Goal: Task Accomplishment & Management: Manage account settings

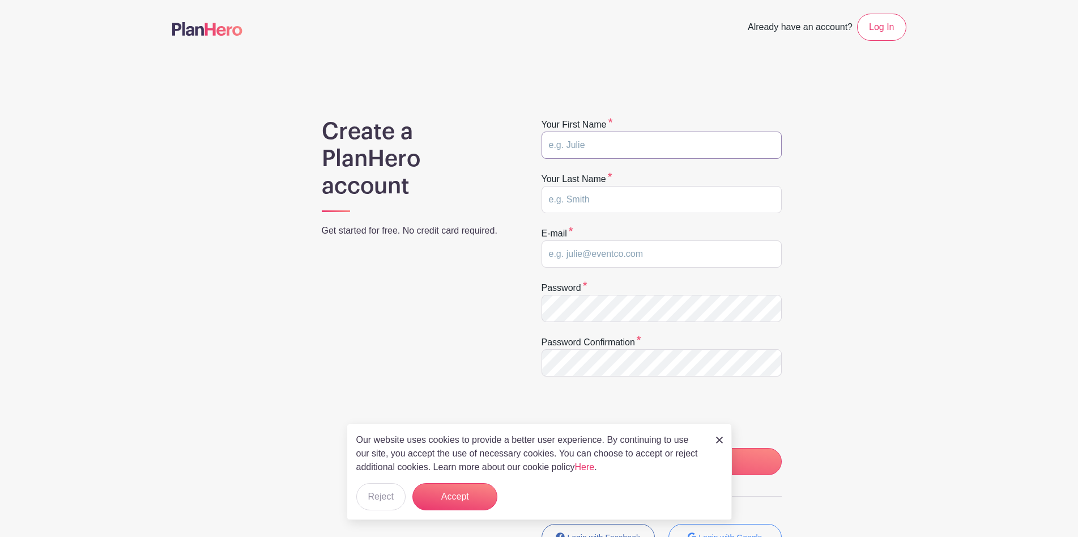
click at [637, 144] on input "text" at bounding box center [662, 144] width 240 height 27
type input "L"
type input "W"
type input "c"
type input "[EMAIL_ADDRESS][DOMAIN_NAME]"
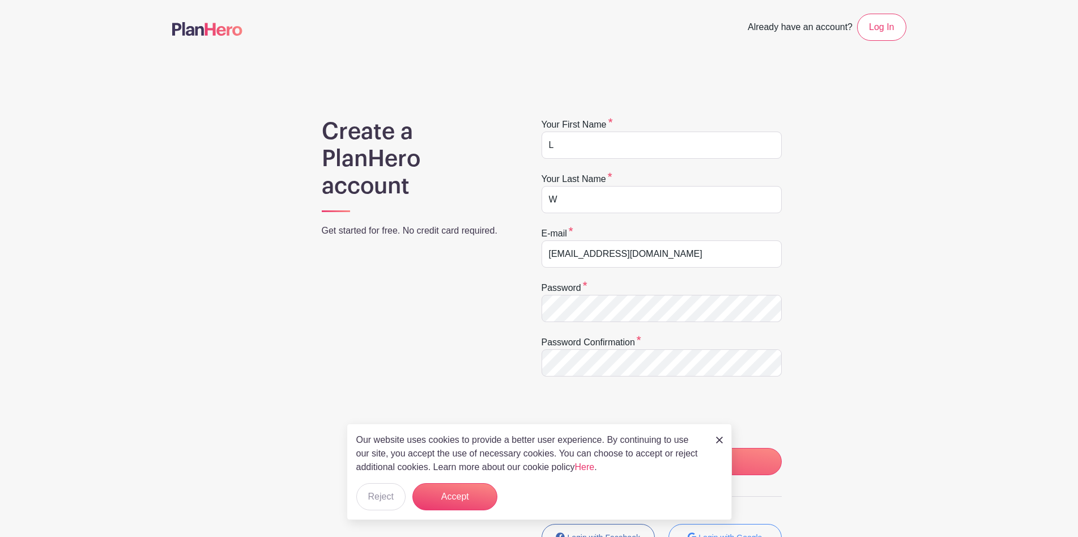
click at [535, 400] on div "Create a PlanHero account Get started for free. No credit card required." at bounding box center [417, 359] width 245 height 483
click at [722, 440] on img at bounding box center [719, 439] width 7 height 7
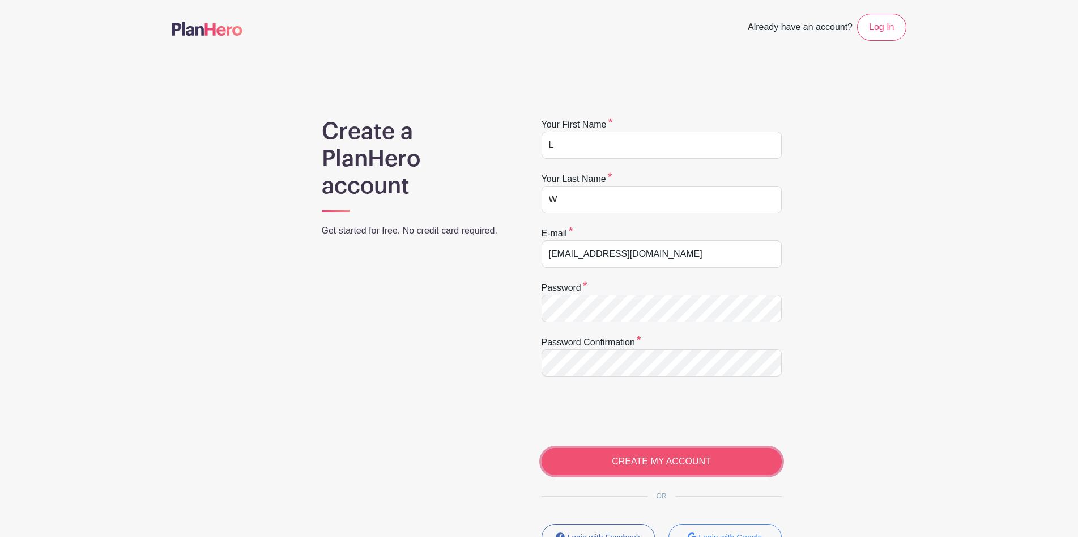
click at [607, 462] on input "CREATE MY ACCOUNT" at bounding box center [662, 461] width 240 height 27
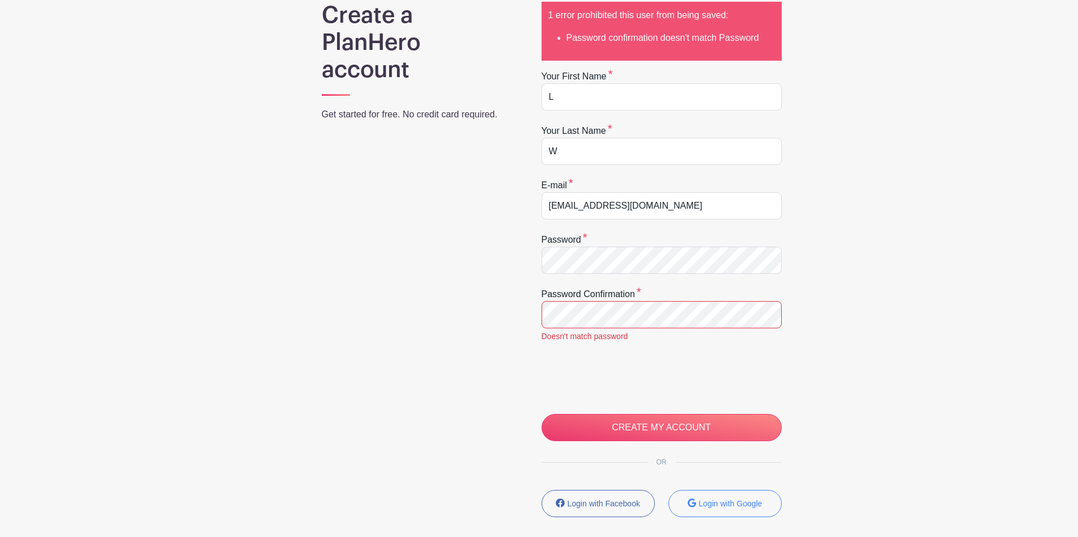
scroll to position [125, 0]
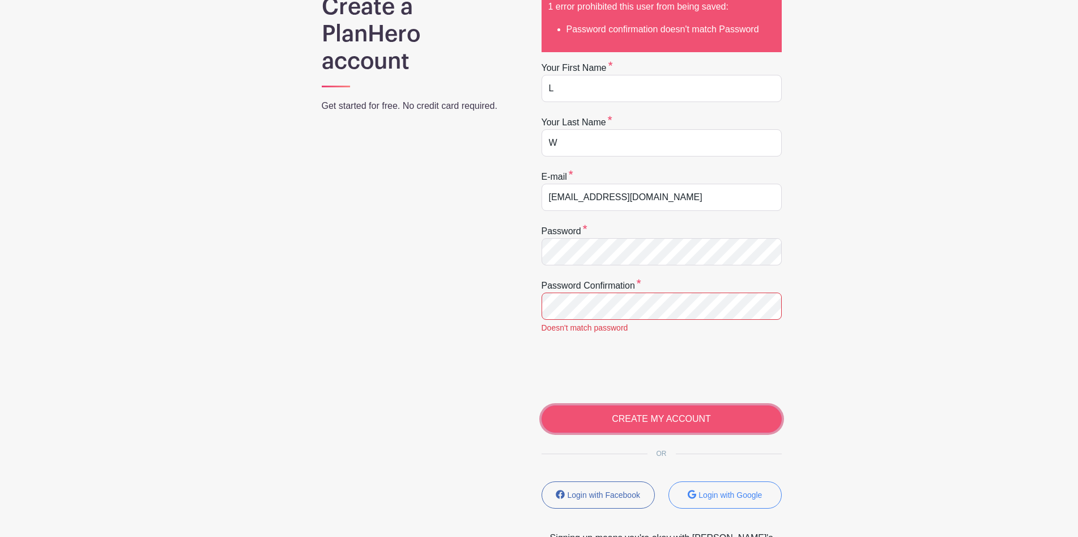
click at [708, 426] on input "CREATE MY ACCOUNT" at bounding box center [662, 418] width 240 height 27
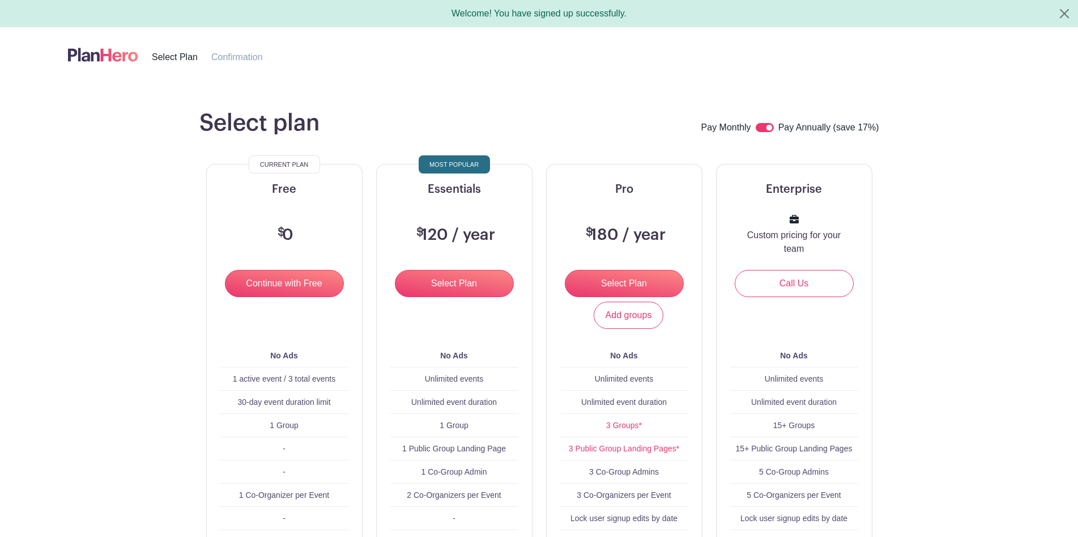
click at [956, 202] on main "Select plan Pay Monthly Pay Annually (save 17%) Current Plan Free $ 0 Continue …" at bounding box center [539, 421] width 1078 height 679
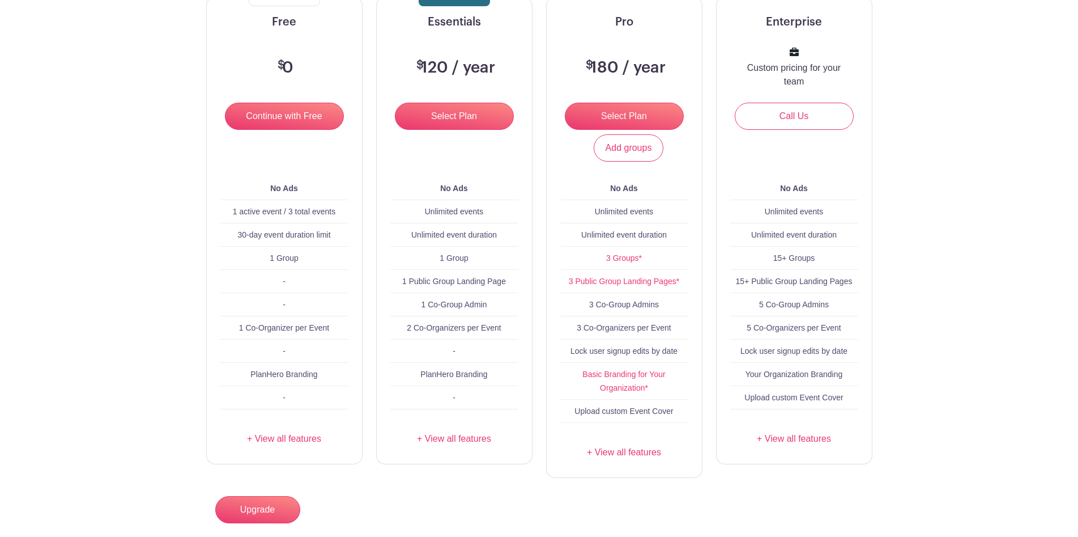
scroll to position [168, 0]
click at [632, 258] on link "3 Groups*" at bounding box center [624, 257] width 36 height 9
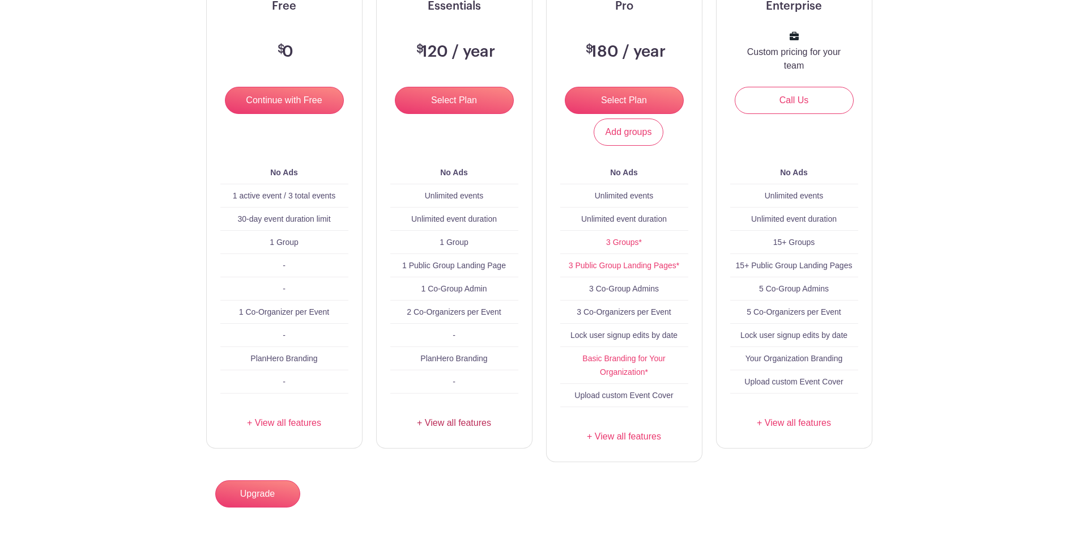
scroll to position [224, 0]
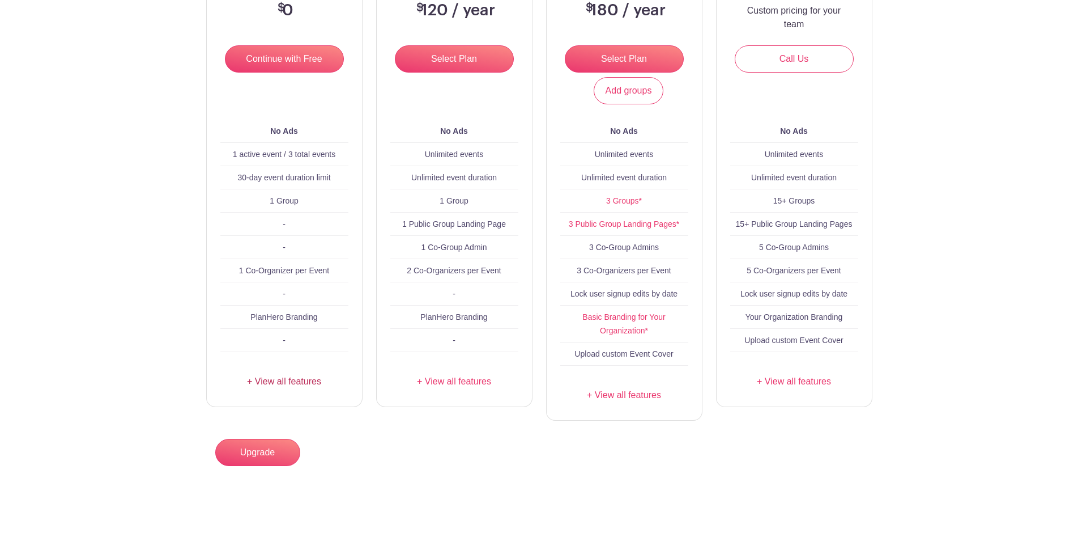
click at [282, 381] on link "+ View all features" at bounding box center [284, 382] width 128 height 14
click at [441, 383] on link "+ View all features" at bounding box center [454, 382] width 128 height 14
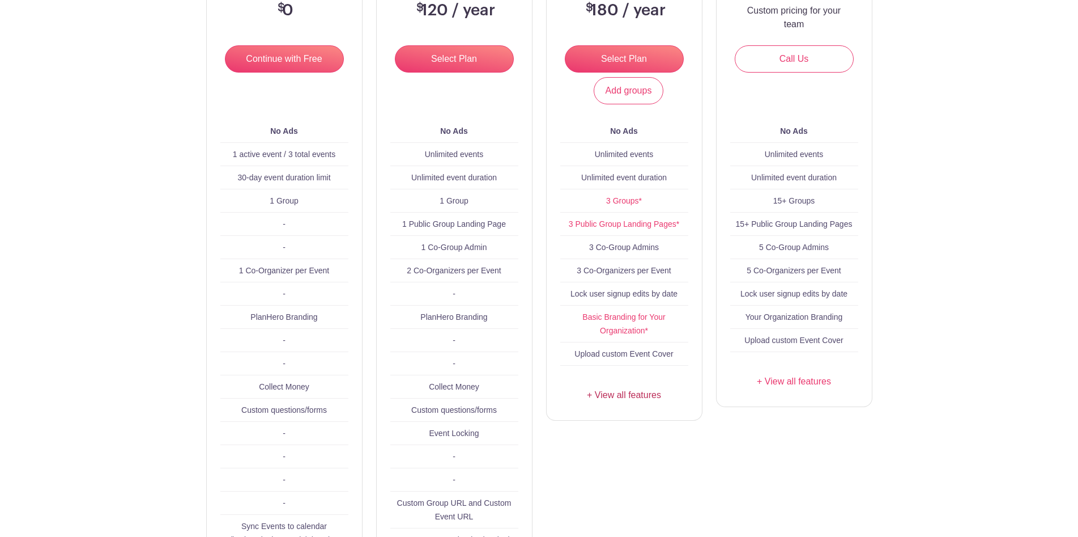
click at [619, 396] on link "+ View all features" at bounding box center [624, 395] width 128 height 14
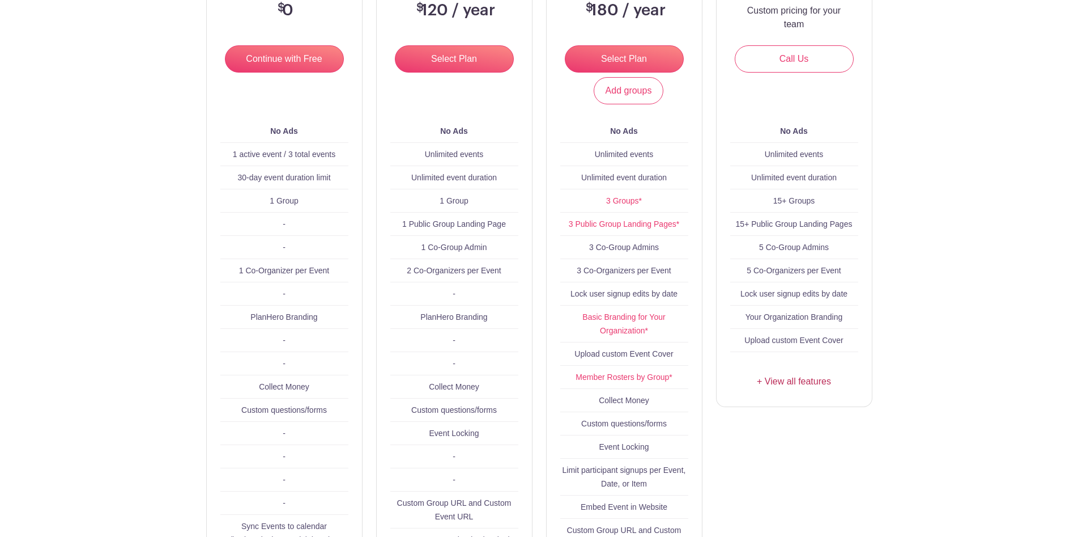
click at [808, 381] on link "+ View all features" at bounding box center [794, 382] width 128 height 14
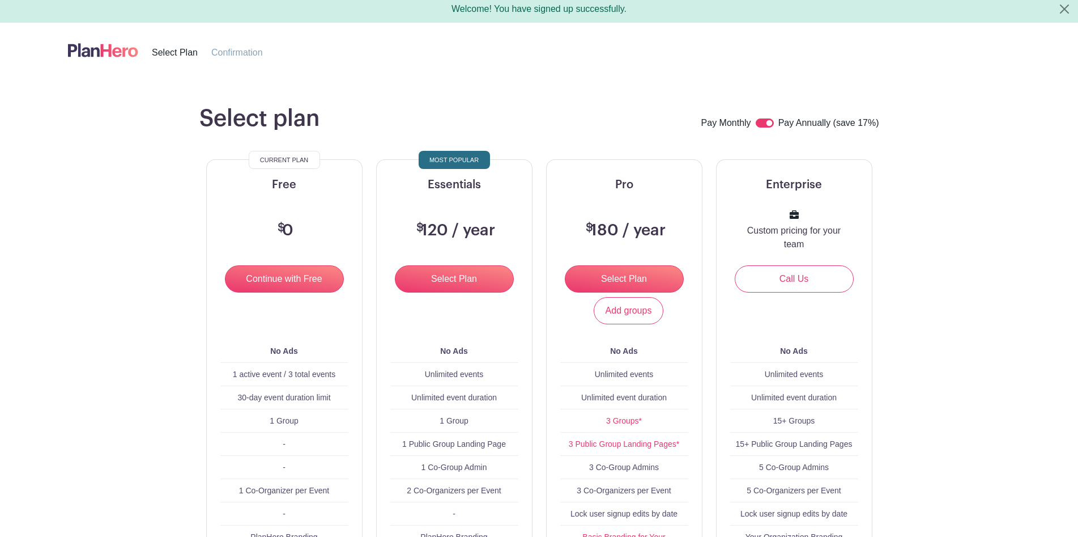
scroll to position [0, 0]
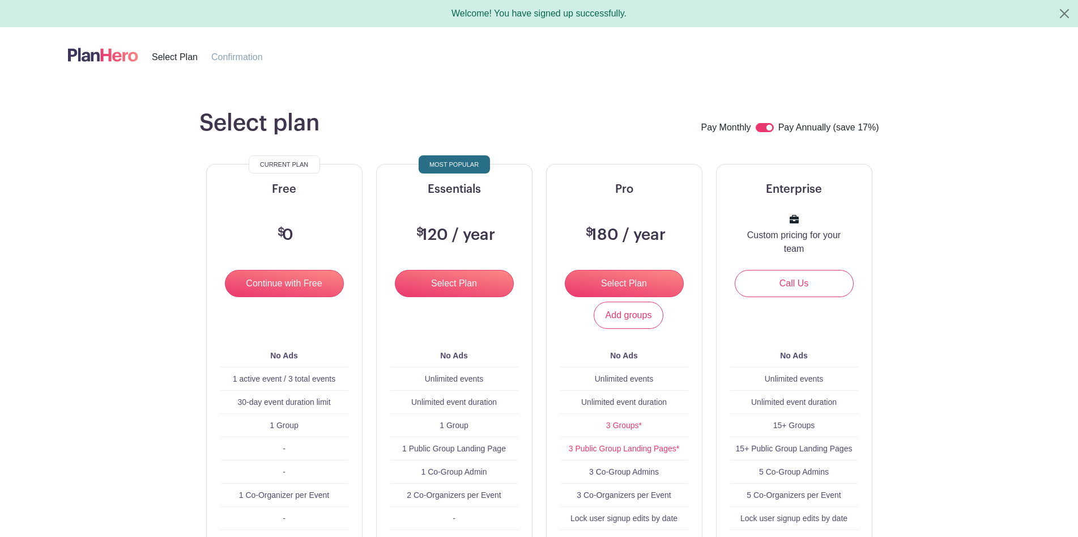
click at [125, 61] on img at bounding box center [103, 54] width 70 height 19
click at [102, 57] on img at bounding box center [103, 54] width 70 height 19
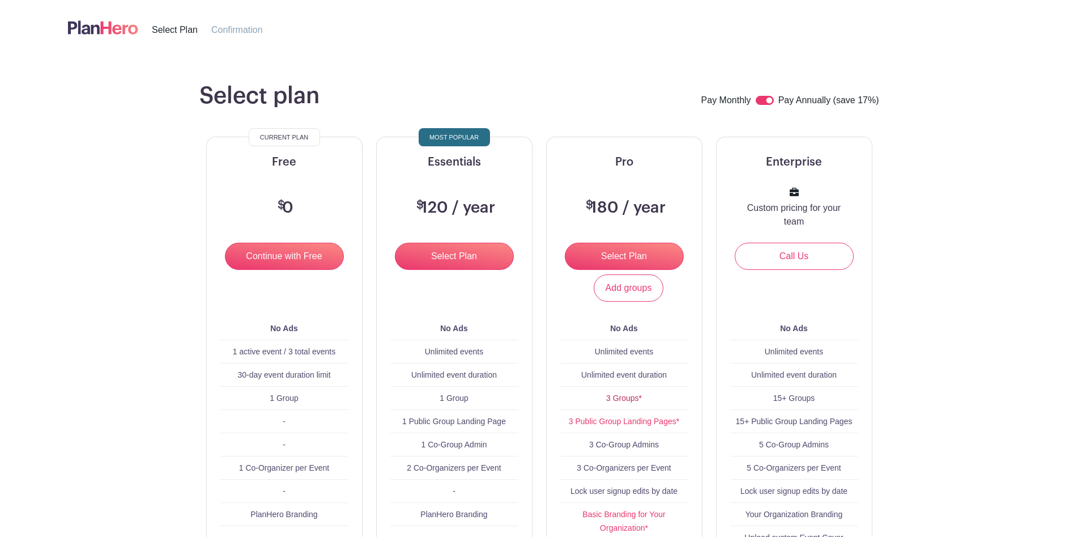
click at [626, 396] on link "3 Groups*" at bounding box center [624, 397] width 36 height 9
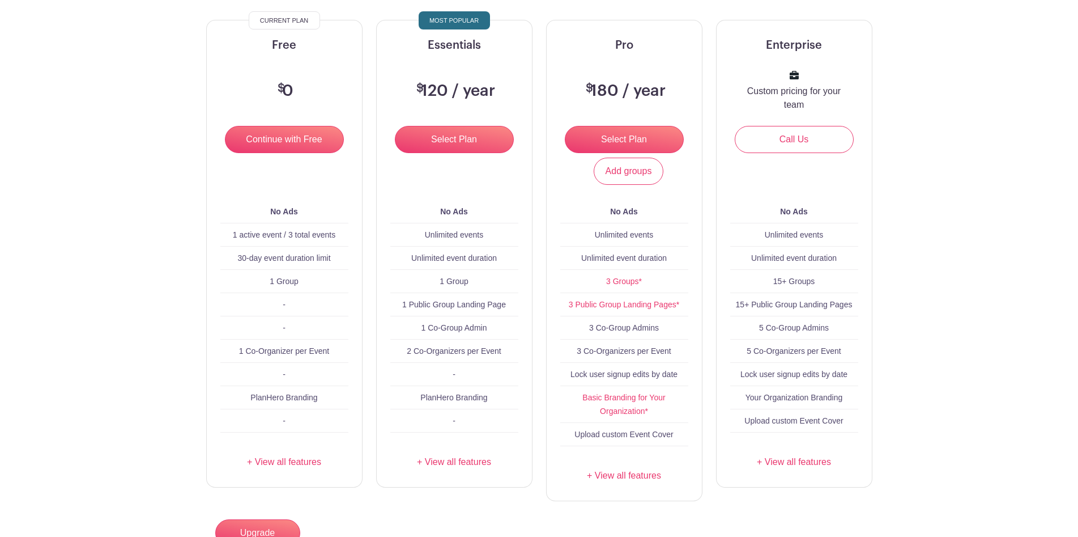
scroll to position [113, 0]
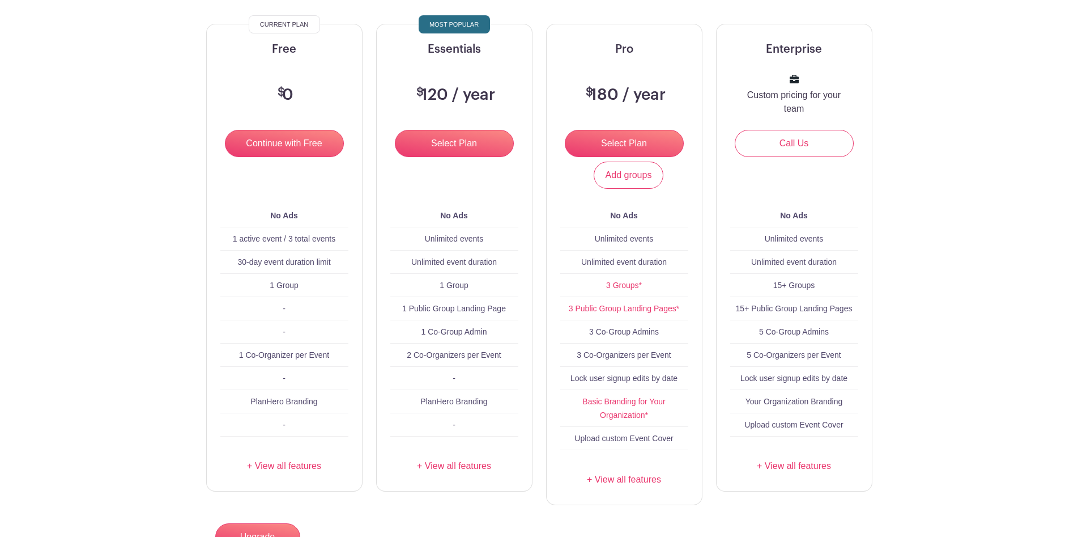
click at [112, 228] on main "Select plan Pay Monthly Pay Annually (save 17%) Current Plan Free $ 0 Continue …" at bounding box center [539, 281] width 1078 height 679
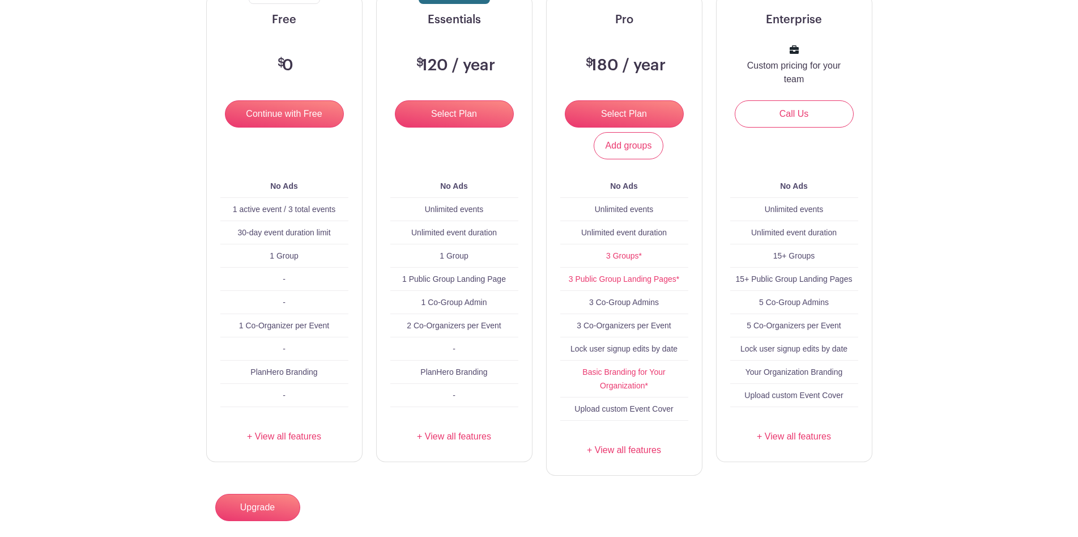
scroll to position [0, 0]
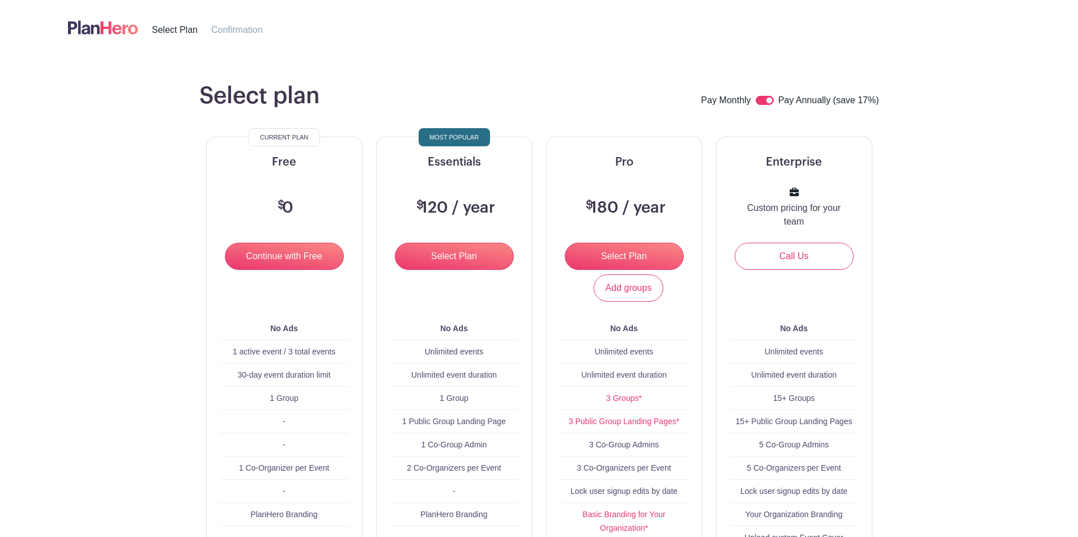
click at [228, 35] on span "Confirmation" at bounding box center [237, 30] width 52 height 10
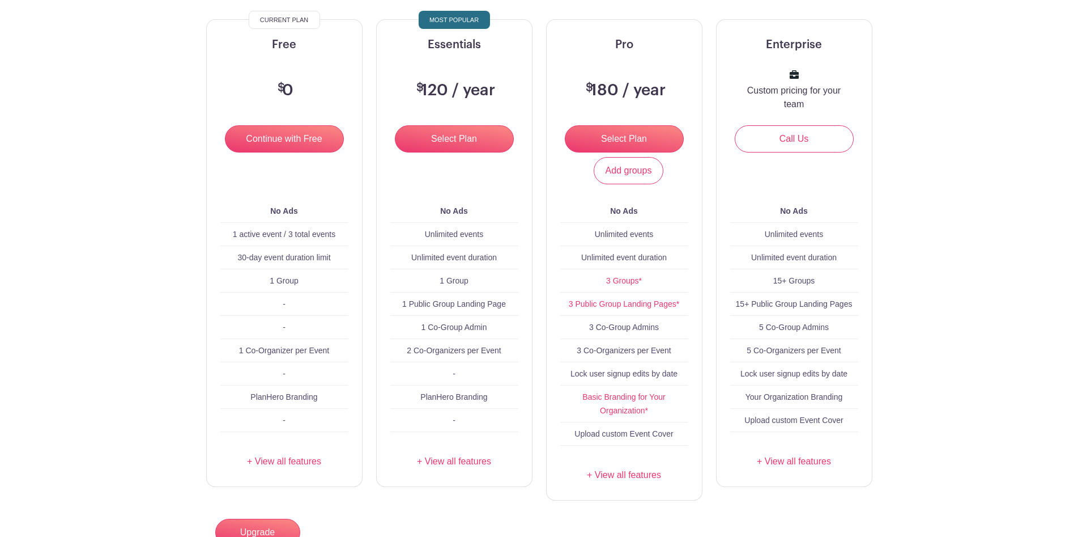
scroll to position [145, 0]
click at [267, 469] on div "Free $ 0 Continue with Free Add groups No Ads 1 active event / 3 total events 3…" at bounding box center [284, 252] width 155 height 466
click at [449, 458] on link "+ View all features" at bounding box center [454, 461] width 128 height 14
click at [616, 478] on link "+ View all features" at bounding box center [624, 474] width 128 height 14
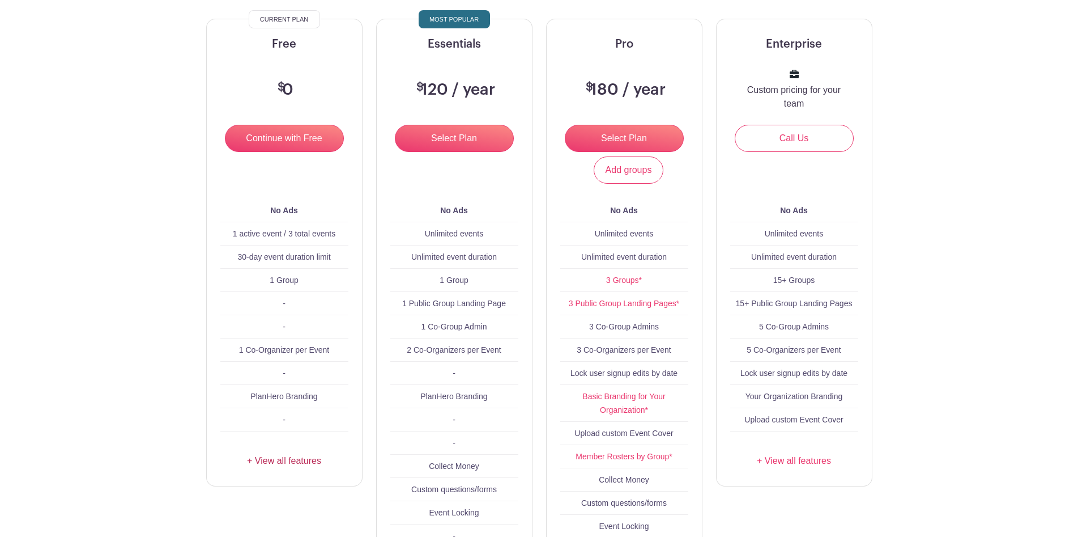
click at [282, 463] on link "+ View all features" at bounding box center [284, 461] width 128 height 14
click at [804, 464] on link "+ View all features" at bounding box center [794, 461] width 128 height 14
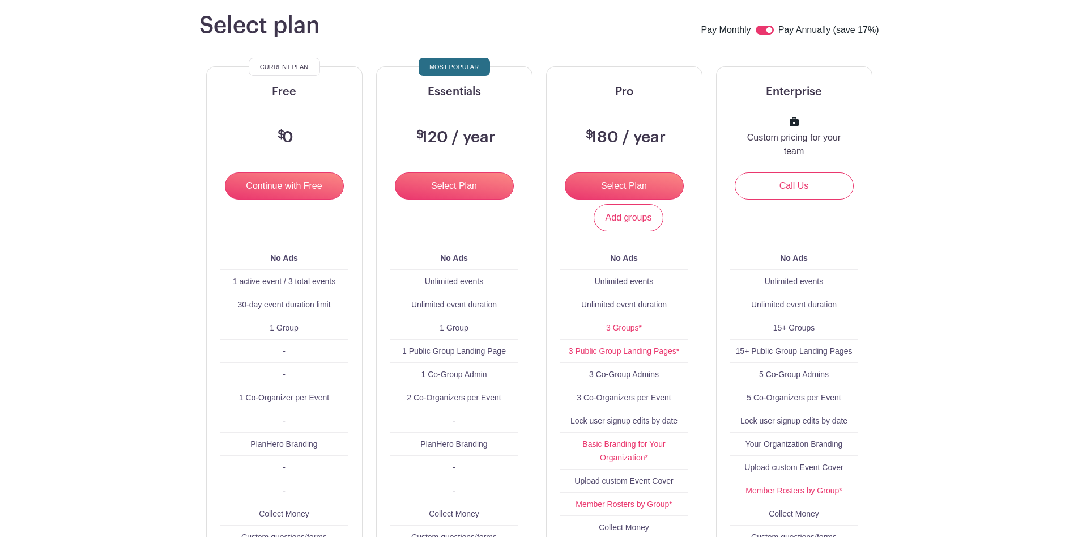
scroll to position [104, 0]
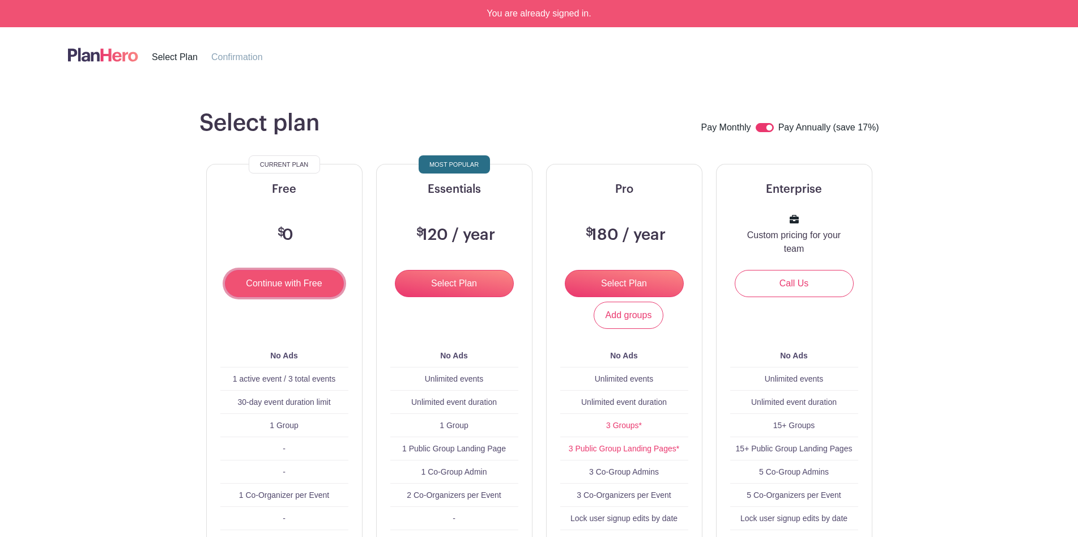
click at [303, 280] on input "Continue with Free" at bounding box center [284, 283] width 119 height 27
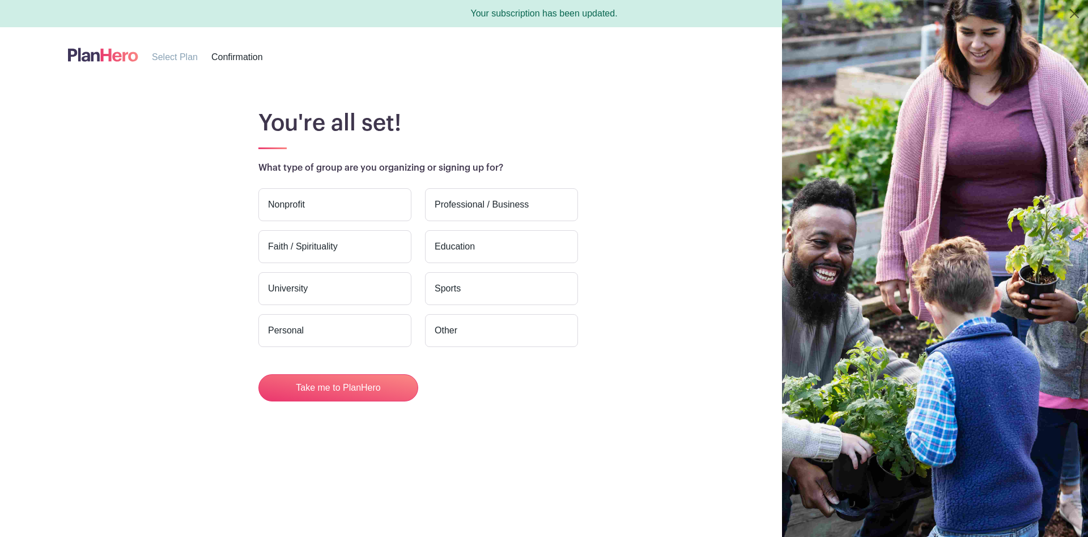
click at [359, 203] on label "Nonprofit" at bounding box center [334, 204] width 153 height 33
click at [0, 0] on input "Nonprofit" at bounding box center [0, 0] width 0 height 0
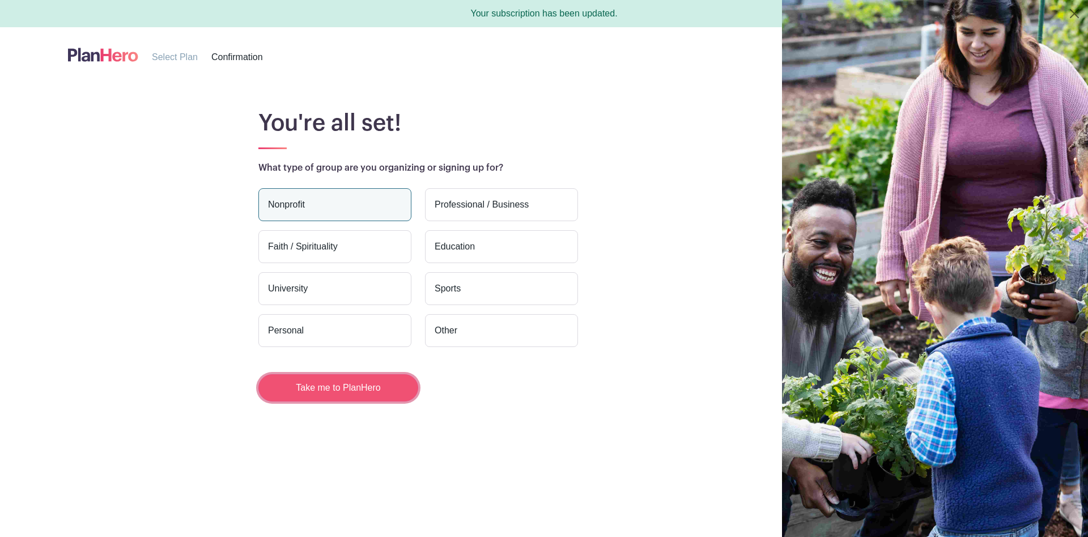
click at [380, 388] on button "Take me to PlanHero" at bounding box center [338, 387] width 160 height 27
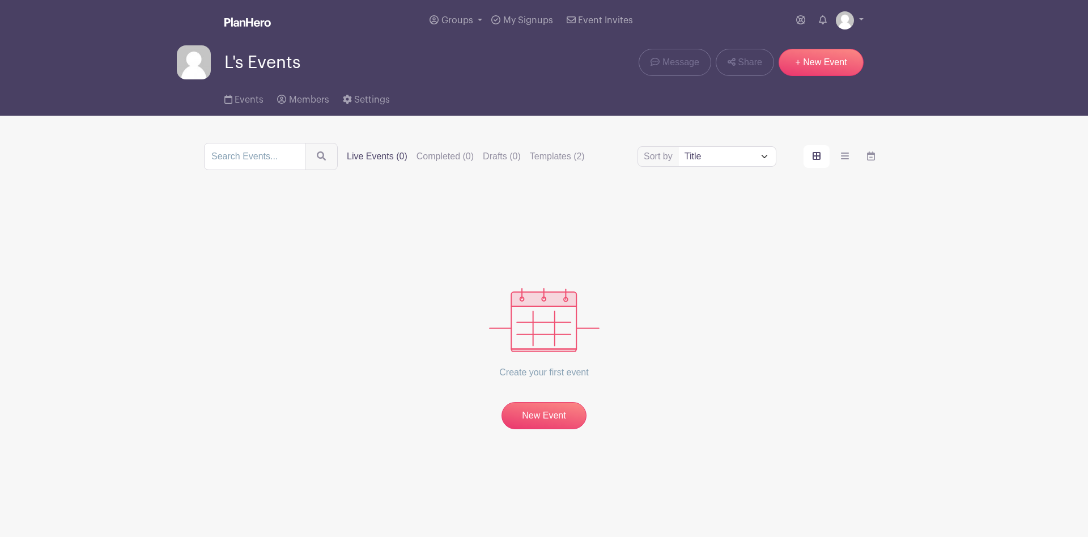
click at [864, 15] on div "Groups All Groups L's Events My Signups Event Invites My account Logout" at bounding box center [544, 20] width 748 height 41
click at [856, 22] on link at bounding box center [850, 20] width 28 height 18
click at [303, 104] on span "Members" at bounding box center [309, 99] width 40 height 9
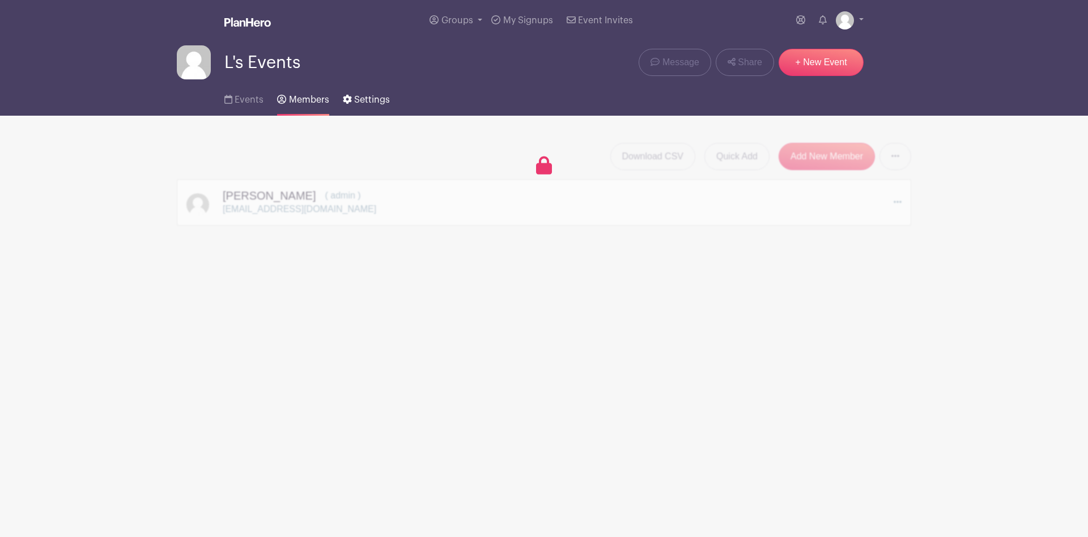
click at [359, 99] on span "Settings" at bounding box center [372, 99] width 36 height 9
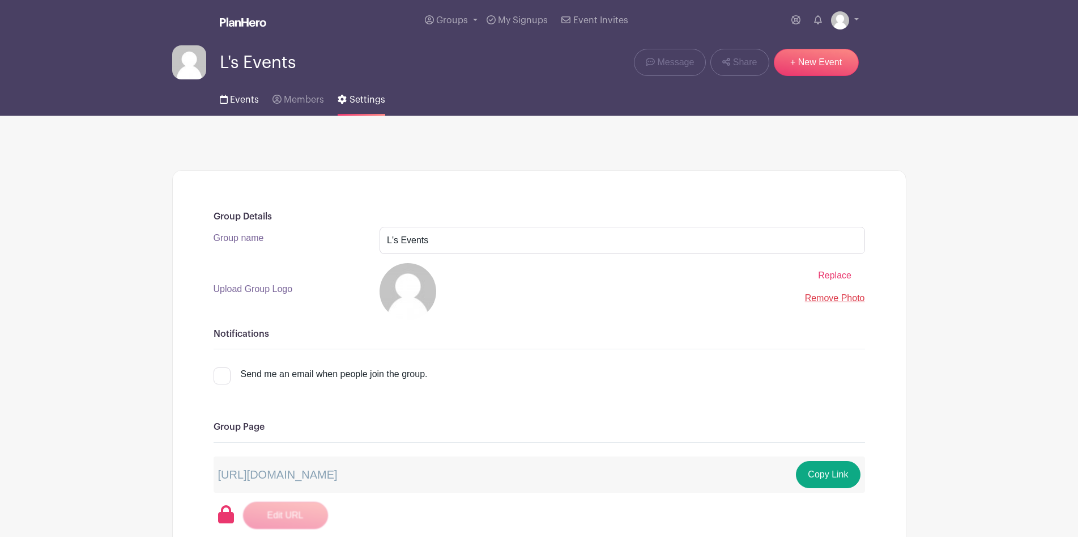
click at [240, 102] on span "Events" at bounding box center [244, 99] width 29 height 9
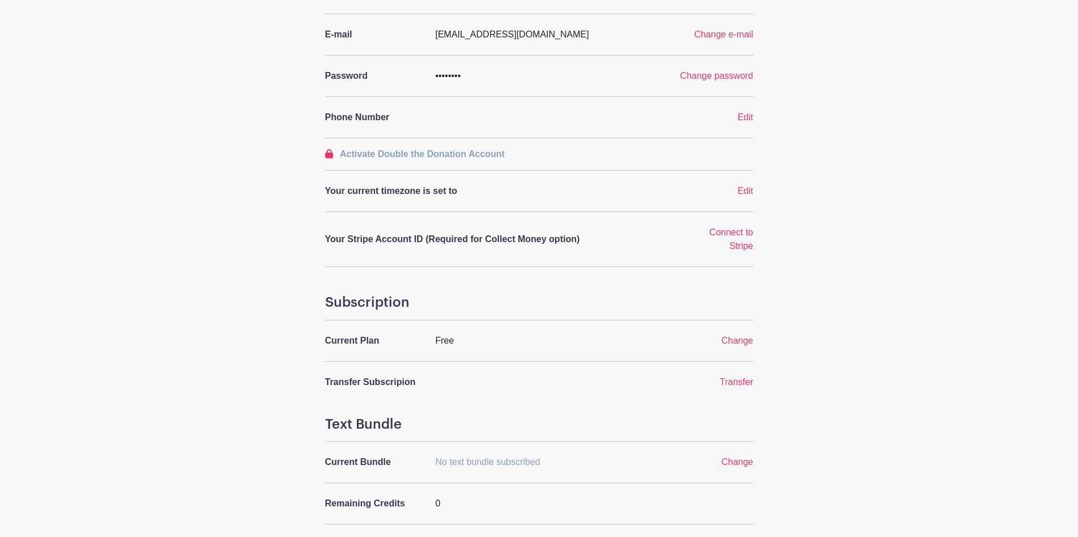
scroll to position [182, 0]
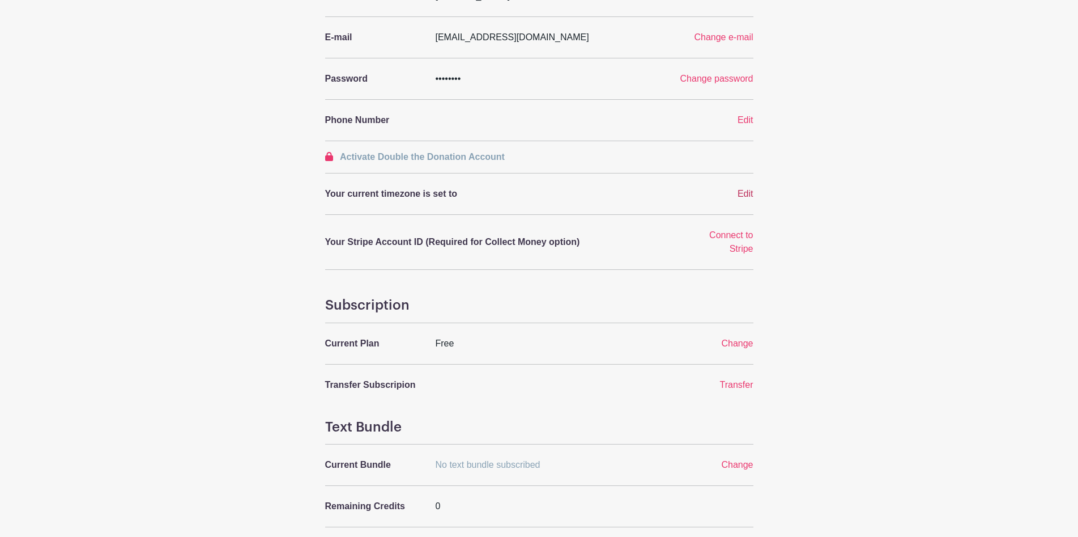
click at [746, 193] on span "Edit" at bounding box center [746, 194] width 16 height 10
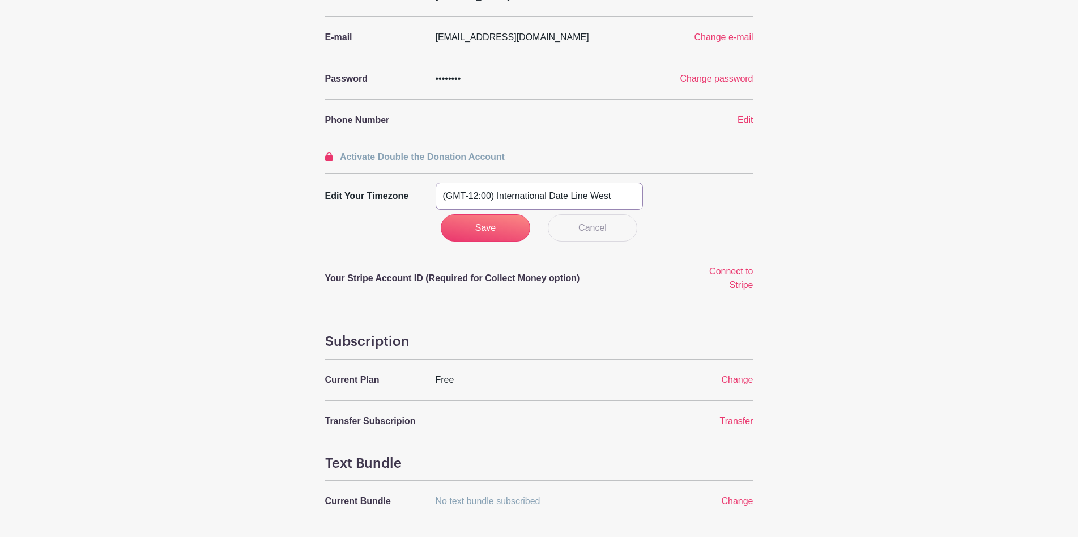
click at [436, 182] on select "(GMT-12:00) International Date Line West (GMT-11:00) American Samoa (GMT-11:00)…" at bounding box center [539, 195] width 207 height 27
click at [550, 203] on select "(GMT-12:00) International Date Line West (GMT-11:00) American Samoa (GMT-11:00)…" at bounding box center [539, 195] width 207 height 27
click at [436, 182] on select "(GMT-12:00) International Date Line West (GMT-11:00) American Samoa (GMT-11:00)…" at bounding box center [539, 195] width 207 height 27
select select "Eastern Time (US & Canada)"
click option "(GMT-05:00) Eastern Time (US & Canada)" at bounding box center [0, 0] width 0 height 0
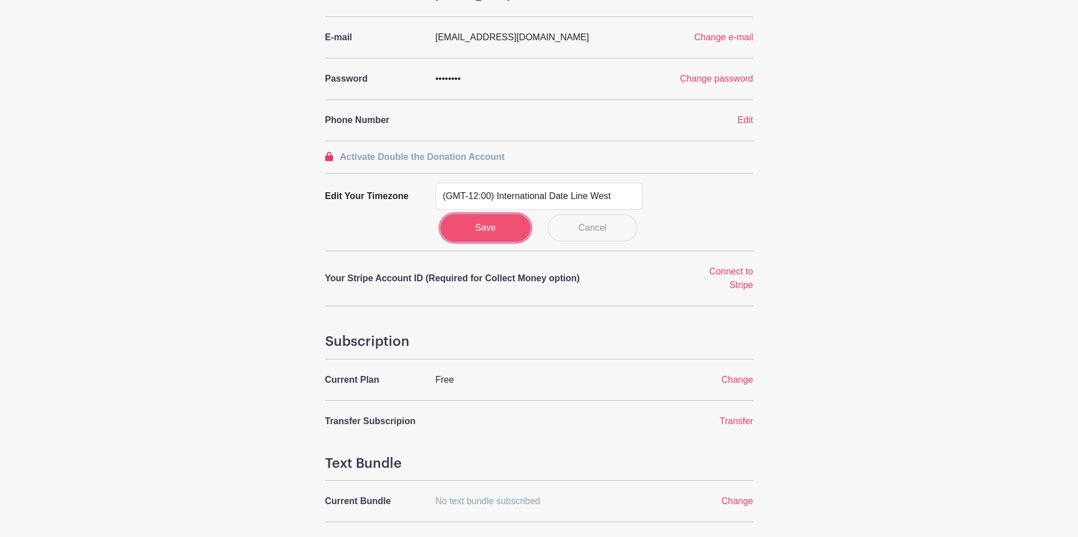
click at [510, 231] on input "Save" at bounding box center [486, 227] width 90 height 27
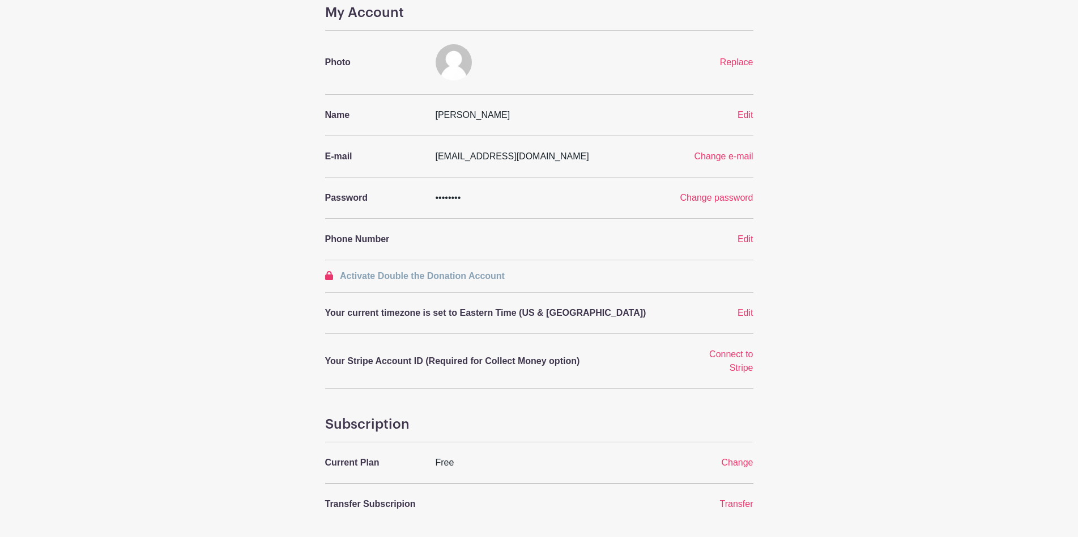
scroll to position [0, 0]
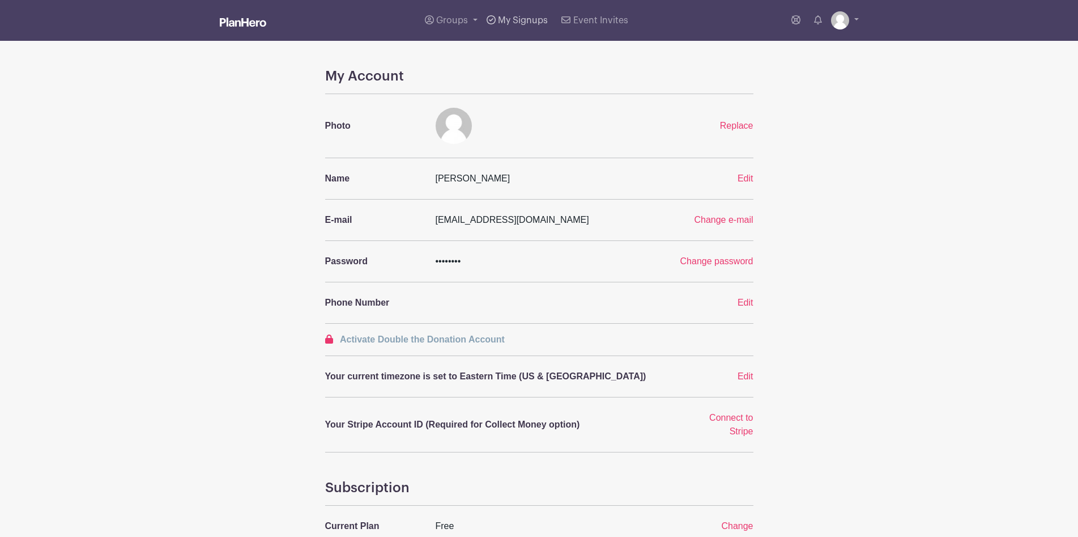
click at [524, 21] on span "My Signups" at bounding box center [523, 20] width 50 height 9
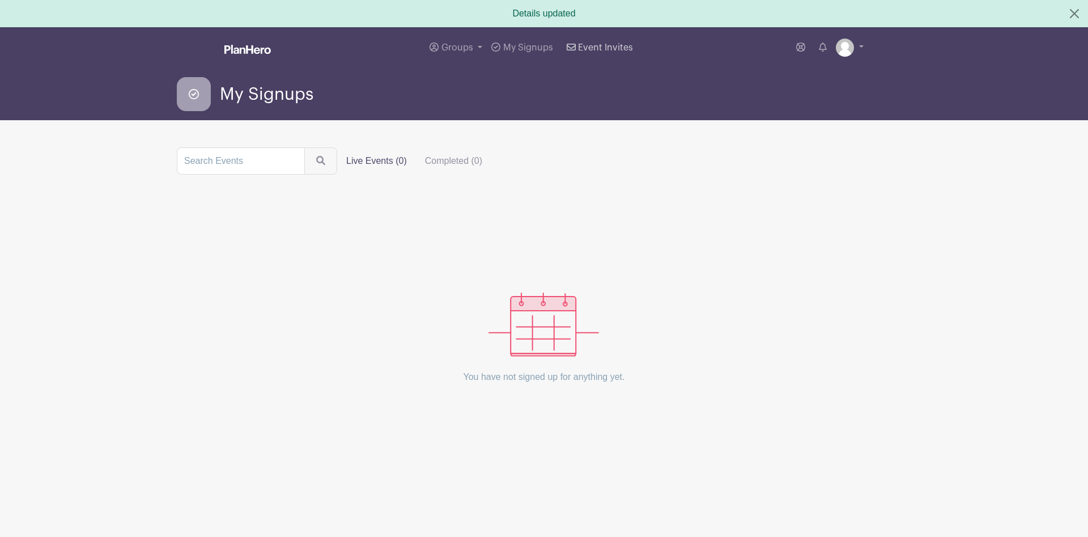
click at [591, 48] on span "Event Invites" at bounding box center [605, 47] width 55 height 9
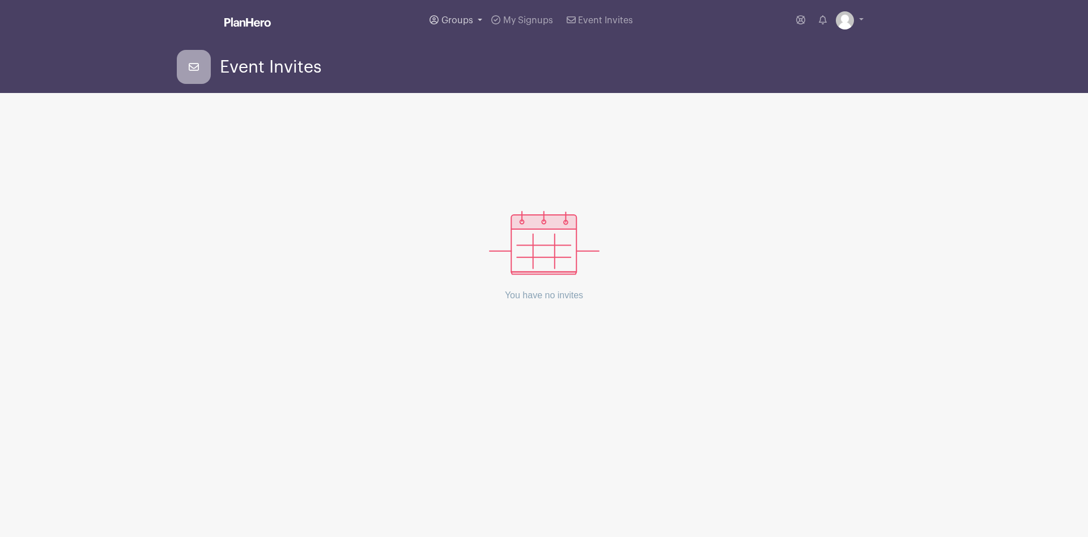
click at [447, 27] on link "Groups" at bounding box center [456, 20] width 62 height 41
click at [266, 72] on span "Event Invites" at bounding box center [270, 67] width 101 height 19
click at [465, 22] on span "Groups" at bounding box center [457, 20] width 32 height 9
click at [485, 84] on span "L's Events" at bounding box center [475, 82] width 44 height 13
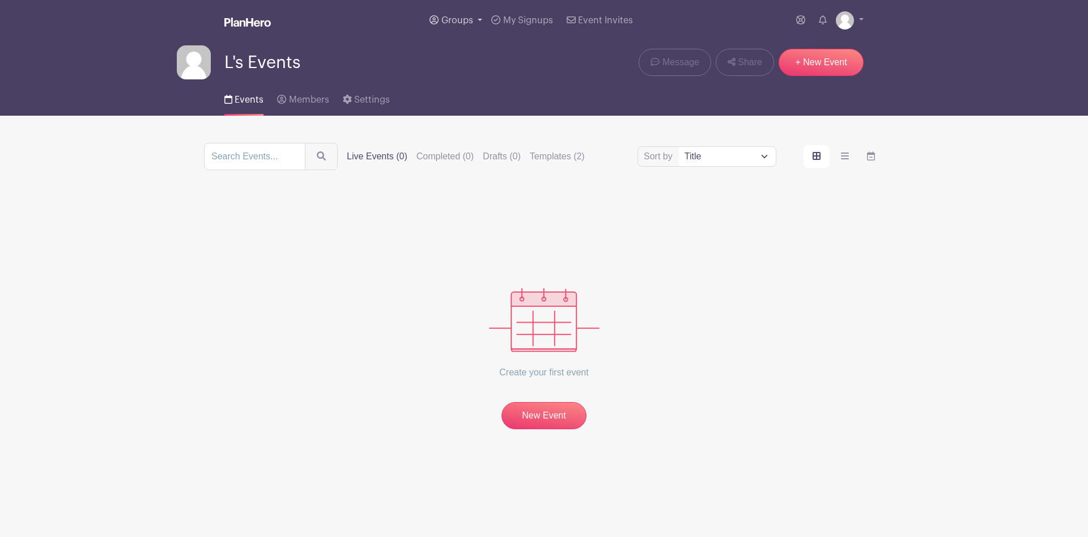
click at [466, 12] on link "Groups" at bounding box center [456, 20] width 62 height 41
click at [475, 49] on link "All Groups" at bounding box center [471, 58] width 90 height 23
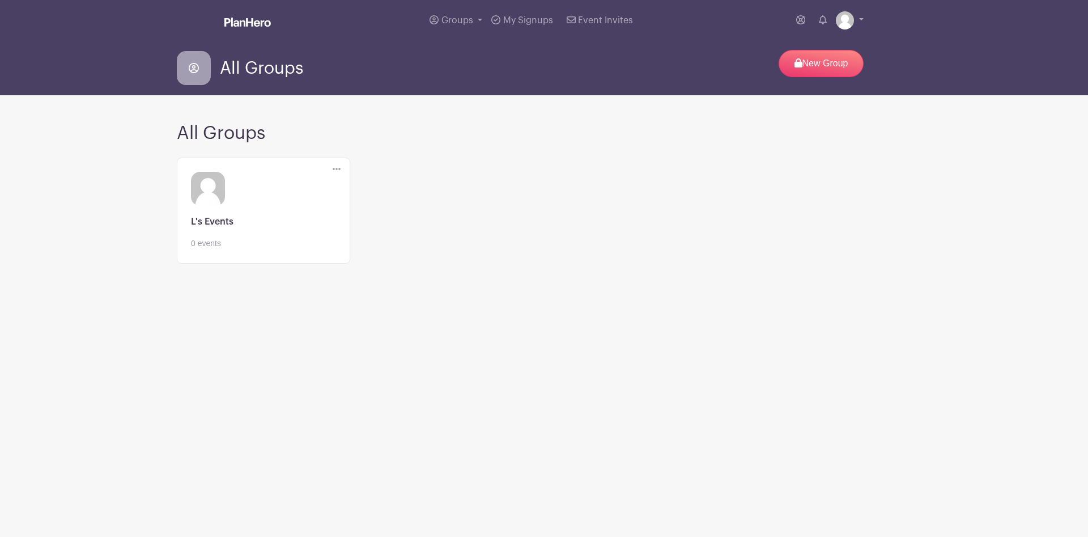
click at [336, 168] on icon at bounding box center [337, 168] width 8 height 9
click at [359, 191] on link "Edit" at bounding box center [378, 190] width 90 height 18
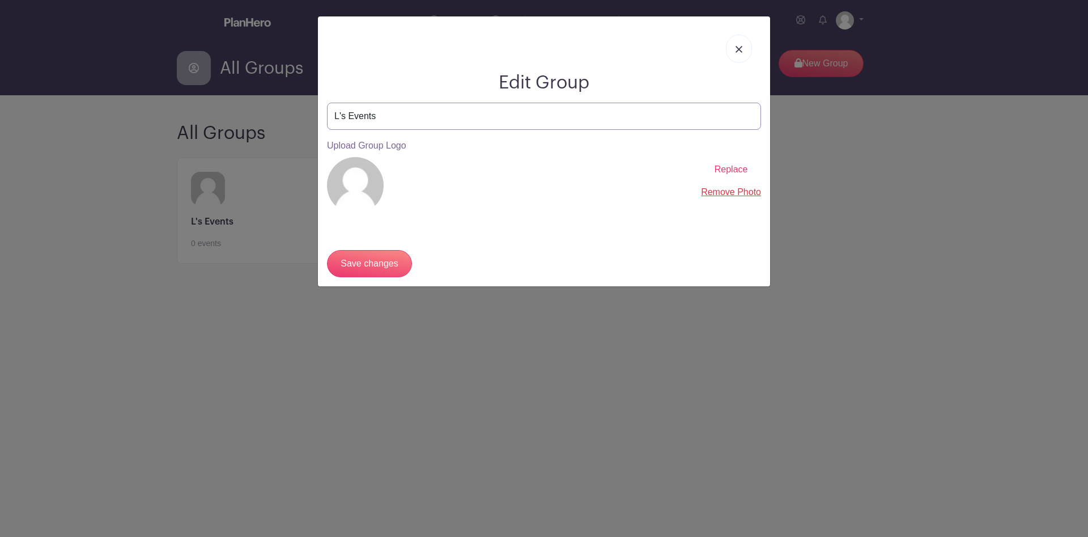
click at [402, 118] on input "L's Events" at bounding box center [544, 116] width 434 height 27
type input "L's Group Events"
click at [386, 263] on input "Save changes" at bounding box center [369, 263] width 85 height 27
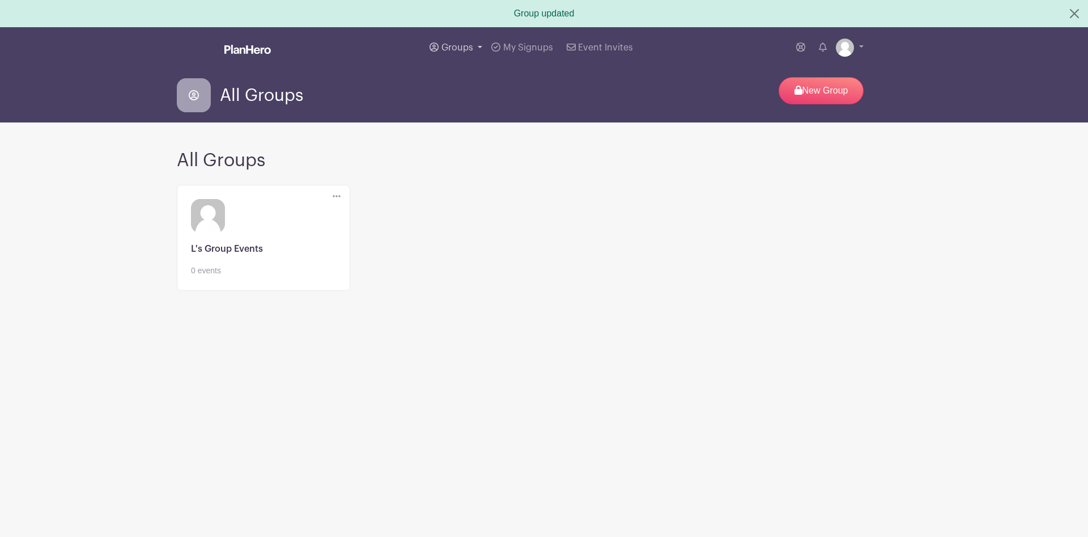
click at [470, 46] on span "Groups" at bounding box center [457, 47] width 32 height 9
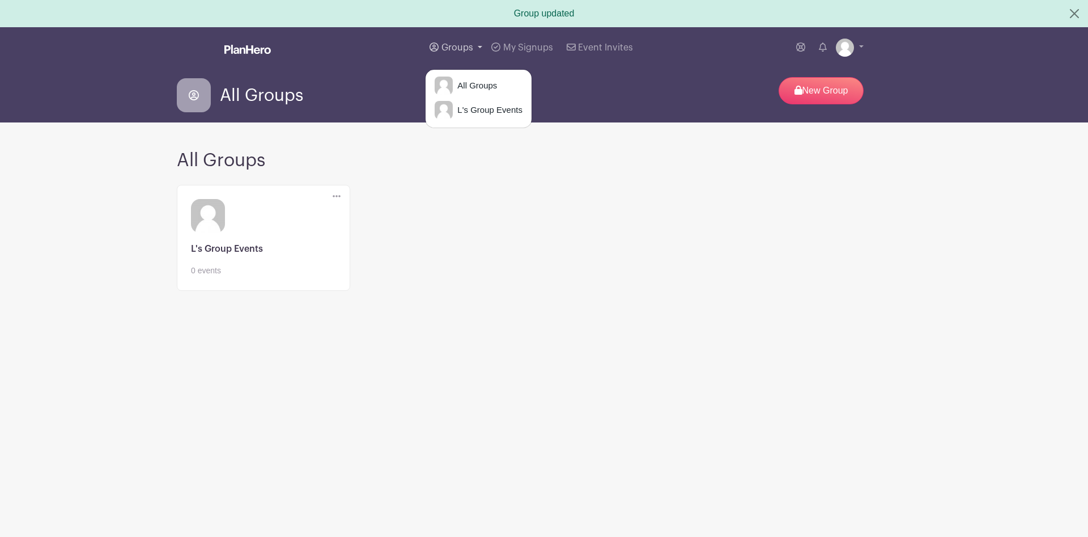
click at [470, 46] on span "Groups" at bounding box center [457, 47] width 32 height 9
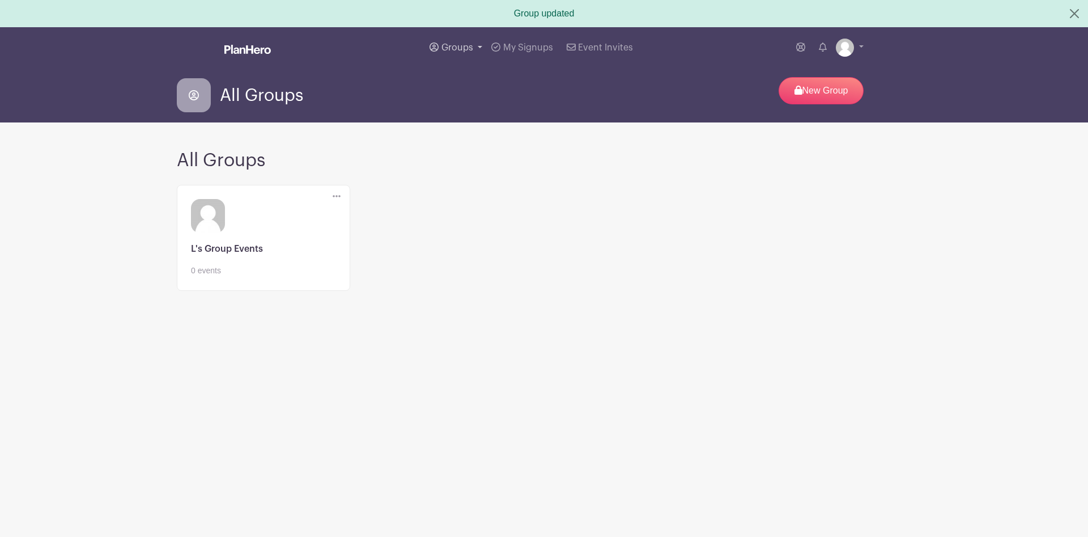
click at [470, 46] on span "Groups" at bounding box center [457, 47] width 32 height 9
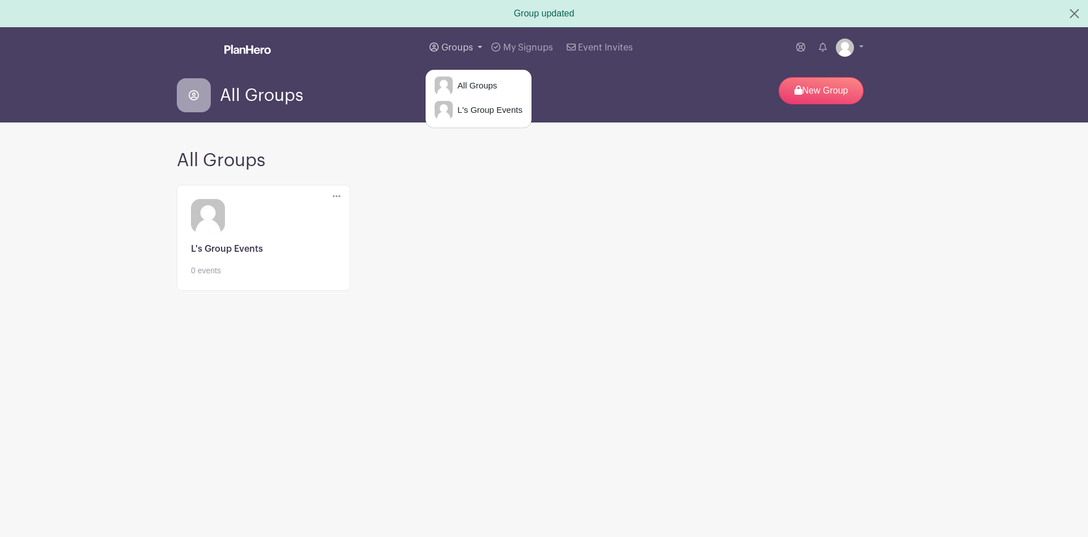
click at [470, 46] on span "Groups" at bounding box center [457, 47] width 32 height 9
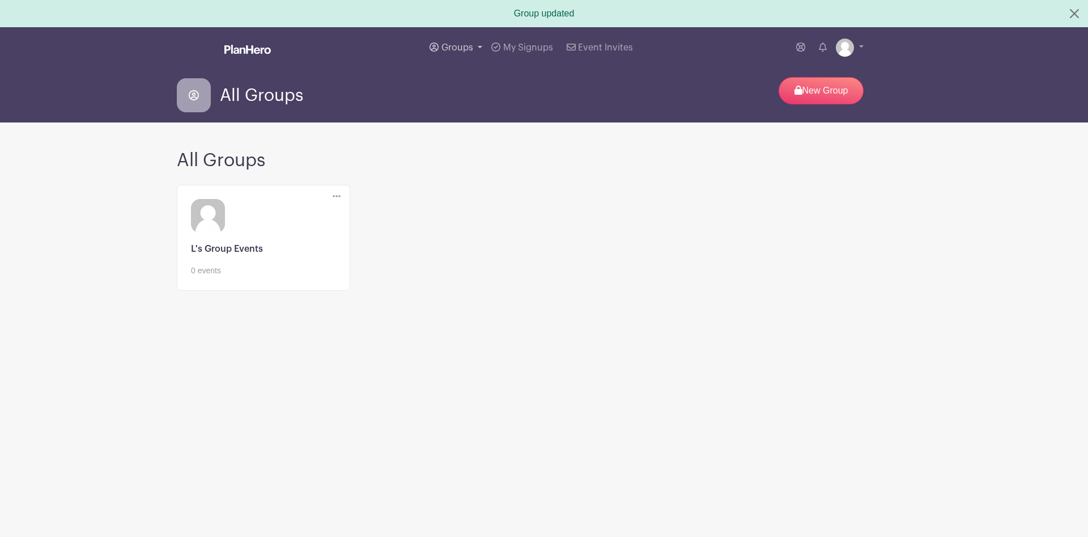
click at [470, 46] on span "Groups" at bounding box center [457, 47] width 32 height 9
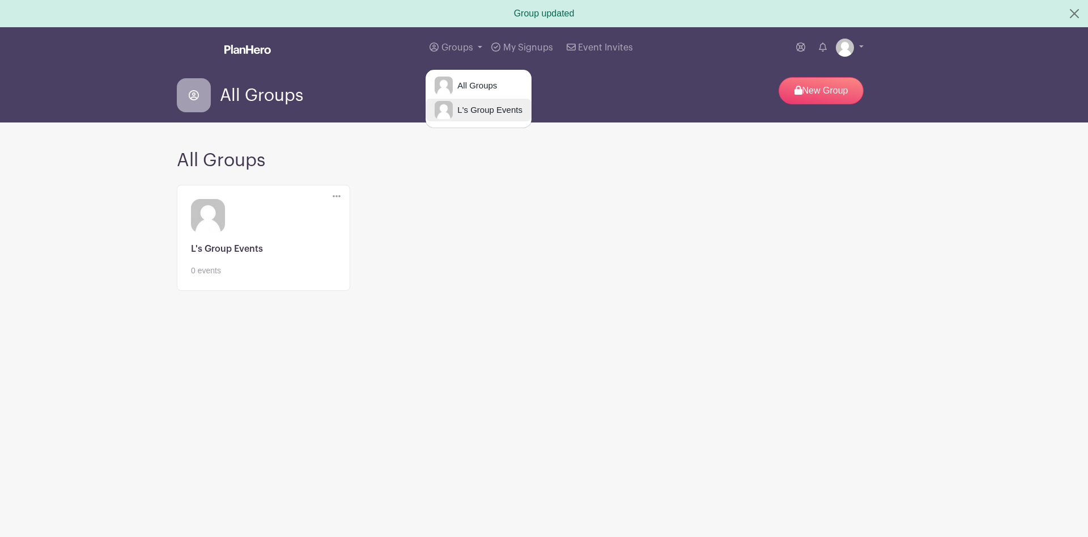
click at [482, 111] on span "L's Group Events" at bounding box center [488, 110] width 70 height 13
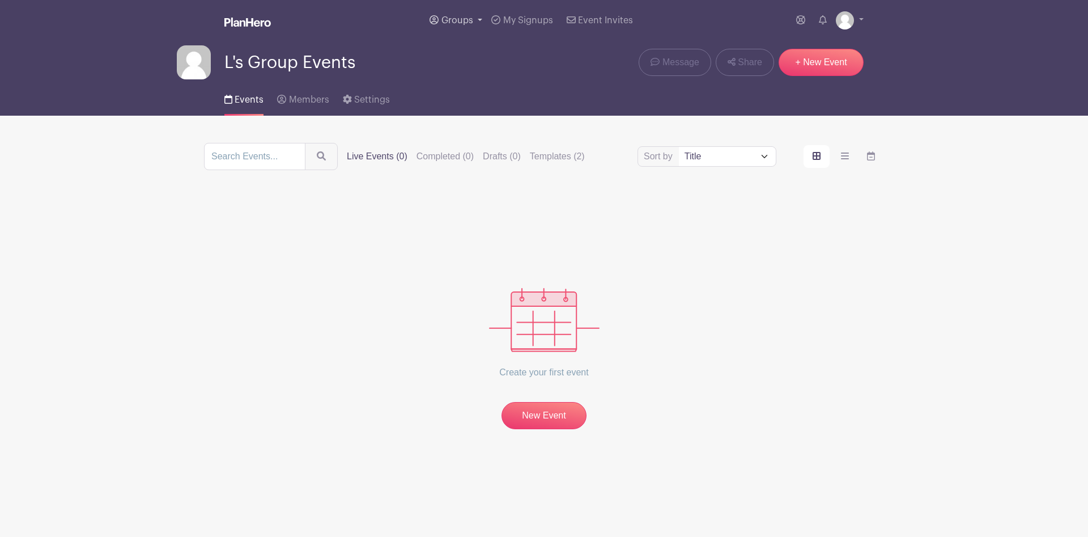
click at [445, 20] on span "Groups" at bounding box center [457, 20] width 32 height 9
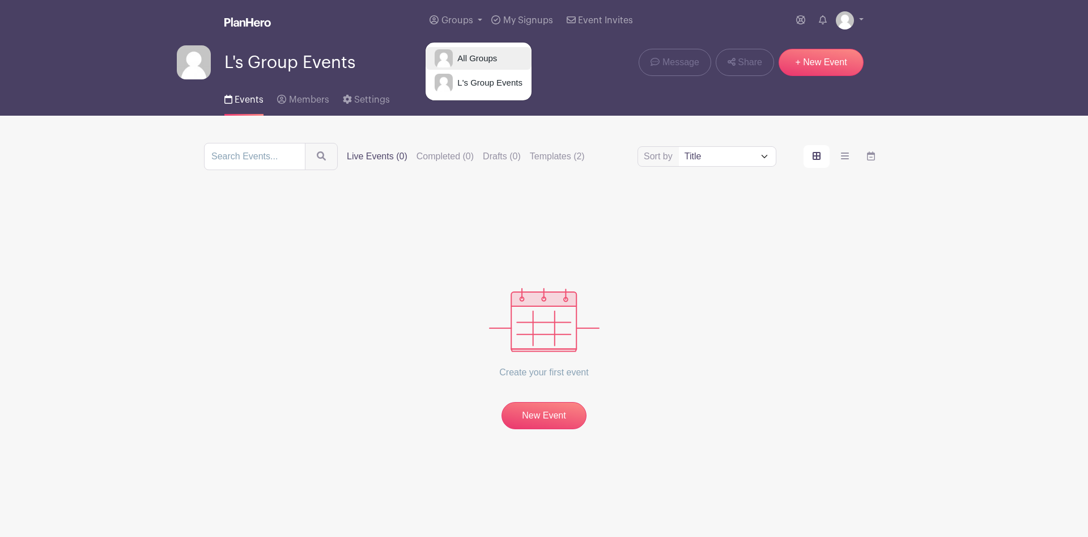
click at [470, 60] on span "All Groups" at bounding box center [475, 58] width 44 height 13
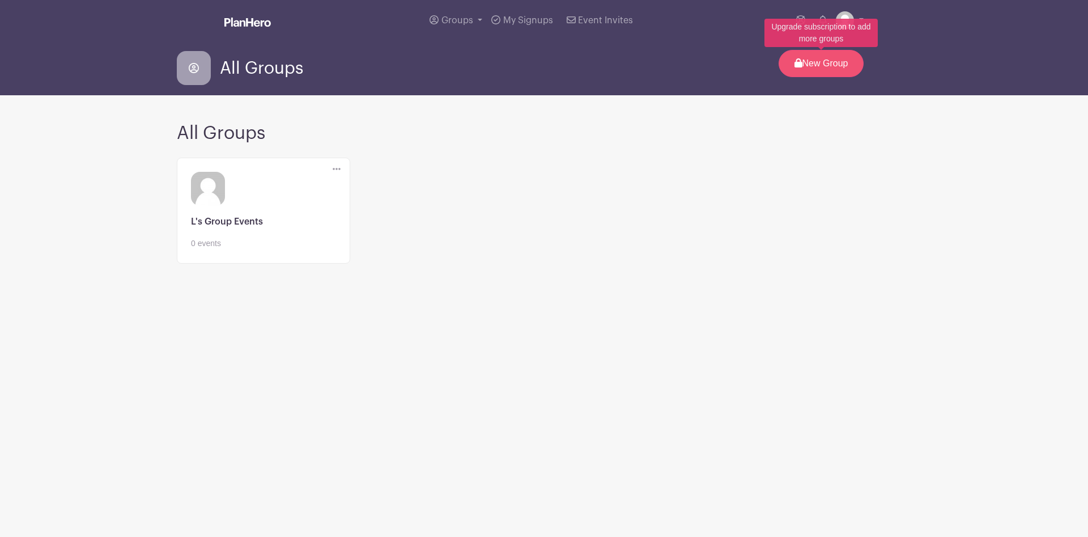
click at [807, 63] on p "New Group" at bounding box center [821, 63] width 85 height 27
click at [450, 22] on span "Groups" at bounding box center [457, 20] width 32 height 9
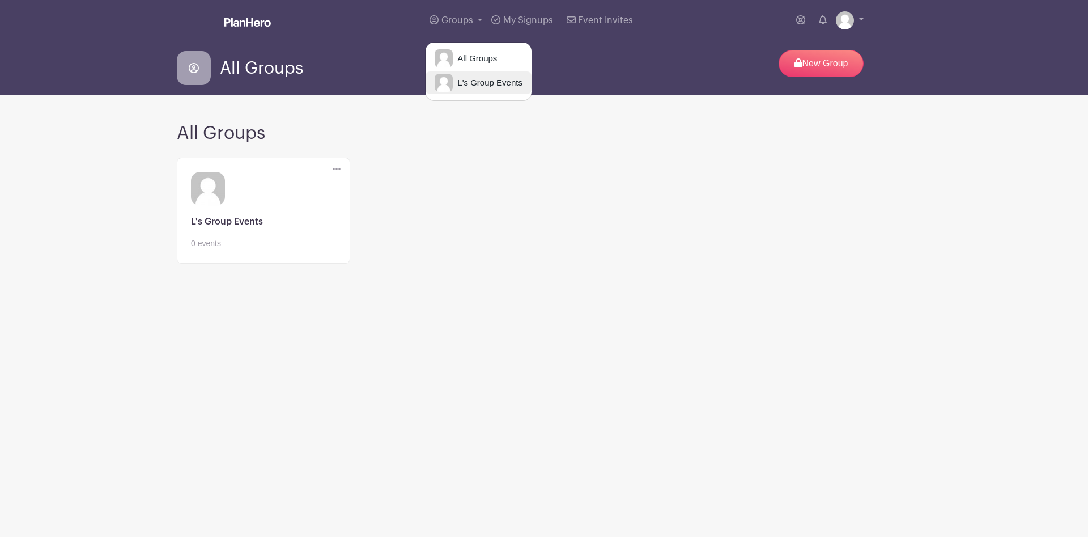
click at [472, 92] on link "L's Group Events" at bounding box center [479, 82] width 106 height 23
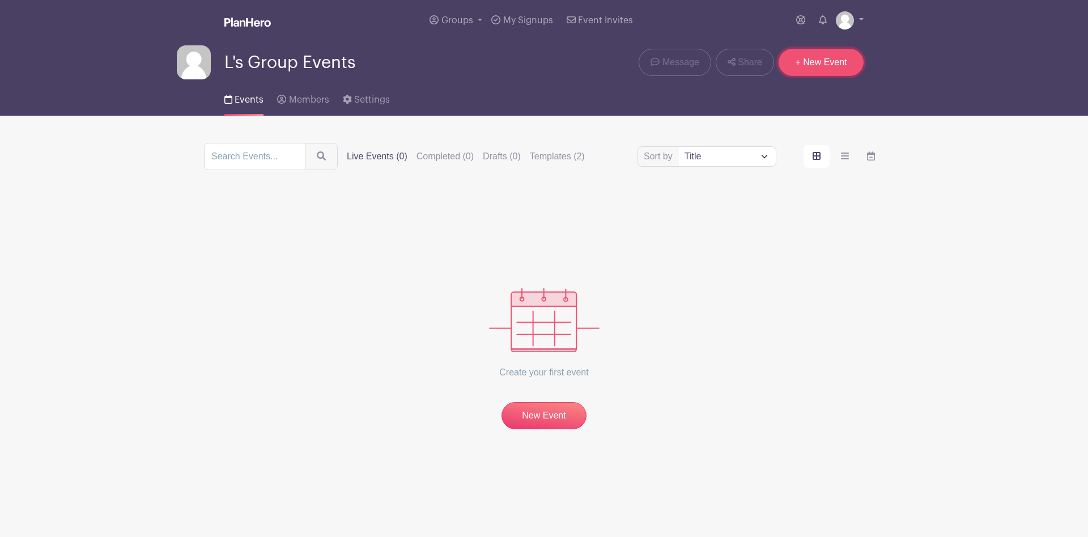
click at [792, 59] on link "+ New Event" at bounding box center [821, 62] width 85 height 27
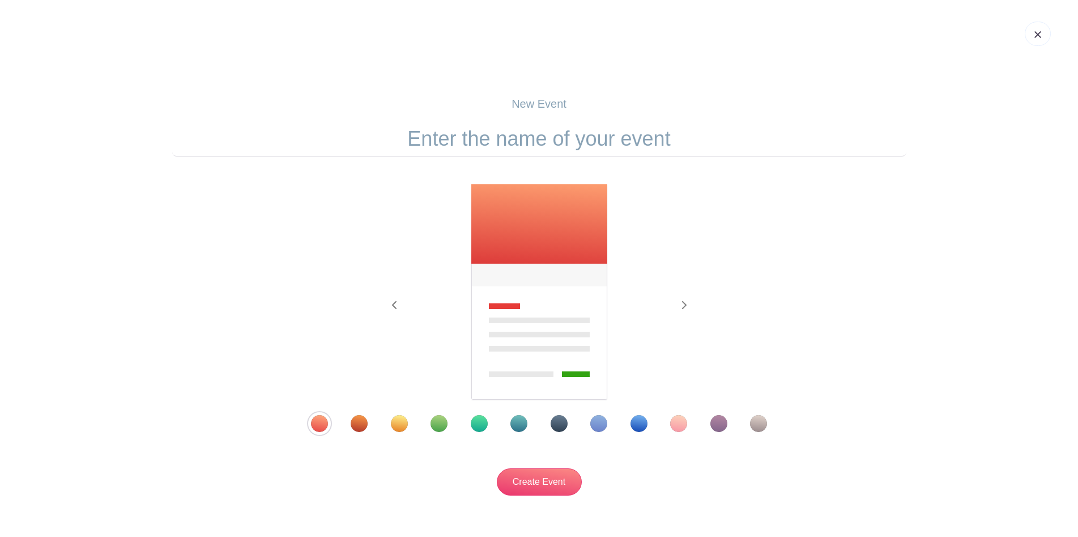
click at [551, 151] on input "text" at bounding box center [539, 138] width 734 height 35
type input "Chapter Meeting"
click at [545, 490] on input "Create Event" at bounding box center [539, 481] width 85 height 27
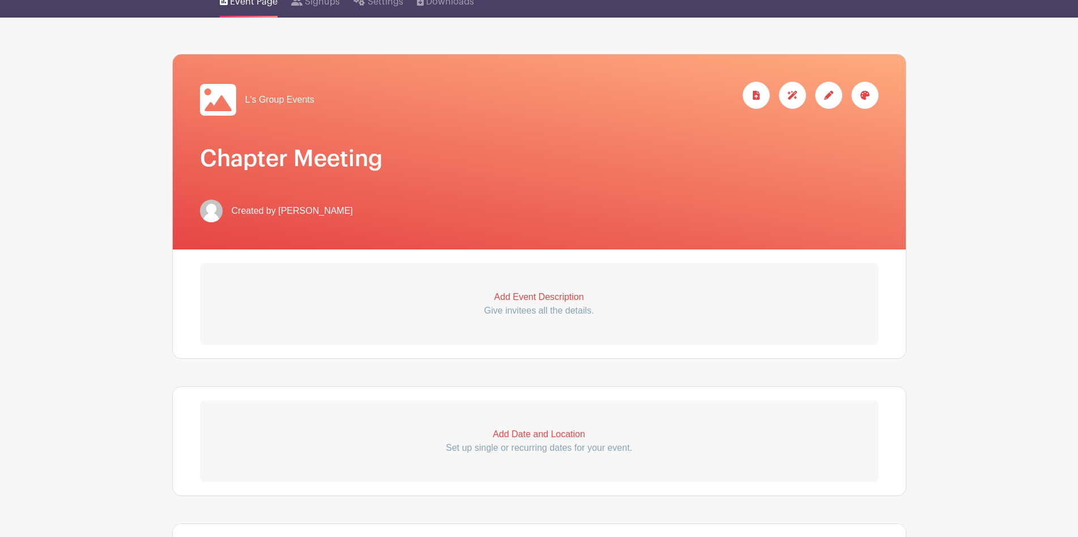
scroll to position [116, 0]
click at [507, 297] on p "Add Event Description" at bounding box center [539, 297] width 679 height 14
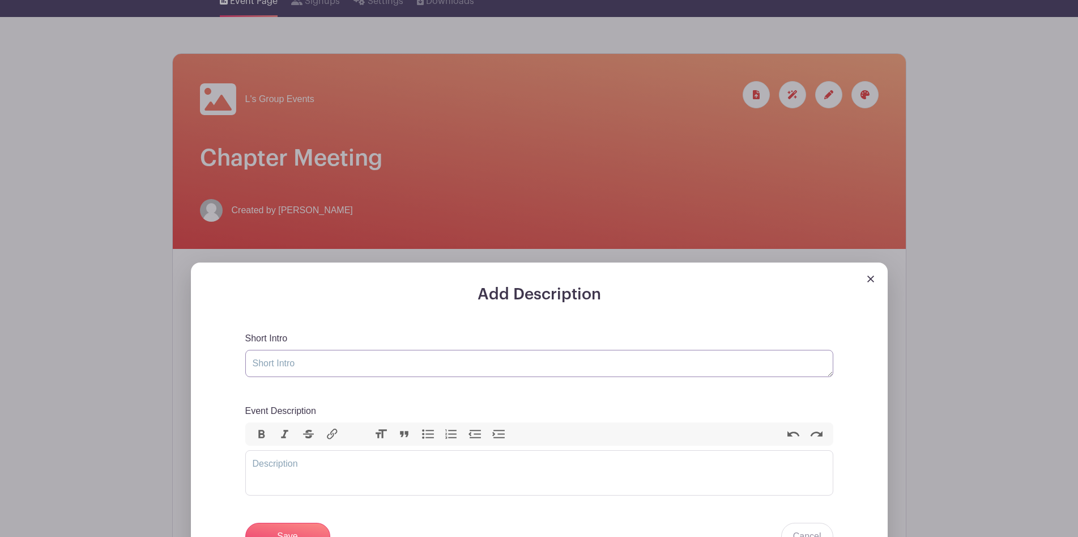
click at [433, 365] on textarea "Short Intro" at bounding box center [539, 363] width 588 height 27
click at [326, 367] on textarea "short event description" at bounding box center [539, 363] width 588 height 27
type textarea "short event intro"
click at [347, 474] on trix-editor "Event Description" at bounding box center [539, 472] width 588 height 45
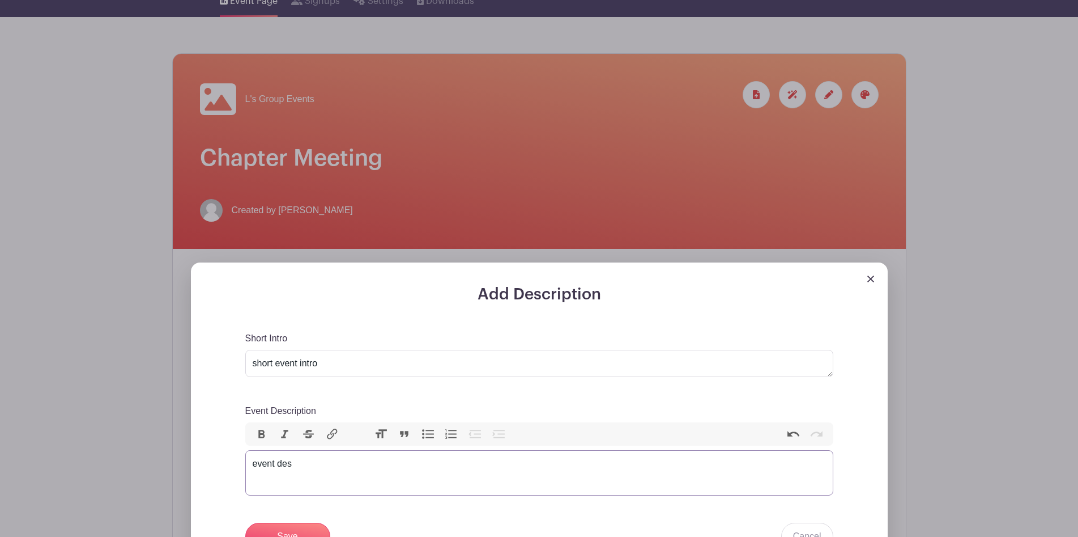
type trix-editor "<div>event desc</div>"
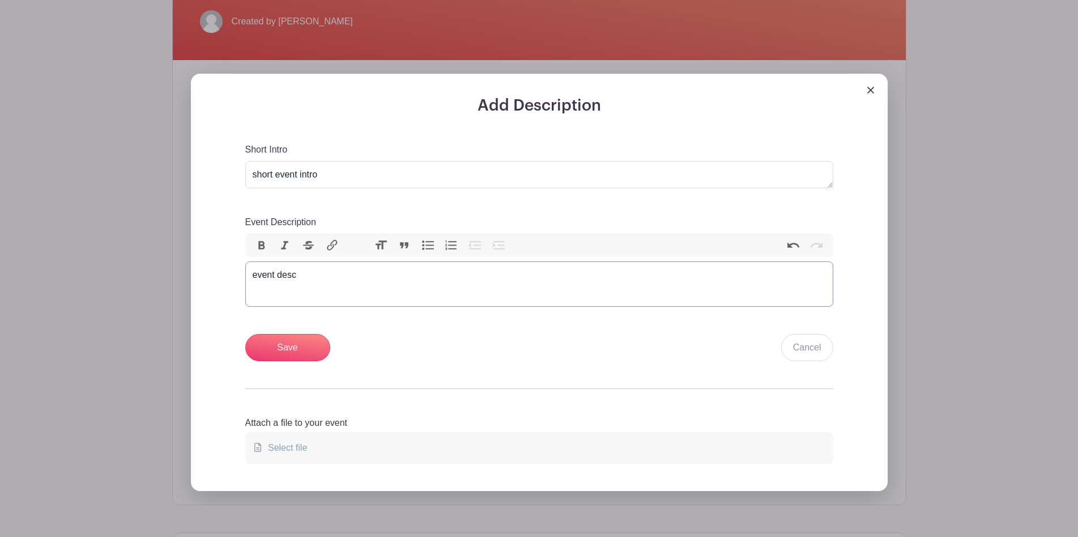
scroll to position [307, 0]
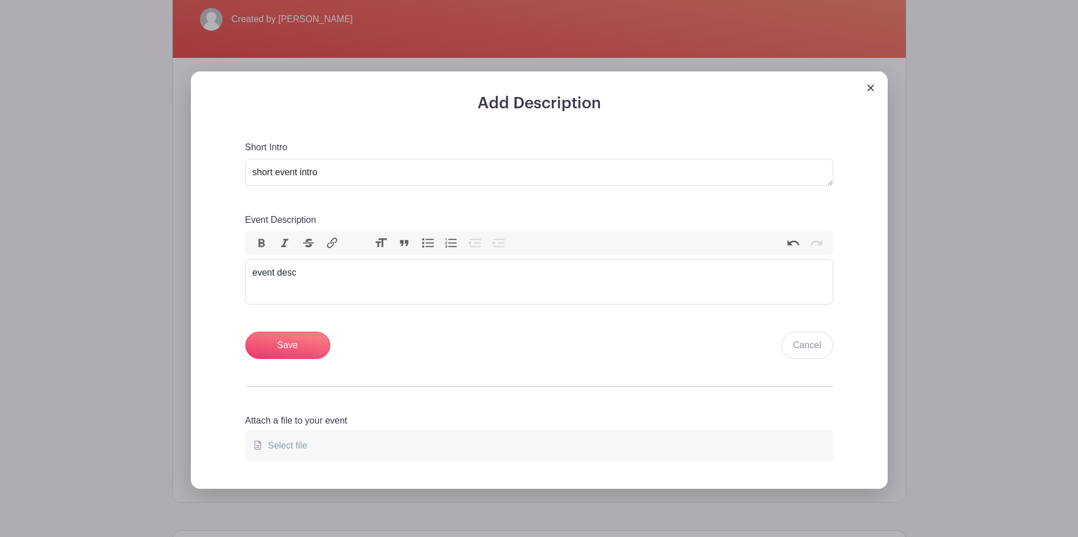
click at [265, 360] on div "Add Description Short Intro short event intro Event Description Bold Italic Str…" at bounding box center [539, 291] width 643 height 394
click at [277, 343] on input "Save" at bounding box center [287, 344] width 85 height 27
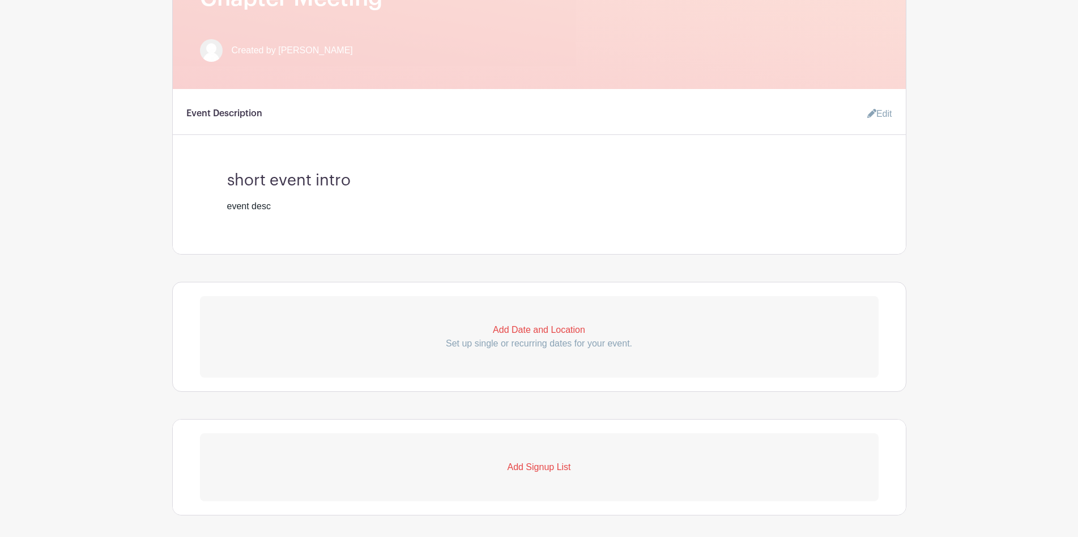
scroll to position [365, 0]
click at [521, 339] on p "Set up single or recurring dates for your event." at bounding box center [539, 344] width 679 height 14
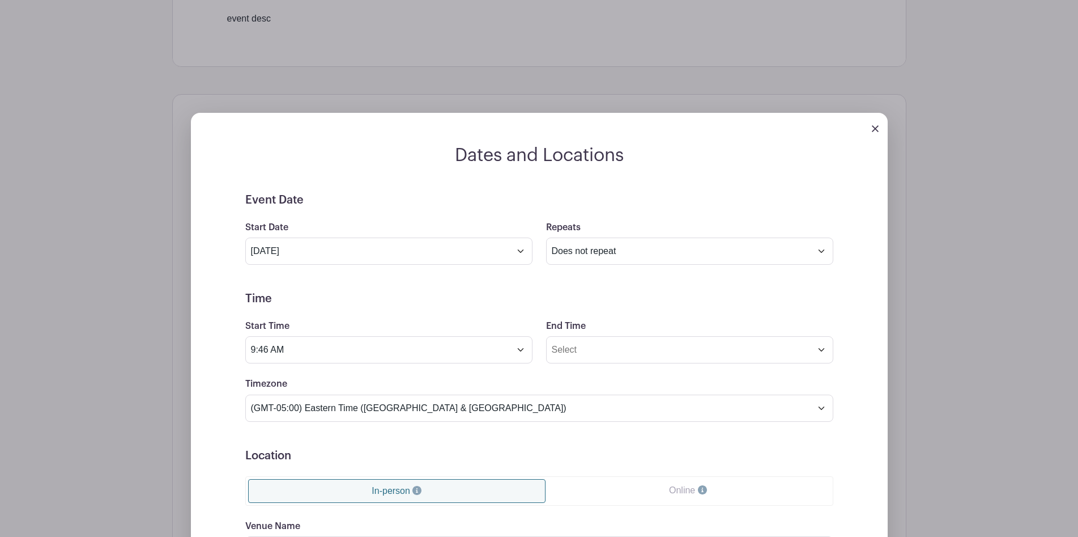
scroll to position [562, 0]
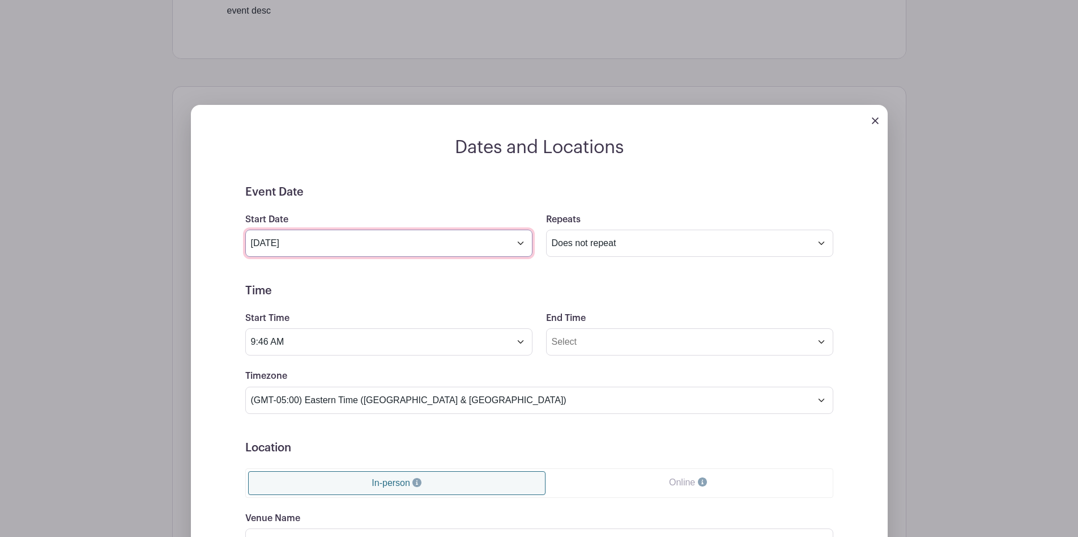
click at [337, 243] on input "Oct 4 2025" at bounding box center [388, 242] width 287 height 27
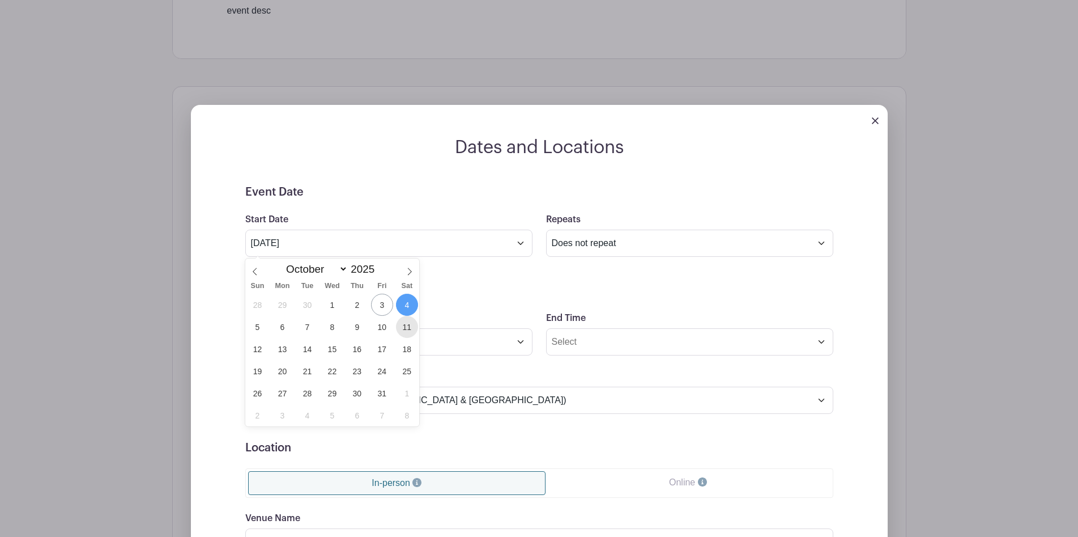
click at [410, 326] on span "11" at bounding box center [407, 327] width 22 height 22
type input "Oct 11 2025"
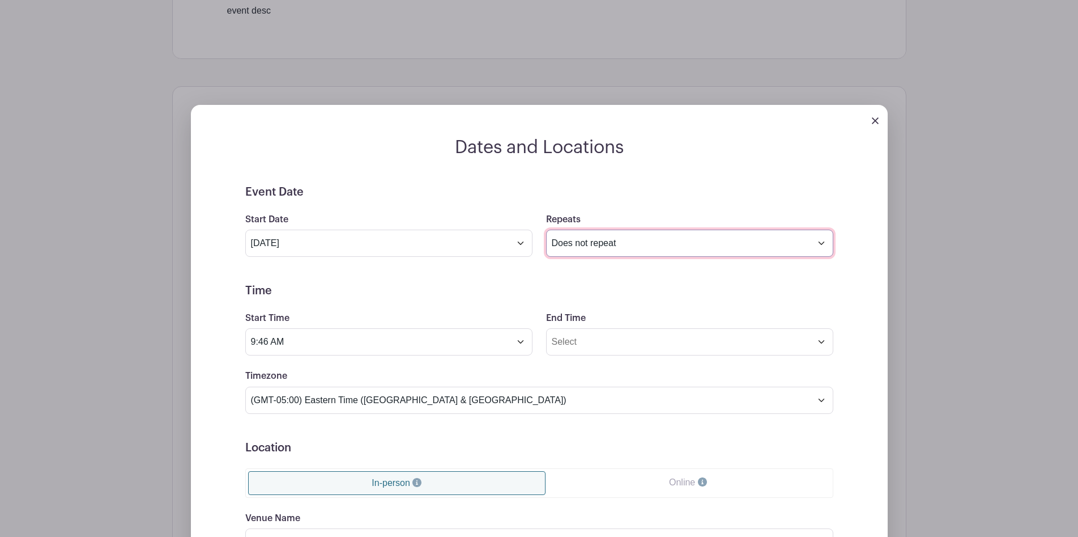
click at [546, 229] on select "Does not repeat Daily Weekly Monthly on day 11 Monthly on the second Saturday O…" at bounding box center [689, 242] width 287 height 27
select select "monthly_wday"
click option "Monthly on the second Saturday" at bounding box center [0, 0] width 0 height 0
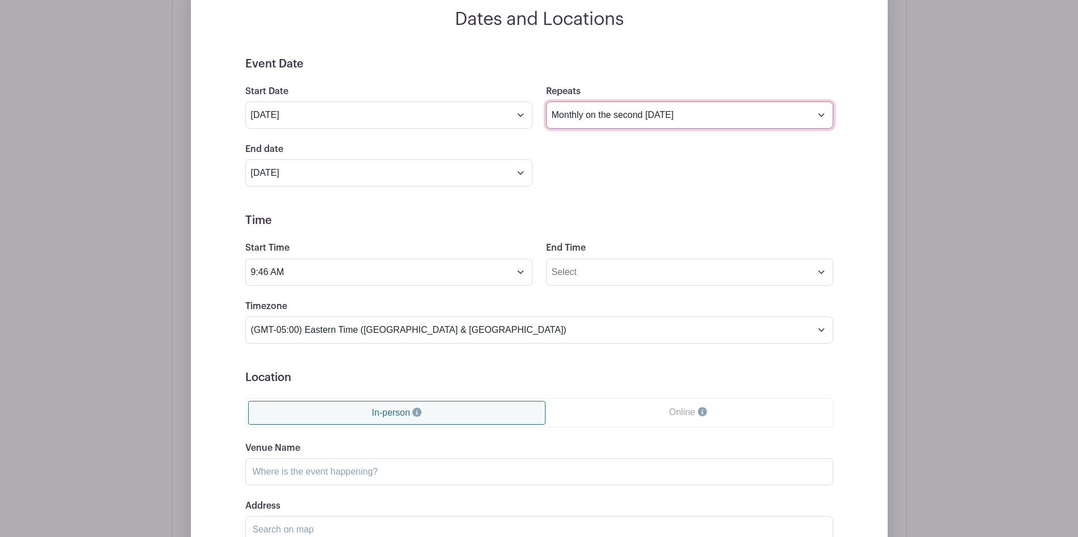
scroll to position [691, 0]
click at [172, 309] on div "Dates and Locations Event Date Start Date Oct 11 2025 Repeats Does not repeat D…" at bounding box center [539, 313] width 734 height 713
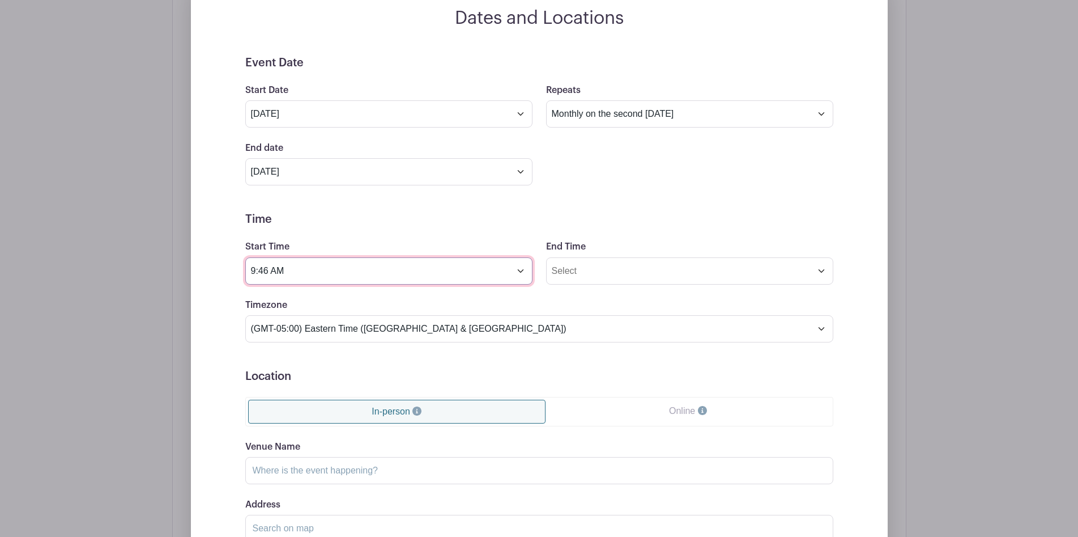
click at [357, 279] on input "9:46 AM" at bounding box center [388, 270] width 287 height 27
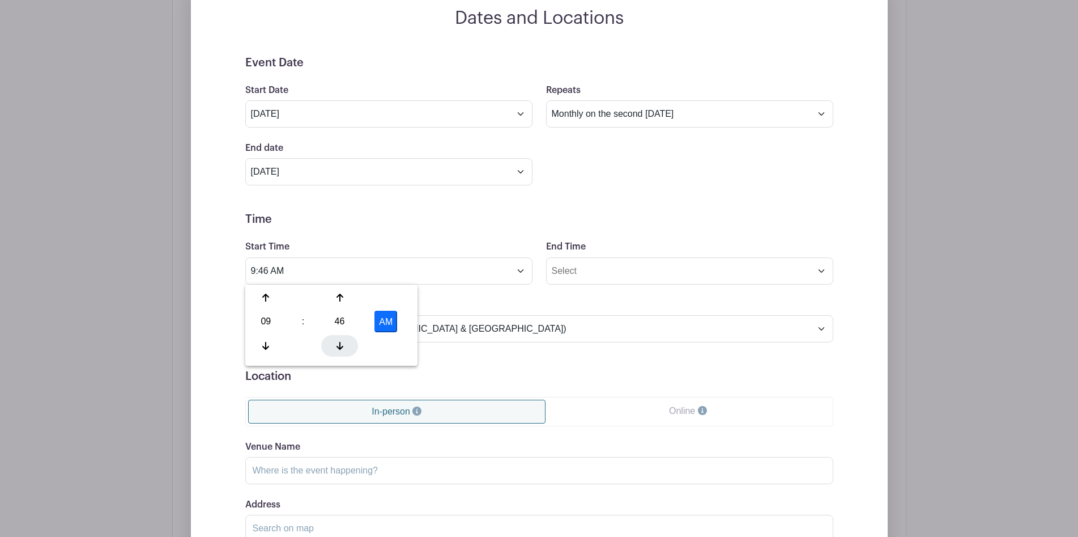
click at [343, 349] on div at bounding box center [339, 346] width 37 height 22
click at [343, 322] on div "42" at bounding box center [339, 322] width 37 height 22
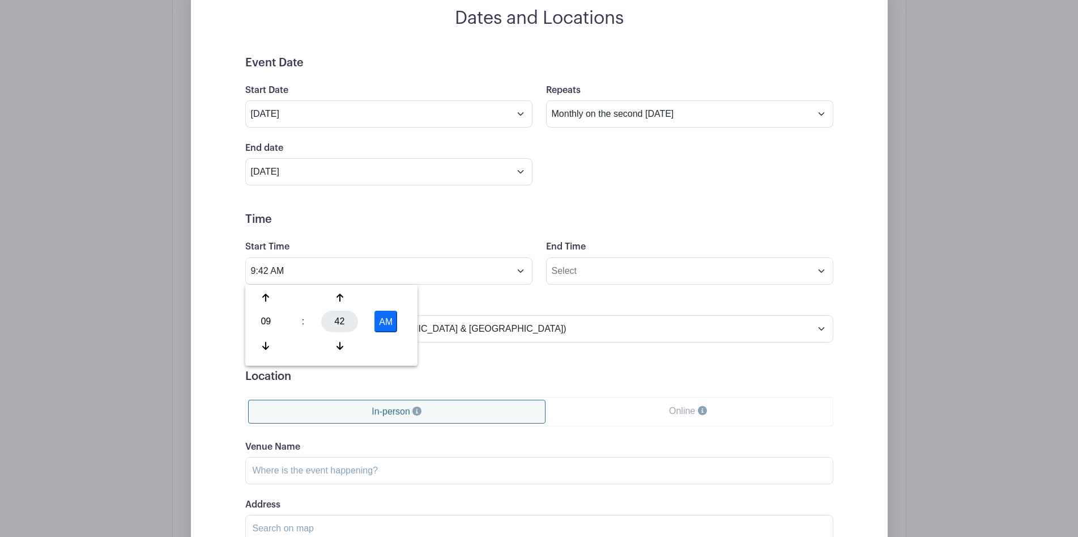
click at [0, 0] on div "30" at bounding box center [0, 0] width 0 height 0
click at [343, 322] on div "30" at bounding box center [339, 322] width 37 height 22
click at [269, 295] on div "00" at bounding box center [267, 298] width 38 height 22
click at [393, 322] on button "AM" at bounding box center [386, 322] width 23 height 22
click at [388, 317] on button "PM" at bounding box center [386, 322] width 23 height 22
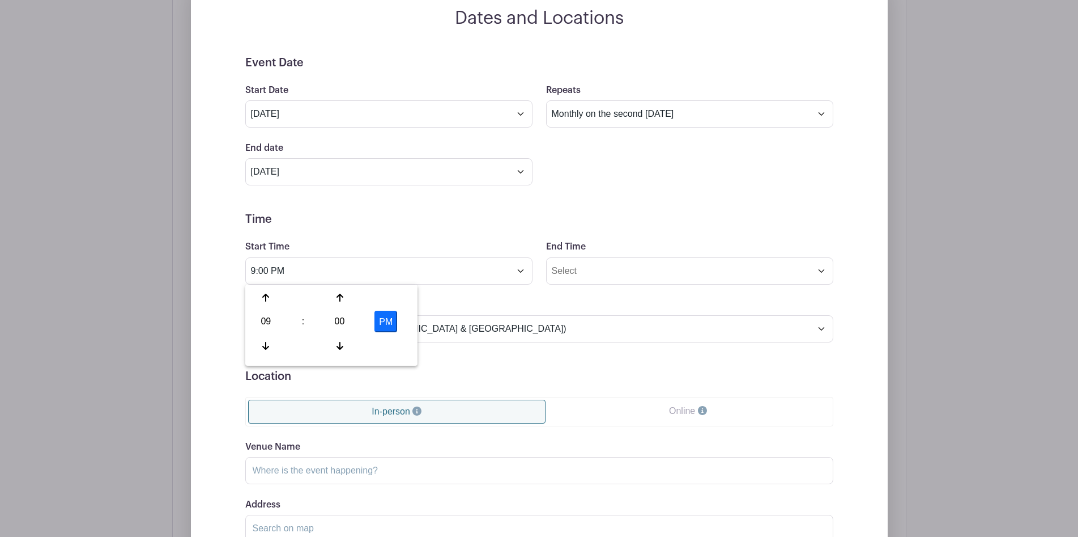
type input "9:00 AM"
click at [611, 273] on input "End Time" at bounding box center [689, 270] width 287 height 27
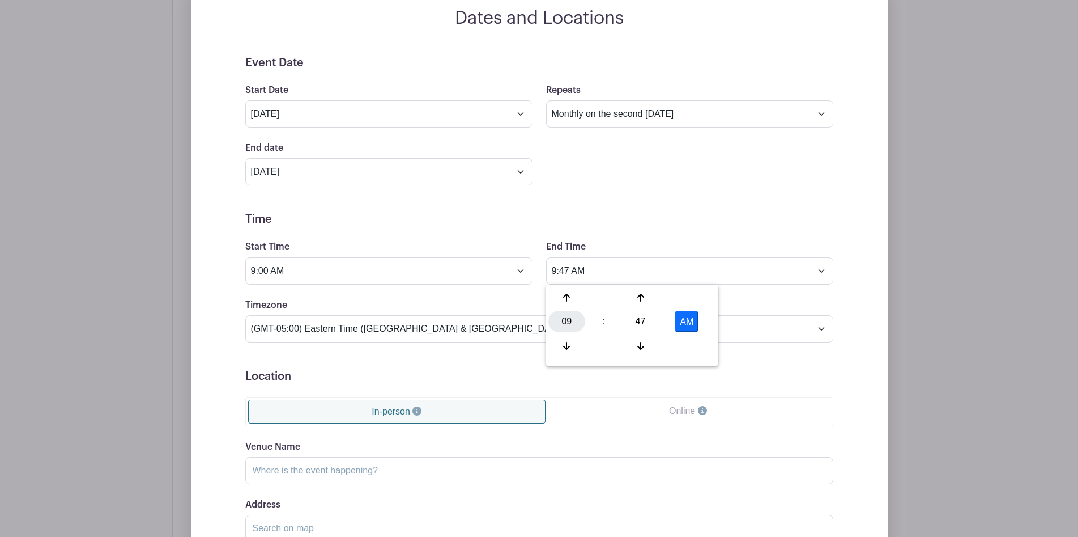
click at [561, 326] on div "09" at bounding box center [567, 322] width 37 height 22
click at [656, 300] on div "02" at bounding box center [651, 298] width 38 height 22
click at [569, 325] on div "02" at bounding box center [567, 322] width 37 height 22
click at [690, 296] on div "03" at bounding box center [693, 298] width 38 height 22
click at [637, 321] on div "47" at bounding box center [640, 322] width 37 height 22
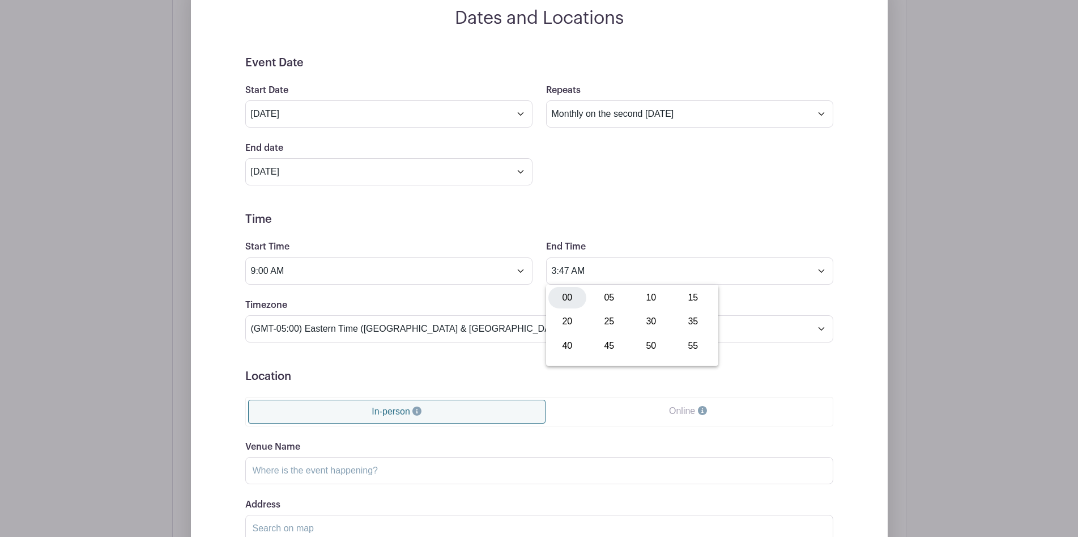
click at [564, 295] on div "00" at bounding box center [568, 298] width 38 height 22
click at [681, 321] on button "AM" at bounding box center [686, 322] width 23 height 22
type input "3:00 PM"
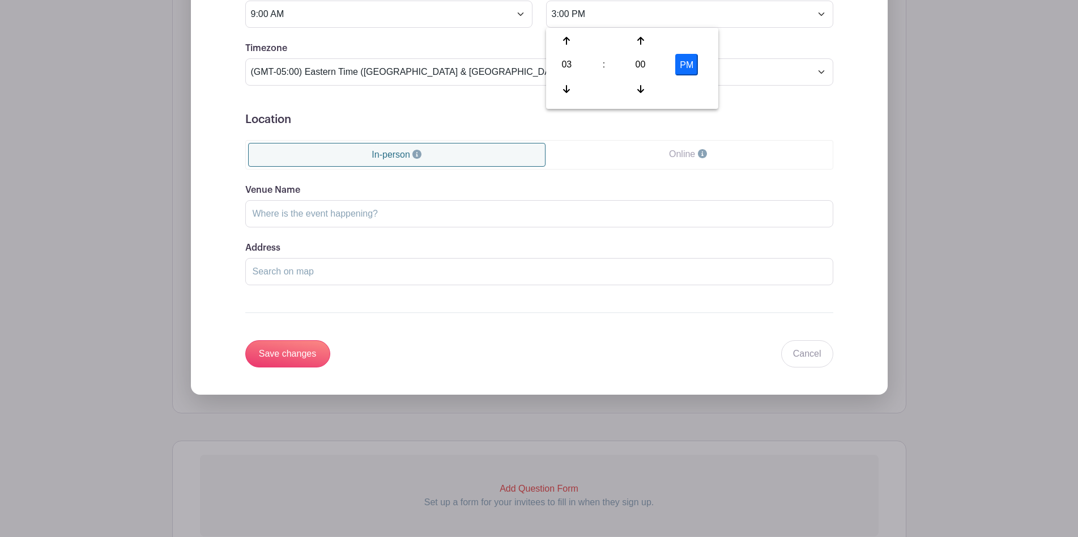
scroll to position [908, 0]
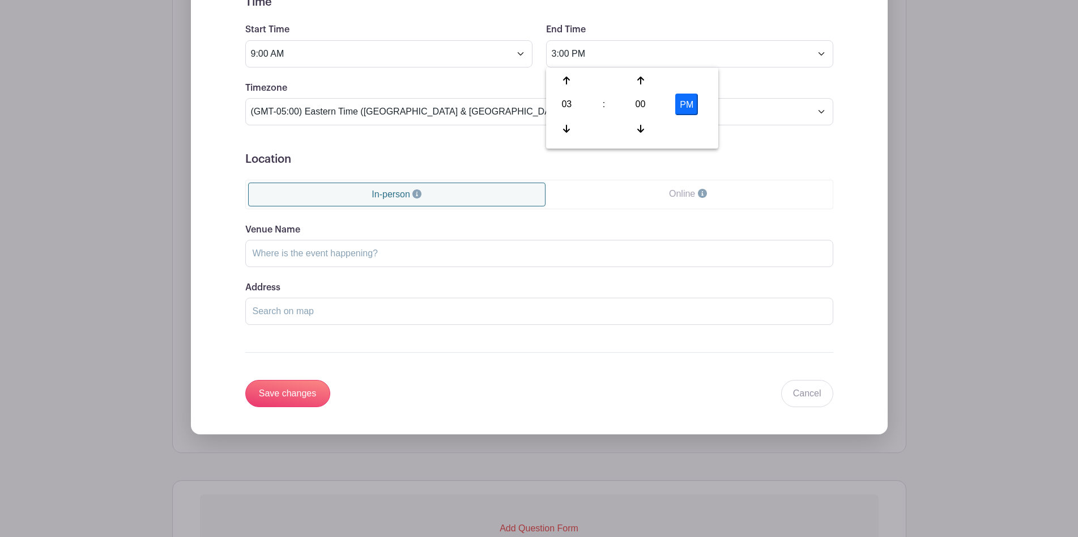
click at [322, 270] on div "Venue Name Address Drag & Drop the marker above to fine tune the location" at bounding box center [539, 274] width 588 height 102
click at [328, 261] on input "Venue Name" at bounding box center [539, 253] width 588 height 27
type input "Mt. Horeb"
click at [645, 198] on link "Online" at bounding box center [688, 193] width 284 height 23
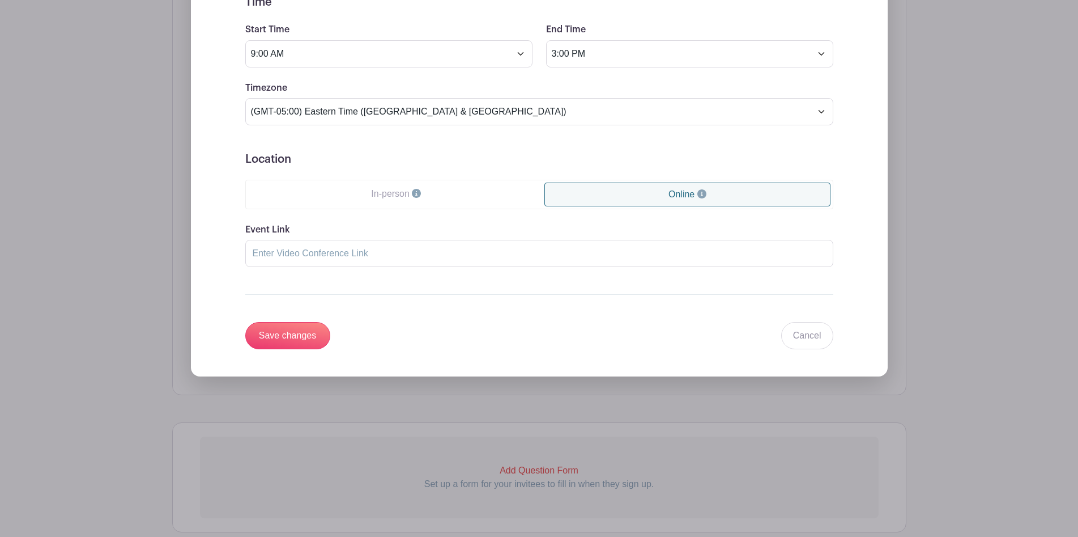
click at [509, 193] on link "In-person" at bounding box center [396, 193] width 297 height 23
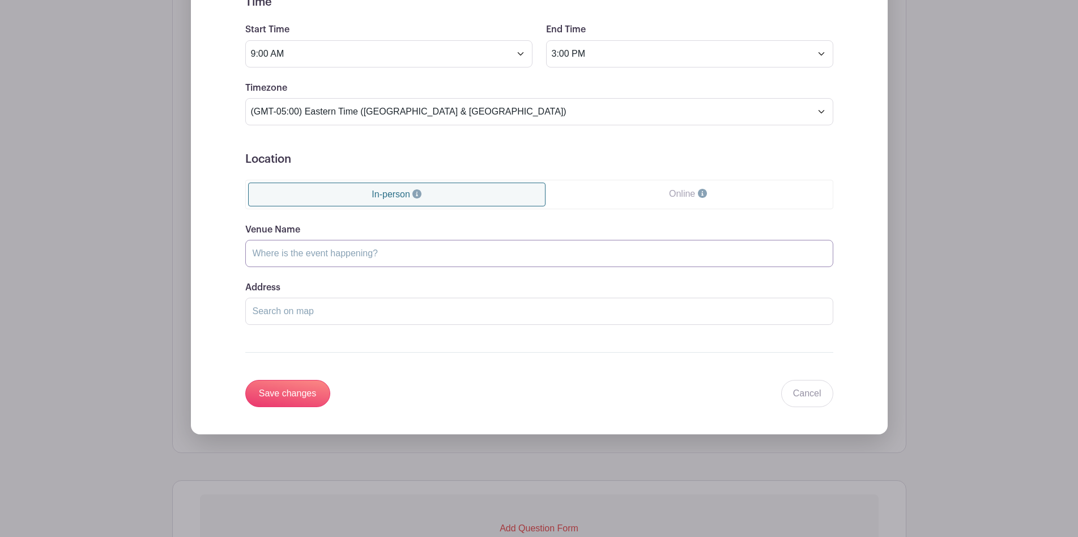
click at [407, 248] on input "Venue Name" at bounding box center [539, 253] width 588 height 27
type input "Mt Horeb"
click at [290, 394] on input "Save changes" at bounding box center [287, 393] width 85 height 27
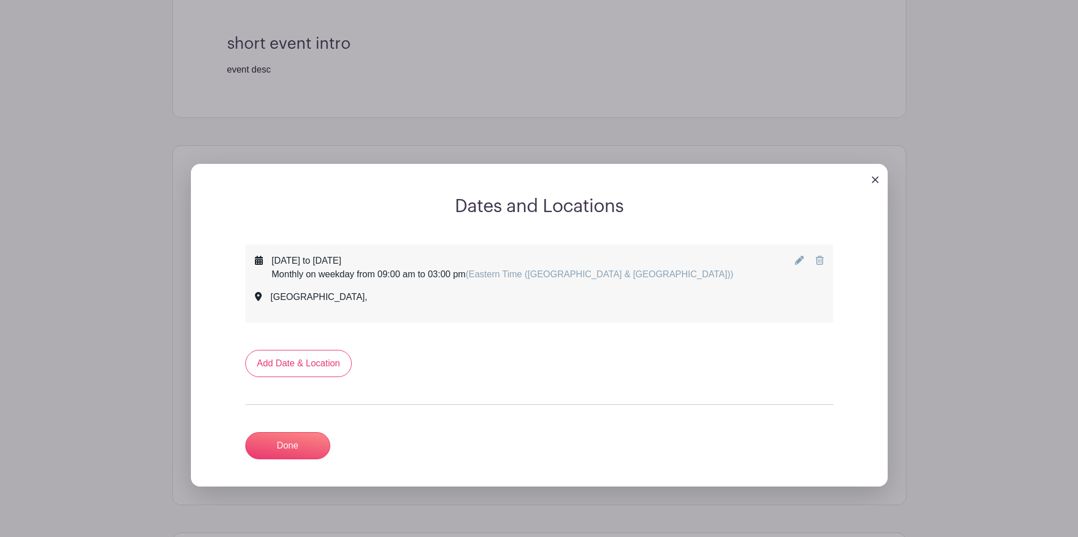
scroll to position [411, 0]
click at [277, 448] on link "Done" at bounding box center [287, 445] width 85 height 27
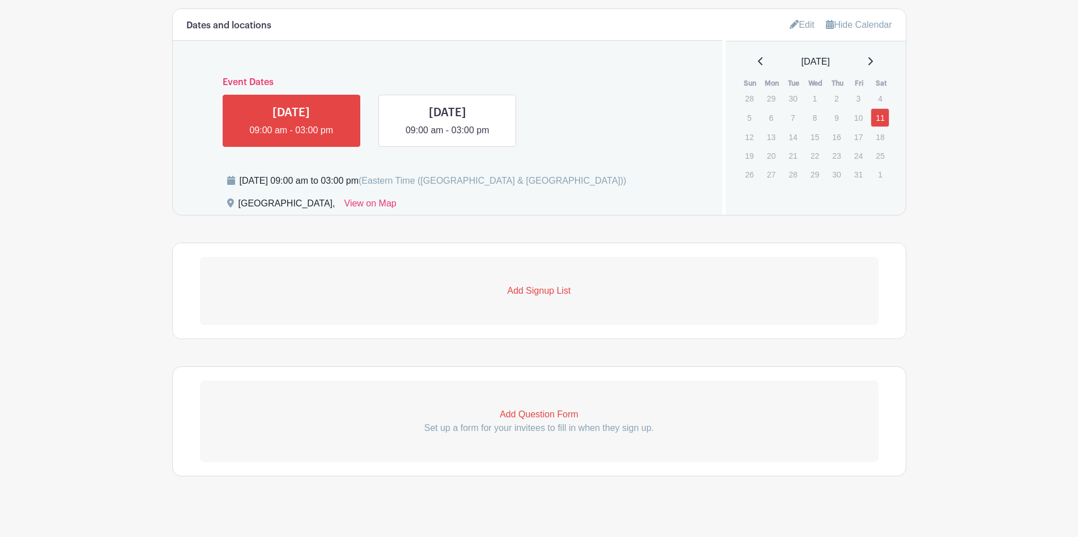
scroll to position [552, 0]
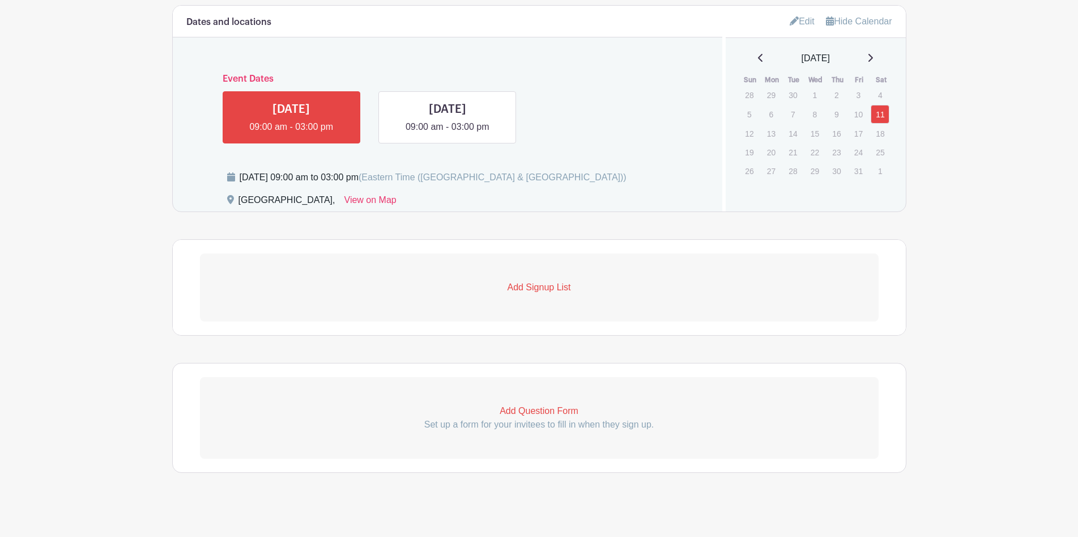
click at [238, 291] on p "Add Signup List" at bounding box center [539, 287] width 679 height 14
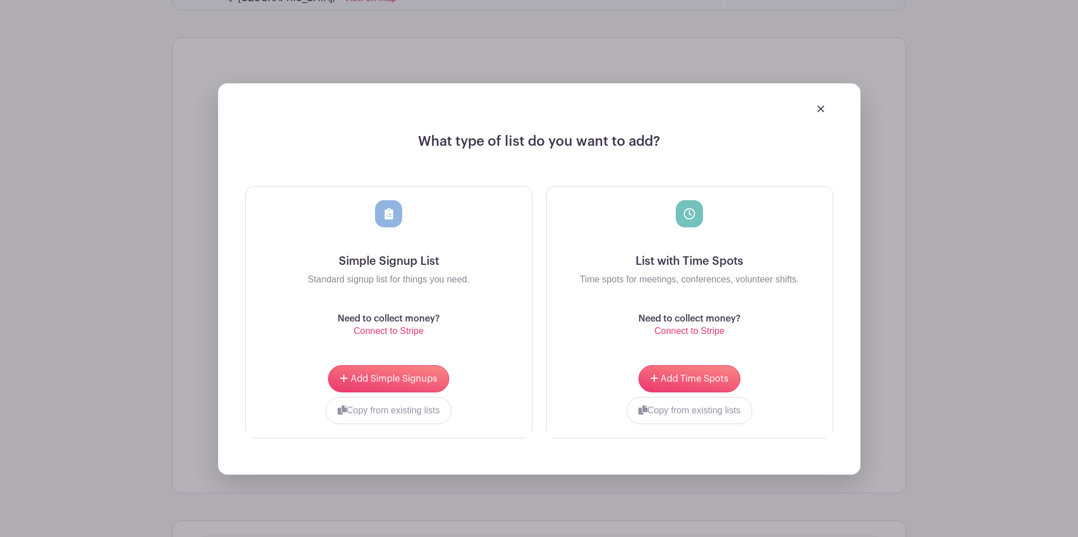
scroll to position [755, 0]
click at [677, 377] on span "Add Time Spots" at bounding box center [695, 377] width 68 height 9
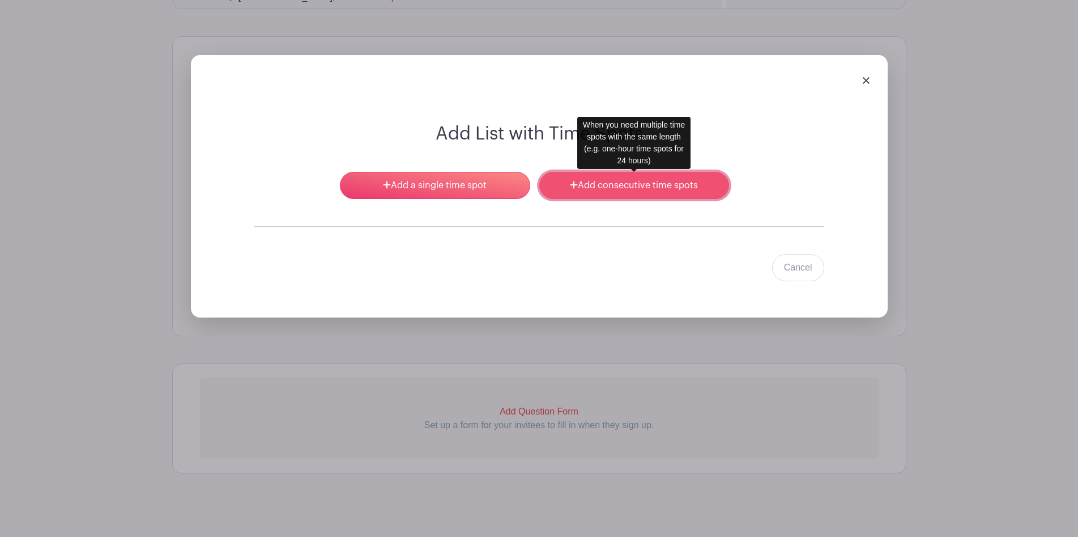
click at [585, 189] on link "Add consecutive time spots" at bounding box center [634, 185] width 190 height 27
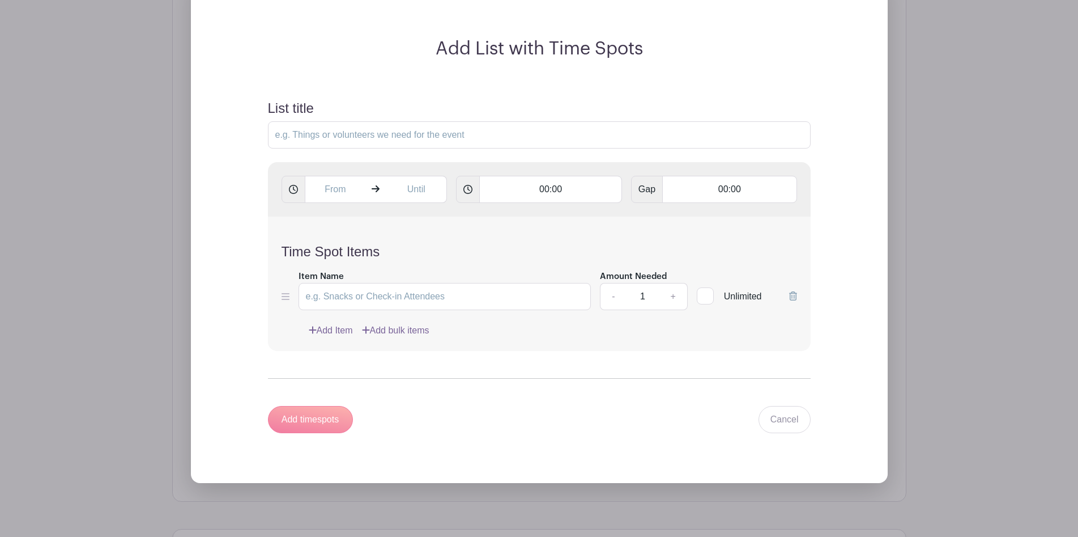
scroll to position [933, 0]
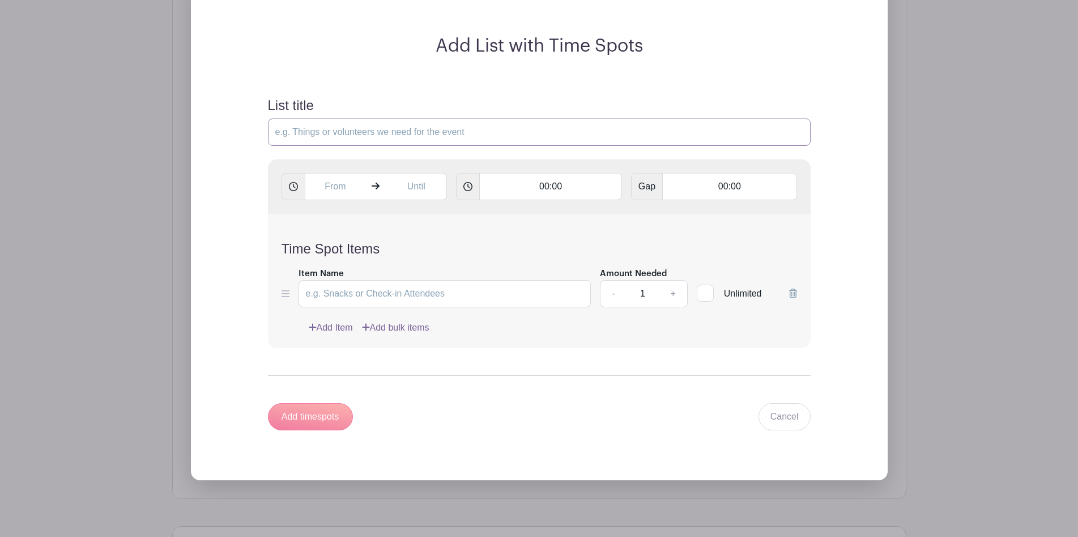
click at [357, 141] on input "List title" at bounding box center [539, 131] width 543 height 27
type input "Check-In"
click at [334, 198] on input "text" at bounding box center [335, 186] width 61 height 27
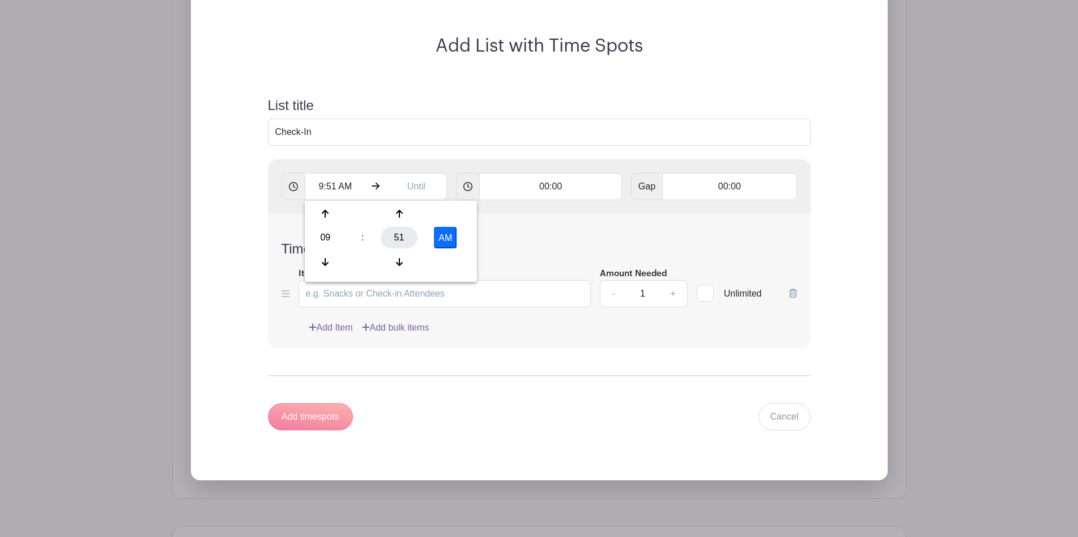
click at [398, 239] on div "51" at bounding box center [399, 238] width 37 height 22
click at [329, 213] on div "00" at bounding box center [326, 214] width 38 height 22
type input "9:00 AM"
click at [540, 191] on input "00:00" at bounding box center [550, 186] width 143 height 27
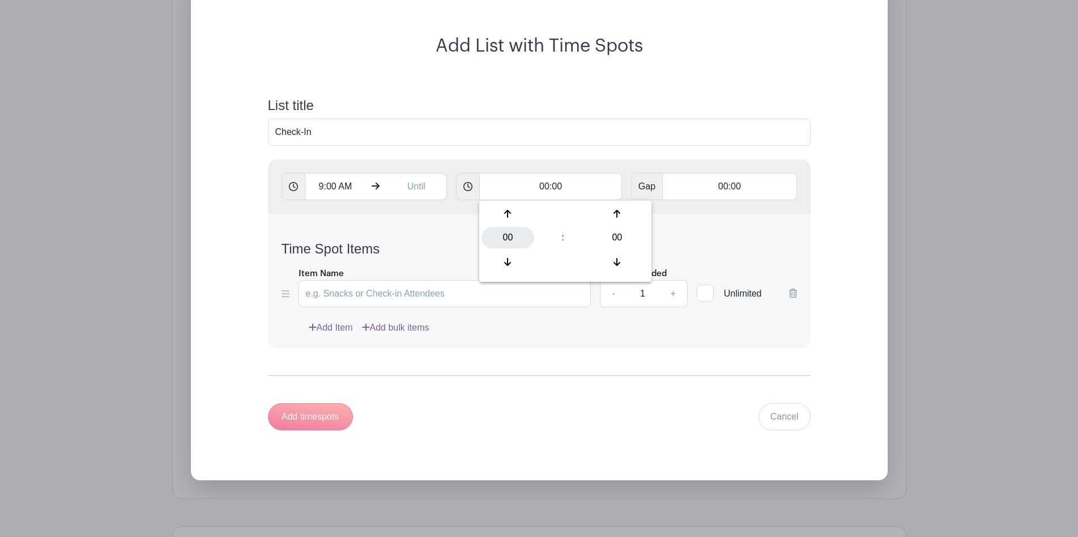
click at [506, 236] on div "00" at bounding box center [508, 238] width 53 height 22
click at [631, 216] on div "03" at bounding box center [626, 214] width 38 height 22
type input "03:00"
click at [588, 168] on div "9:00 AM 03:00 Gap 00:00" at bounding box center [539, 186] width 543 height 54
click at [423, 188] on input "text" at bounding box center [416, 186] width 61 height 27
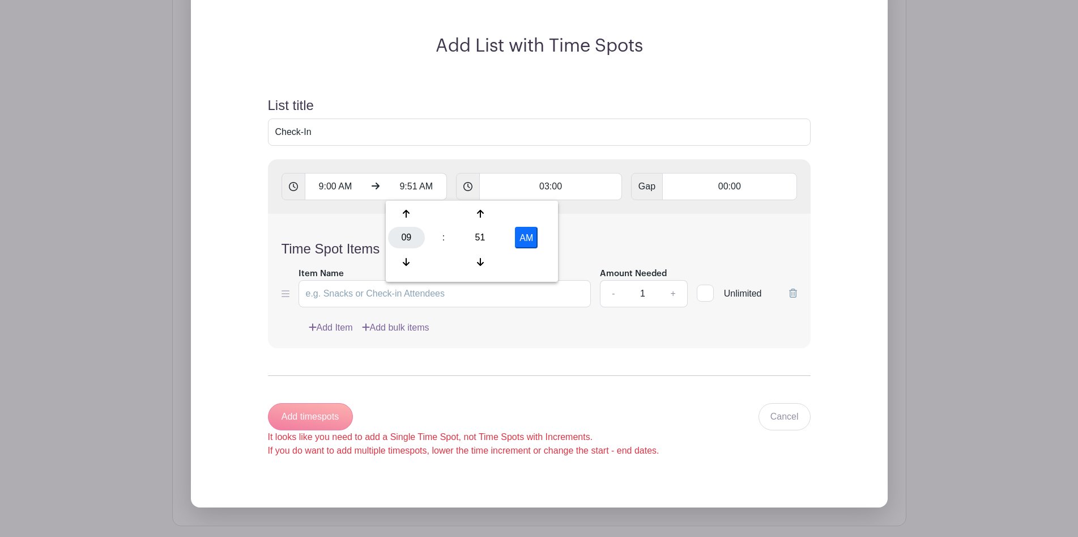
click at [397, 239] on div "09" at bounding box center [406, 238] width 37 height 22
click at [533, 211] on div "03" at bounding box center [533, 214] width 38 height 22
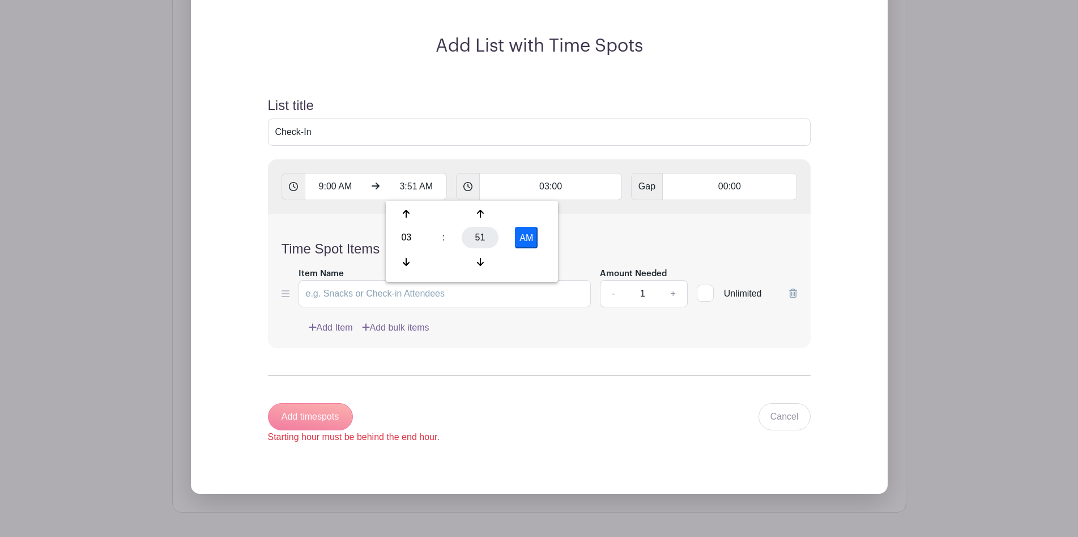
click at [484, 232] on div "51" at bounding box center [480, 238] width 37 height 22
click at [410, 214] on div "00" at bounding box center [407, 214] width 38 height 22
click at [528, 232] on button "AM" at bounding box center [526, 238] width 23 height 22
type input "3:00 PM"
type input "Add 2 timespots"
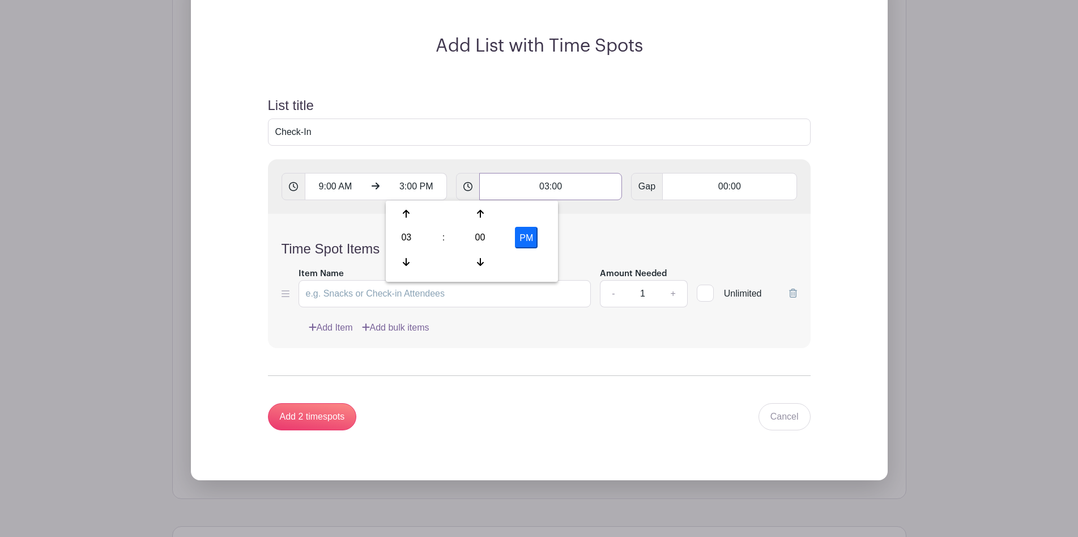
click at [546, 186] on input "03:00" at bounding box center [550, 186] width 143 height 27
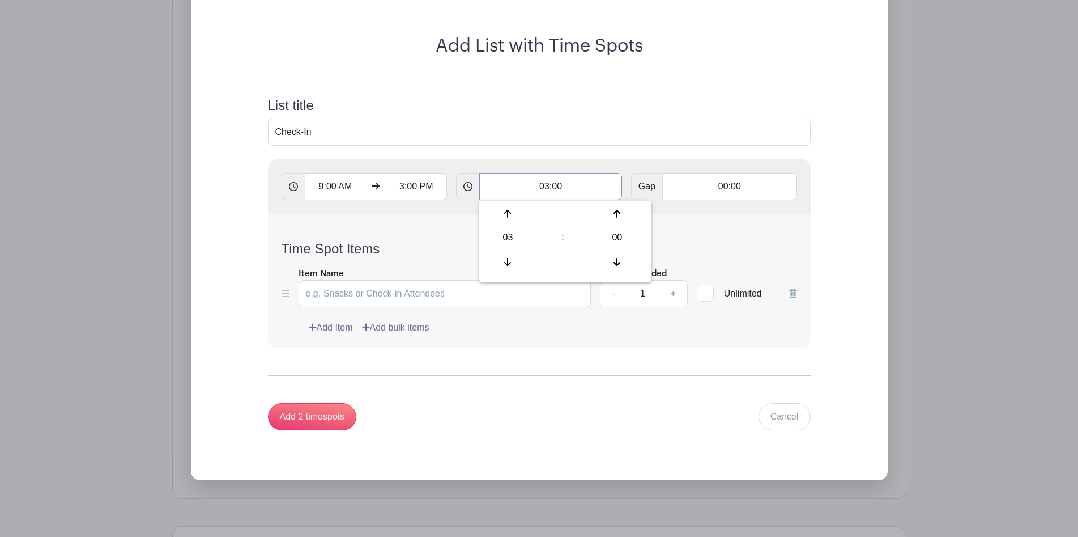
click at [546, 186] on input "03:00" at bounding box center [550, 186] width 143 height 27
type input "09:51"
type input "Add timespots"
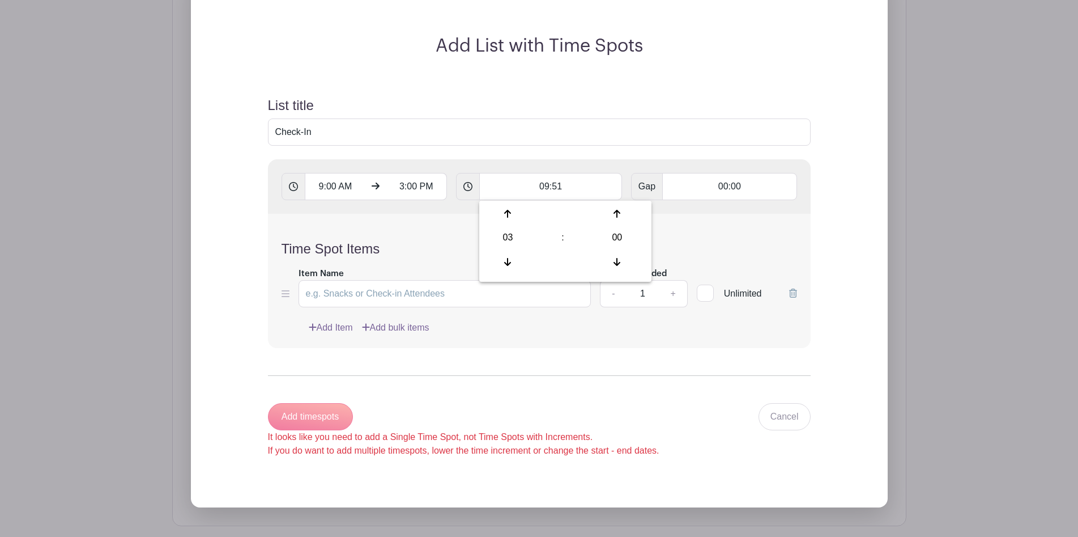
click at [445, 215] on div "Time Spot Items Item Name Amount Needed - 1 + Unlimited Add Item Add bulk items" at bounding box center [539, 281] width 543 height 134
click at [559, 189] on input "09:51" at bounding box center [550, 186] width 143 height 27
click at [723, 192] on input "00:00" at bounding box center [729, 186] width 134 height 27
click at [406, 291] on input "Item Name" at bounding box center [445, 293] width 293 height 27
type input "Check-In Members"
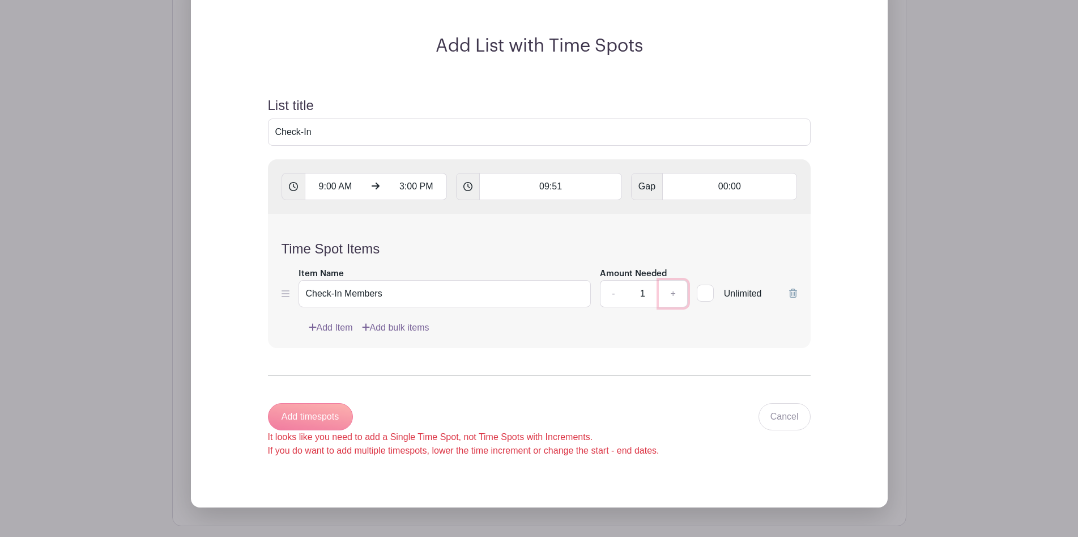
click at [677, 292] on link "+" at bounding box center [673, 293] width 28 height 27
type input "2"
click at [340, 332] on link "Add Item" at bounding box center [331, 328] width 44 height 14
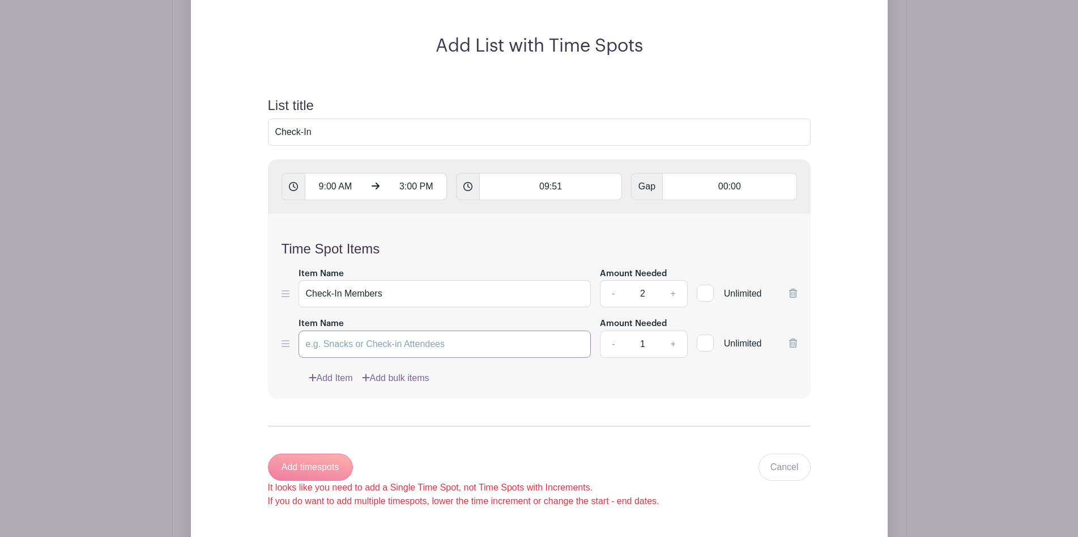
click at [363, 347] on input "Item Name" at bounding box center [445, 343] width 293 height 27
type input "Voting Monitor"
click at [671, 346] on link "+" at bounding box center [673, 343] width 28 height 27
type input "2"
click at [346, 343] on input "Voting Monitor" at bounding box center [445, 343] width 293 height 27
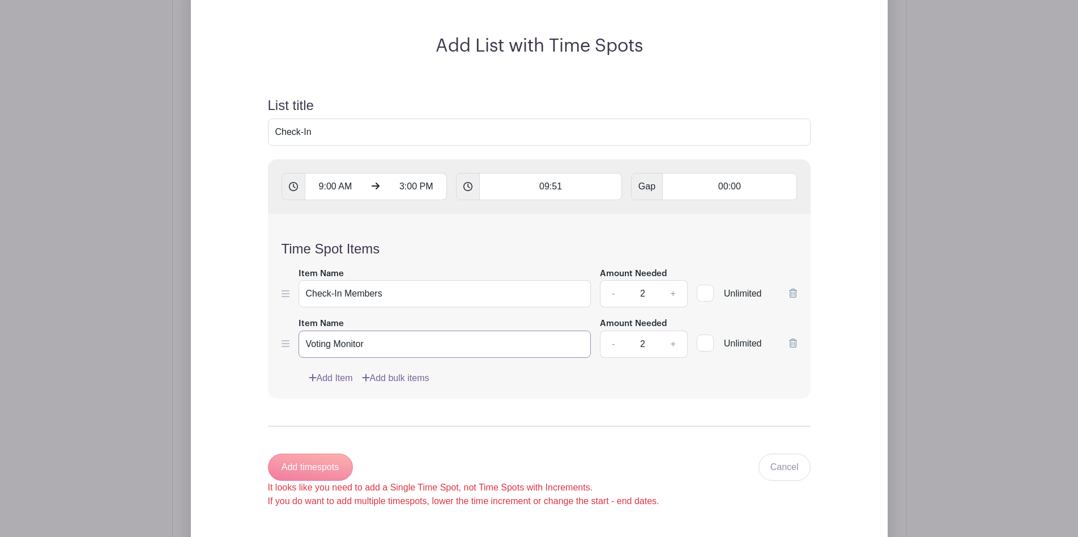
click at [346, 343] on input "Voting Monitor" at bounding box center [445, 343] width 293 height 27
type input "Voting Assistant"
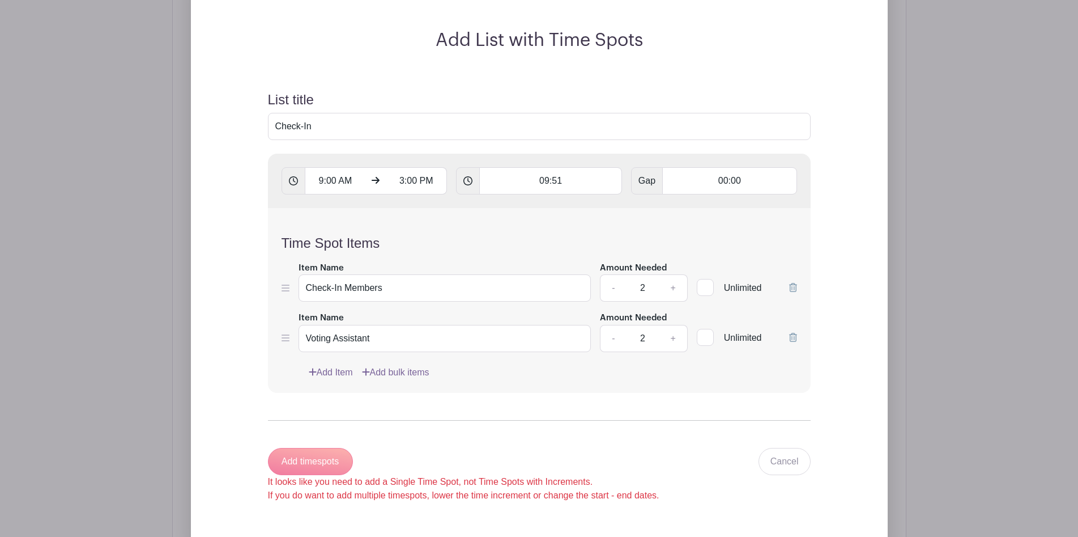
scroll to position [843, 0]
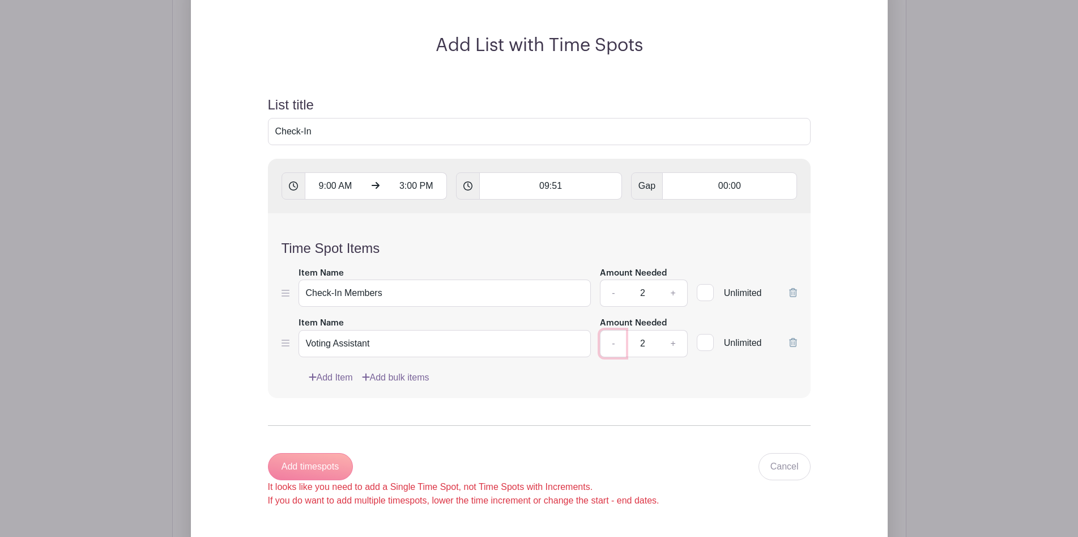
click at [609, 351] on link "-" at bounding box center [613, 343] width 26 height 27
click at [685, 339] on link "+" at bounding box center [673, 343] width 28 height 27
click at [610, 346] on link "-" at bounding box center [613, 343] width 26 height 27
click at [684, 342] on link "+" at bounding box center [673, 343] width 28 height 27
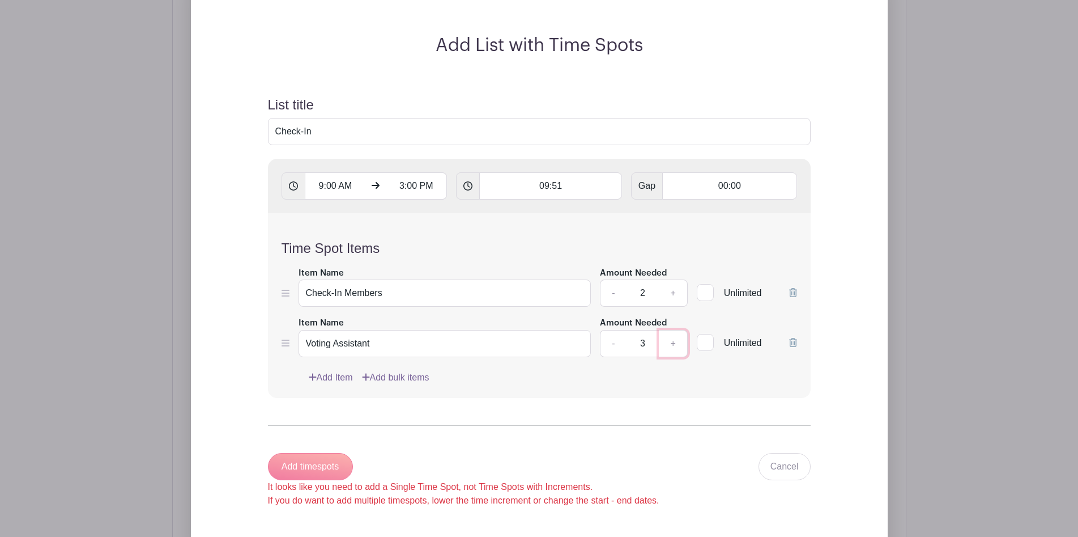
click at [684, 342] on link "+" at bounding box center [673, 343] width 28 height 27
click at [614, 347] on link "-" at bounding box center [613, 343] width 26 height 27
click at [682, 347] on link "+" at bounding box center [673, 343] width 28 height 27
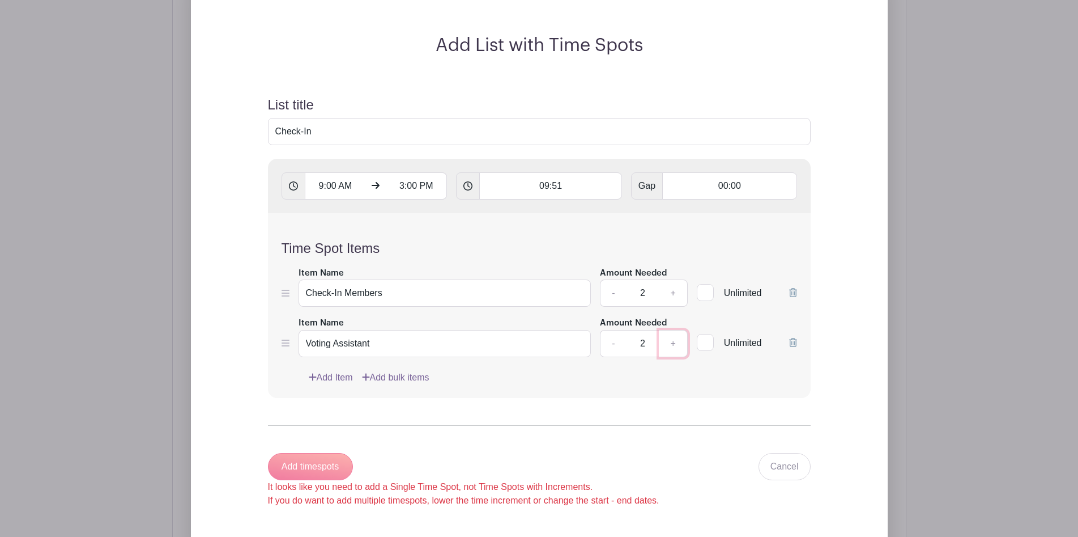
click at [682, 347] on link "+" at bounding box center [673, 343] width 28 height 27
click at [614, 350] on link "-" at bounding box center [613, 343] width 26 height 27
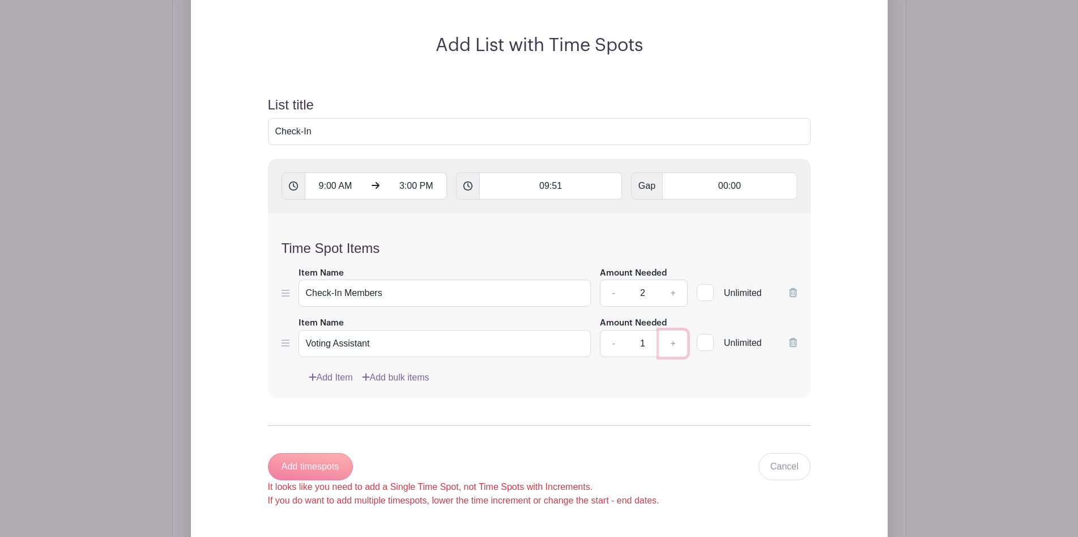
click at [675, 346] on link "+" at bounding box center [673, 343] width 28 height 27
click at [612, 343] on link "-" at bounding box center [613, 343] width 26 height 27
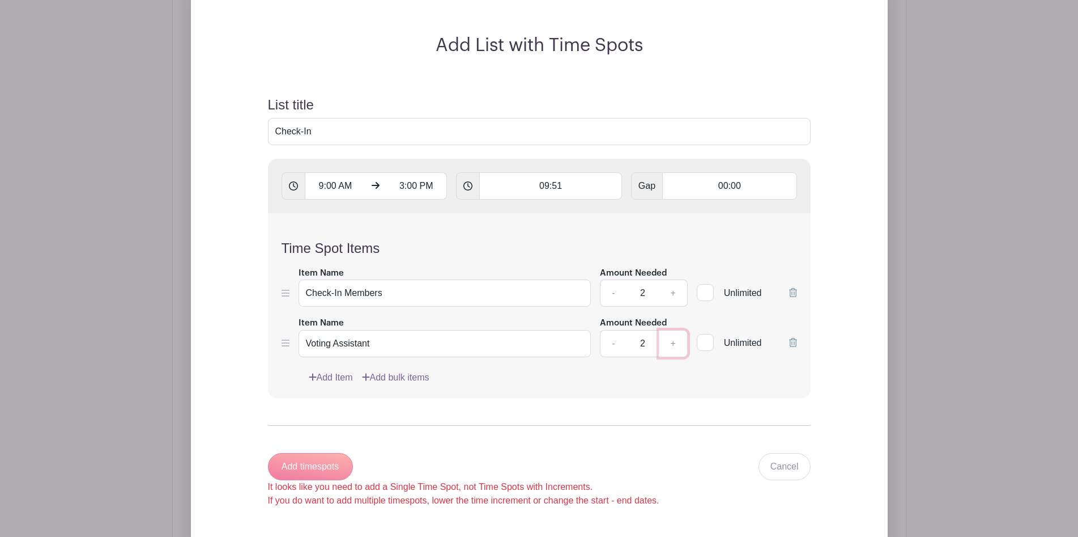
click at [680, 345] on link "+" at bounding box center [673, 343] width 28 height 27
click at [614, 351] on link "-" at bounding box center [613, 343] width 26 height 27
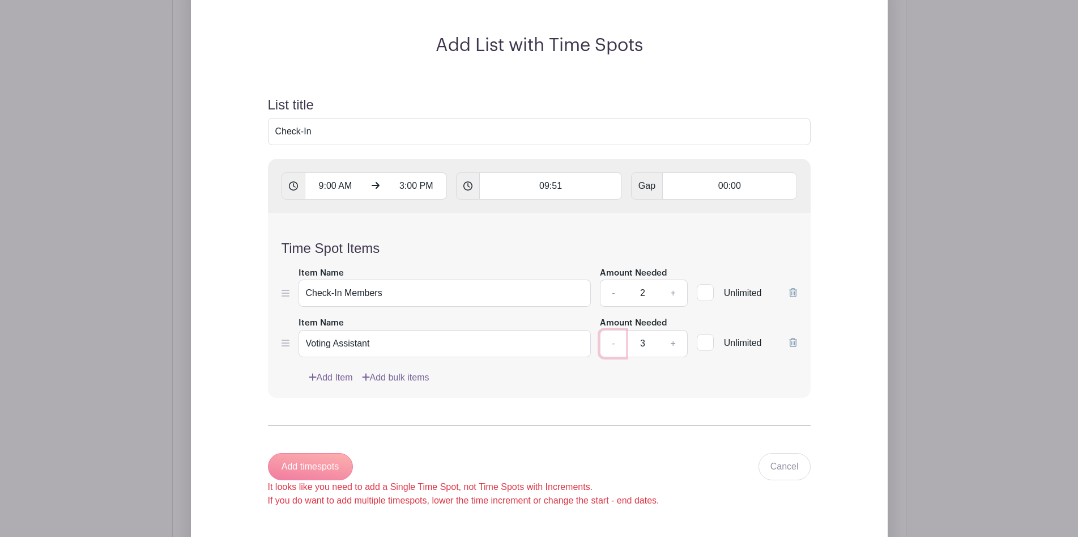
click at [614, 351] on link "-" at bounding box center [613, 343] width 26 height 27
click at [675, 346] on link "+" at bounding box center [673, 343] width 28 height 27
click at [610, 345] on link "-" at bounding box center [613, 343] width 26 height 27
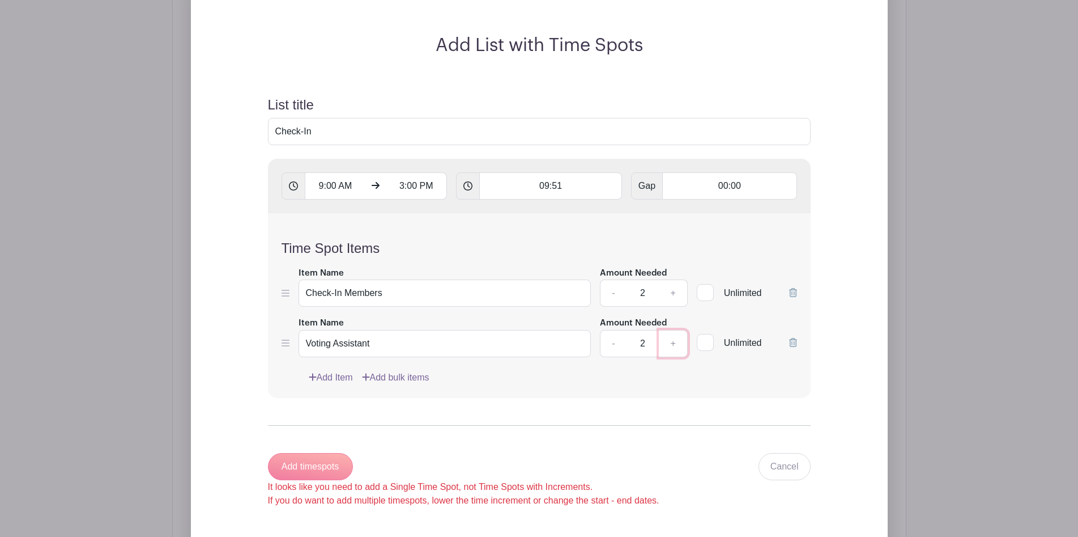
click at [673, 342] on link "+" at bounding box center [673, 343] width 28 height 27
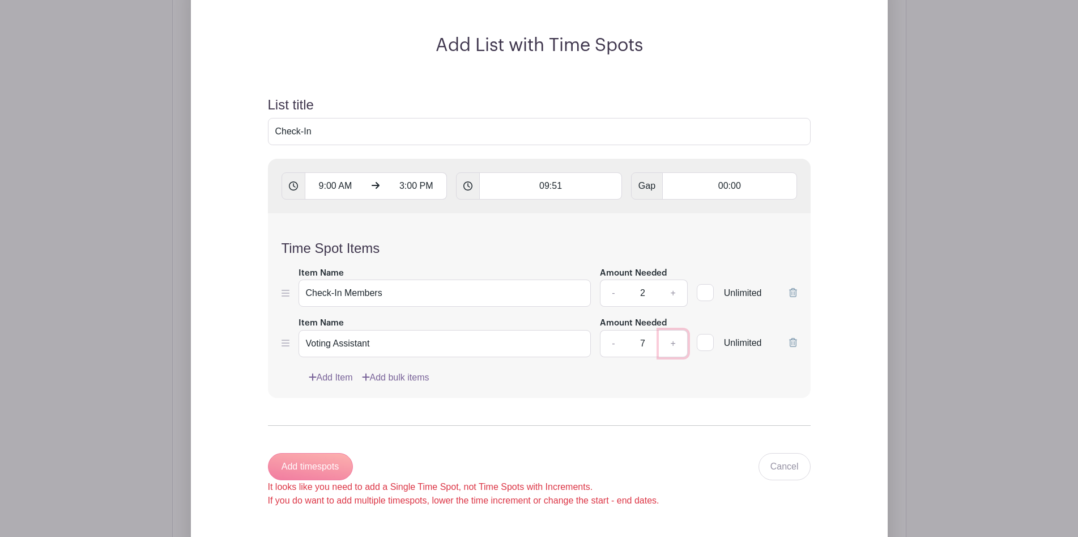
click at [673, 342] on link "+" at bounding box center [673, 343] width 28 height 27
click at [609, 347] on link "-" at bounding box center [613, 343] width 26 height 27
click at [671, 342] on link "+" at bounding box center [673, 343] width 28 height 27
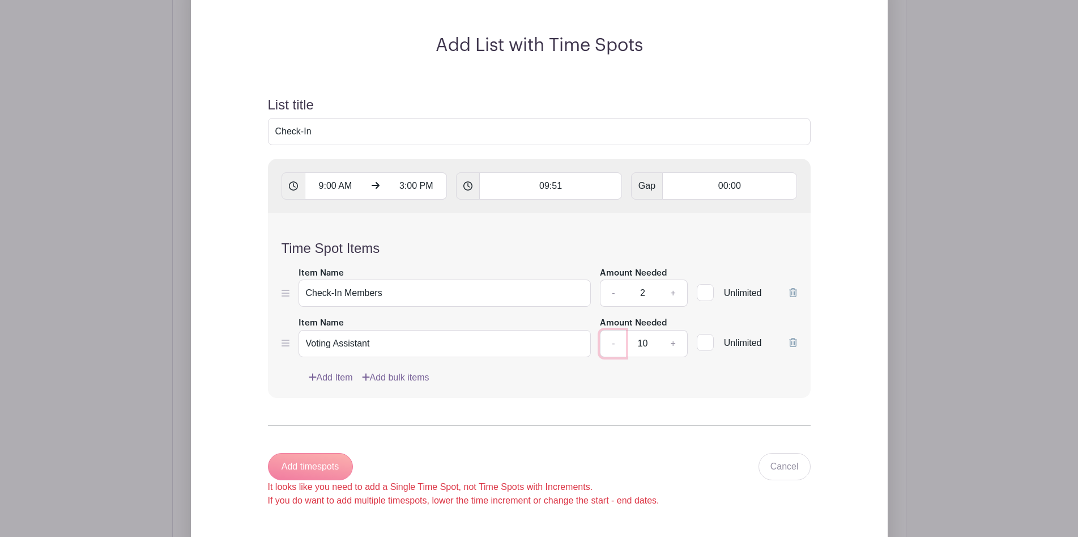
click at [609, 349] on link "-" at bounding box center [613, 343] width 26 height 27
click at [682, 351] on link "+" at bounding box center [673, 343] width 28 height 27
type input "10"
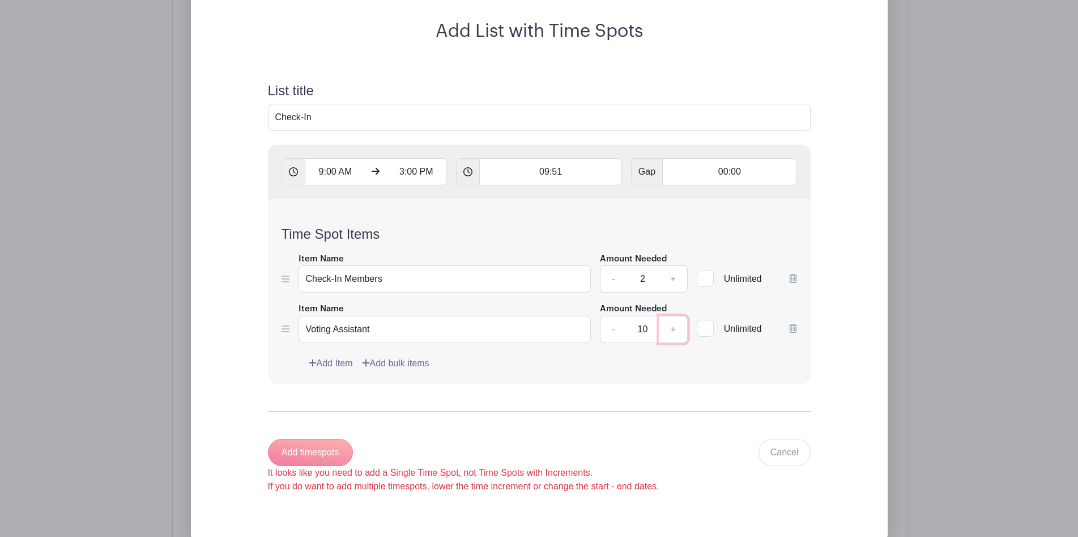
scroll to position [856, 0]
click at [335, 368] on link "Add Item" at bounding box center [331, 365] width 44 height 14
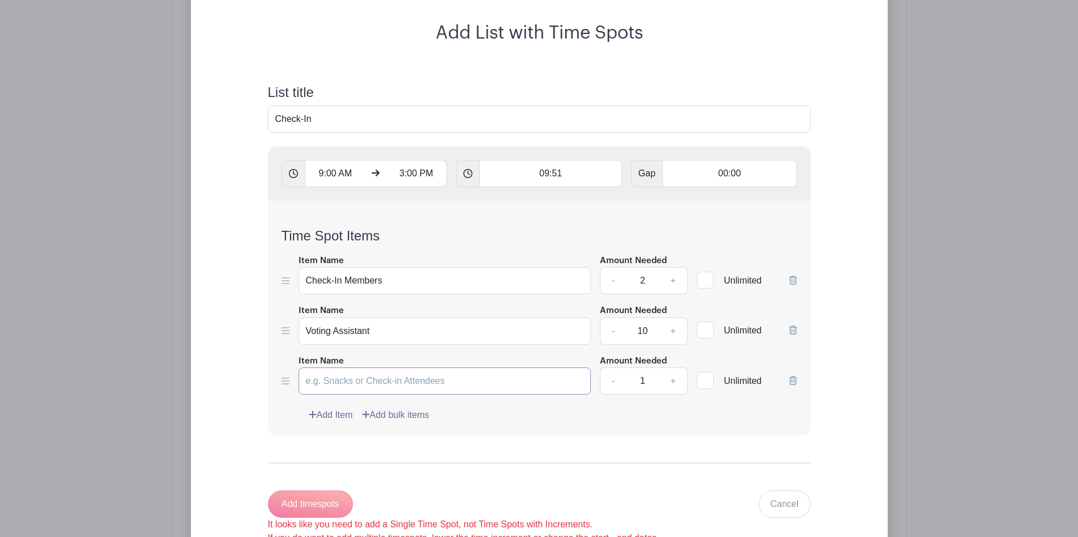
click at [355, 376] on input "Item Name" at bounding box center [445, 380] width 293 height 27
type input "TBD"
click at [345, 124] on input "Check-In" at bounding box center [539, 118] width 543 height 27
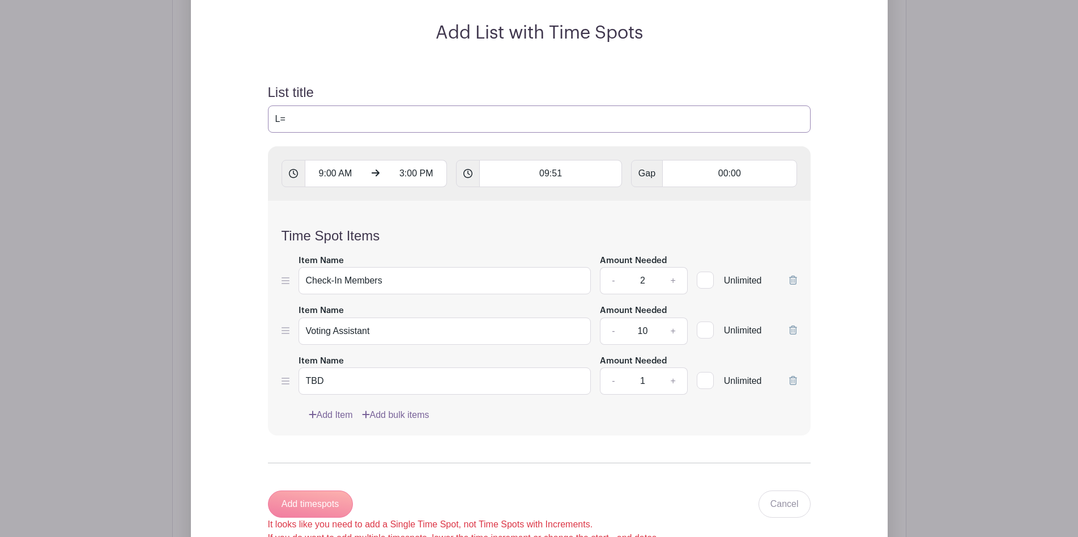
type input "L"
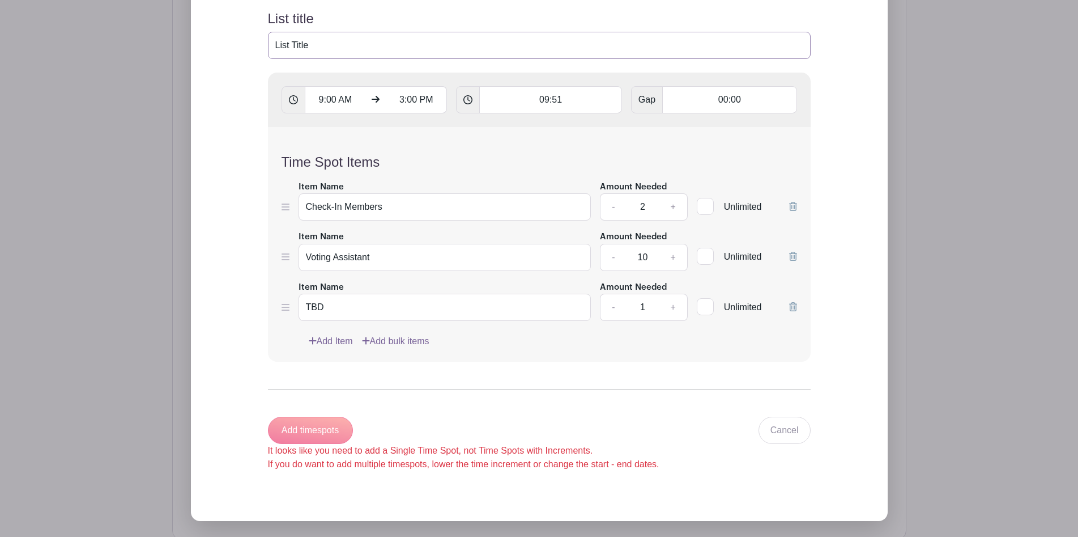
scroll to position [933, 0]
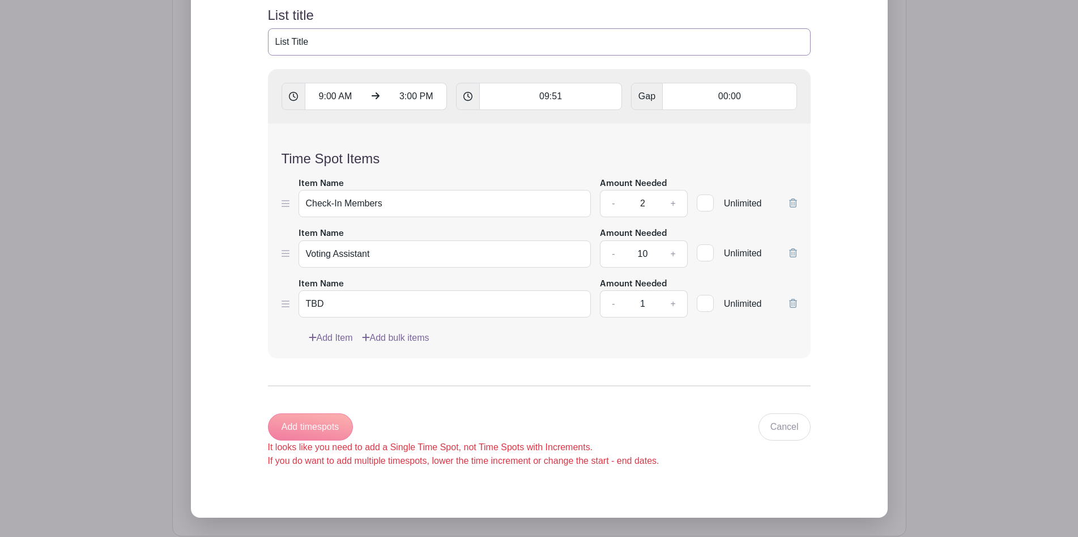
type input "List Title"
click at [285, 420] on div "Add timespots It looks like you need to add a Single Time Spot, not Time Spots …" at bounding box center [464, 440] width 392 height 54
click at [294, 433] on div "Add timespots It looks like you need to add a Single Time Spot, not Time Spots …" at bounding box center [464, 440] width 392 height 54
click at [551, 103] on input "09:51" at bounding box center [550, 96] width 143 height 27
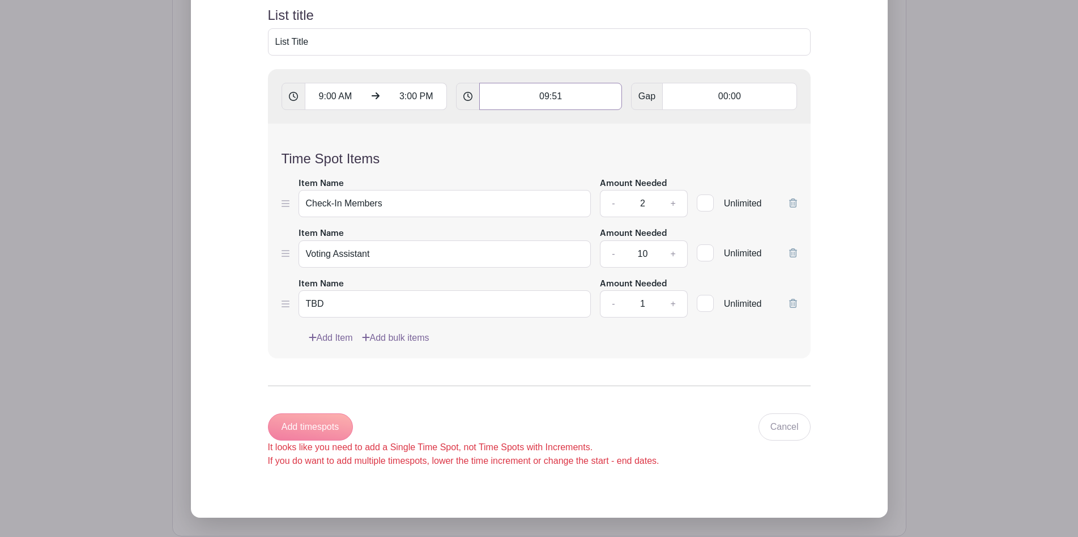
click at [551, 103] on input "09:51" at bounding box center [550, 96] width 143 height 27
click at [540, 107] on input "09:51" at bounding box center [550, 96] width 143 height 27
type input "00:00"
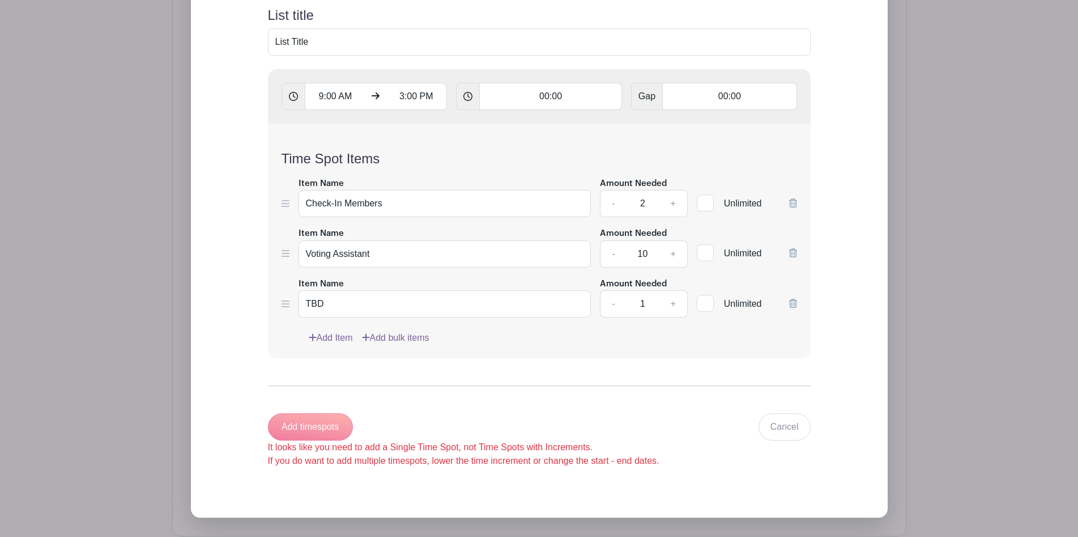
click at [450, 363] on form "List title List Title 9:00 AM 3:00 PM 00:00 Gap 00:00 Time Spot Items Item Name…" at bounding box center [539, 237] width 570 height 487
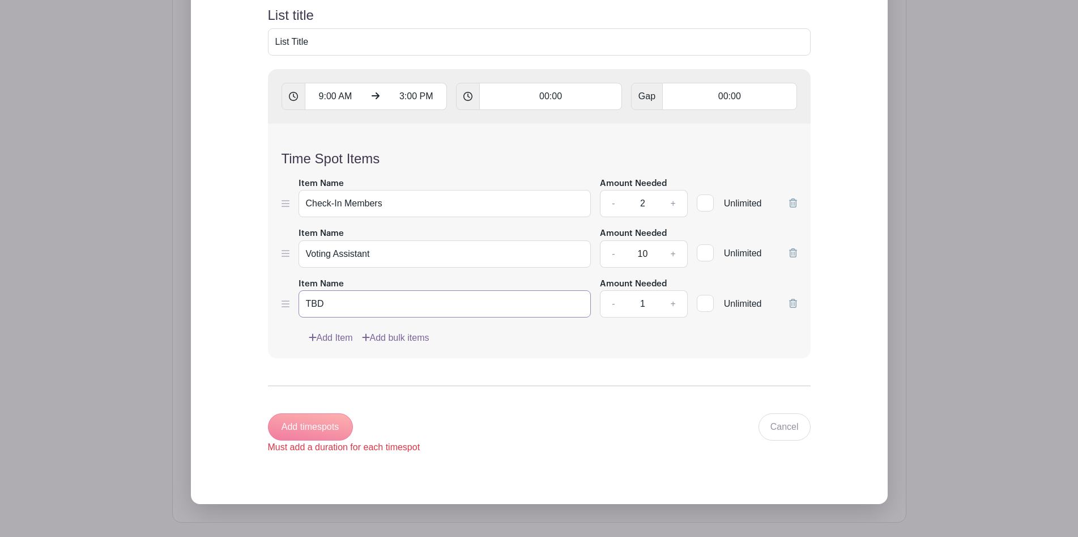
click at [359, 303] on input "TBD" at bounding box center [445, 303] width 293 height 27
click at [355, 252] on input "Voting Assistant" at bounding box center [445, 253] width 293 height 27
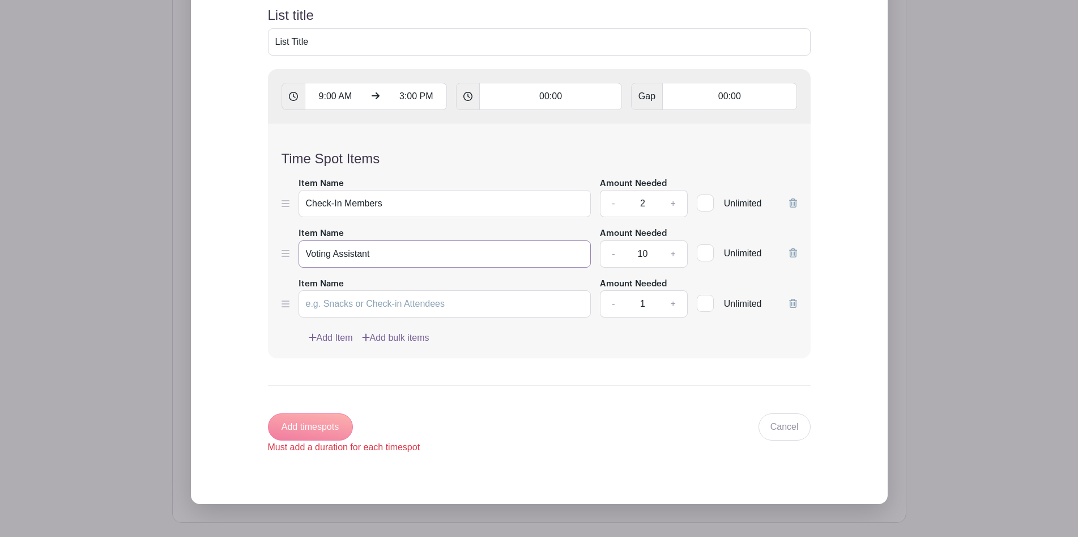
click at [355, 252] on input "Voting Assistant" at bounding box center [445, 253] width 293 height 27
click at [590, 263] on input "Check-In Backup" at bounding box center [445, 253] width 293 height 27
type input "Check-In Backup"
click at [606, 255] on link "-" at bounding box center [613, 253] width 26 height 27
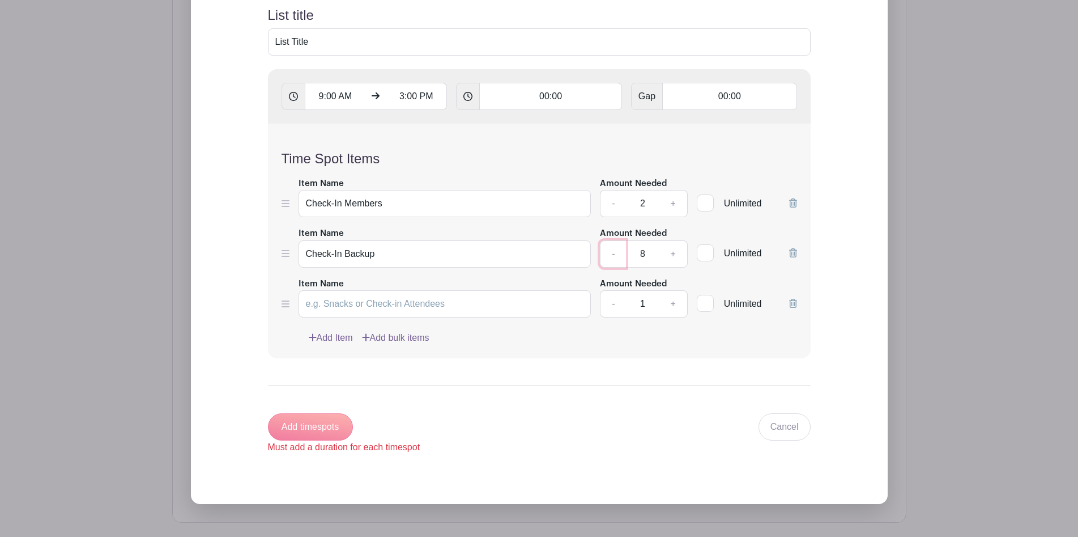
click at [606, 255] on link "-" at bounding box center [613, 253] width 26 height 27
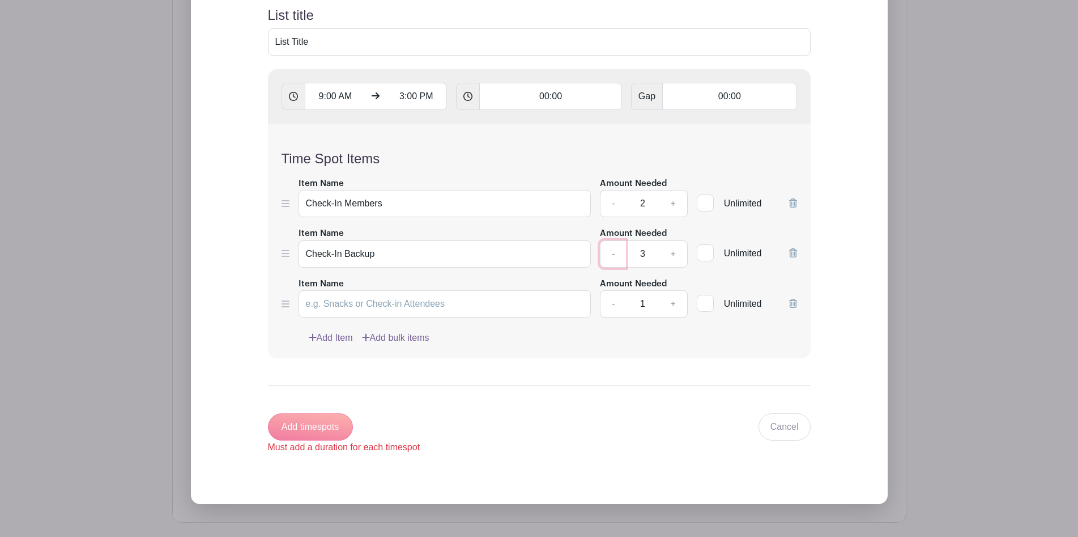
click at [606, 255] on link "-" at bounding box center [613, 253] width 26 height 27
type input "1"
click at [790, 300] on icon at bounding box center [793, 303] width 8 height 9
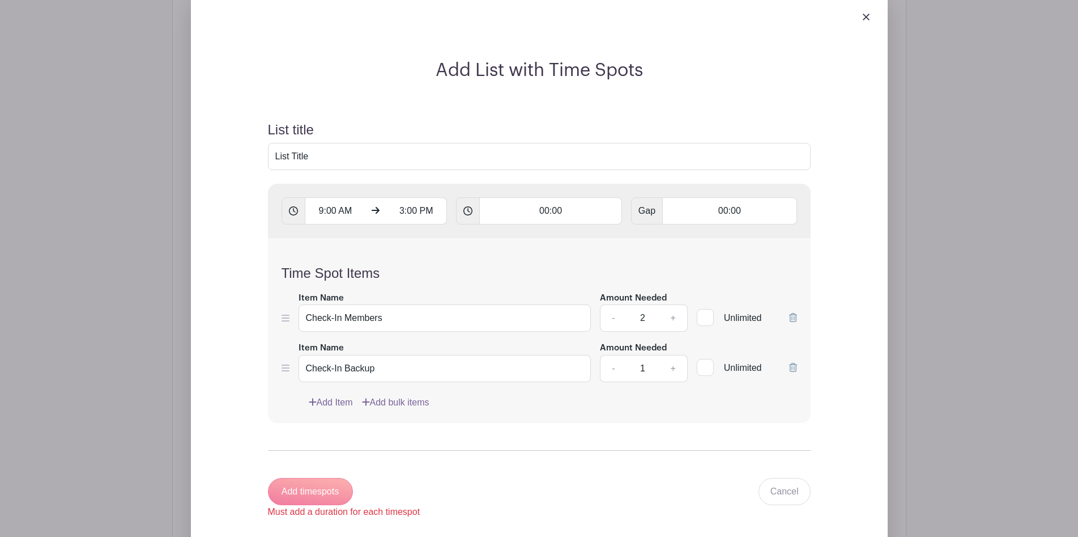
scroll to position [817, 0]
click at [544, 214] on input "00:00" at bounding box center [550, 212] width 143 height 27
click at [515, 238] on div at bounding box center [508, 240] width 53 height 22
type input "01:00"
type input "Add 6 timespots"
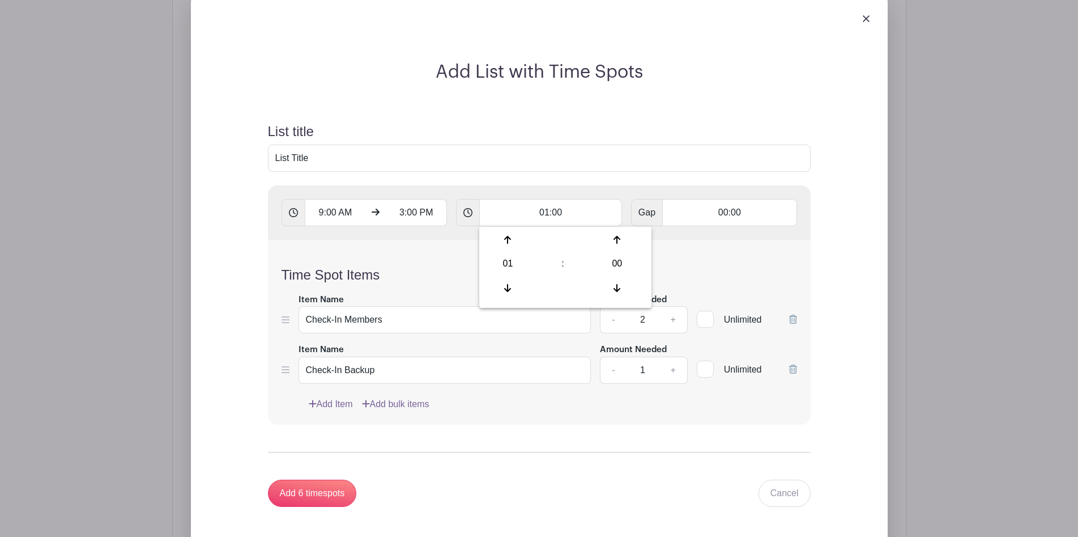
click at [292, 211] on icon at bounding box center [293, 212] width 9 height 9
click at [300, 250] on div "Time Spot Items Item Name Check-In Members Amount Needed - 2 + Unlimited Item N…" at bounding box center [539, 332] width 543 height 185
click at [293, 211] on icon at bounding box center [293, 212] width 9 height 9
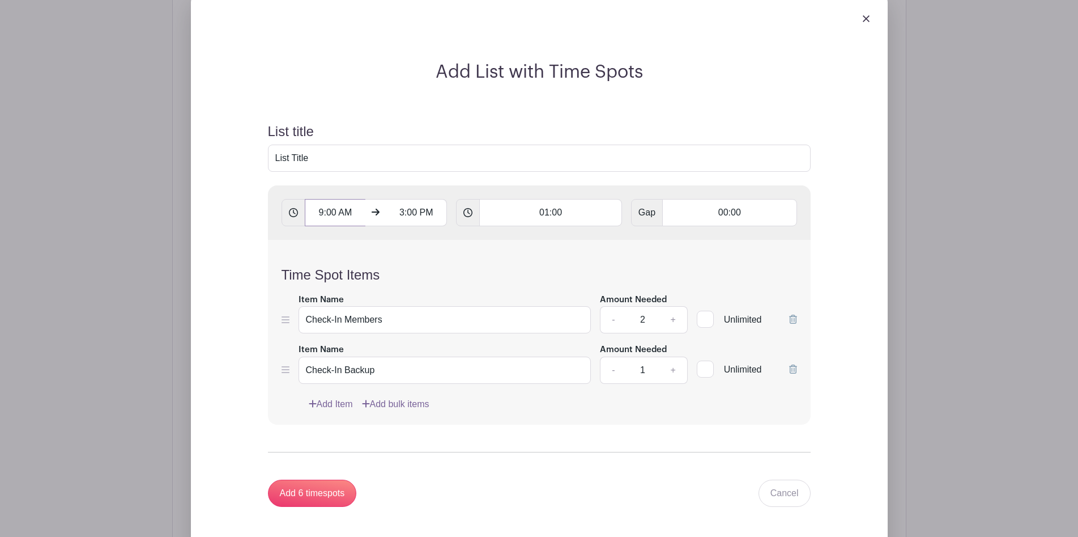
click at [318, 212] on input "9:00 AM" at bounding box center [335, 212] width 61 height 27
click at [297, 215] on icon at bounding box center [293, 212] width 9 height 9
click at [295, 213] on icon at bounding box center [293, 212] width 9 height 9
click at [551, 220] on input "01:00" at bounding box center [550, 212] width 143 height 27
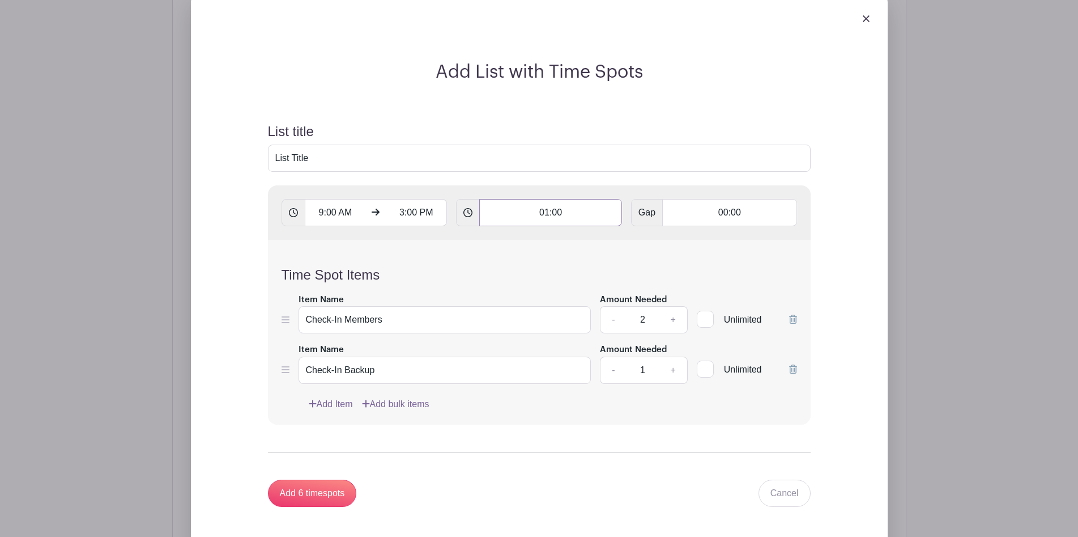
click at [537, 212] on input "01:00" at bounding box center [550, 212] width 143 height 27
click at [513, 241] on div at bounding box center [508, 240] width 53 height 22
type input "02:00"
type input "Add 3 timespots"
click at [513, 241] on div at bounding box center [508, 240] width 53 height 22
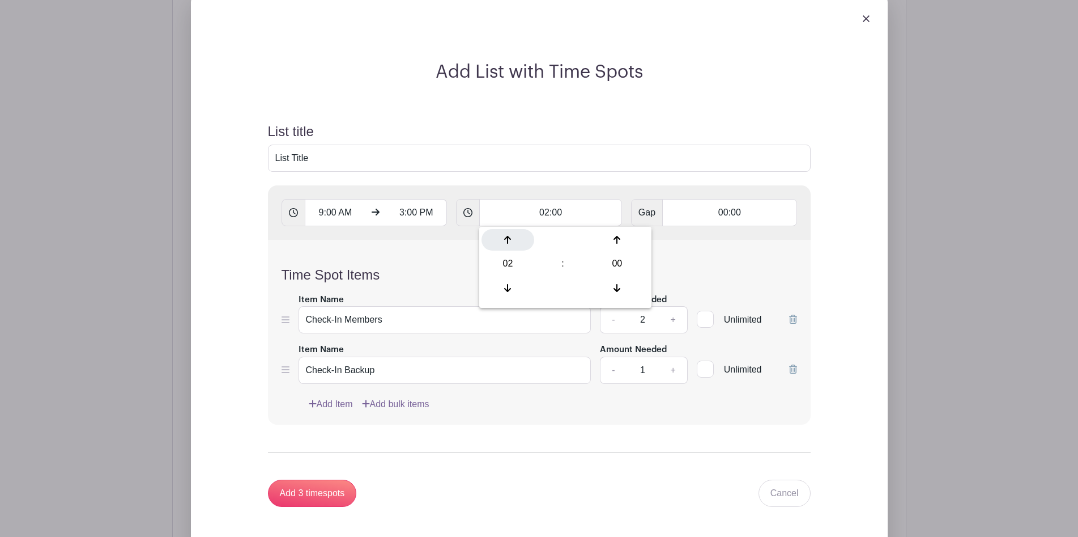
type input "03:00"
type input "Add 2 timespots"
click at [513, 241] on div at bounding box center [508, 240] width 53 height 22
type input "04:00"
type input "Add timespots"
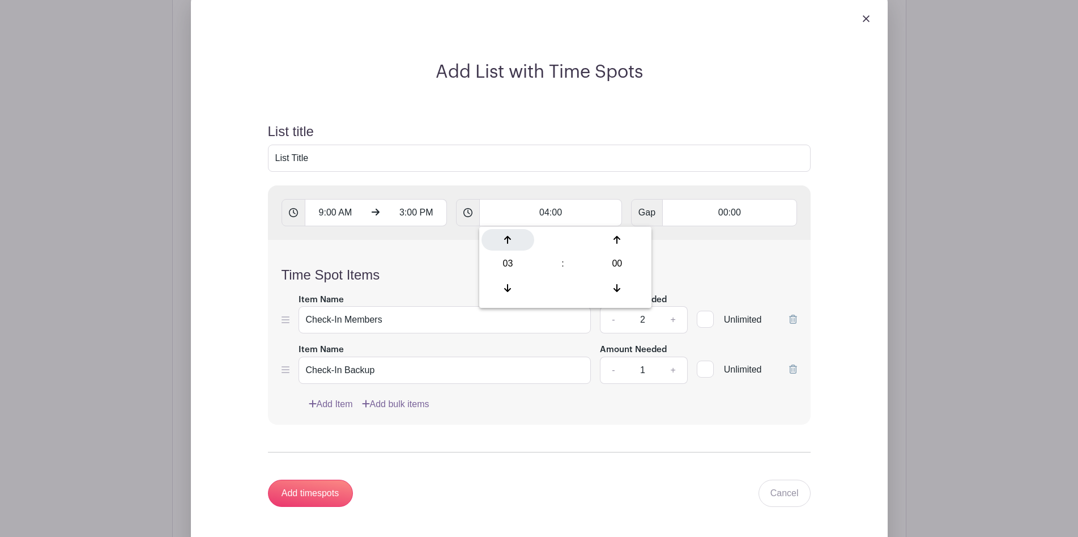
click at [513, 241] on div at bounding box center [508, 240] width 53 height 22
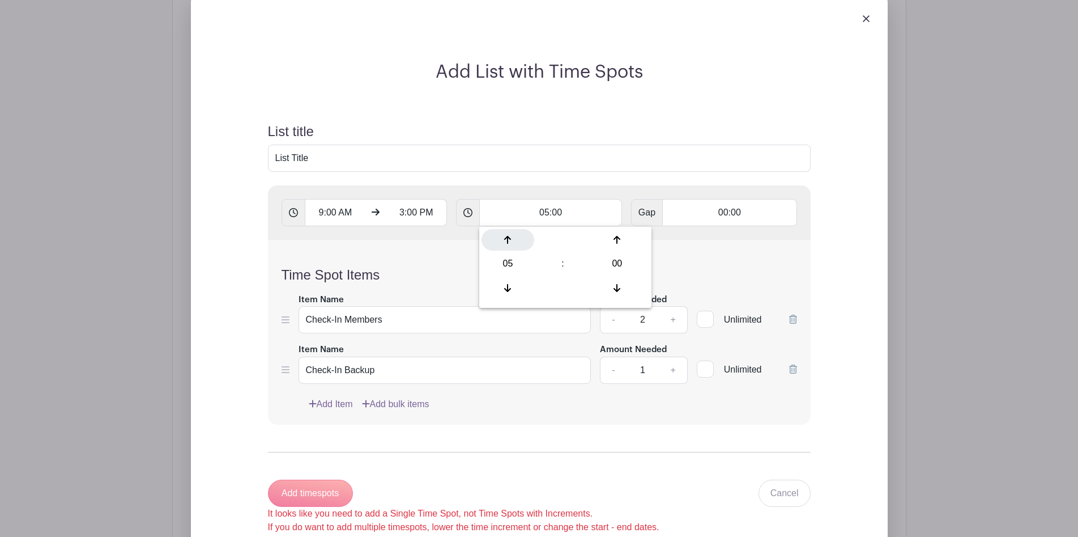
click at [513, 241] on div at bounding box center [508, 240] width 53 height 22
click at [509, 288] on icon at bounding box center [507, 287] width 7 height 9
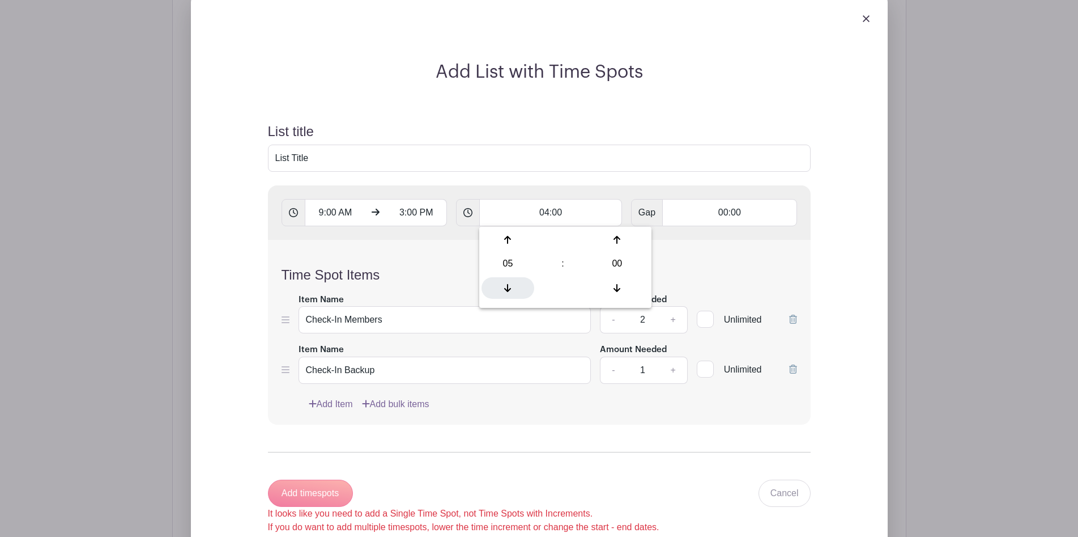
click at [509, 288] on icon at bounding box center [507, 287] width 7 height 9
type input "03:00"
type input "Add 2 timespots"
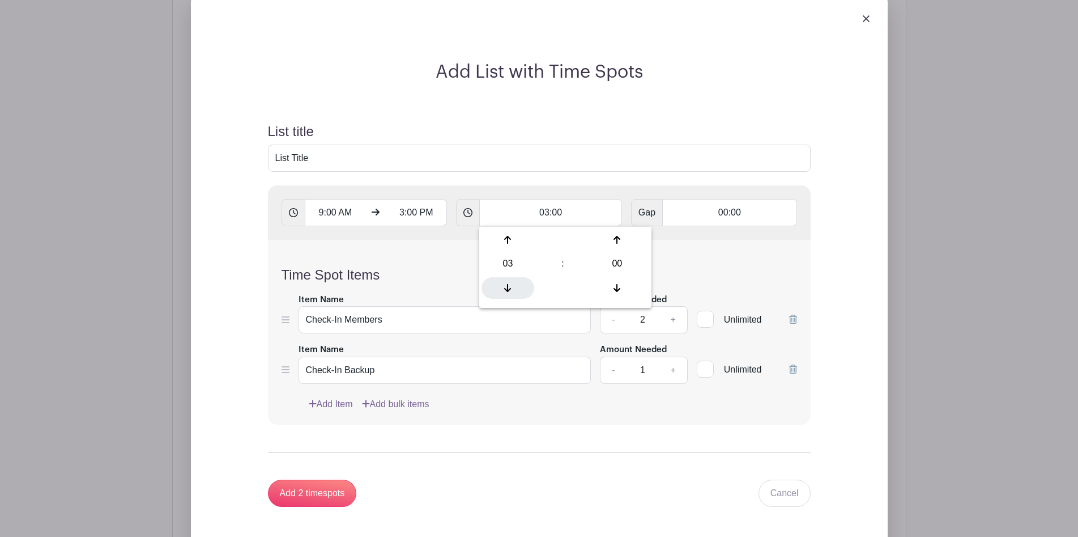
click at [509, 288] on icon at bounding box center [507, 287] width 7 height 9
type input "02:00"
type input "Add 3 timespots"
click at [509, 288] on icon at bounding box center [507, 287] width 7 height 9
type input "01:00"
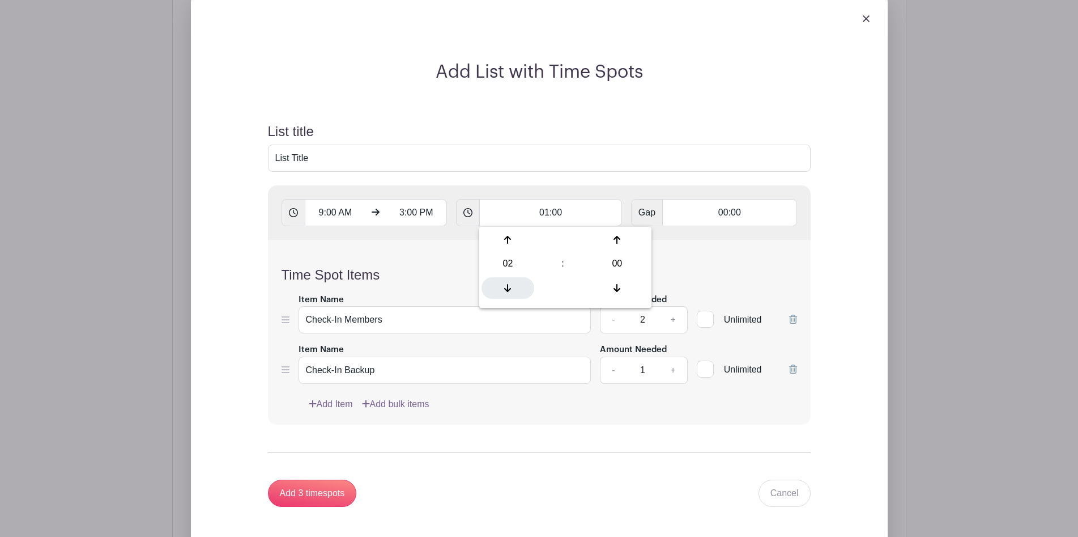
type input "Add 6 timespots"
click at [313, 498] on input "Add 6 timespots" at bounding box center [312, 492] width 89 height 27
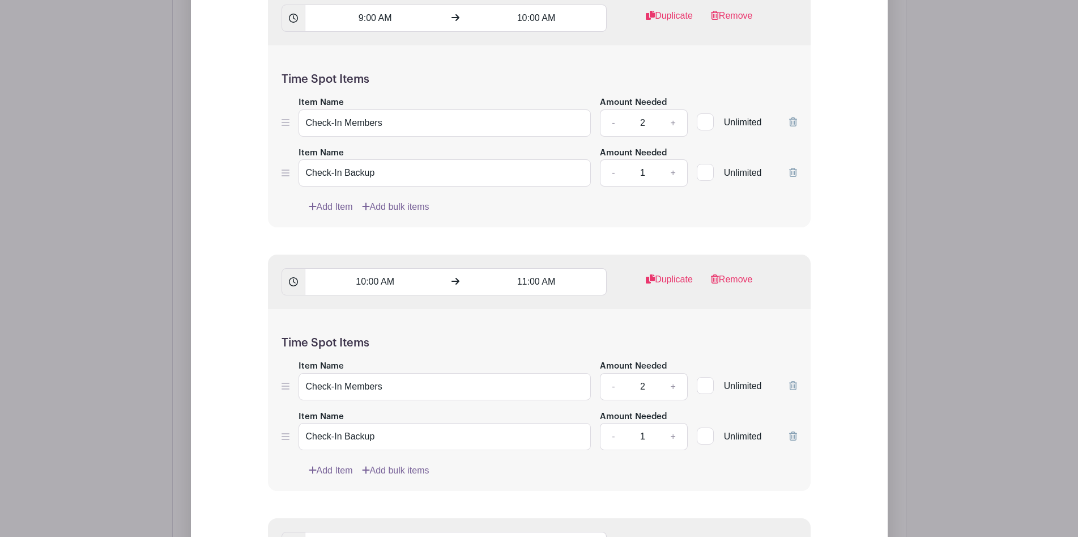
scroll to position [1041, 0]
click at [743, 280] on link "Remove" at bounding box center [732, 282] width 42 height 23
click at [743, 535] on link "Remove" at bounding box center [732, 546] width 42 height 23
click at [743, 280] on link "Remove" at bounding box center [732, 282] width 42 height 23
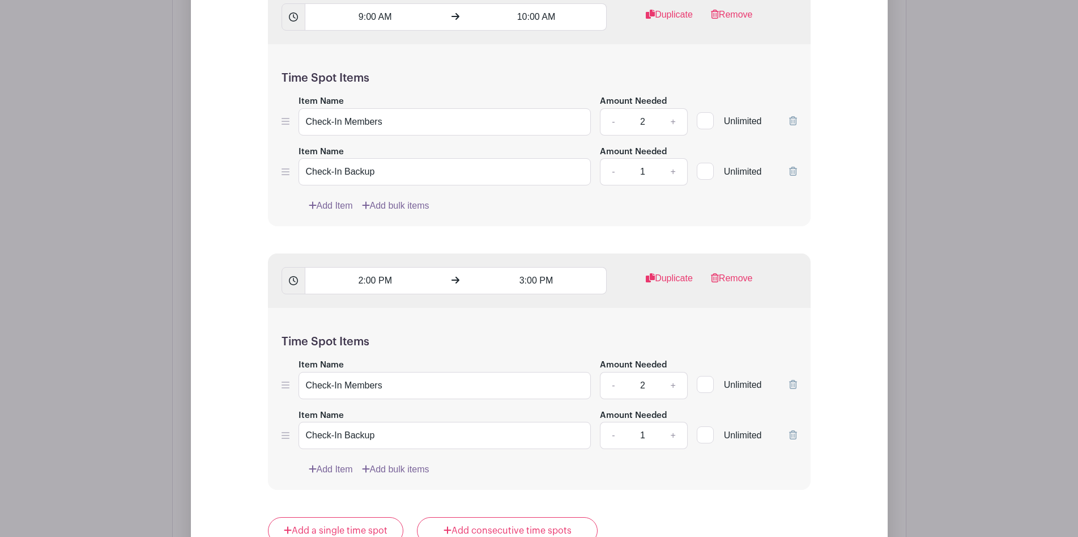
click at [743, 280] on link "Remove" at bounding box center [732, 282] width 42 height 23
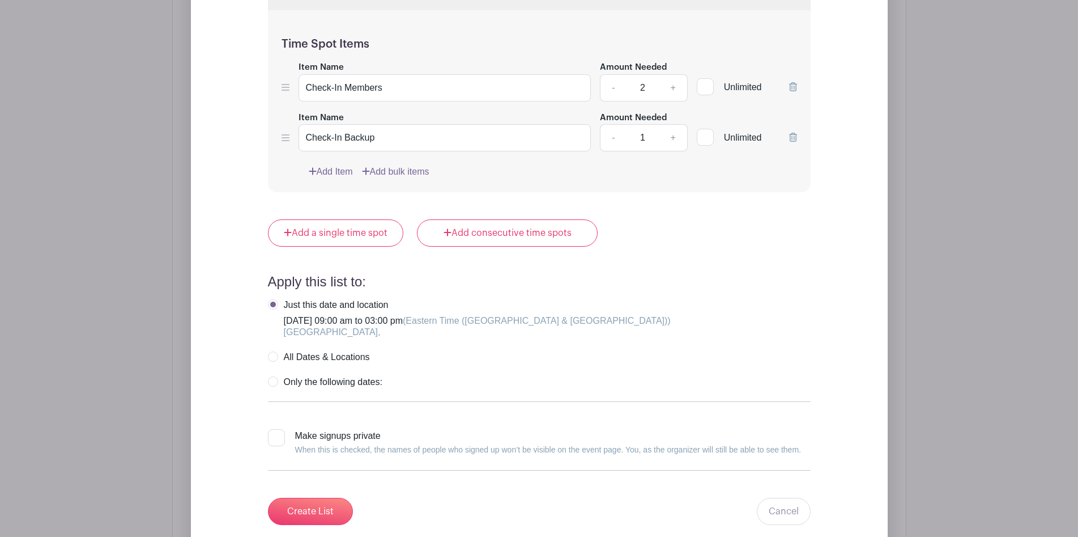
scroll to position [1076, 0]
click at [273, 356] on label "All Dates & Locations" at bounding box center [319, 356] width 102 height 11
radio input "true"
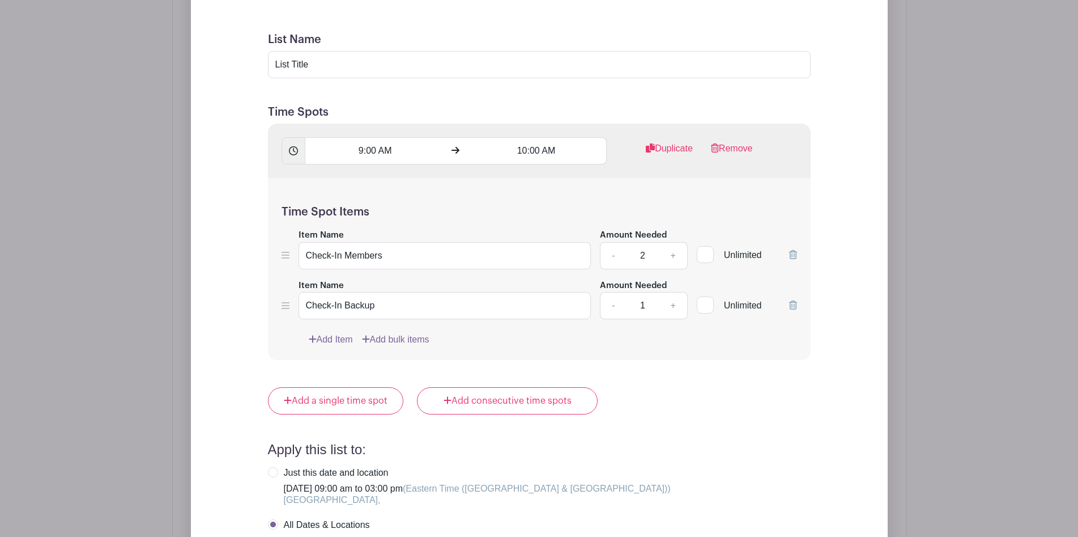
scroll to position [907, 0]
click at [534, 158] on input "10:00 AM" at bounding box center [536, 151] width 141 height 27
click at [489, 204] on div "10" at bounding box center [487, 203] width 37 height 22
click at [615, 178] on div "03" at bounding box center [613, 179] width 38 height 22
click at [609, 201] on button "AM" at bounding box center [607, 203] width 23 height 22
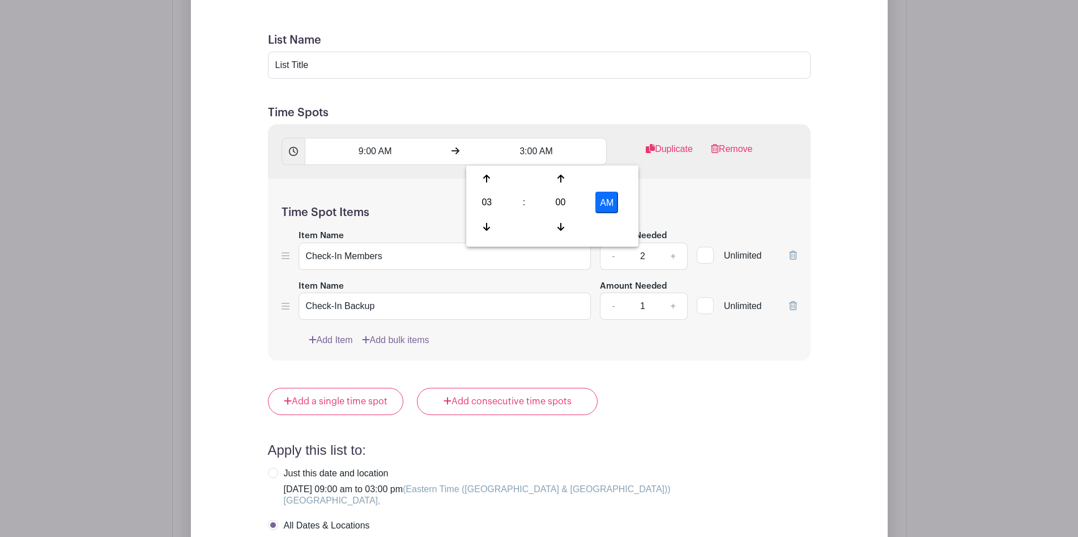
type input "3:00 PM"
click at [402, 182] on div "Time Spot Items Item Name Check-In Members Amount Needed - 2 + Unlimited Item N…" at bounding box center [539, 269] width 543 height 182
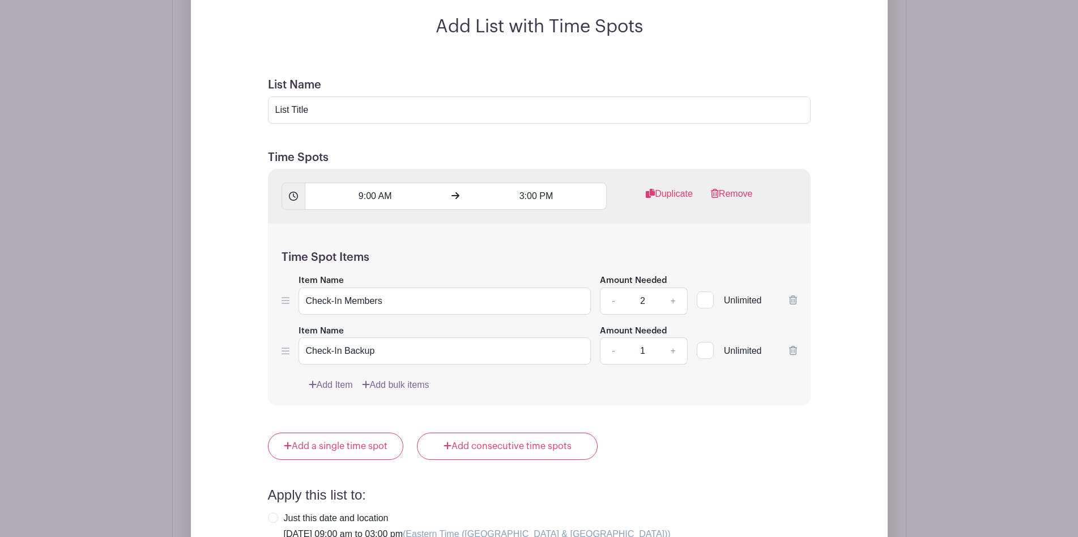
scroll to position [860, 0]
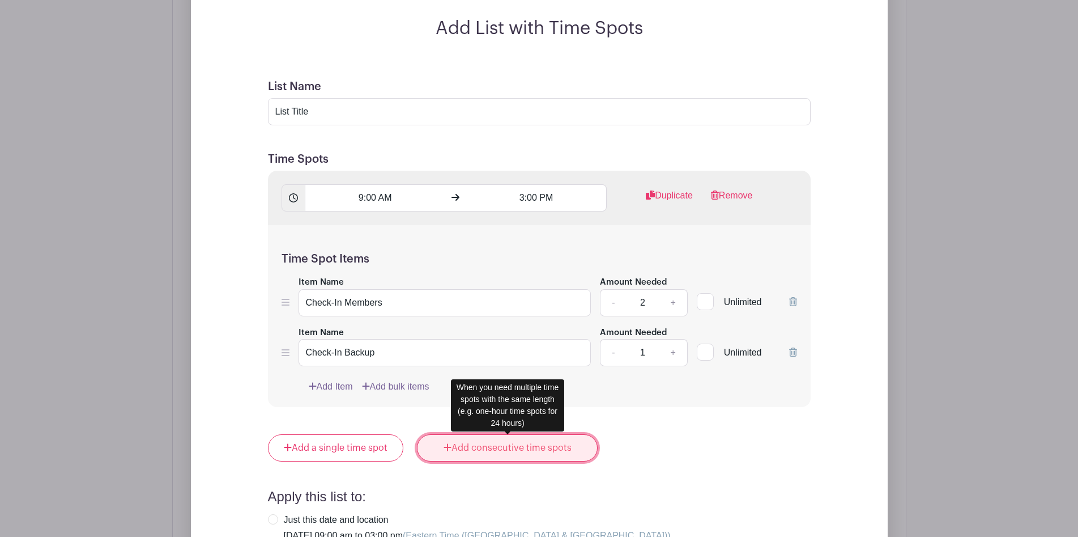
click at [517, 446] on link "Add consecutive time spots" at bounding box center [507, 447] width 181 height 27
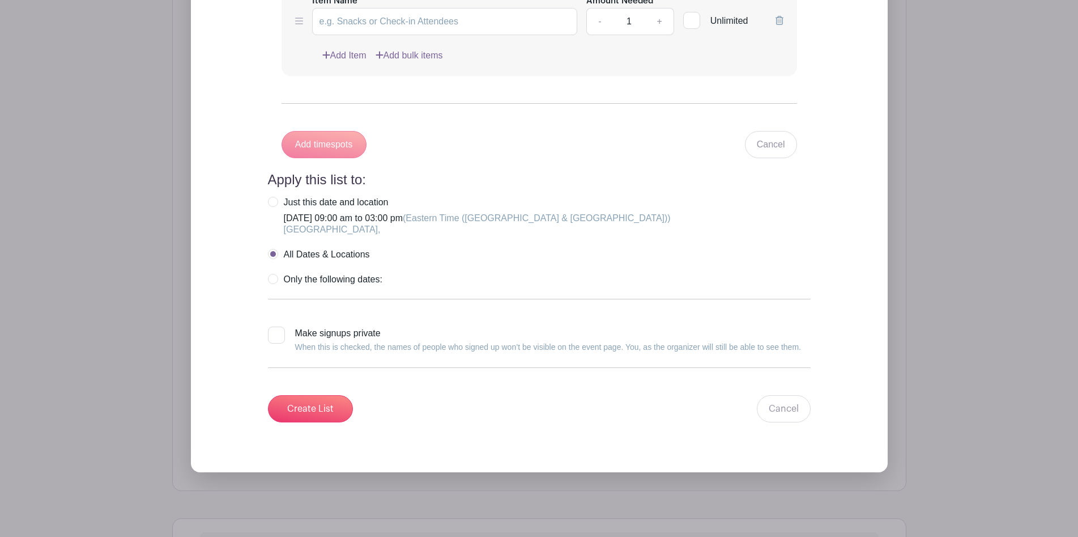
scroll to position [1584, 0]
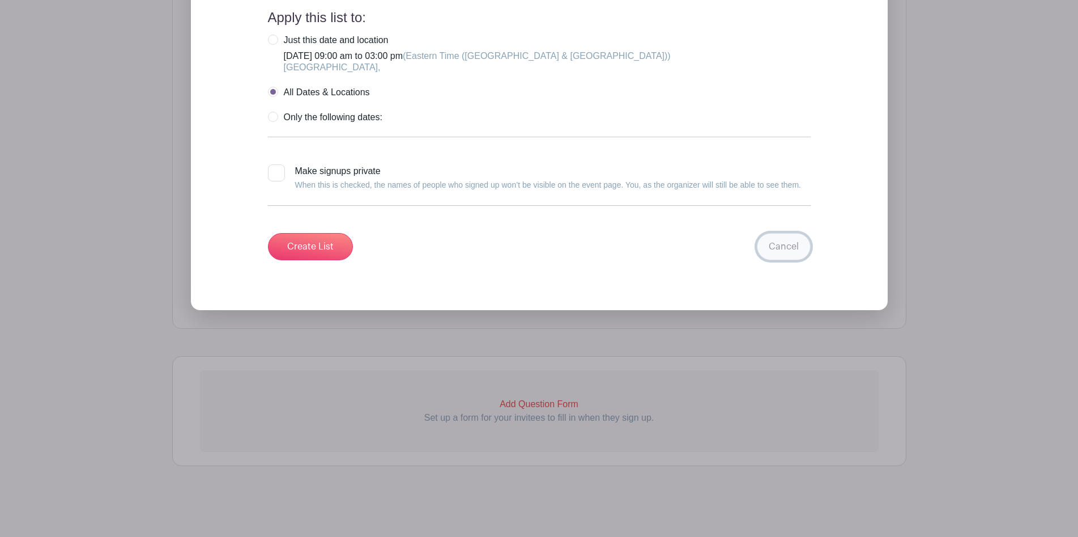
click at [791, 241] on link "Cancel" at bounding box center [784, 246] width 54 height 27
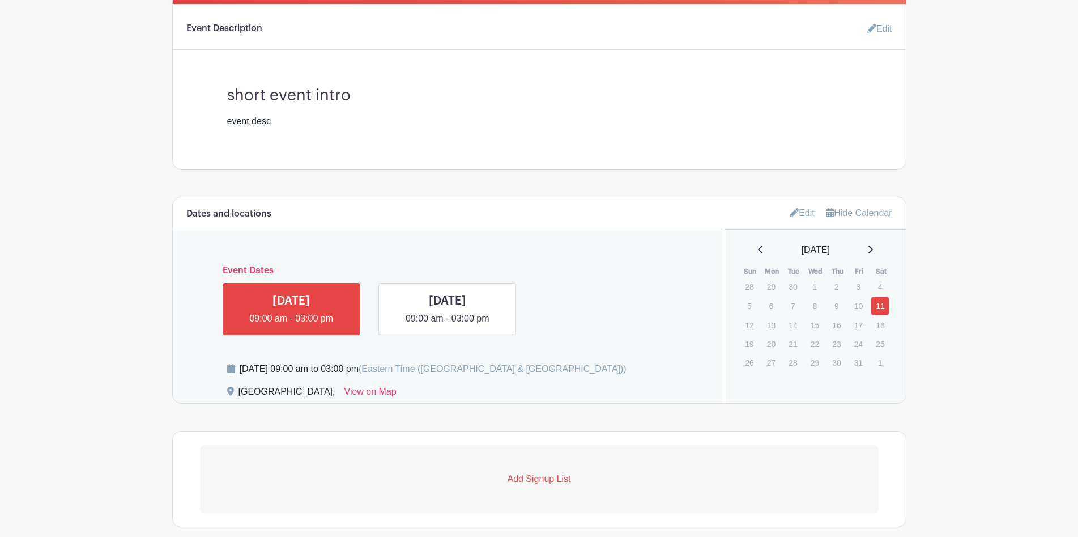
scroll to position [350, 0]
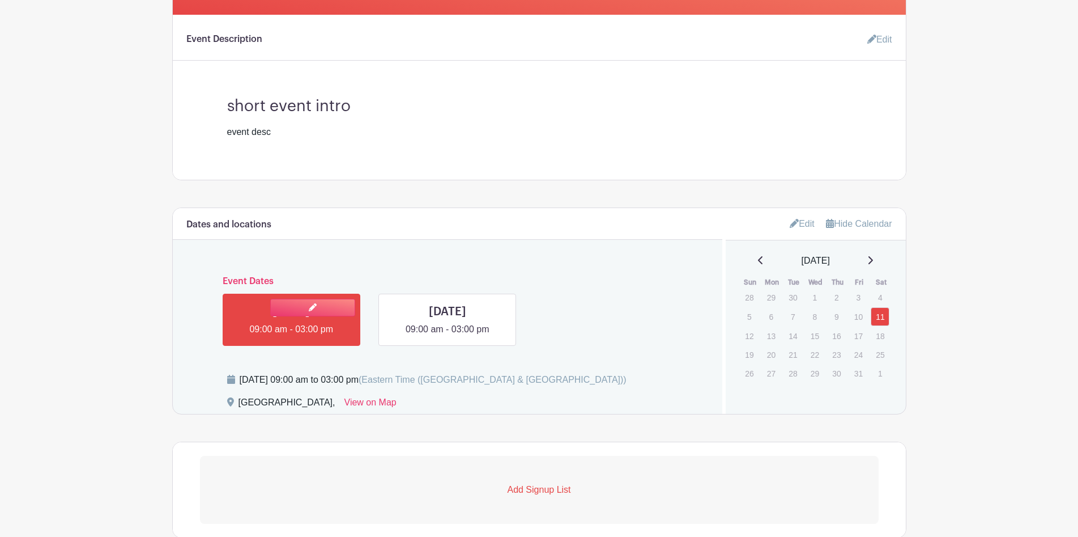
click at [291, 336] on link at bounding box center [291, 336] width 0 height 0
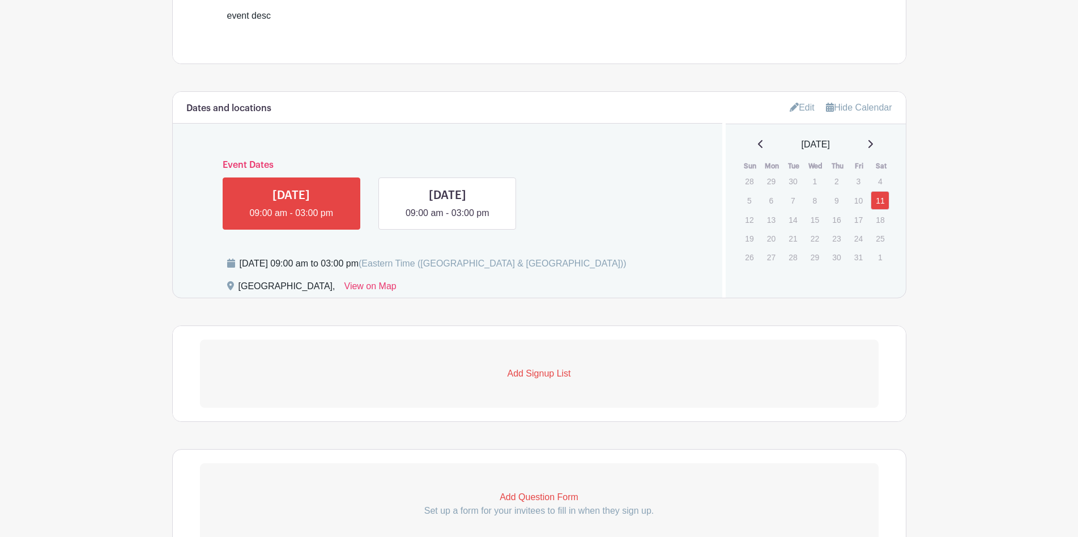
scroll to position [470, 0]
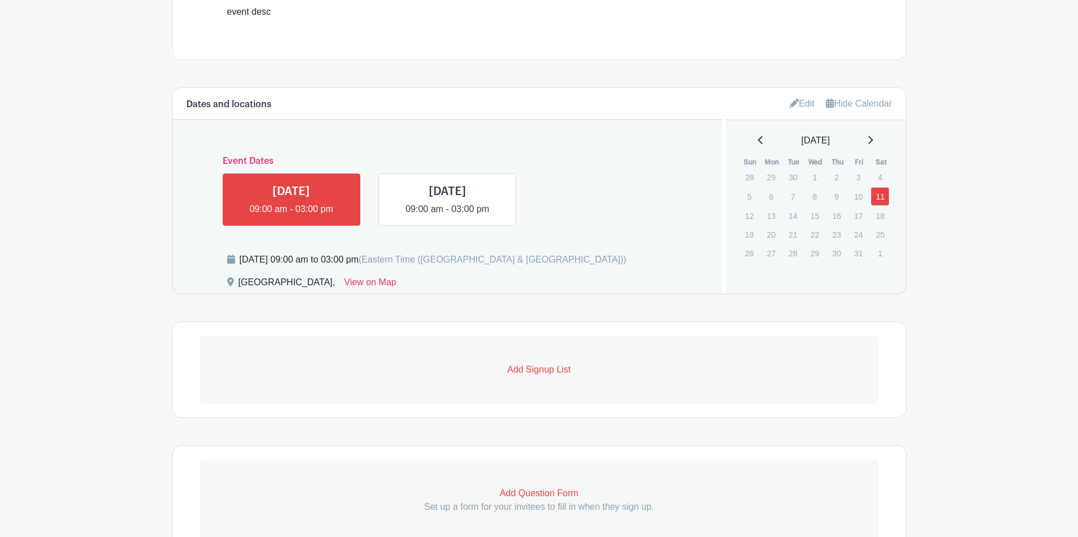
click at [433, 405] on div "Add Signup List" at bounding box center [539, 369] width 733 height 95
click at [473, 378] on link "Add Signup List" at bounding box center [539, 369] width 679 height 68
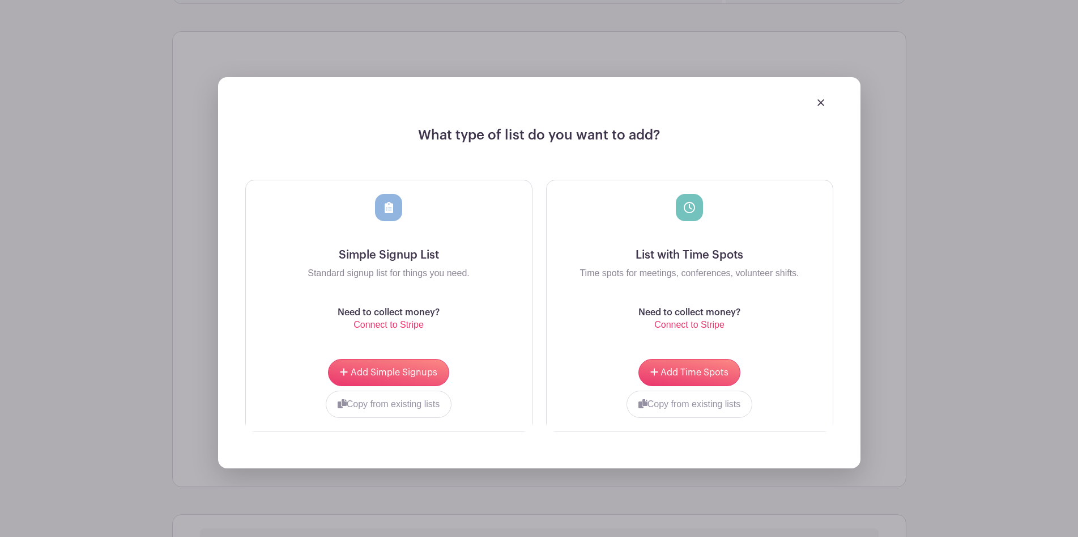
scroll to position [766, 0]
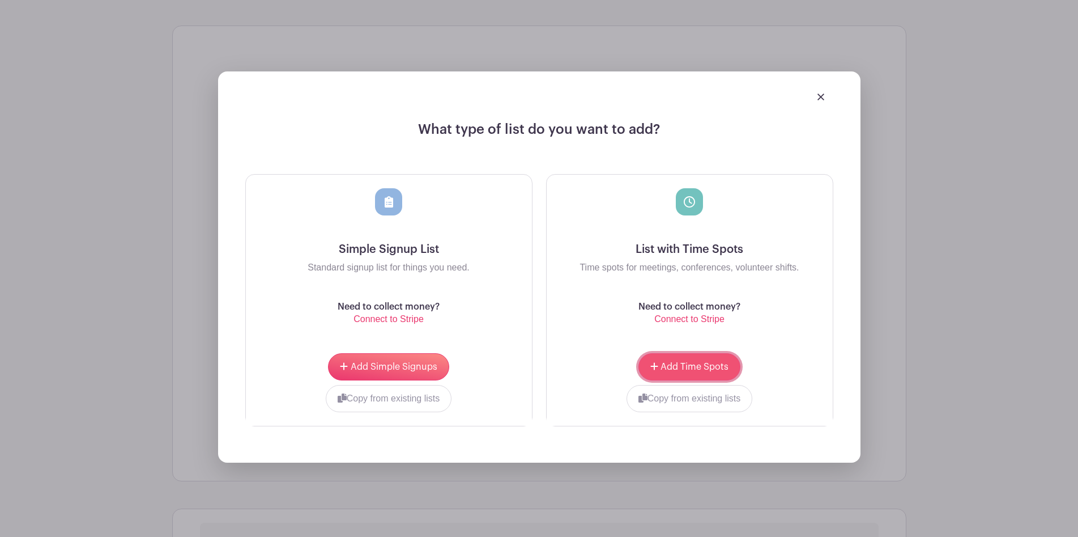
click at [663, 368] on span "Add Time Spots" at bounding box center [695, 366] width 68 height 9
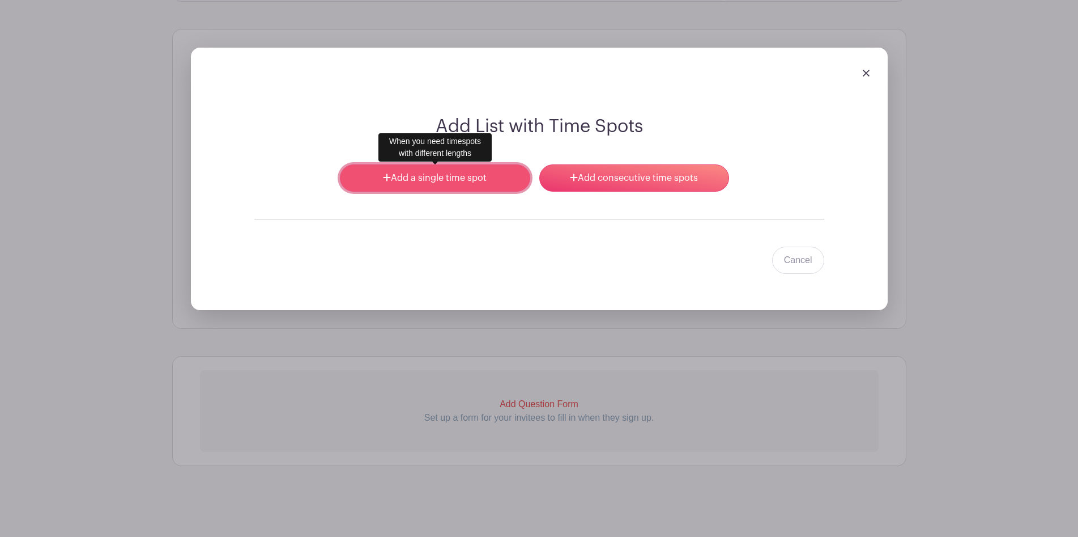
click at [500, 182] on link "Add a single time spot" at bounding box center [435, 177] width 190 height 27
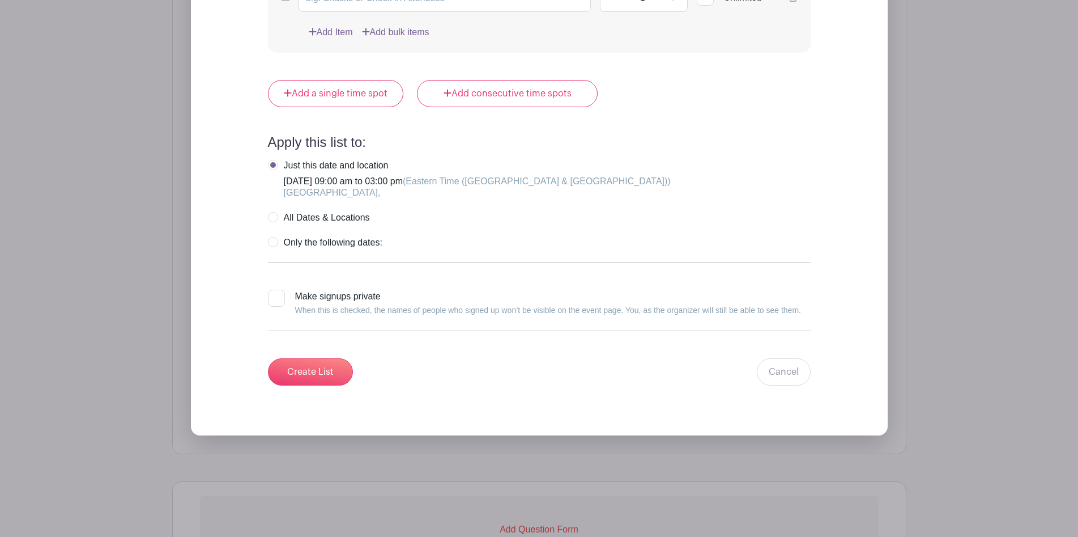
scroll to position [1380, 0]
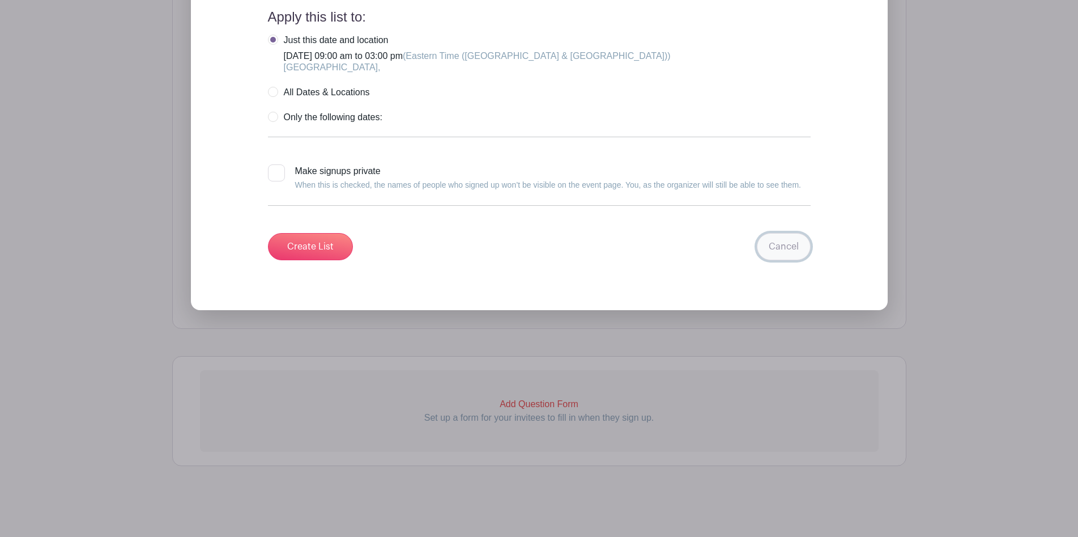
click at [798, 249] on link "Cancel" at bounding box center [784, 246] width 54 height 27
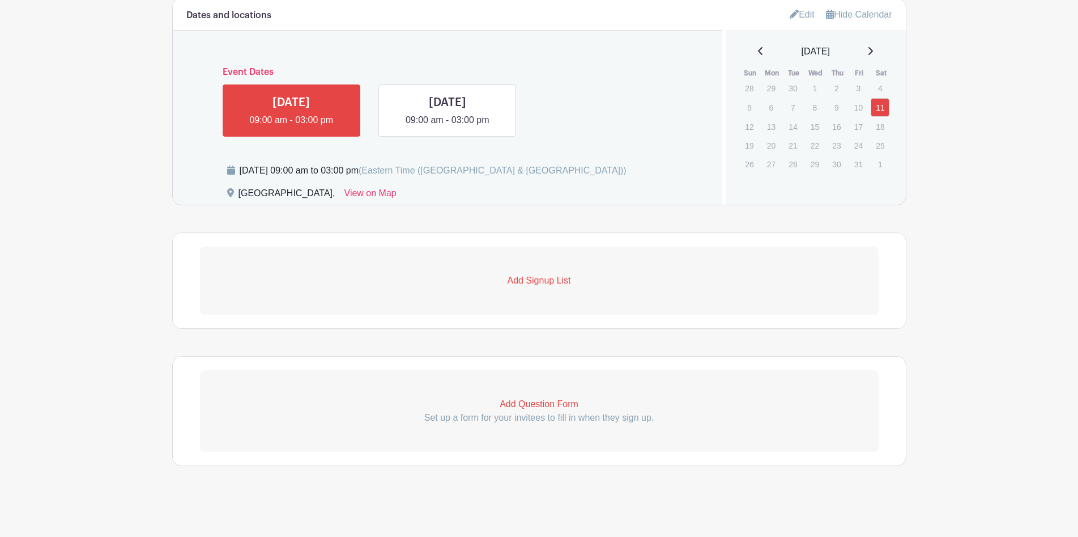
click at [546, 275] on p "Add Signup List" at bounding box center [539, 281] width 679 height 14
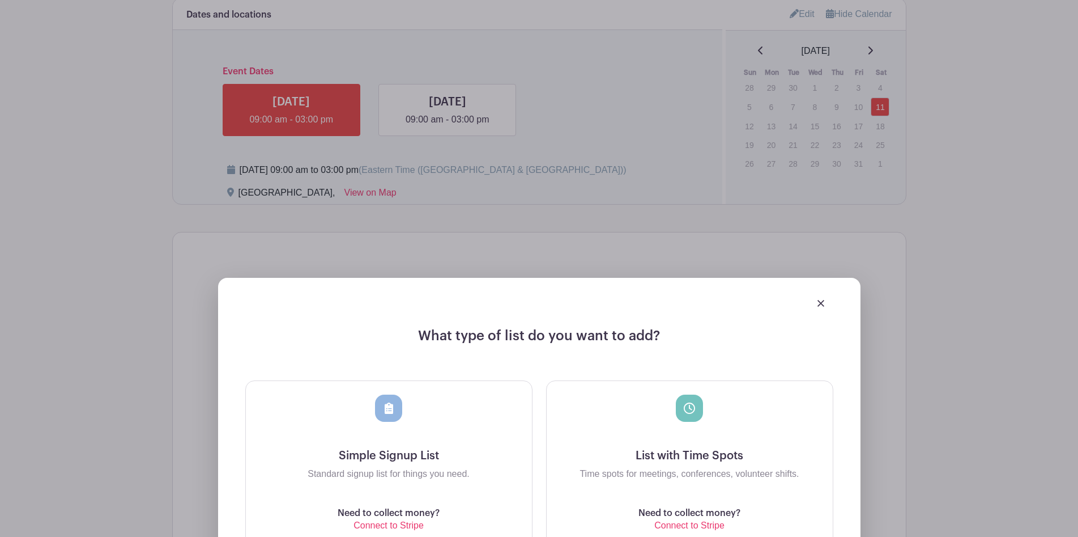
click at [639, 448] on div at bounding box center [690, 421] width 268 height 54
click at [692, 410] on icon at bounding box center [689, 407] width 11 height 11
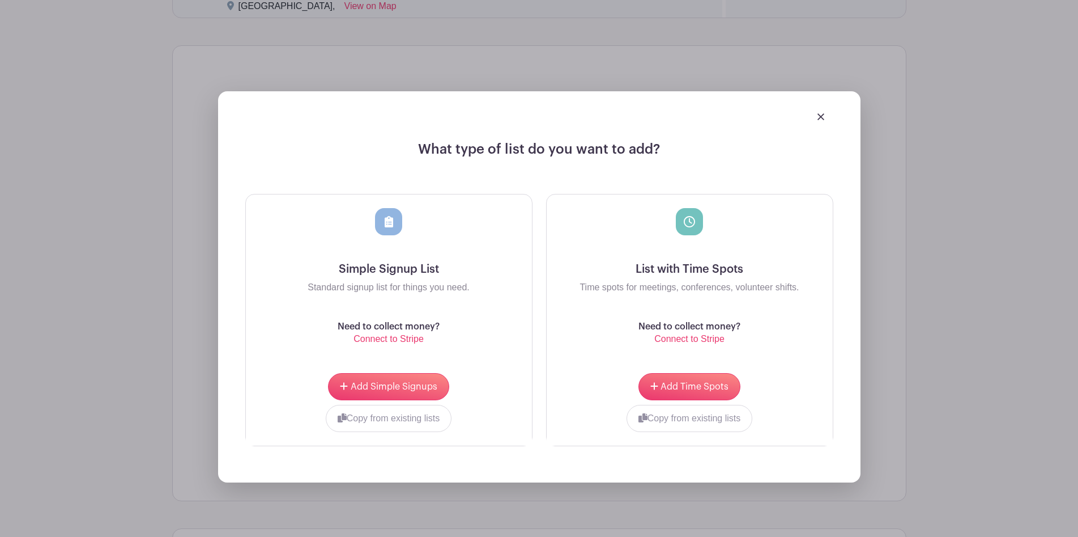
scroll to position [838, 0]
click at [669, 380] on button "Add Time Spots" at bounding box center [690, 385] width 102 height 27
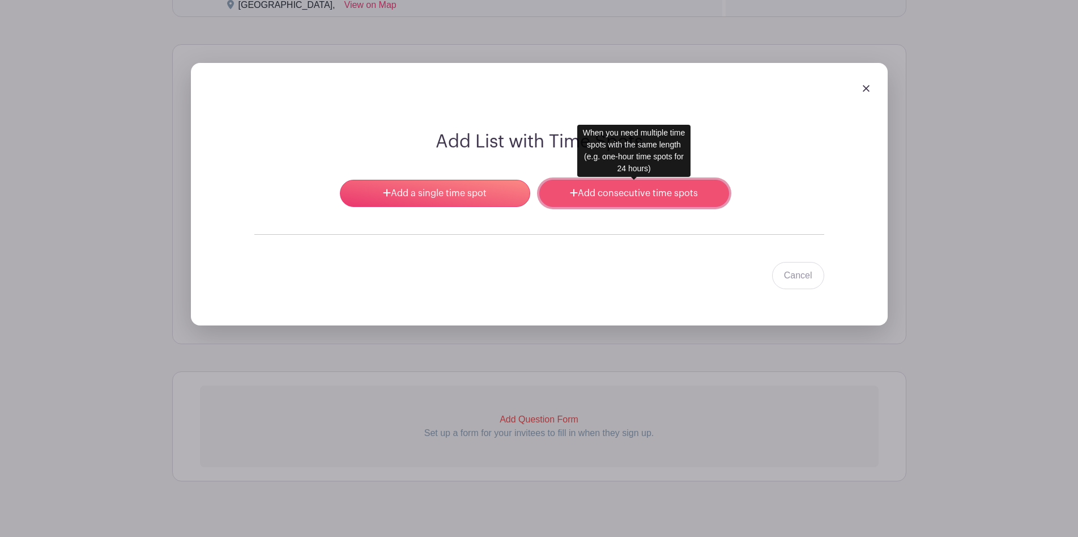
click at [620, 195] on link "Add consecutive time spots" at bounding box center [634, 193] width 190 height 27
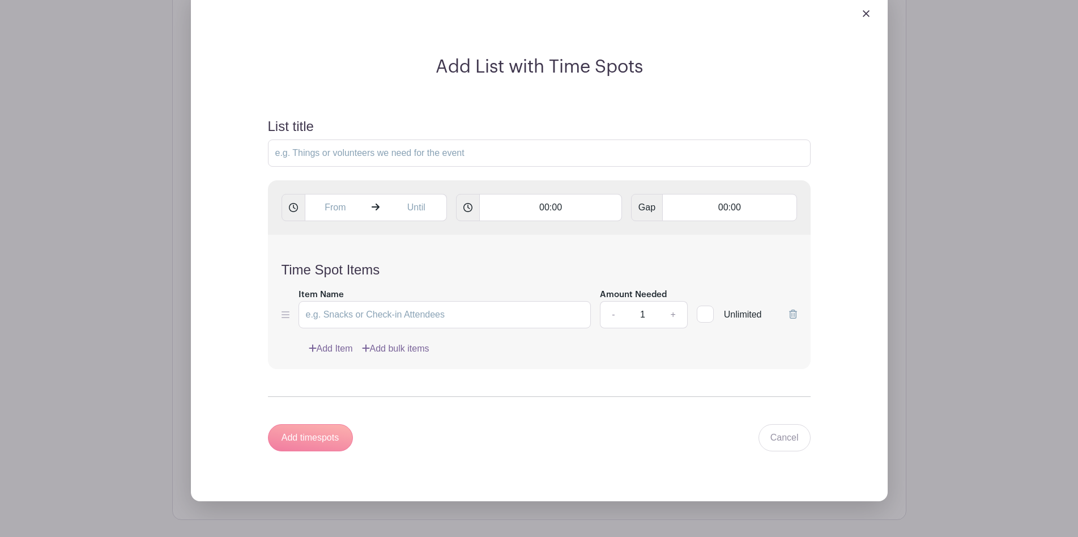
scroll to position [911, 0]
click at [340, 159] on input "List title" at bounding box center [539, 154] width 543 height 27
type input "s"
click at [235, 301] on div "Add List with Time Spots List title what we 00:00 Gap 00:00 Time Spot Items Ite…" at bounding box center [539, 262] width 624 height 409
click at [351, 161] on input "what we" at bounding box center [539, 154] width 543 height 27
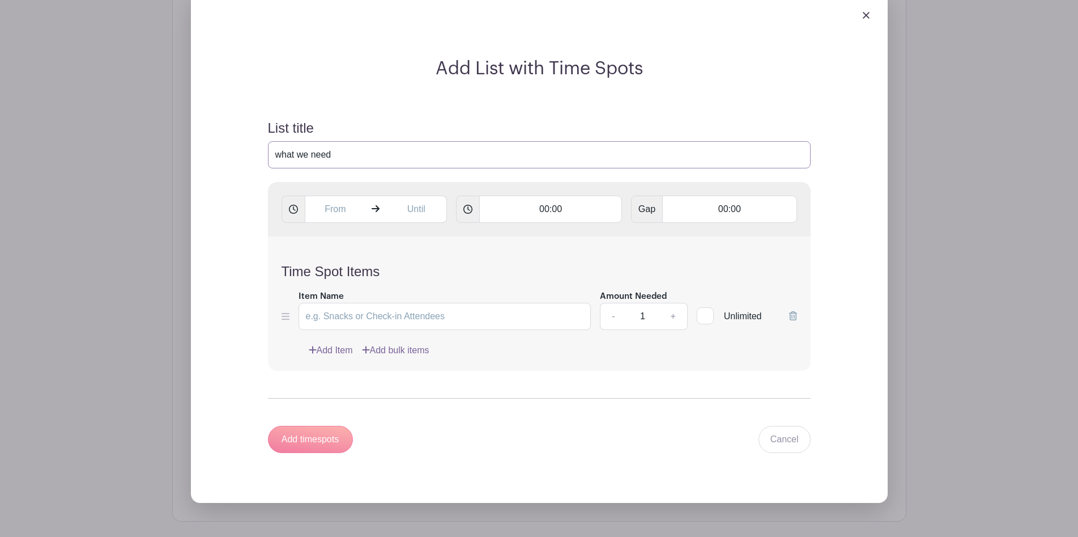
type input "what we need"
click at [358, 326] on input "Item Name" at bounding box center [445, 316] width 293 height 27
type input "checkin member"
click at [347, 352] on link "Add Item" at bounding box center [331, 350] width 44 height 14
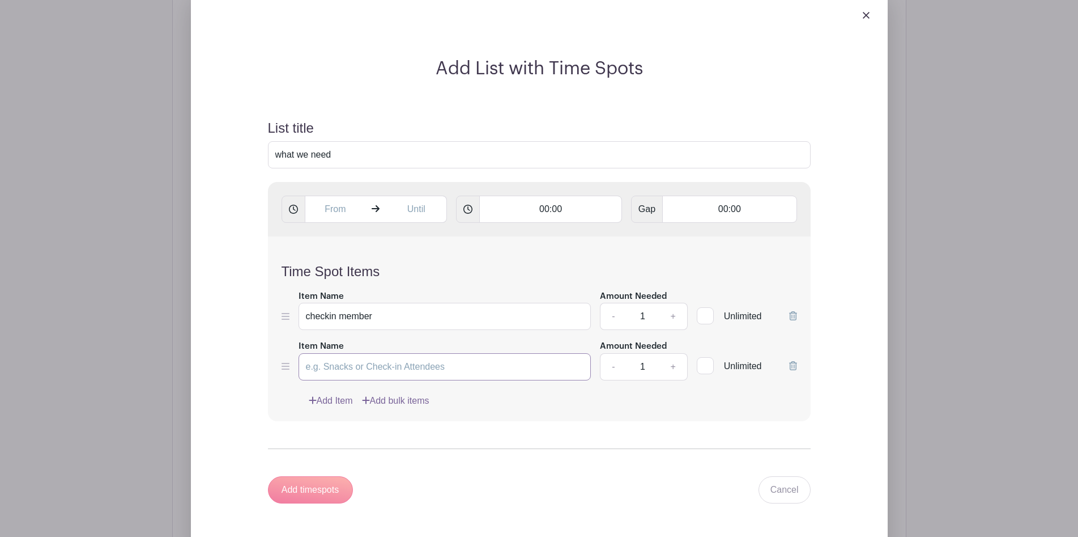
click at [363, 368] on input "Item Name" at bounding box center [445, 366] width 293 height 27
type input "Voting Assistance"
click at [674, 370] on link "+" at bounding box center [673, 366] width 28 height 27
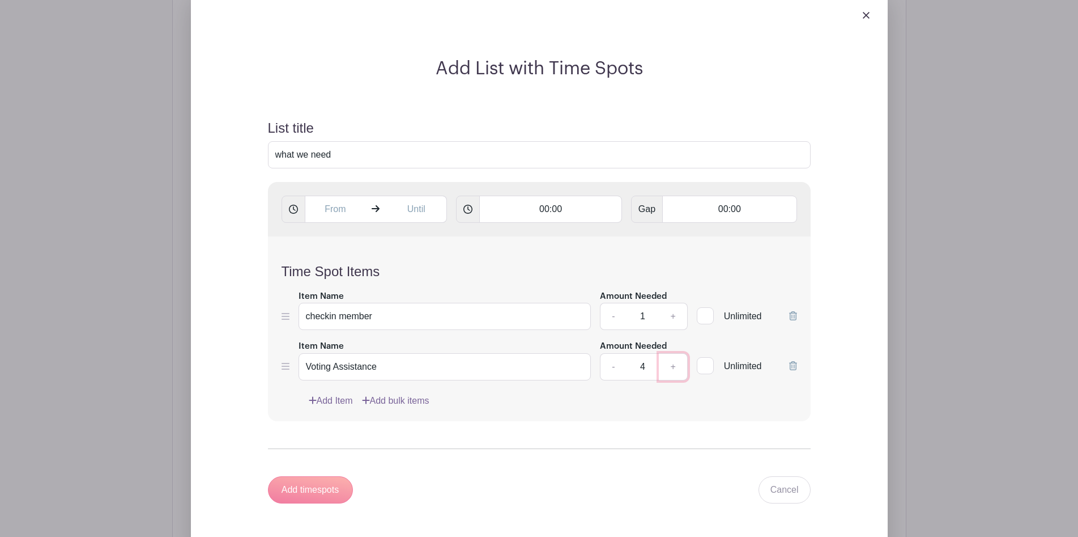
click at [674, 370] on link "+" at bounding box center [673, 366] width 28 height 27
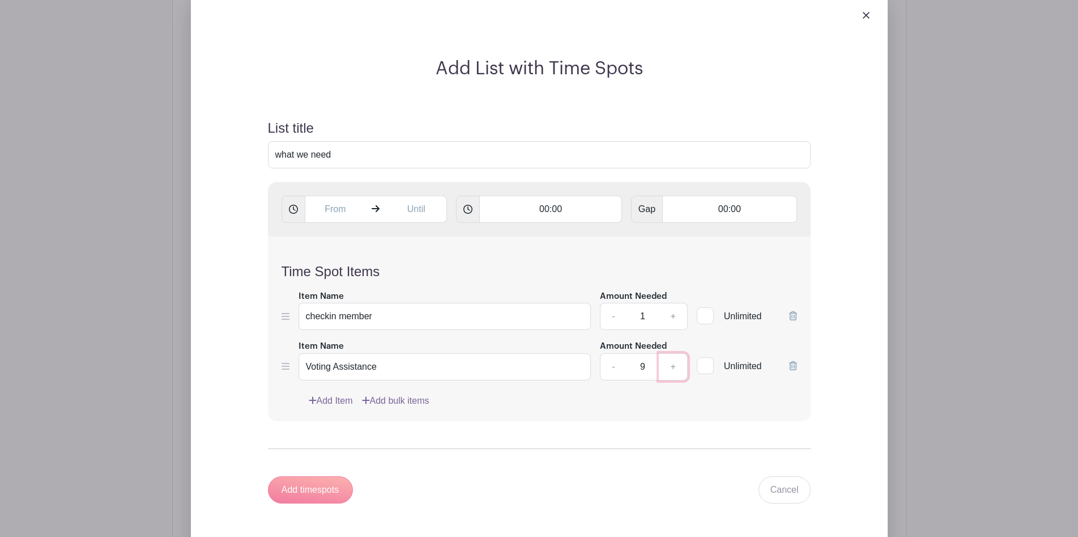
click at [674, 370] on link "+" at bounding box center [673, 366] width 28 height 27
type input "10"
click at [339, 211] on input "text" at bounding box center [335, 208] width 61 height 27
click at [328, 256] on div "10" at bounding box center [325, 260] width 37 height 22
click at [367, 285] on div "09" at bounding box center [368, 285] width 38 height 22
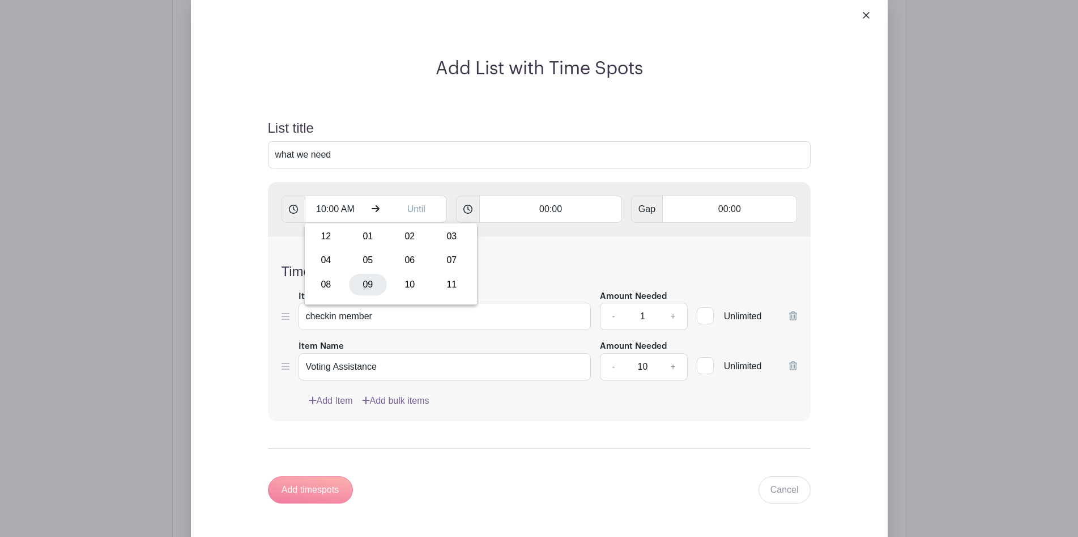
type input "9:00 AM"
click at [427, 185] on div "9:00 AM 00:00 Gap 00:00" at bounding box center [539, 209] width 543 height 54
click at [426, 207] on input "text" at bounding box center [416, 208] width 61 height 27
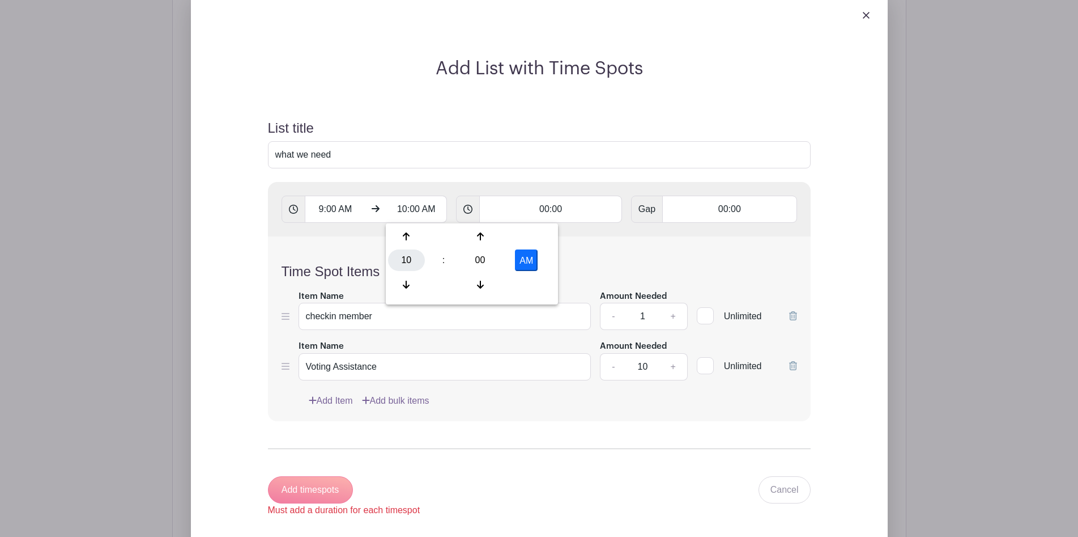
click at [404, 258] on div "10" at bounding box center [406, 260] width 37 height 22
click at [537, 234] on div "03" at bounding box center [533, 237] width 38 height 22
click at [523, 261] on button "AM" at bounding box center [526, 260] width 23 height 22
type input "3:00 PM"
click at [265, 252] on form "List title what we need 9:00 AM 3:00 PM 00:00 Gap 00:00 Time Spot Items Item Na…" at bounding box center [539, 319] width 570 height 424
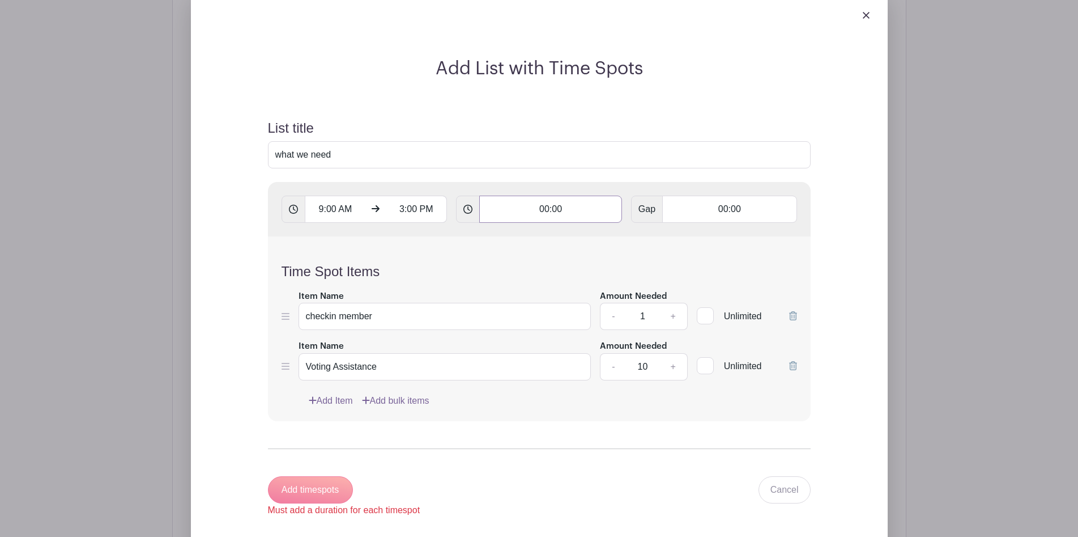
click at [548, 206] on input "00:00" at bounding box center [550, 208] width 143 height 27
click at [504, 236] on div at bounding box center [508, 237] width 53 height 22
type input "01:00"
type input "Add 6 timespots"
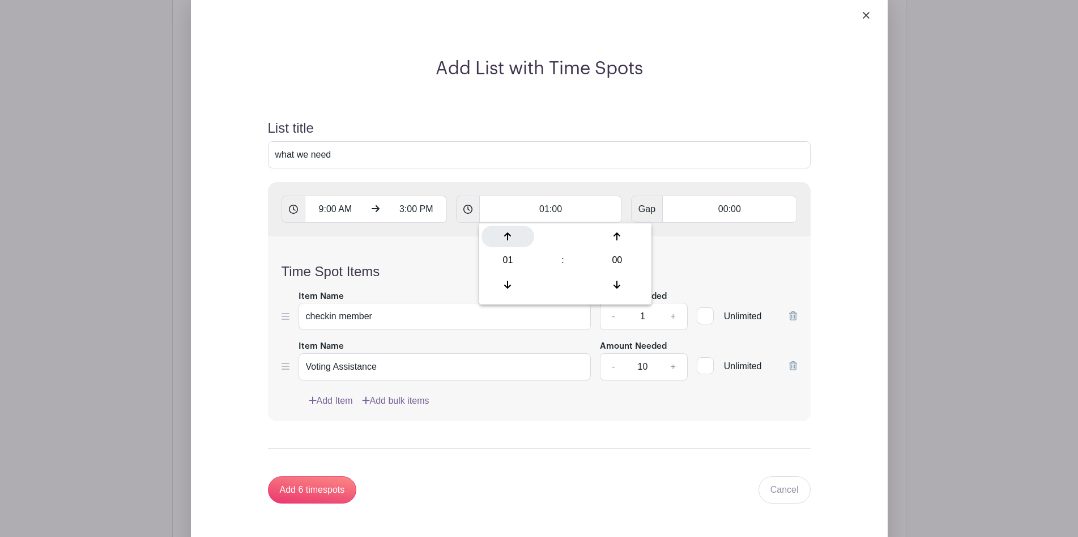
click at [504, 236] on div at bounding box center [508, 237] width 53 height 22
type input "02:00"
type input "Add 3 timespots"
click at [504, 236] on div at bounding box center [508, 237] width 53 height 22
type input "03:00"
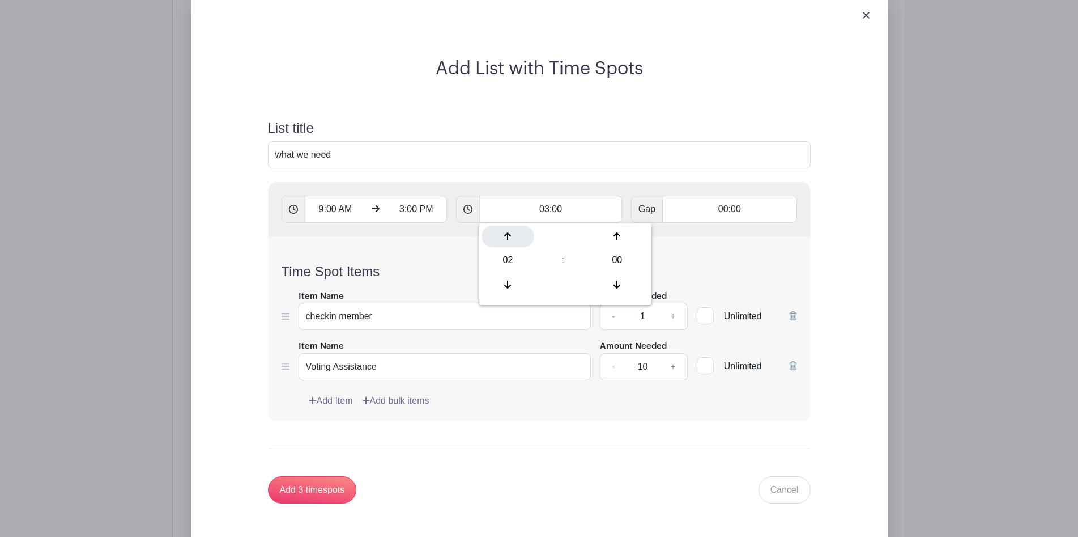
type input "Add 2 timespots"
click at [504, 236] on div at bounding box center [508, 237] width 53 height 22
type input "04:00"
type input "Add timespots"
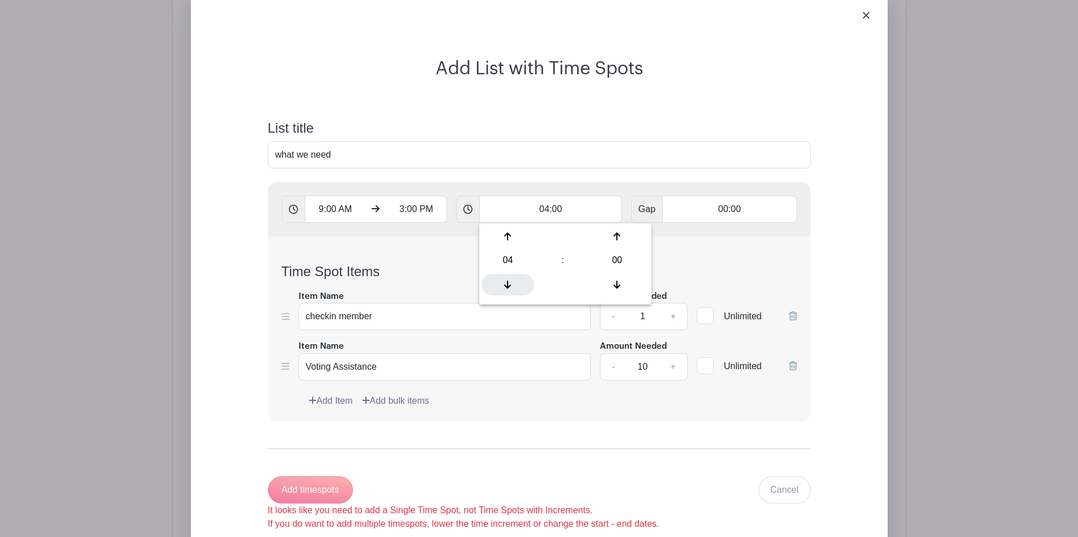
click at [511, 289] on div at bounding box center [508, 285] width 53 height 22
type input "03:00"
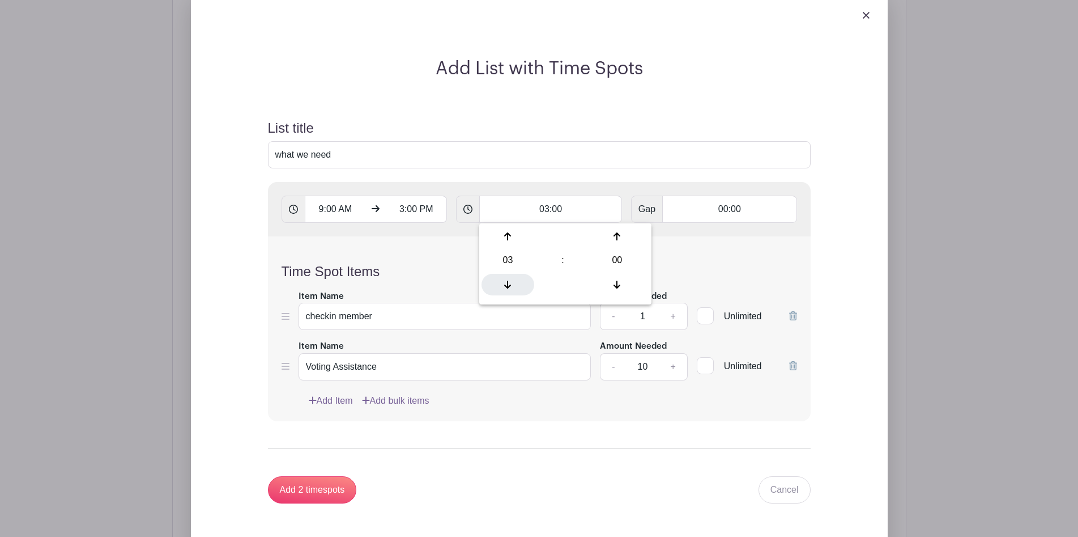
type input "Add 2 timespots"
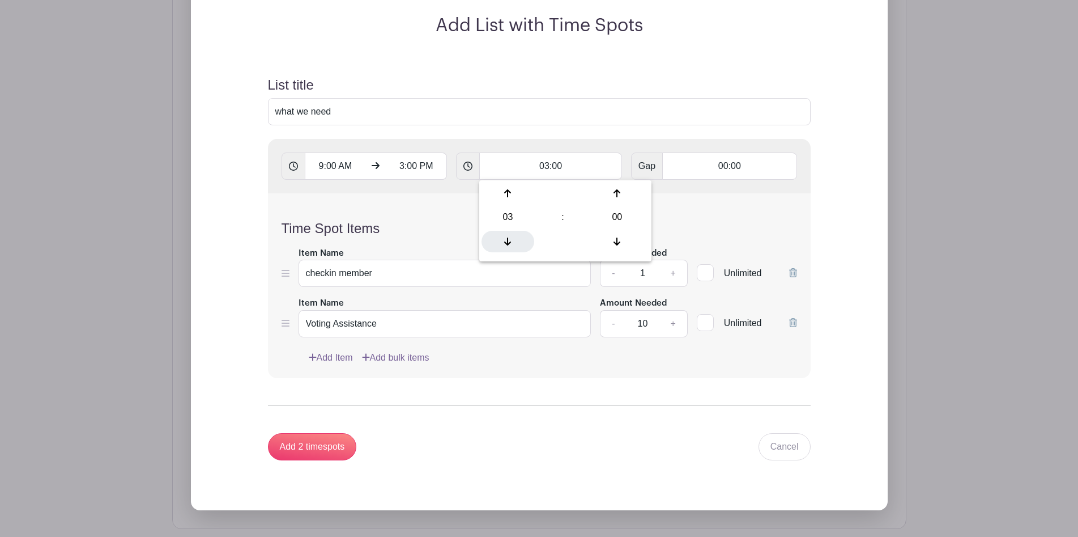
scroll to position [858, 0]
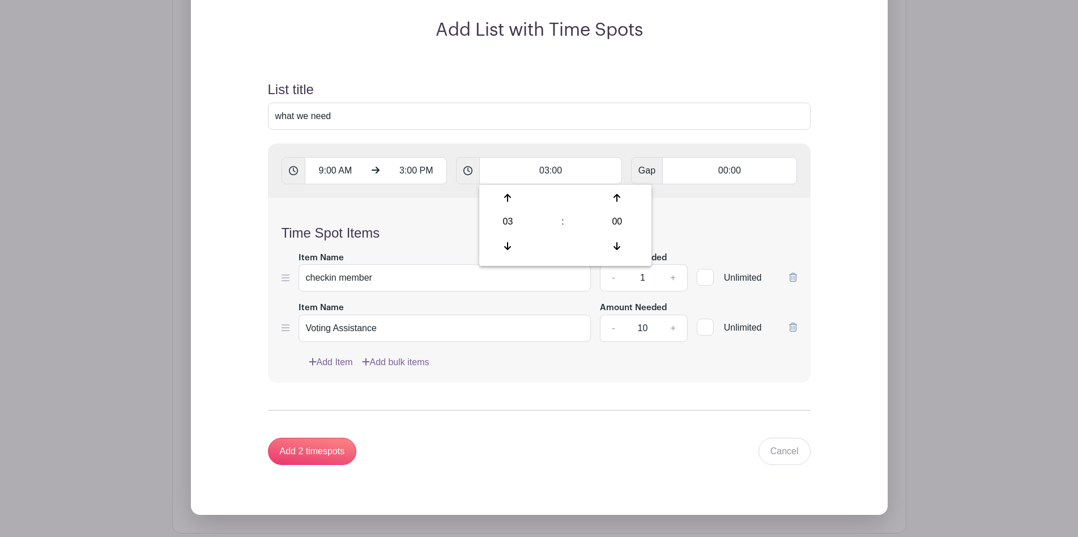
click at [794, 324] on icon at bounding box center [793, 326] width 8 height 9
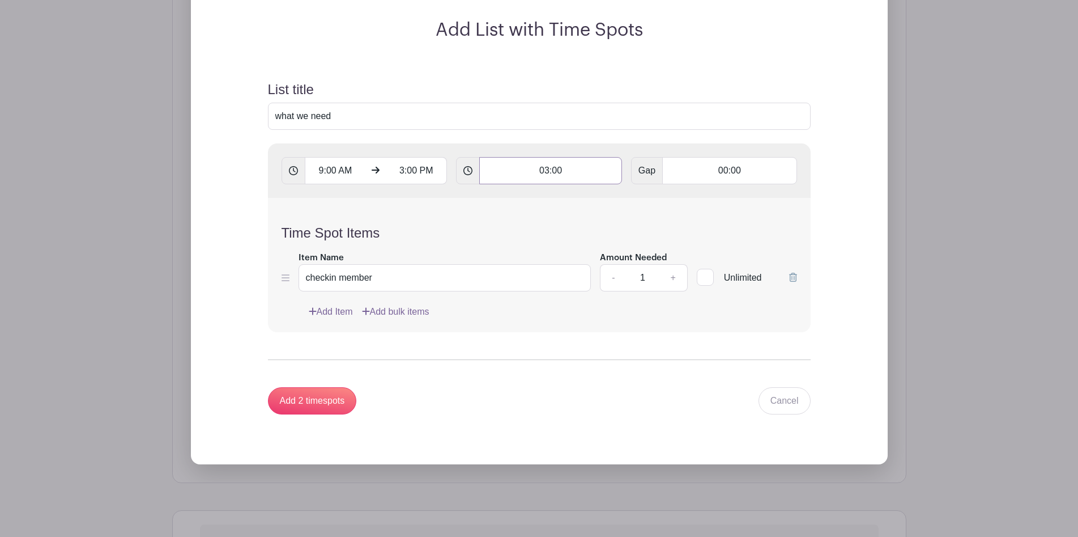
click at [543, 172] on input "03:00" at bounding box center [550, 170] width 143 height 27
click at [509, 199] on icon at bounding box center [507, 197] width 7 height 9
type input "04:00"
type input "Add timespots"
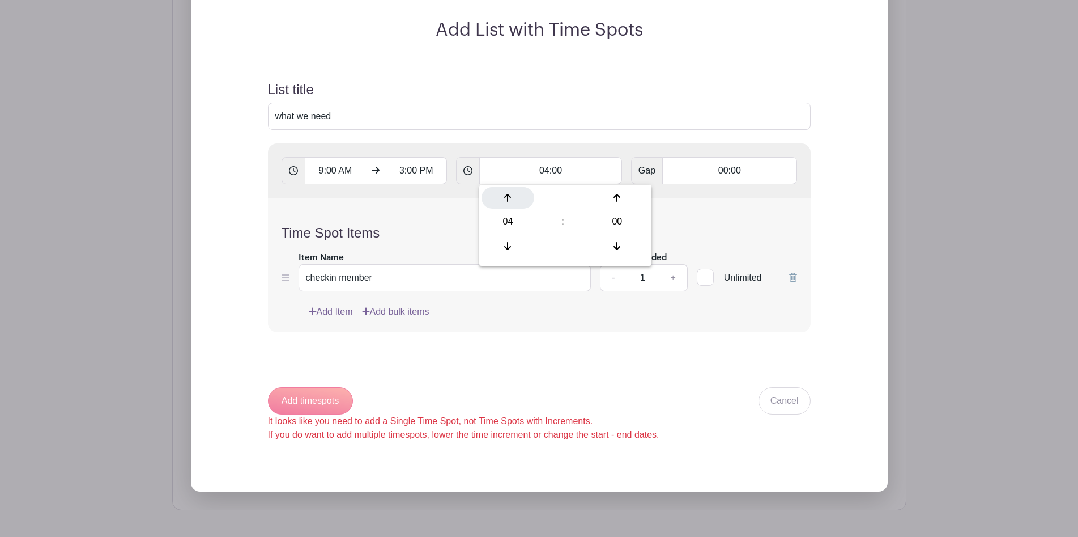
click at [509, 199] on icon at bounding box center [507, 197] width 7 height 9
click at [511, 249] on icon at bounding box center [507, 245] width 7 height 9
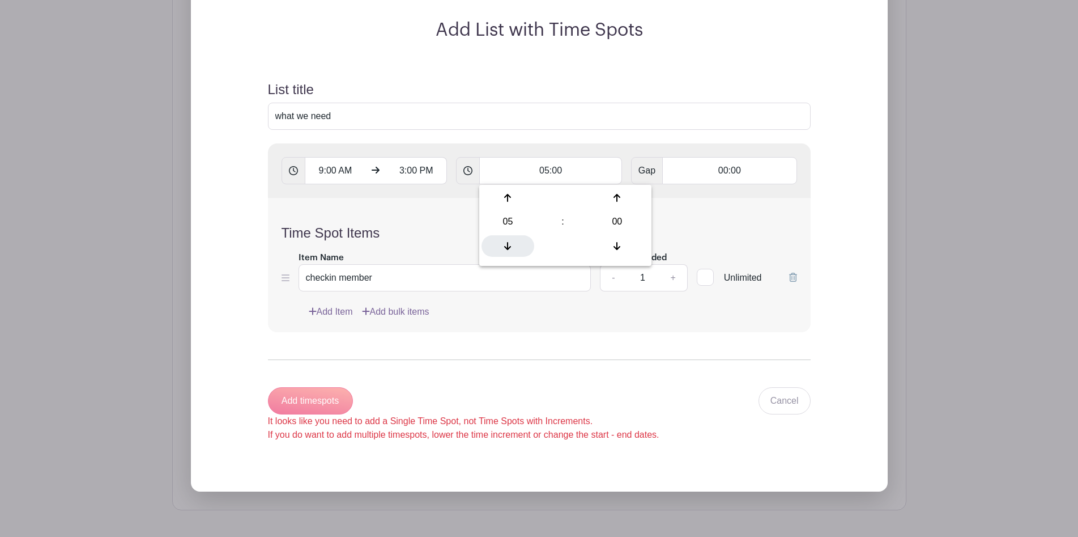
click at [511, 249] on icon at bounding box center [507, 245] width 7 height 9
type input "03:00"
type input "Add 2 timespots"
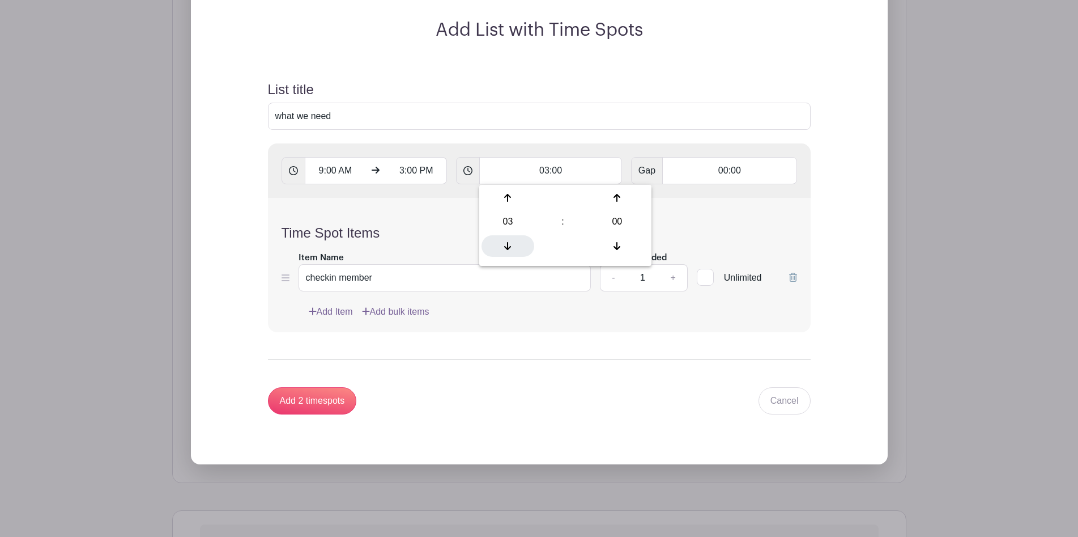
click at [503, 246] on div at bounding box center [508, 246] width 53 height 22
type input "02:00"
type input "Add 3 timespots"
click at [503, 246] on div at bounding box center [508, 246] width 53 height 22
type input "01:00"
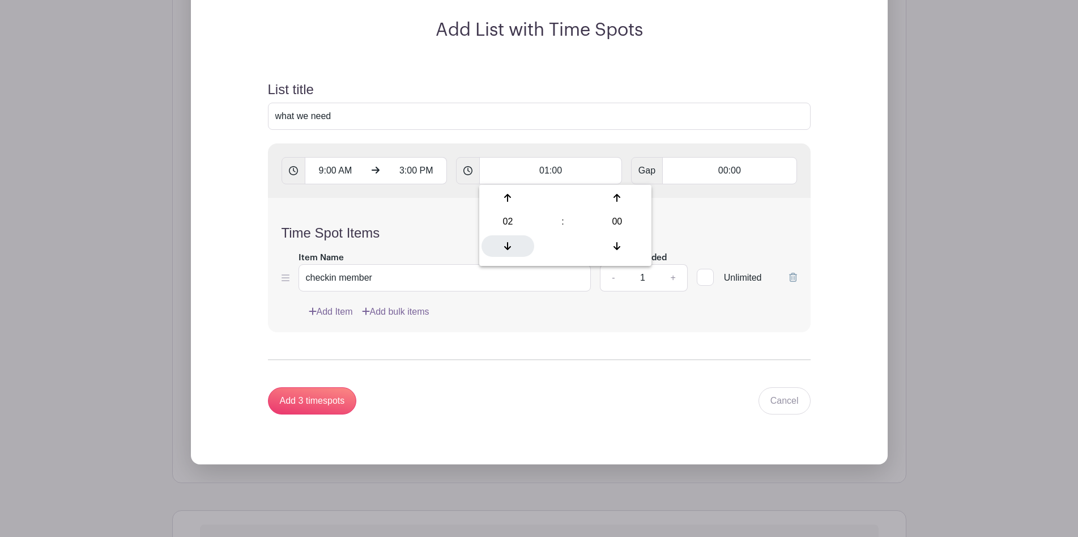
type input "Add 6 timespots"
click at [418, 171] on input "3:00 PM" at bounding box center [416, 170] width 61 height 27
click at [405, 227] on div "03" at bounding box center [406, 222] width 37 height 22
click at [495, 243] on div "10" at bounding box center [491, 246] width 38 height 22
type input "10:00 PM"
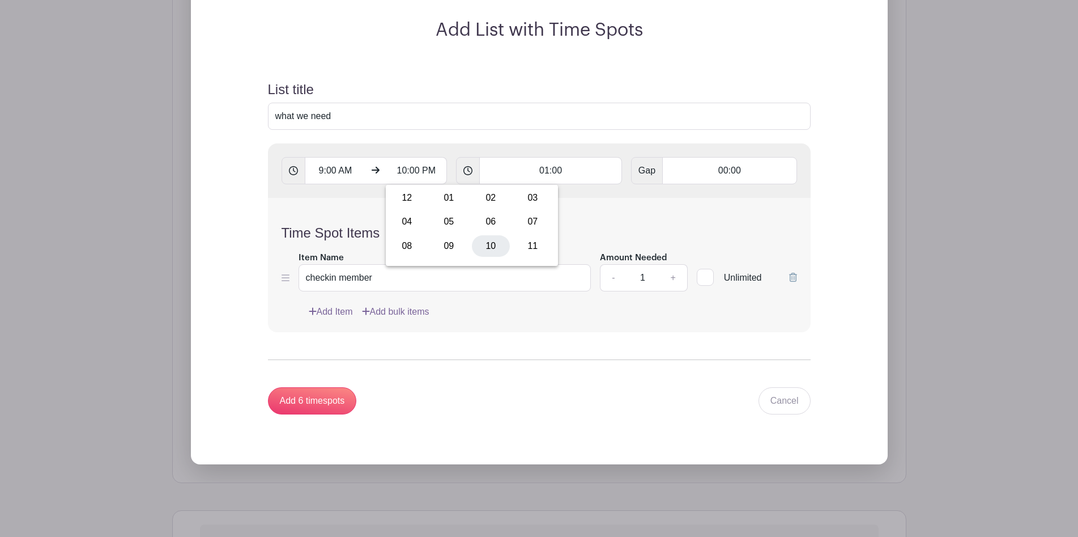
type input "Add 13 timespots"
click at [532, 226] on button "PM" at bounding box center [526, 222] width 23 height 22
type input "10:00 AM"
type input "Add timespots"
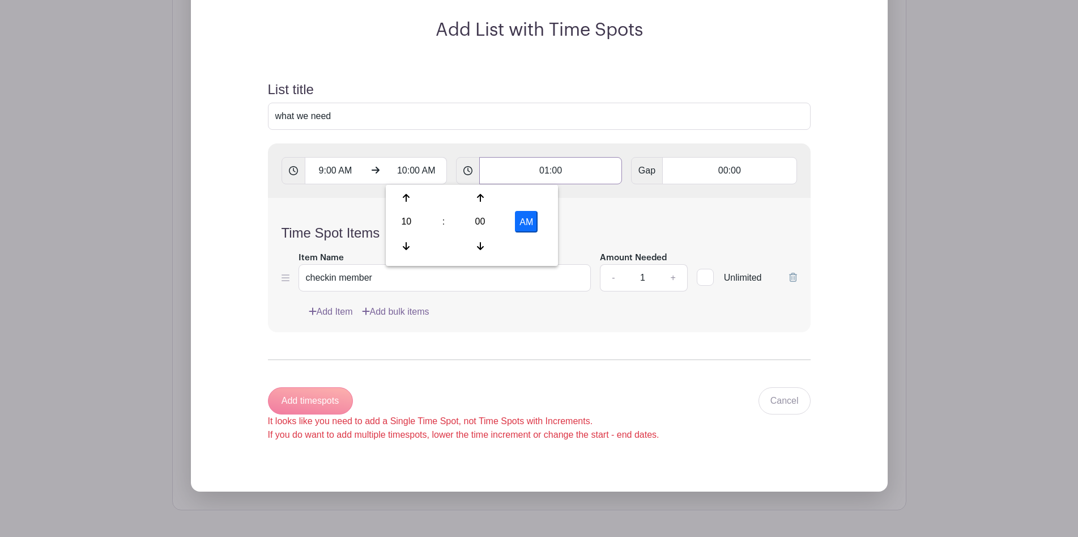
click at [528, 178] on input "01:00" at bounding box center [550, 170] width 143 height 27
click at [503, 197] on div at bounding box center [508, 198] width 53 height 22
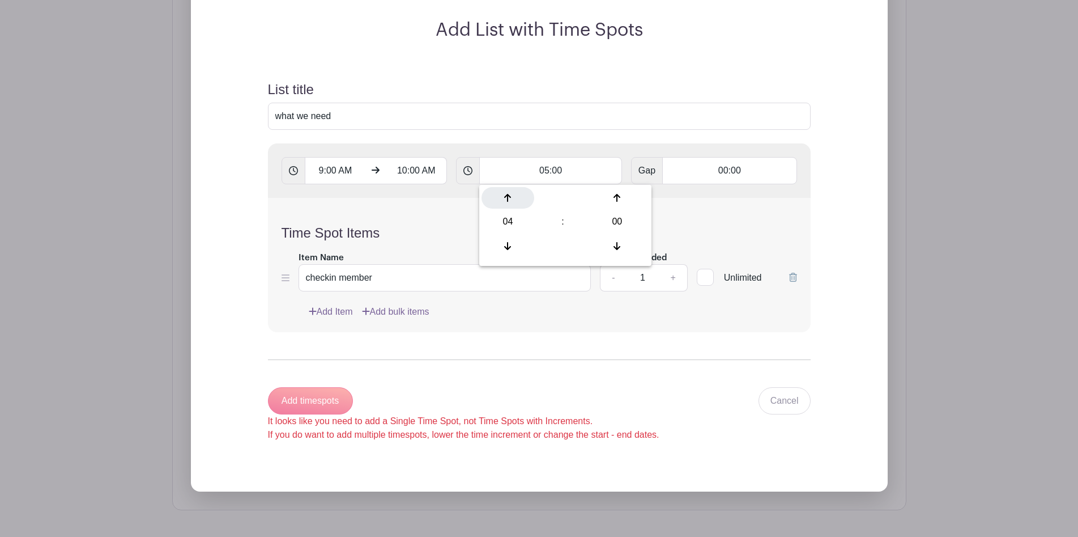
click at [503, 197] on div at bounding box center [508, 198] width 53 height 22
click at [511, 242] on icon at bounding box center [507, 245] width 7 height 9
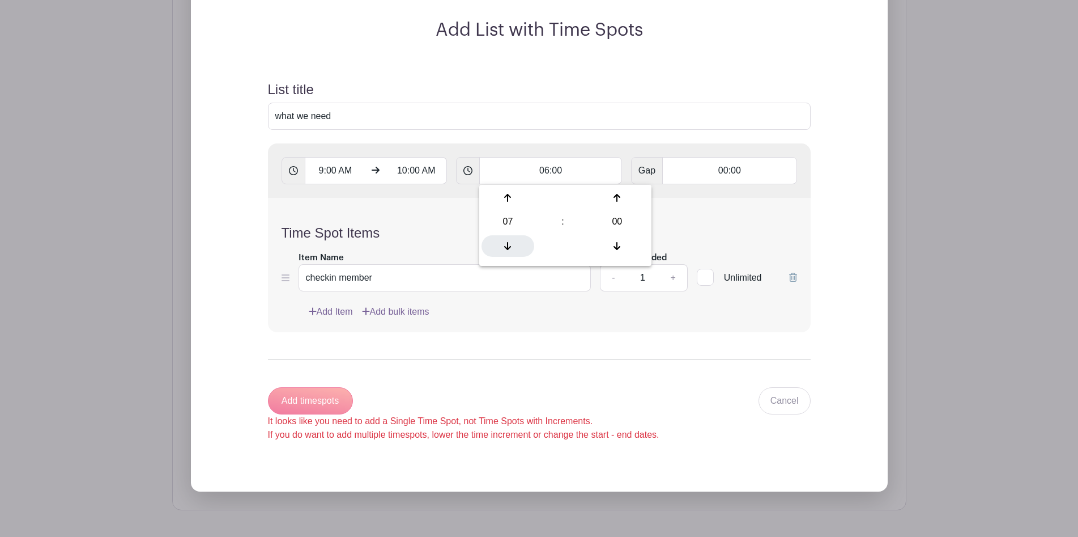
click at [511, 242] on icon at bounding box center [507, 245] width 7 height 9
click at [511, 244] on icon at bounding box center [507, 245] width 7 height 9
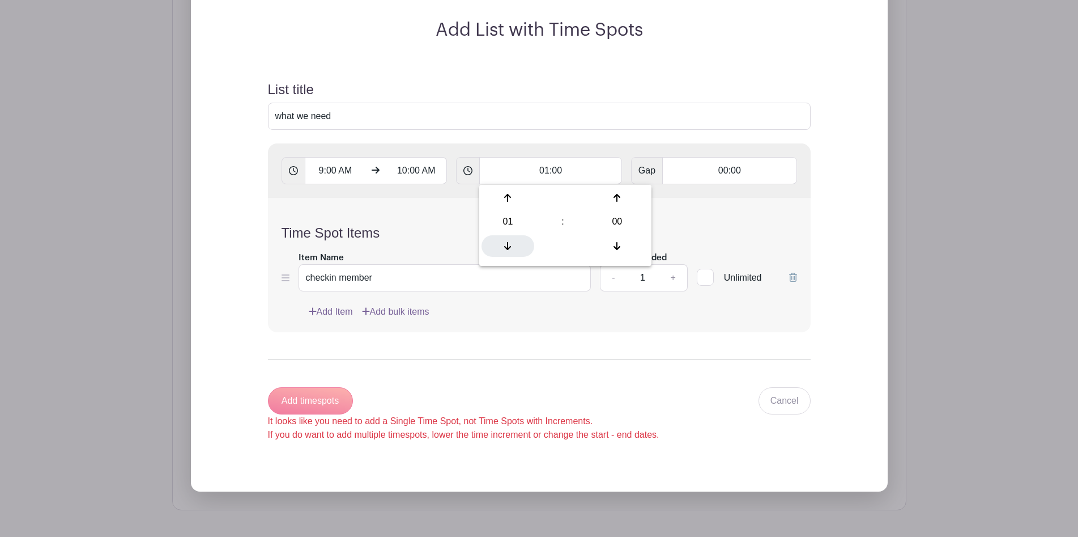
click at [511, 244] on icon at bounding box center [507, 245] width 7 height 9
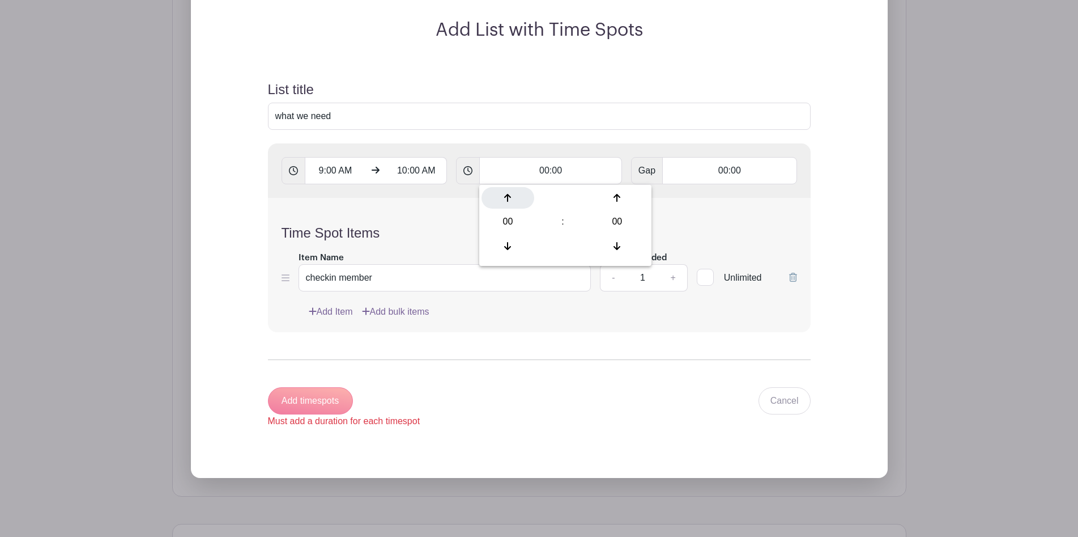
click at [504, 198] on div at bounding box center [508, 198] width 53 height 22
type input "01:00"
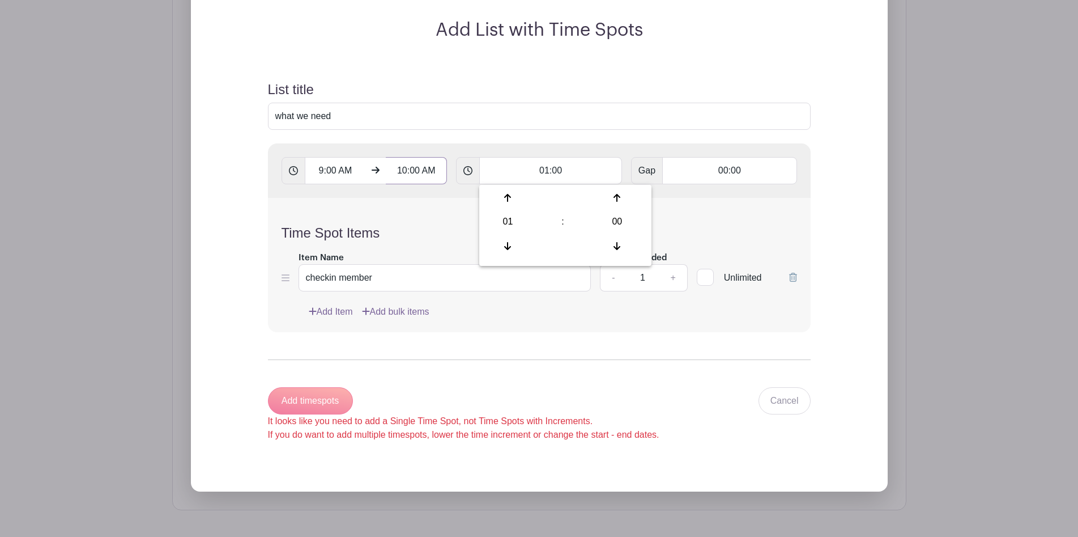
click at [411, 173] on input "10:00 AM" at bounding box center [416, 170] width 61 height 27
click at [402, 198] on div at bounding box center [406, 198] width 37 height 22
type input "11:00 AM"
type input "Add 2 timespots"
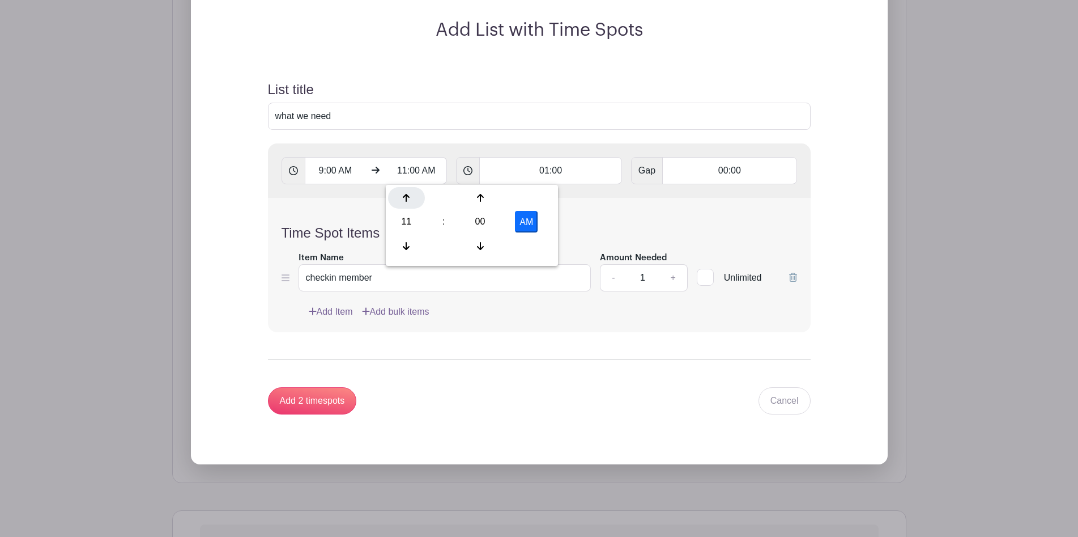
click at [402, 198] on div at bounding box center [406, 198] width 37 height 22
type input "12:00 PM"
type input "Add 3 timespots"
click at [402, 198] on div at bounding box center [406, 198] width 37 height 22
type input "1:00 PM"
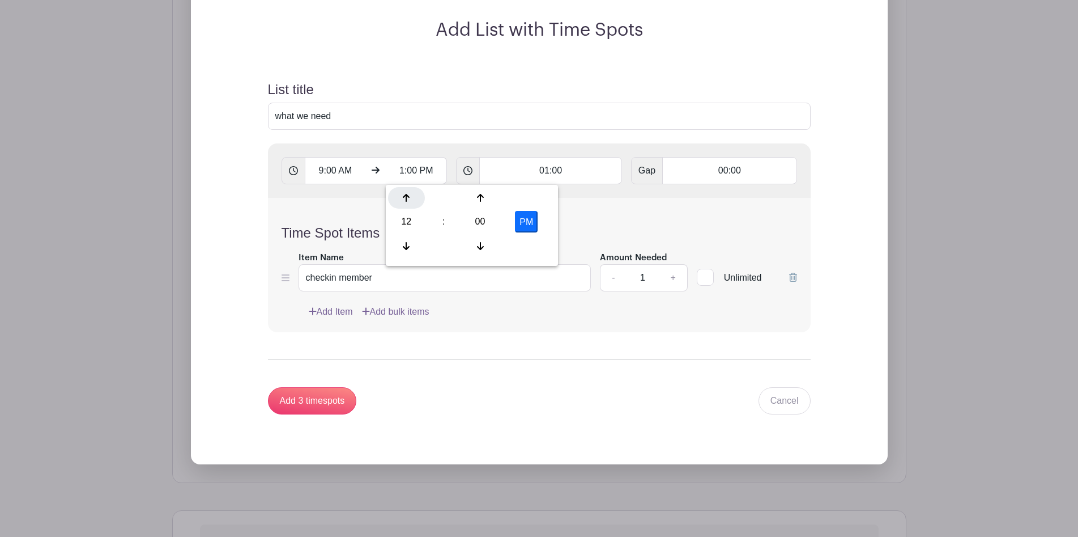
type input "Add 4 timespots"
click at [402, 198] on div at bounding box center [406, 198] width 37 height 22
type input "2:00 PM"
type input "Add 5 timespots"
click at [402, 198] on div at bounding box center [406, 198] width 37 height 22
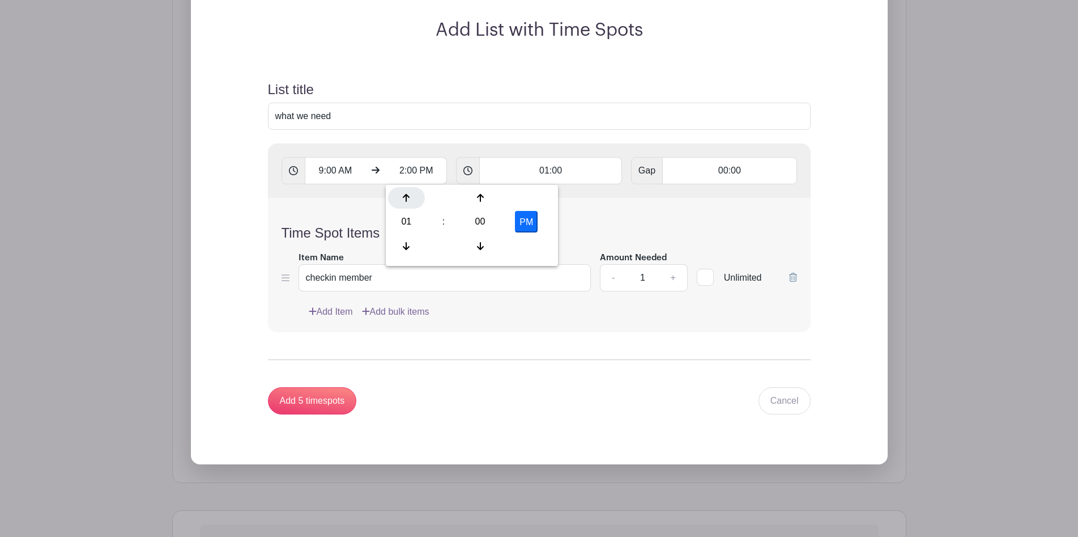
type input "3:00 PM"
type input "Add 6 timespots"
click at [402, 198] on div at bounding box center [406, 198] width 37 height 22
type input "4:00 PM"
type input "Add 7 timespots"
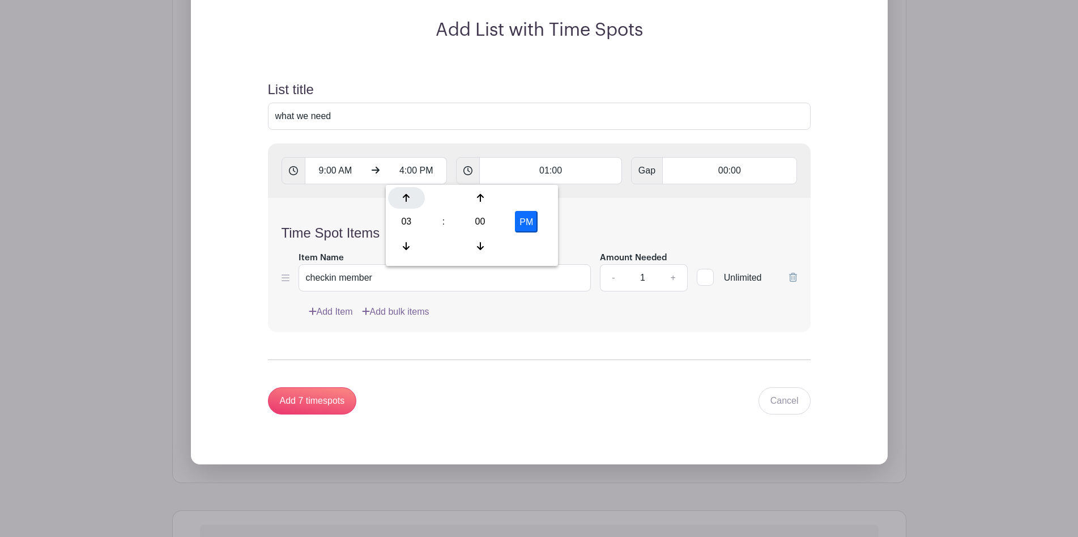
click at [402, 198] on div at bounding box center [406, 198] width 37 height 22
type input "5:00 PM"
type input "Add 8 timespots"
click at [402, 198] on div at bounding box center [406, 198] width 37 height 22
type input "6:00 PM"
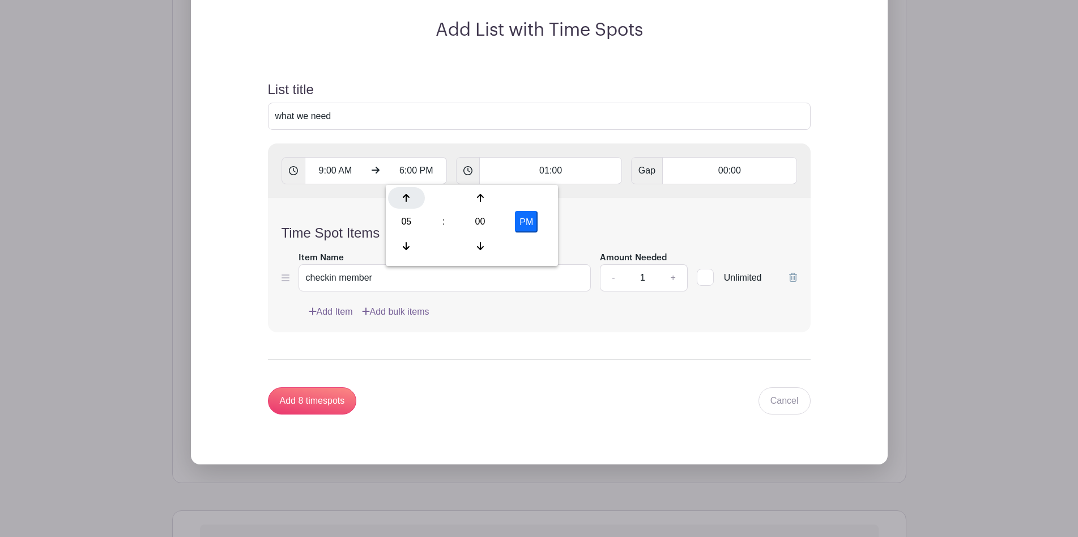
type input "Add 9 timespots"
click at [402, 198] on div at bounding box center [406, 198] width 37 height 22
type input "7:00 PM"
type input "Add 10 timespots"
click at [402, 198] on div at bounding box center [406, 198] width 37 height 22
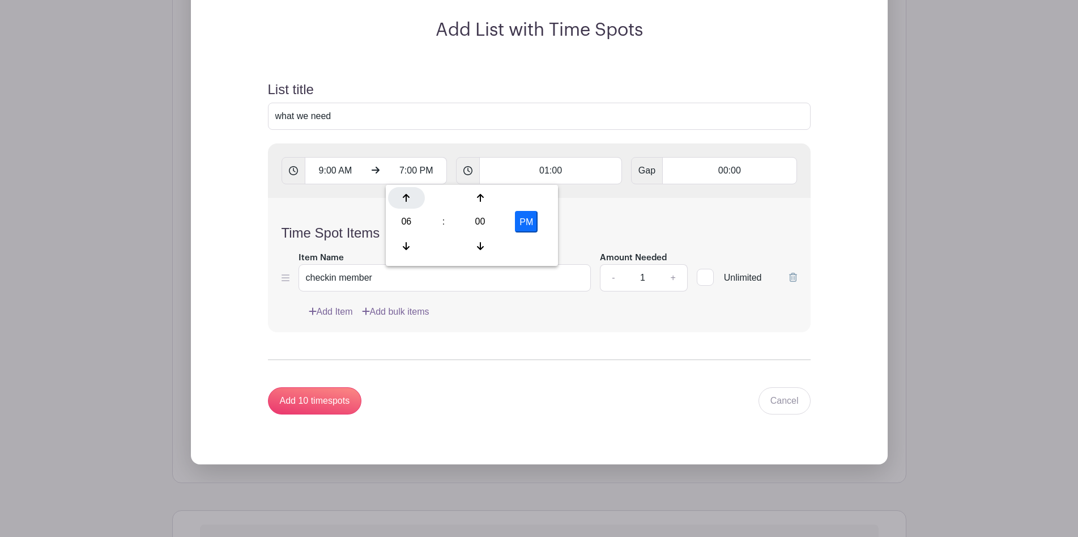
type input "8:00 PM"
type input "Add 11 timespots"
click at [471, 177] on span at bounding box center [468, 170] width 24 height 27
click at [500, 174] on input "01:00" at bounding box center [550, 170] width 143 height 27
click at [499, 202] on div at bounding box center [508, 198] width 53 height 22
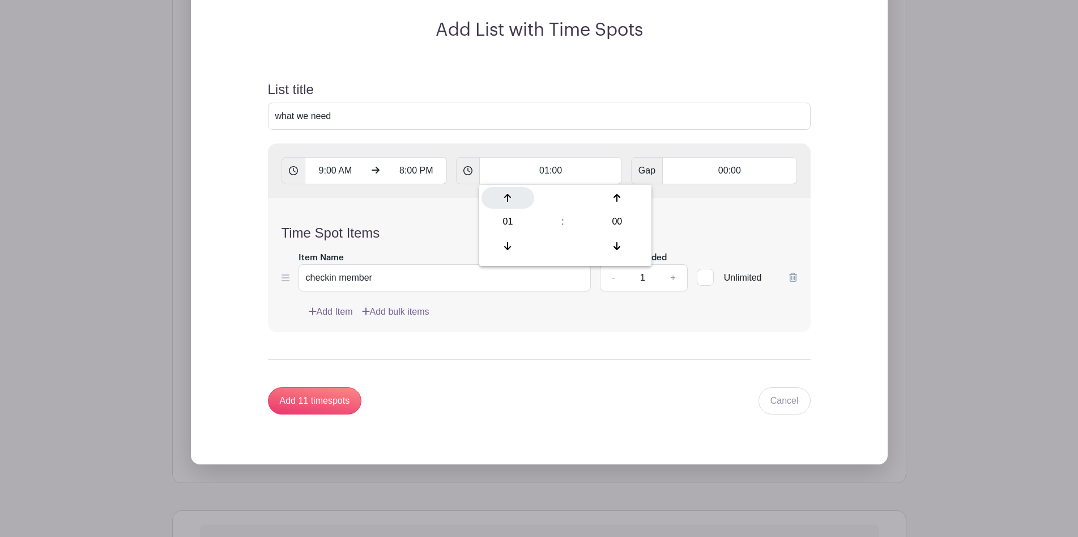
type input "02:00"
type input "Add 6 timespots"
click at [499, 202] on div at bounding box center [508, 198] width 53 height 22
type input "03:00"
type input "Add 4 timespots"
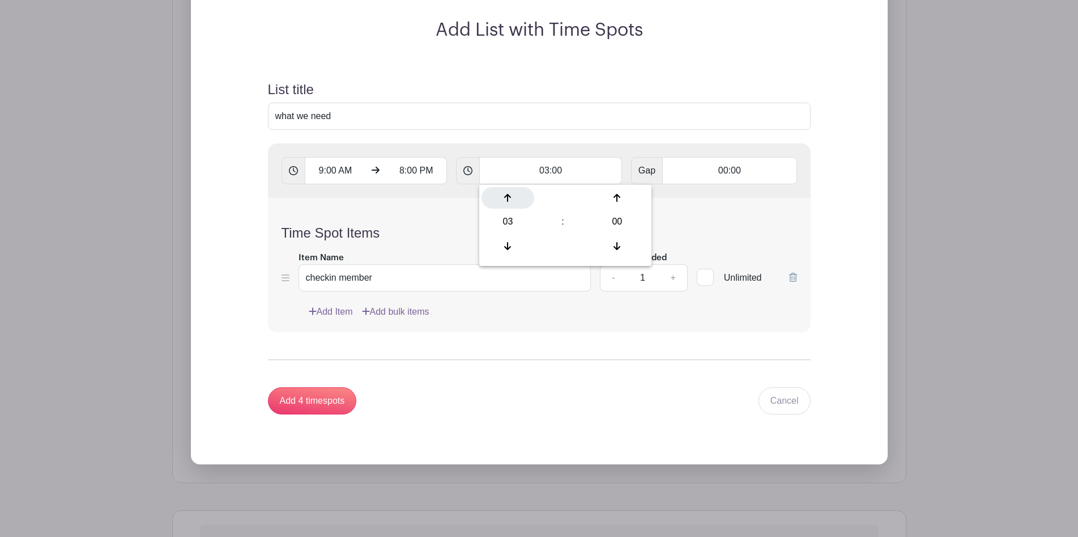
click at [499, 202] on div at bounding box center [508, 198] width 53 height 22
type input "04:00"
type input "Add 3 timespots"
click at [499, 202] on div at bounding box center [508, 198] width 53 height 22
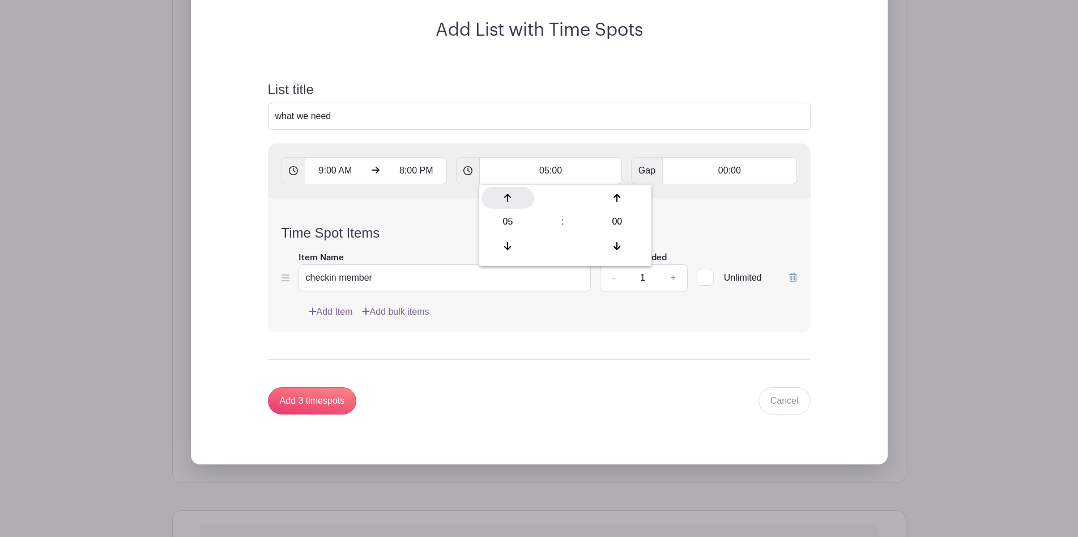
type input "06:00"
type input "Add timespots"
click at [499, 202] on div at bounding box center [508, 198] width 53 height 22
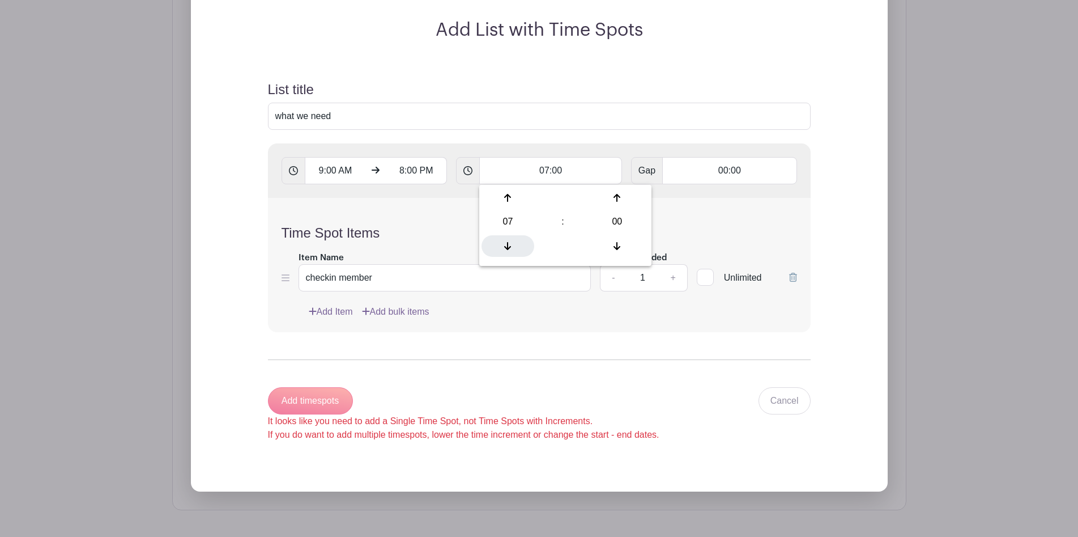
click at [505, 250] on icon at bounding box center [507, 245] width 7 height 9
type input "06:00"
click at [464, 239] on h4 "Time Spot Items" at bounding box center [540, 233] width 516 height 16
click at [793, 275] on icon at bounding box center [793, 277] width 8 height 9
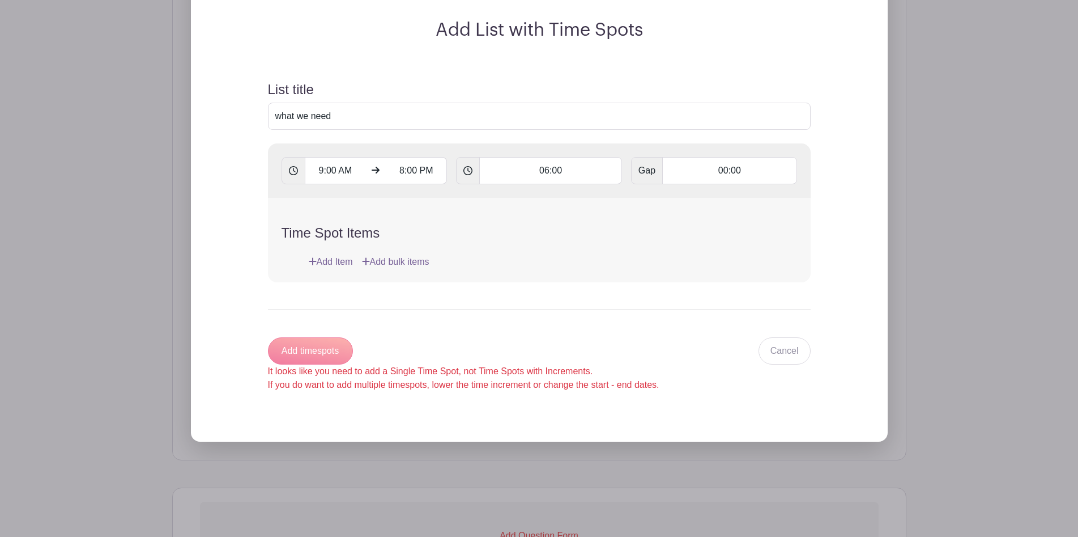
click at [382, 261] on link "Add bulk items" at bounding box center [395, 262] width 67 height 14
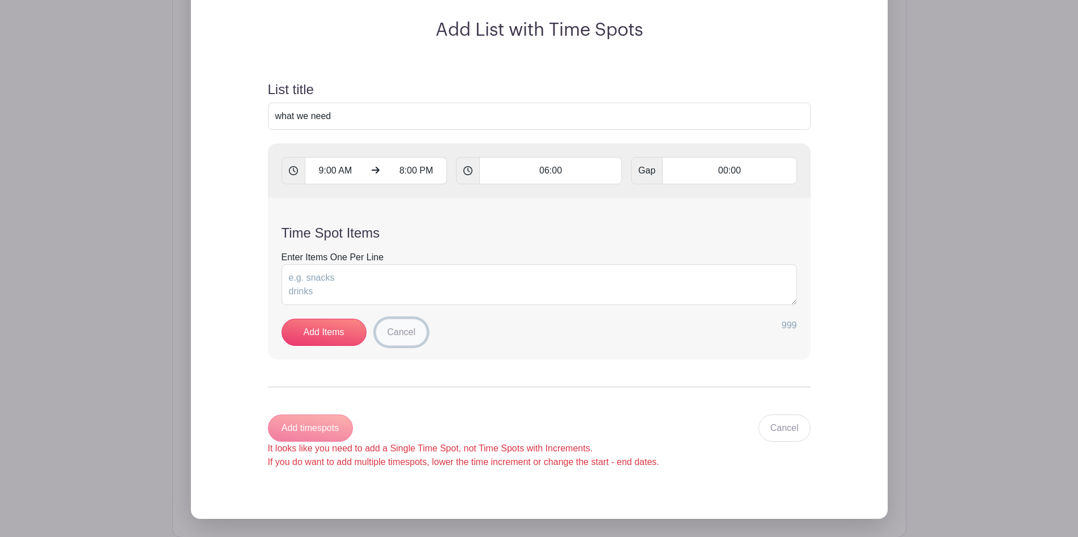
click at [394, 334] on link "Cancel" at bounding box center [402, 331] width 52 height 27
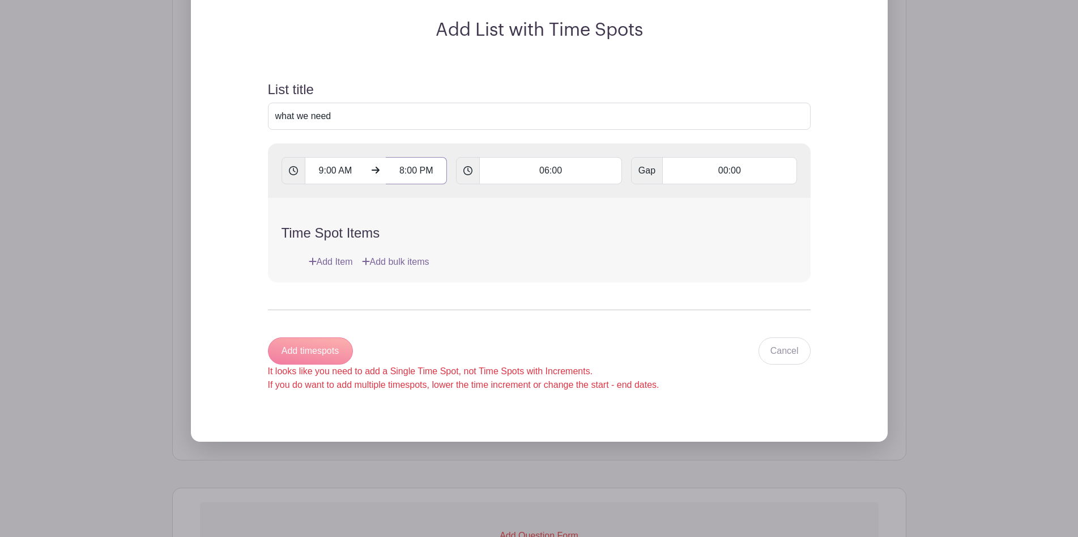
click at [398, 165] on input "8:00 PM" at bounding box center [416, 170] width 61 height 27
click at [410, 240] on div at bounding box center [406, 246] width 37 height 22
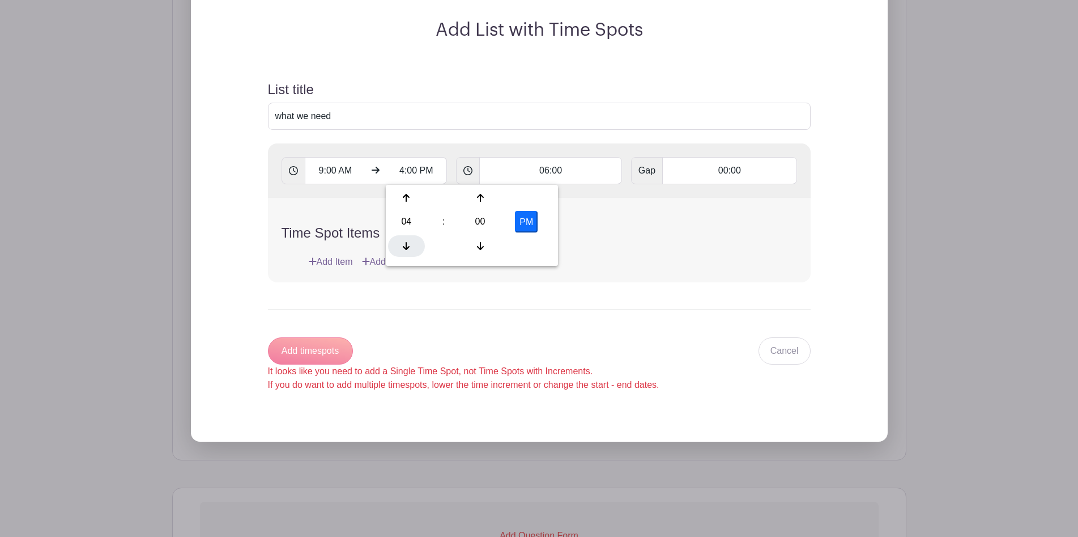
click at [410, 240] on div at bounding box center [406, 246] width 37 height 22
click at [411, 207] on div at bounding box center [406, 198] width 37 height 22
type input "3:00 PM"
click at [342, 205] on div "Time Spot Items Add Item Add bulk items" at bounding box center [539, 240] width 543 height 84
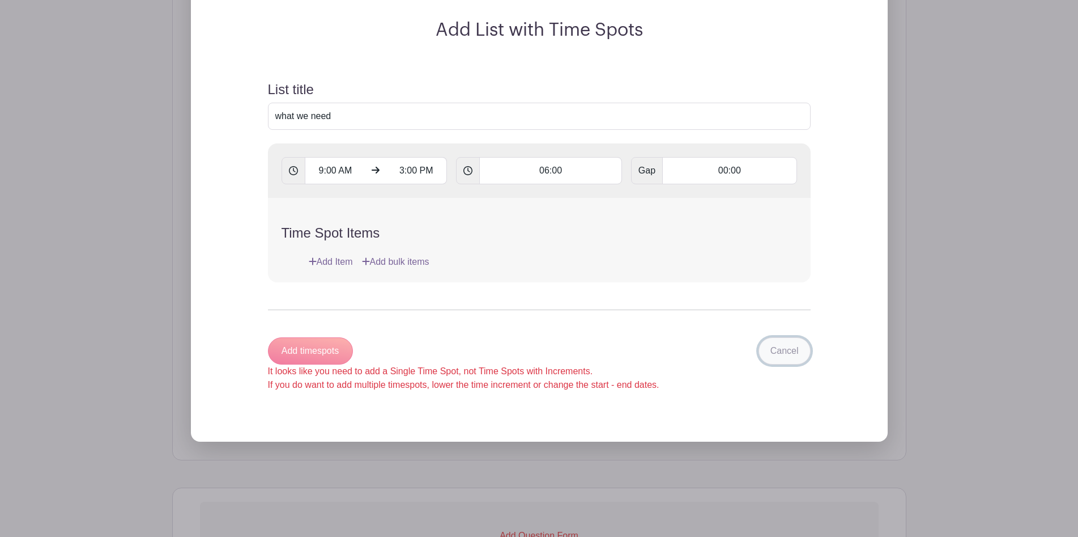
click at [785, 350] on link "Cancel" at bounding box center [785, 350] width 52 height 27
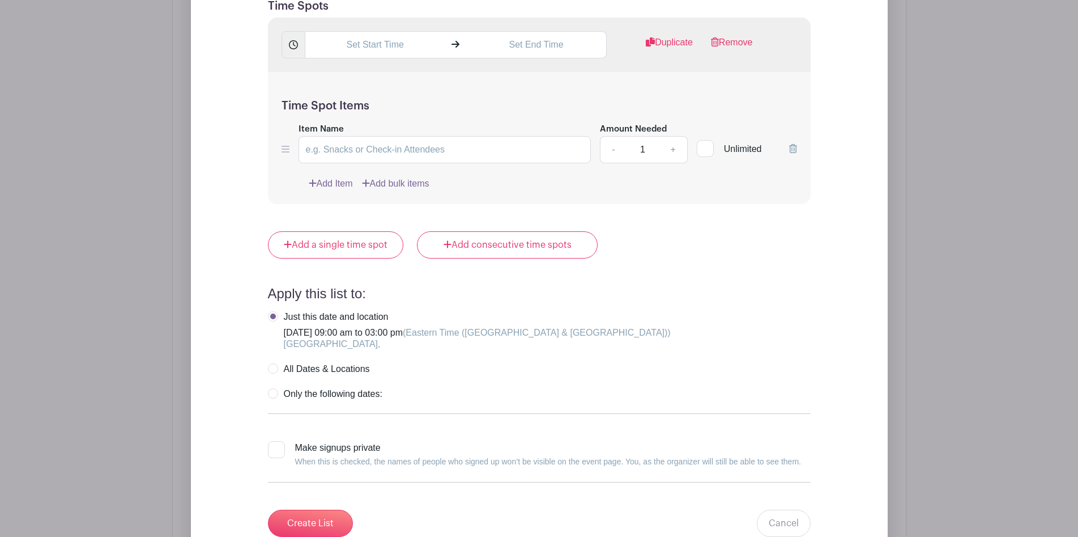
scroll to position [1014, 0]
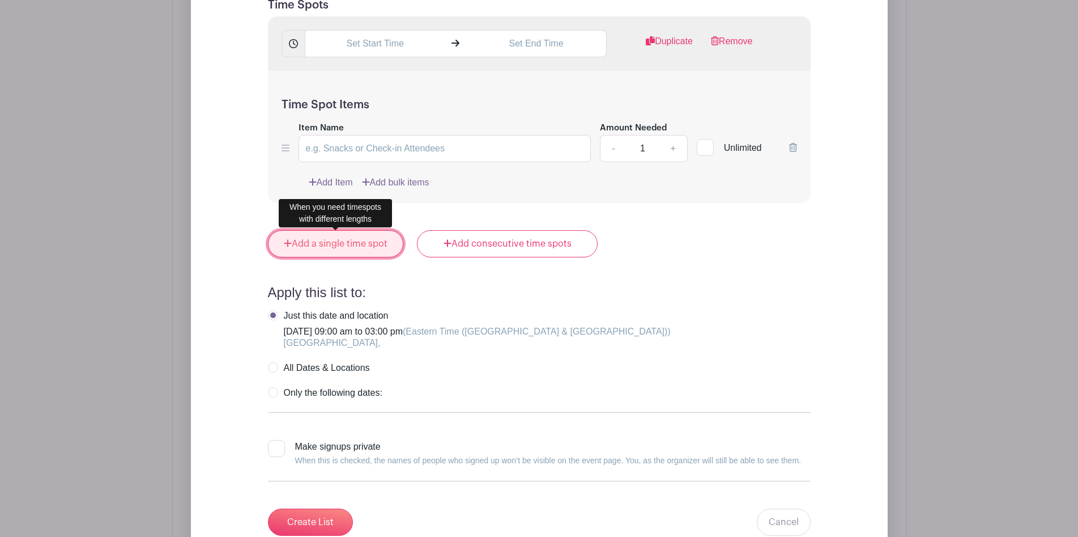
click at [337, 245] on link "Add a single time spot" at bounding box center [336, 243] width 136 height 27
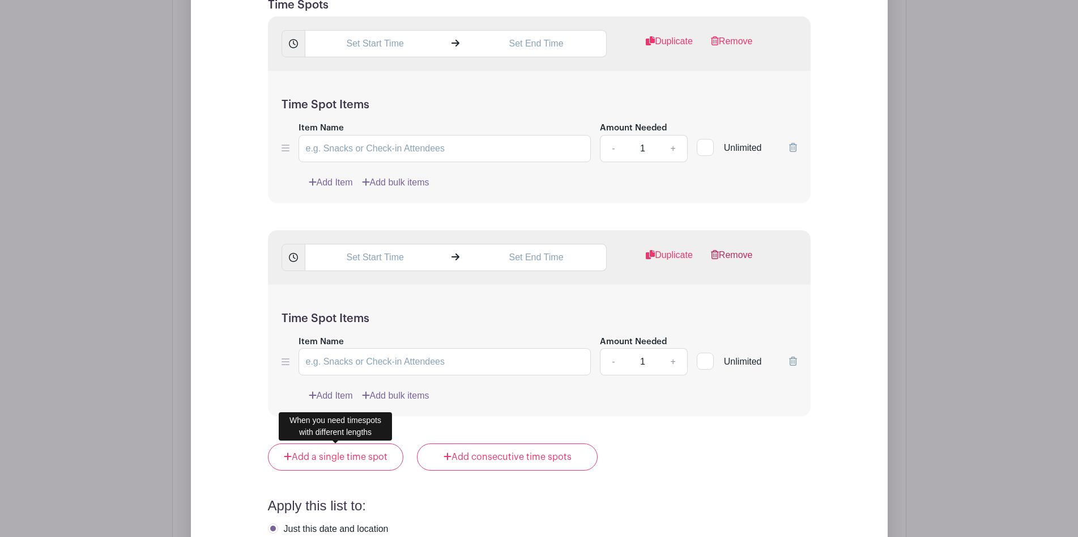
click at [728, 256] on link "Remove" at bounding box center [732, 259] width 42 height 23
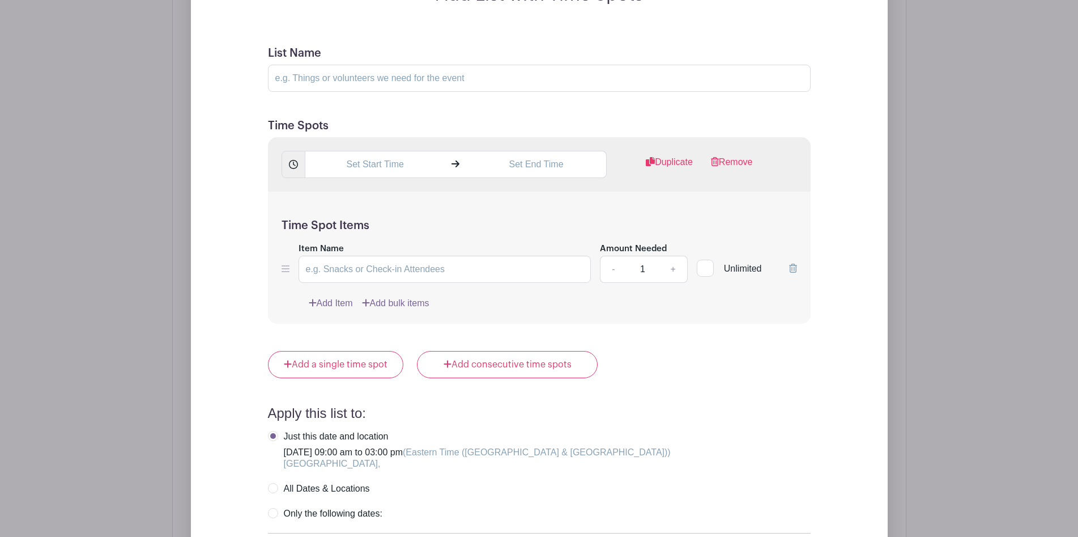
scroll to position [893, 0]
click at [373, 169] on input "text" at bounding box center [375, 164] width 141 height 27
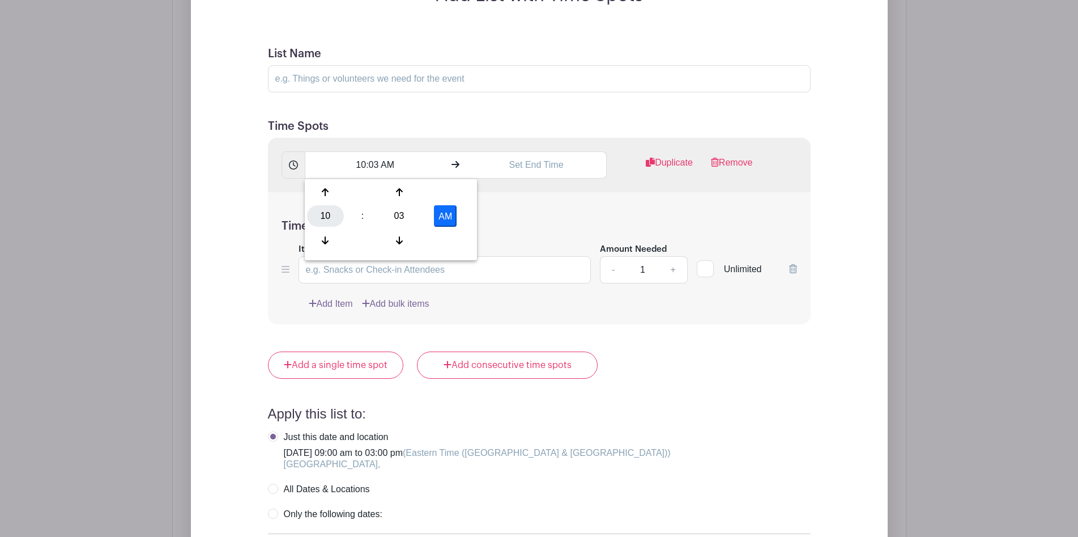
click at [323, 222] on div "10" at bounding box center [325, 216] width 37 height 22
click at [364, 243] on div "09" at bounding box center [368, 240] width 38 height 22
click at [401, 215] on div "03" at bounding box center [399, 216] width 37 height 22
click at [326, 186] on div "00" at bounding box center [326, 192] width 38 height 22
type input "9:00 AM"
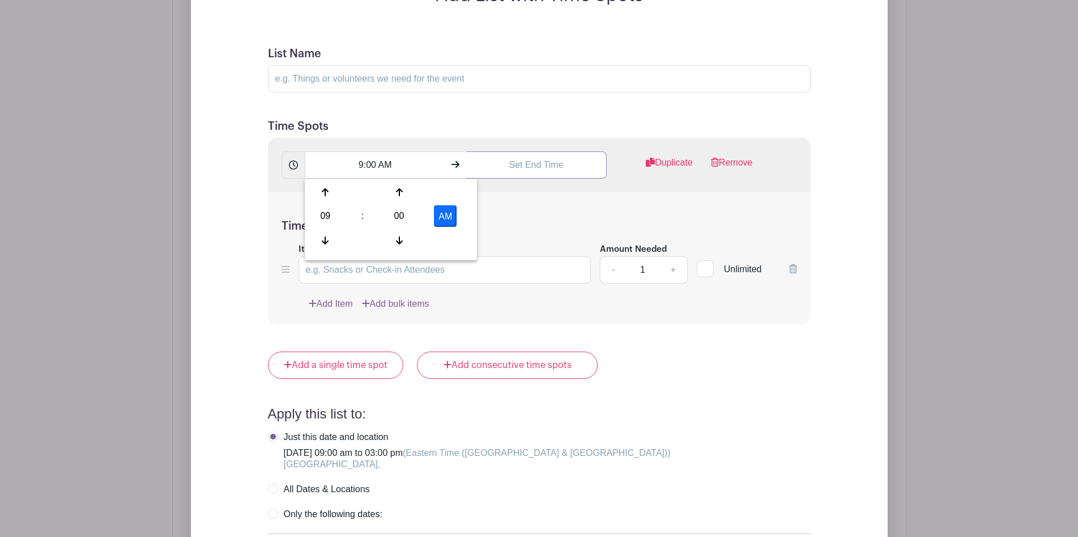
click at [538, 167] on input "text" at bounding box center [536, 164] width 141 height 27
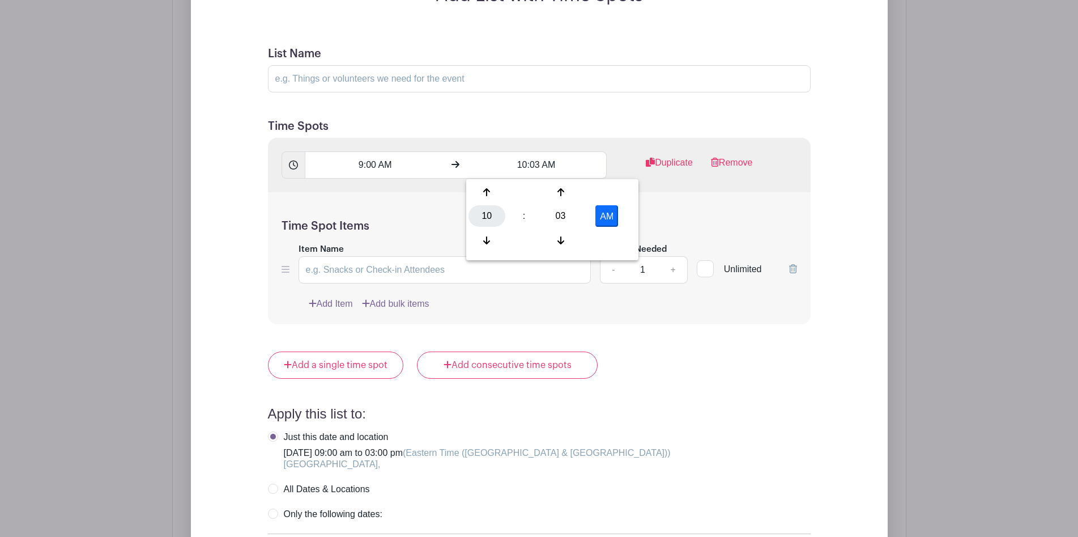
click at [483, 221] on div "10" at bounding box center [487, 216] width 37 height 22
click at [607, 189] on div "03" at bounding box center [613, 192] width 38 height 22
click at [554, 211] on div "03" at bounding box center [560, 216] width 37 height 22
click at [488, 188] on div "00" at bounding box center [488, 192] width 38 height 22
click at [607, 213] on button "AM" at bounding box center [607, 216] width 23 height 22
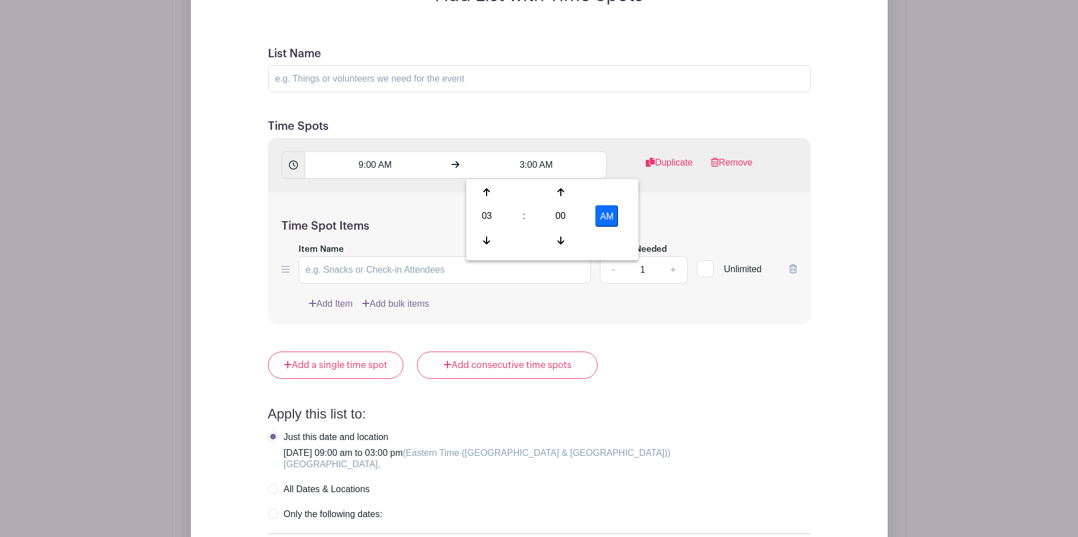
type input "3:00 PM"
click at [845, 204] on div "Add List with Time Spots List Name Time Spots 9:00 AM 3:00 PM Duplicate Remove …" at bounding box center [539, 328] width 624 height 686
click at [325, 257] on input "Item Name" at bounding box center [445, 269] width 293 height 27
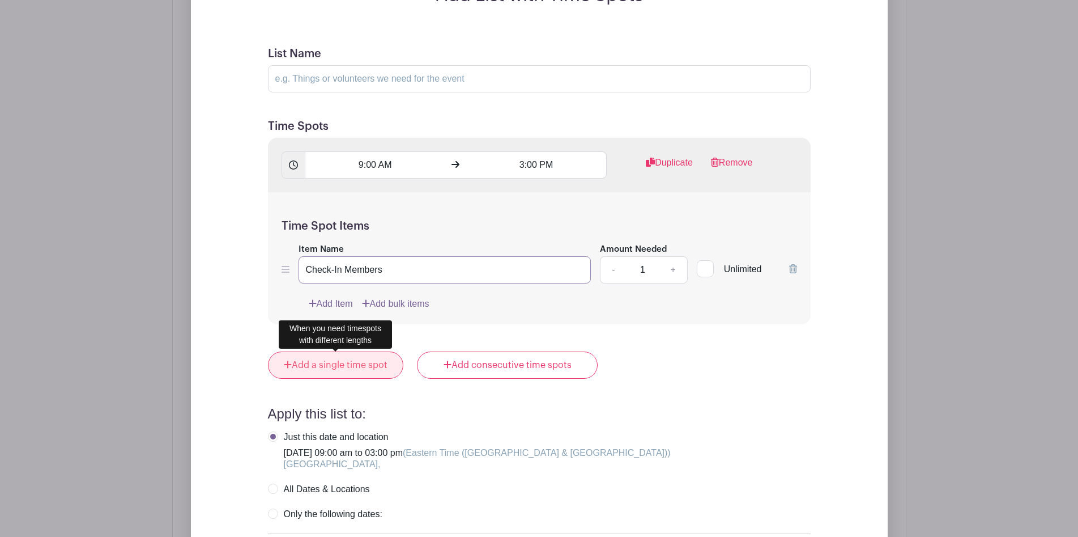
type input "Check-In Members"
click at [379, 369] on link "Add a single time spot" at bounding box center [336, 364] width 136 height 27
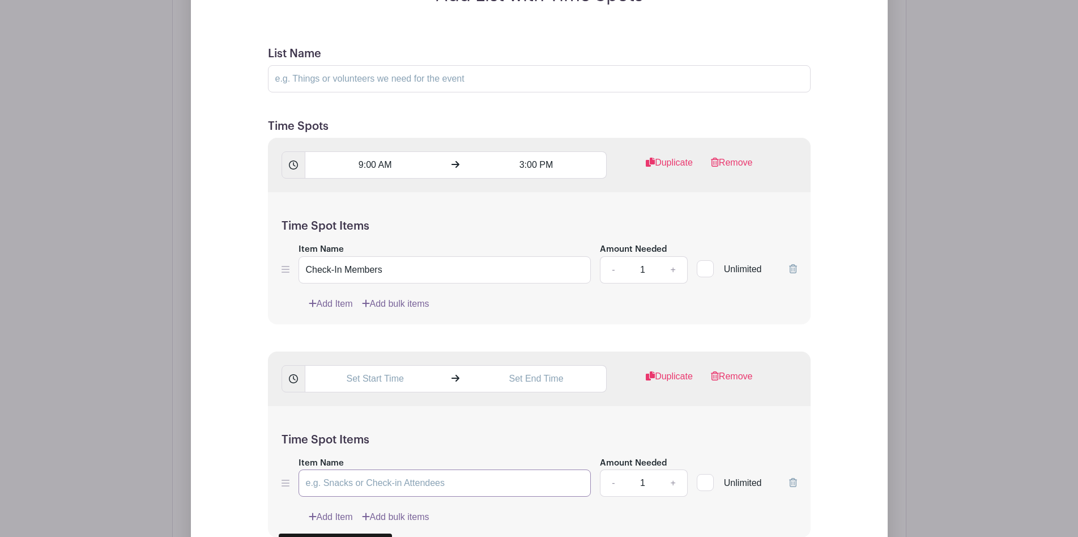
click at [394, 478] on input "Item Name" at bounding box center [445, 482] width 293 height 27
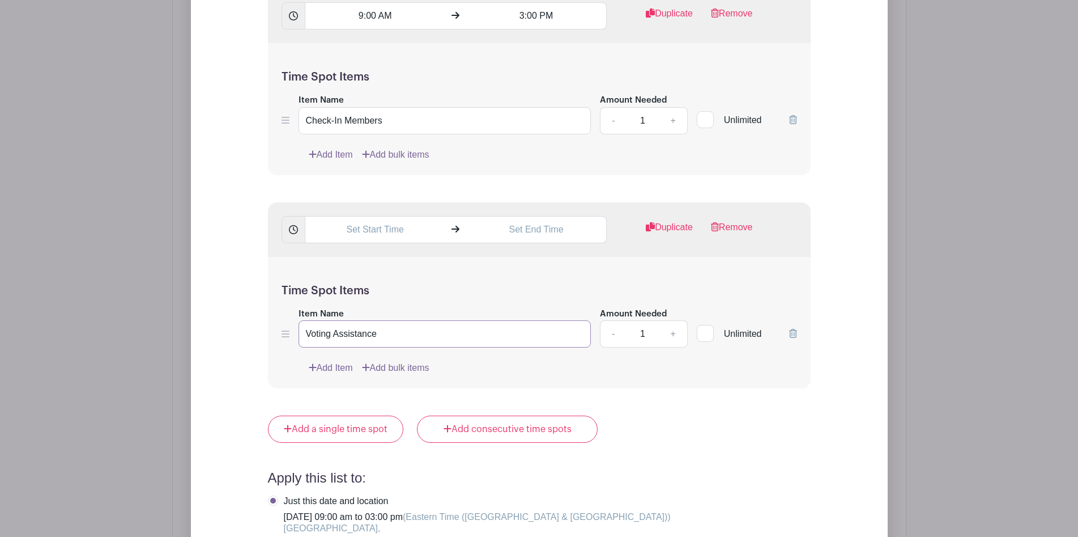
scroll to position [1065, 0]
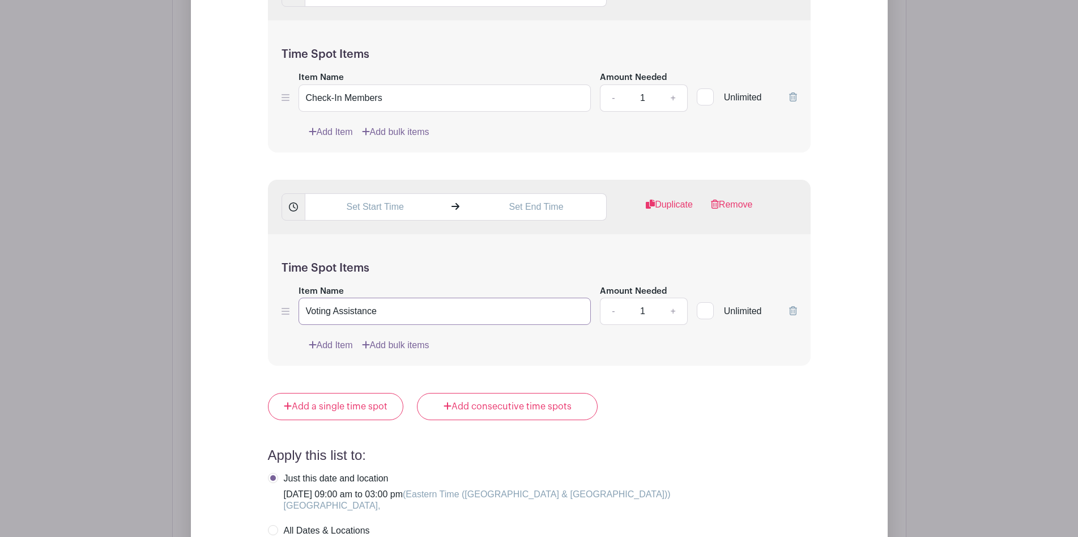
type input "Voting Assistance"
click at [678, 307] on link "+" at bounding box center [673, 310] width 28 height 27
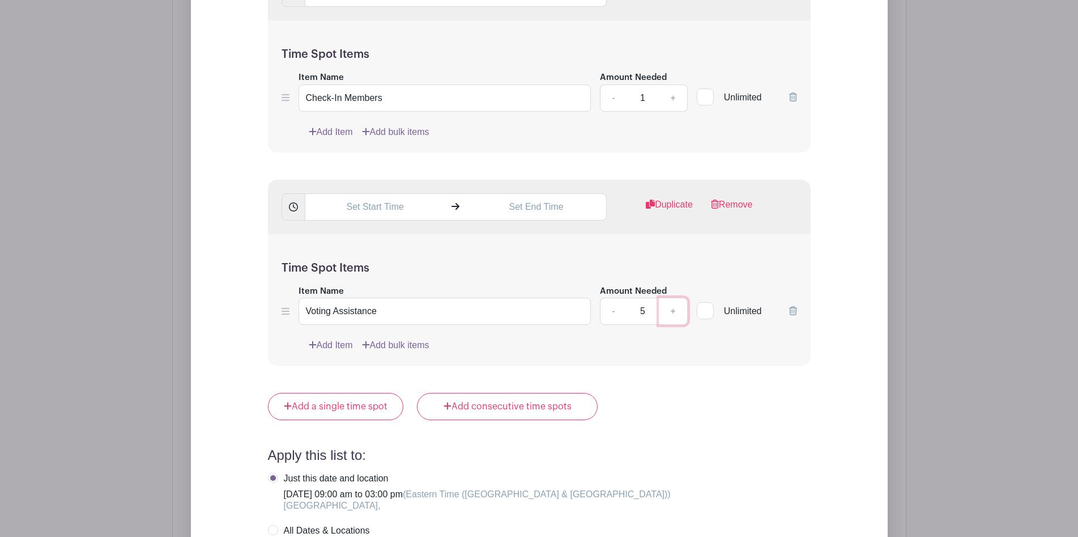
click at [678, 307] on link "+" at bounding box center [673, 310] width 28 height 27
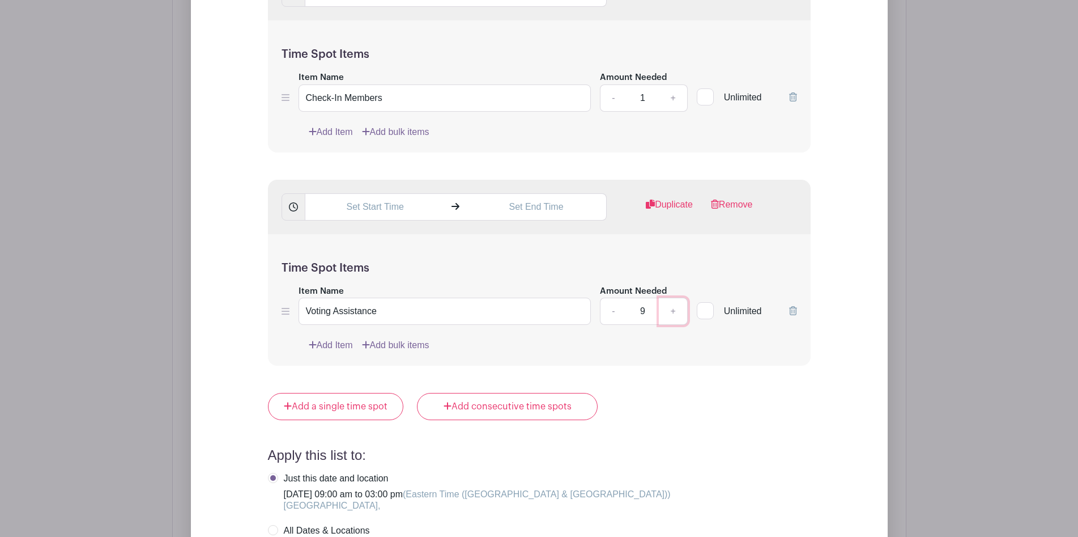
type input "10"
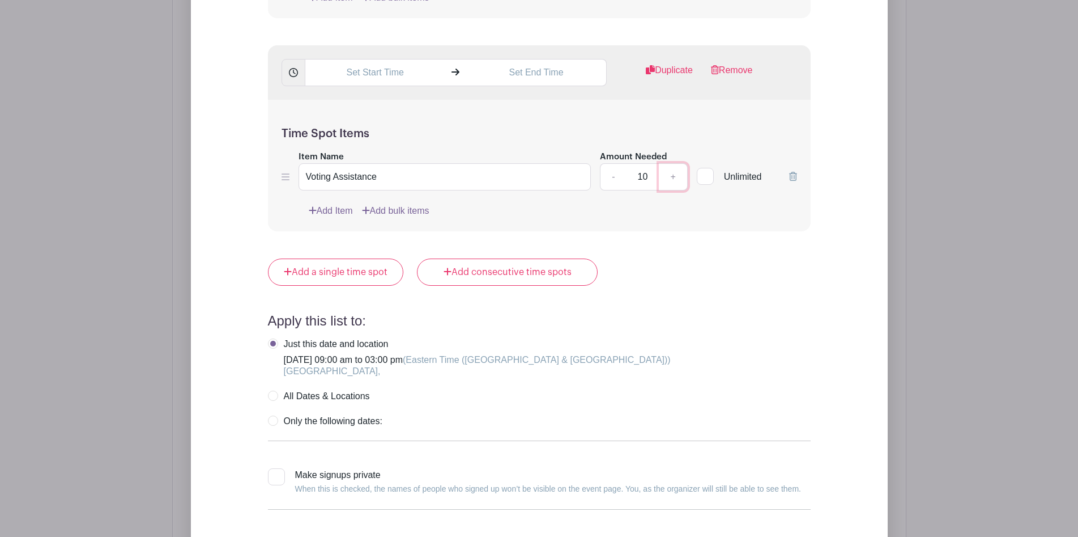
scroll to position [1201, 0]
click at [270, 391] on label "All Dates & Locations" at bounding box center [319, 393] width 102 height 11
radio input "true"
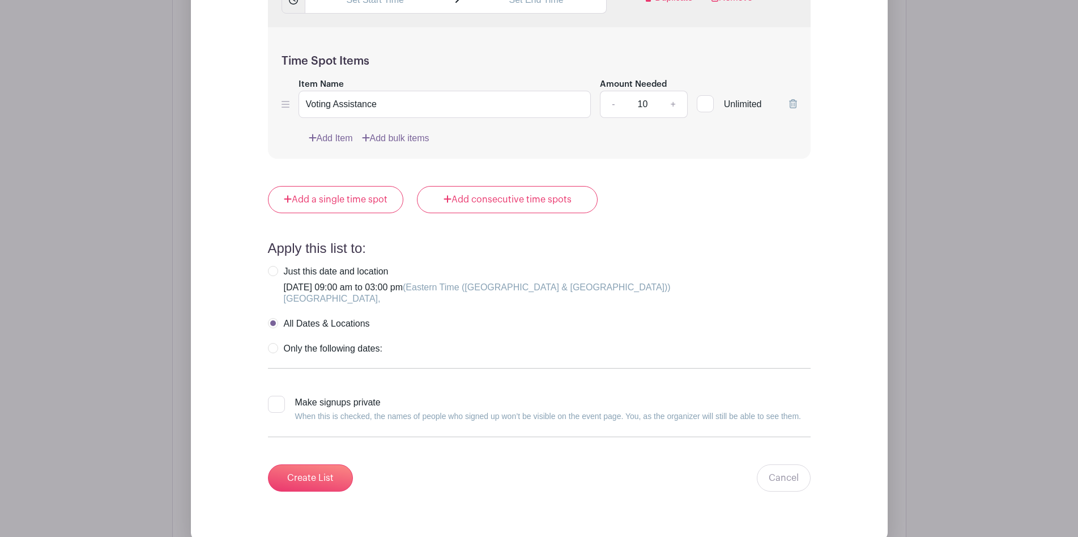
scroll to position [1271, 0]
click at [271, 350] on label "Only the following dates:" at bounding box center [325, 348] width 114 height 11
radio input "true"
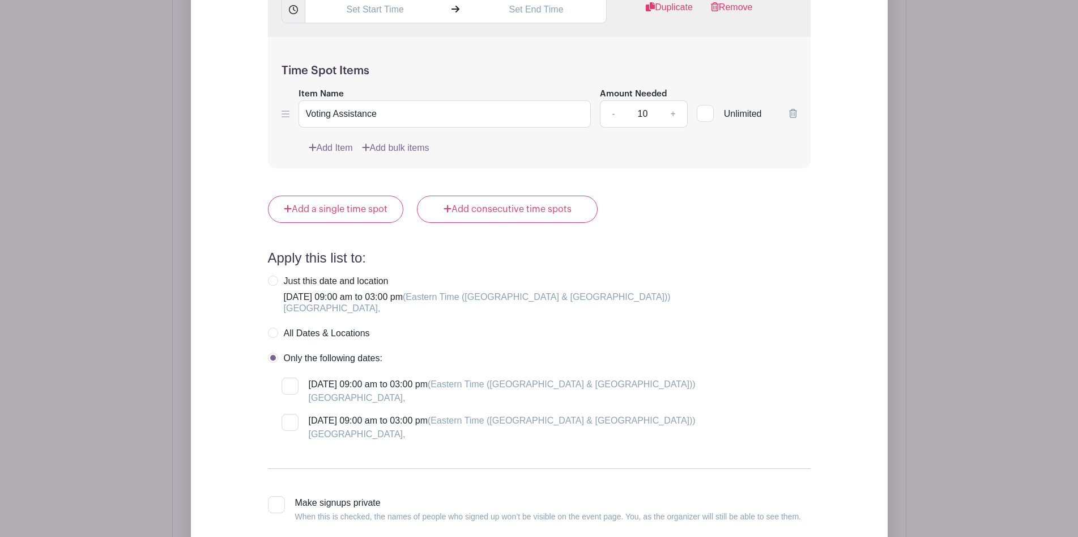
scroll to position [1264, 0]
click at [267, 325] on form "List Name Time Spots 9:00 AM 3:00 PM Duplicate Remove Time Spot Items Item Name…" at bounding box center [539, 132] width 570 height 941
click at [274, 334] on label "All Dates & Locations" at bounding box center [319, 330] width 102 height 11
radio input "true"
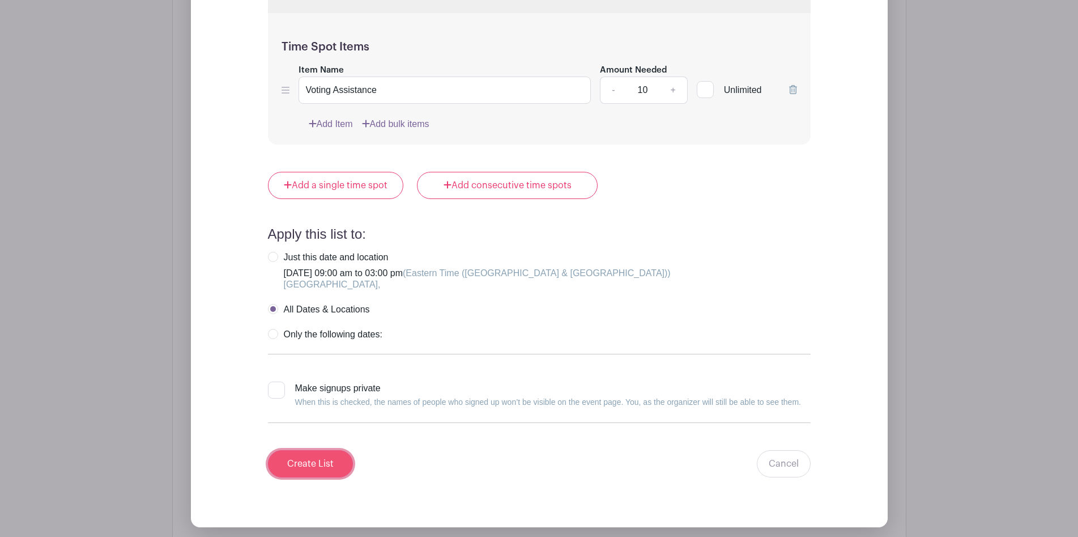
click at [279, 461] on input "Create List" at bounding box center [310, 463] width 85 height 27
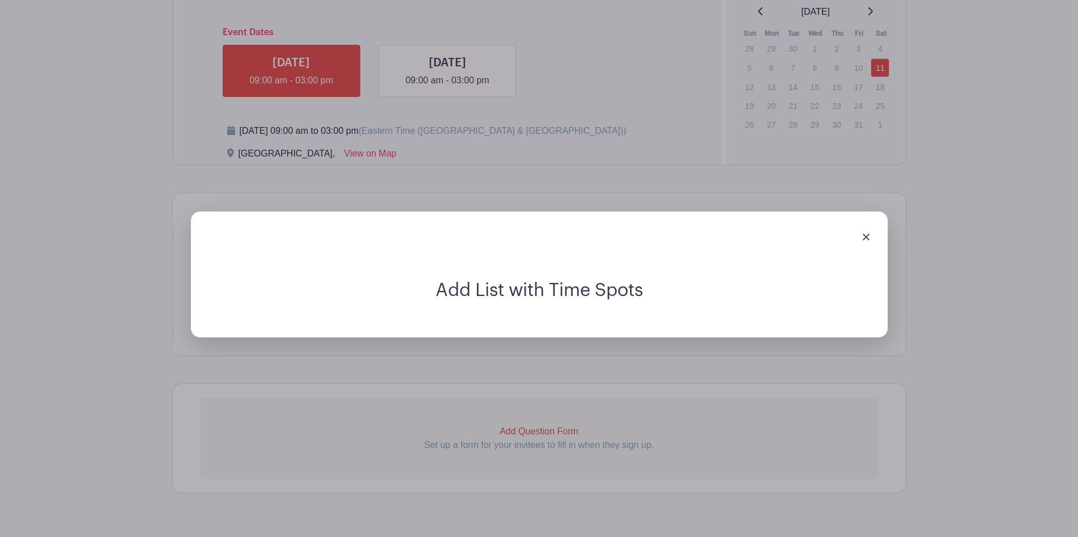
scroll to position [687, 0]
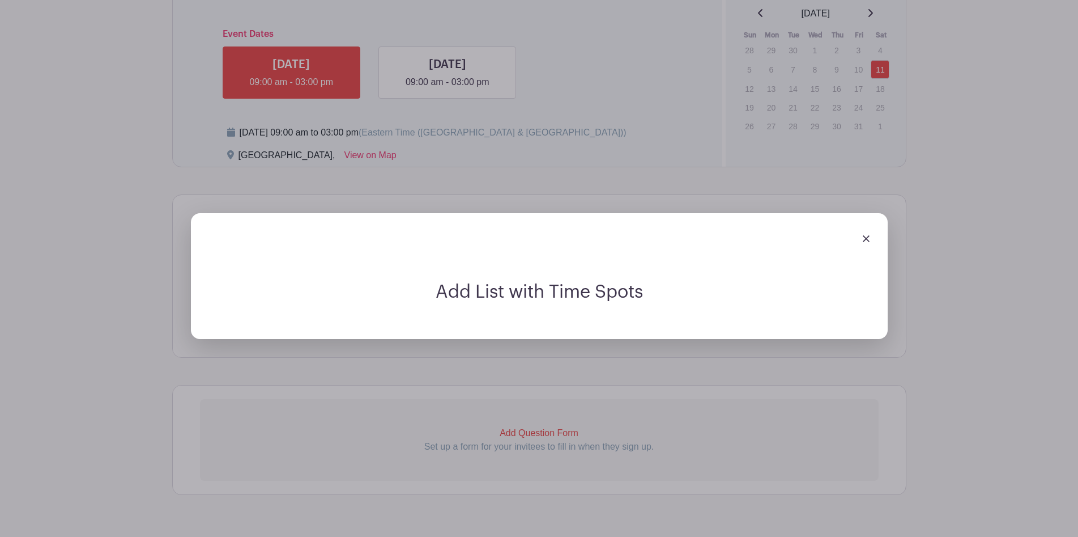
click at [861, 236] on div at bounding box center [539, 238] width 679 height 32
click at [868, 239] on img at bounding box center [866, 238] width 7 height 7
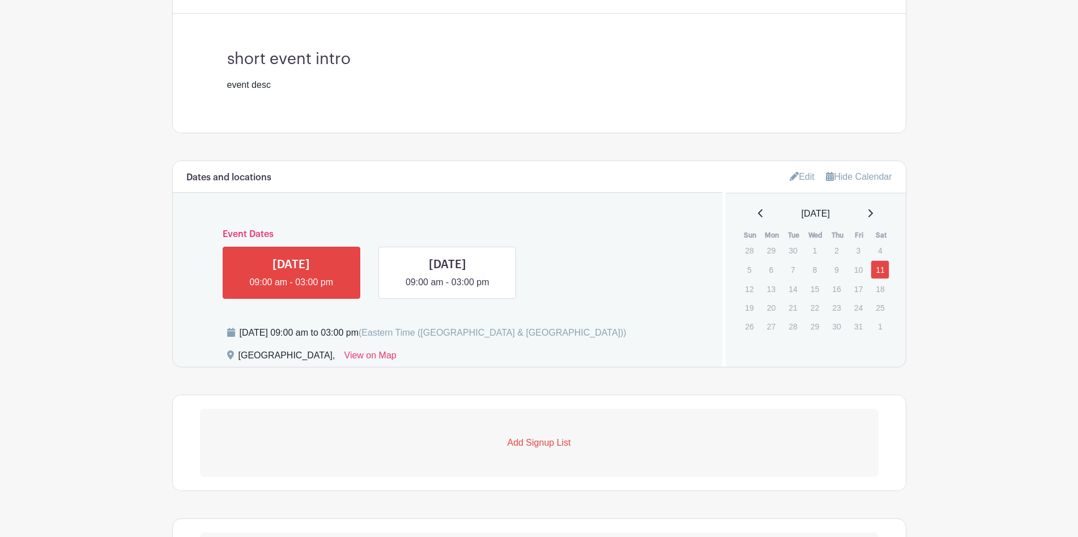
scroll to position [484, 0]
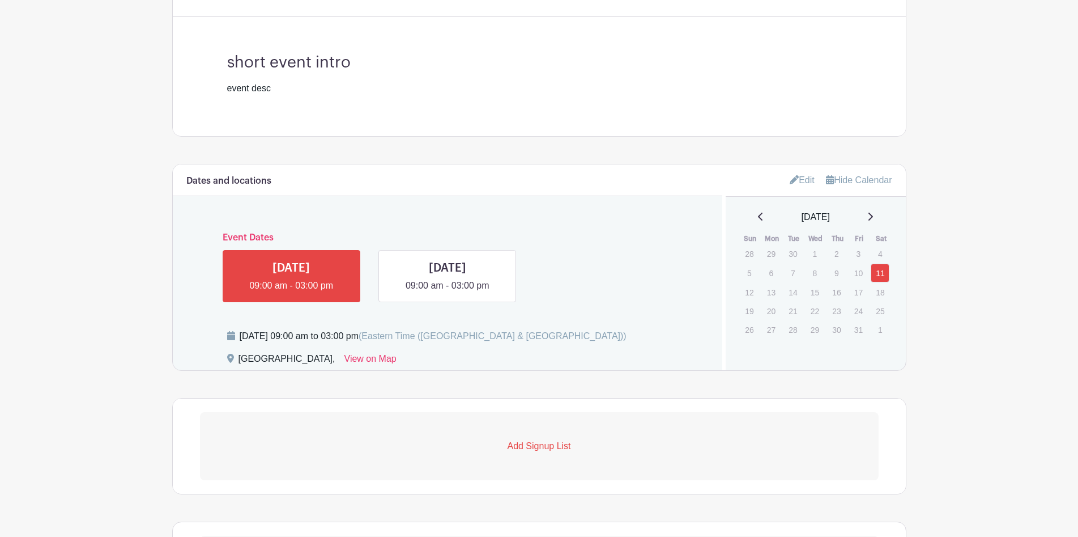
click at [811, 184] on link "Edit" at bounding box center [802, 180] width 25 height 19
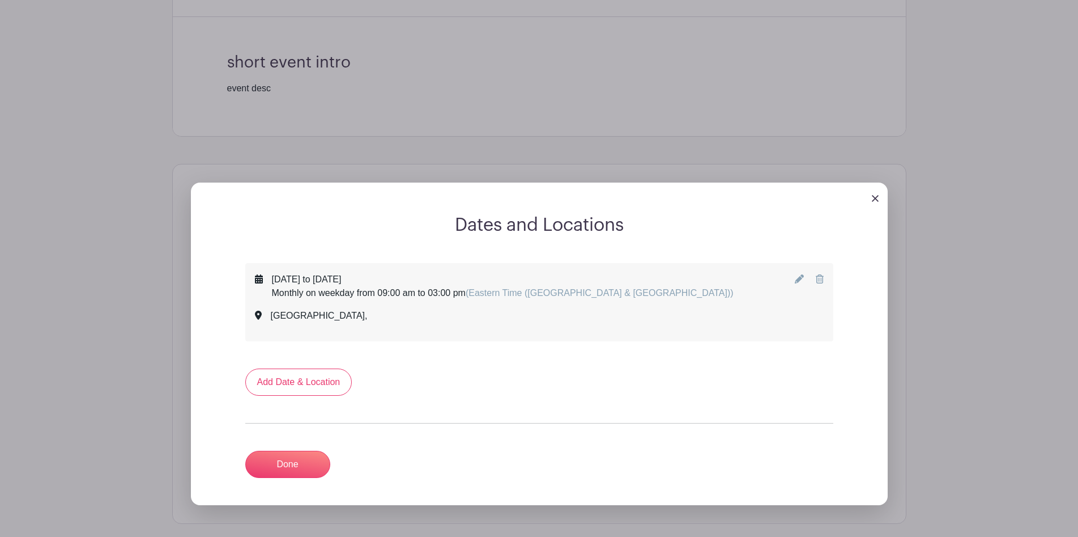
click at [797, 280] on icon at bounding box center [799, 278] width 9 height 9
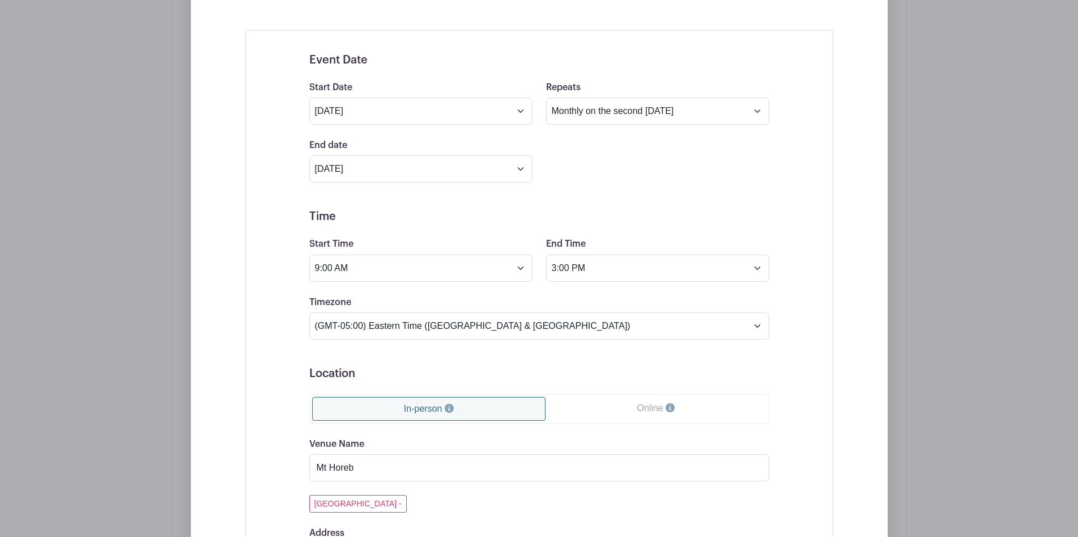
scroll to position [722, 0]
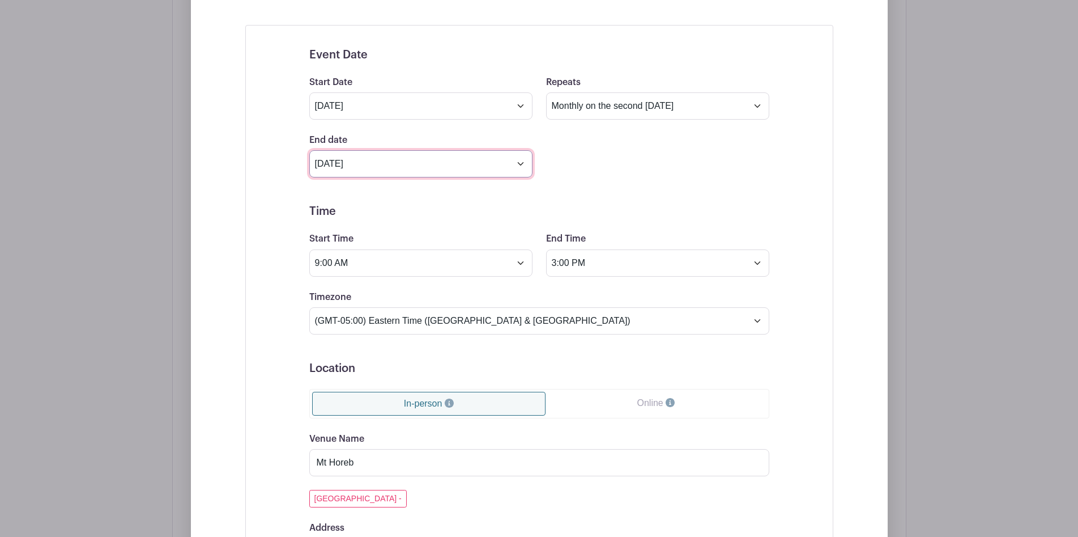
click at [340, 164] on input "Nov 11 2025" at bounding box center [420, 163] width 223 height 27
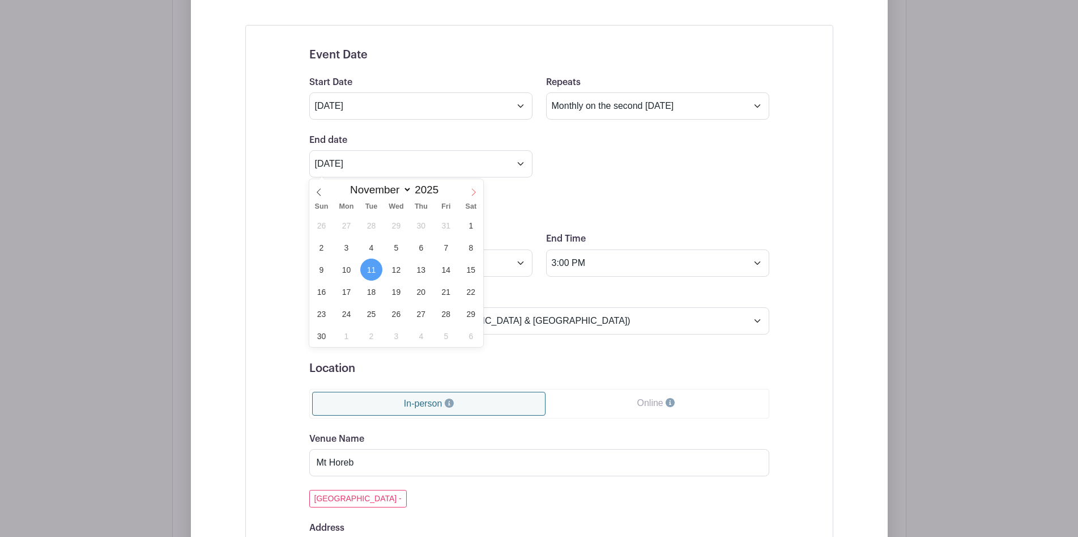
click at [473, 190] on icon at bounding box center [474, 192] width 4 height 7
select select "11"
click at [473, 190] on icon at bounding box center [474, 192] width 4 height 7
type input "2026"
click at [473, 190] on icon at bounding box center [474, 192] width 4 height 7
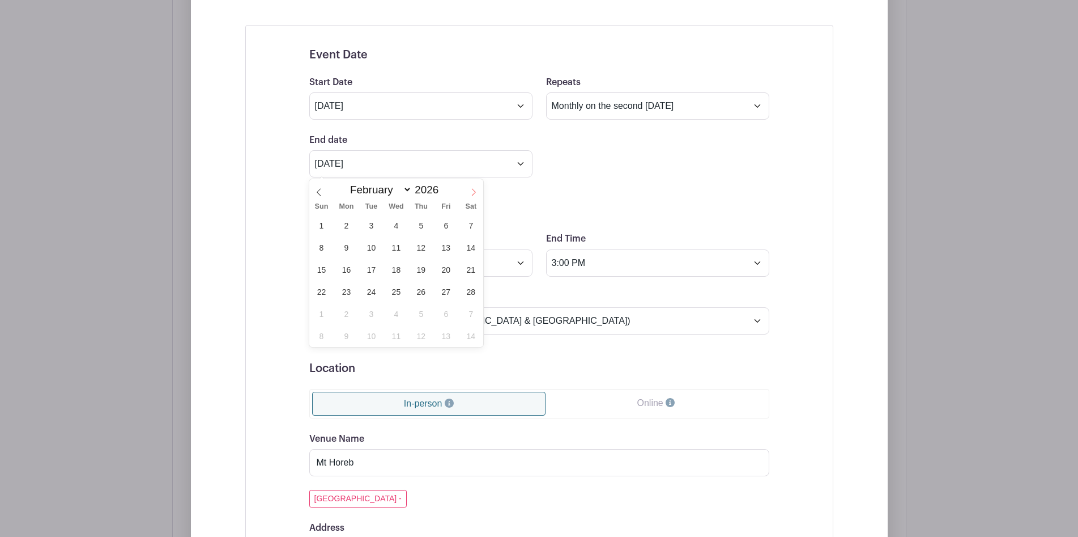
click at [473, 190] on icon at bounding box center [474, 192] width 4 height 7
select select "5"
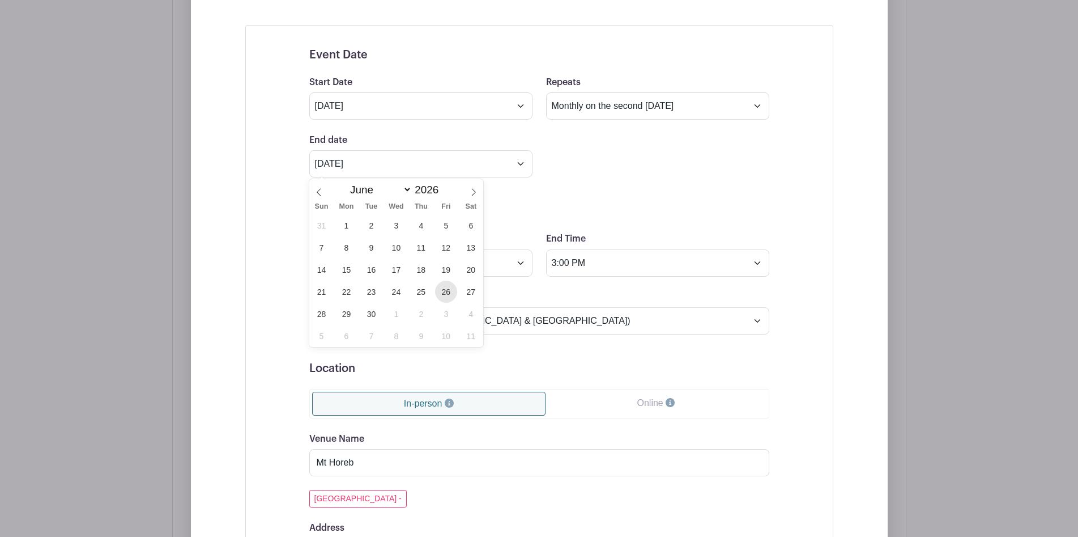
click at [444, 295] on span "26" at bounding box center [446, 291] width 22 height 22
type input "Jun 26 2026"
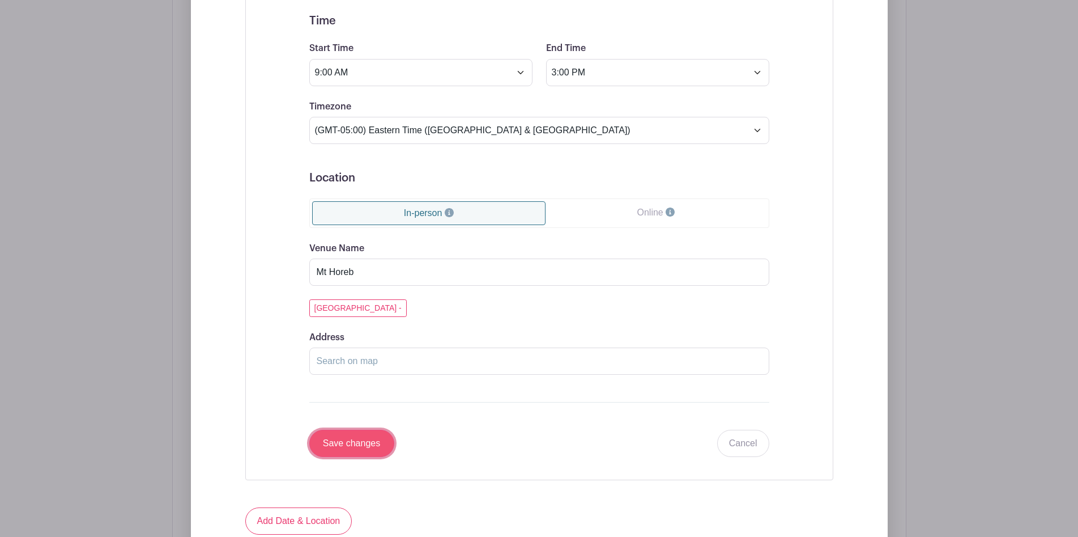
click at [345, 444] on input "Save changes" at bounding box center [351, 443] width 85 height 27
click at [356, 444] on input "Save changes" at bounding box center [351, 443] width 85 height 27
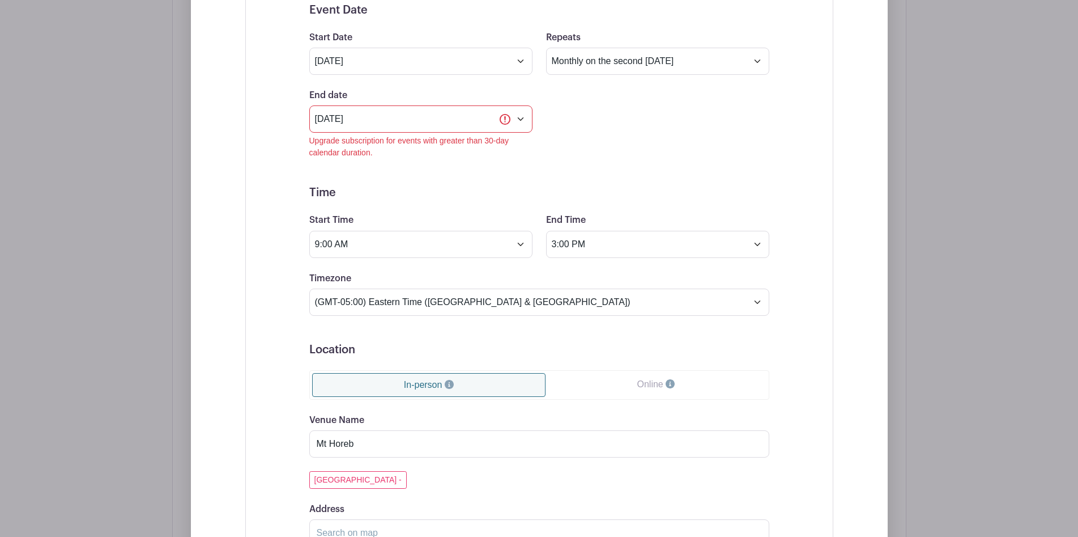
scroll to position [762, 0]
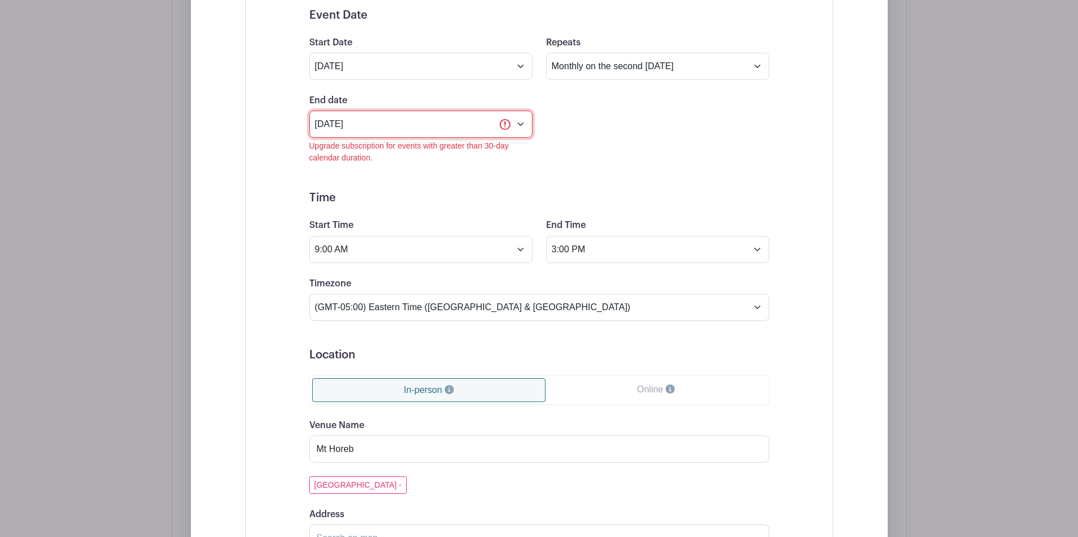
click at [405, 124] on input "Jun 26 2026" at bounding box center [420, 123] width 223 height 27
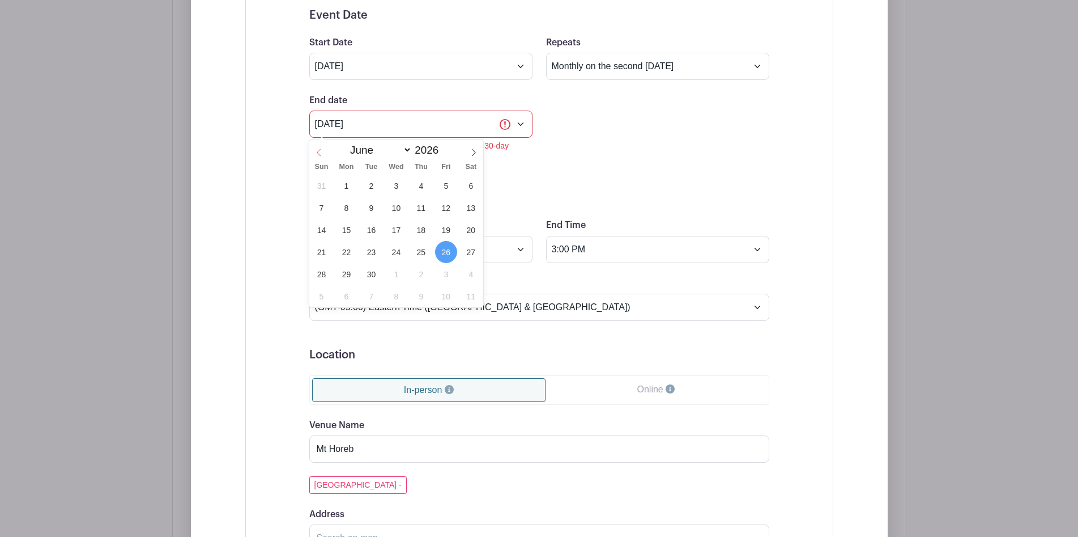
click at [318, 150] on icon at bounding box center [319, 152] width 8 height 8
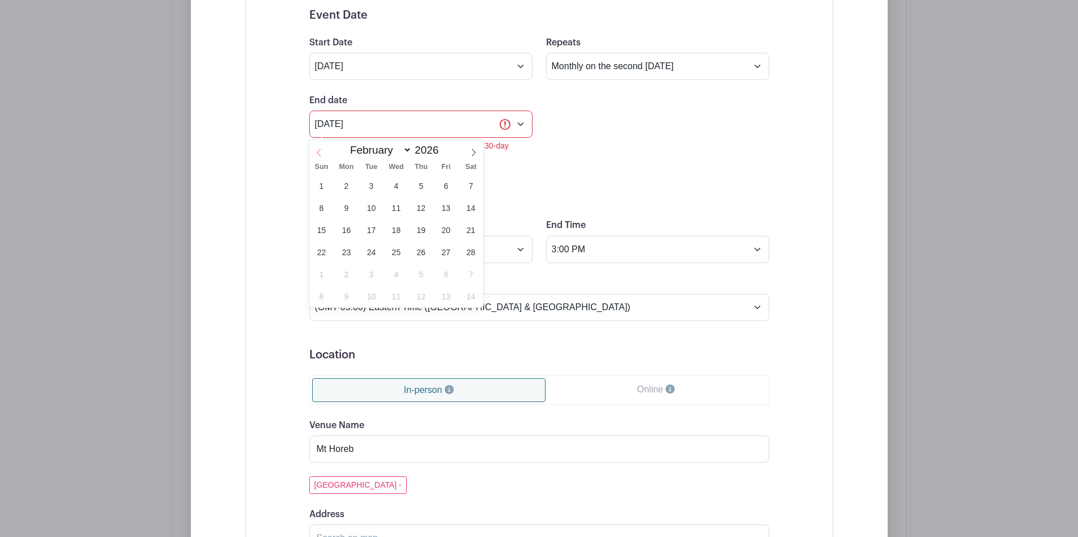
select select "0"
click at [318, 150] on icon at bounding box center [319, 152] width 8 height 8
type input "2025"
click at [318, 150] on icon at bounding box center [319, 152] width 8 height 8
select select "10"
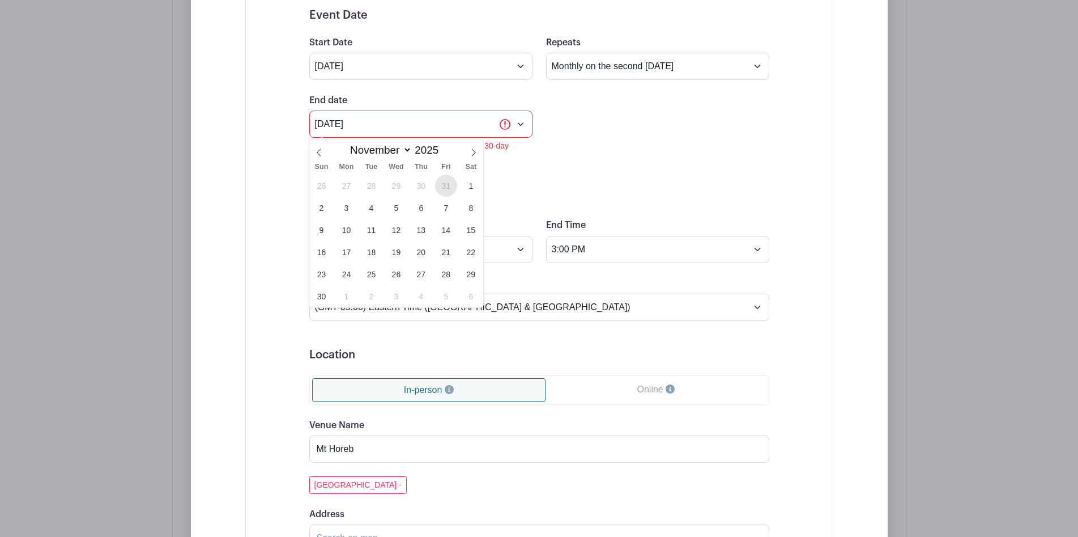
click at [447, 185] on span "31" at bounding box center [446, 186] width 22 height 22
type input "Oct 31 2025"
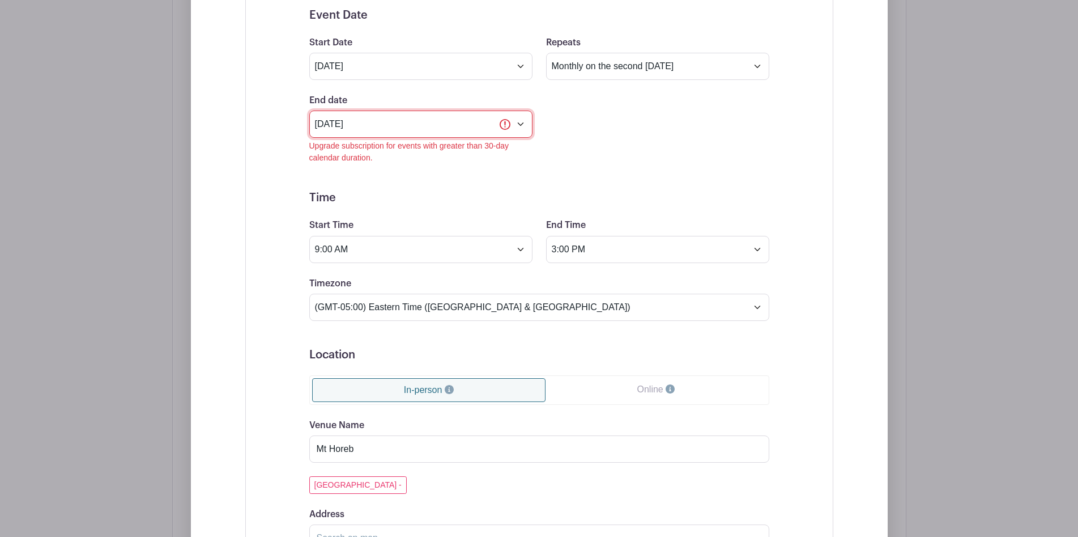
click at [475, 133] on input "Oct 31 2025" at bounding box center [420, 123] width 223 height 27
click at [546, 167] on form "Event Date Start Date Oct 11 2025 Repeats Does not repeat Daily Weekly Monthly …" at bounding box center [539, 320] width 460 height 625
click at [509, 127] on input "Oct 31 2025" at bounding box center [420, 123] width 223 height 27
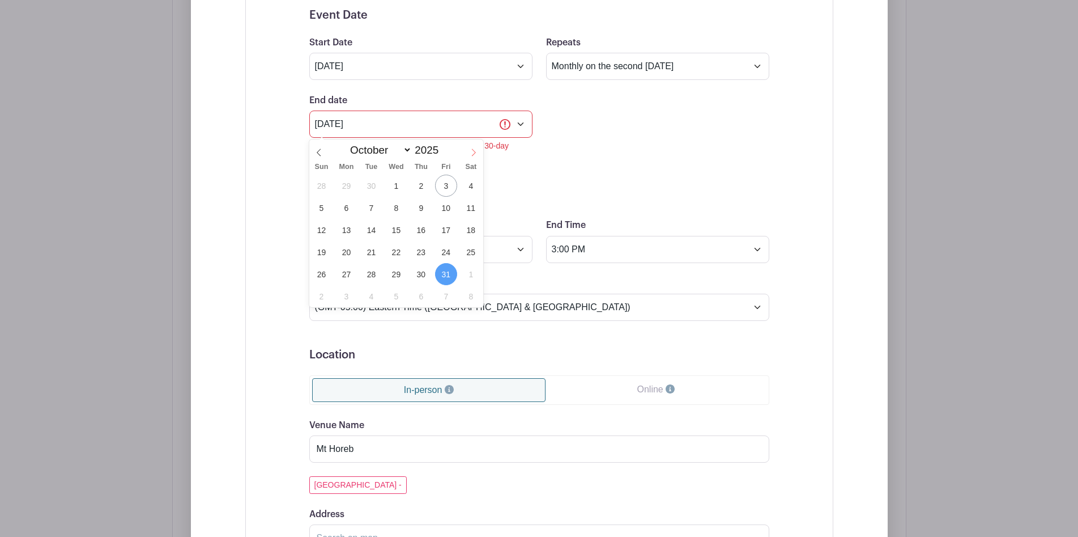
click at [471, 154] on icon at bounding box center [474, 152] width 8 height 8
select select "10"
click at [449, 273] on span "28" at bounding box center [446, 274] width 22 height 22
type input "Nov 28 2025"
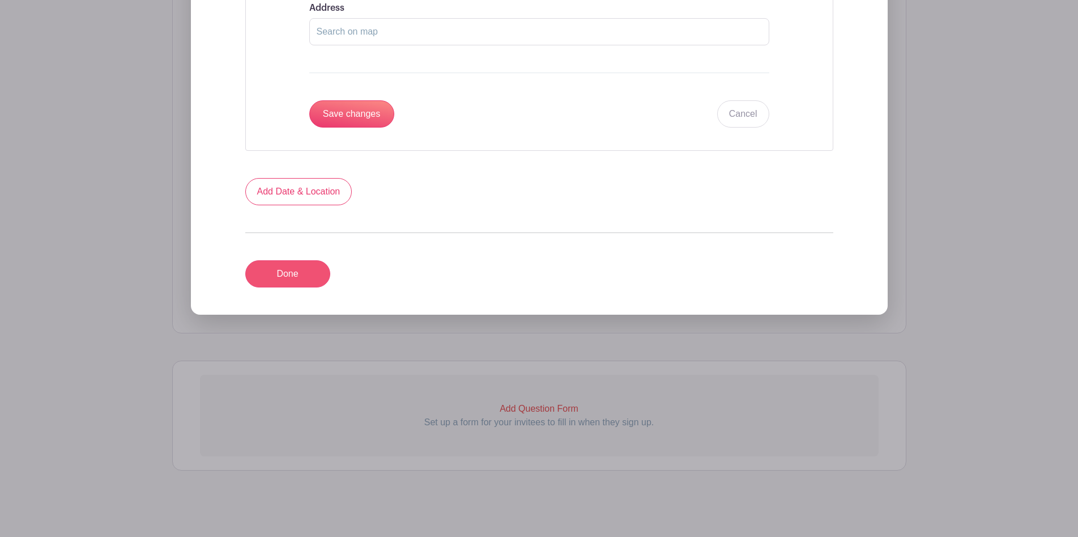
click at [267, 280] on link "Done" at bounding box center [287, 273] width 85 height 27
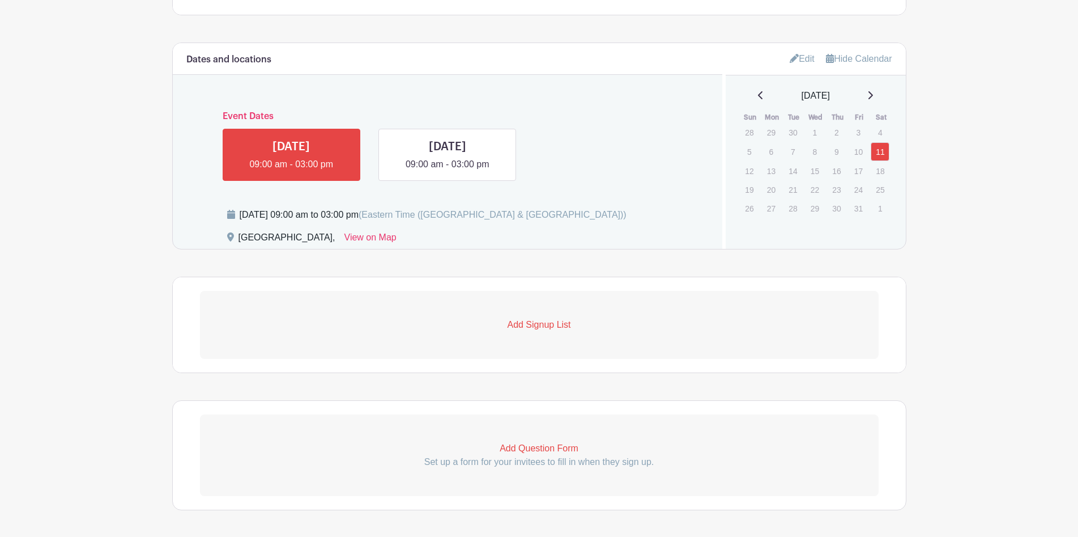
scroll to position [611, 0]
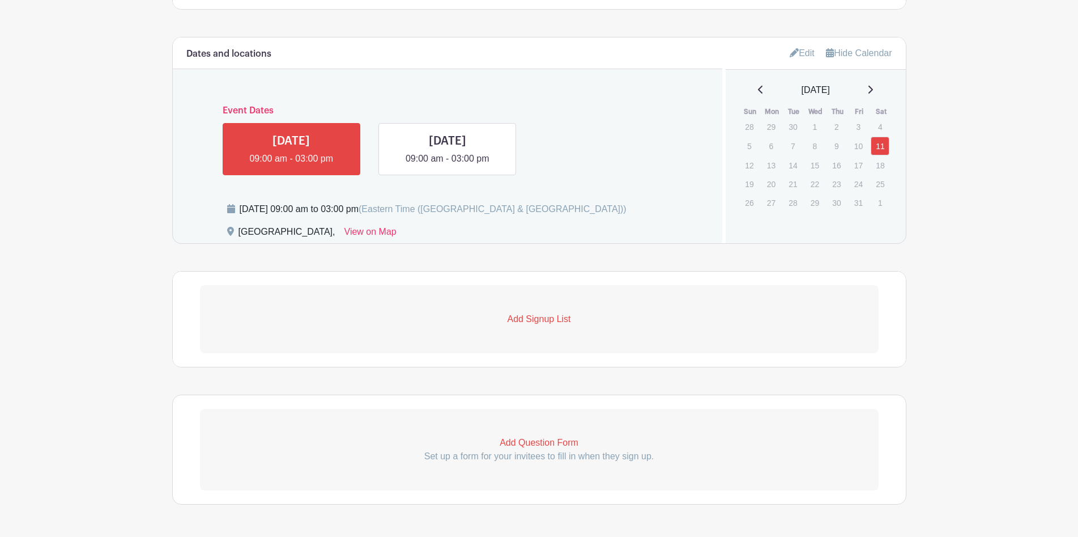
click at [511, 321] on p "Add Signup List" at bounding box center [539, 319] width 679 height 14
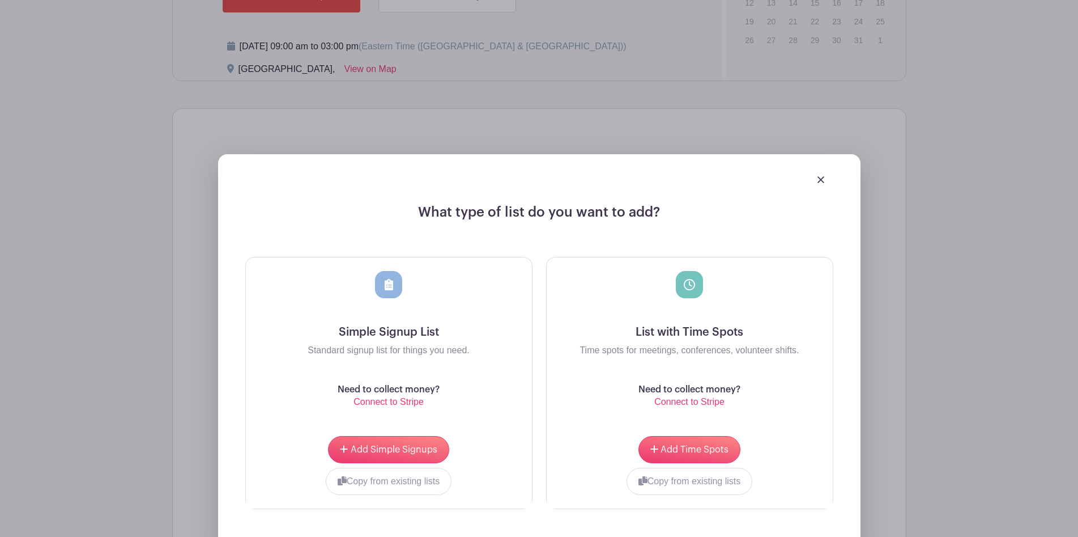
scroll to position [790, 0]
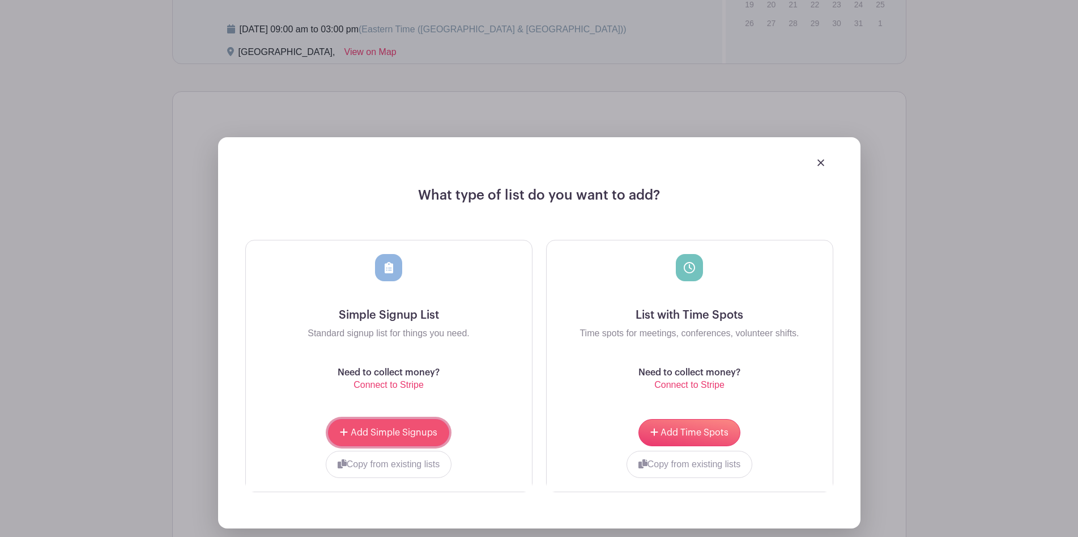
click at [391, 437] on span "Add Simple Signups" at bounding box center [394, 432] width 87 height 9
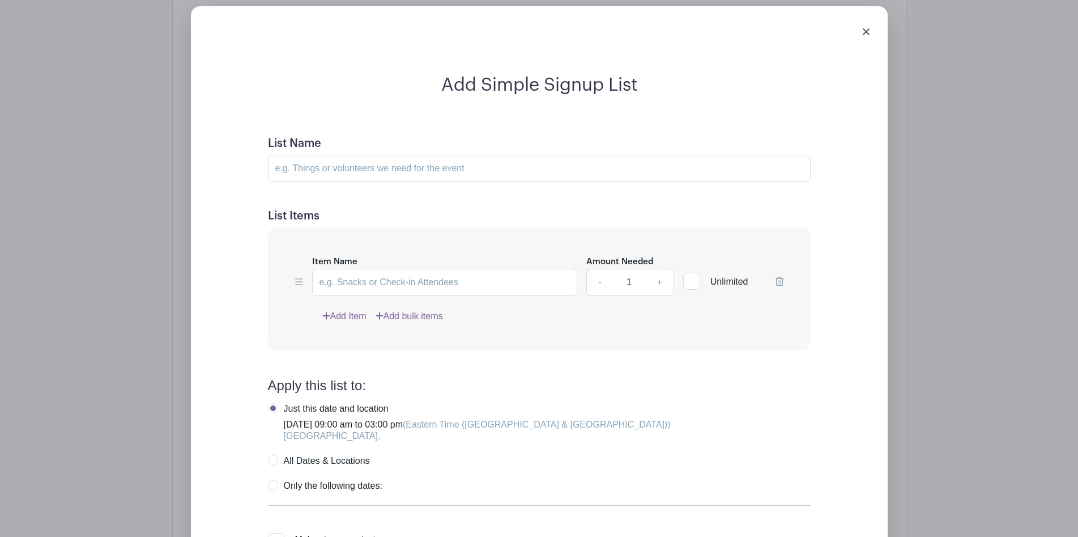
scroll to position [892, 0]
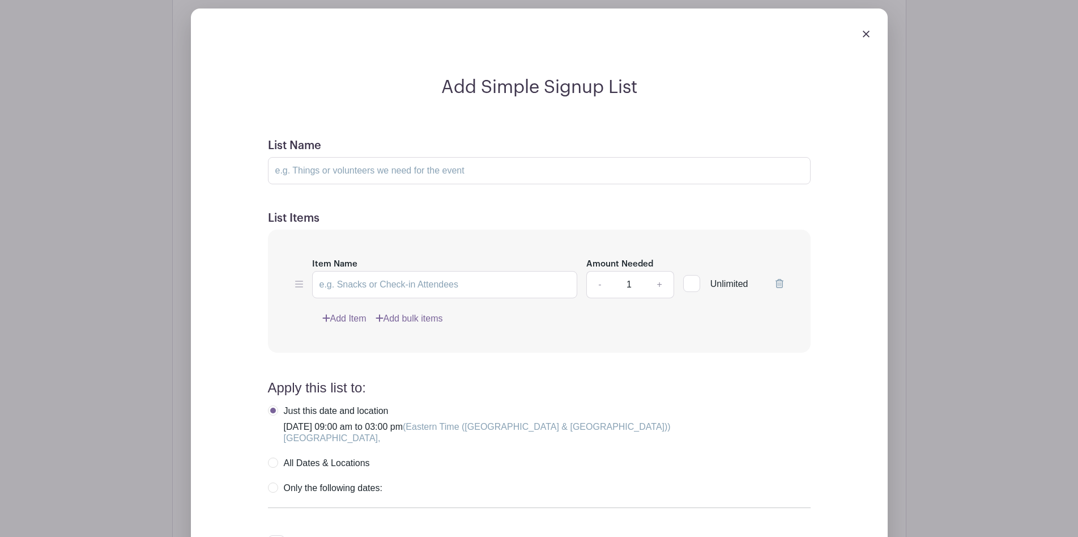
click at [865, 31] on link at bounding box center [866, 33] width 7 height 10
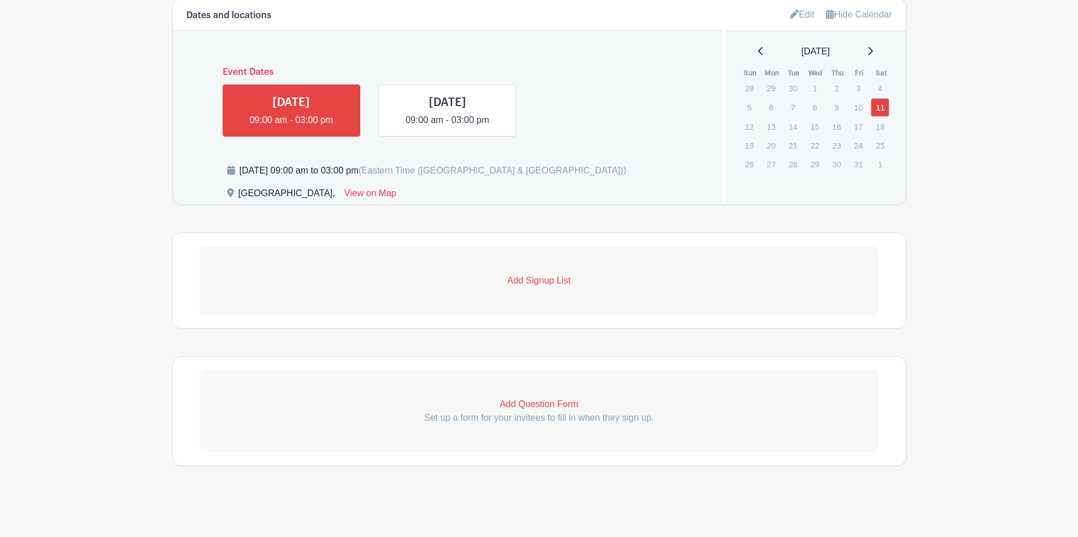
click at [539, 271] on link "Add Signup List" at bounding box center [539, 280] width 679 height 68
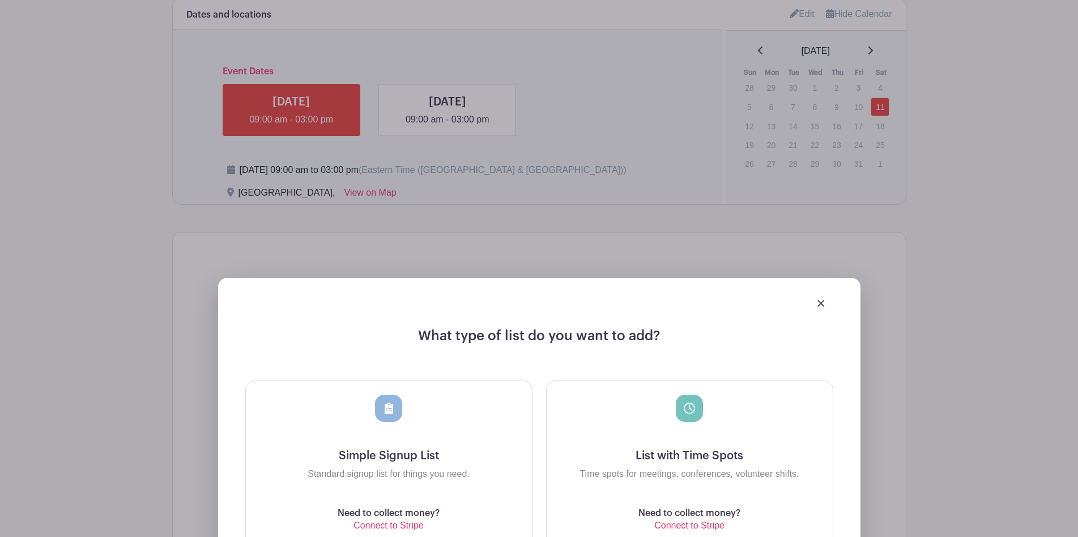
click at [622, 443] on div at bounding box center [690, 421] width 268 height 54
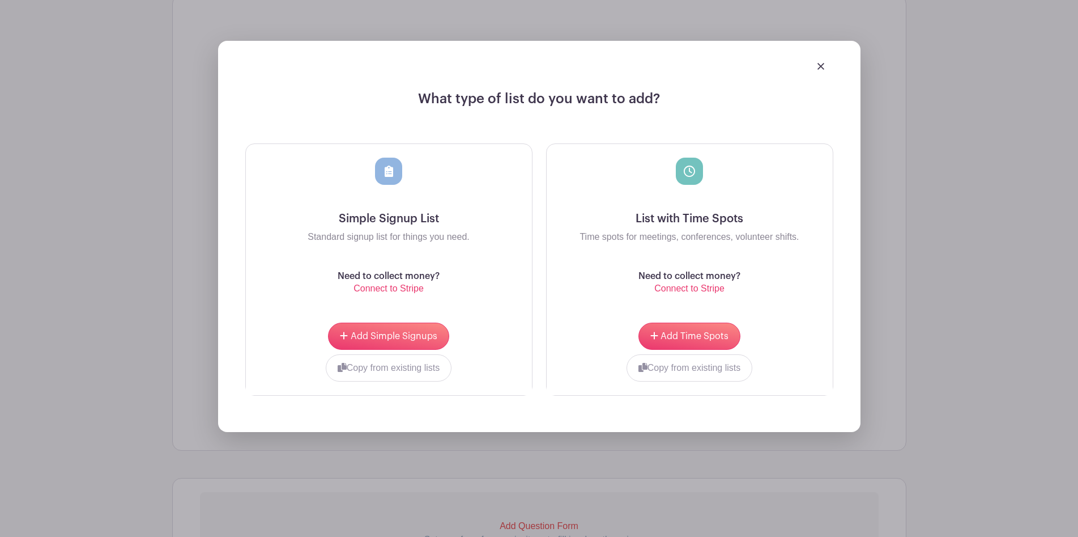
scroll to position [887, 0]
click at [695, 327] on button "Add Time Spots" at bounding box center [690, 335] width 102 height 27
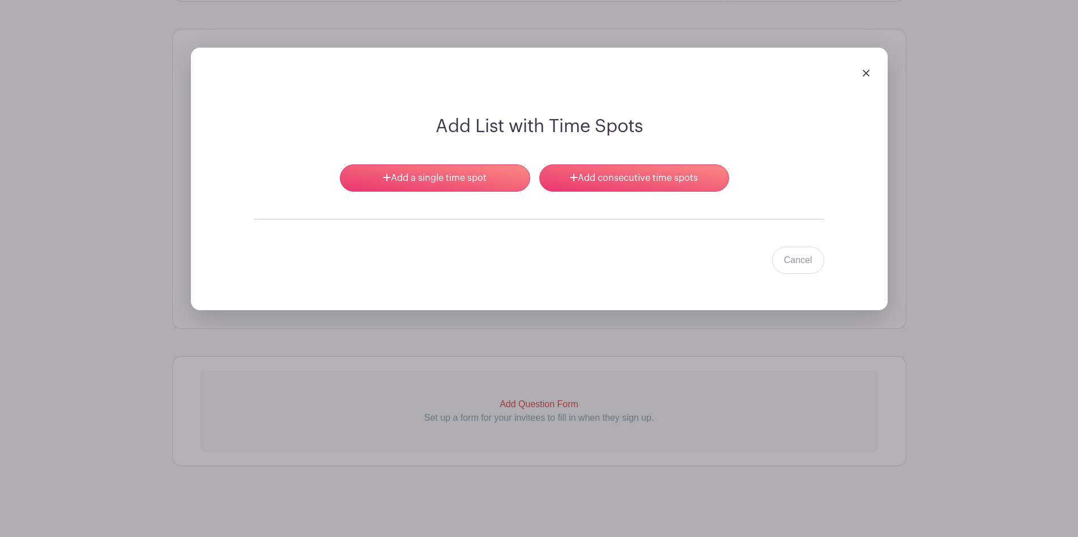
scroll to position [853, 0]
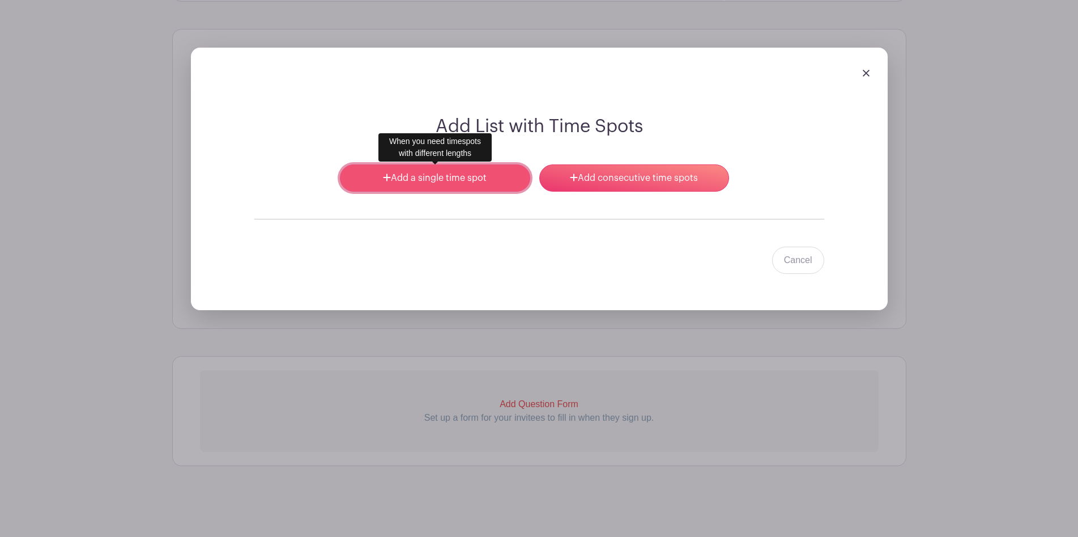
click at [460, 177] on link "Add a single time spot" at bounding box center [435, 177] width 190 height 27
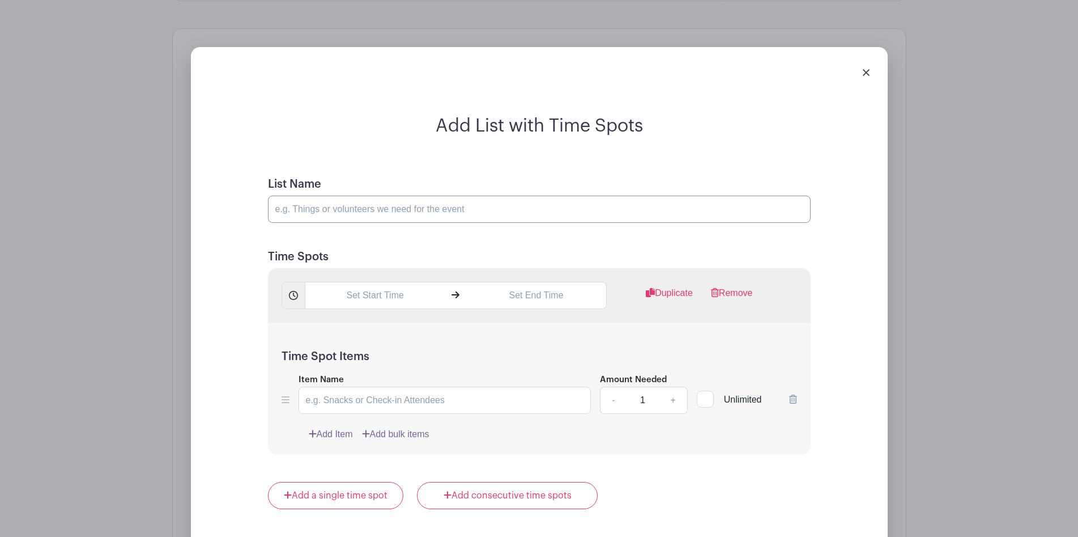
click at [348, 214] on input "List Name" at bounding box center [539, 208] width 543 height 27
click at [392, 309] on input "text" at bounding box center [375, 295] width 141 height 27
click at [325, 346] on div "10" at bounding box center [325, 346] width 37 height 22
click at [368, 372] on div "09" at bounding box center [368, 371] width 38 height 22
click at [371, 299] on input "9:06 AM" at bounding box center [375, 295] width 141 height 27
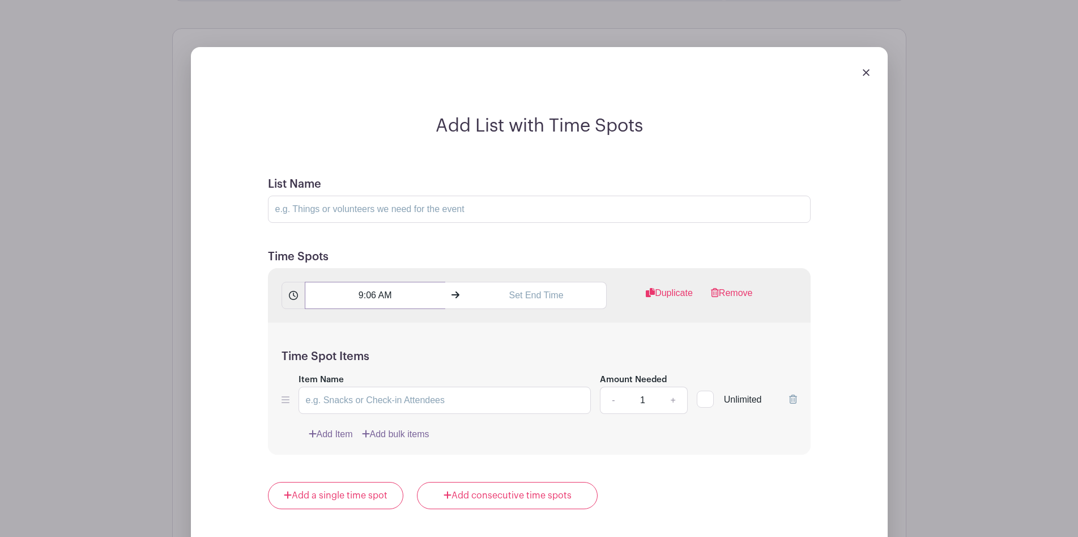
click at [373, 298] on input "9:06 AM" at bounding box center [375, 295] width 141 height 27
click at [401, 342] on div "06" at bounding box center [399, 346] width 37 height 22
click at [322, 321] on div "00" at bounding box center [326, 323] width 38 height 22
type input "9:00 AM"
click at [510, 301] on input "text" at bounding box center [536, 295] width 141 height 27
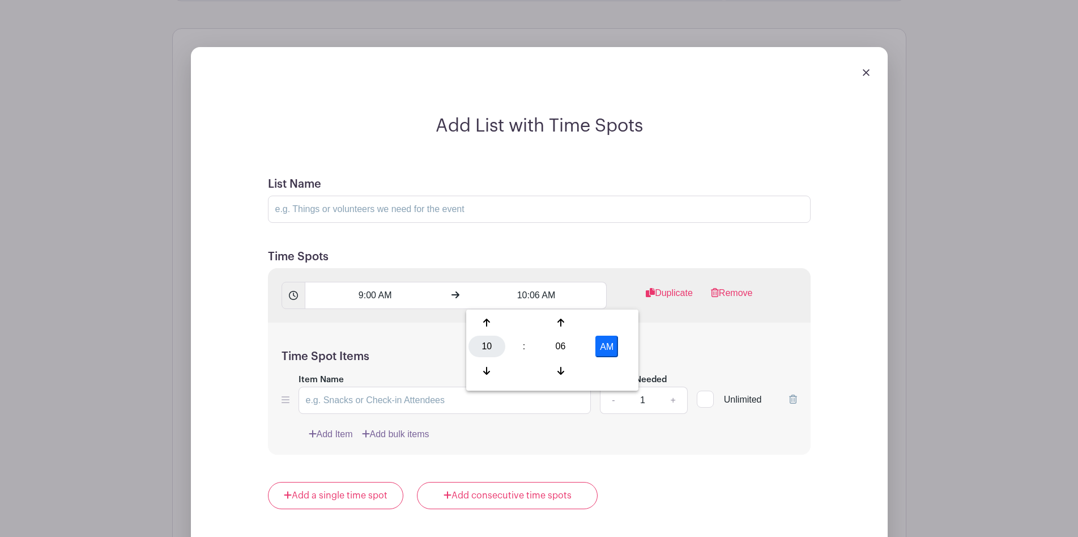
click at [487, 348] on div "10" at bounding box center [487, 346] width 37 height 22
click at [584, 318] on div "02" at bounding box center [571, 323] width 38 height 22
click at [563, 342] on div "06" at bounding box center [560, 346] width 37 height 22
click at [487, 328] on div "00" at bounding box center [488, 323] width 38 height 22
click at [605, 343] on button "AM" at bounding box center [607, 346] width 23 height 22
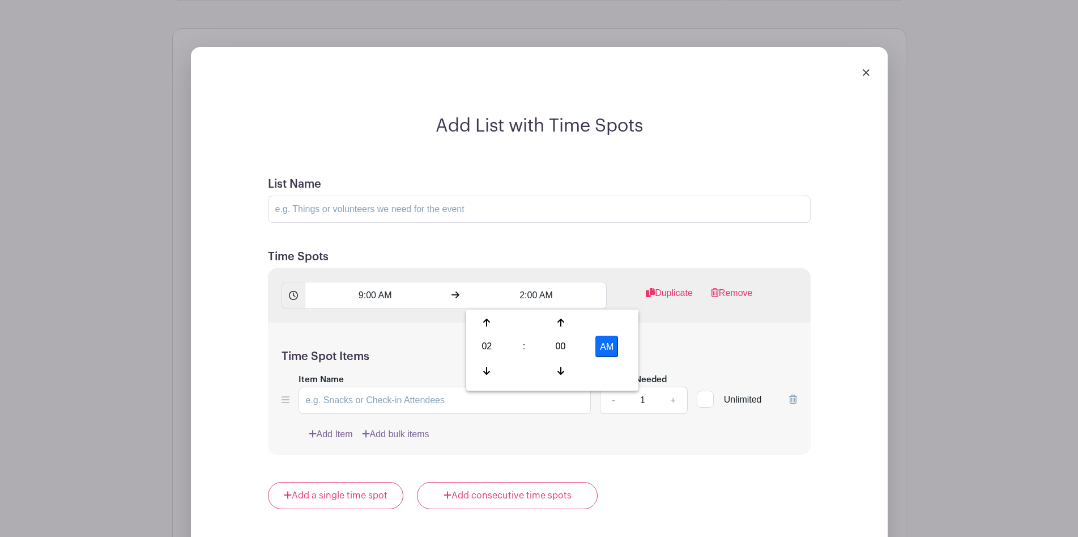
type input "2:00 PM"
click at [350, 399] on input "Item Name" at bounding box center [445, 399] width 293 height 27
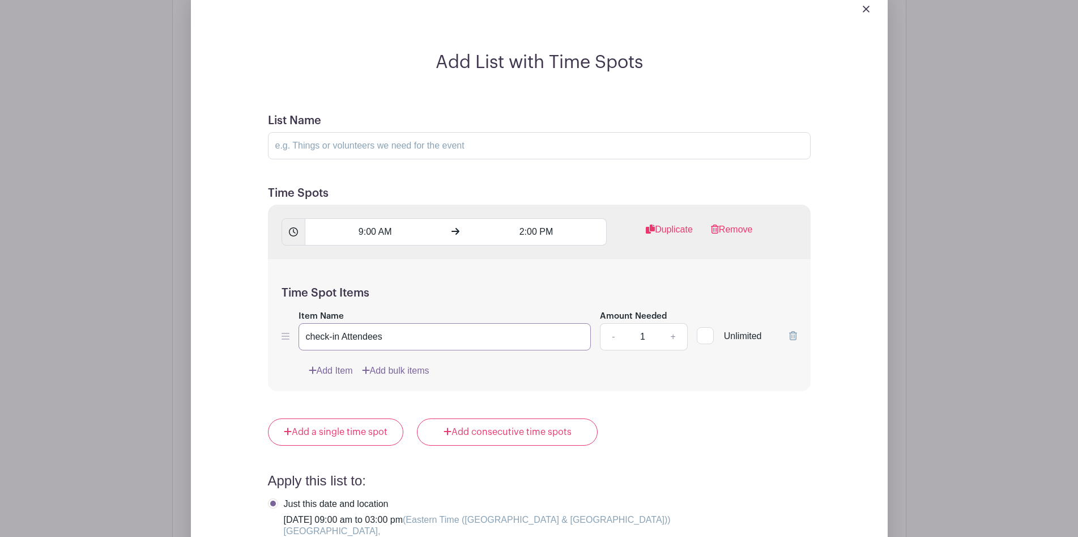
scroll to position [996, 0]
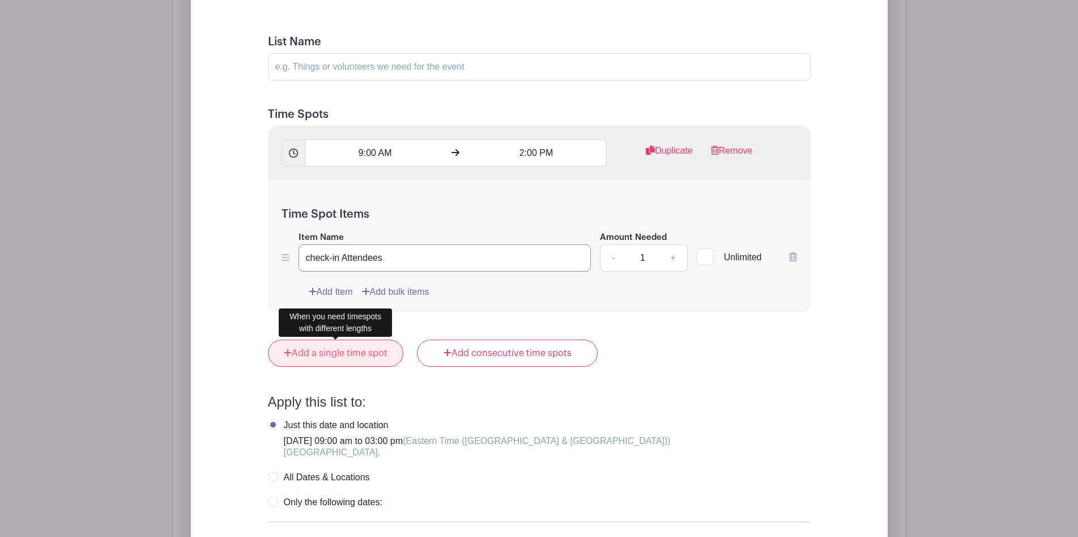
type input "check-in Attendees"
click at [377, 352] on link "Add a single time spot" at bounding box center [336, 352] width 136 height 27
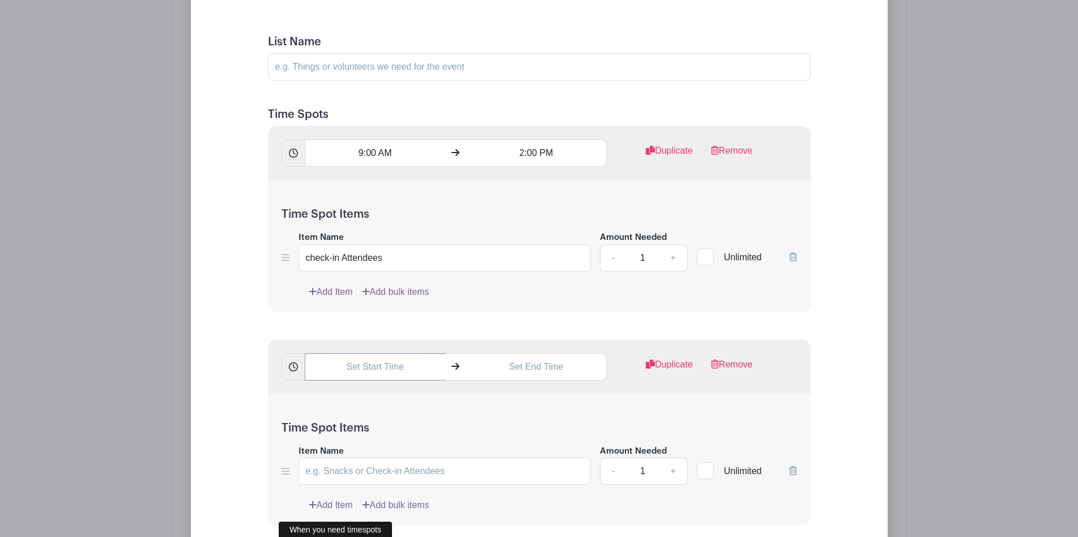
click at [420, 369] on input "text" at bounding box center [375, 366] width 141 height 27
type input "10:06 AM"
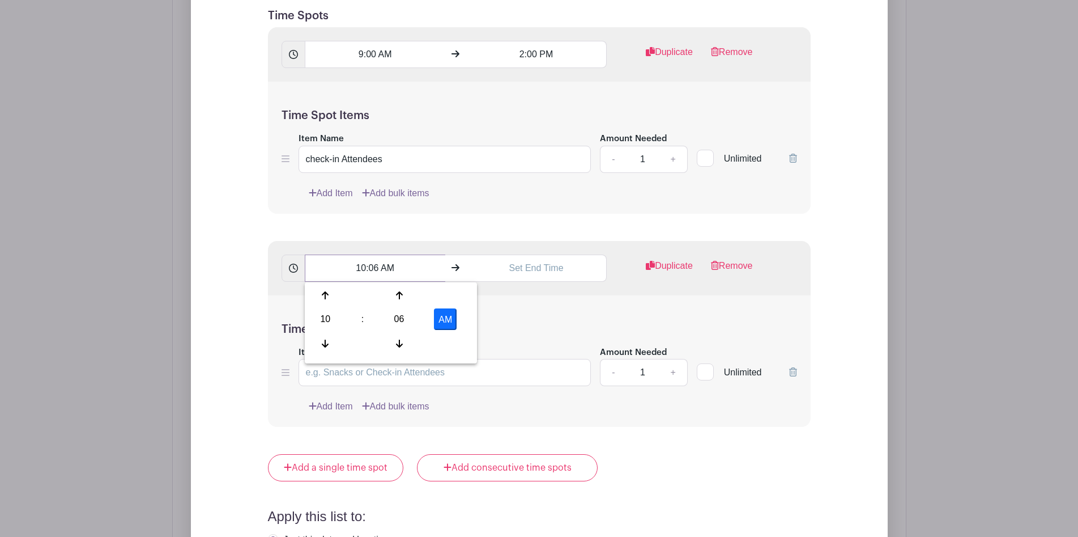
scroll to position [1018, 0]
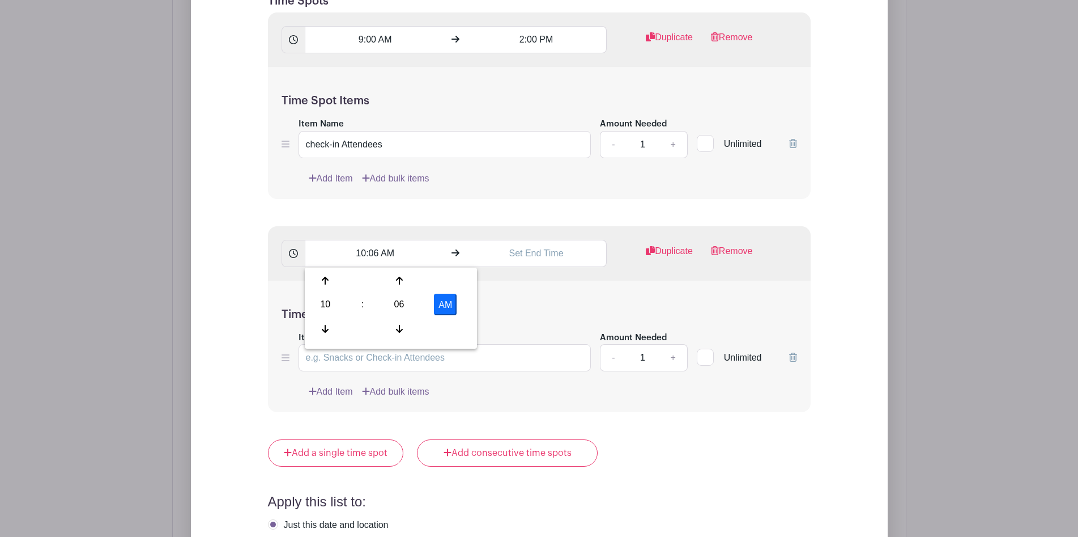
click at [220, 316] on div "Add List with Time Spots List Name Time Spots 9:00 AM 2:00 PM Duplicate Remove …" at bounding box center [539, 301] width 697 height 1021
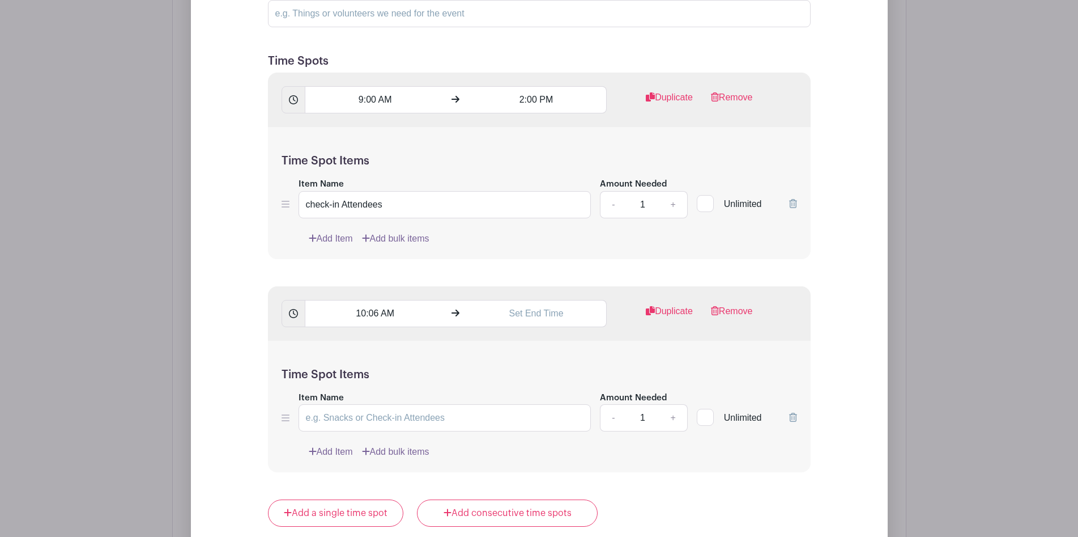
scroll to position [957, 0]
click at [338, 422] on input "Item Name" at bounding box center [445, 418] width 293 height 27
type input "Volunteer"
click at [312, 209] on input "check-in Attendees" at bounding box center [445, 205] width 293 height 27
type input "Check-in Attendees"
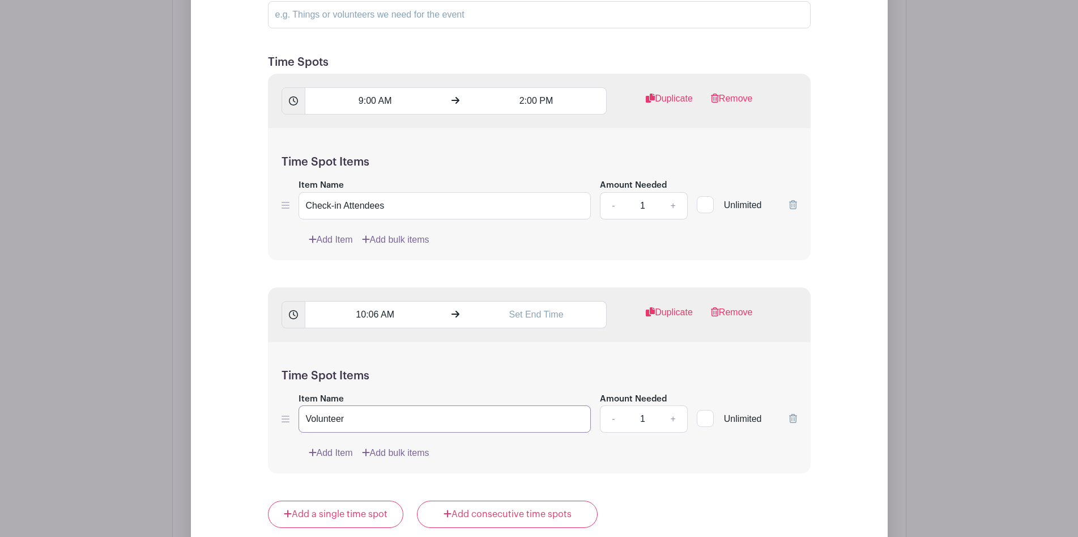
click at [321, 430] on input "Volunteer" at bounding box center [445, 418] width 293 height 27
type input "Voting Assistance"
click at [647, 418] on input "1" at bounding box center [643, 418] width 34 height 27
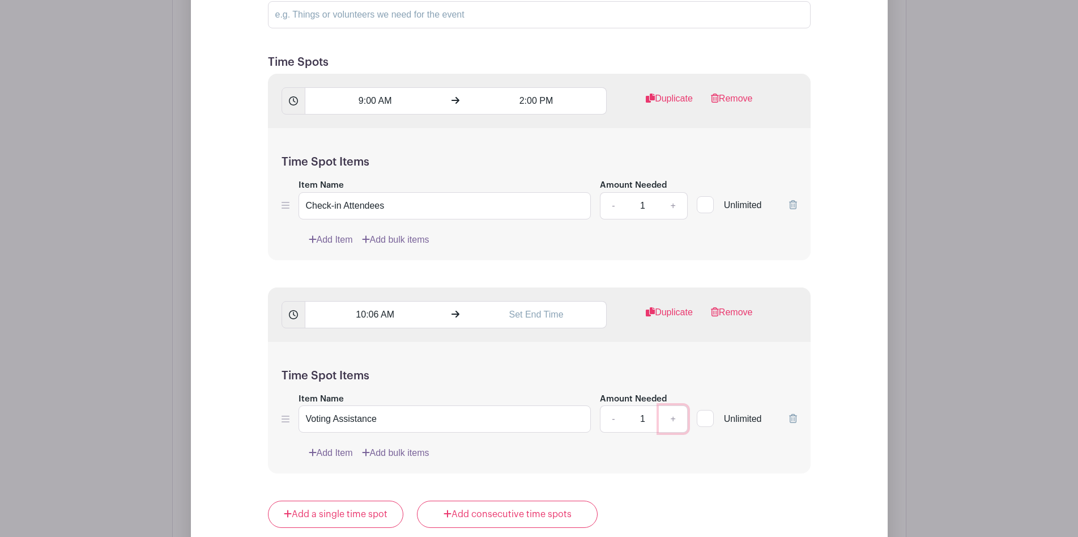
click at [671, 412] on link "+" at bounding box center [673, 418] width 28 height 27
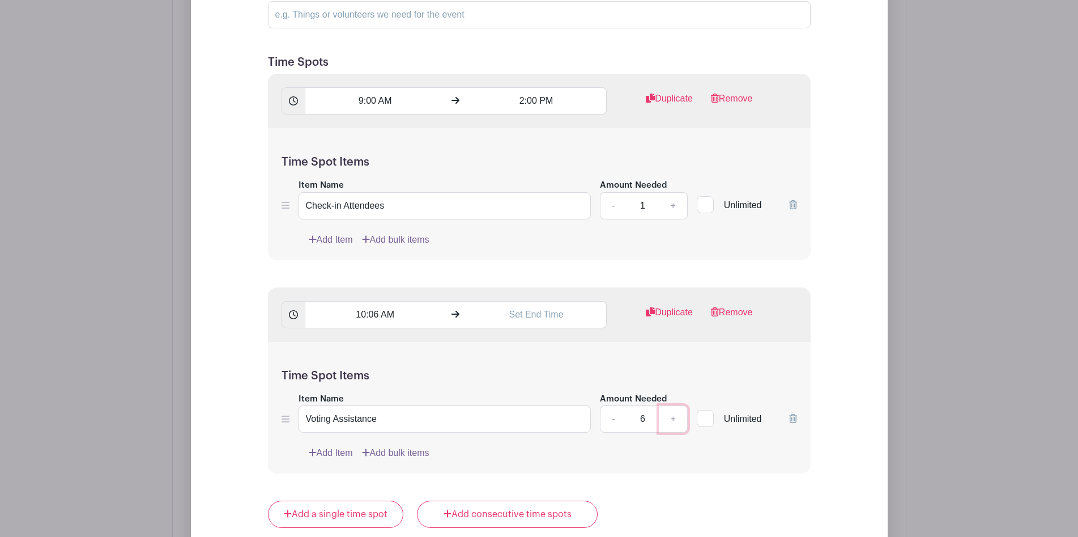
click at [671, 412] on link "+" at bounding box center [673, 418] width 28 height 27
type input "10"
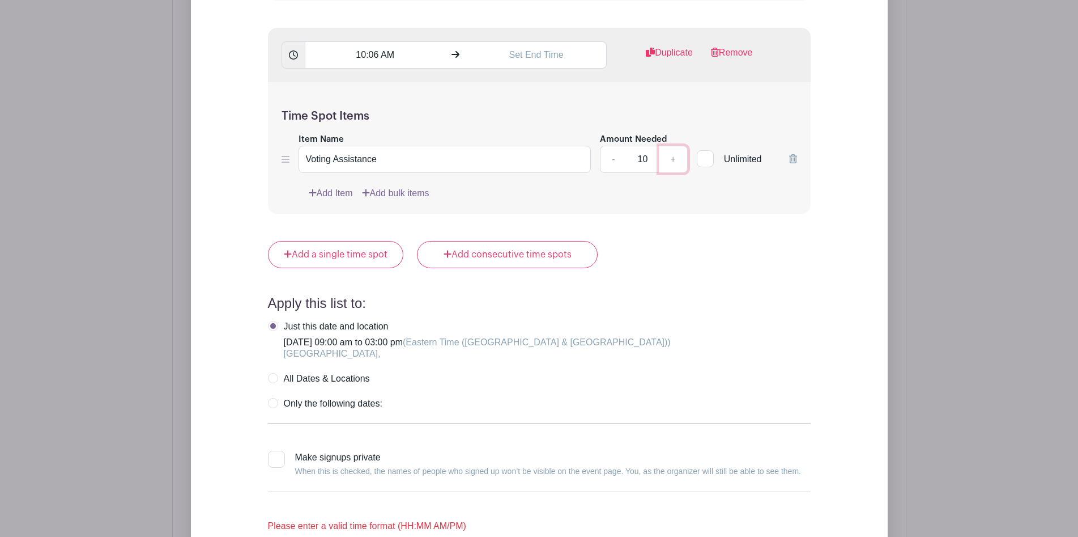
scroll to position [1223, 0]
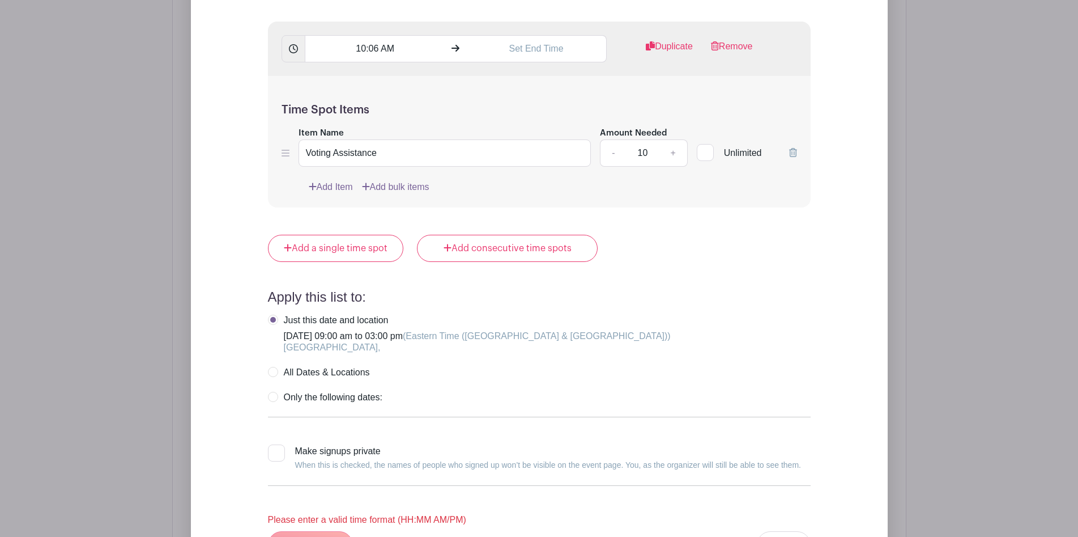
click at [274, 370] on label "All Dates & Locations" at bounding box center [319, 372] width 102 height 11
radio input "true"
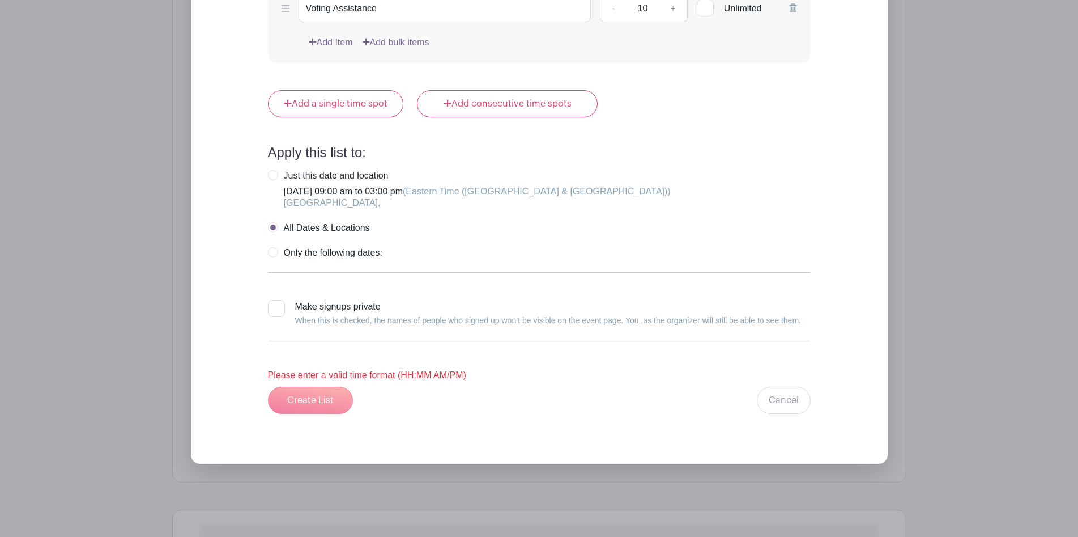
scroll to position [1377, 0]
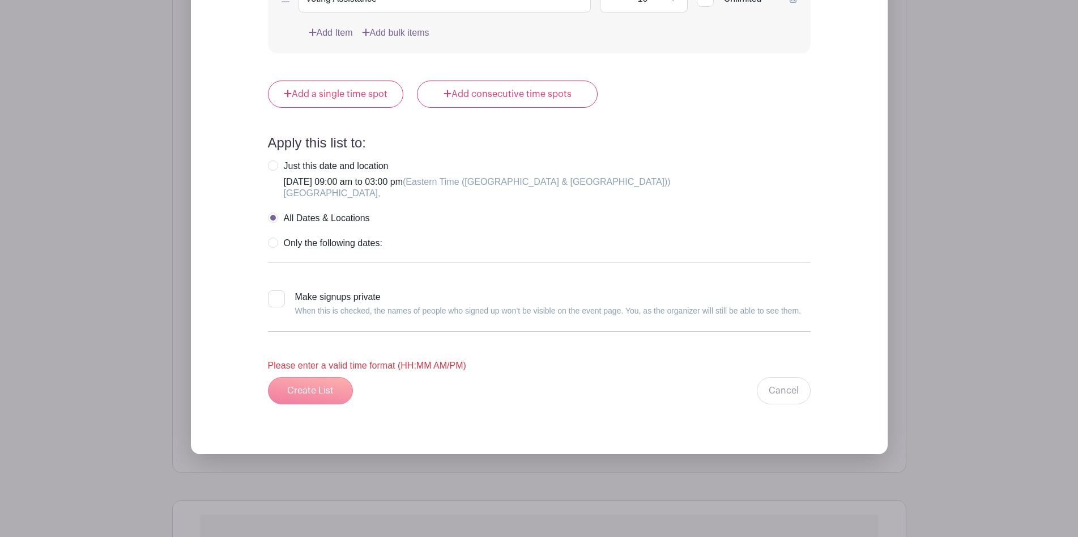
click at [279, 394] on div "Create List Cancel" at bounding box center [539, 390] width 543 height 27
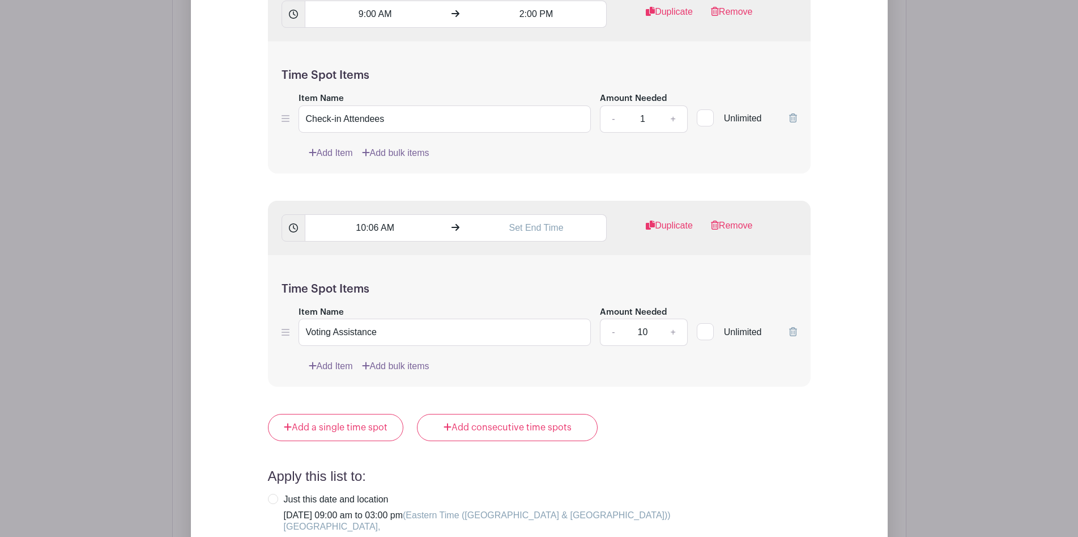
scroll to position [1043, 0]
click at [372, 231] on input "10:06 AM" at bounding box center [375, 228] width 141 height 27
click at [324, 305] on icon at bounding box center [325, 304] width 7 height 8
click at [393, 274] on div "06" at bounding box center [399, 280] width 37 height 22
click at [323, 250] on div "00" at bounding box center [326, 256] width 38 height 22
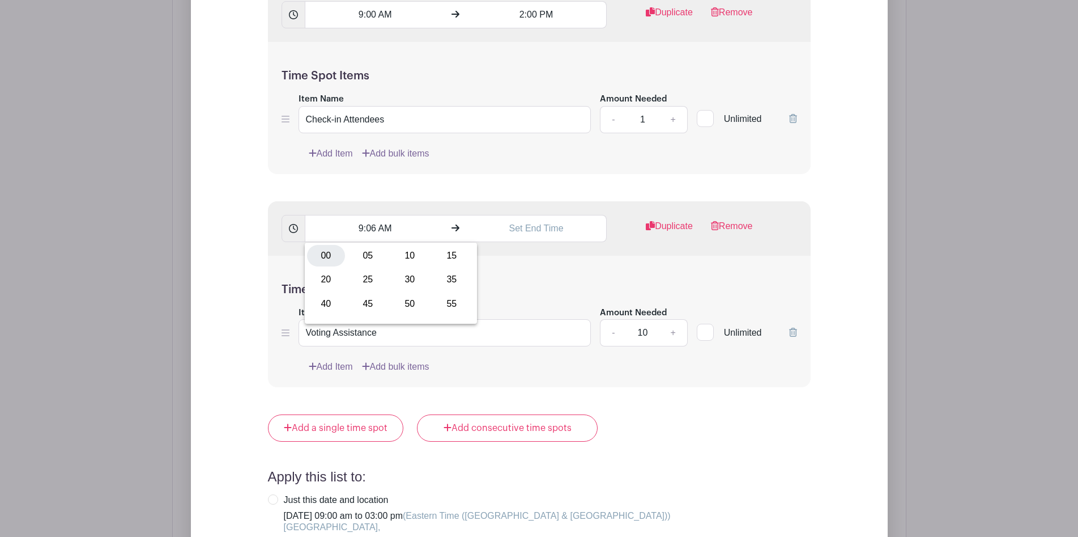
type input "9:00 AM"
click at [522, 228] on input "text" at bounding box center [536, 228] width 141 height 27
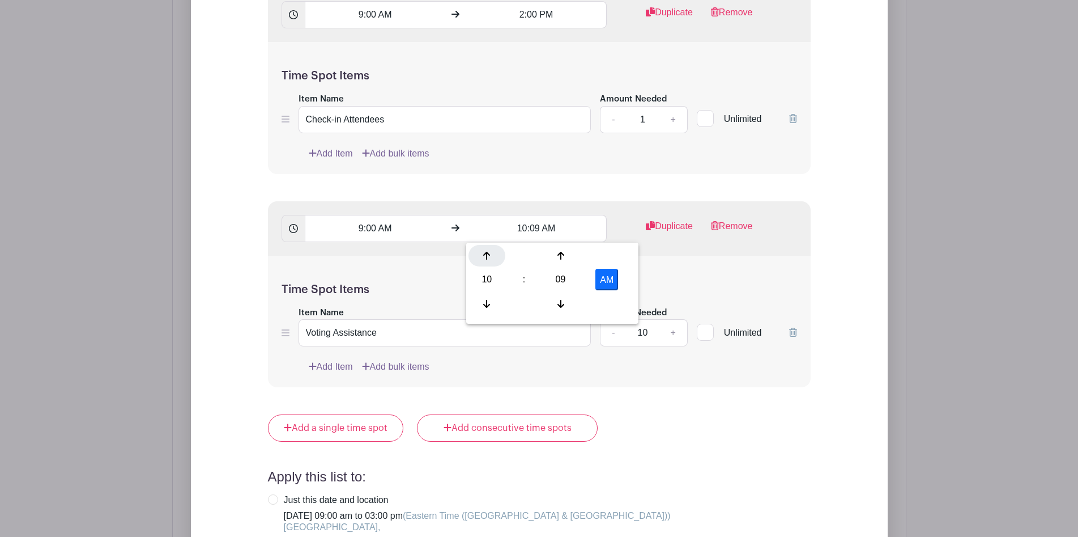
click at [488, 255] on icon at bounding box center [486, 255] width 7 height 9
click at [567, 275] on div "09" at bounding box center [560, 280] width 37 height 22
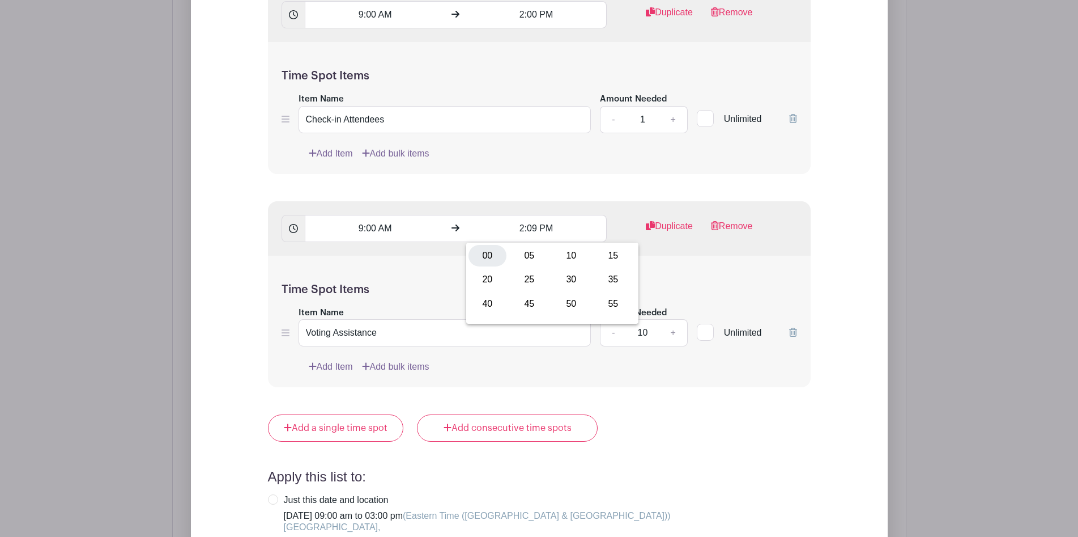
click at [484, 261] on div "00" at bounding box center [488, 256] width 38 height 22
type input "2:00 PM"
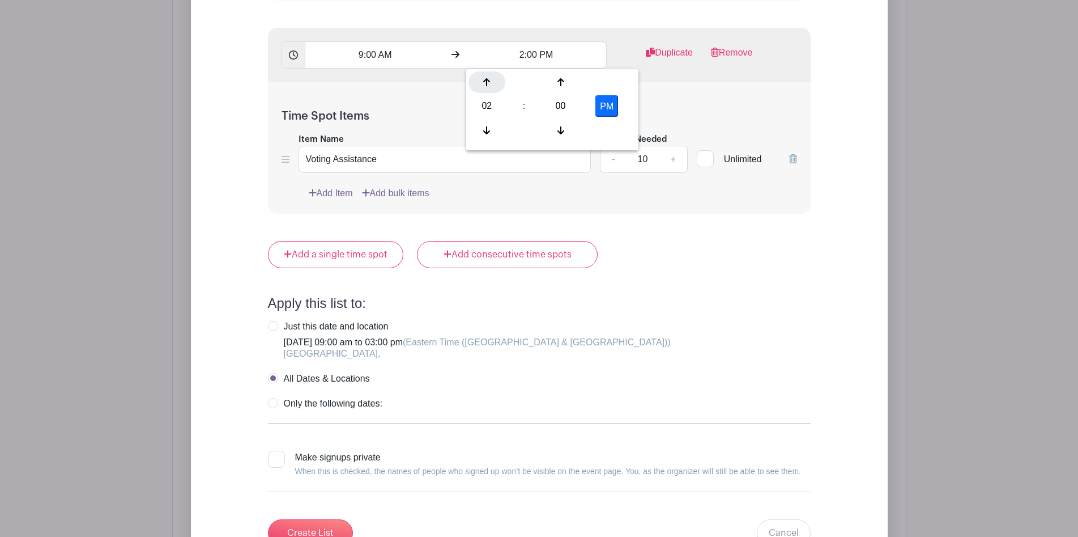
scroll to position [1276, 0]
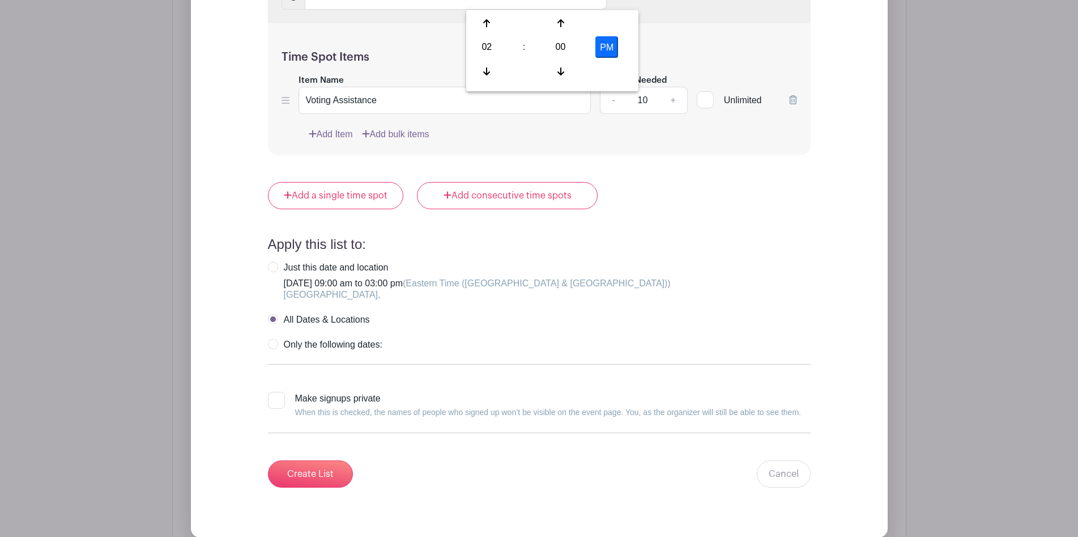
click at [173, 295] on div "Add List with Time Spots List Name Time Spots 9:00 AM 2:00 PM Duplicate Remove …" at bounding box center [539, 35] width 733 height 1039
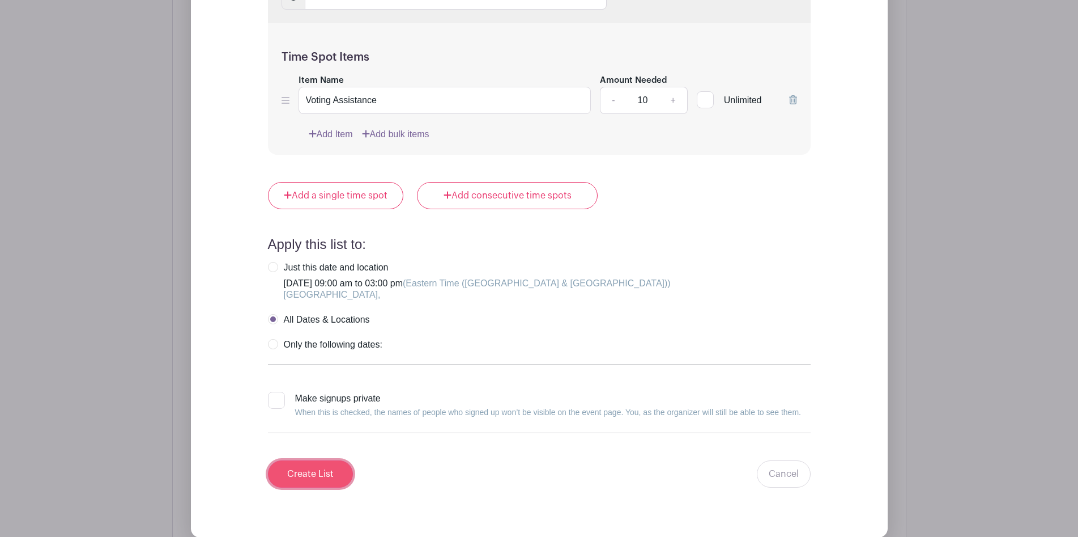
click at [295, 467] on input "Create List" at bounding box center [310, 473] width 85 height 27
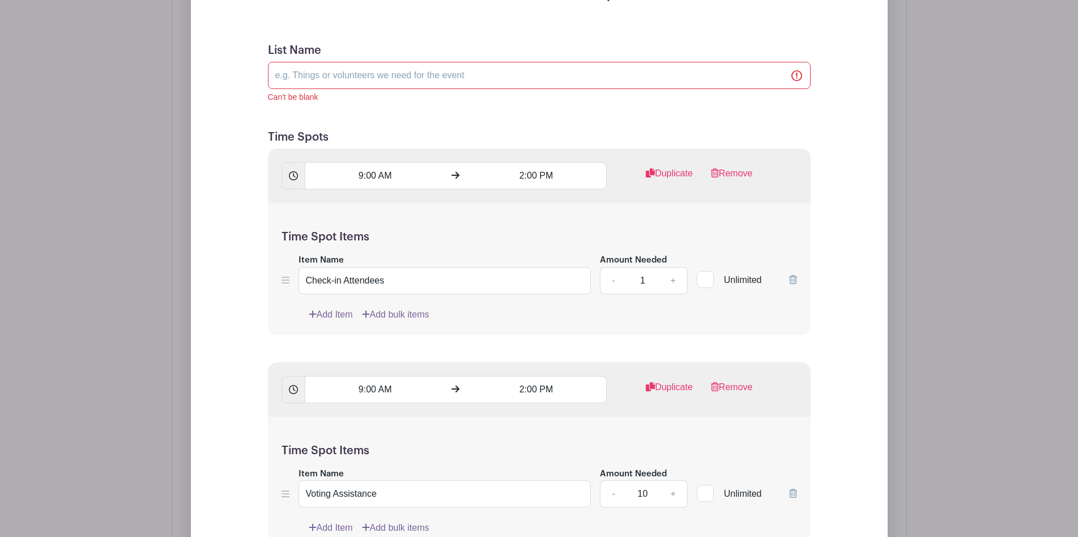
scroll to position [963, 0]
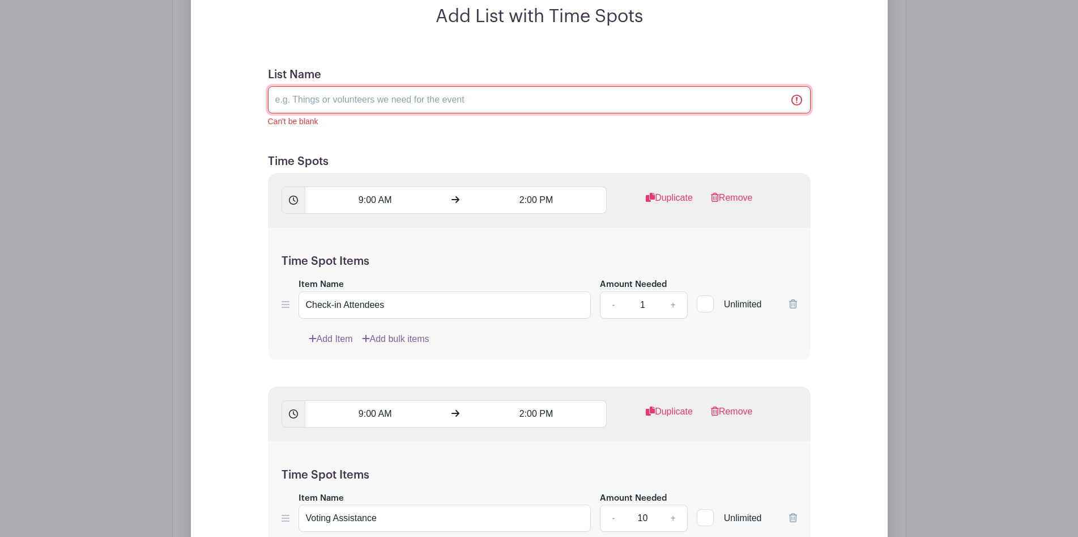
click at [311, 102] on input "List Name" at bounding box center [539, 99] width 543 height 27
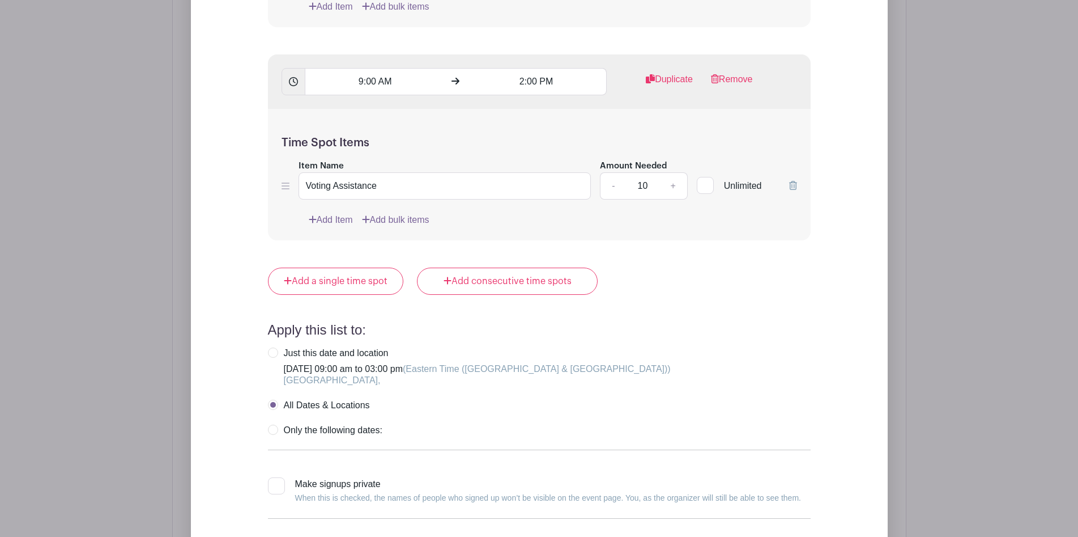
scroll to position [1323, 0]
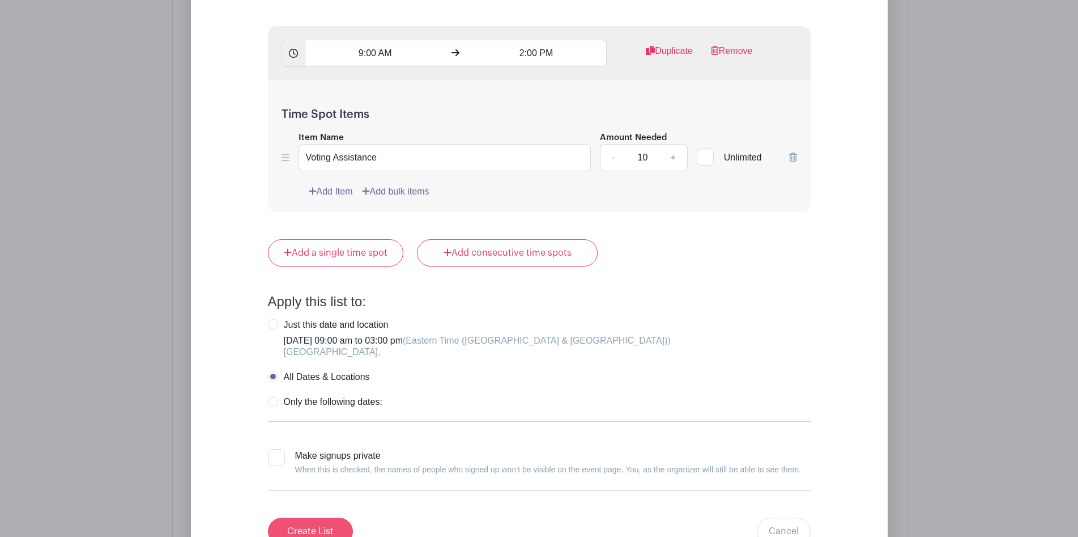
type input "List for Chapter Mtg"
click at [291, 527] on input "Create List" at bounding box center [310, 530] width 85 height 27
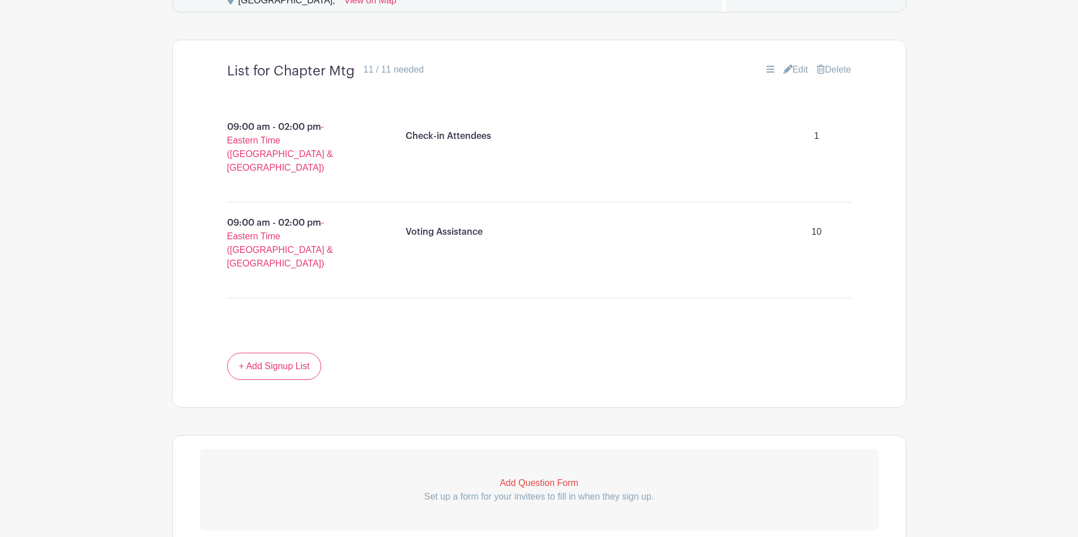
click at [236, 449] on link "Add Question Form Set up a form for your invitees to fill in when they sign up." at bounding box center [539, 490] width 679 height 82
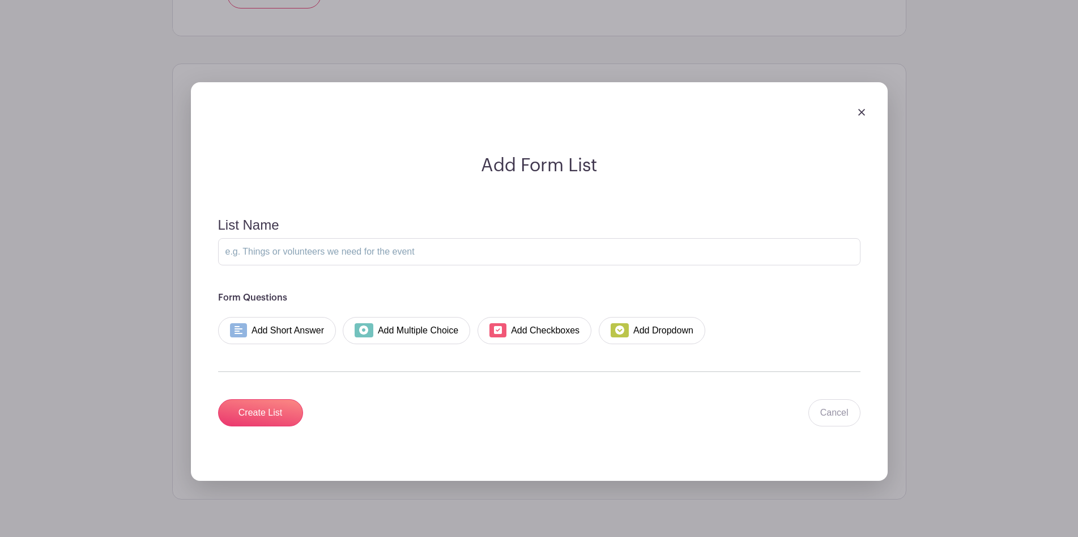
scroll to position [1123, 0]
click at [863, 108] on img at bounding box center [861, 111] width 7 height 7
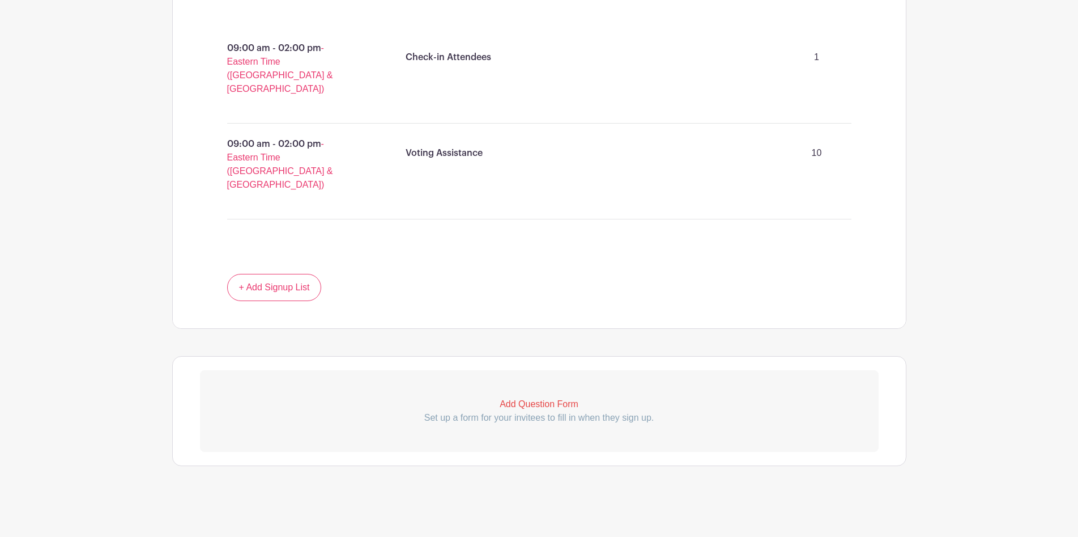
scroll to position [805, 0]
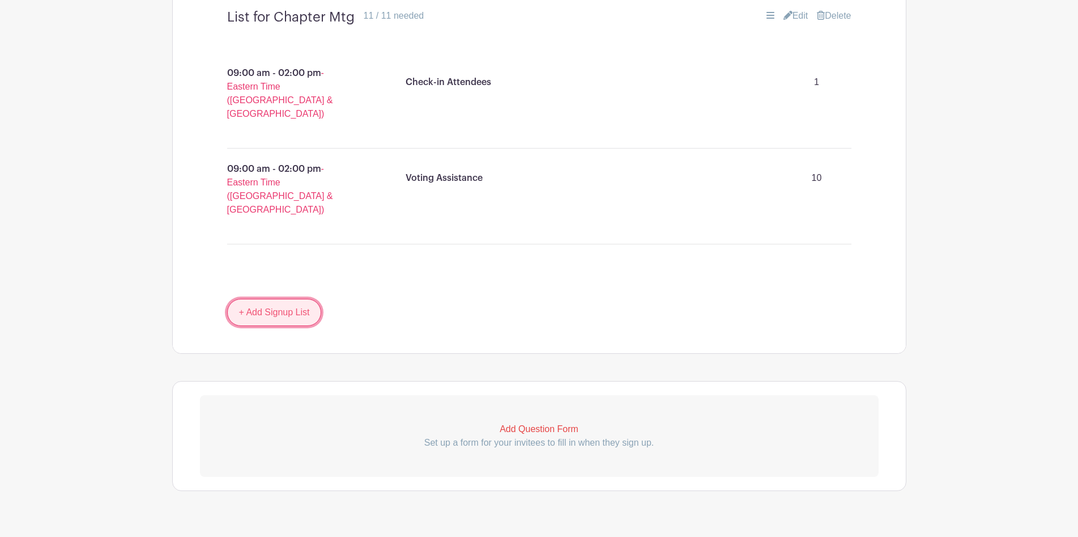
click at [274, 299] on link "+ Add Signup List" at bounding box center [274, 312] width 95 height 27
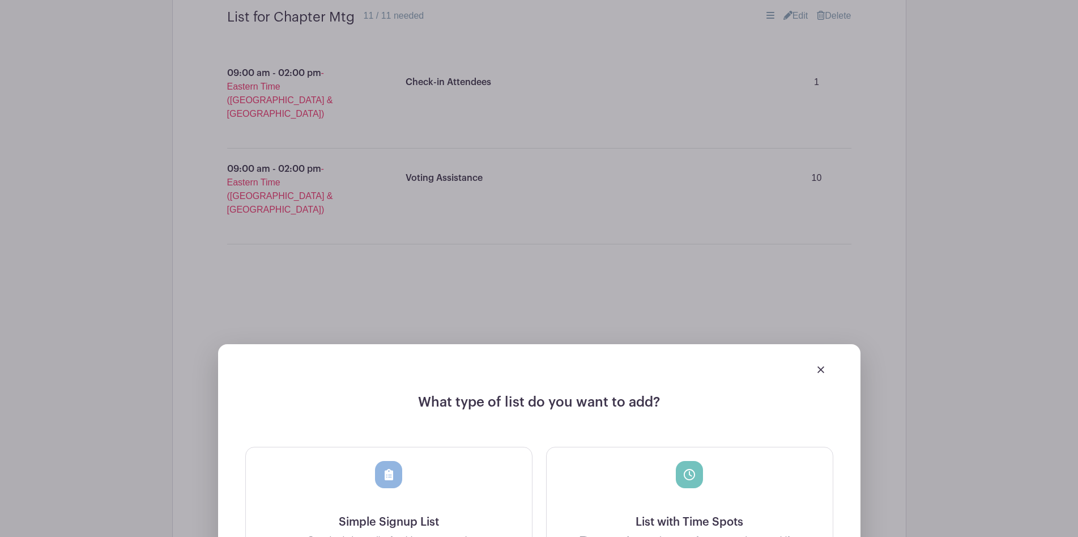
click at [818, 366] on img at bounding box center [821, 369] width 7 height 7
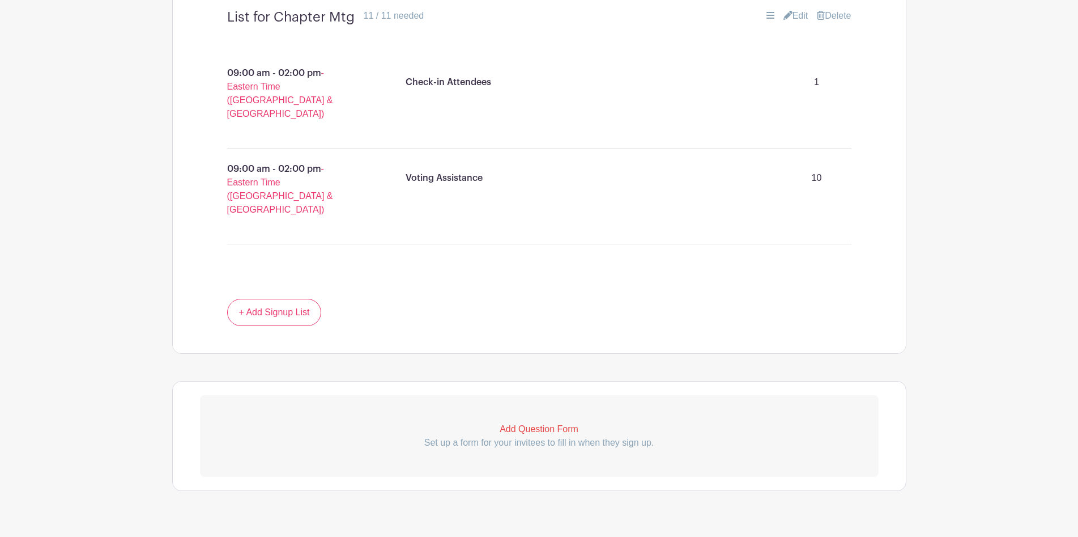
click at [430, 422] on p "Add Question Form" at bounding box center [539, 429] width 679 height 14
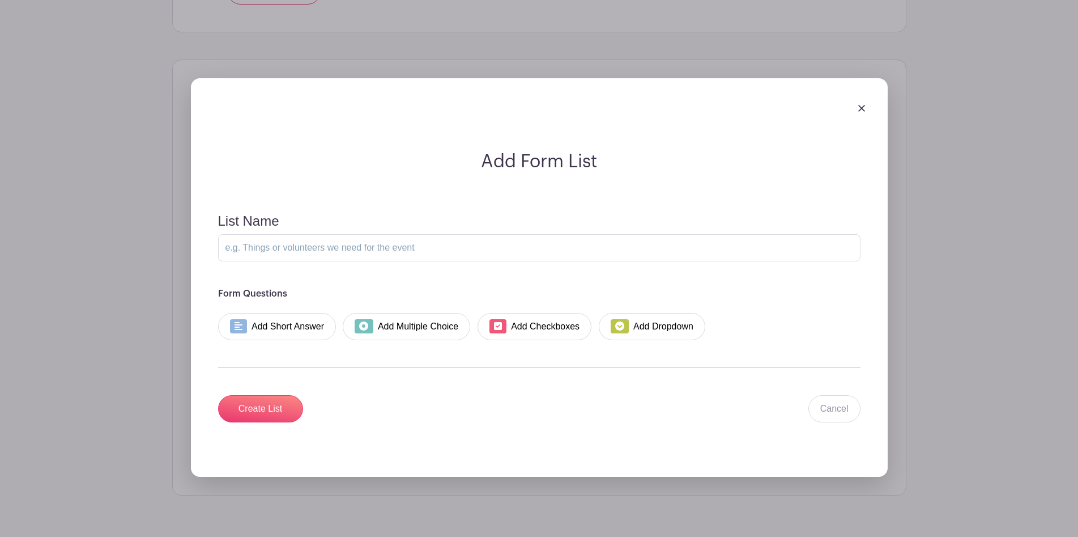
scroll to position [1131, 0]
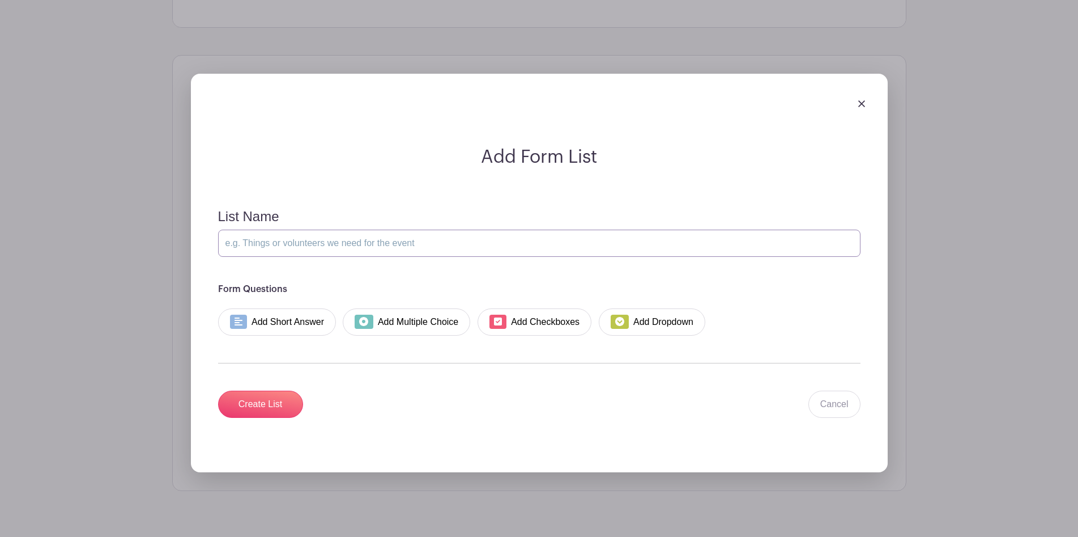
click at [281, 229] on input "List Name" at bounding box center [539, 242] width 643 height 27
click at [371, 314] on span at bounding box center [364, 321] width 18 height 14
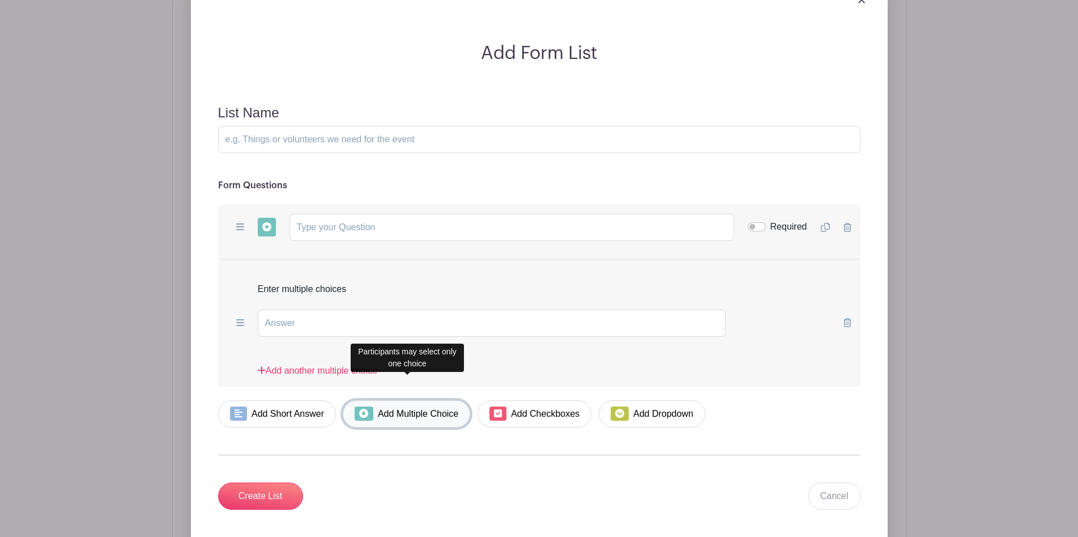
scroll to position [1242, 0]
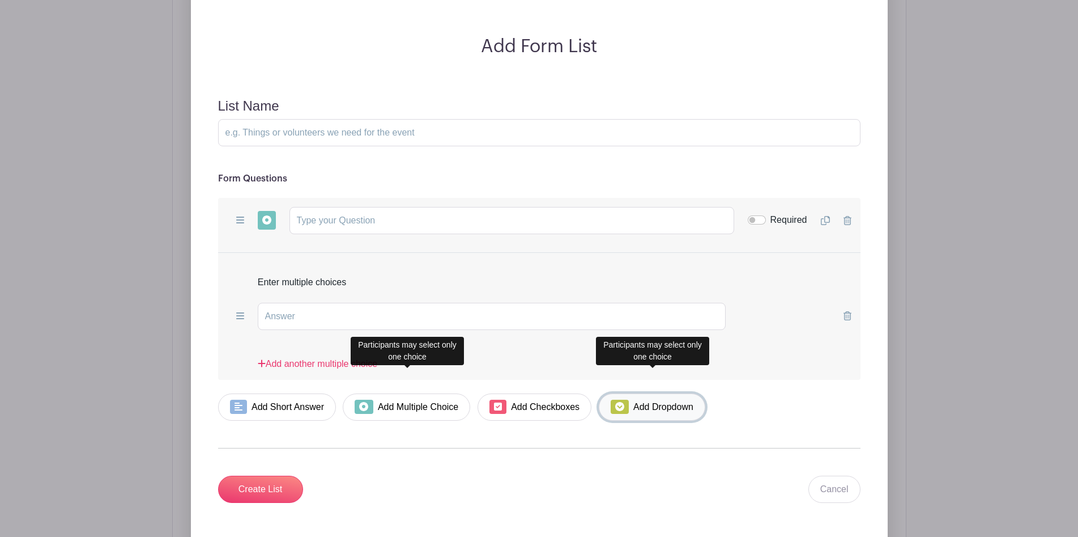
click at [616, 402] on icon at bounding box center [619, 406] width 9 height 9
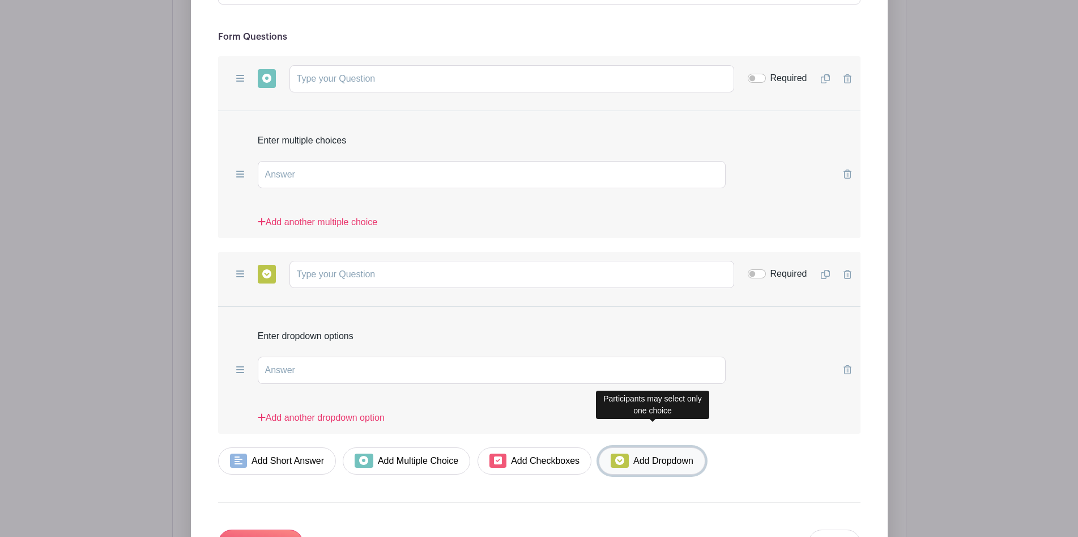
scroll to position [1384, 0]
click at [843, 252] on div "Add Short Answer Add Multiple Choice Add Checkboxes Add Dropdown Required Dupli…" at bounding box center [539, 273] width 643 height 45
click at [843, 251] on div "Add Short Answer Add Multiple Choice Add Checkboxes Add Dropdown Required Dupli…" at bounding box center [539, 273] width 643 height 45
click at [849, 269] on icon at bounding box center [848, 273] width 8 height 9
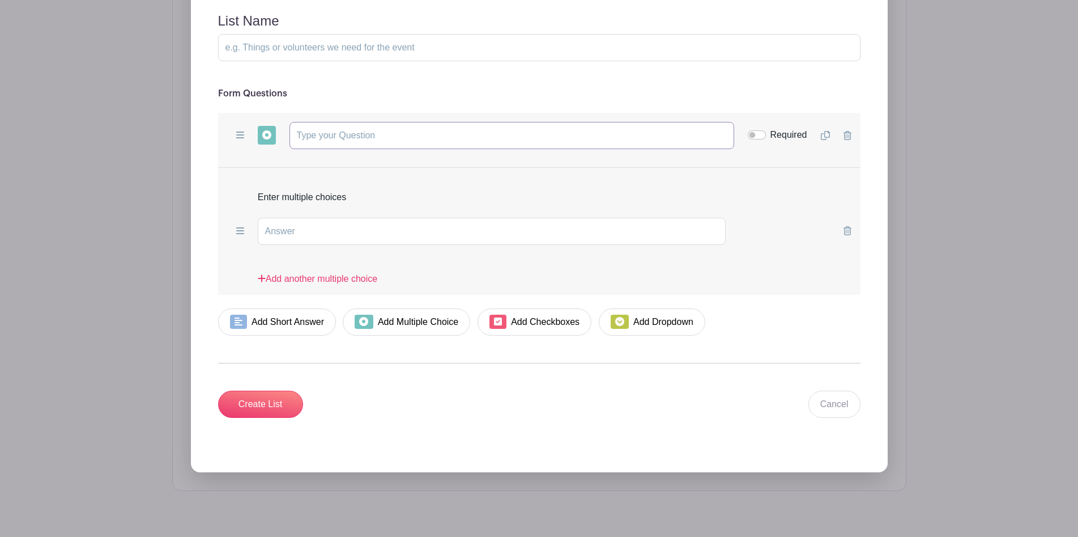
click at [337, 122] on input "text" at bounding box center [512, 135] width 445 height 27
click at [236, 130] on icon at bounding box center [240, 134] width 8 height 9
click at [351, 122] on input "text" at bounding box center [512, 135] width 445 height 27
click at [596, 122] on input "text" at bounding box center [512, 135] width 445 height 27
click at [313, 34] on input "List Name" at bounding box center [539, 47] width 643 height 27
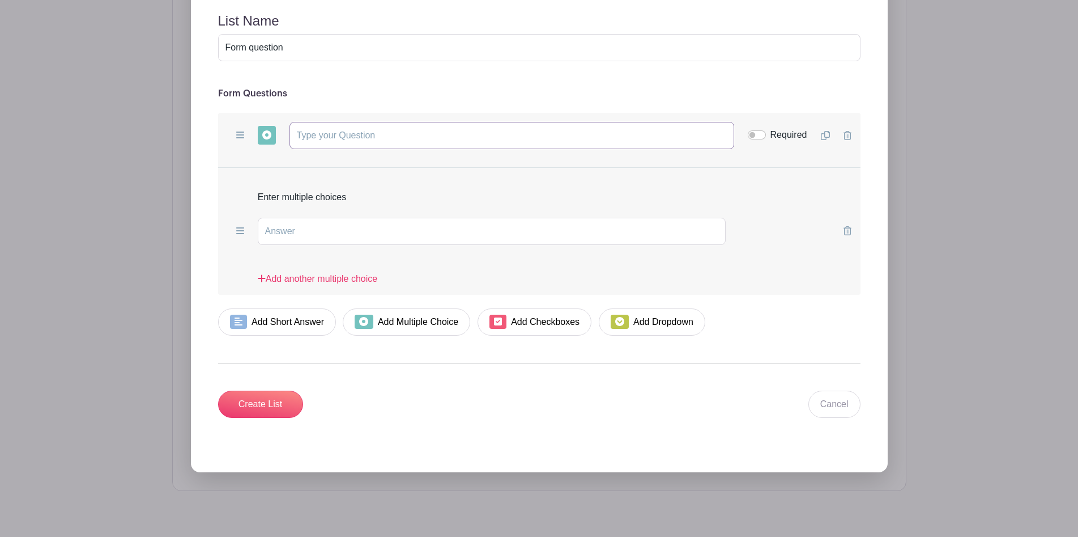
click at [338, 122] on input "text" at bounding box center [512, 135] width 445 height 27
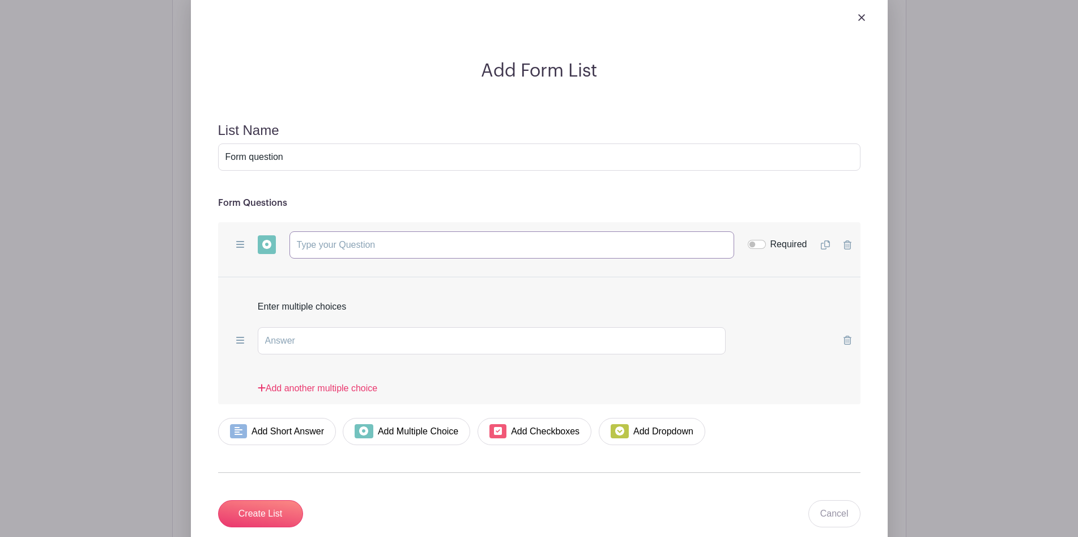
scroll to position [1223, 0]
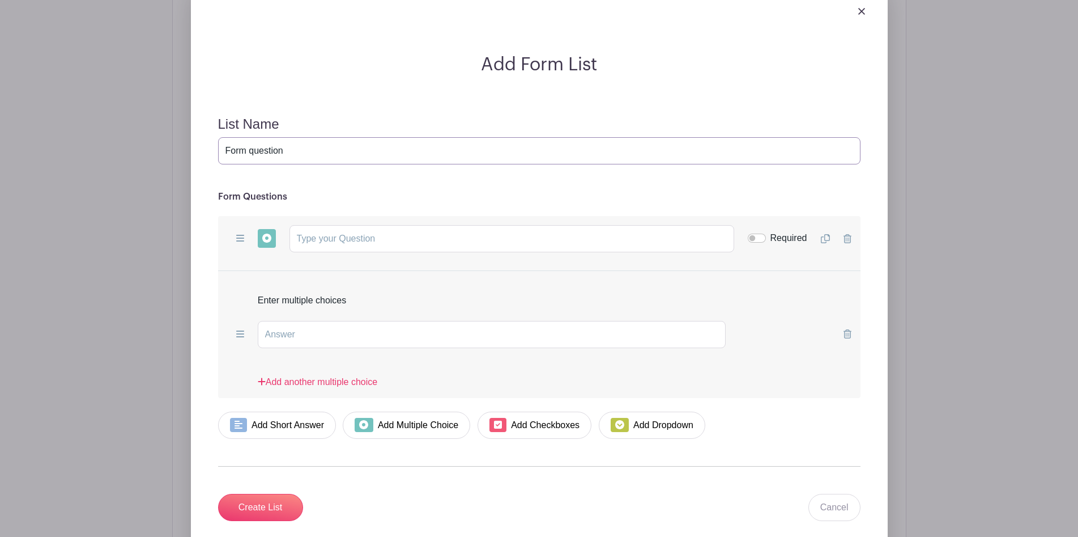
click at [286, 137] on input "Form question" at bounding box center [539, 150] width 643 height 27
type input "F"
type input "h"
type input "H"
type input "Chapter Meeting SIgn up Form"
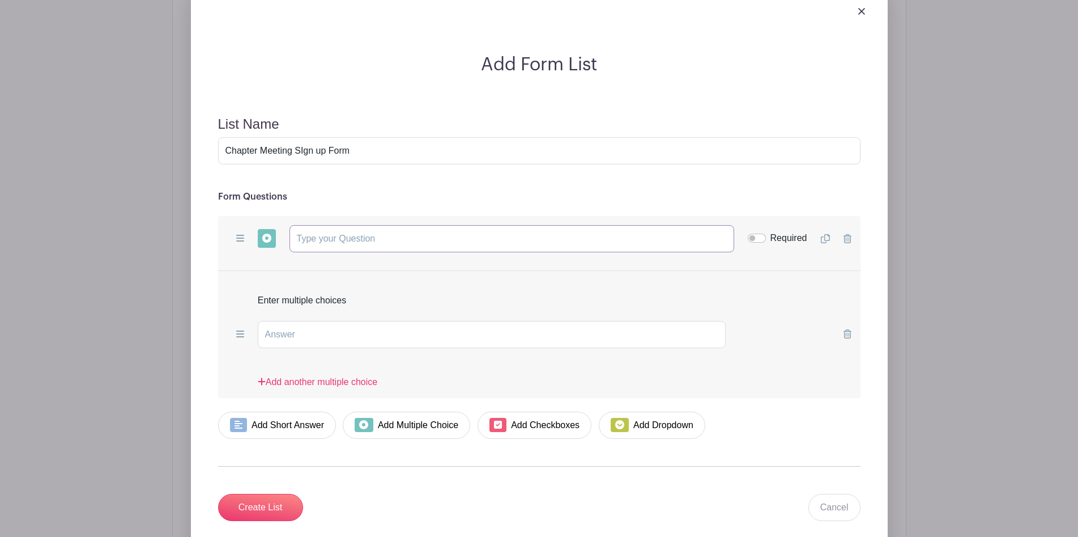
click at [338, 225] on input "text" at bounding box center [512, 238] width 445 height 27
click at [246, 229] on span at bounding box center [240, 238] width 17 height 19
click at [330, 225] on input "text" at bounding box center [512, 238] width 445 height 27
click at [336, 225] on input "text" at bounding box center [512, 238] width 445 height 27
click at [348, 137] on input "Chapter Meeting SIgn up Form" at bounding box center [539, 150] width 643 height 27
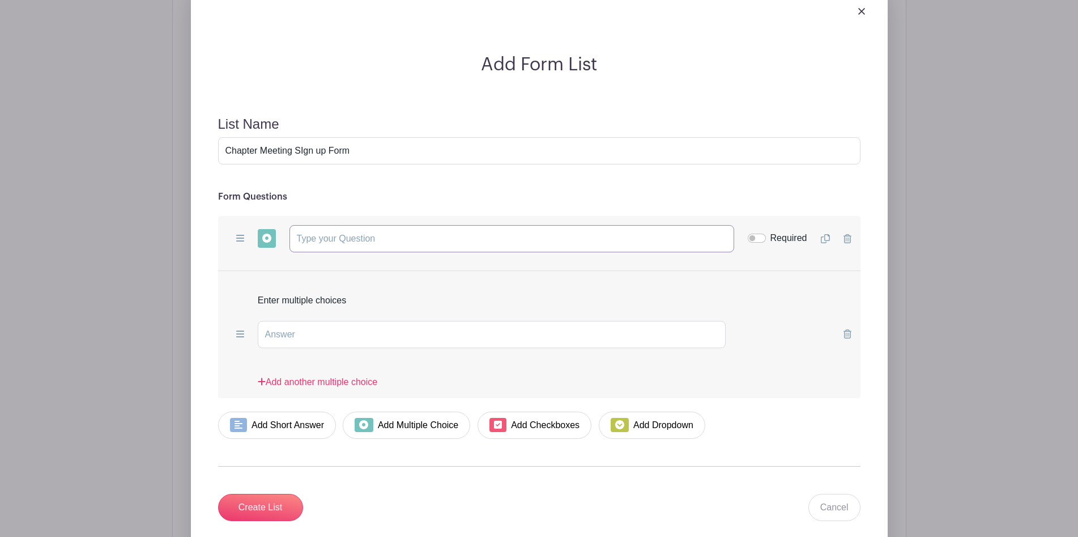
click at [360, 225] on input "text" at bounding box center [512, 238] width 445 height 27
click at [356, 321] on input "text" at bounding box center [492, 334] width 469 height 27
click at [398, 225] on input "text" at bounding box center [512, 238] width 445 height 27
click at [399, 321] on input "text" at bounding box center [492, 334] width 469 height 27
click at [385, 225] on input "text" at bounding box center [512, 238] width 445 height 27
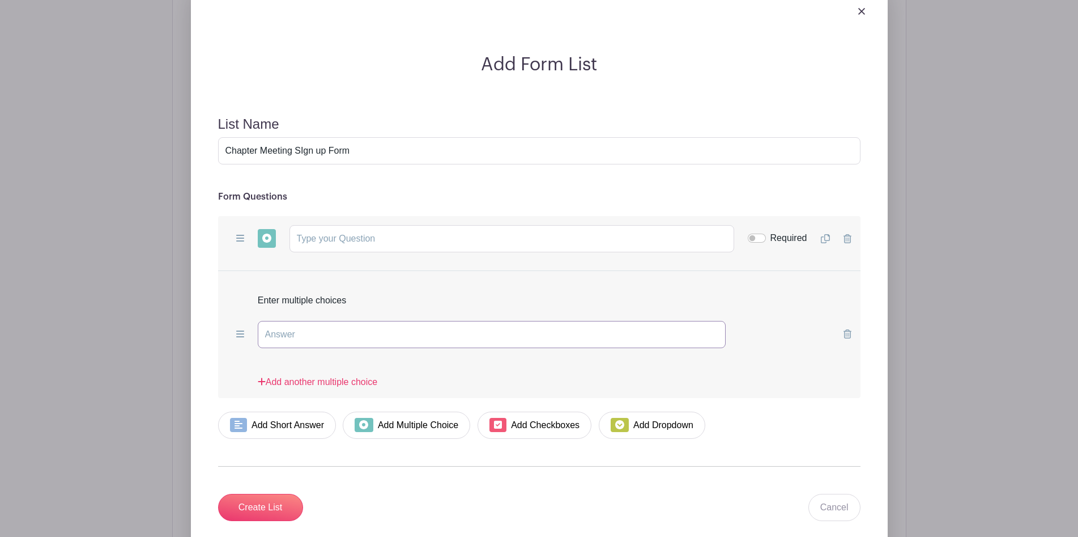
click at [390, 321] on input "text" at bounding box center [492, 334] width 469 height 27
click at [370, 321] on input "text" at bounding box center [492, 334] width 469 height 27
type input "Yes"
click at [303, 375] on link "Add another multiple choice" at bounding box center [318, 386] width 120 height 23
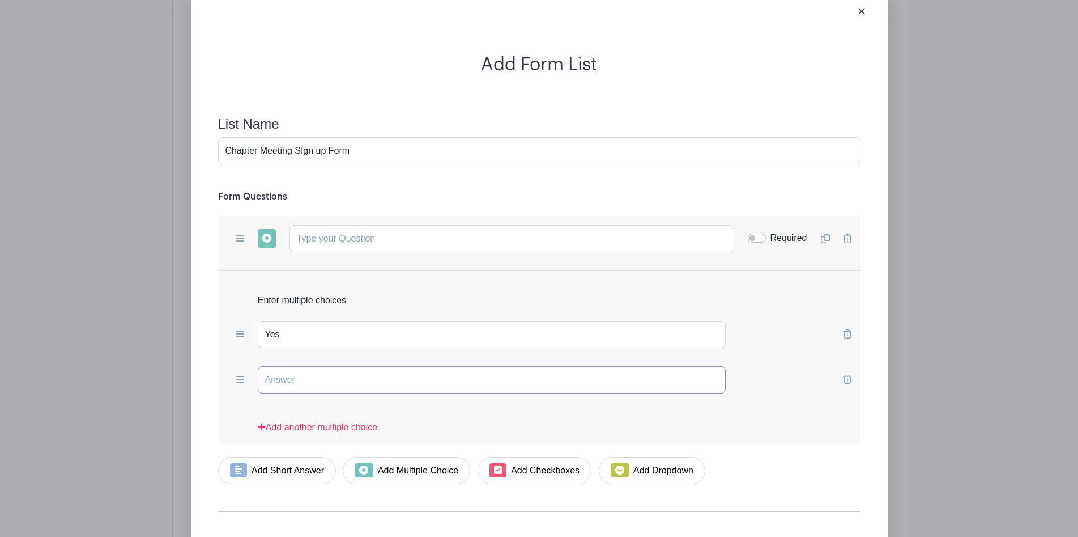
click at [302, 366] on input "text" at bounding box center [492, 379] width 469 height 27
type input "No"
click at [413, 225] on input "text" at bounding box center [512, 238] width 445 height 27
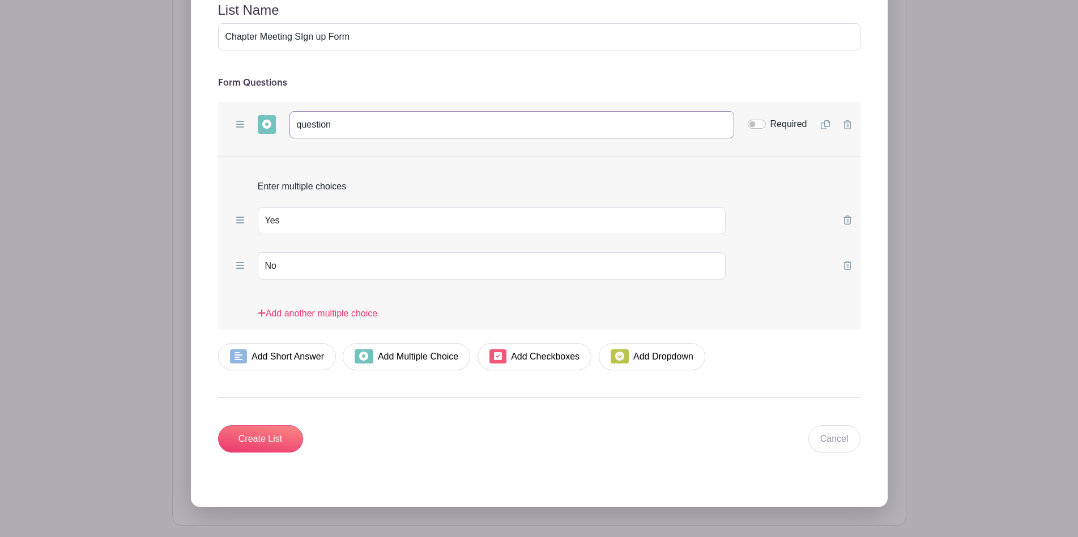
scroll to position [1343, 0]
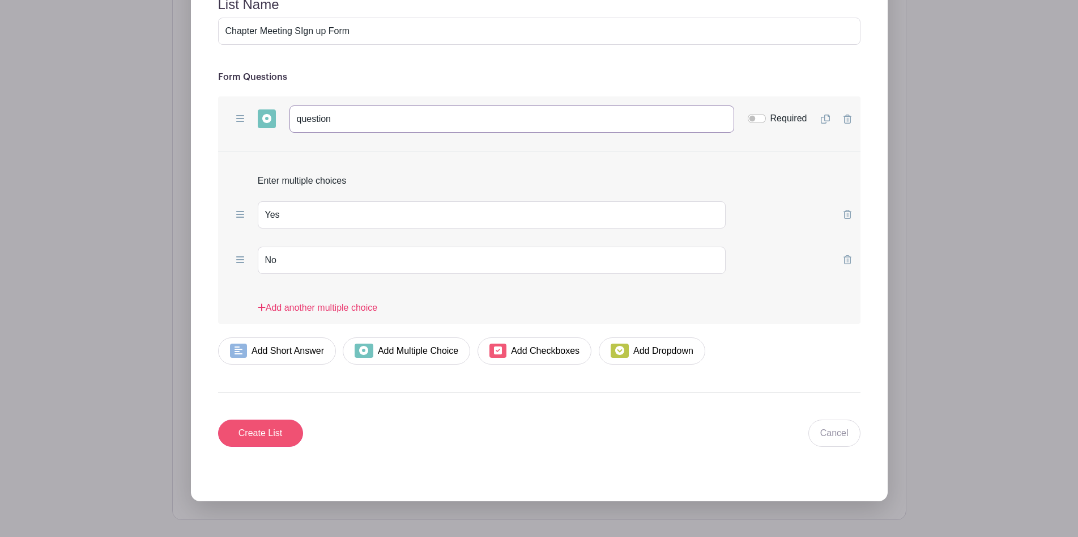
type input "question"
click at [280, 419] on input "Create List" at bounding box center [260, 432] width 85 height 27
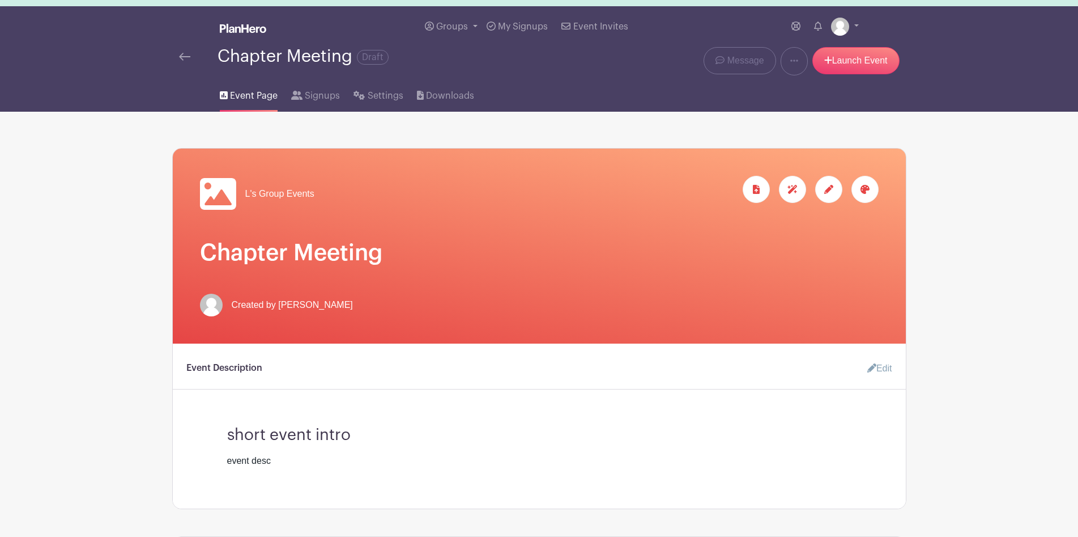
scroll to position [19, 0]
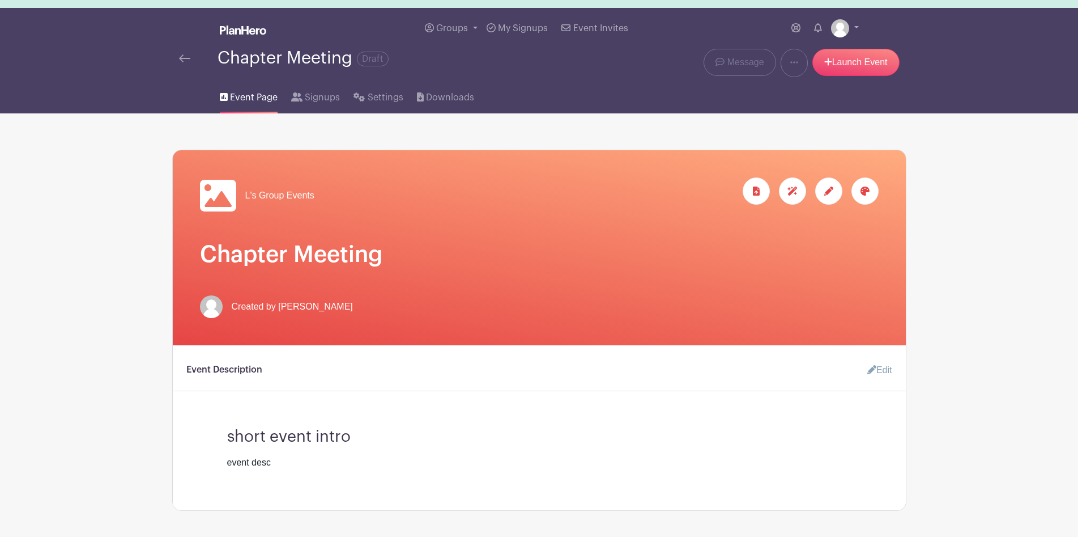
click at [871, 195] on div at bounding box center [865, 190] width 27 height 27
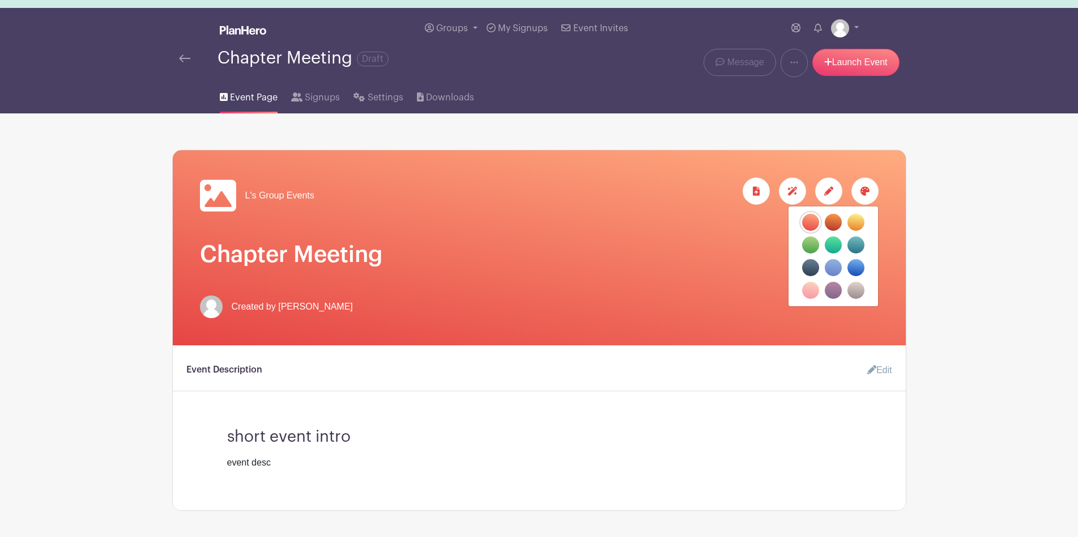
click at [834, 221] on label "filters" at bounding box center [833, 222] width 17 height 17
click at [0, 0] on input "filters" at bounding box center [0, 0] width 0 height 0
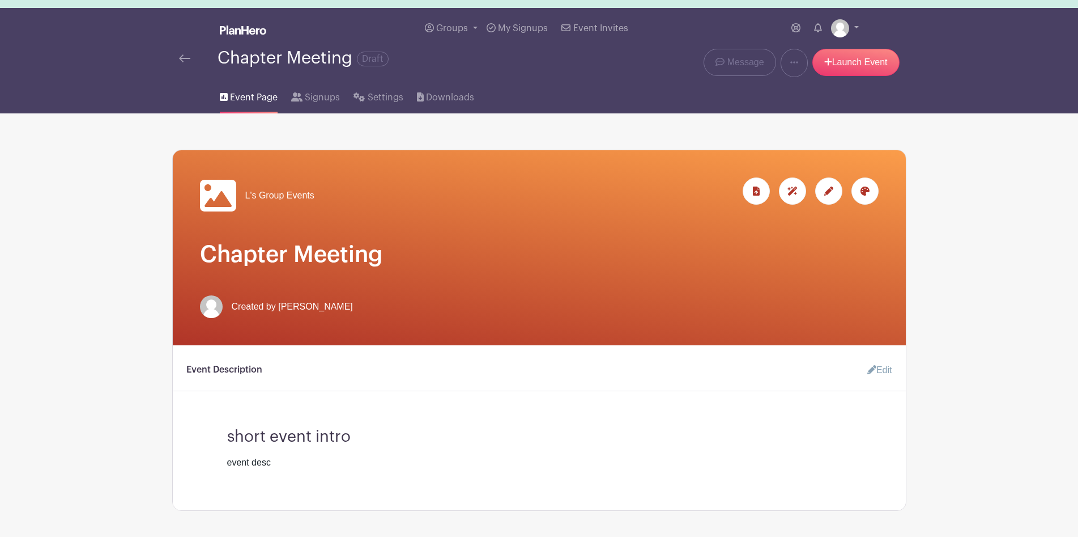
click at [866, 183] on div at bounding box center [865, 190] width 27 height 27
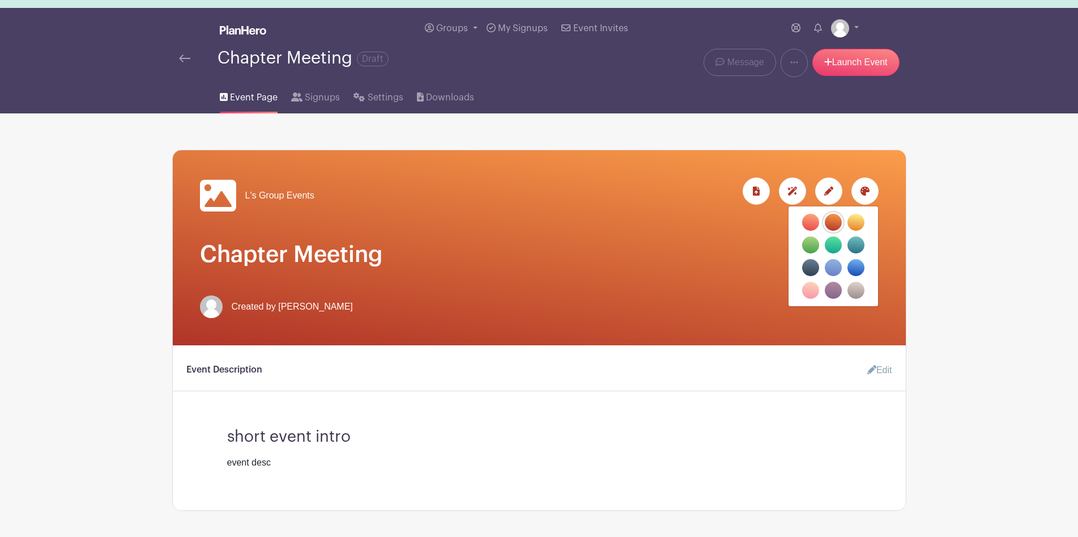
click at [838, 292] on label "filters" at bounding box center [833, 290] width 17 height 17
click at [0, 0] on input "filters" at bounding box center [0, 0] width 0 height 0
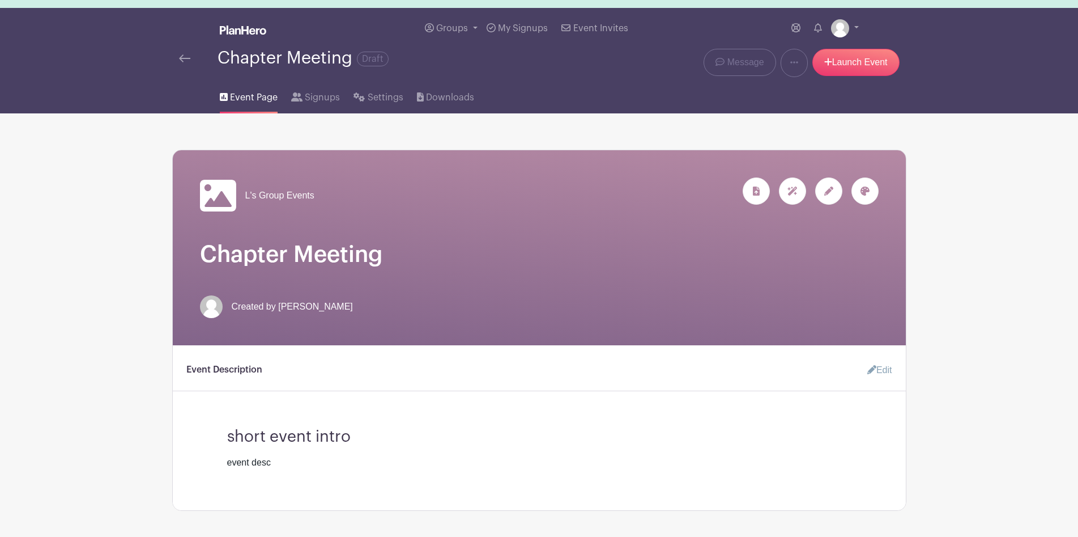
click at [827, 190] on icon at bounding box center [828, 190] width 9 height 9
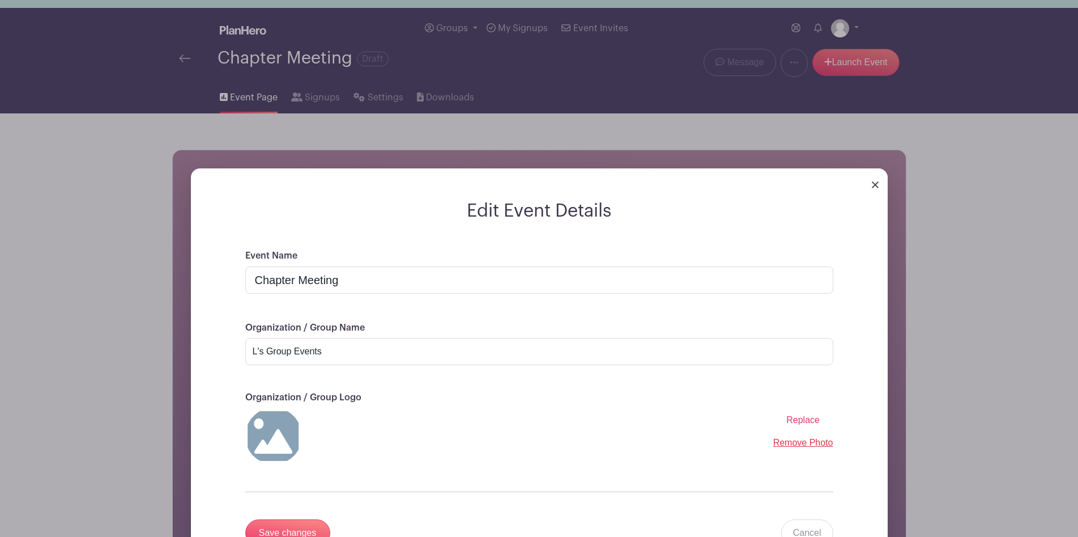
click at [274, 437] on img at bounding box center [273, 435] width 57 height 57
click at [873, 190] on div at bounding box center [539, 184] width 697 height 32
click at [873, 186] on img at bounding box center [875, 184] width 7 height 7
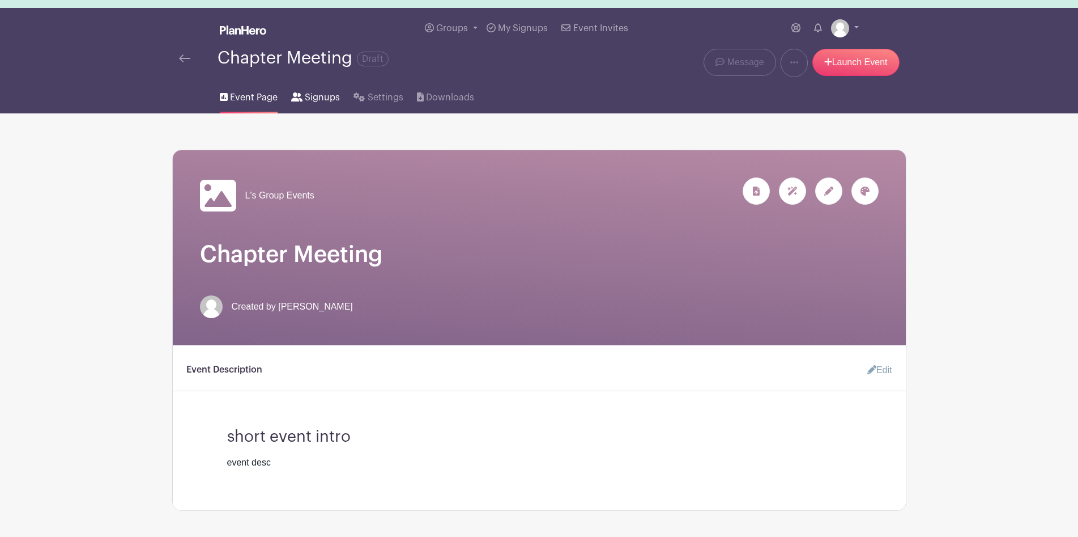
click at [321, 96] on span "Signups" at bounding box center [322, 98] width 35 height 14
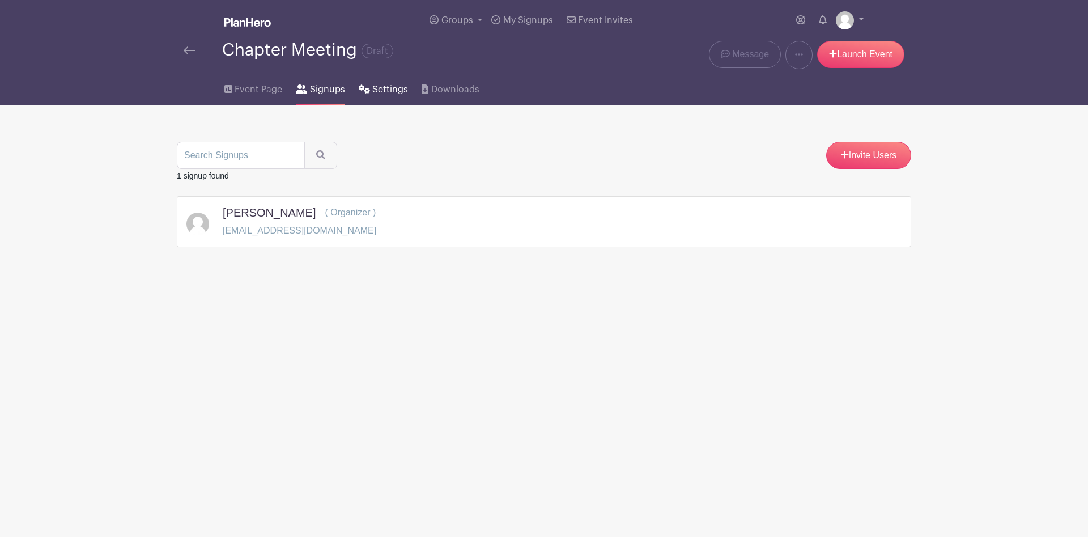
click at [388, 94] on span "Settings" at bounding box center [390, 90] width 36 height 14
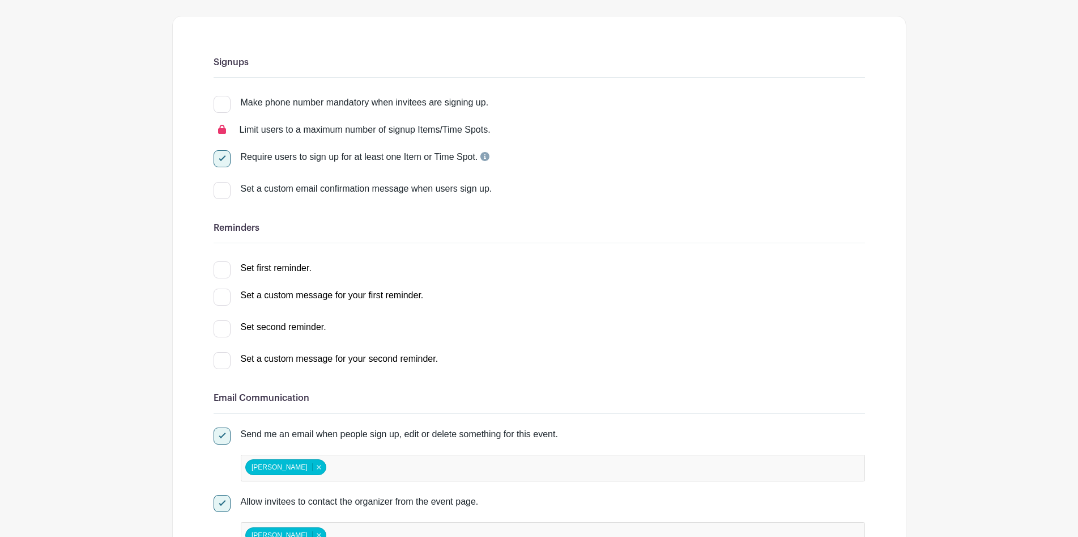
scroll to position [129, 0]
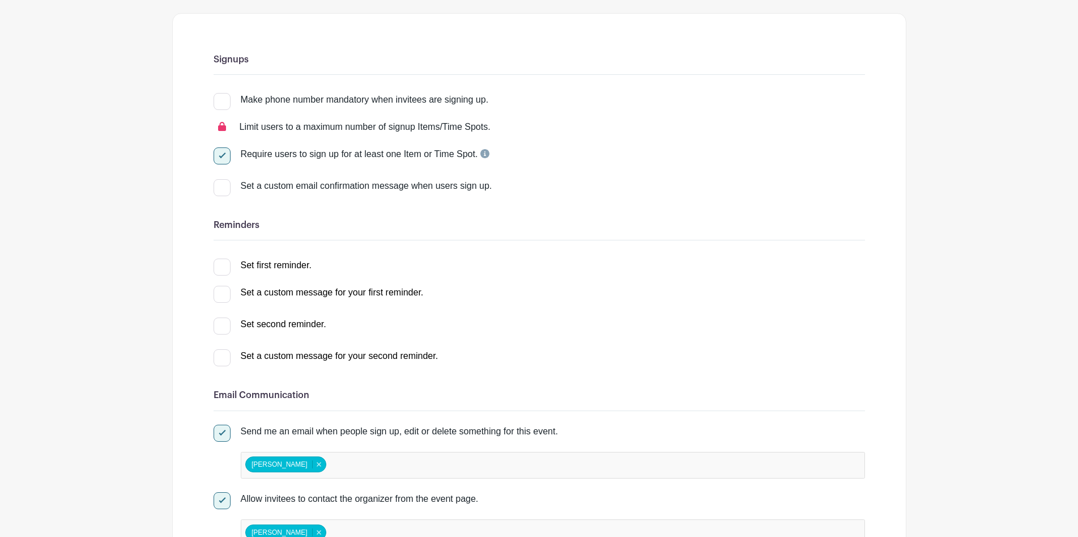
click at [219, 95] on input "Make phone number mandatory when invitees are signing up." at bounding box center [217, 96] width 7 height 7
checkbox input "true"
click at [229, 156] on div at bounding box center [222, 155] width 17 height 17
click at [221, 155] on input "Require users to sign up for at least one Item or Time Spot." at bounding box center [217, 150] width 7 height 7
click at [441, 158] on div "Require users to sign up for at least one Item or Time Spot." at bounding box center [365, 154] width 249 height 14
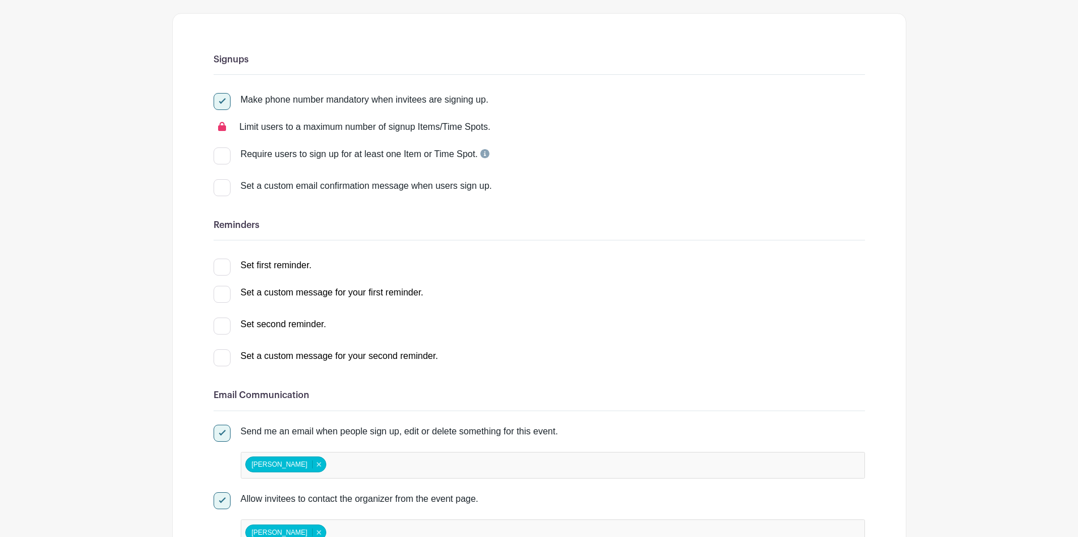
click at [221, 155] on input "Require users to sign up for at least one Item or Time Spot." at bounding box center [217, 150] width 7 height 7
checkbox input "true"
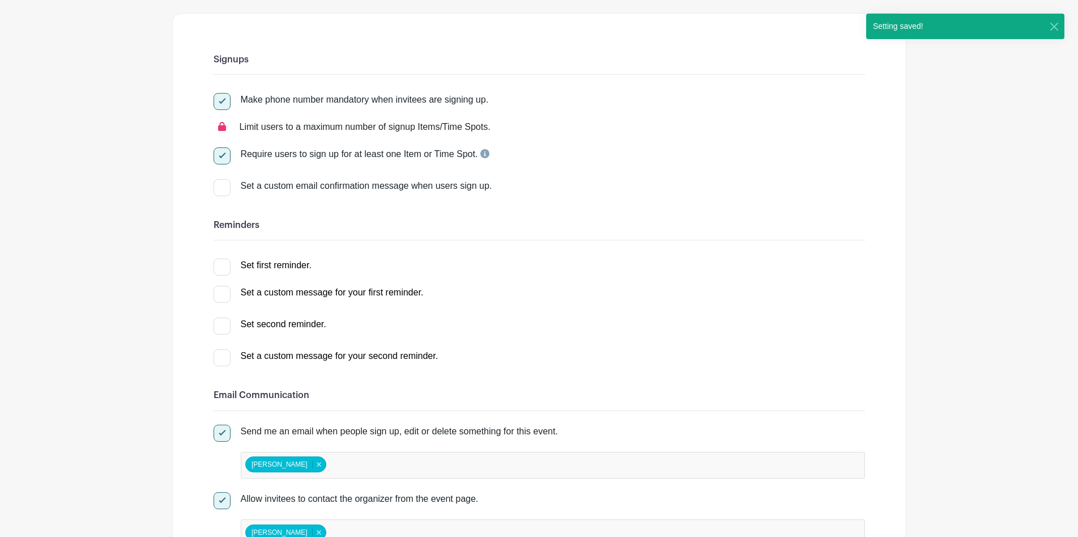
click at [416, 189] on div "Set a custom email confirmation message when users sign up." at bounding box center [553, 186] width 624 height 14
click at [221, 186] on input "Set a custom email confirmation message when users sign up." at bounding box center [217, 182] width 7 height 7
checkbox input "true"
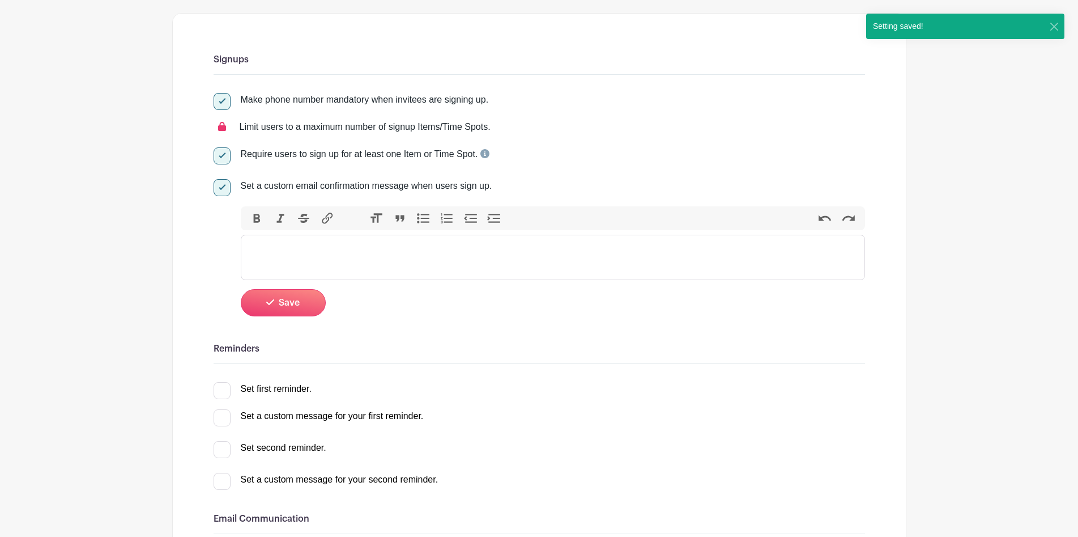
click at [416, 189] on div "Set a custom email confirmation message when users sign up." at bounding box center [553, 186] width 624 height 14
click at [221, 186] on input "Set a custom email confirmation message when users sign up." at bounding box center [217, 182] width 7 height 7
checkbox input "false"
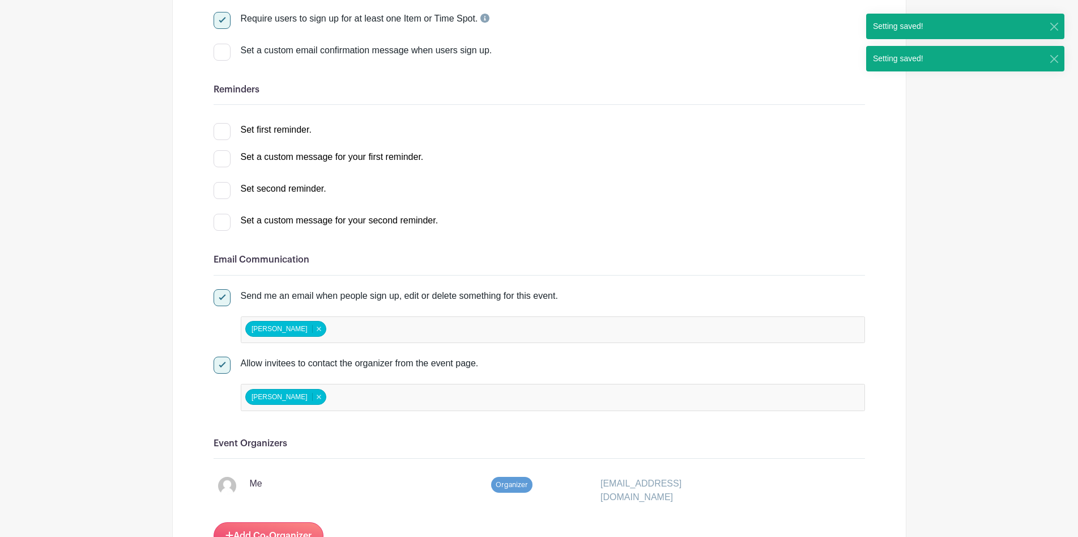
scroll to position [307, 0]
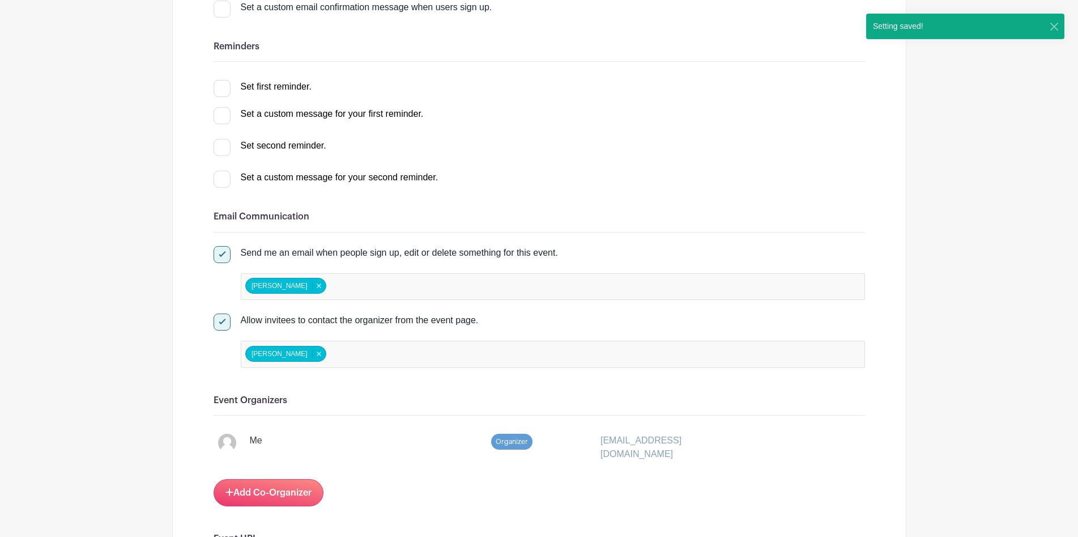
click at [222, 99] on div "Set first reminder. 1 hour before signup 2 hours before signup 3 hours before s…" at bounding box center [540, 129] width 652 height 109
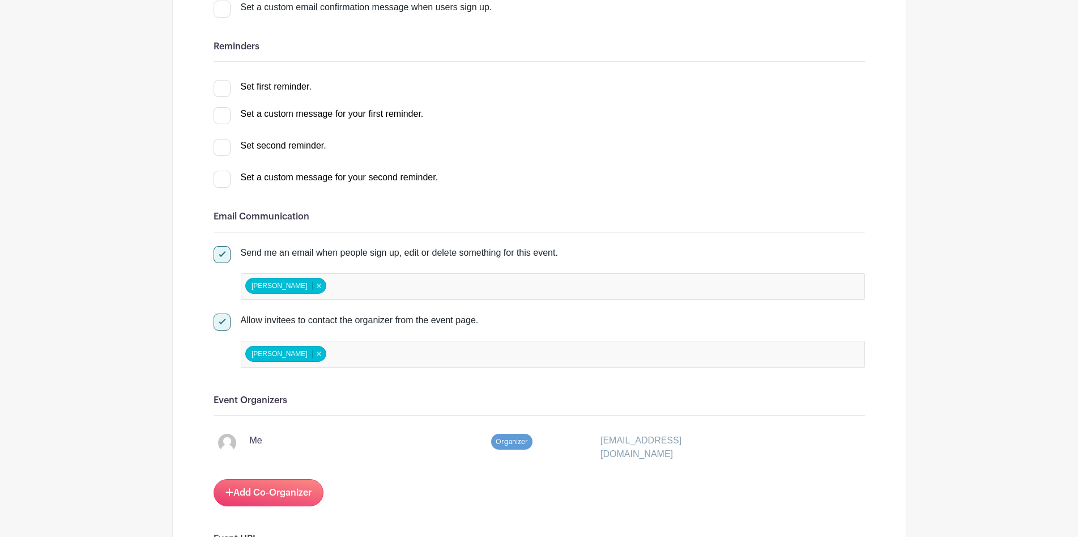
click at [222, 90] on div at bounding box center [222, 88] width 17 height 17
click at [221, 87] on input "Set first reminder." at bounding box center [217, 83] width 7 height 7
checkbox input "true"
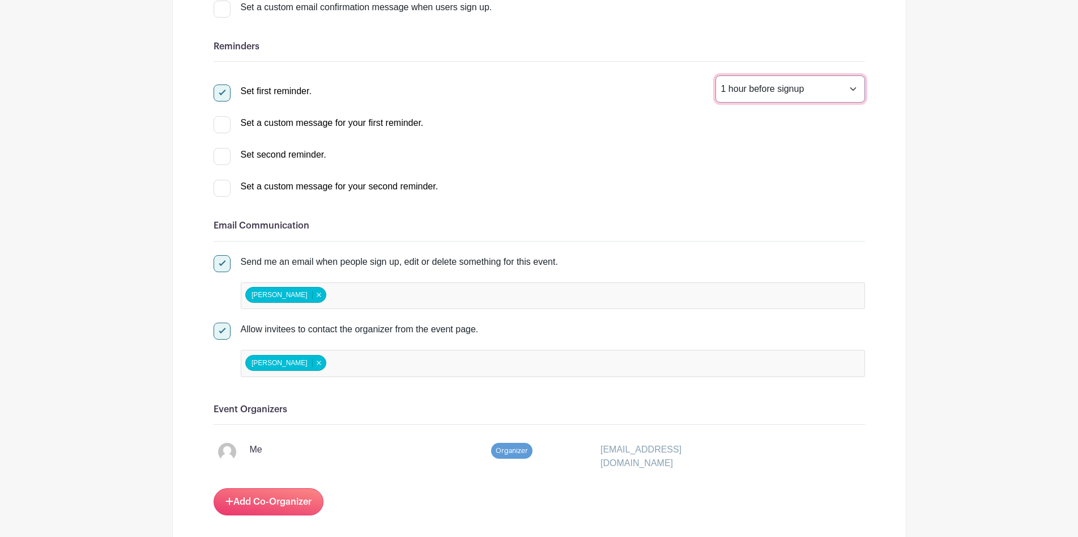
click at [716, 75] on select "1 hour before signup 2 hours before signup 3 hours before signup 4 hours before…" at bounding box center [791, 88] width 150 height 27
click at [305, 149] on div "Set second reminder." at bounding box center [284, 155] width 86 height 14
click at [221, 149] on input "Set second reminder." at bounding box center [217, 151] width 7 height 7
select select "2"
checkbox input "true"
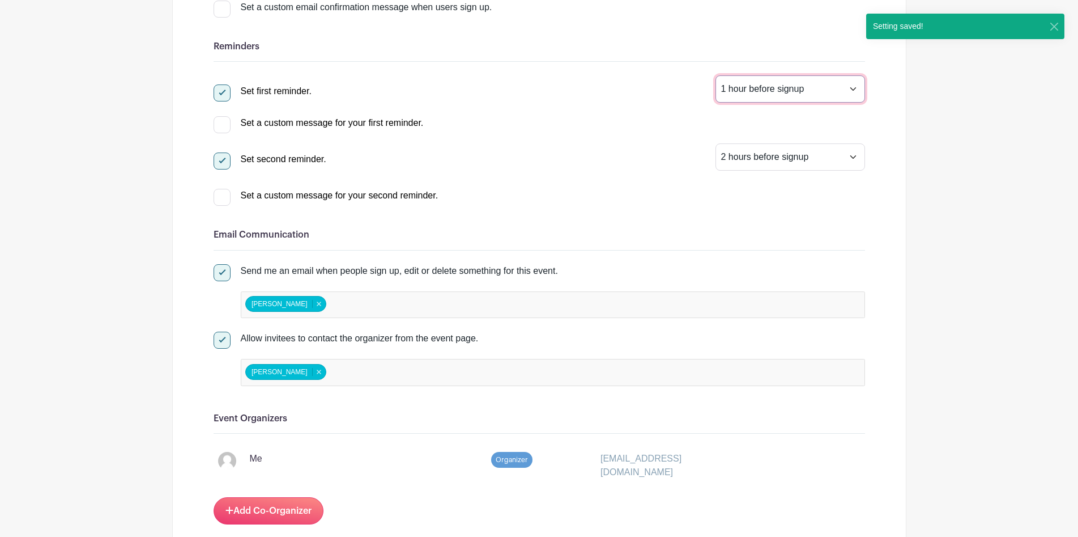
click at [716, 75] on select "1 hour before signup 2 hours before signup 3 hours before signup 4 hours before…" at bounding box center [791, 88] width 150 height 27
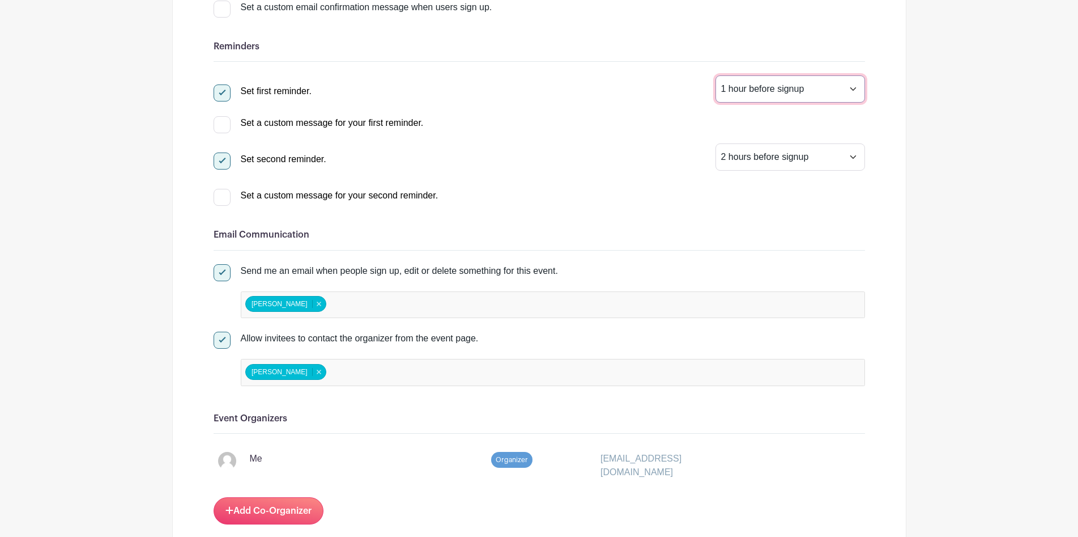
select select "3"
click option "3 hours before signup" at bounding box center [0, 0] width 0 height 0
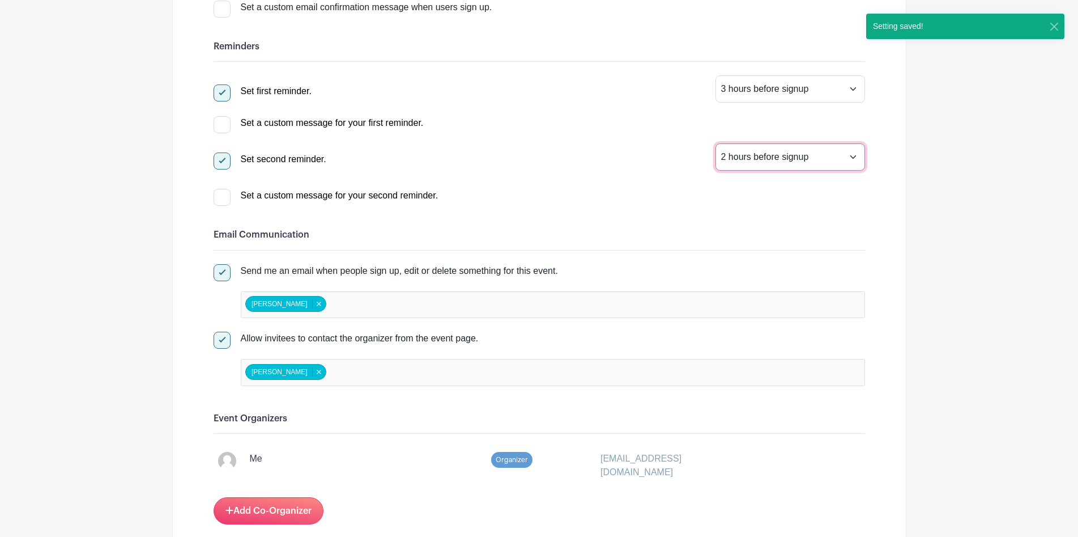
click at [716, 143] on select "1 hour before signup 2 hours before signup 3 hours before signup 4 hours before…" at bounding box center [791, 156] width 150 height 27
click option "1 day before signup" at bounding box center [0, 0] width 0 height 0
click at [716, 75] on select "1 hour before signup 2 hours before signup 3 hours before signup 4 hours before…" at bounding box center [791, 88] width 150 height 27
click at [691, 176] on div "Set first reminder. 1 hour before signup 2 hours before signup 3 hours before s…" at bounding box center [540, 138] width 652 height 127
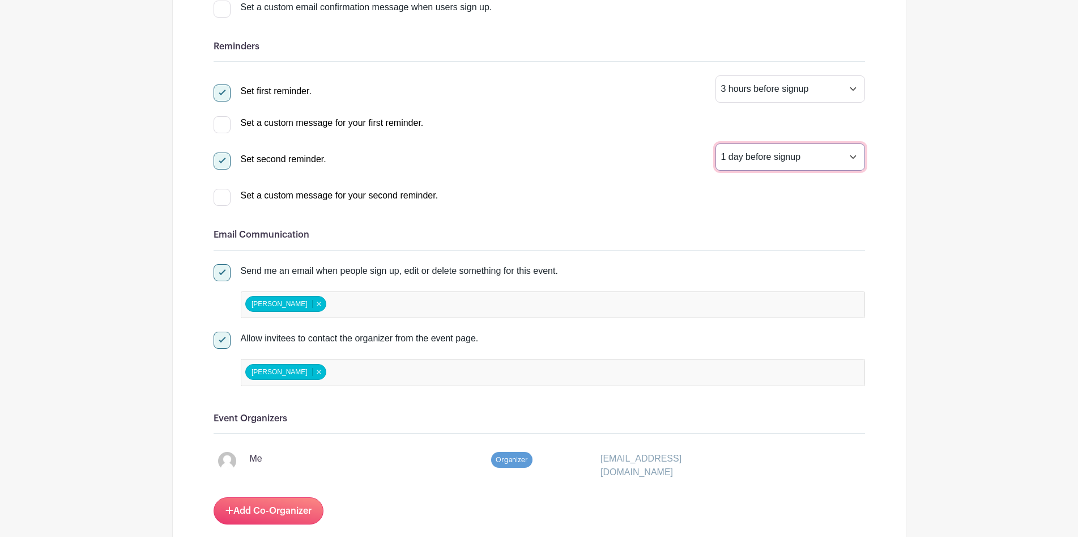
click at [716, 143] on select "1 hour before signup 2 hours before signup 3 hours before signup 4 hours before…" at bounding box center [791, 156] width 150 height 27
select select "2"
click option "2 hours before signup" at bounding box center [0, 0] width 0 height 0
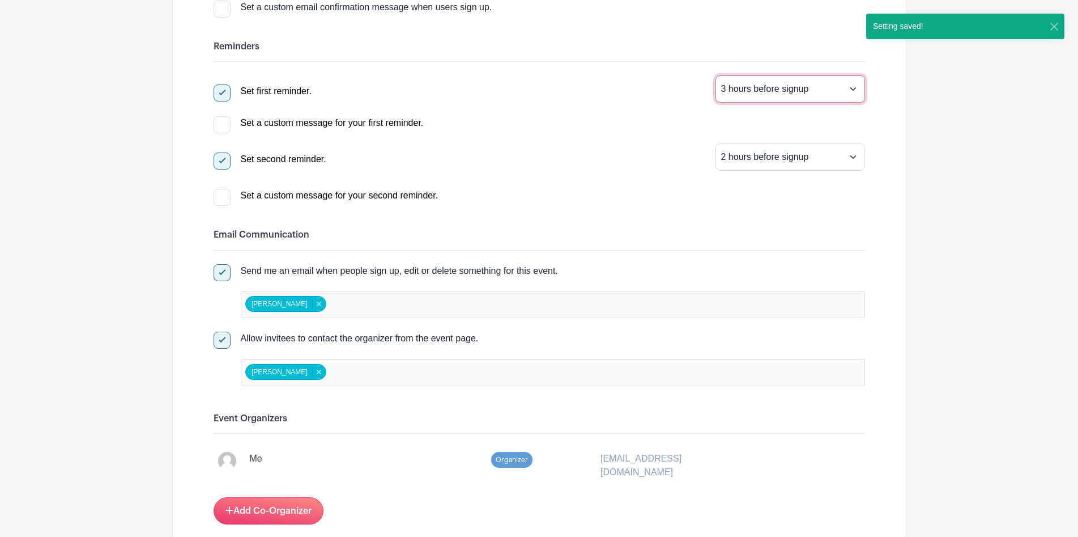
click at [716, 75] on select "1 hour before signup 2 hours before signup 3 hours before signup 4 hours before…" at bounding box center [791, 88] width 150 height 27
select select "24"
click option "1 day before signup" at bounding box center [0, 0] width 0 height 0
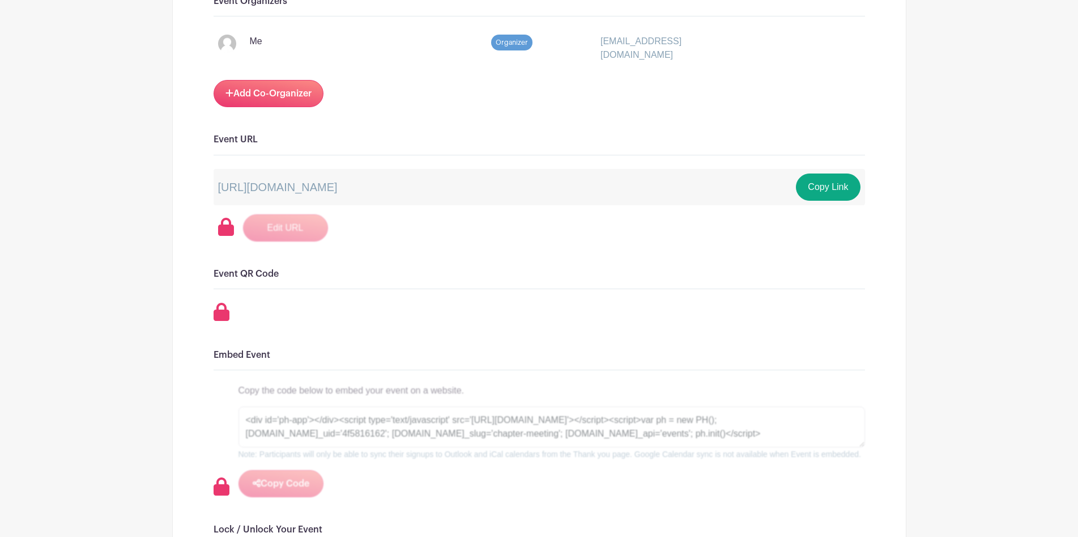
scroll to position [725, 0]
click at [807, 189] on button "Copy Link" at bounding box center [828, 186] width 64 height 27
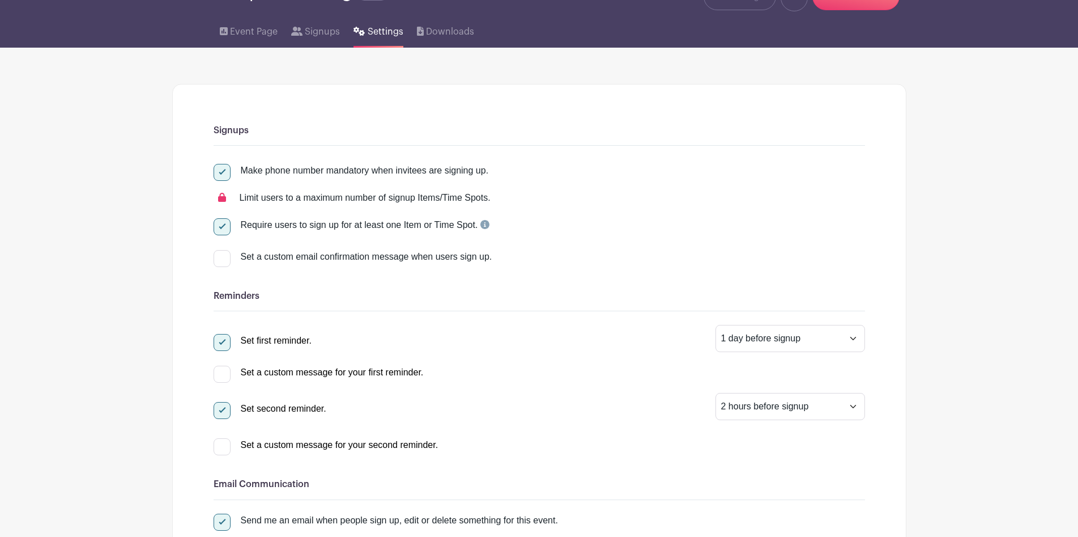
scroll to position [0, 0]
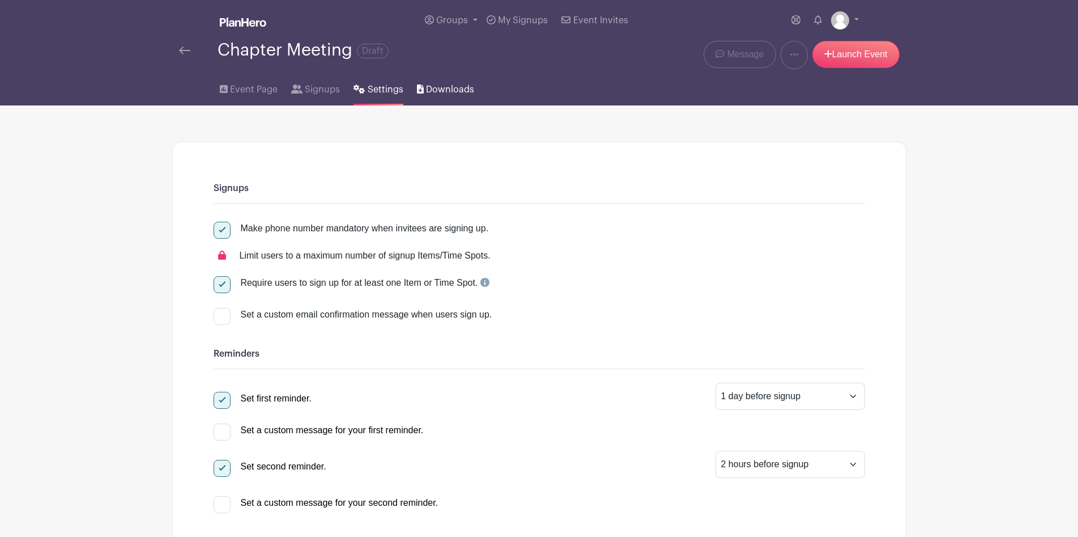
click at [457, 100] on link "Downloads" at bounding box center [445, 87] width 57 height 36
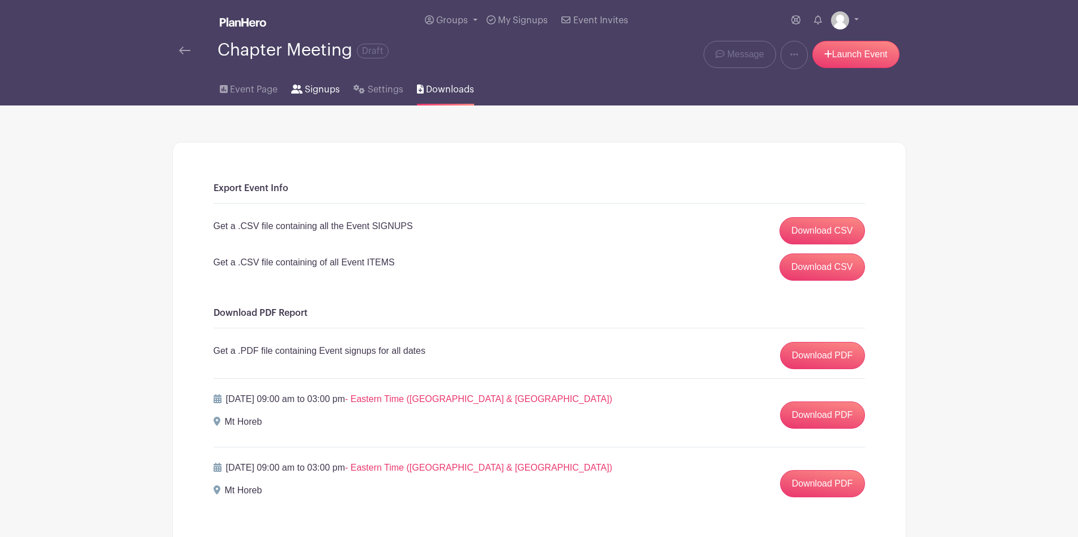
click at [321, 101] on link "Signups" at bounding box center [315, 87] width 49 height 36
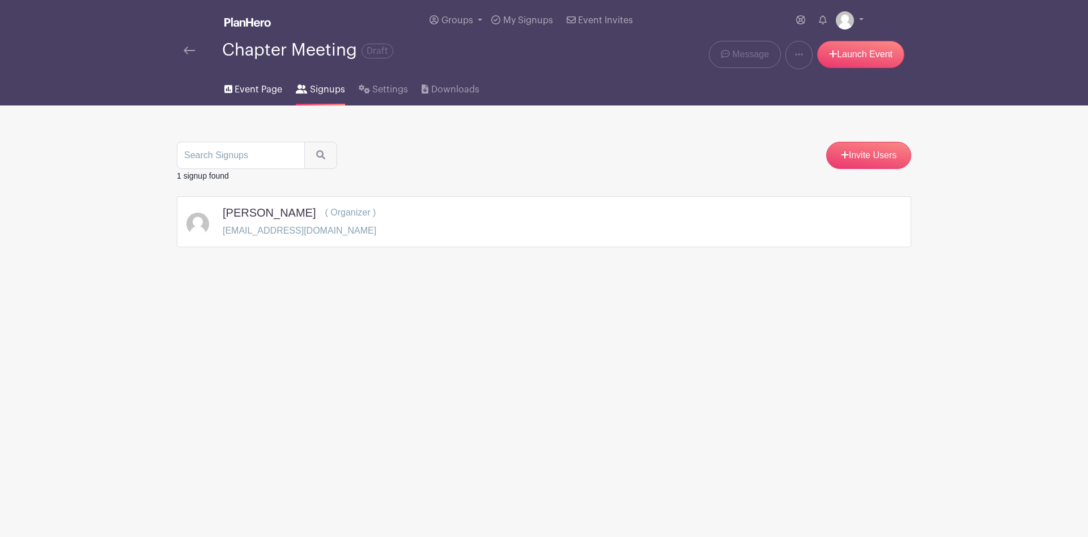
click at [262, 93] on span "Event Page" at bounding box center [259, 90] width 48 height 14
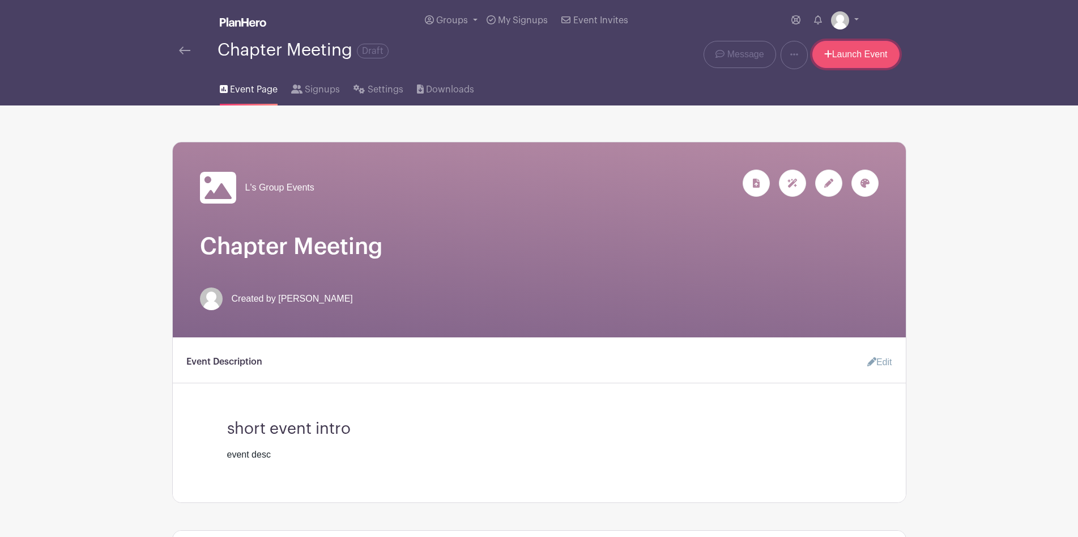
click at [865, 62] on link "Launch Event" at bounding box center [856, 54] width 87 height 27
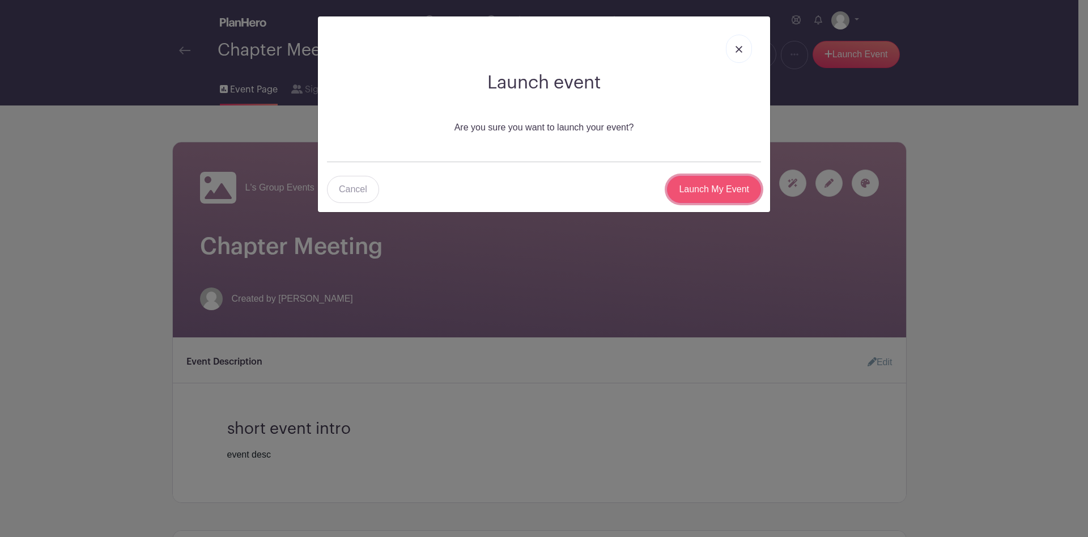
click at [704, 190] on input "Launch My Event" at bounding box center [714, 189] width 94 height 27
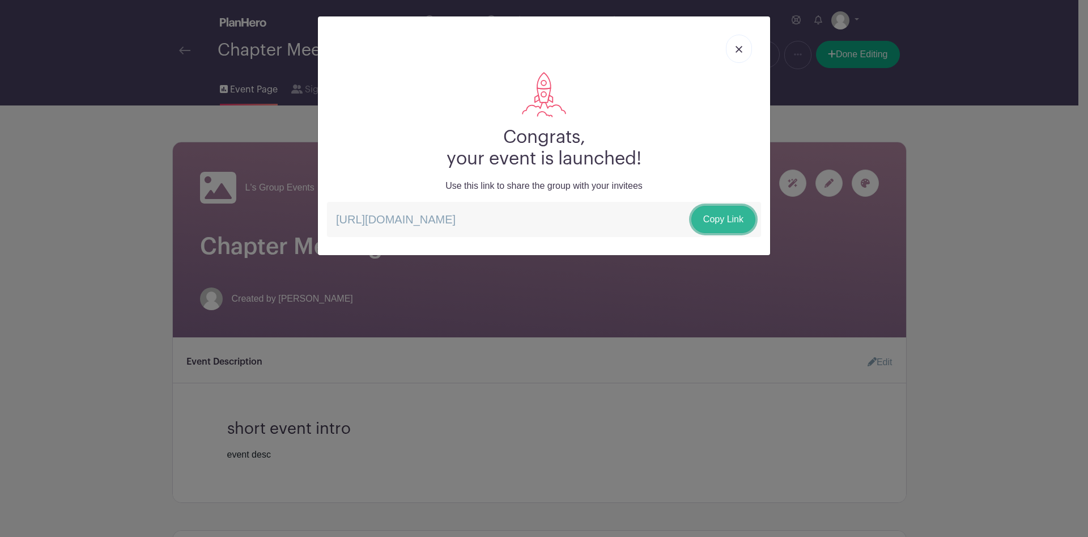
click at [729, 222] on link "Copy Link" at bounding box center [723, 219] width 64 height 27
click at [915, 229] on div "Congrats, your event is launched! Use this link to share the group with your in…" at bounding box center [544, 268] width 1088 height 537
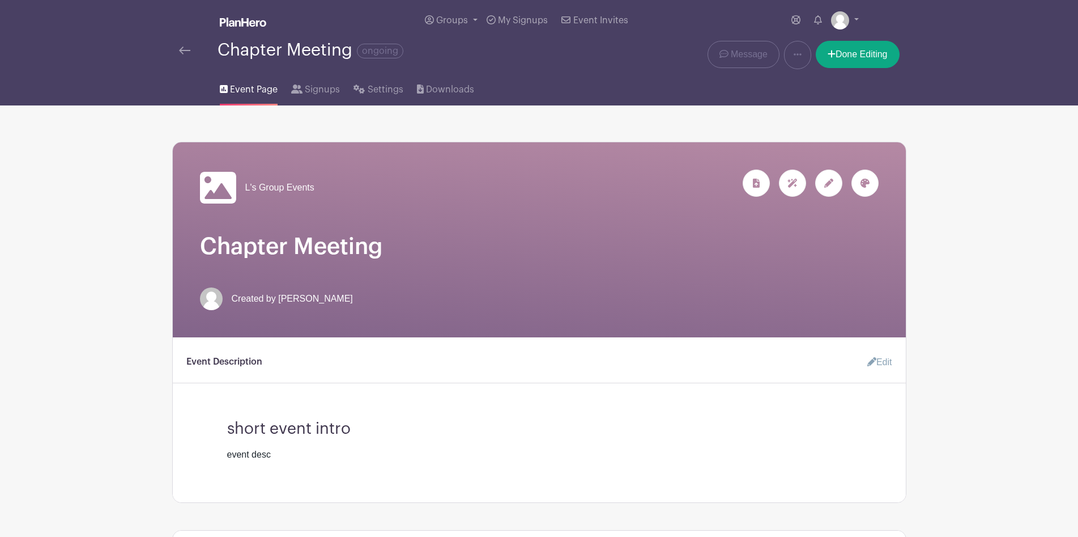
click at [185, 56] on link at bounding box center [184, 51] width 11 height 14
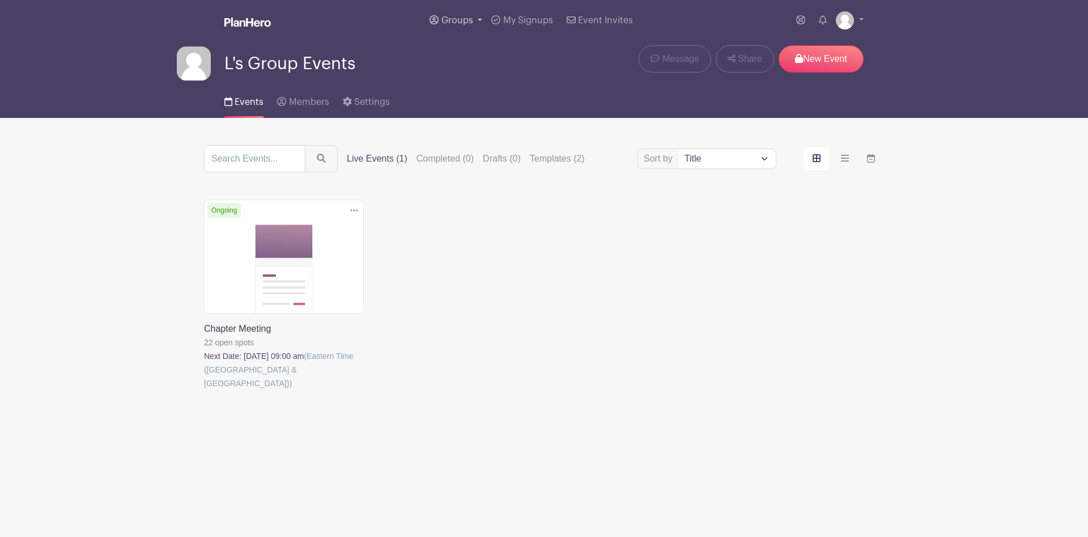
click at [454, 17] on span "Groups" at bounding box center [457, 20] width 32 height 9
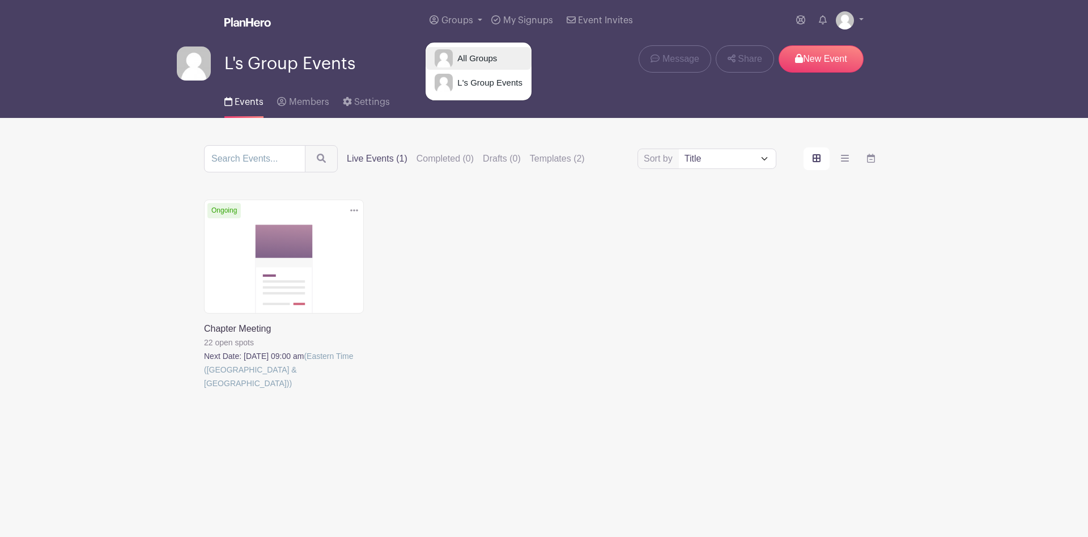
click at [456, 53] on span "All Groups" at bounding box center [475, 58] width 44 height 13
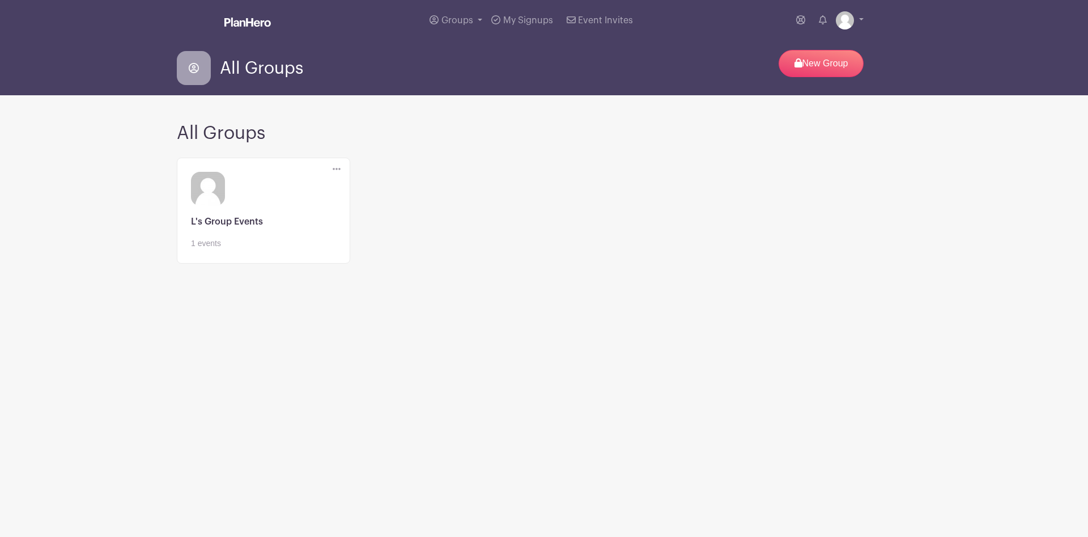
click at [335, 169] on icon at bounding box center [337, 168] width 8 height 9
click at [579, 19] on span "Event Invites" at bounding box center [605, 20] width 55 height 9
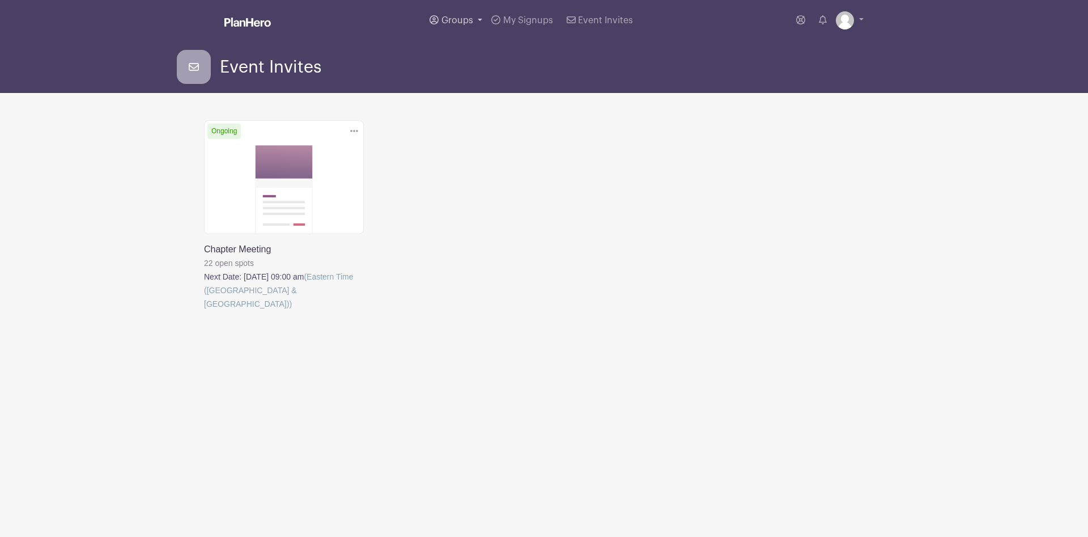
click at [465, 19] on span "Groups" at bounding box center [457, 20] width 32 height 9
click at [467, 54] on span "All Groups" at bounding box center [475, 58] width 44 height 13
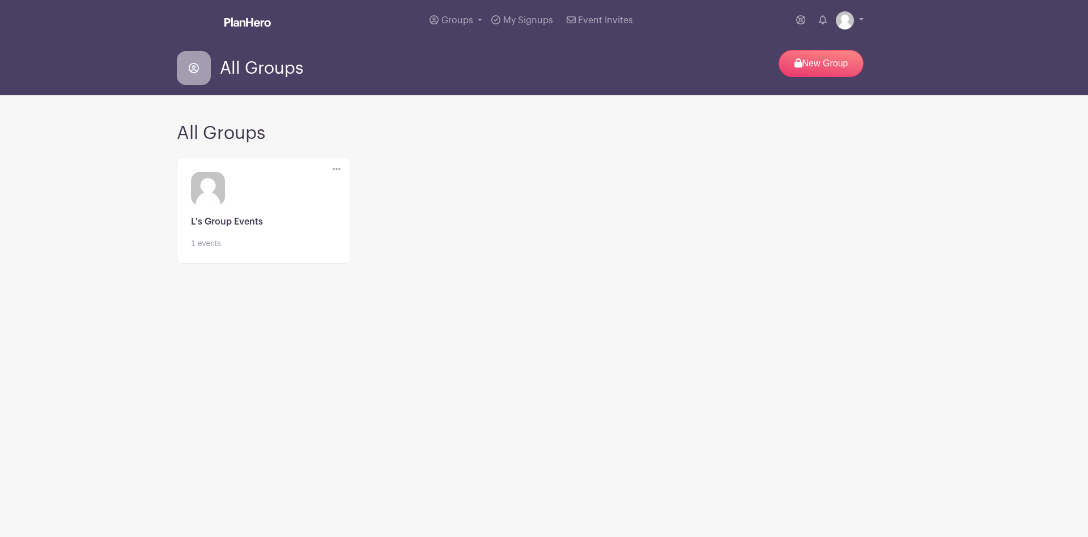
click at [336, 165] on div "Edit" at bounding box center [337, 169] width 26 height 23
click at [336, 170] on icon at bounding box center [337, 169] width 8 height 2
click at [357, 192] on link "Edit" at bounding box center [378, 190] width 90 height 18
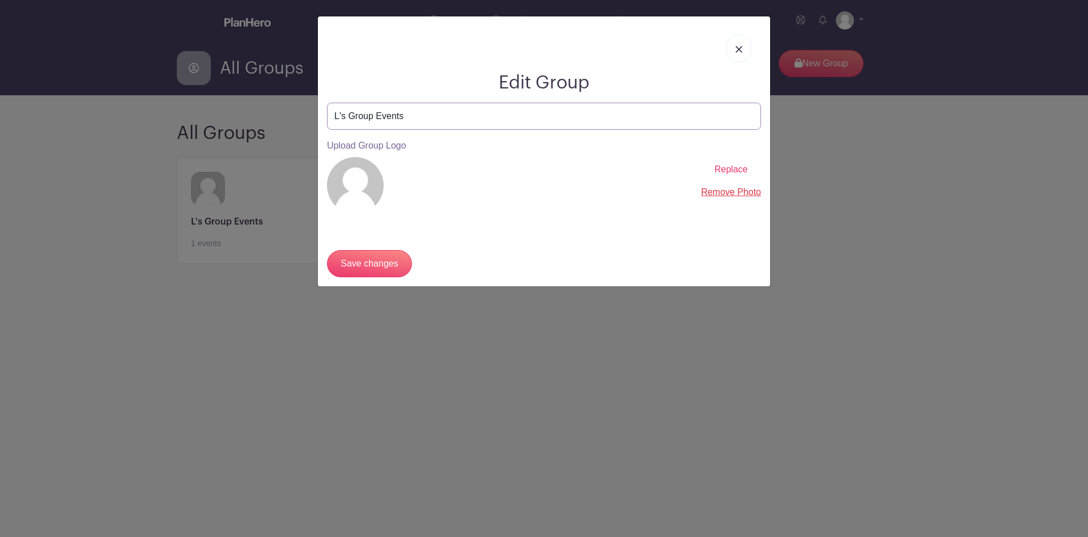
click at [349, 119] on input "L's Group Events" at bounding box center [544, 116] width 434 height 27
click at [440, 116] on input "Technology Committee Group Events" at bounding box center [544, 116] width 434 height 27
type input "Technology Committee Events"
click at [405, 258] on input "Save changes" at bounding box center [369, 263] width 85 height 27
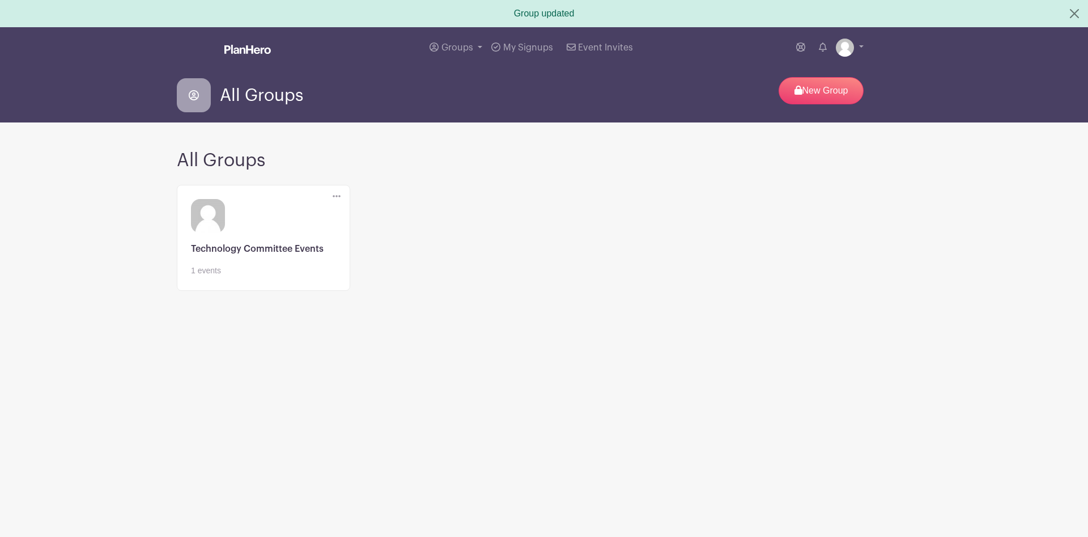
click at [338, 198] on icon at bounding box center [337, 196] width 8 height 9
click at [437, 168] on h2 "All Groups" at bounding box center [544, 161] width 734 height 22
click at [465, 48] on span "Groups" at bounding box center [457, 47] width 32 height 9
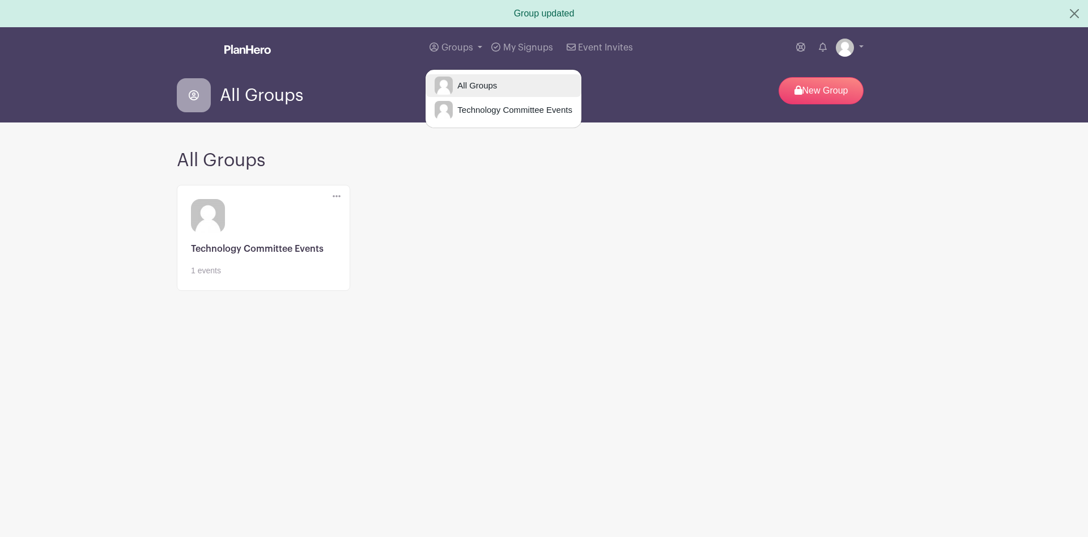
click at [495, 80] on span "All Groups" at bounding box center [475, 85] width 44 height 13
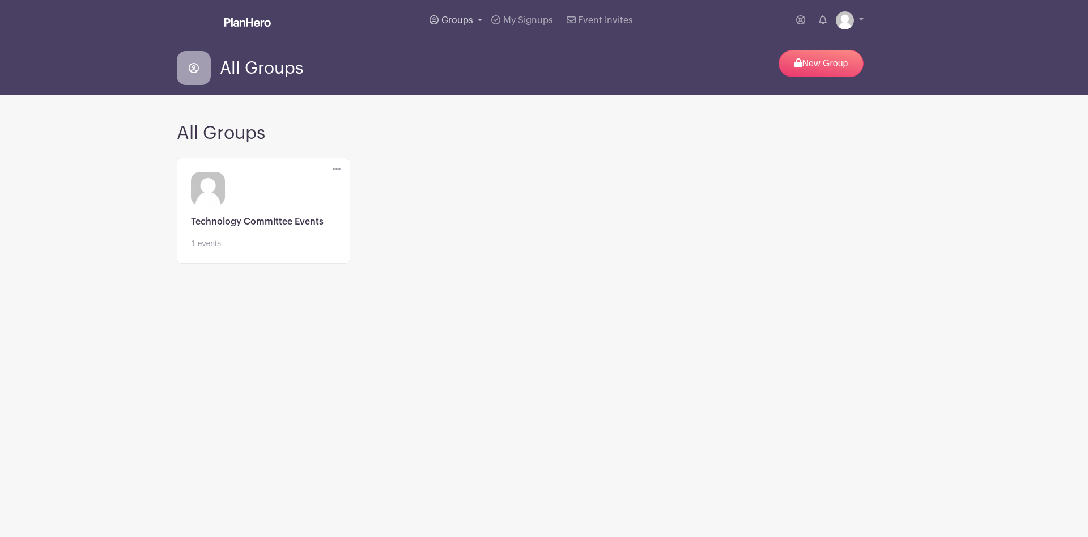
click at [475, 24] on link "Groups" at bounding box center [456, 20] width 62 height 41
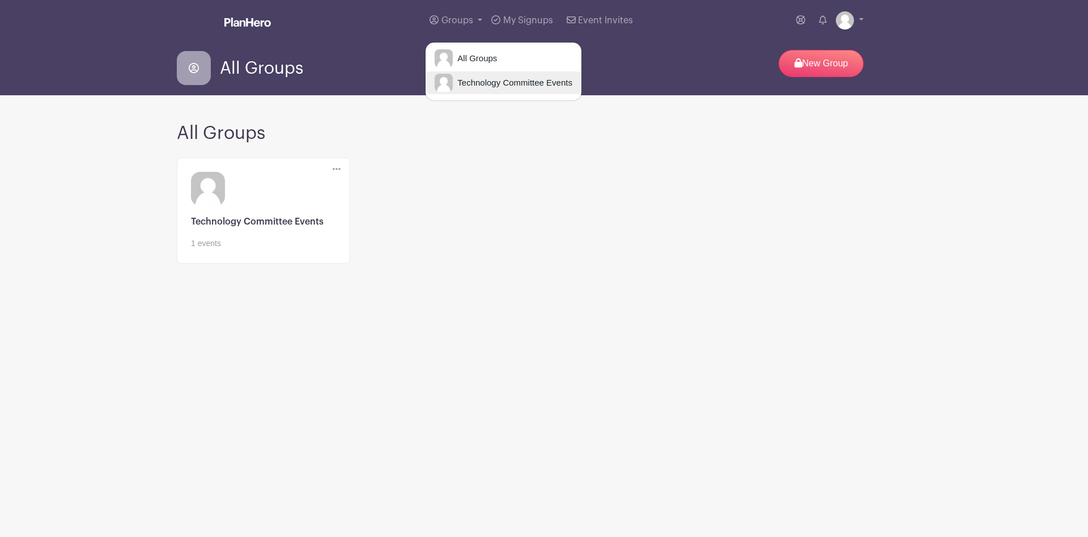
click at [492, 78] on span "Technology Committee Events" at bounding box center [513, 82] width 120 height 13
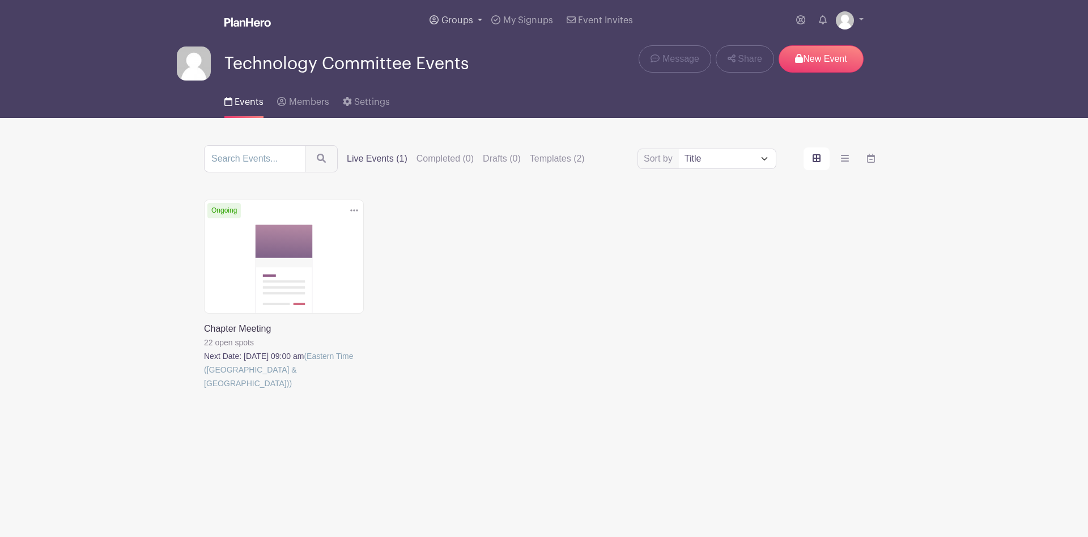
click at [470, 27] on link "Groups" at bounding box center [456, 20] width 62 height 41
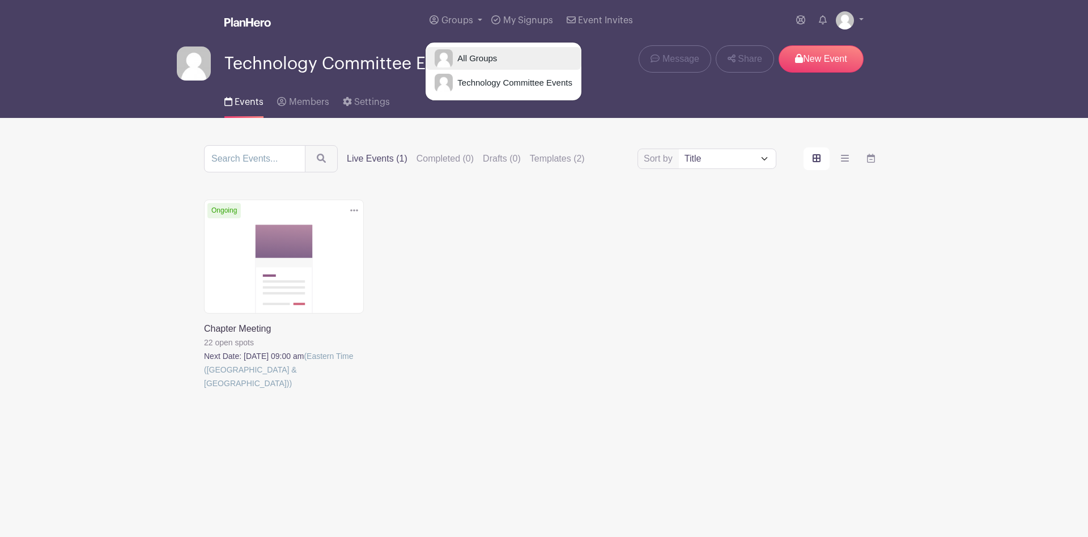
click at [470, 58] on span "All Groups" at bounding box center [475, 58] width 44 height 13
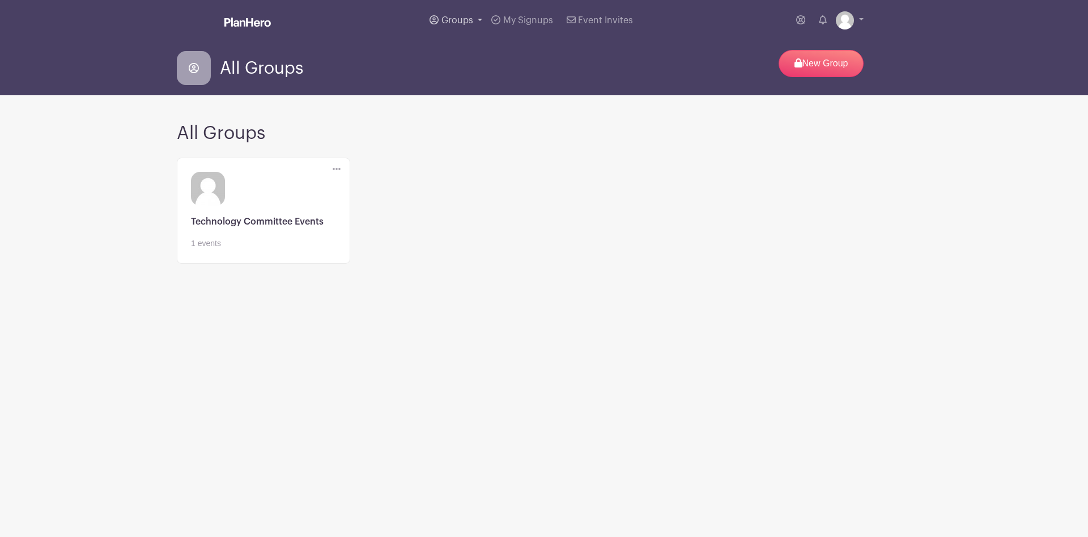
click at [470, 19] on span "Groups" at bounding box center [457, 20] width 32 height 9
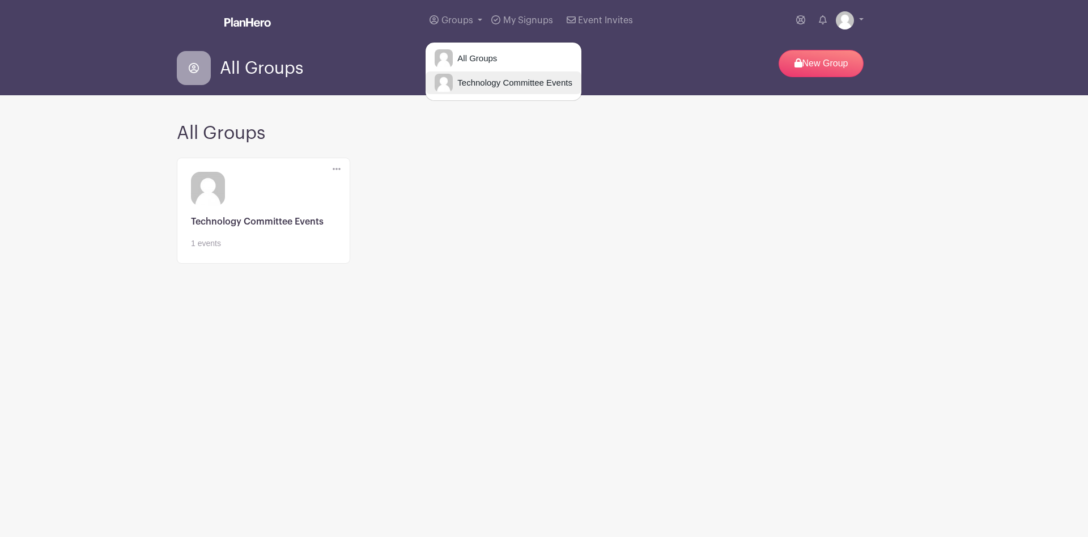
click at [481, 82] on span "Technology Committee Events" at bounding box center [513, 82] width 120 height 13
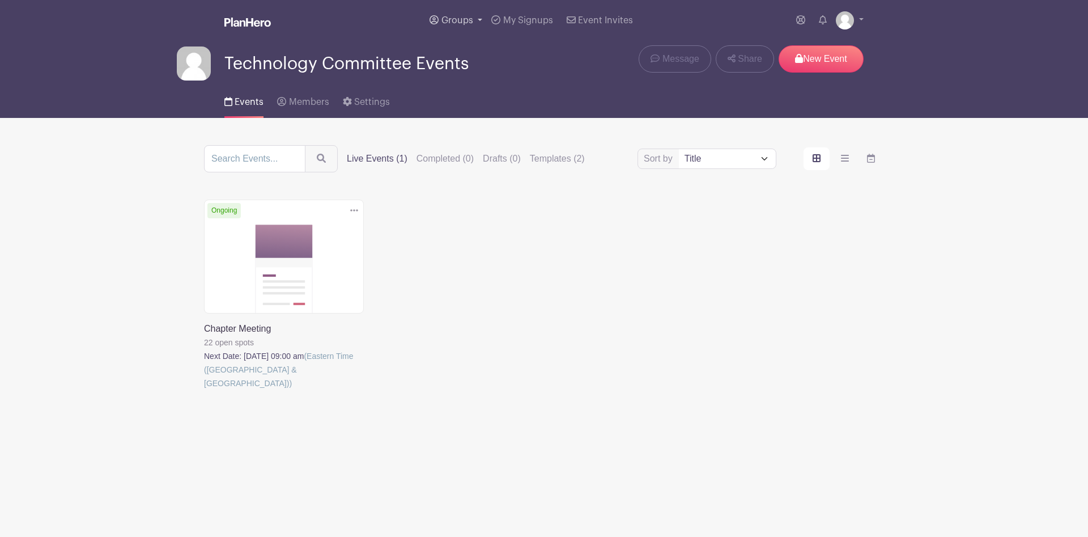
click at [453, 17] on span "Groups" at bounding box center [457, 20] width 32 height 9
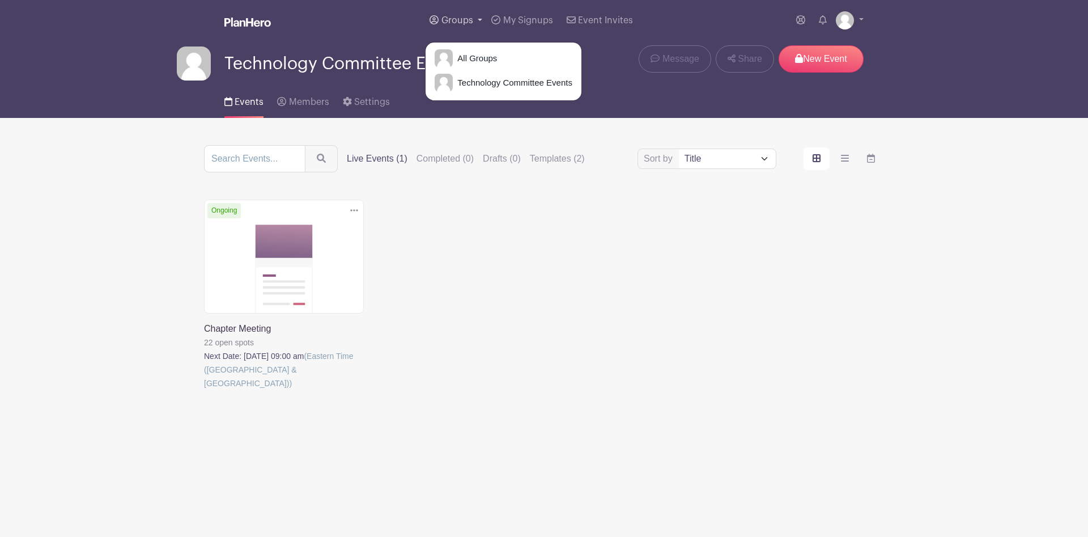
click at [453, 17] on span "Groups" at bounding box center [457, 20] width 32 height 9
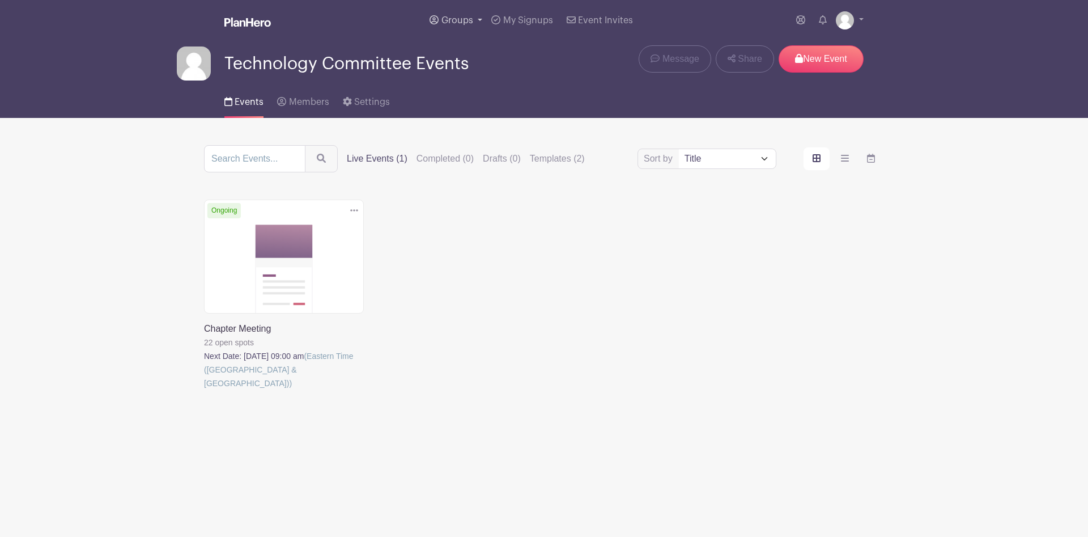
click at [466, 14] on link "Groups" at bounding box center [456, 20] width 62 height 41
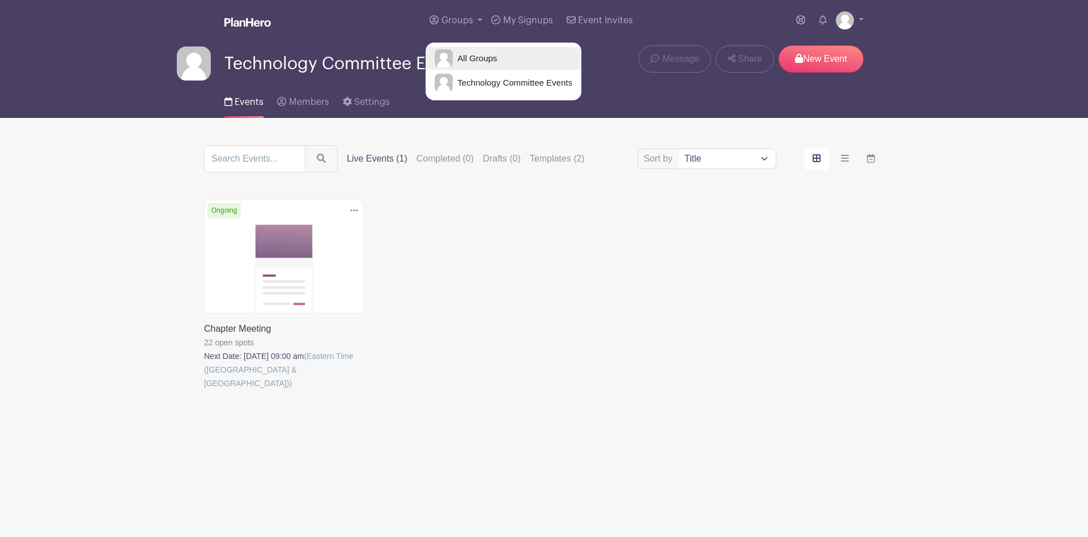
click at [476, 61] on span "All Groups" at bounding box center [475, 58] width 44 height 13
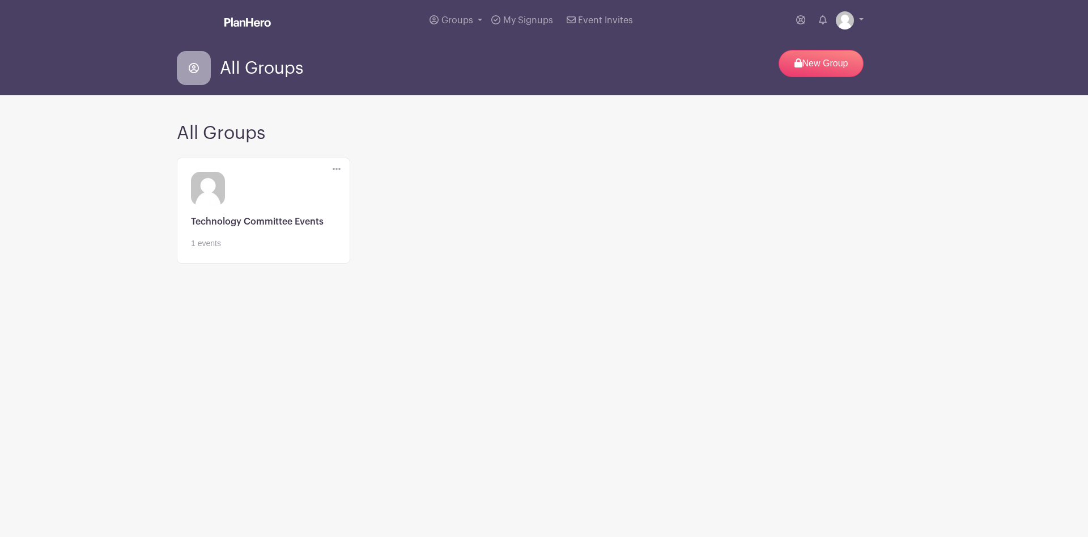
click at [338, 167] on icon at bounding box center [337, 168] width 8 height 9
click at [300, 249] on link at bounding box center [263, 249] width 145 height 0
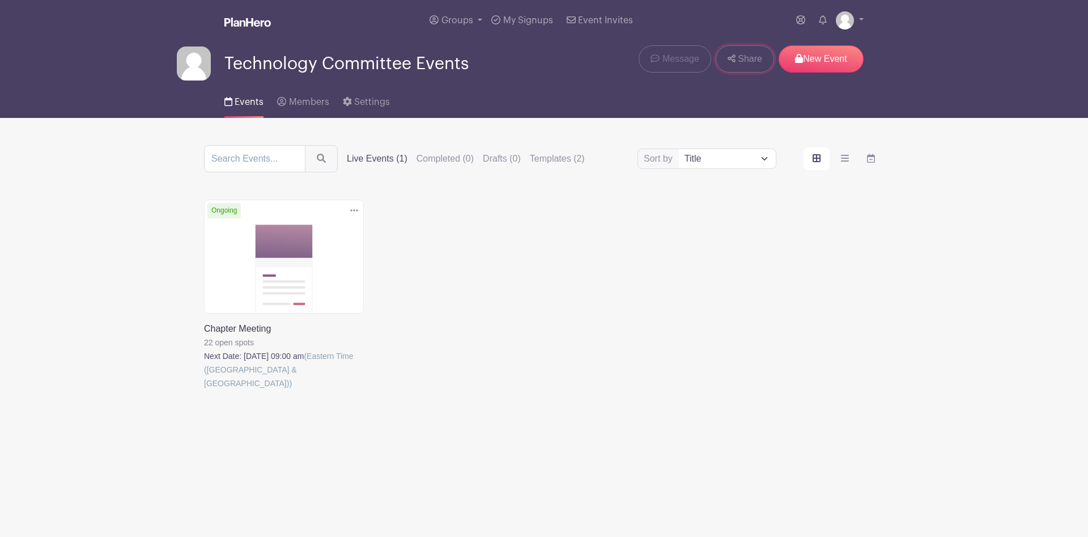
click at [745, 73] on link "Share" at bounding box center [745, 58] width 58 height 27
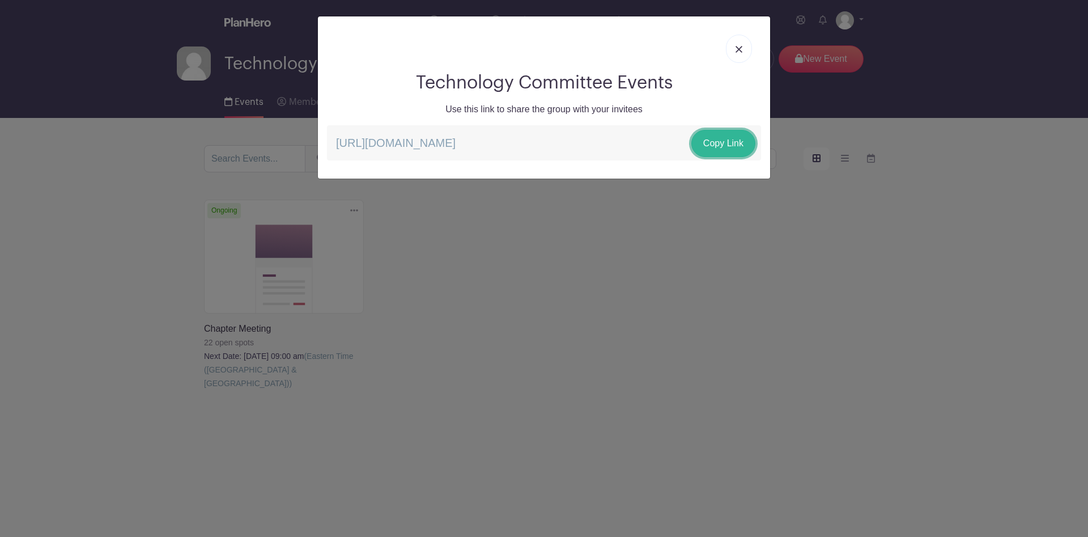
click at [712, 145] on link "Copy Link" at bounding box center [723, 143] width 64 height 27
click at [13, 283] on div "Technology Committee Events Use this link to share the group with your invitees…" at bounding box center [544, 268] width 1088 height 537
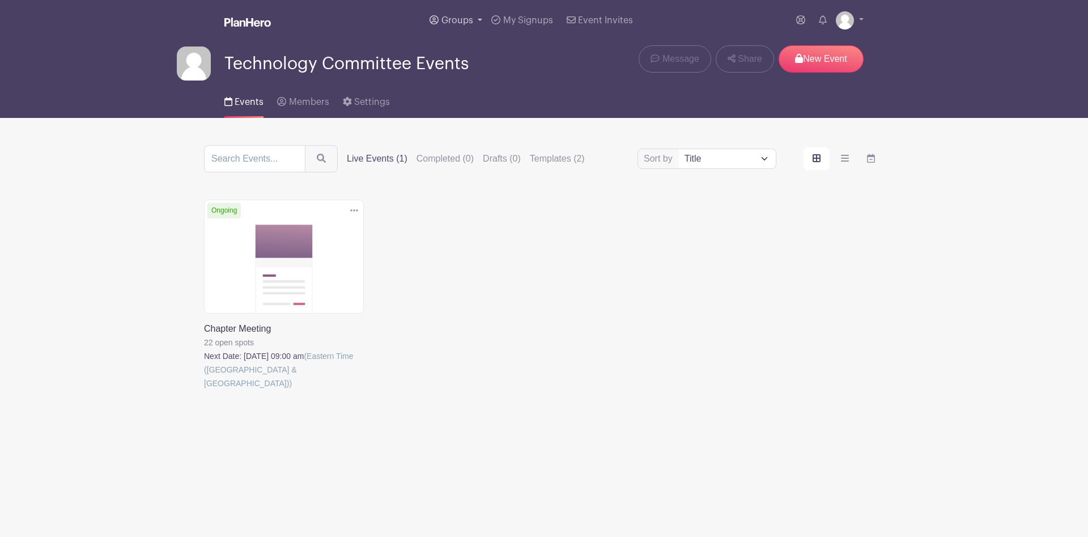
click at [470, 22] on span "Groups" at bounding box center [457, 20] width 32 height 9
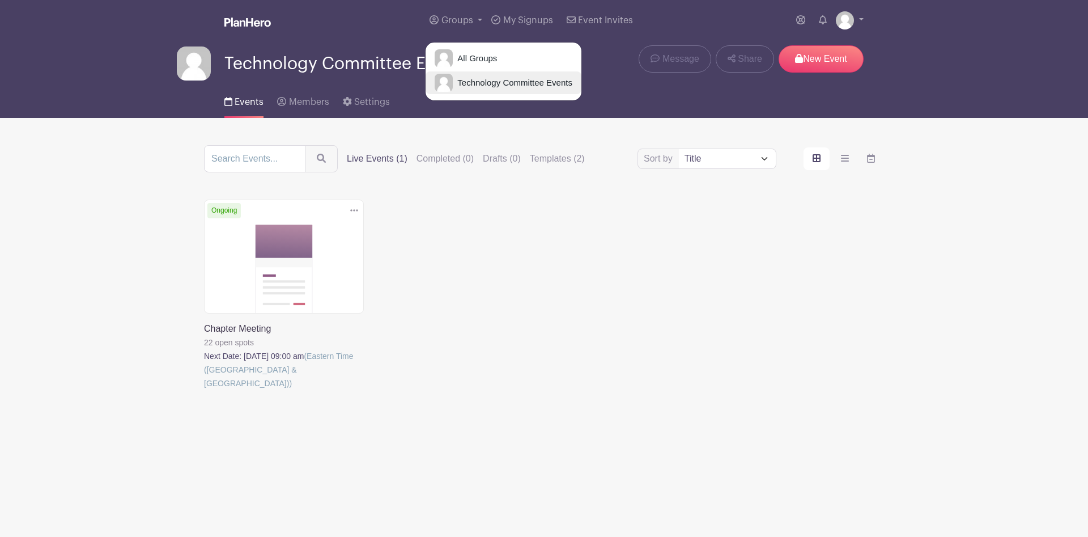
click at [478, 84] on span "Technology Committee Events" at bounding box center [513, 82] width 120 height 13
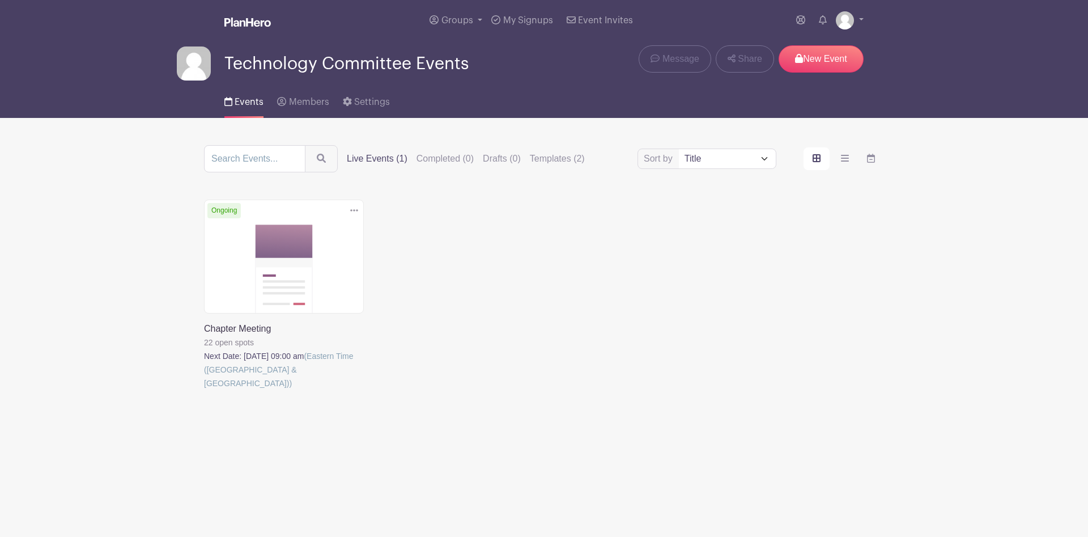
click at [204, 390] on link at bounding box center [204, 390] width 0 height 0
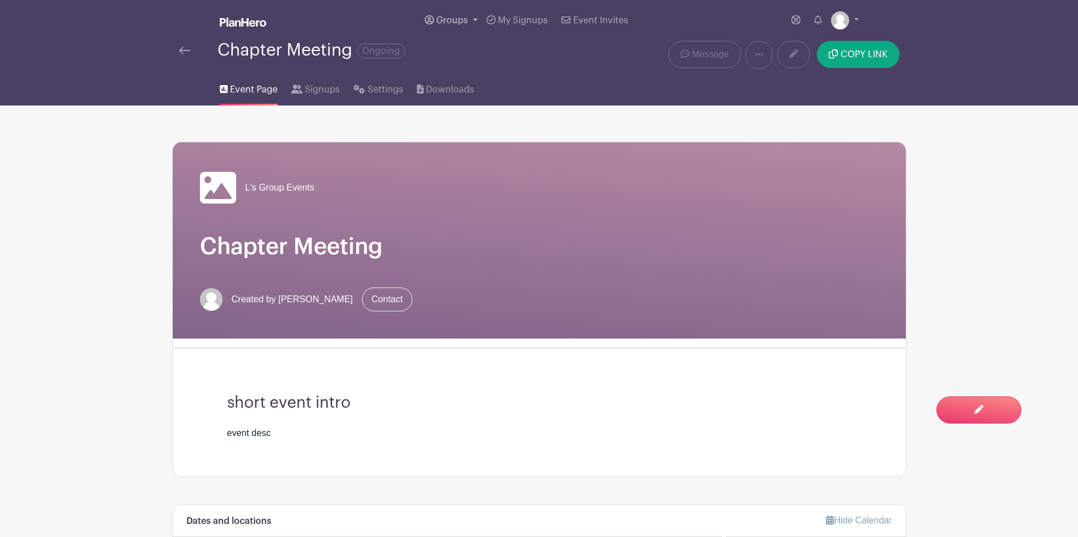
click at [461, 20] on span "Groups" at bounding box center [452, 20] width 32 height 9
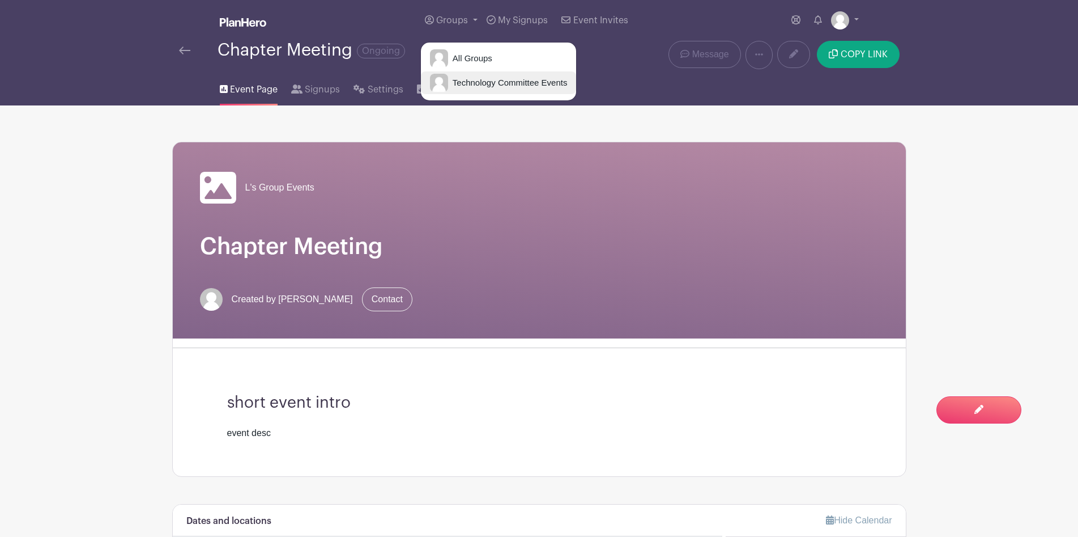
click at [473, 83] on span "Technology Committee Events" at bounding box center [508, 82] width 120 height 13
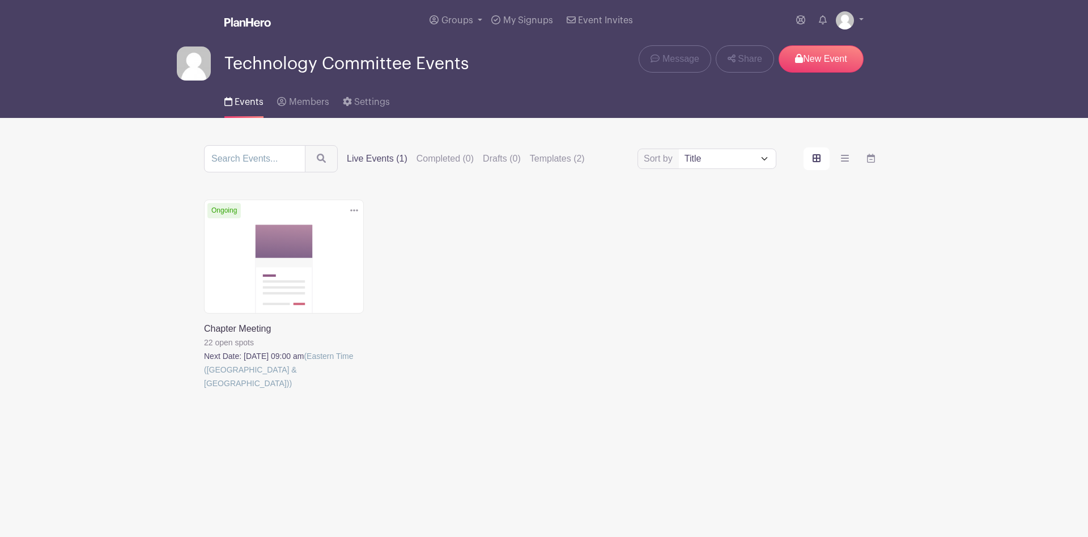
click at [351, 210] on icon at bounding box center [354, 210] width 8 height 2
click at [509, 87] on div "Events Members Settings" at bounding box center [544, 100] width 748 height 36
click at [356, 100] on span "Settings" at bounding box center [372, 101] width 36 height 9
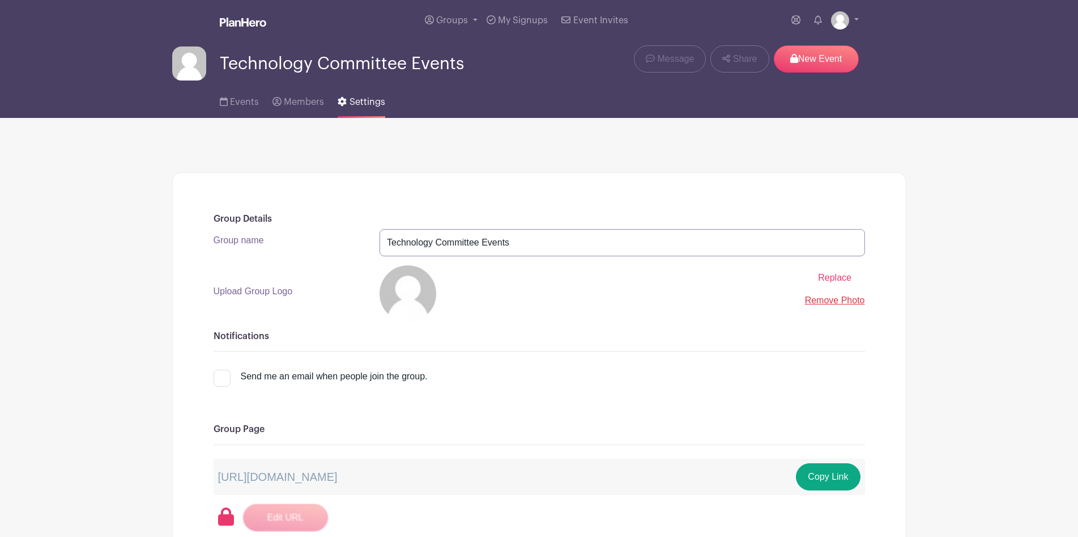
click at [483, 248] on input "Technology Committee Events" at bounding box center [623, 242] width 486 height 27
type input "Technology Committee Hosting Events"
click at [514, 245] on input "Technology Committee Hosting Events" at bounding box center [623, 242] width 486 height 27
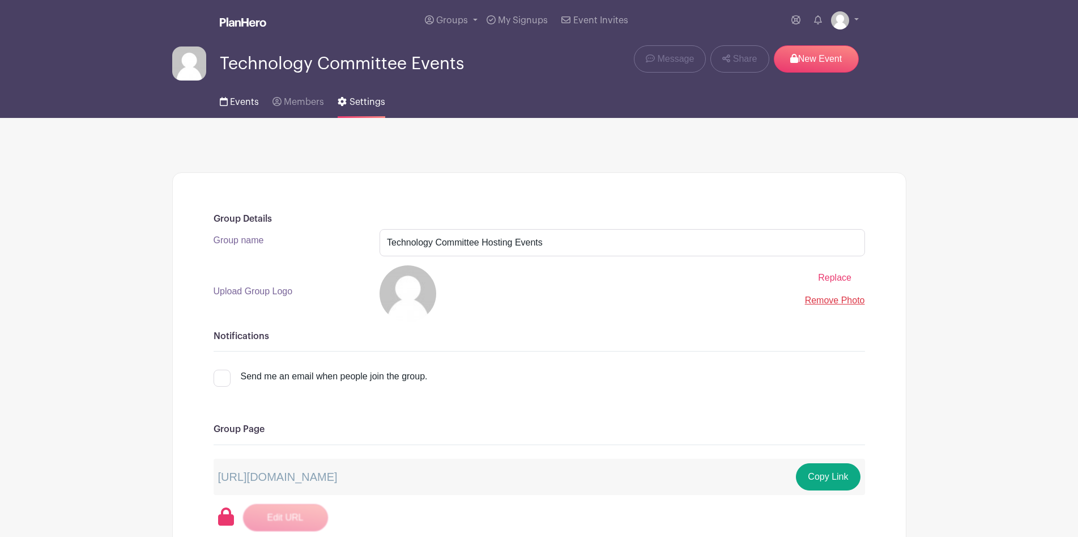
click at [250, 100] on span "Events" at bounding box center [244, 101] width 29 height 9
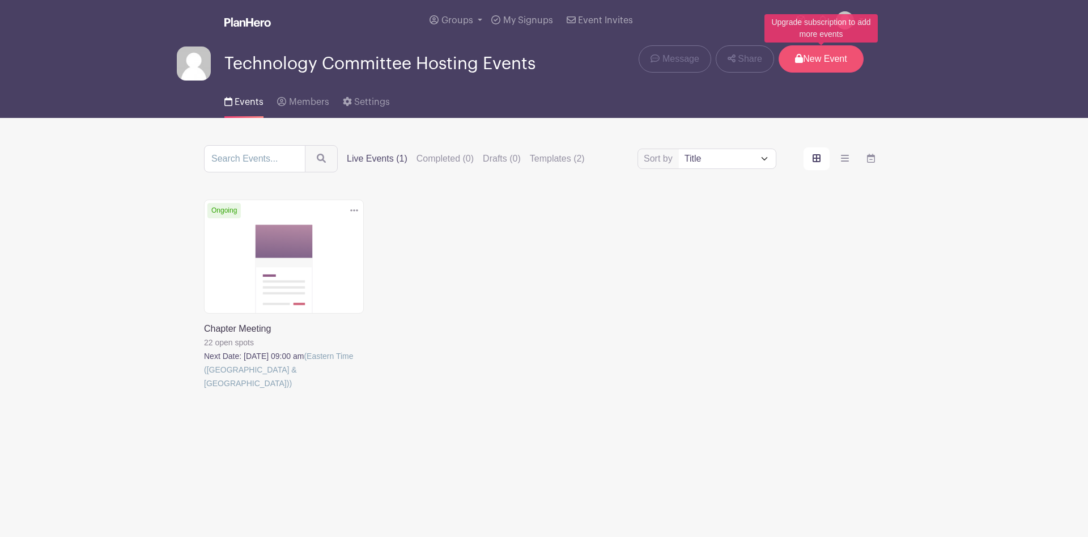
click at [822, 64] on p "New Event" at bounding box center [821, 58] width 85 height 27
click at [558, 272] on div "Delete Event Are you sure you want to delete this Event? Yes, Delete No, Cancel…" at bounding box center [544, 310] width 694 height 222
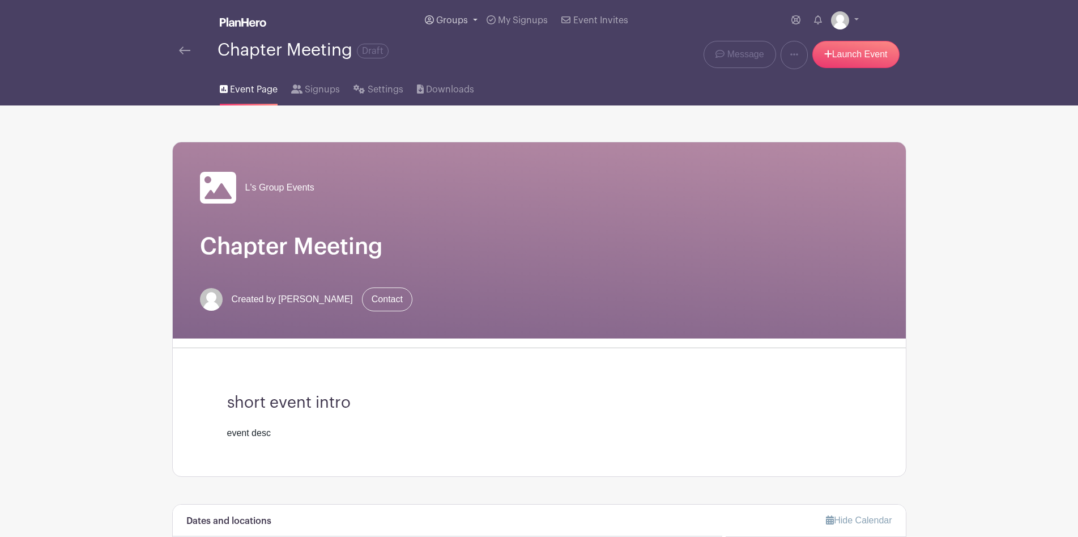
click at [462, 21] on span "Groups" at bounding box center [452, 20] width 32 height 9
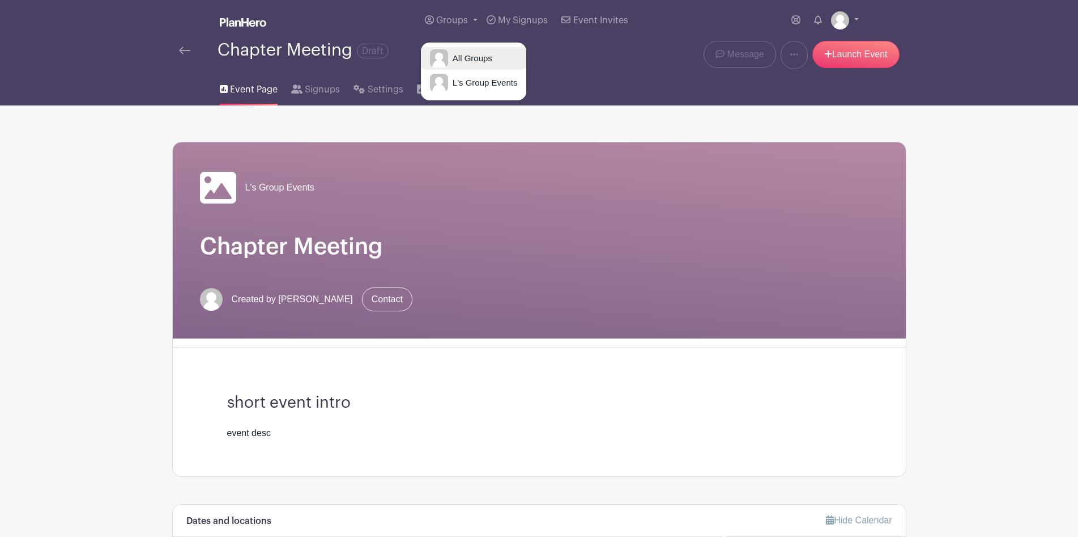
click at [462, 59] on span "All Groups" at bounding box center [470, 58] width 44 height 13
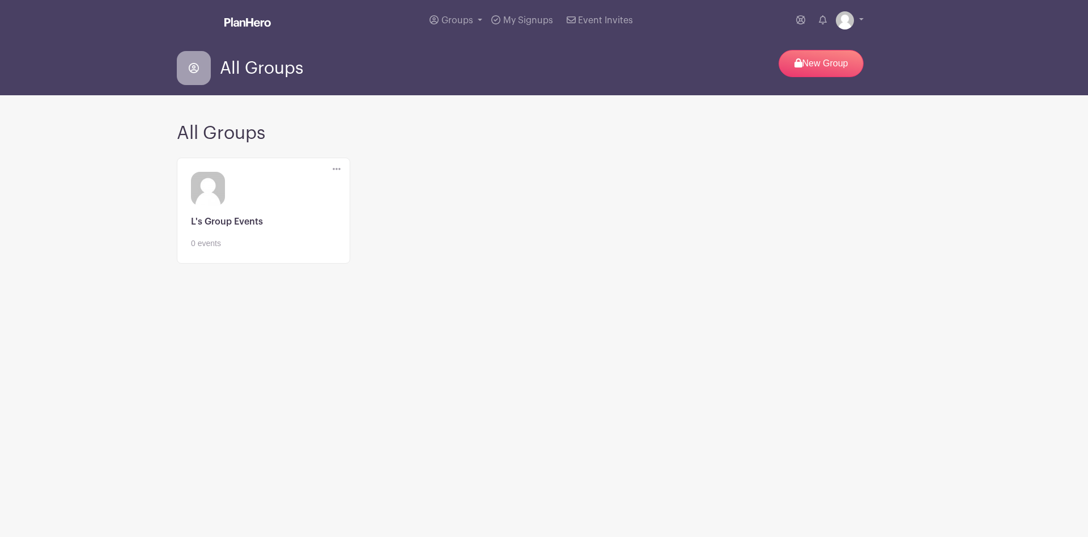
click at [294, 249] on link at bounding box center [263, 249] width 145 height 0
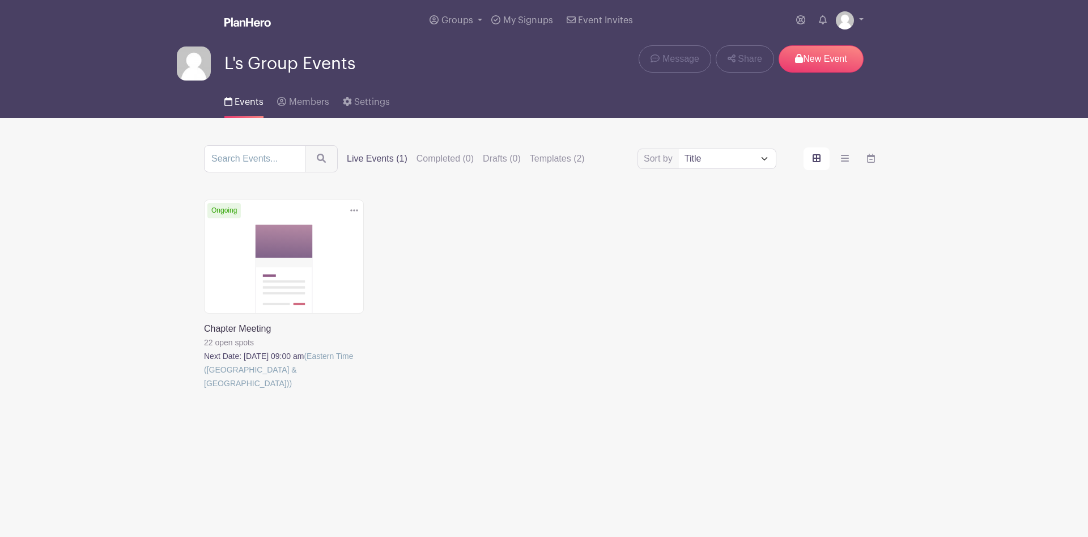
click at [679, 149] on select "Title Recently modified Newest Upcoming dates" at bounding box center [727, 158] width 97 height 19
click at [843, 160] on icon "order and view" at bounding box center [845, 158] width 8 height 9
click at [0, 0] on input "order and view" at bounding box center [0, 0] width 0 height 0
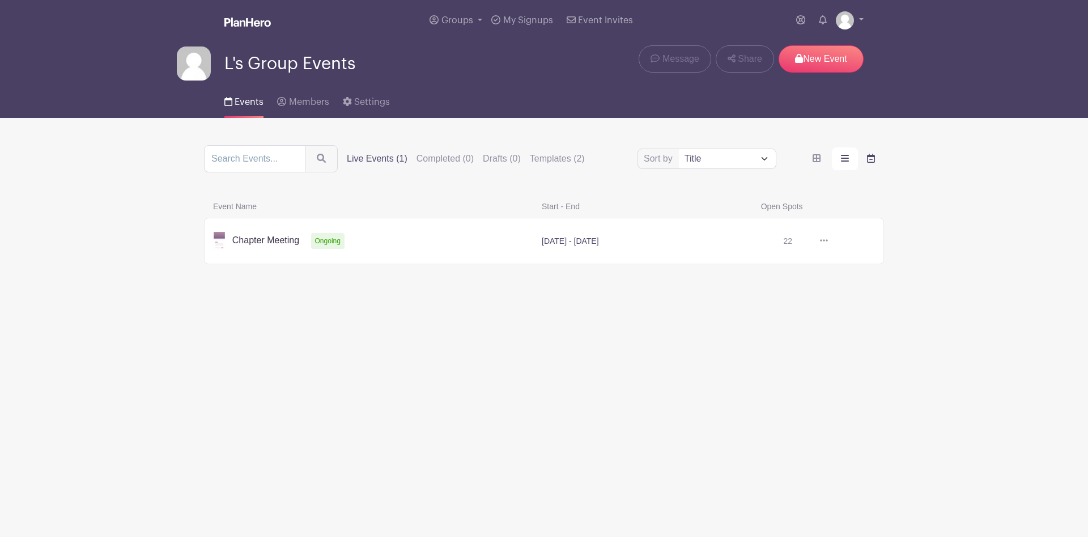
click at [878, 160] on label "order and view" at bounding box center [871, 158] width 26 height 23
click at [0, 0] on input "order and view" at bounding box center [0, 0] width 0 height 0
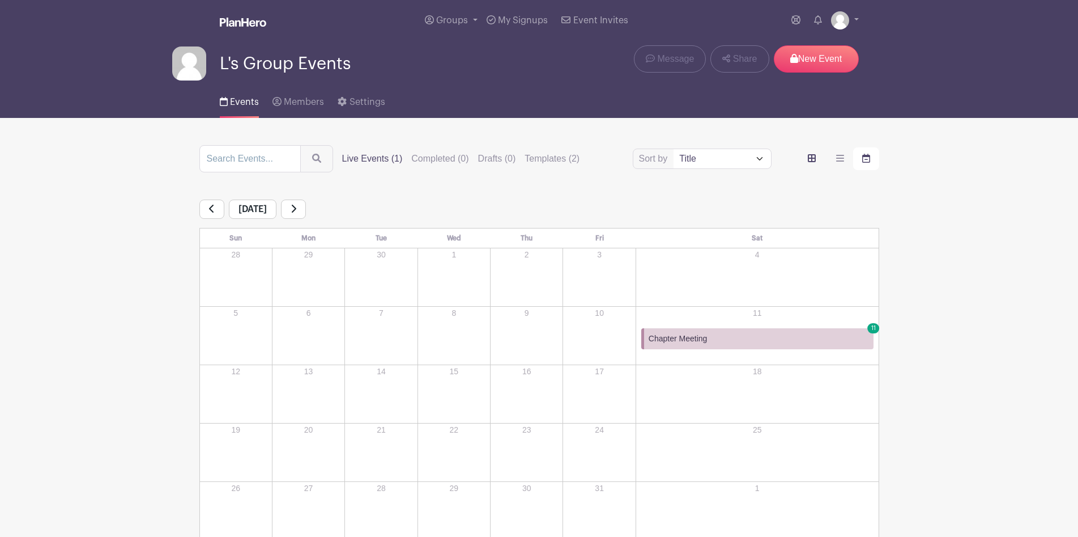
click at [813, 160] on icon "order and view" at bounding box center [812, 158] width 8 height 8
click at [0, 0] on input "order and view" at bounding box center [0, 0] width 0 height 0
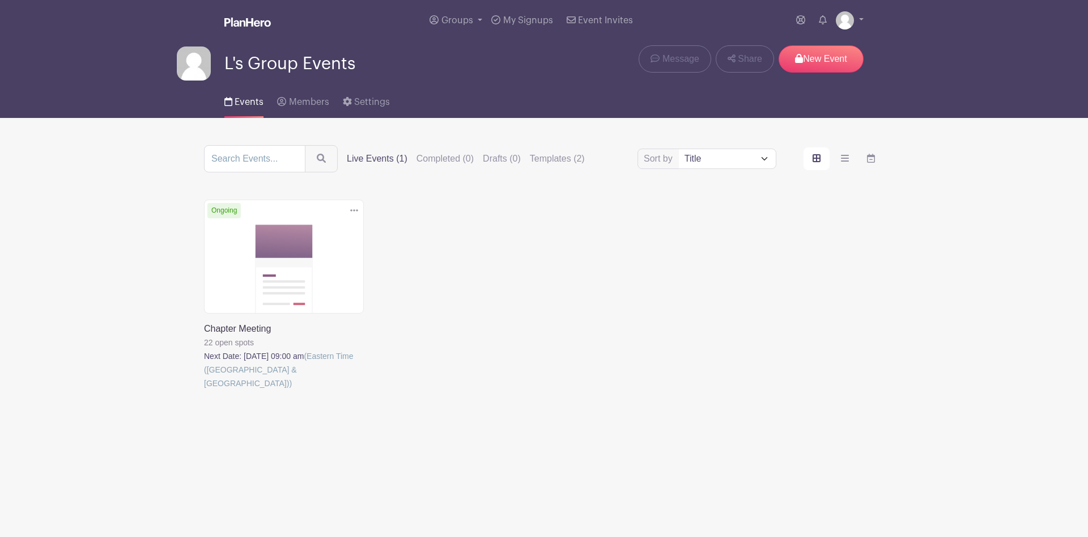
click at [204, 390] on link at bounding box center [204, 390] width 0 height 0
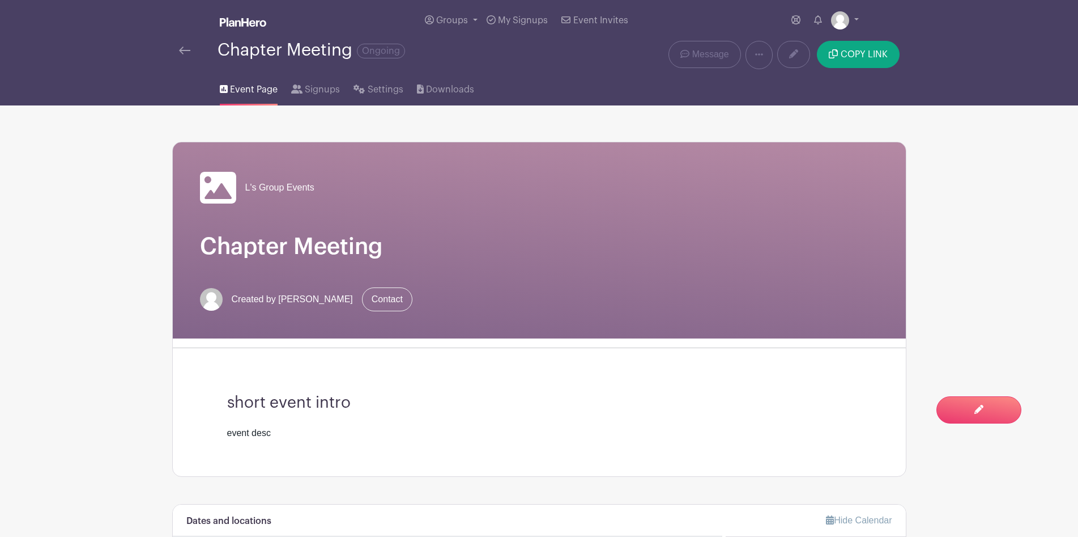
click at [266, 92] on span "Event Page" at bounding box center [254, 90] width 48 height 14
click at [247, 57] on div "Chapter Meeting Ongoing" at bounding box center [312, 50] width 188 height 19
click at [186, 49] on img at bounding box center [184, 50] width 11 height 8
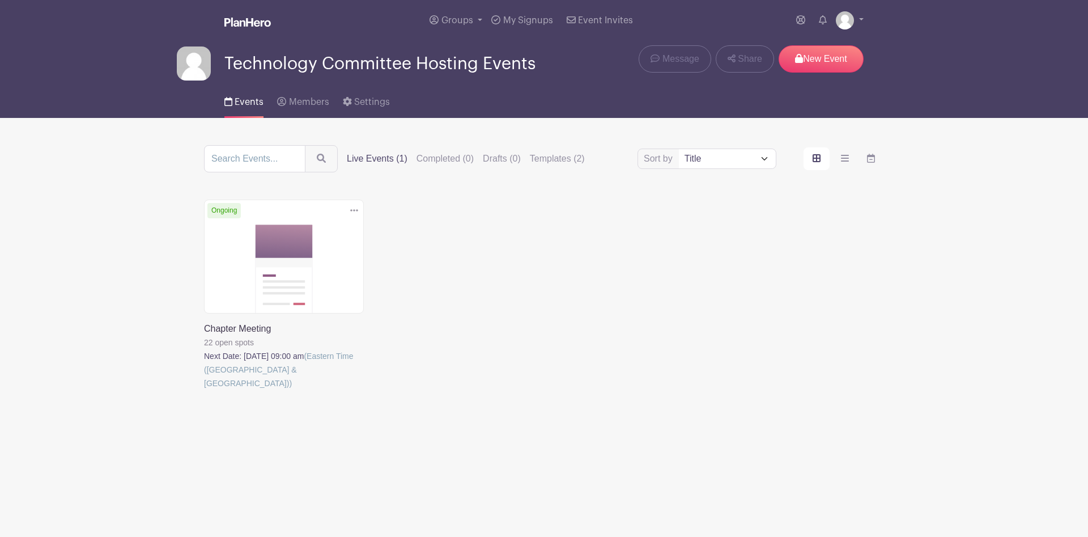
click at [355, 212] on icon at bounding box center [354, 210] width 8 height 9
click at [204, 390] on link at bounding box center [204, 390] width 0 height 0
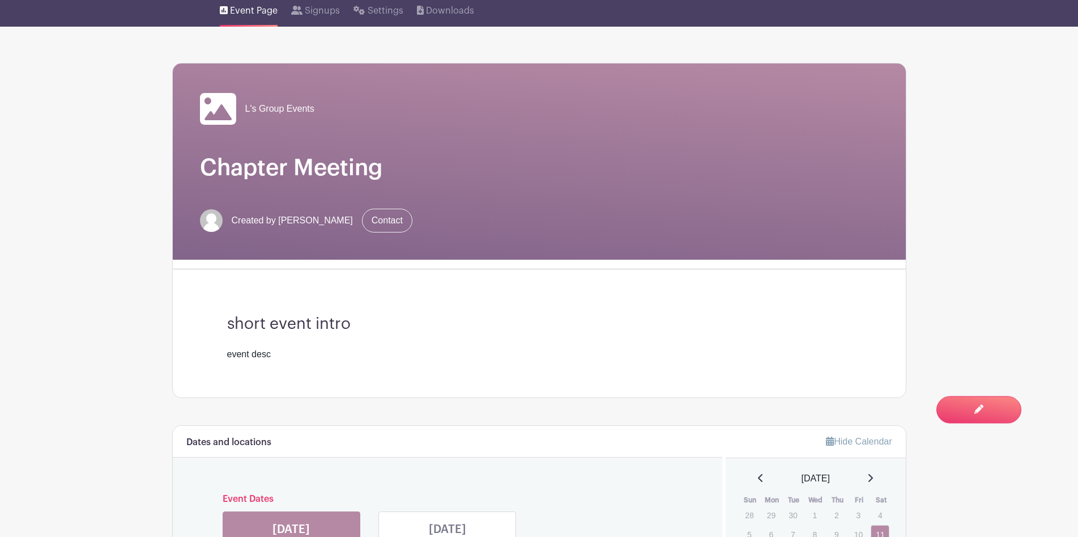
scroll to position [79, 0]
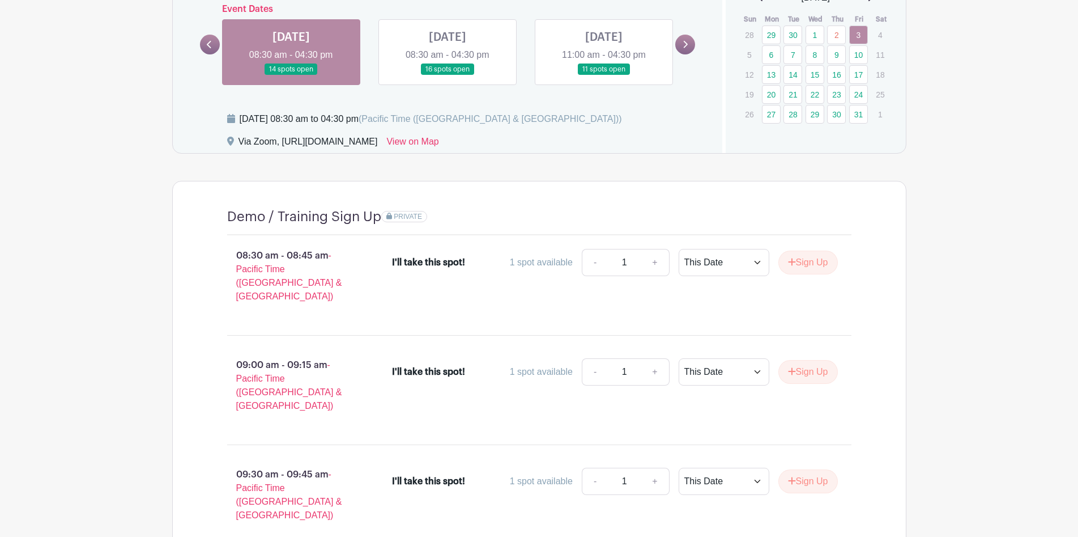
scroll to position [766, 0]
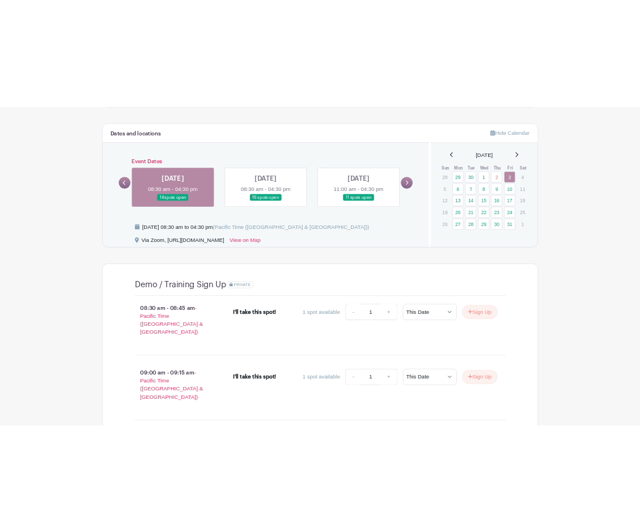
scroll to position [736, 0]
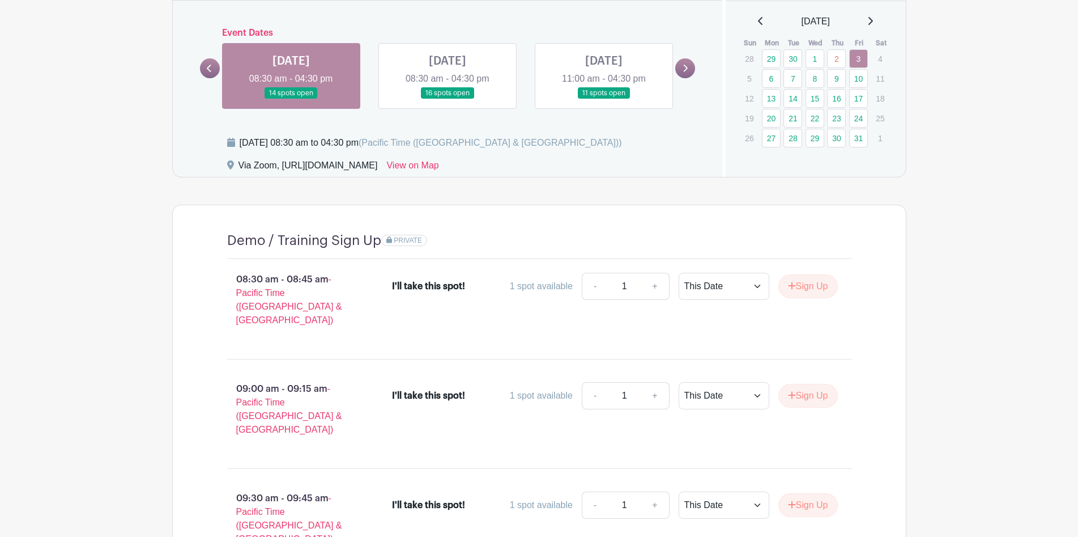
click at [216, 124] on div "Dates and locations Event Dates MON Aug 04, 2025 08:30 am - 04:30 pm 16 spots o…" at bounding box center [448, 73] width 550 height 208
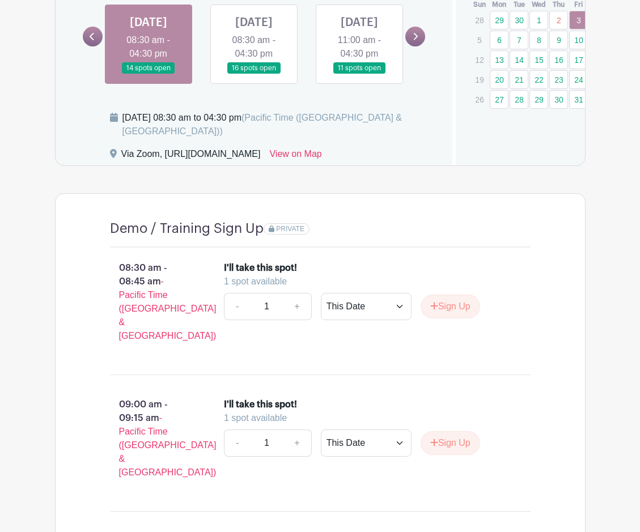
drag, startPoint x: 639, startPoint y: 166, endPoint x: 640, endPoint y: 120, distance: 45.9
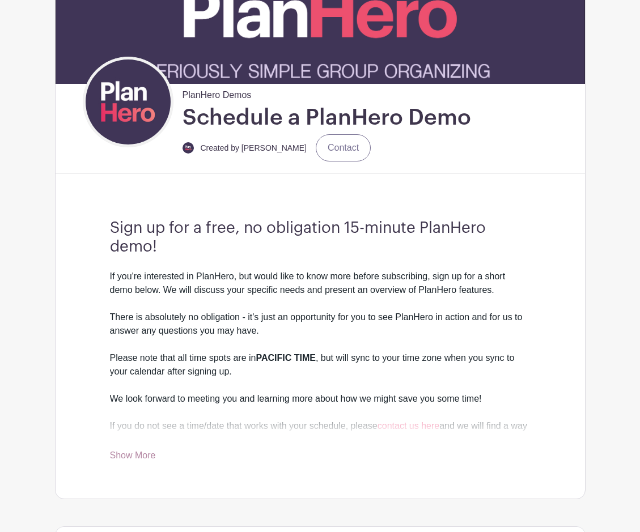
scroll to position [123, 0]
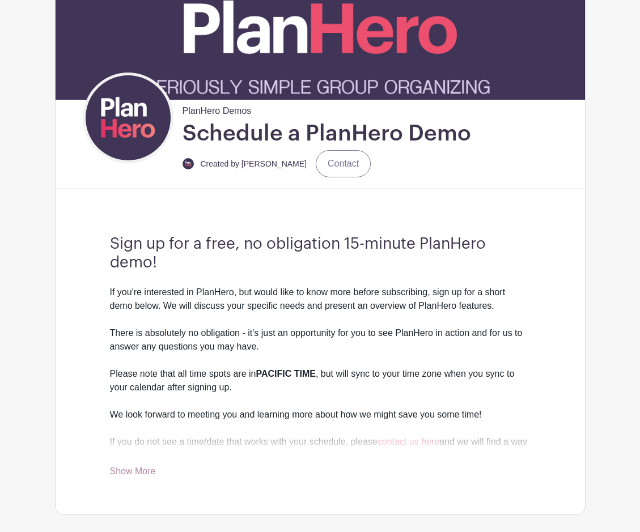
click at [450, 326] on div "If you're interested in PlanHero, but would like to know more before subscribin…" at bounding box center [320, 401] width 420 height 231
click at [337, 316] on div "If you're interested in PlanHero, but would like to know more before subscribin…" at bounding box center [320, 401] width 420 height 231
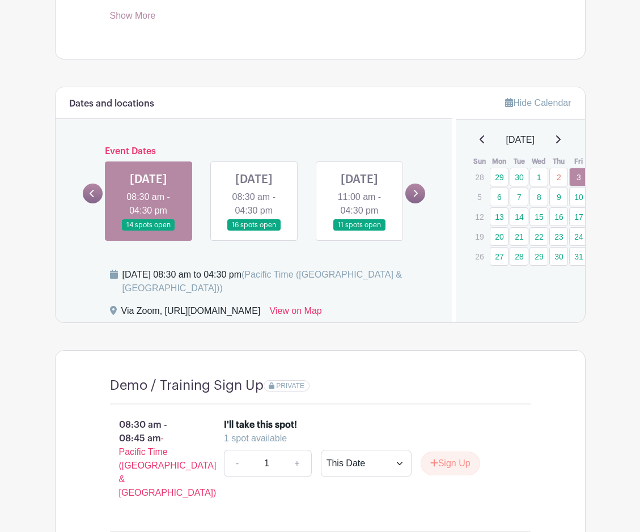
scroll to position [567, 0]
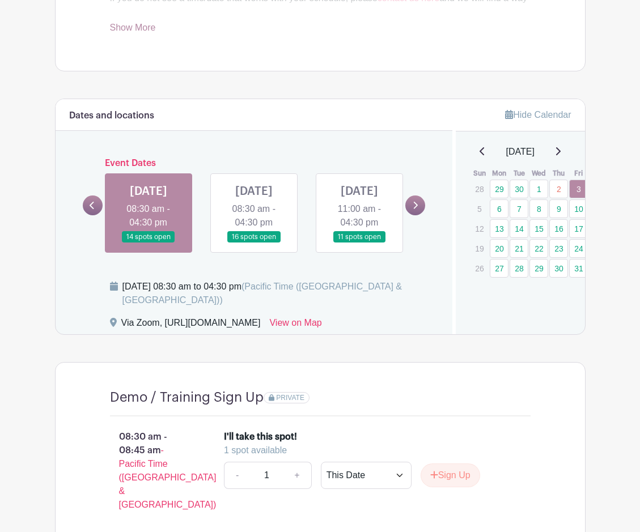
drag, startPoint x: 318, startPoint y: 452, endPoint x: 217, endPoint y: 456, distance: 100.9
click at [217, 456] on div "I'll take this spot! 1 spot available - 1 + This Date Select Dates Select Dates…" at bounding box center [377, 476] width 343 height 100
copy div "I'll take this spot!"
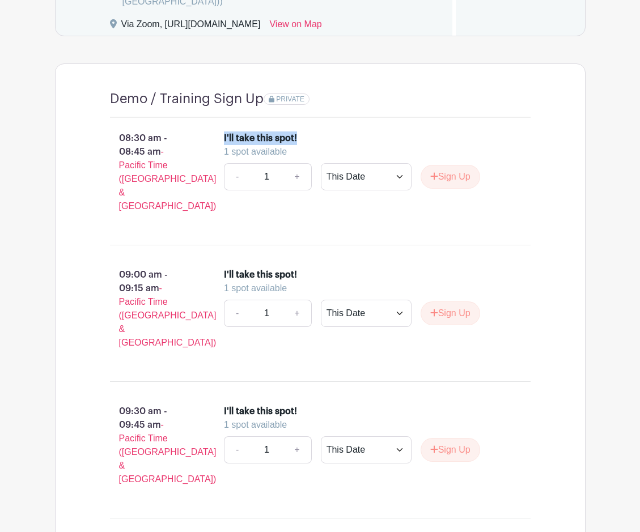
scroll to position [847, 0]
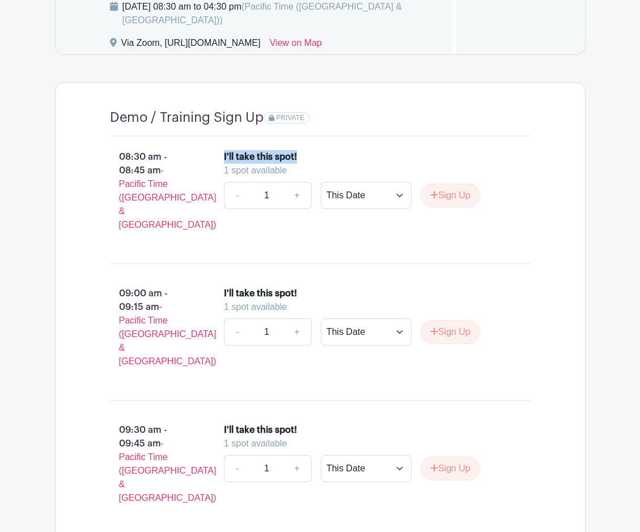
click at [458, 290] on li "I'll take this spot! 1 spot available - 1 + This Date Select Dates Select Dates…" at bounding box center [370, 320] width 302 height 77
click at [295, 209] on link "+" at bounding box center [297, 195] width 28 height 27
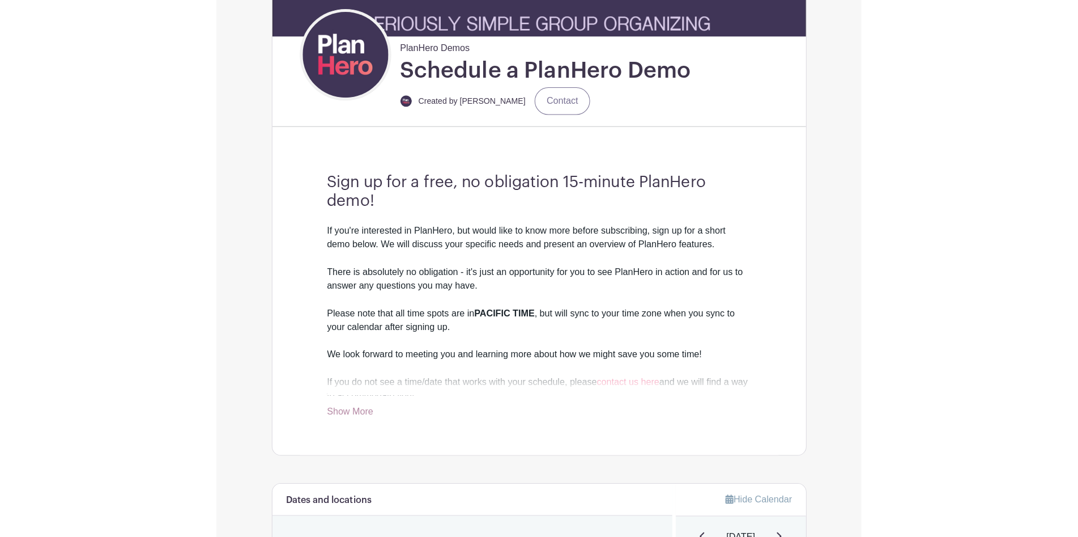
scroll to position [190, 0]
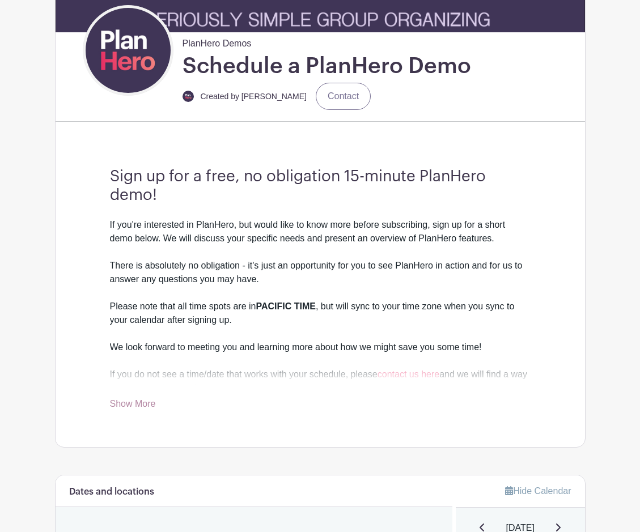
click at [197, 257] on div "If you're interested in PlanHero, but would like to know more before subscribin…" at bounding box center [320, 333] width 420 height 231
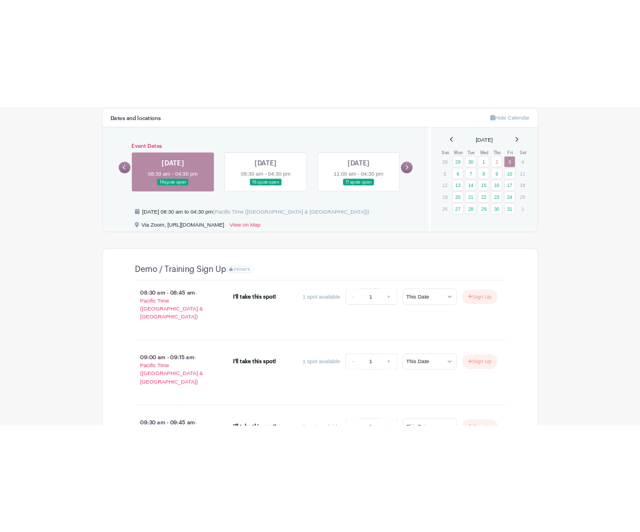
scroll to position [700, 0]
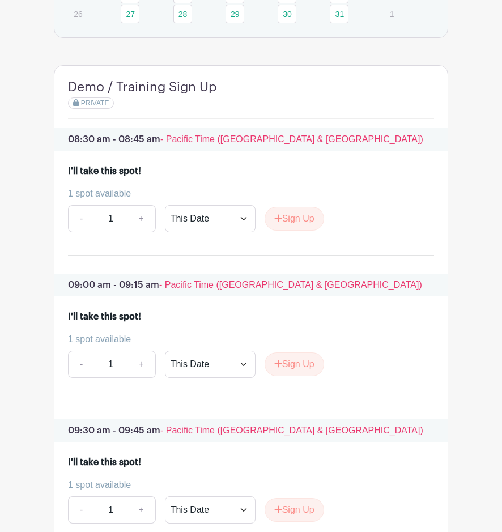
scroll to position [1056, 0]
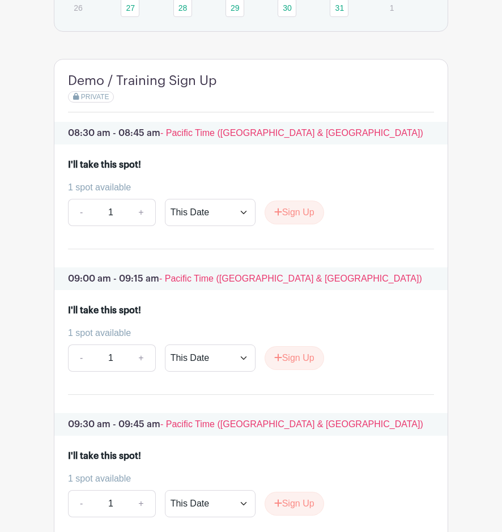
click at [321, 172] on div "I'll take this spot!" at bounding box center [251, 165] width 366 height 14
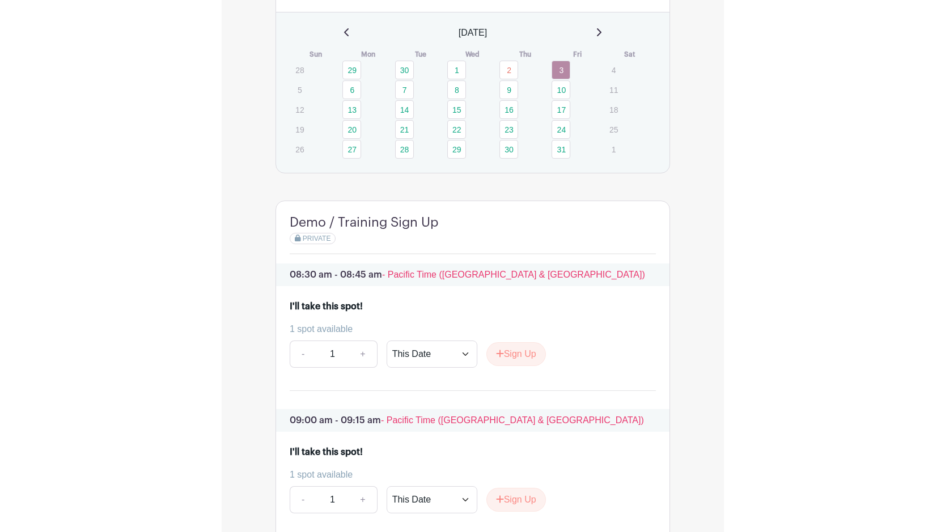
scroll to position [940, 0]
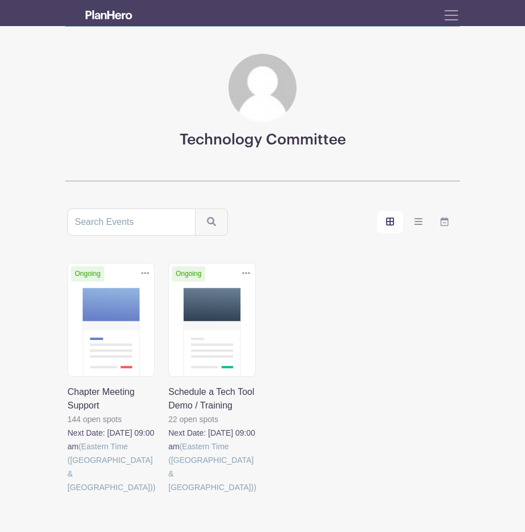
drag, startPoint x: 0, startPoint y: 170, endPoint x: -155, endPoint y: 180, distance: 155.0
click at [0, 180] on html "Loading... Groups All Groups Technology Committee Hosting Events My Signups Eve…" at bounding box center [262, 298] width 525 height 597
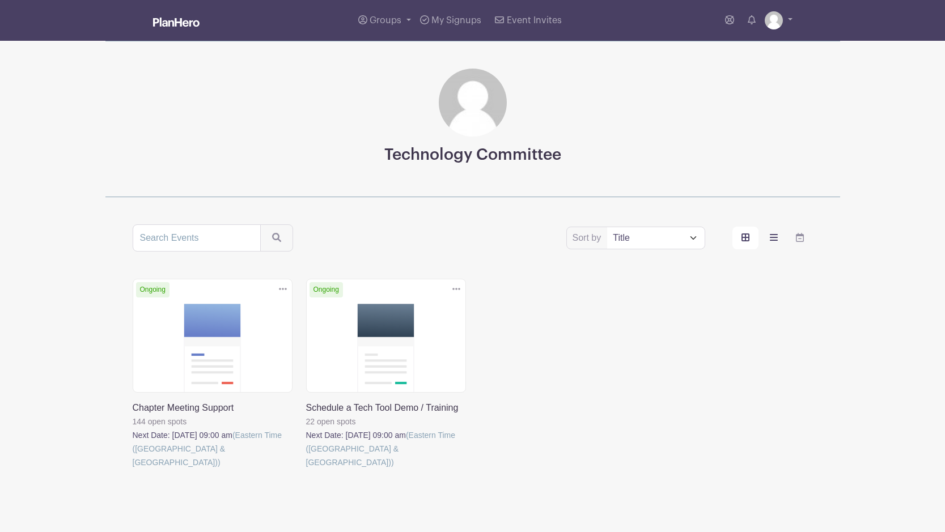
click at [524, 239] on icon "order and view" at bounding box center [774, 237] width 8 height 7
click at [0, 0] on input "order and view" at bounding box center [0, 0] width 0 height 0
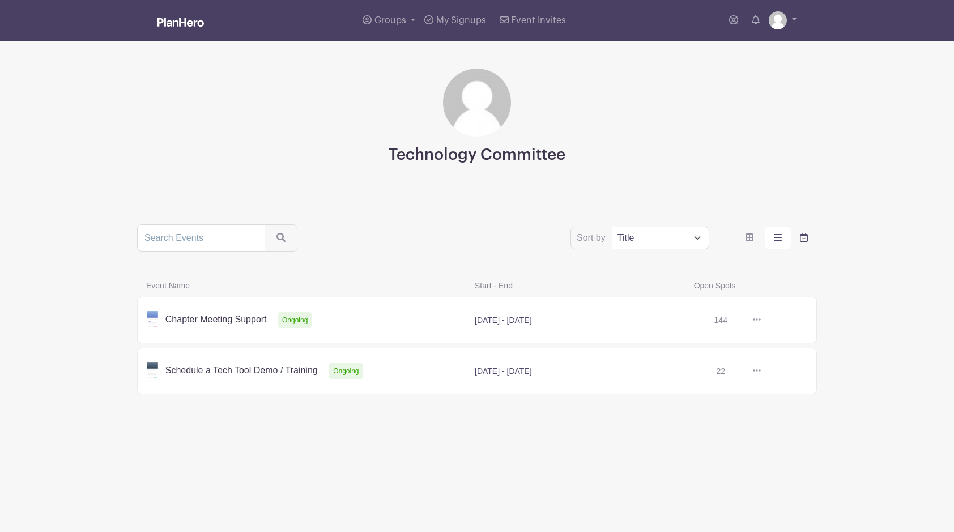
click at [524, 242] on label "order and view" at bounding box center [804, 238] width 26 height 23
click at [0, 0] on input "order and view" at bounding box center [0, 0] width 0 height 0
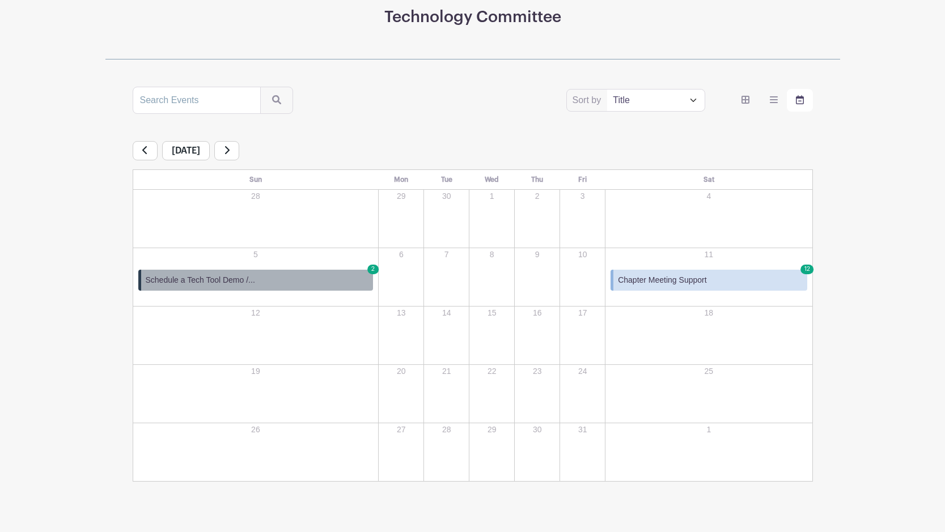
scroll to position [131, 0]
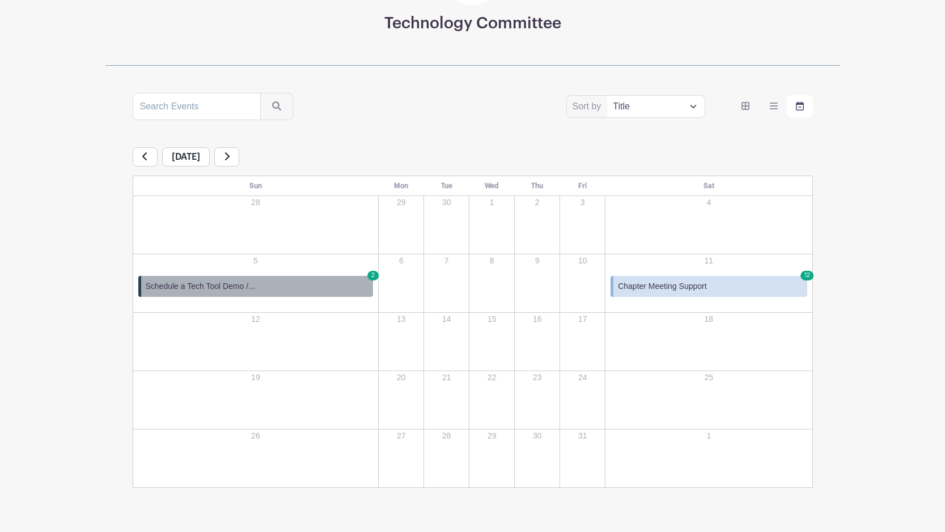
click at [239, 161] on link at bounding box center [226, 156] width 25 height 19
click at [254, 161] on div "[DATE]" at bounding box center [473, 156] width 680 height 19
click at [148, 160] on link at bounding box center [145, 156] width 25 height 19
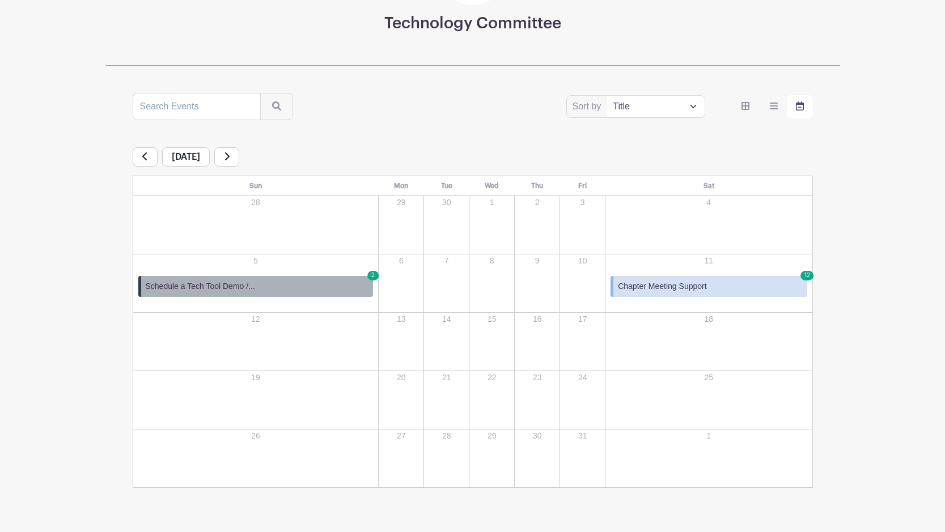
click at [524, 101] on main "Groups All Groups Technology Committee Hosting Events My Signups Event Invites …" at bounding box center [472, 214] width 945 height 690
click at [524, 107] on icon "order and view" at bounding box center [774, 106] width 8 height 7
click at [0, 0] on input "order and view" at bounding box center [0, 0] width 0 height 0
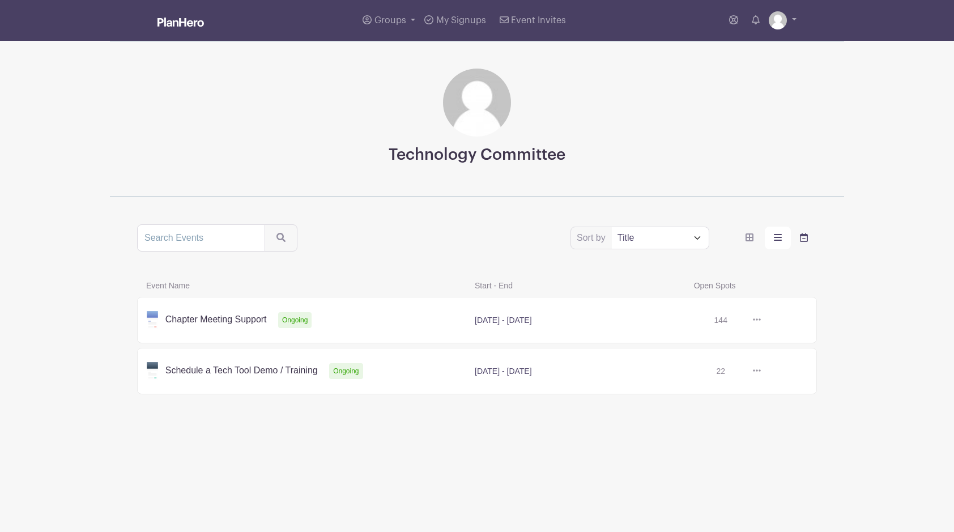
click at [524, 240] on label "order and view" at bounding box center [804, 238] width 26 height 23
click at [0, 0] on input "order and view" at bounding box center [0, 0] width 0 height 0
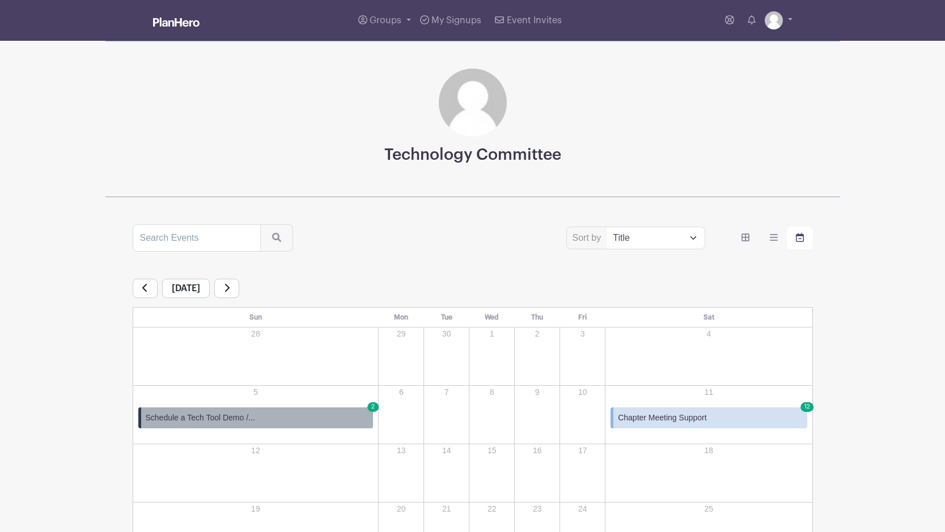
click at [524, 423] on span "Chapter Meeting Support" at bounding box center [662, 418] width 88 height 12
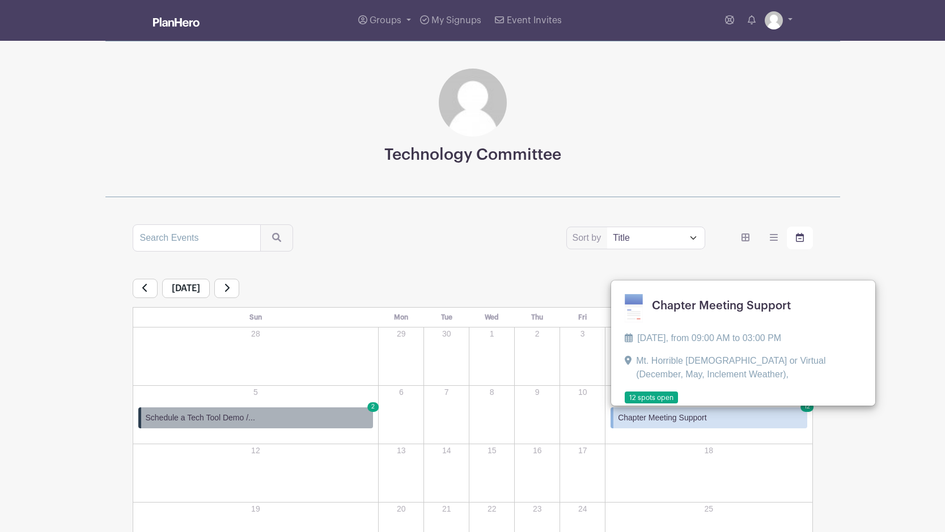
click at [524, 404] on link at bounding box center [624, 404] width 0 height 0
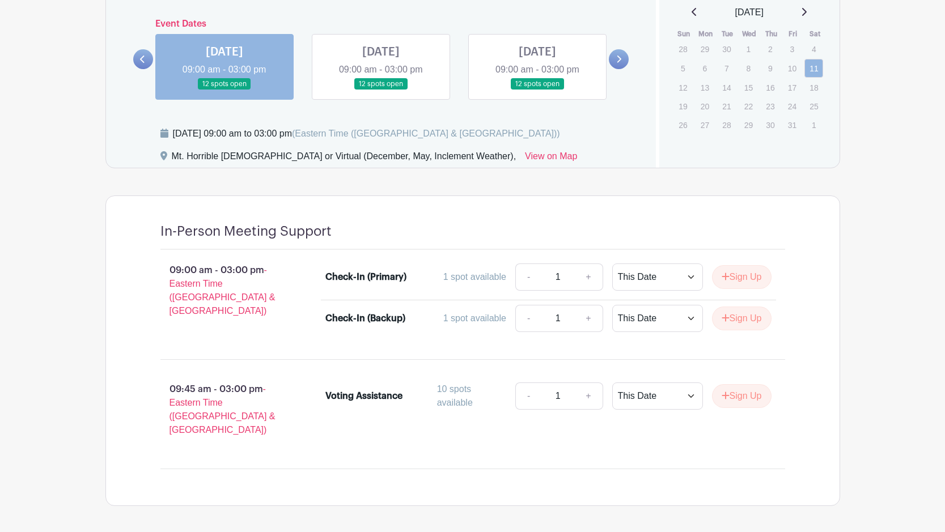
scroll to position [576, 0]
click at [381, 90] on link at bounding box center [381, 90] width 0 height 0
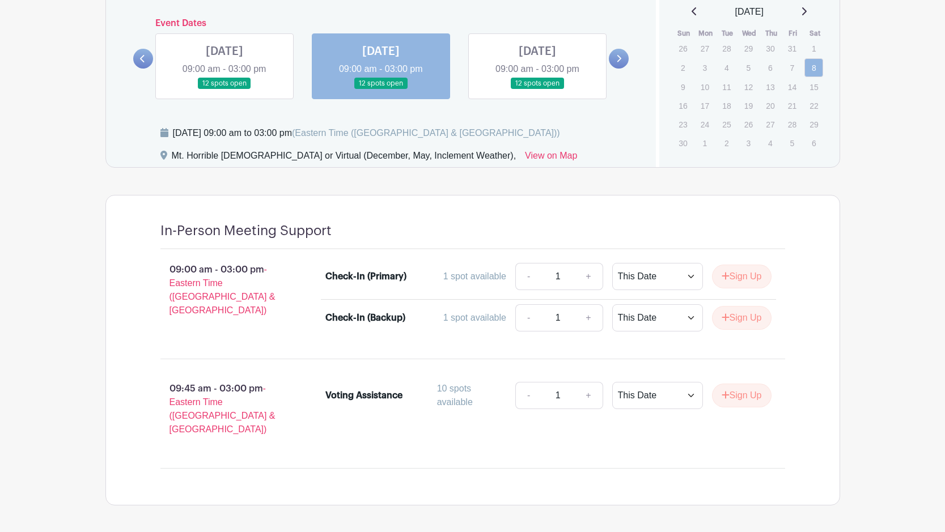
click at [524, 90] on link at bounding box center [537, 90] width 0 height 0
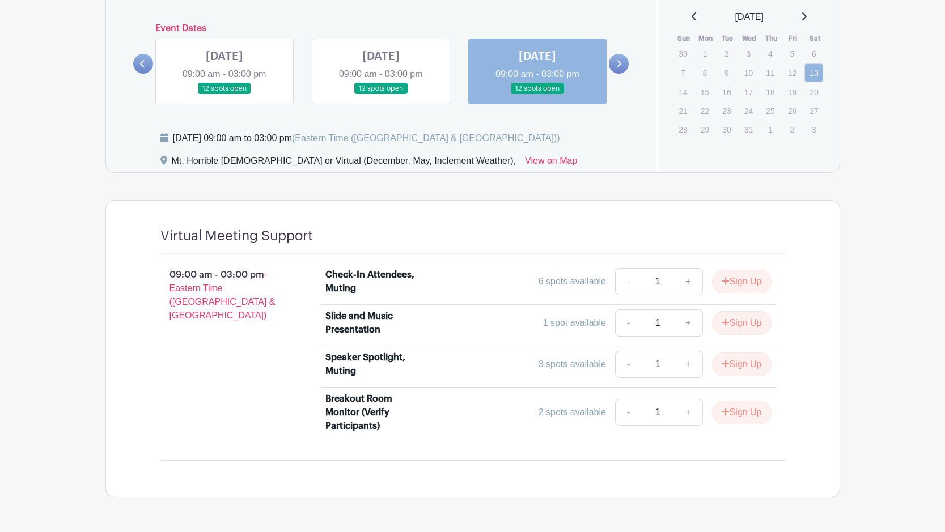
scroll to position [566, 0]
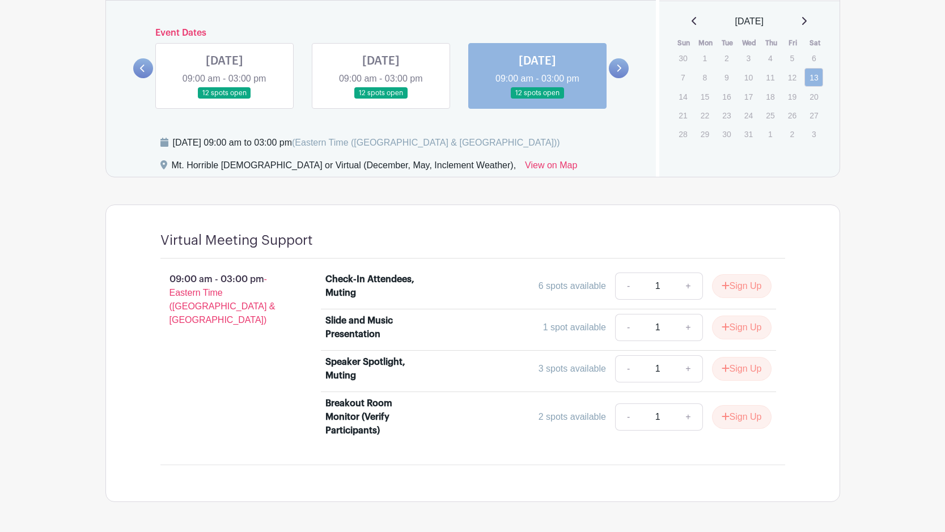
click at [381, 99] on link at bounding box center [381, 99] width 0 height 0
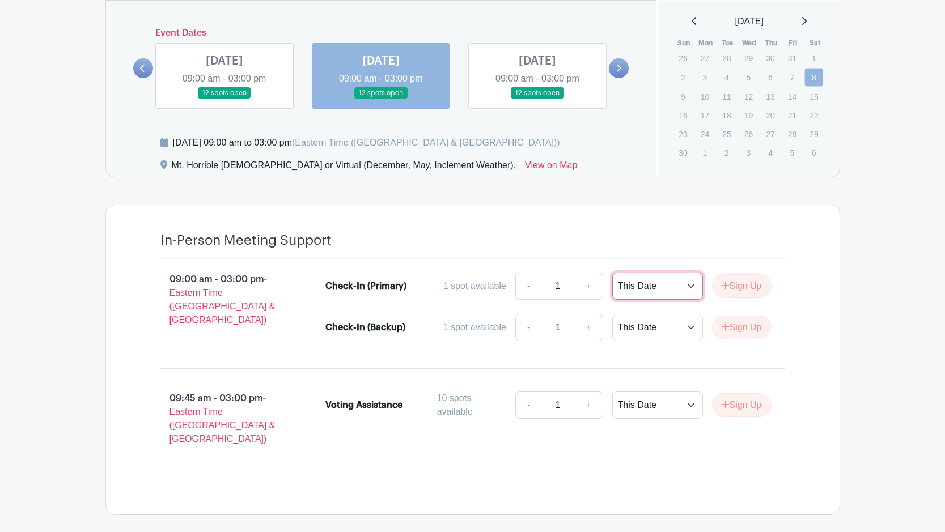
click at [524, 273] on select "This Date Select Dates" at bounding box center [657, 286] width 91 height 27
click at [524, 258] on div "In-Person Meeting Support" at bounding box center [472, 245] width 624 height 27
click at [524, 99] on link at bounding box center [537, 99] width 0 height 0
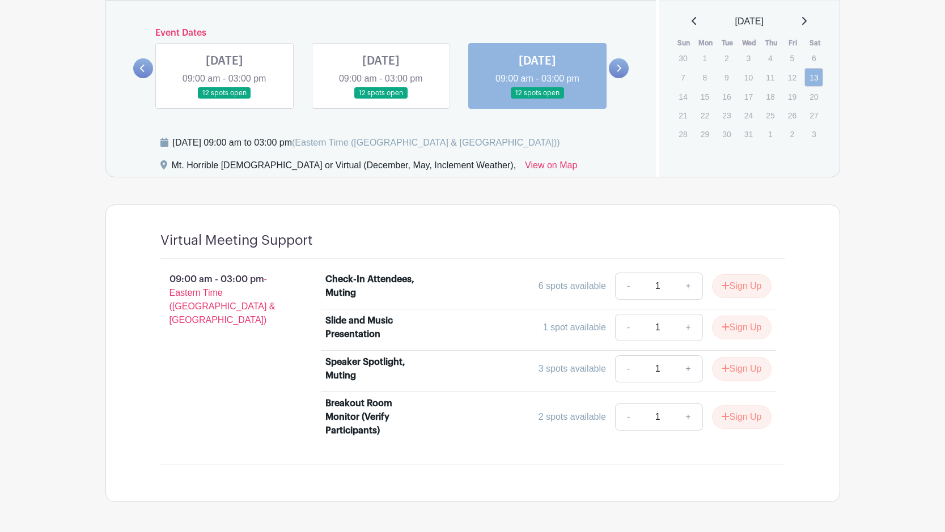
click at [524, 292] on input "1" at bounding box center [657, 286] width 34 height 27
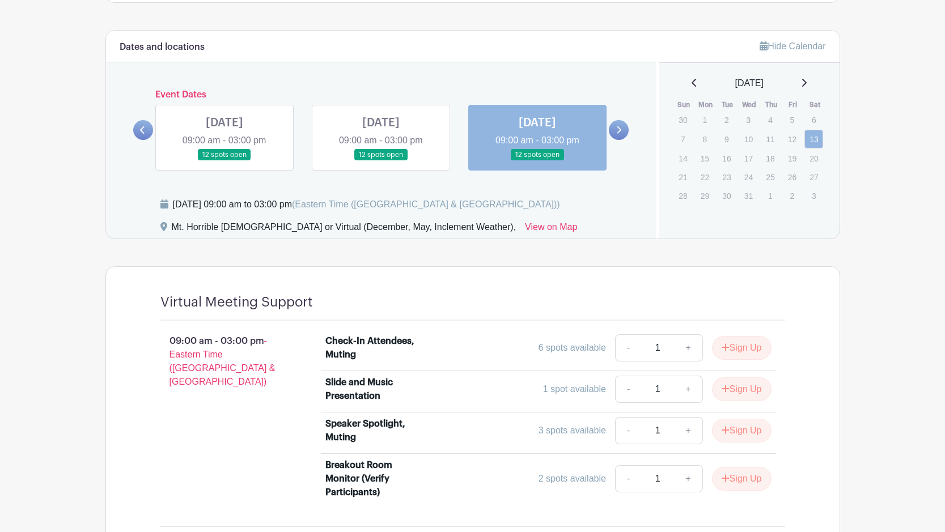
scroll to position [504, 0]
click at [524, 134] on link at bounding box center [619, 131] width 20 height 20
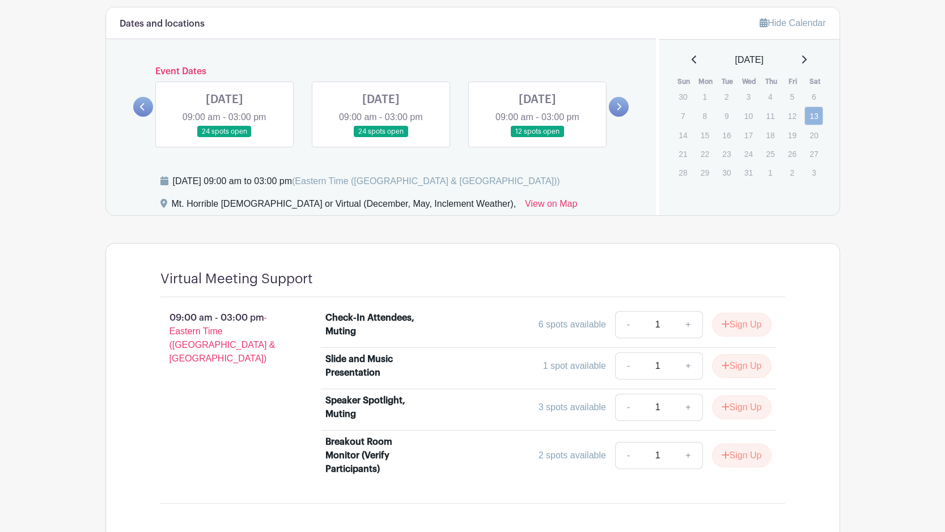
scroll to position [530, 0]
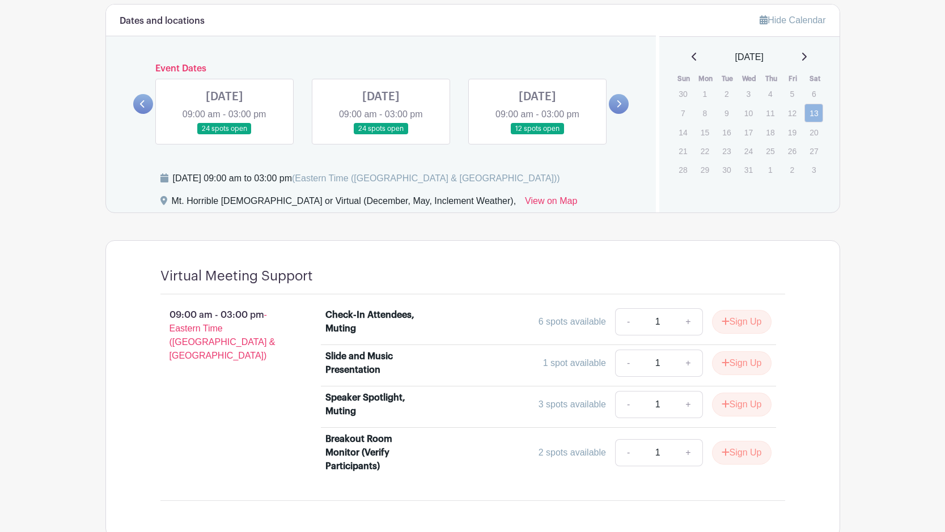
click at [224, 135] on link at bounding box center [224, 135] width 0 height 0
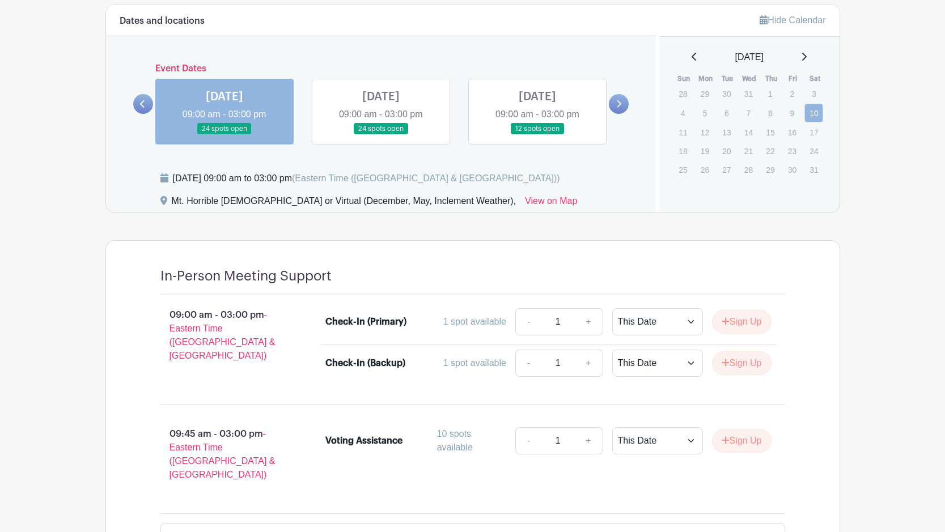
click at [224, 135] on link at bounding box center [224, 135] width 0 height 0
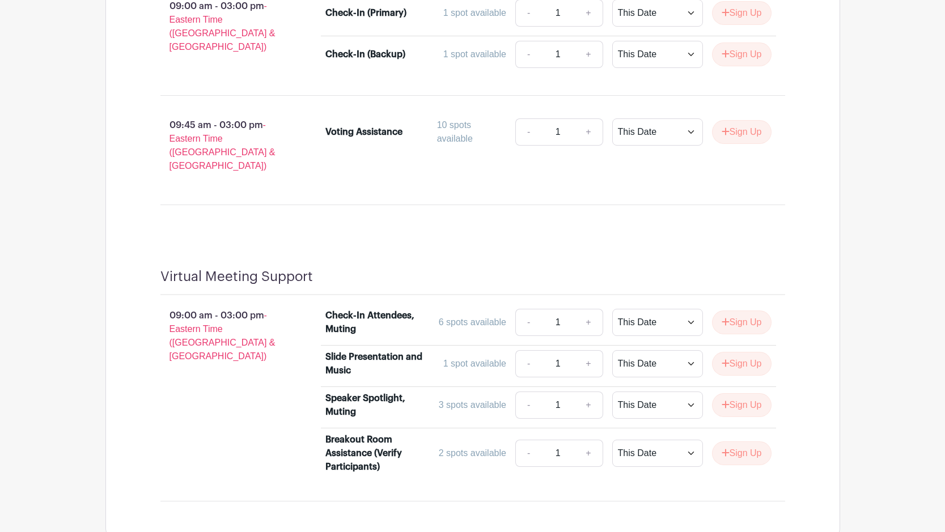
scroll to position [849, 0]
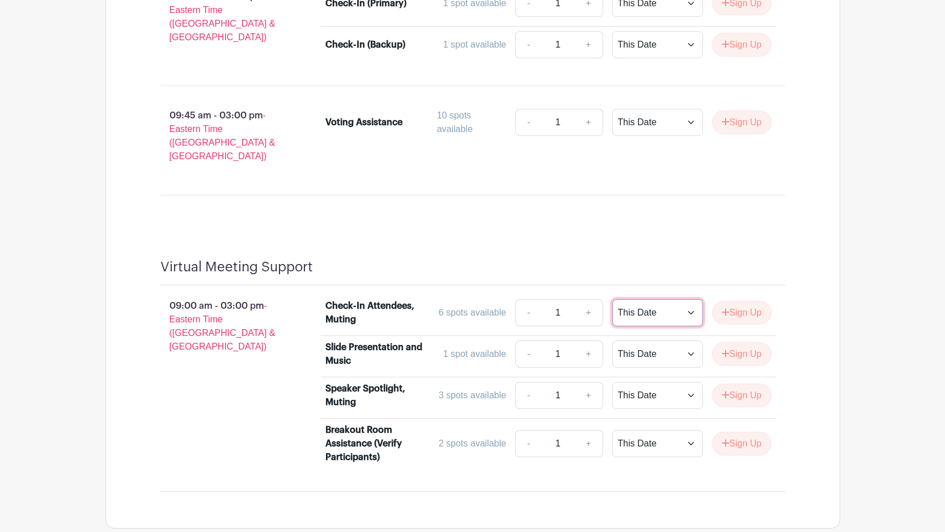
click at [524, 299] on select "This Date Select Dates" at bounding box center [657, 312] width 91 height 27
click at [524, 260] on div at bounding box center [549, 267] width 472 height 16
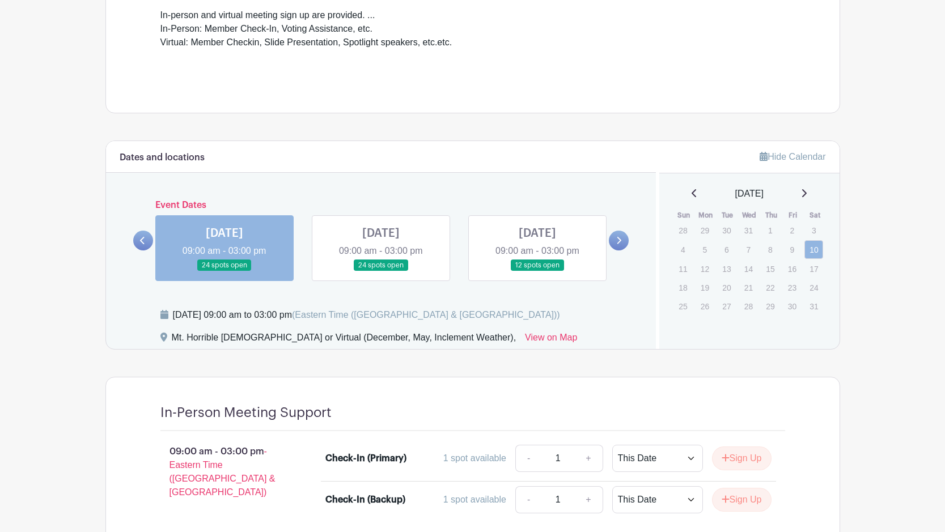
scroll to position [395, 0]
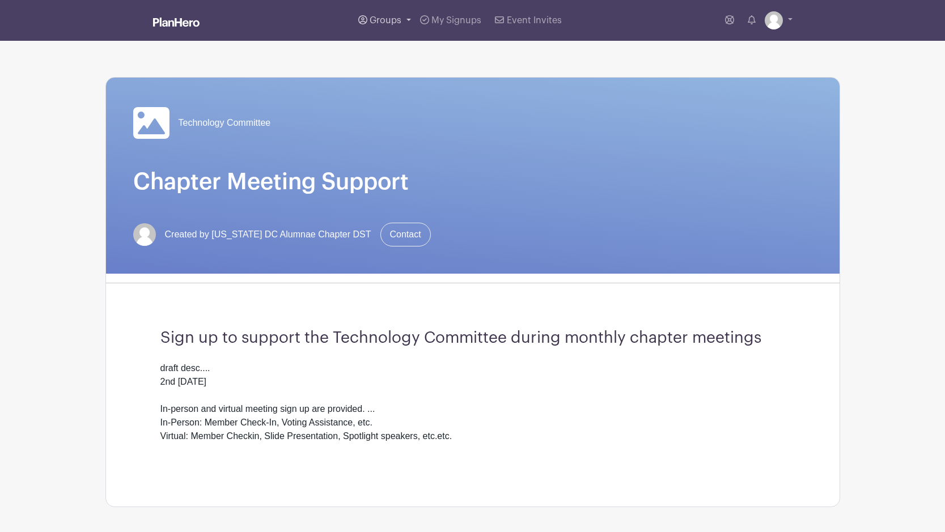
click at [402, 20] on link "Groups" at bounding box center [385, 20] width 62 height 41
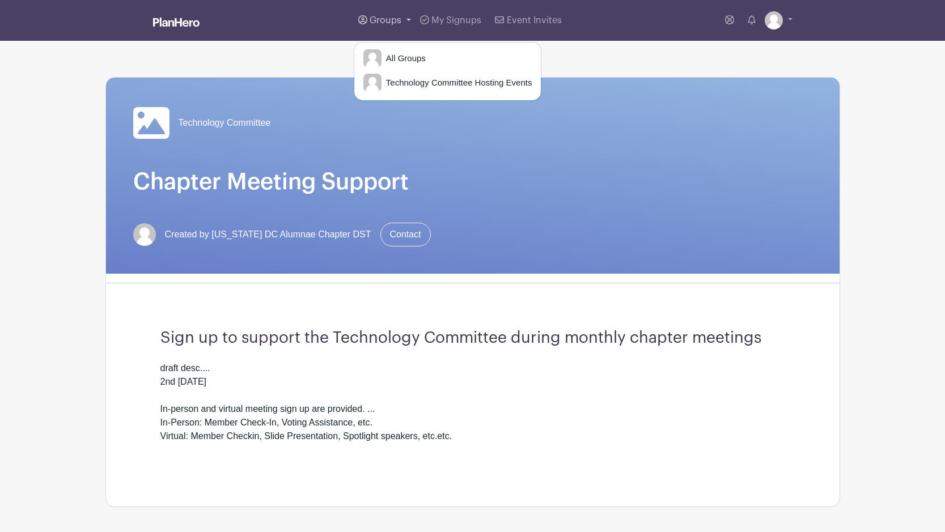
click at [402, 20] on link "Groups" at bounding box center [385, 20] width 62 height 41
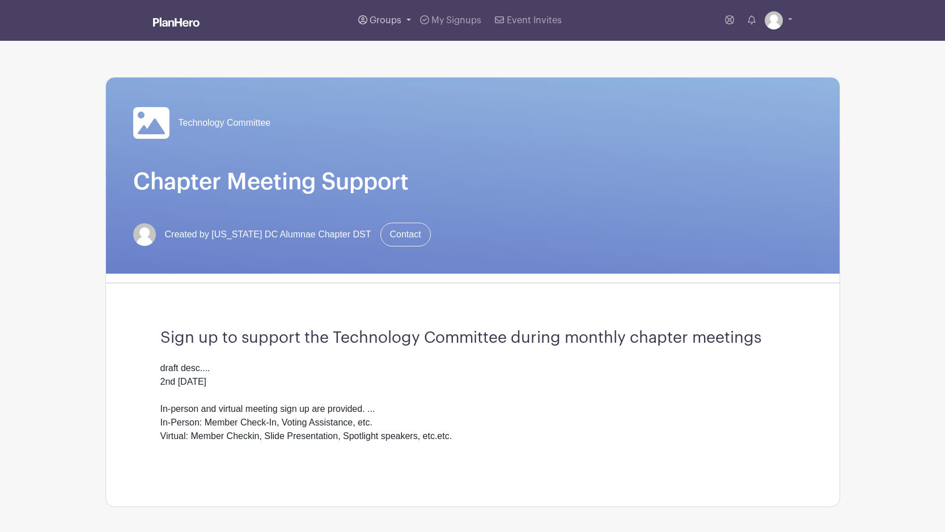
click at [402, 20] on link "Groups" at bounding box center [385, 20] width 62 height 41
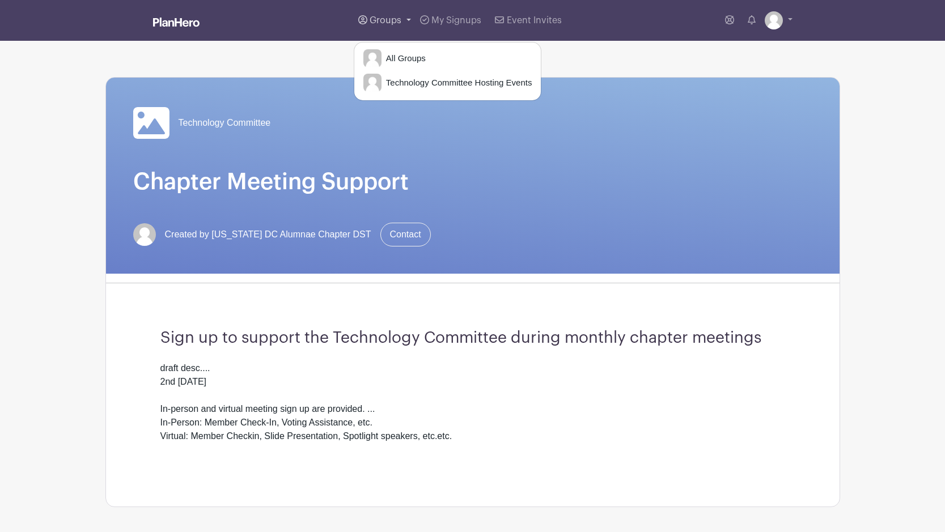
click at [402, 20] on link "Groups" at bounding box center [385, 20] width 62 height 41
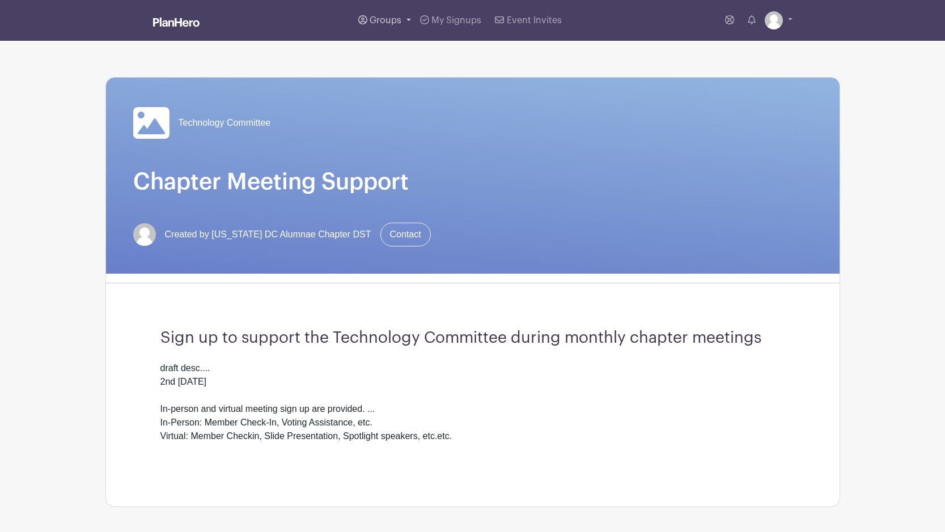
click at [388, 16] on span "Groups" at bounding box center [385, 20] width 32 height 9
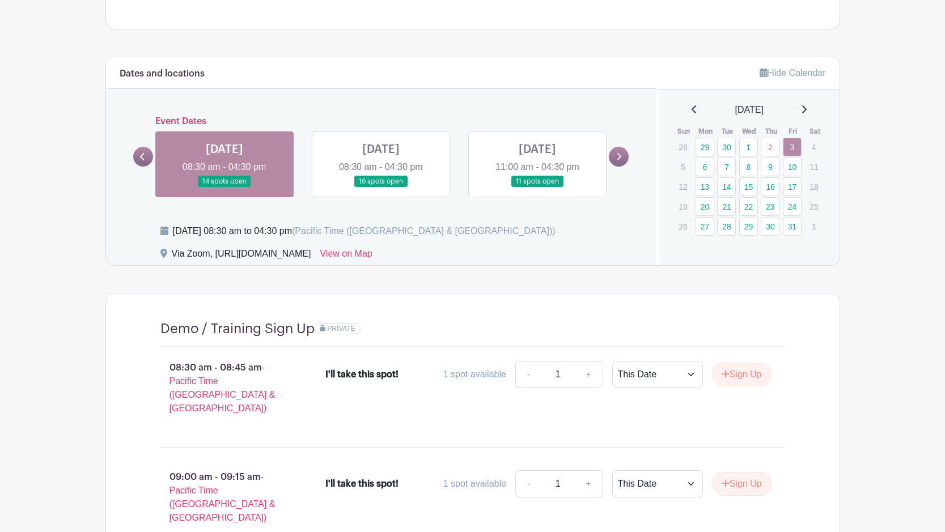
scroll to position [673, 0]
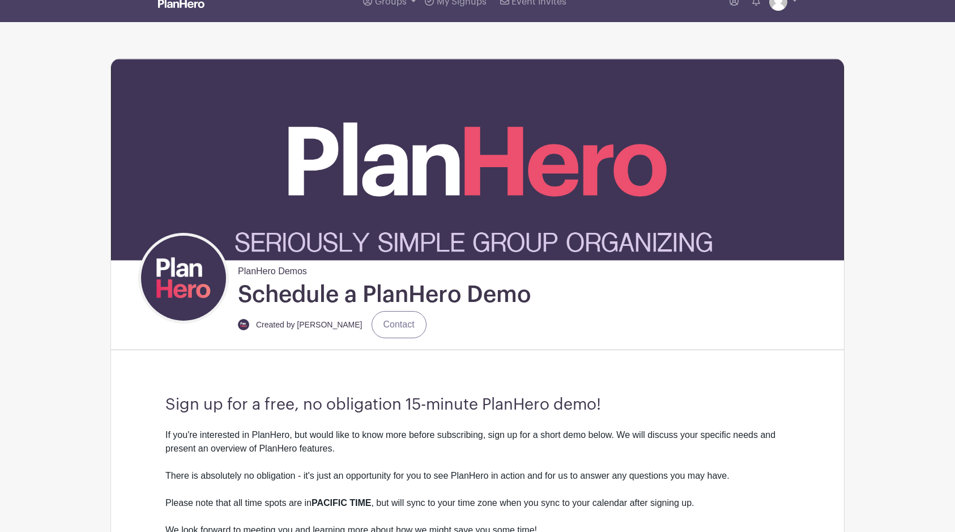
scroll to position [0, 0]
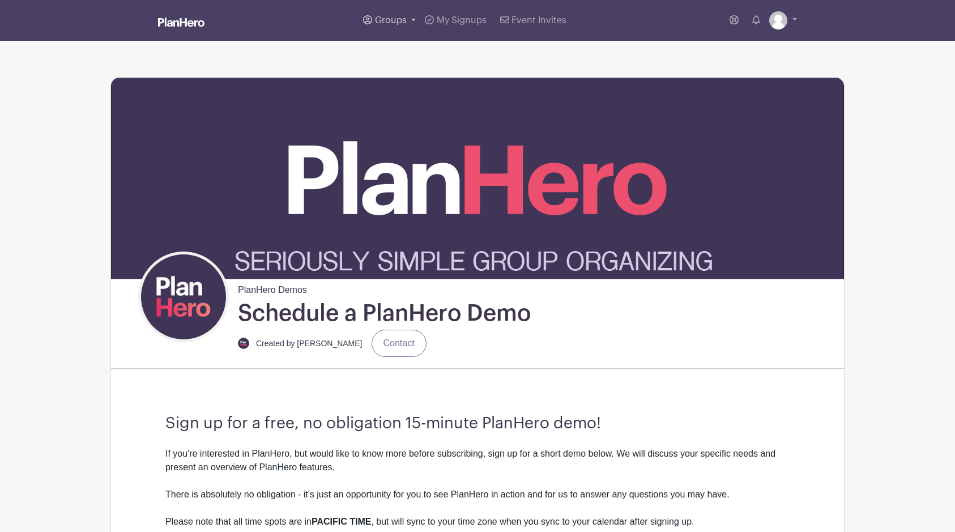
click at [416, 18] on link "Groups" at bounding box center [390, 20] width 62 height 41
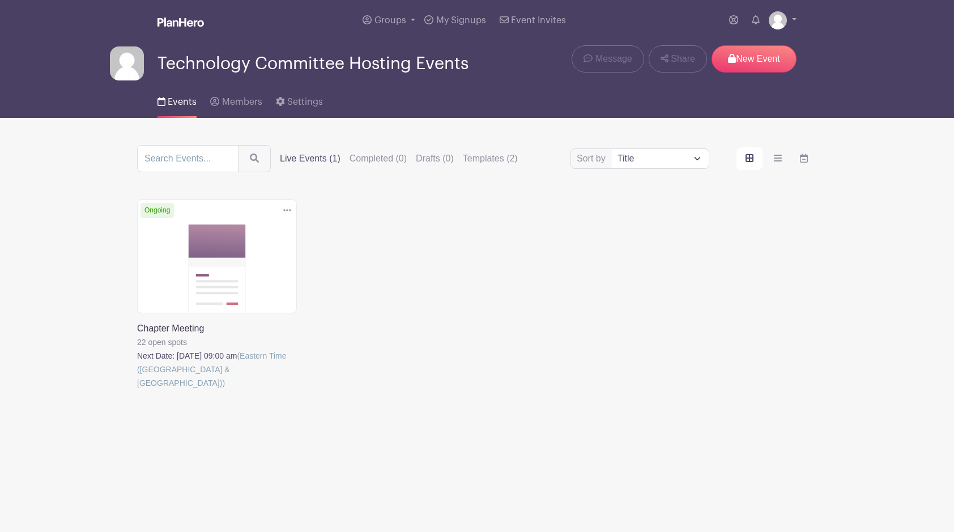
click at [849, 237] on div "Sort by Title Recently modified Newest Upcoming dates Live Events (1) Completed…" at bounding box center [477, 283] width 748 height 277
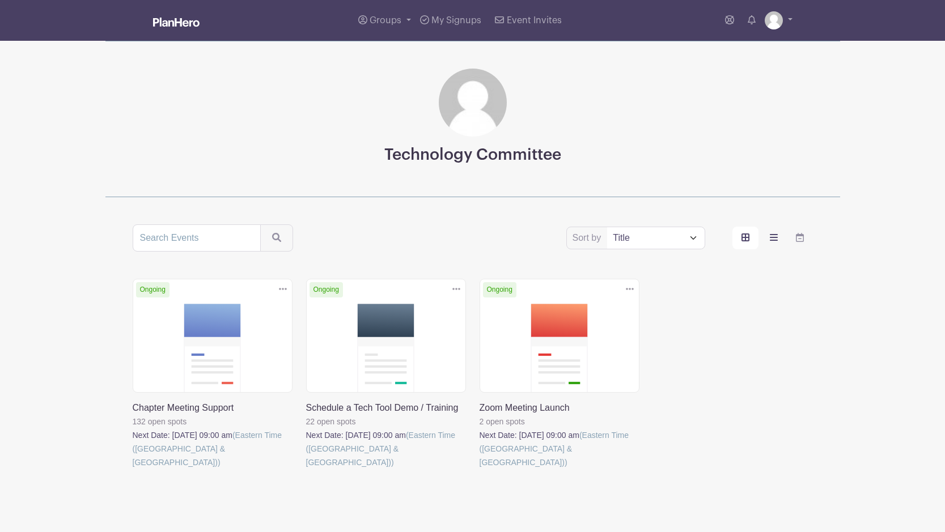
click at [763, 241] on label "order and view" at bounding box center [773, 238] width 26 height 23
click at [0, 0] on input "order and view" at bounding box center [0, 0] width 0 height 0
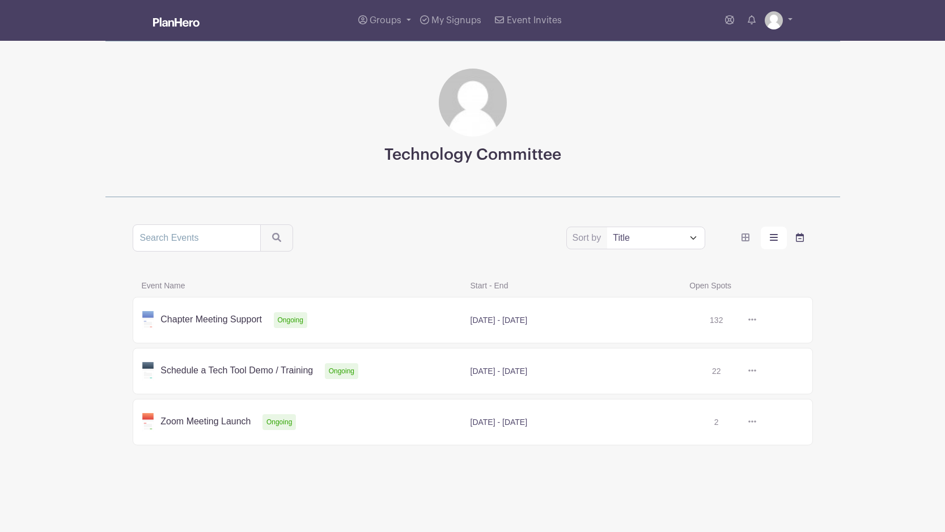
click at [792, 241] on label "order and view" at bounding box center [800, 238] width 26 height 23
click at [0, 0] on input "order and view" at bounding box center [0, 0] width 0 height 0
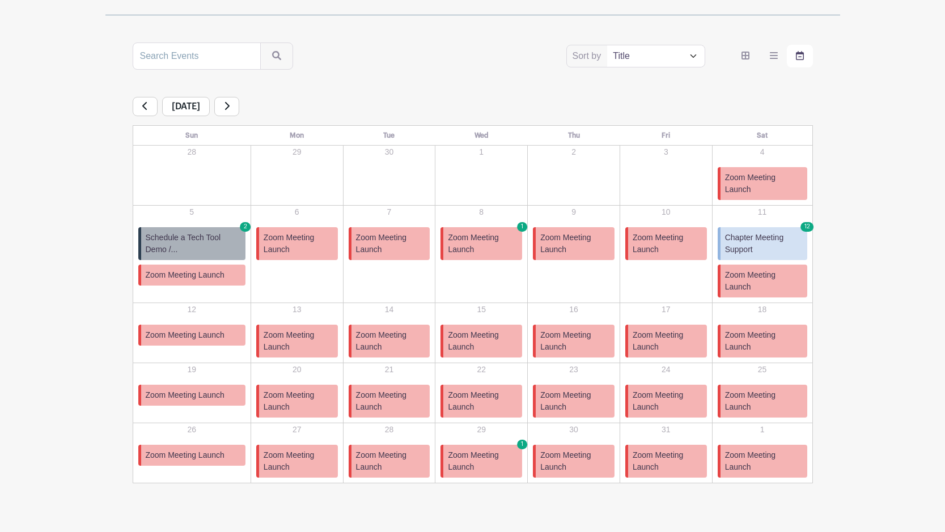
scroll to position [184, 0]
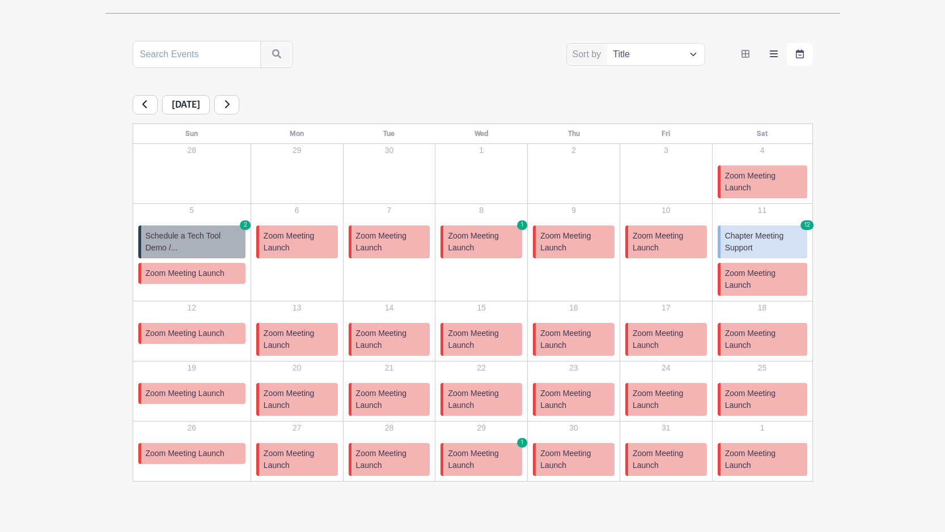
click at [772, 62] on label "order and view" at bounding box center [773, 54] width 26 height 23
click at [0, 0] on input "order and view" at bounding box center [0, 0] width 0 height 0
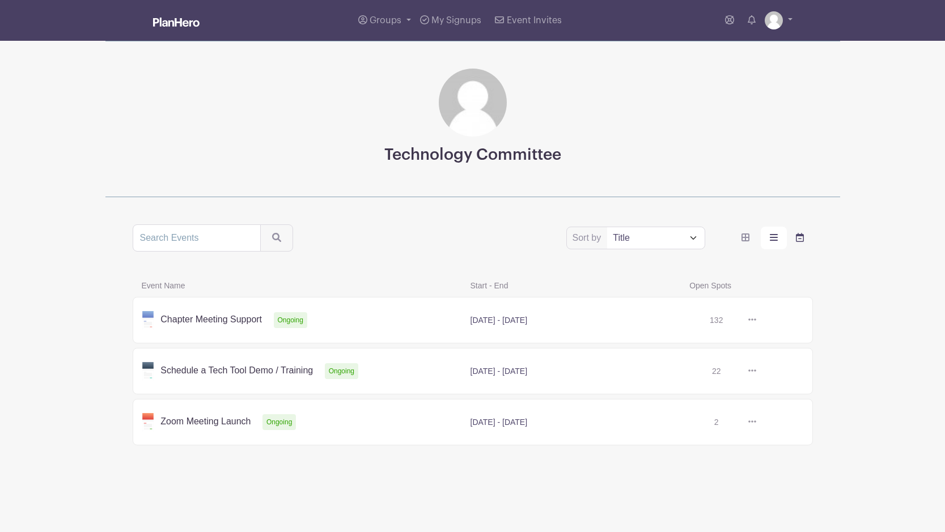
click at [790, 235] on label "order and view" at bounding box center [800, 238] width 26 height 23
click at [0, 0] on input "order and view" at bounding box center [0, 0] width 0 height 0
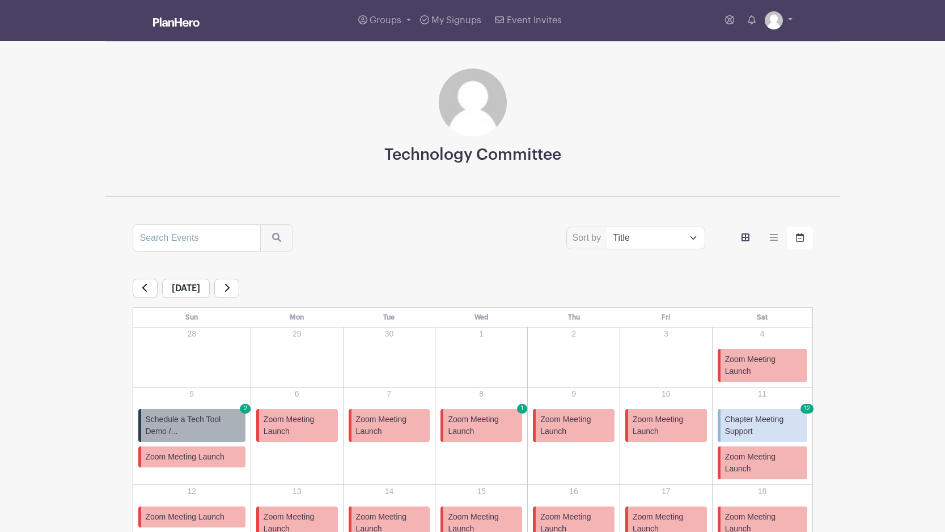
click at [747, 238] on icon "order and view" at bounding box center [745, 237] width 8 height 8
click at [0, 0] on input "order and view" at bounding box center [0, 0] width 0 height 0
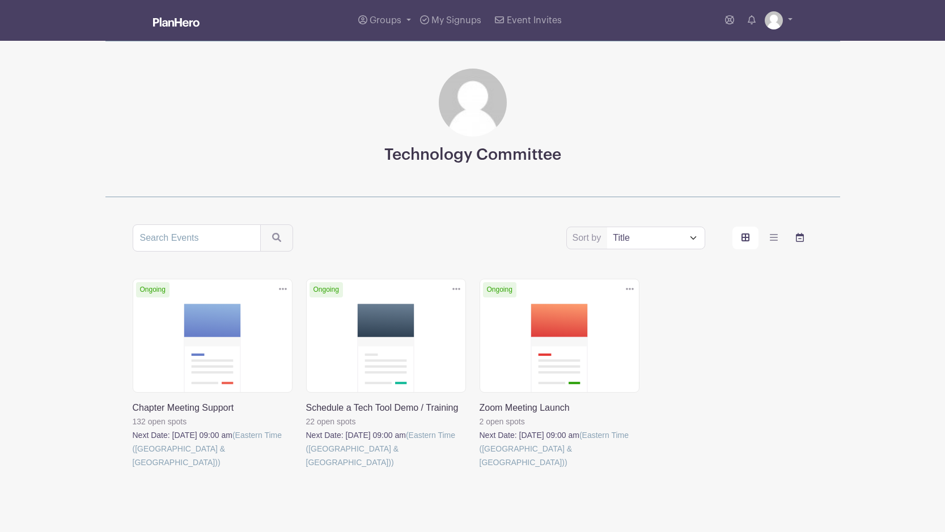
click at [800, 238] on icon "order and view" at bounding box center [800, 237] width 8 height 9
click at [0, 0] on input "order and view" at bounding box center [0, 0] width 0 height 0
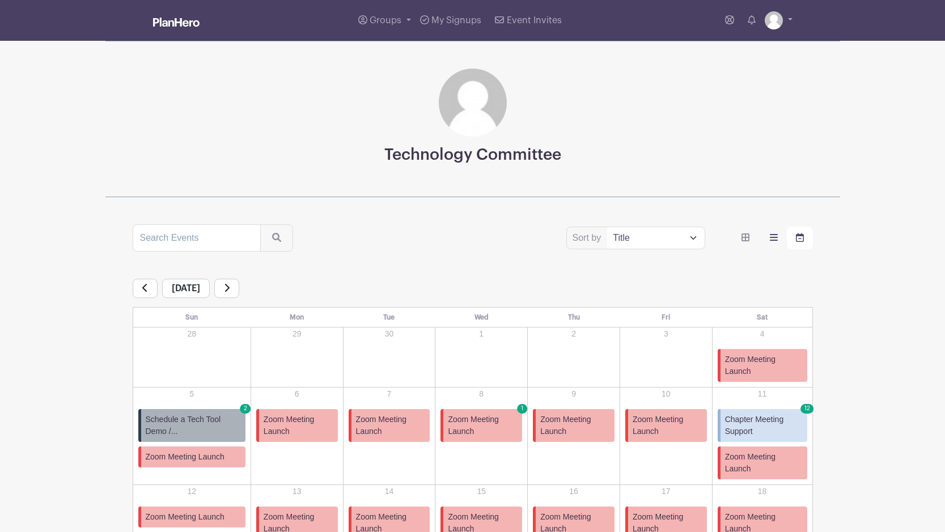
click at [773, 238] on icon "order and view" at bounding box center [774, 237] width 8 height 7
click at [0, 0] on input "order and view" at bounding box center [0, 0] width 0 height 0
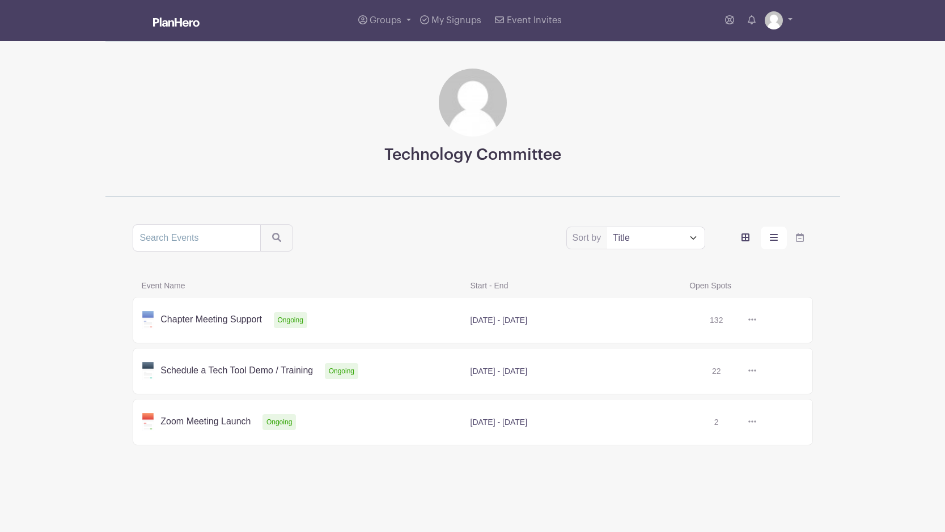
click at [737, 241] on label "order and view" at bounding box center [745, 238] width 26 height 23
click at [0, 0] on input "order and view" at bounding box center [0, 0] width 0 height 0
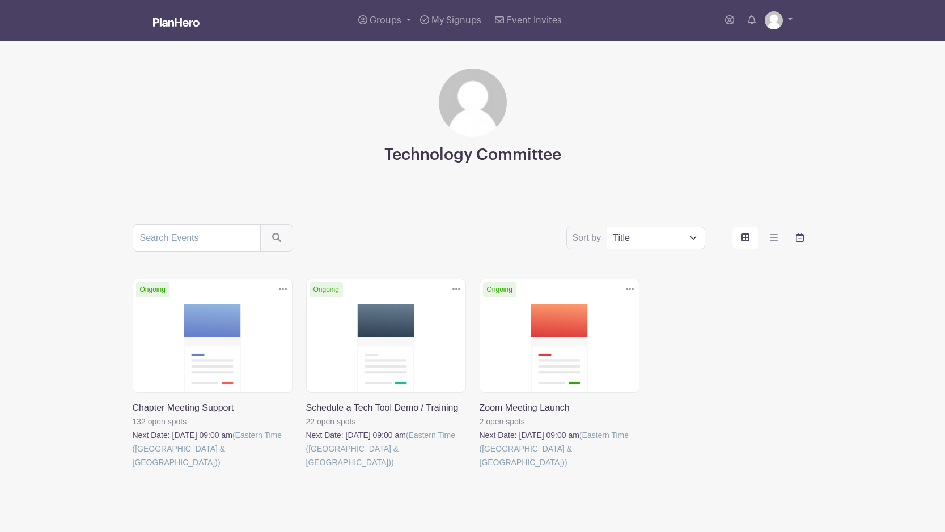
click at [798, 237] on icon "order and view" at bounding box center [800, 237] width 8 height 9
click at [0, 0] on input "order and view" at bounding box center [0, 0] width 0 height 0
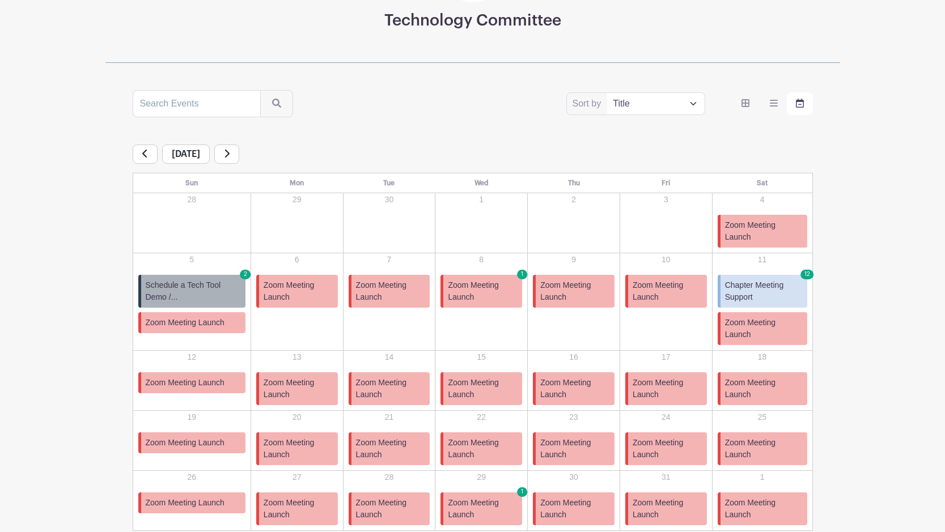
scroll to position [131, 0]
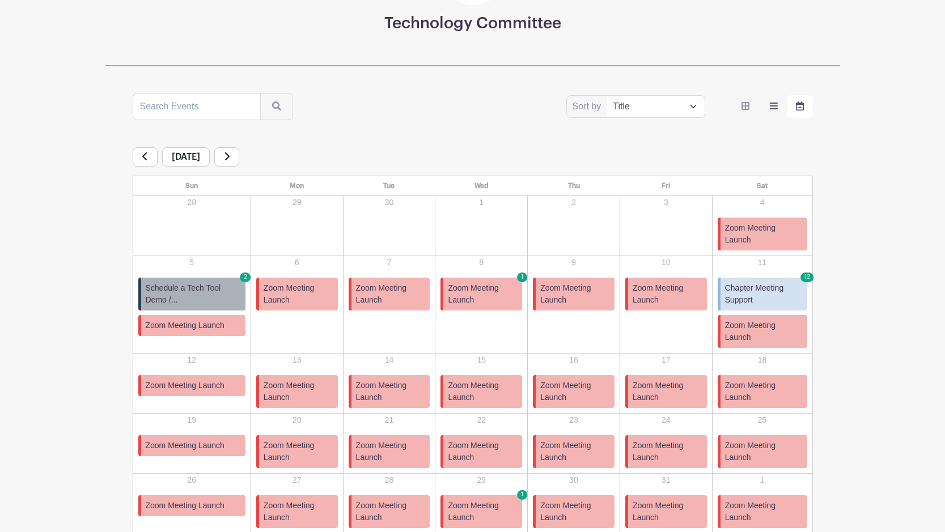
click at [766, 110] on label "order and view" at bounding box center [773, 106] width 26 height 23
click at [0, 0] on input "order and view" at bounding box center [0, 0] width 0 height 0
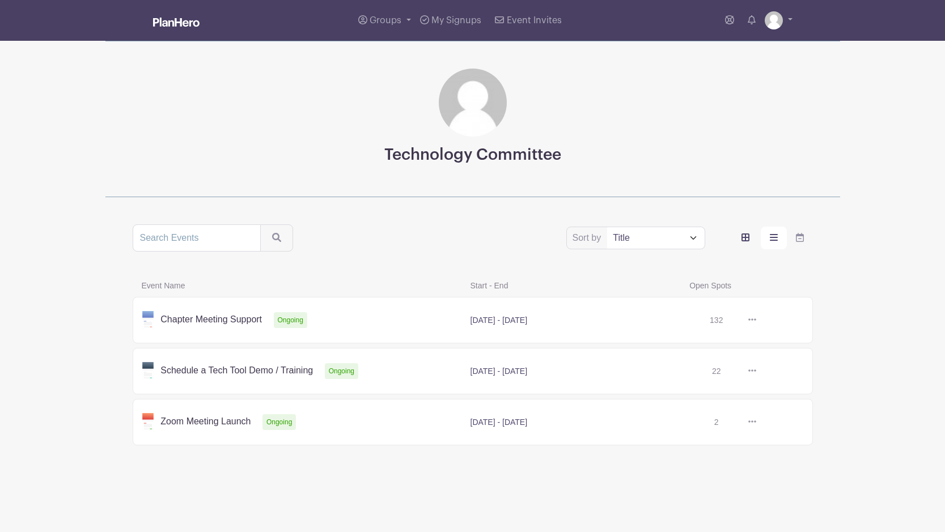
click at [751, 239] on label "order and view" at bounding box center [745, 238] width 26 height 23
click at [0, 0] on input "order and view" at bounding box center [0, 0] width 0 height 0
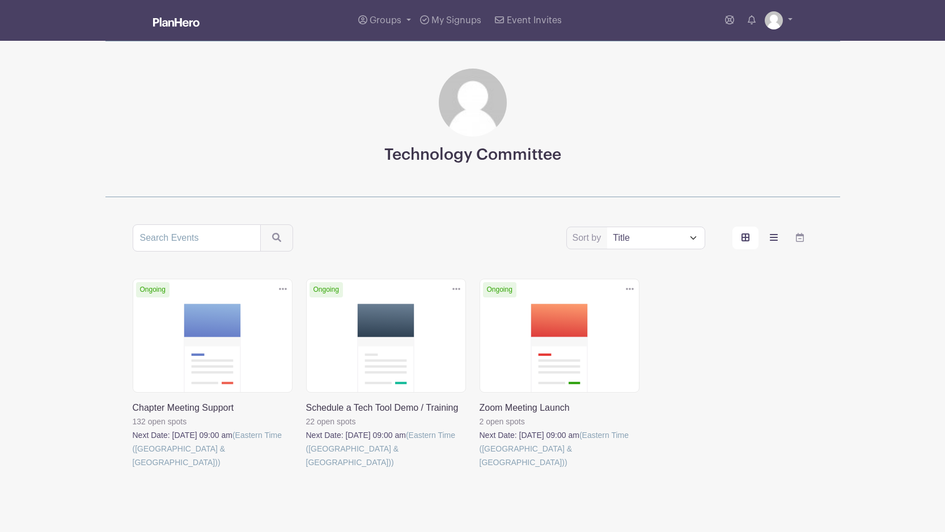
click at [771, 239] on icon "order and view" at bounding box center [774, 237] width 8 height 9
click at [0, 0] on input "order and view" at bounding box center [0, 0] width 0 height 0
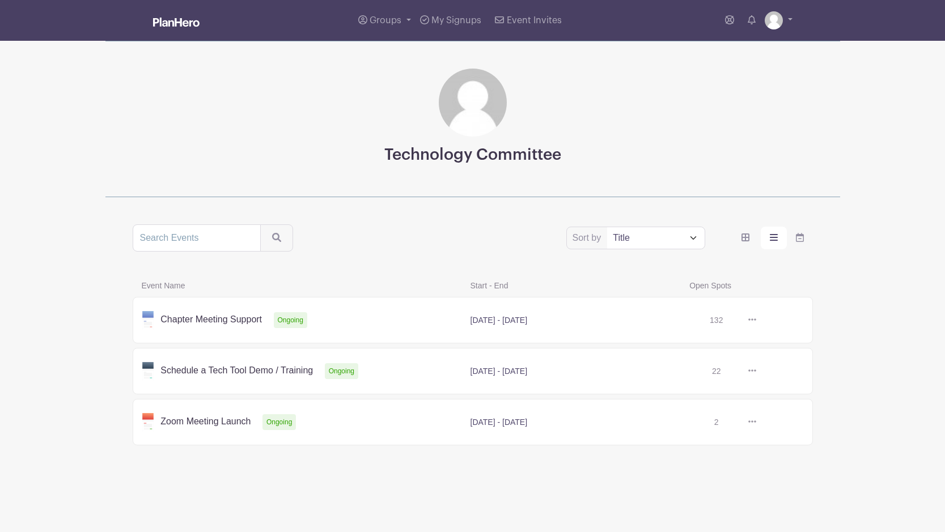
click at [756, 320] on link at bounding box center [756, 320] width 0 height 0
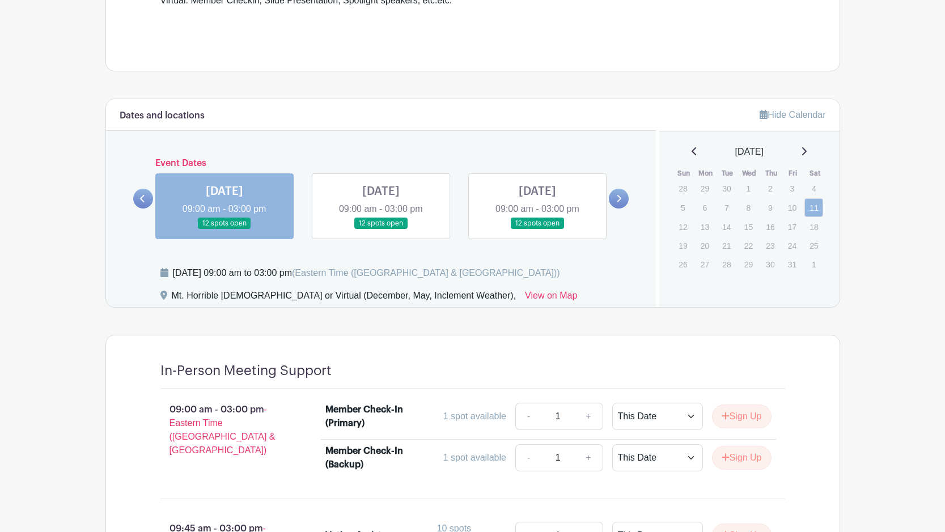
scroll to position [439, 0]
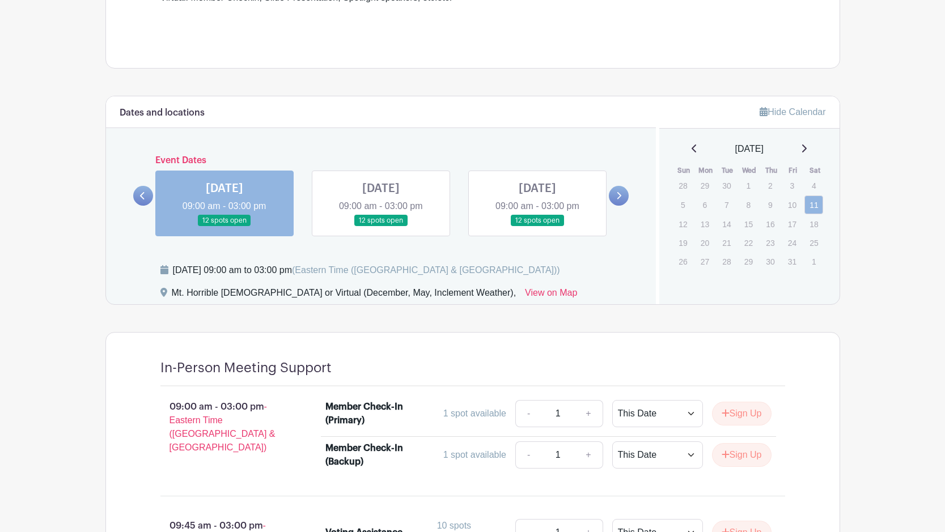
click at [381, 227] on link at bounding box center [381, 227] width 0 height 0
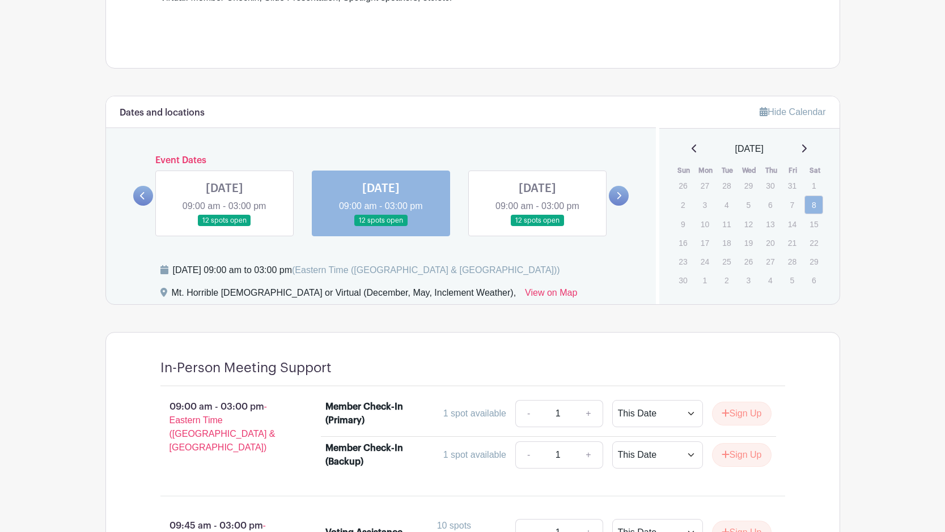
click at [743, 220] on p "12" at bounding box center [748, 224] width 19 height 18
click at [806, 154] on div "[DATE]" at bounding box center [749, 149] width 153 height 14
click at [806, 148] on icon at bounding box center [804, 148] width 6 height 9
click at [806, 152] on icon at bounding box center [804, 148] width 6 height 9
click at [806, 147] on icon at bounding box center [804, 148] width 6 height 9
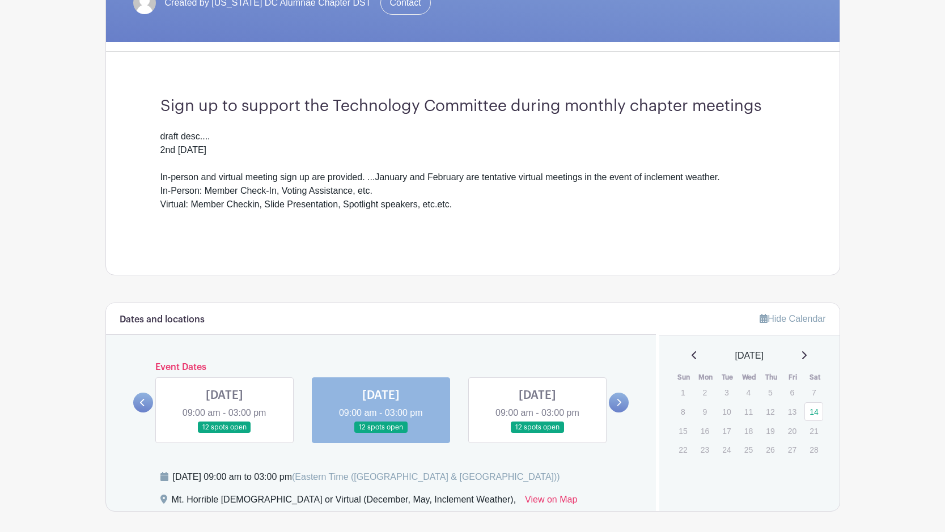
scroll to position [231, 0]
click at [691, 356] on icon at bounding box center [694, 355] width 6 height 9
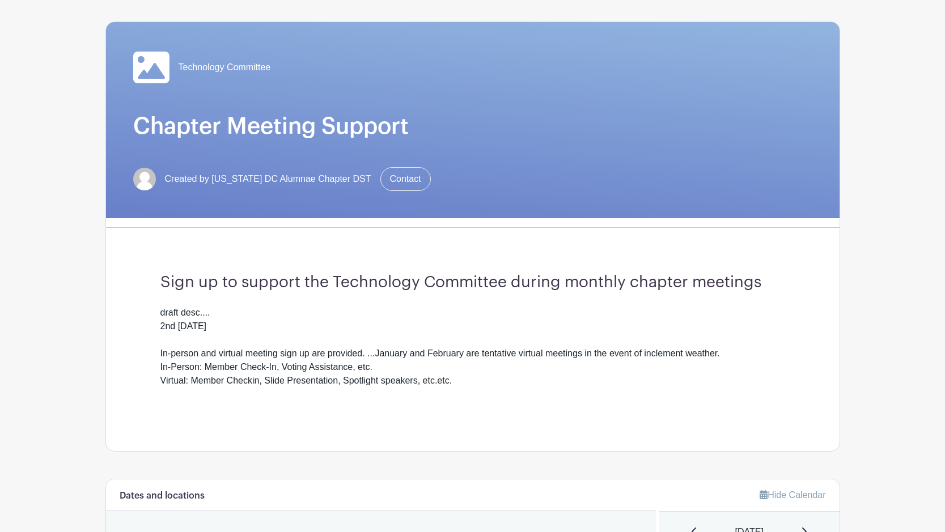
scroll to position [46, 0]
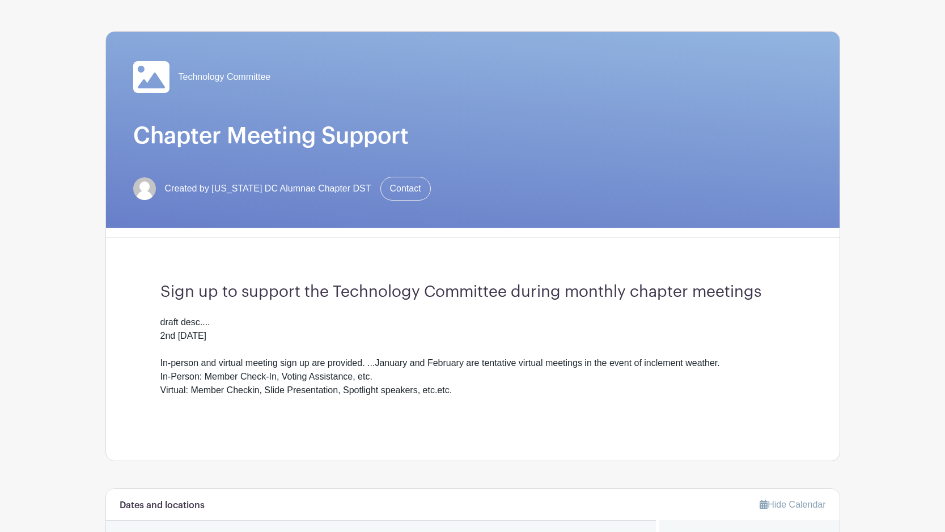
click at [216, 79] on span "Technology Committee" at bounding box center [224, 77] width 92 height 14
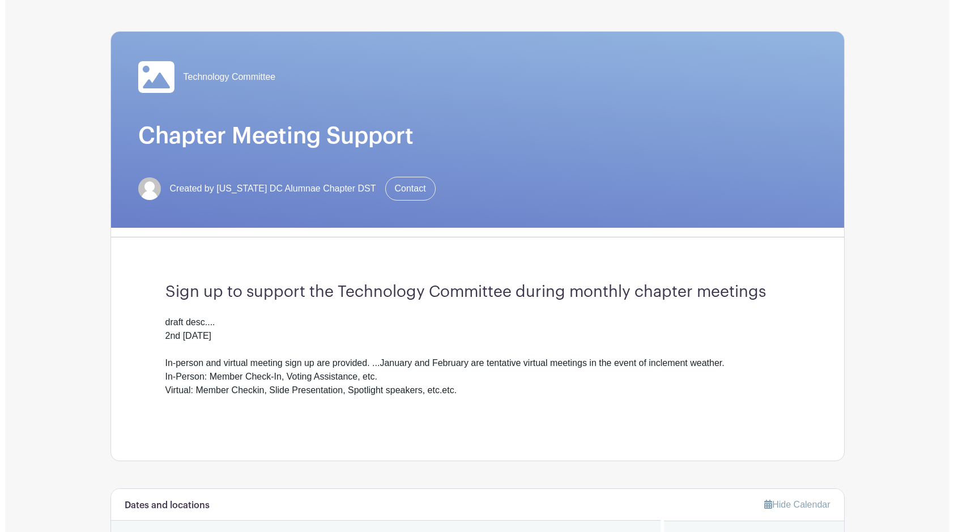
scroll to position [0, 0]
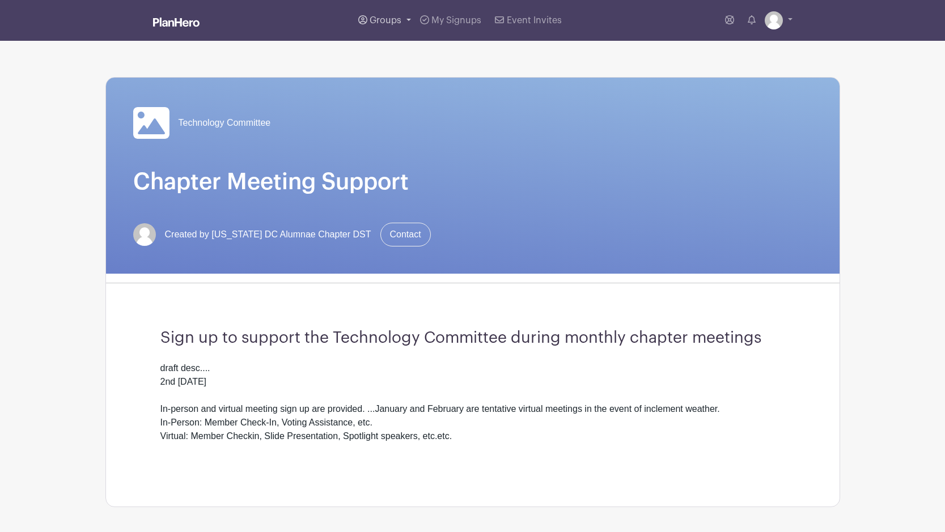
click at [399, 17] on span "Groups" at bounding box center [385, 20] width 32 height 9
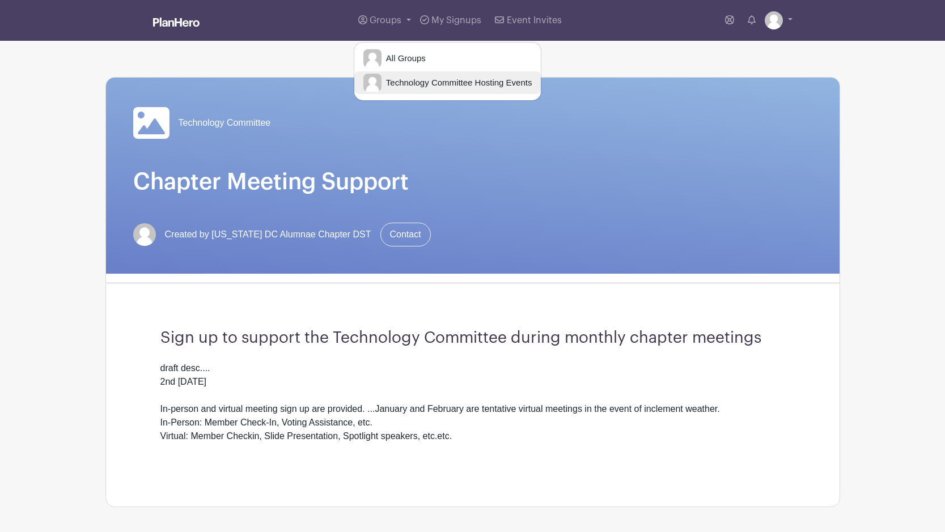
click at [412, 81] on span "Technology Committee Hosting Events" at bounding box center [456, 82] width 151 height 13
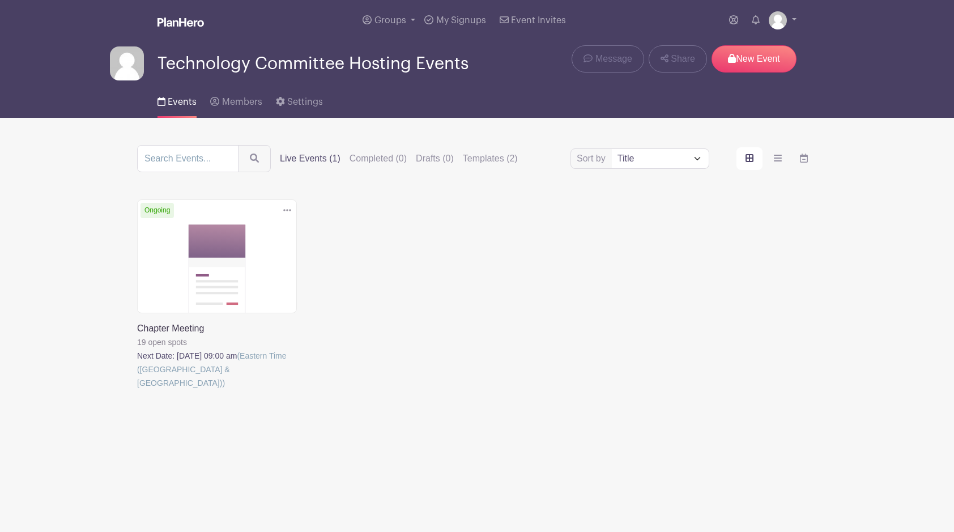
click at [137, 390] on link at bounding box center [137, 390] width 0 height 0
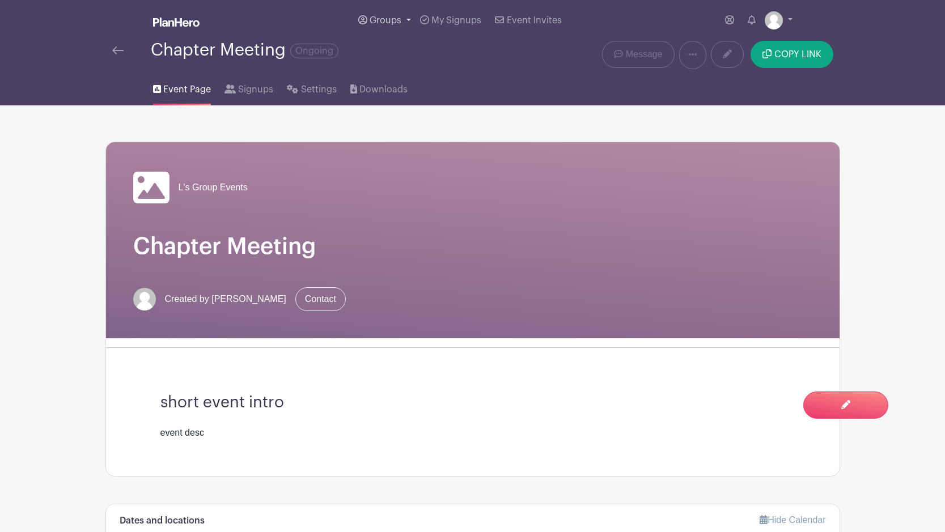
click at [388, 26] on link "Groups" at bounding box center [385, 20] width 62 height 41
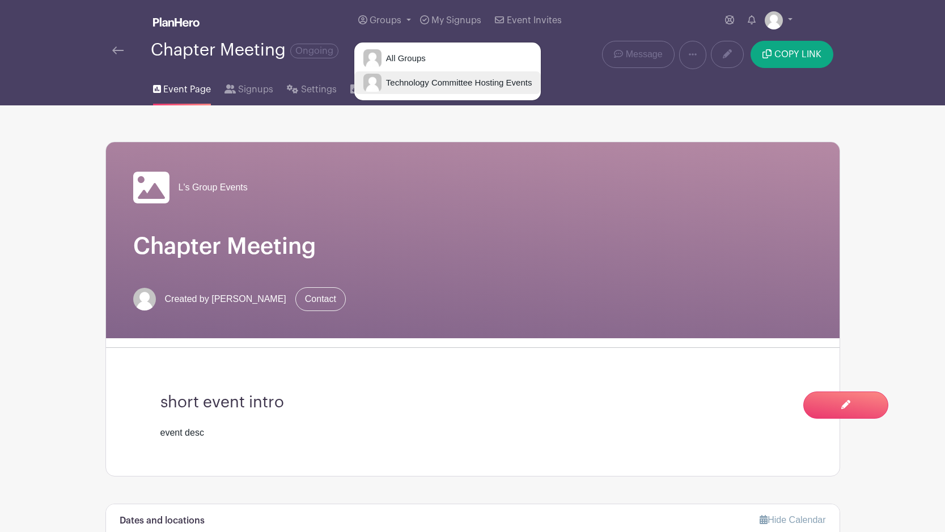
click at [415, 87] on span "Technology Committee Hosting Events" at bounding box center [456, 82] width 151 height 13
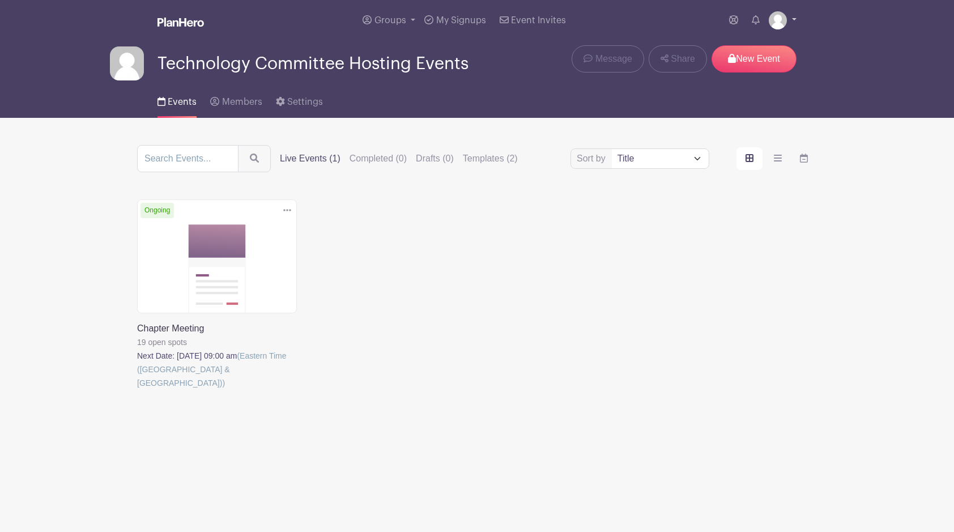
click at [792, 22] on link at bounding box center [783, 20] width 28 height 18
click at [592, 218] on div "Delete Event Are you sure? This event has signups associated with it. All signu…" at bounding box center [477, 310] width 694 height 222
click at [394, 13] on link "Groups" at bounding box center [389, 20] width 62 height 41
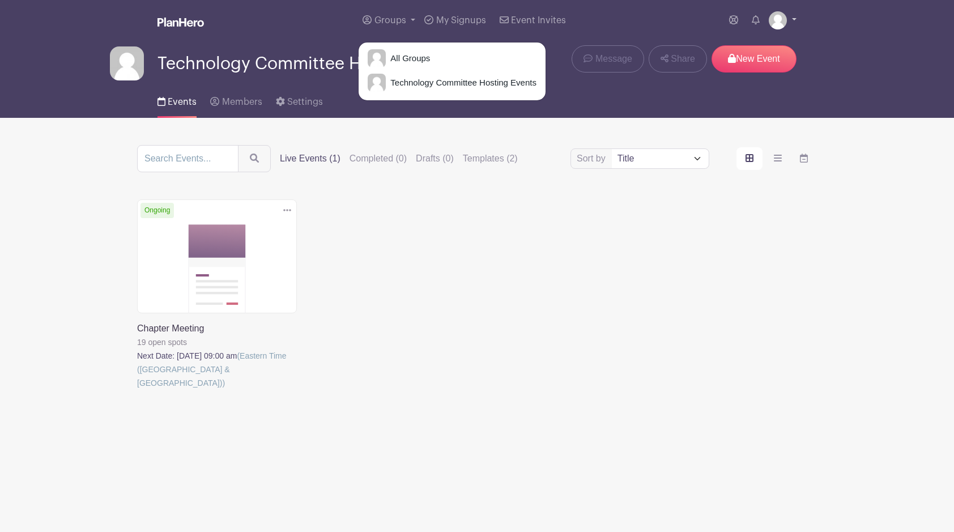
click at [786, 23] on img at bounding box center [778, 20] width 18 height 18
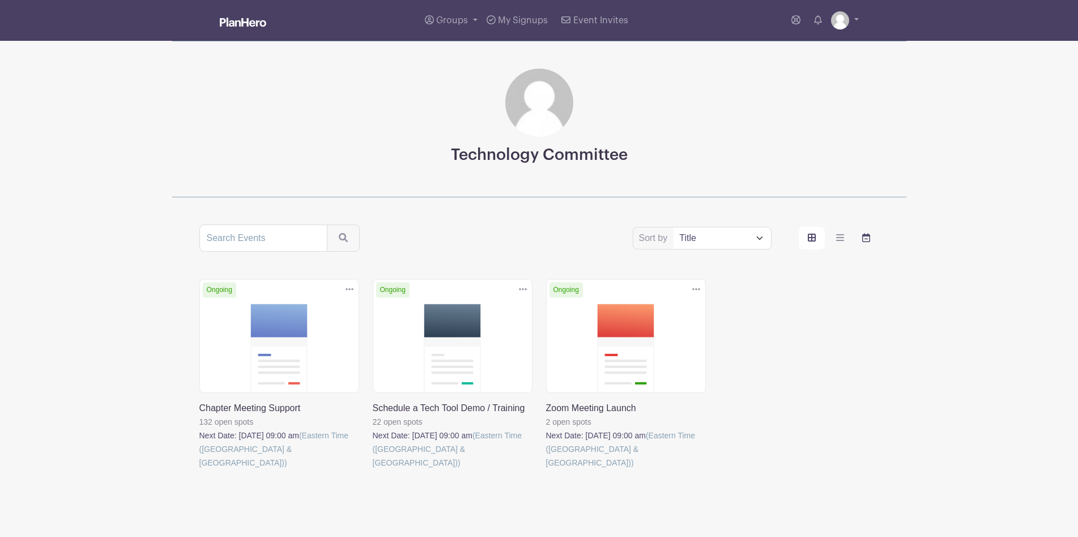
click at [866, 238] on icon "order and view" at bounding box center [866, 237] width 8 height 9
click at [0, 0] on input "order and view" at bounding box center [0, 0] width 0 height 0
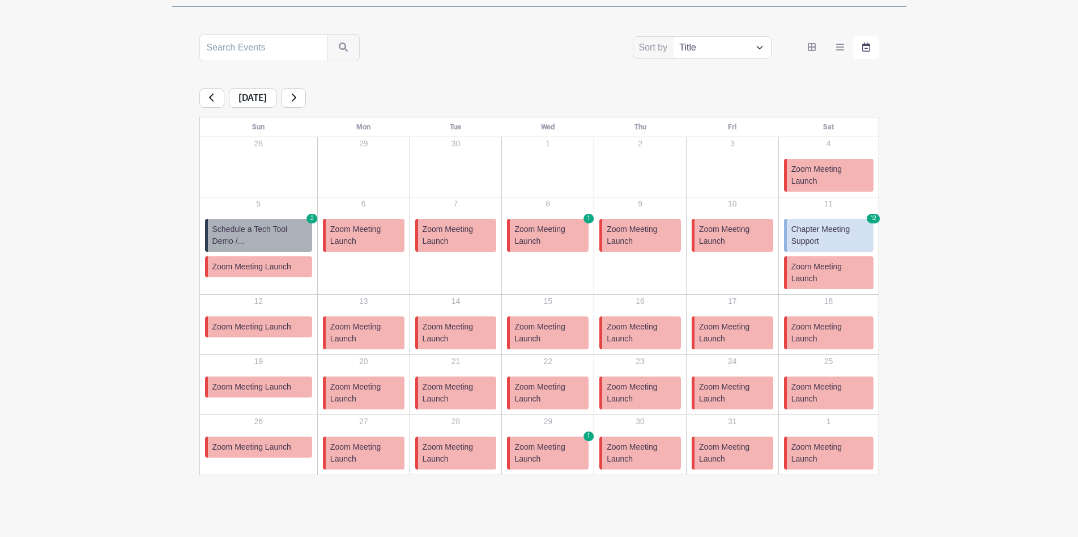
scroll to position [192, 0]
click at [801, 261] on span "Zoom Meeting Launch" at bounding box center [831, 272] width 78 height 24
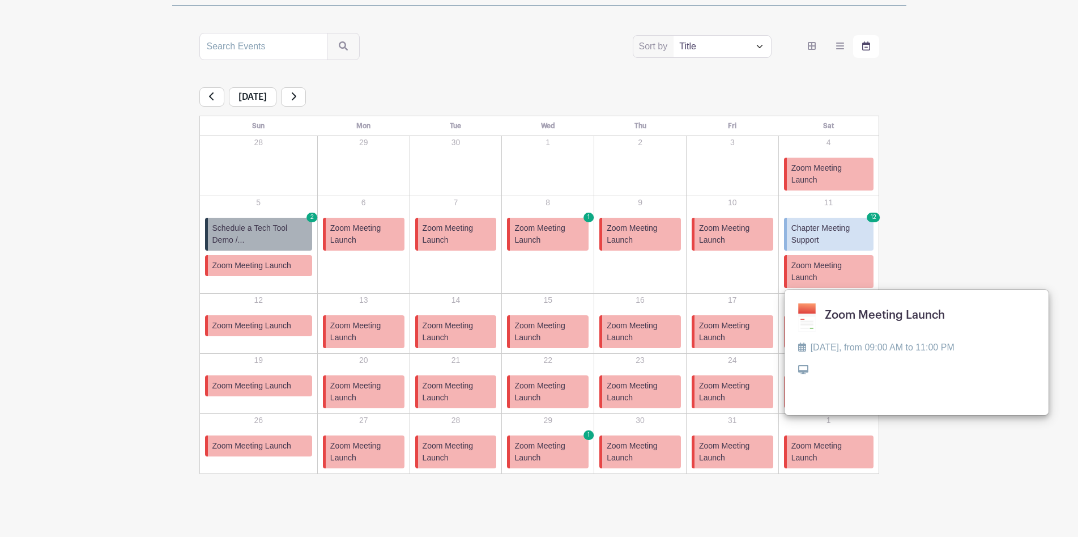
click at [631, 236] on span "Zoom Meeting Launch" at bounding box center [642, 234] width 70 height 24
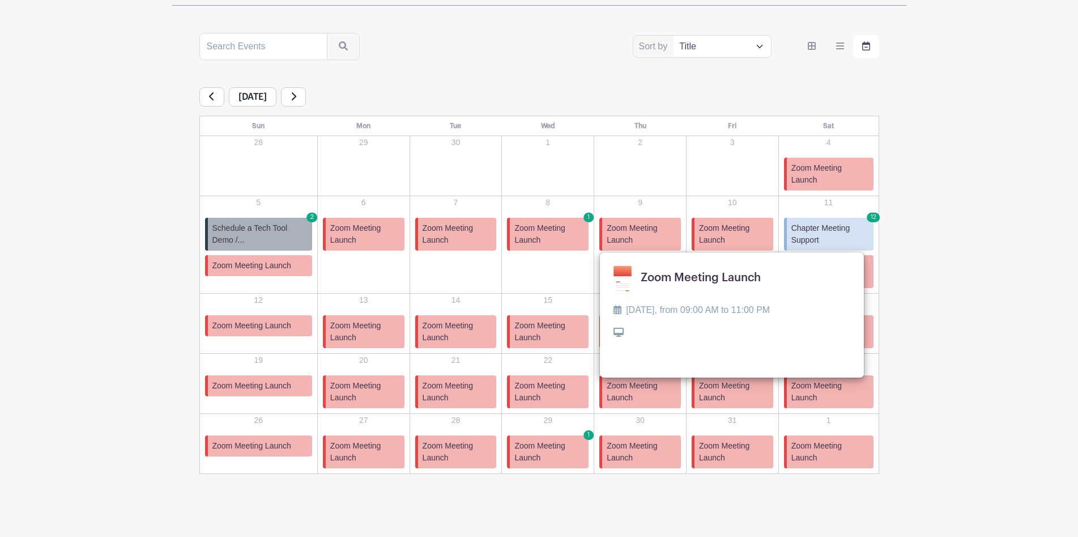
click at [631, 236] on span "Zoom Meeting Launch" at bounding box center [642, 234] width 70 height 24
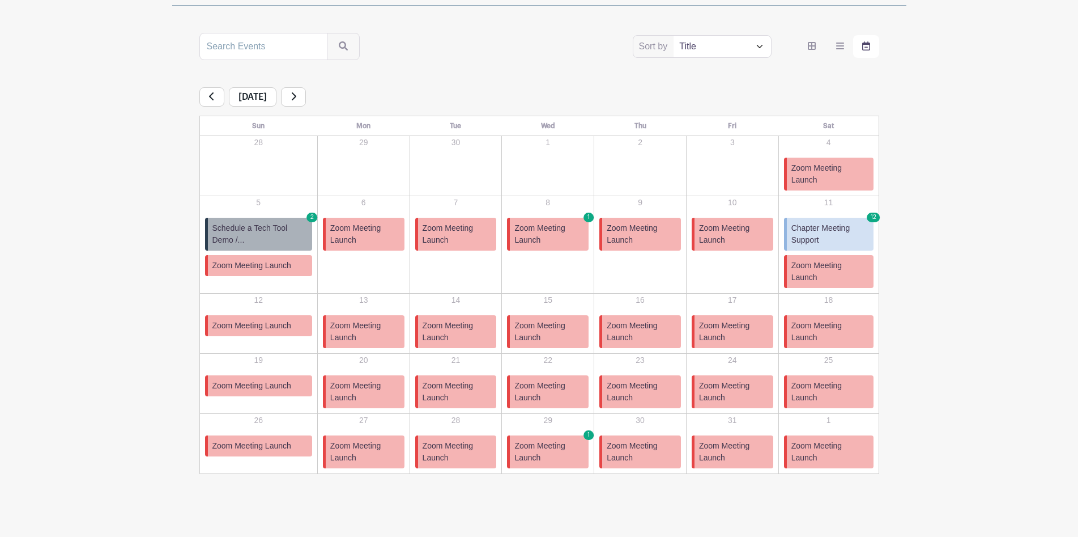
click at [631, 236] on span "Zoom Meeting Launch" at bounding box center [642, 234] width 70 height 24
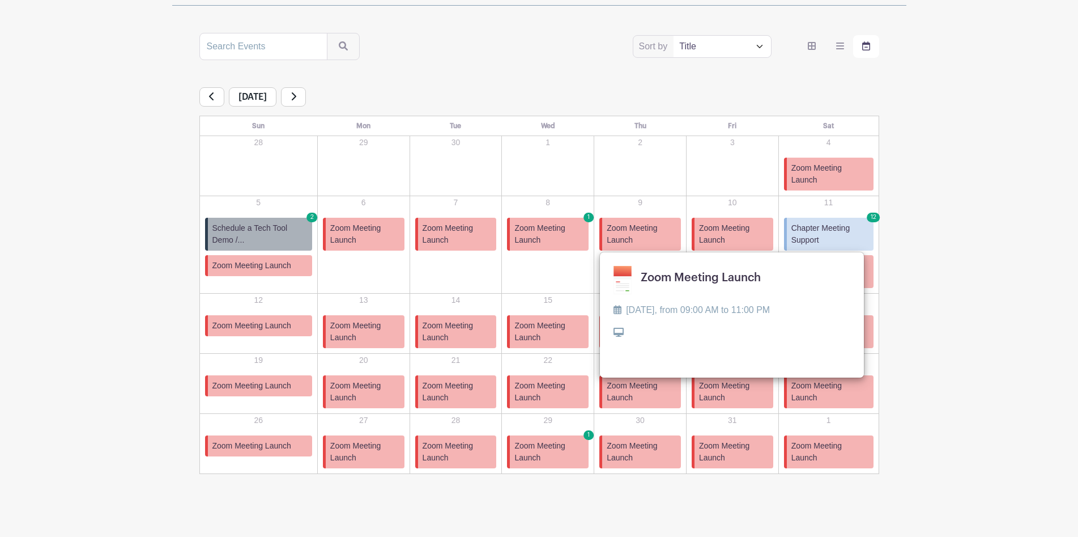
click at [614, 348] on link at bounding box center [614, 348] width 0 height 0
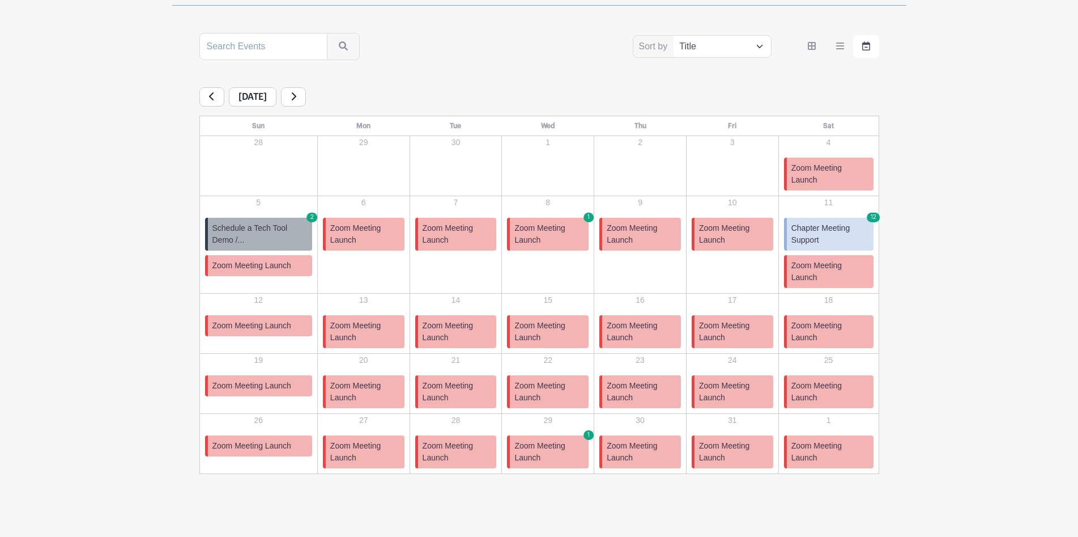
click at [281, 234] on span "Schedule a Tech Tool Demo /..." at bounding box center [259, 234] width 95 height 24
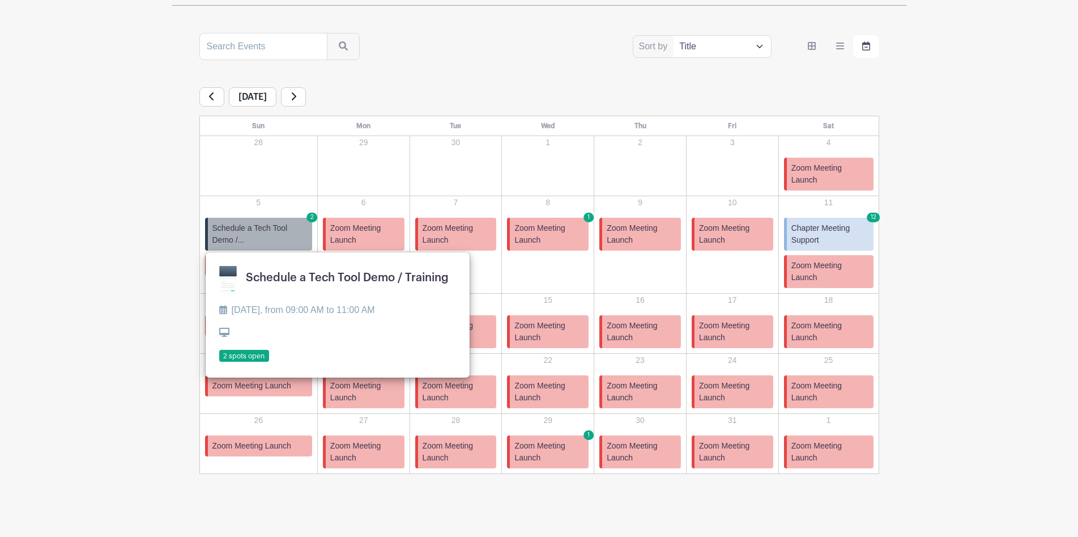
click at [219, 362] on link at bounding box center [219, 362] width 0 height 0
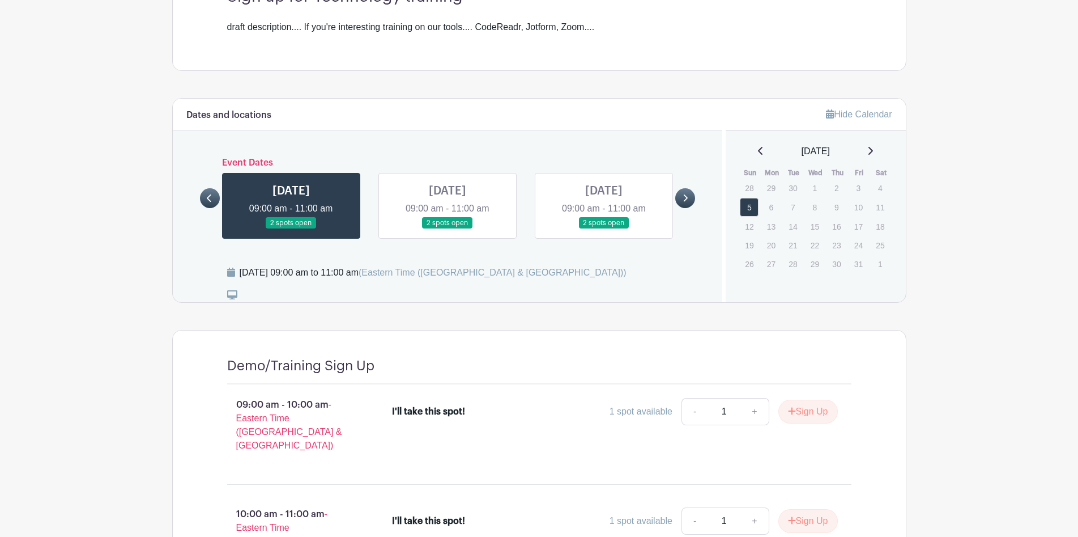
scroll to position [336, 0]
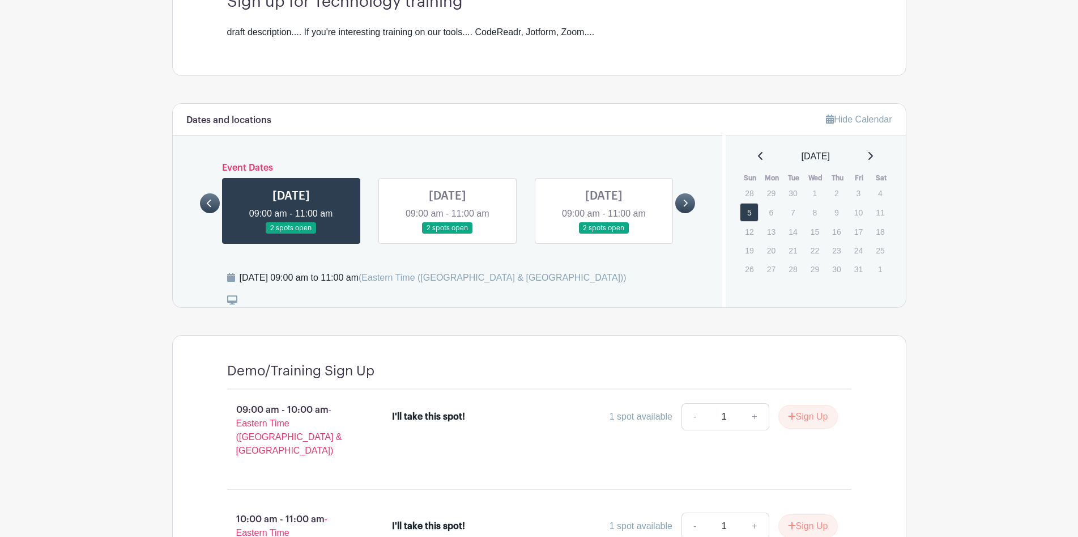
click at [880, 156] on div "[DATE]" at bounding box center [815, 157] width 153 height 14
click at [871, 155] on div "[DATE]" at bounding box center [815, 157] width 153 height 14
click at [878, 155] on div "[DATE]" at bounding box center [815, 157] width 153 height 14
click at [873, 155] on icon at bounding box center [871, 155] width 6 height 9
click at [873, 156] on icon at bounding box center [871, 155] width 6 height 9
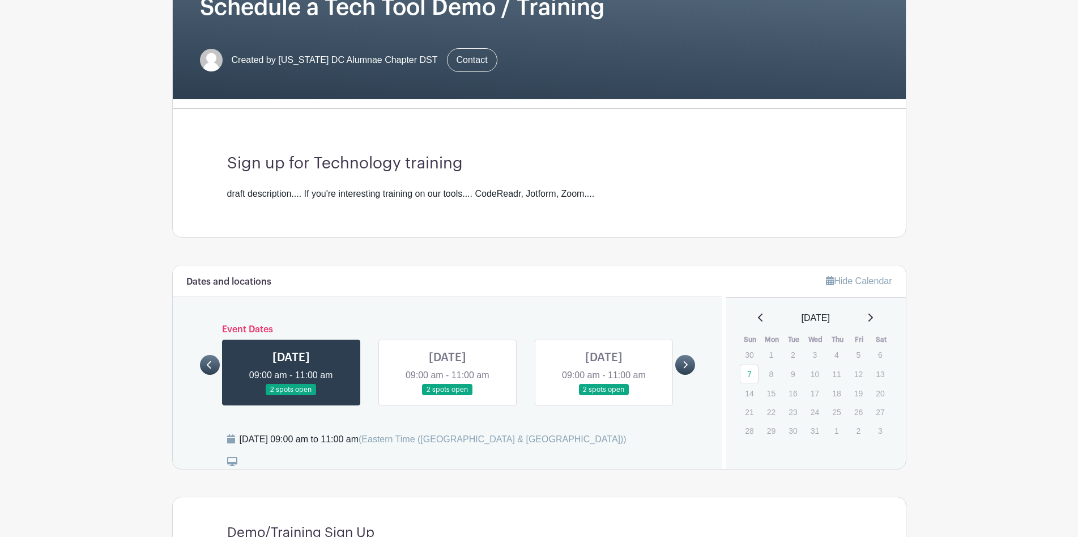
scroll to position [167, 0]
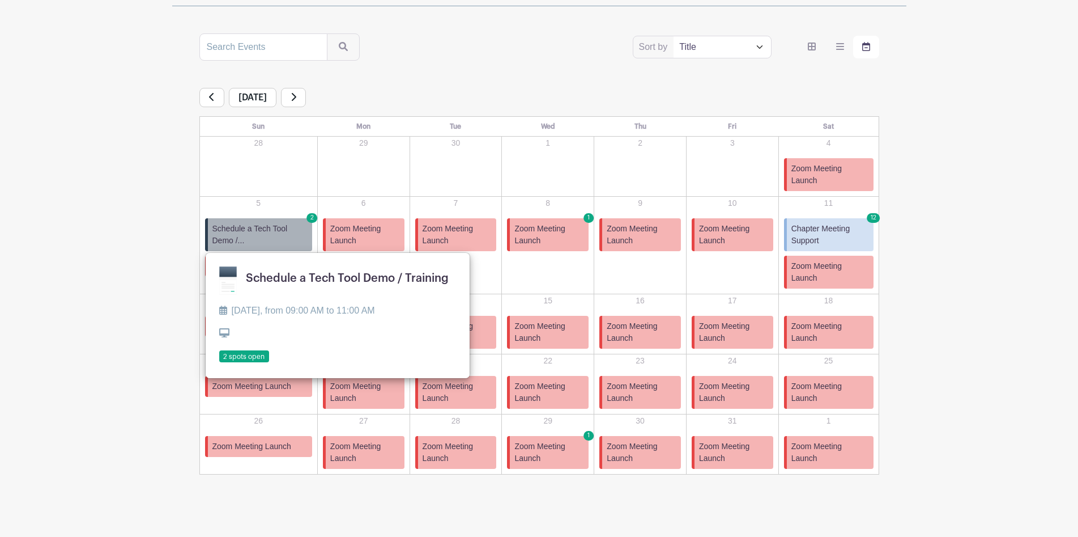
scroll to position [192, 0]
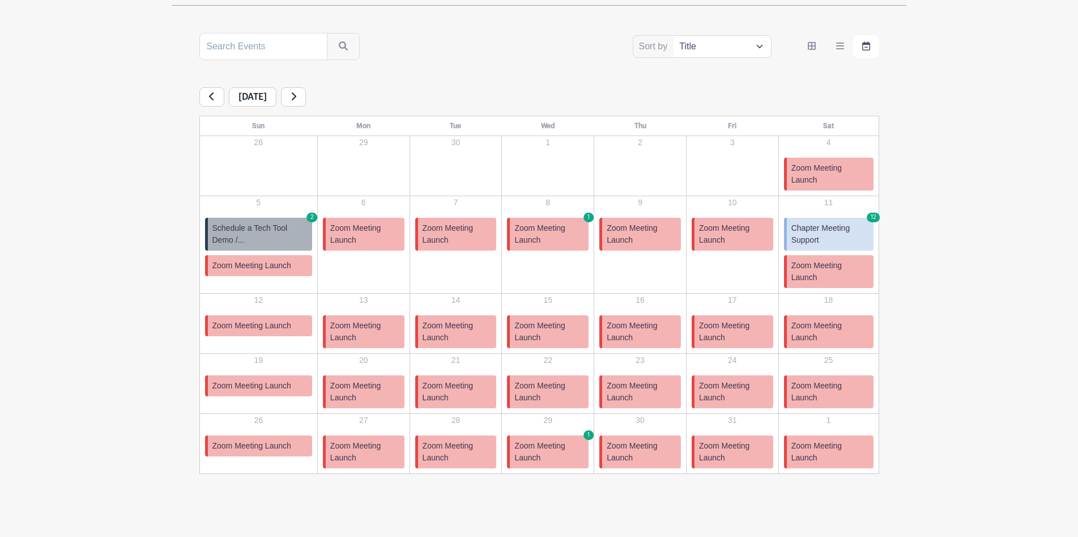
click at [845, 229] on span "Chapter Meeting Support" at bounding box center [831, 234] width 78 height 24
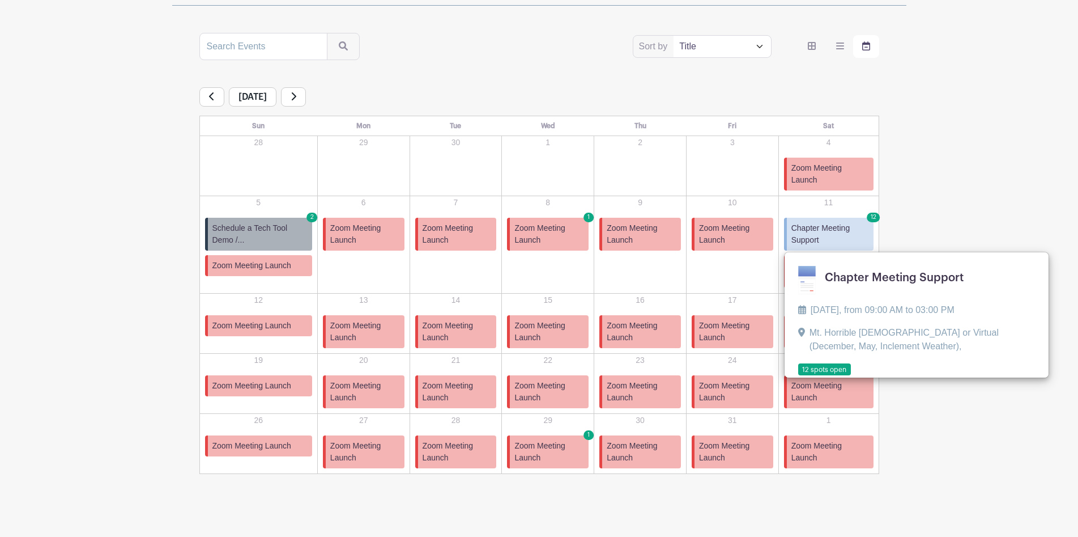
click at [798, 376] on link at bounding box center [798, 376] width 0 height 0
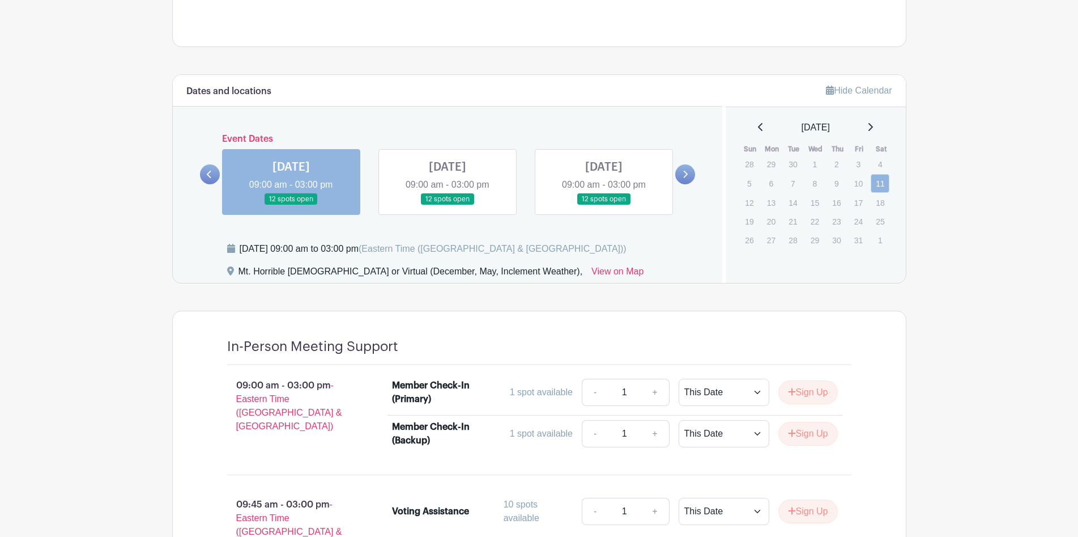
scroll to position [450, 0]
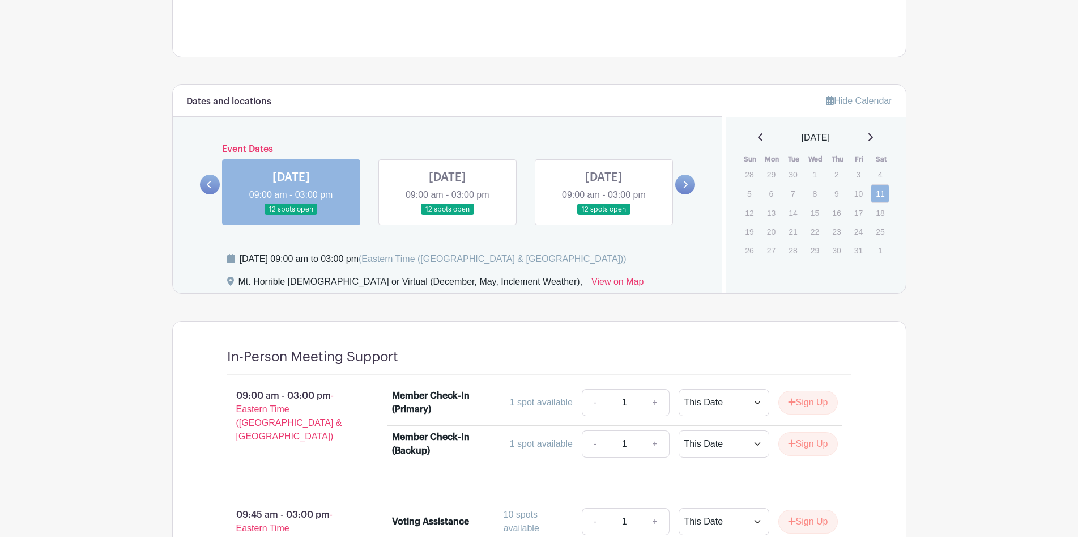
click at [873, 140] on icon at bounding box center [871, 137] width 6 height 9
click at [758, 142] on icon at bounding box center [761, 137] width 6 height 9
click at [832, 195] on p "9" at bounding box center [836, 194] width 19 height 18
click at [838, 195] on p "9" at bounding box center [836, 194] width 19 height 18
click at [448, 215] on link at bounding box center [448, 215] width 0 height 0
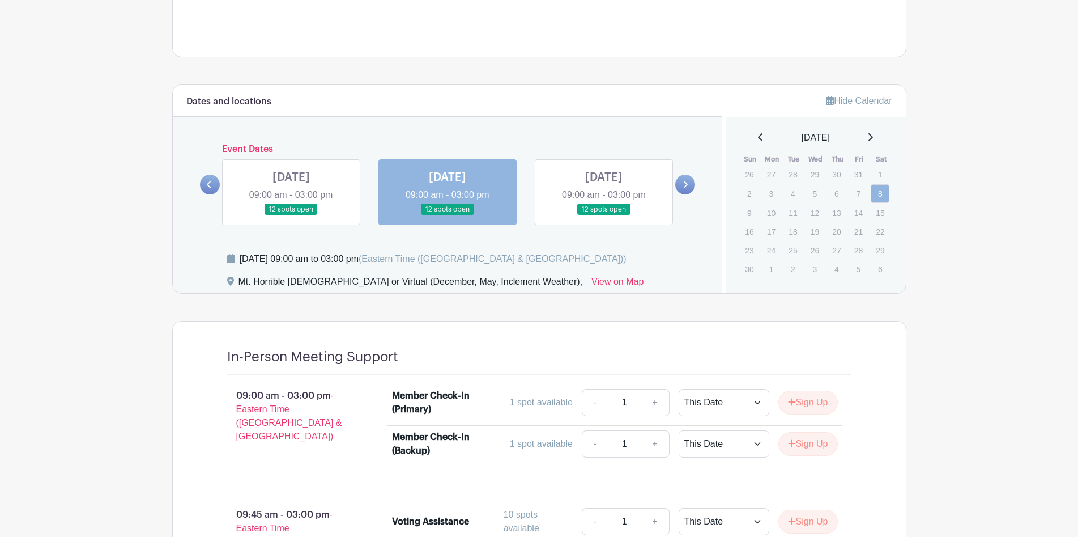
click at [291, 215] on link at bounding box center [291, 215] width 0 height 0
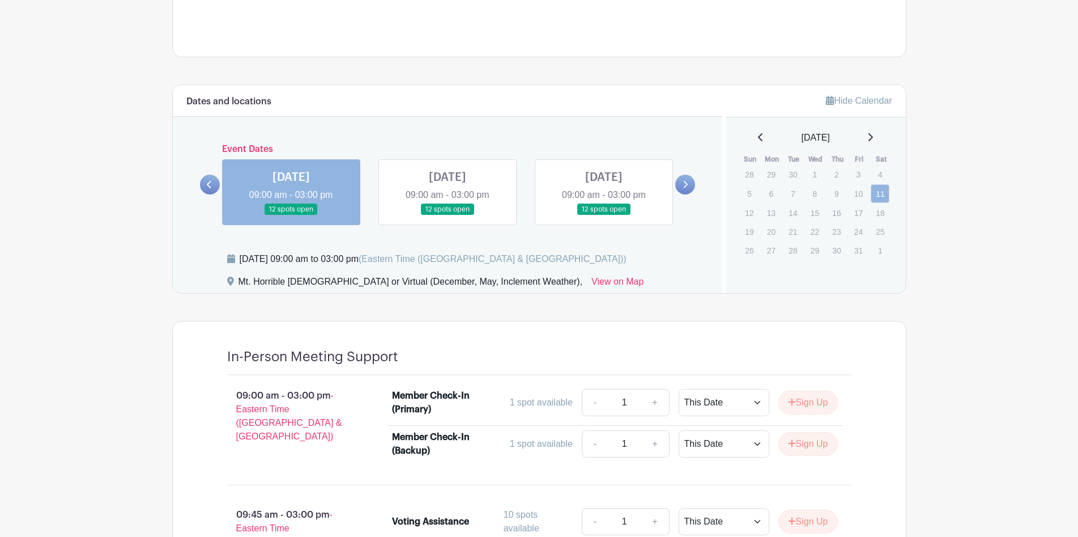
click at [873, 138] on icon at bounding box center [871, 137] width 6 height 9
click at [108, 324] on main "Groups All Groups Technology Committee Hosting Events My Signups Event Invites …" at bounding box center [539, 142] width 1078 height 1185
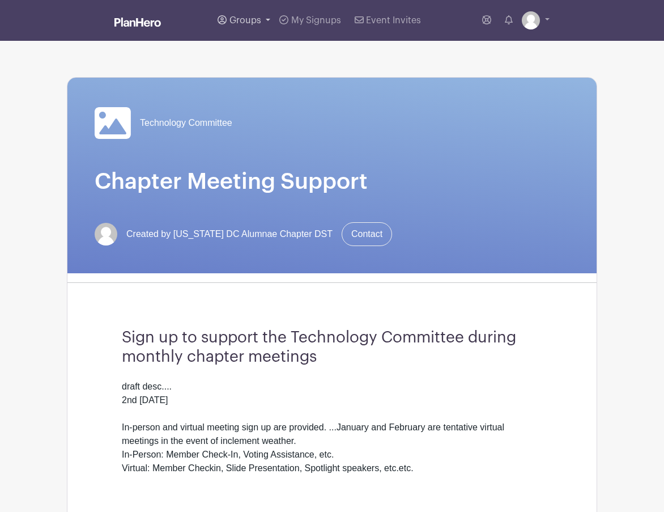
click at [252, 16] on span "Groups" at bounding box center [245, 20] width 32 height 9
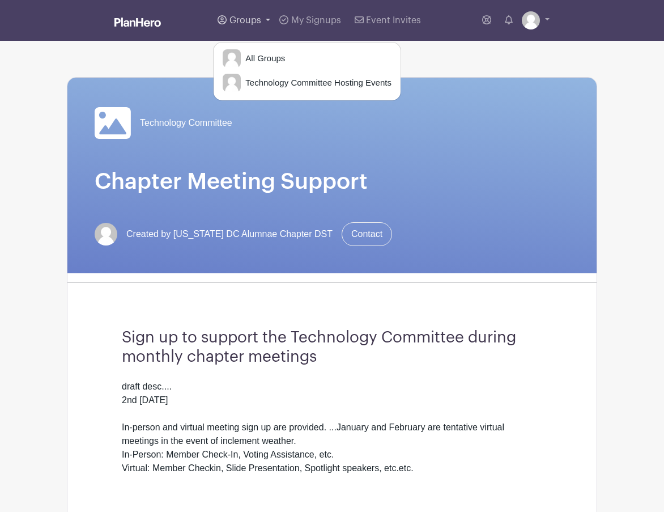
click at [252, 16] on span "Groups" at bounding box center [245, 20] width 32 height 9
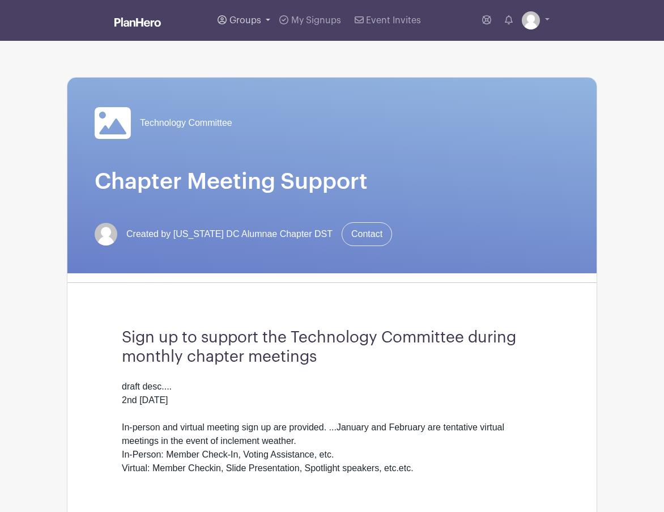
click at [261, 23] on span "Groups" at bounding box center [245, 20] width 32 height 9
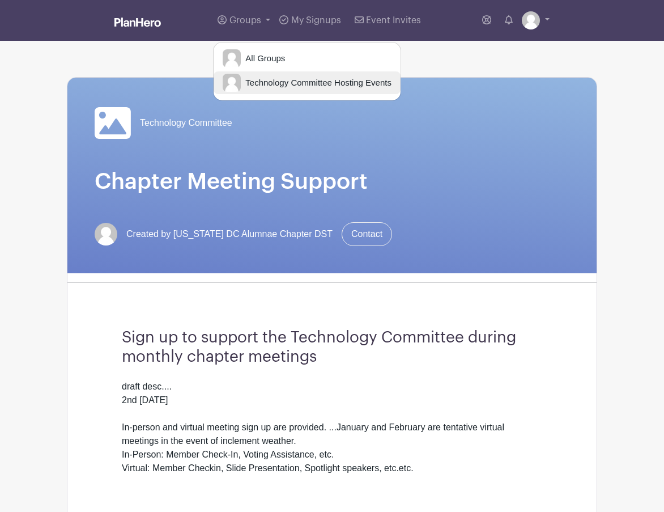
click at [266, 88] on span "Technology Committee Hosting Events" at bounding box center [316, 82] width 151 height 13
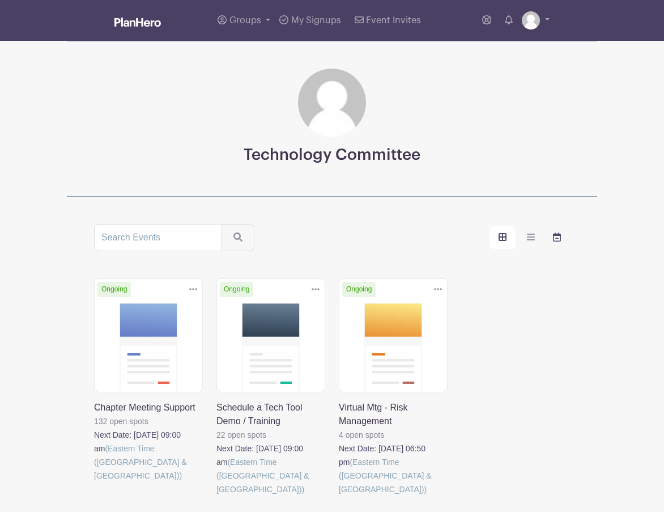
click at [567, 238] on label "order and view" at bounding box center [557, 237] width 26 height 23
click at [0, 0] on input "order and view" at bounding box center [0, 0] width 0 height 0
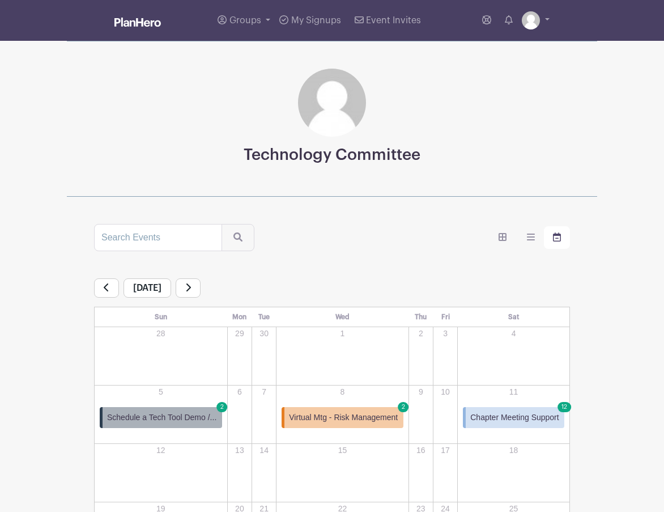
click at [556, 237] on icon "order and view" at bounding box center [557, 236] width 8 height 9
click at [0, 0] on input "order and view" at bounding box center [0, 0] width 0 height 0
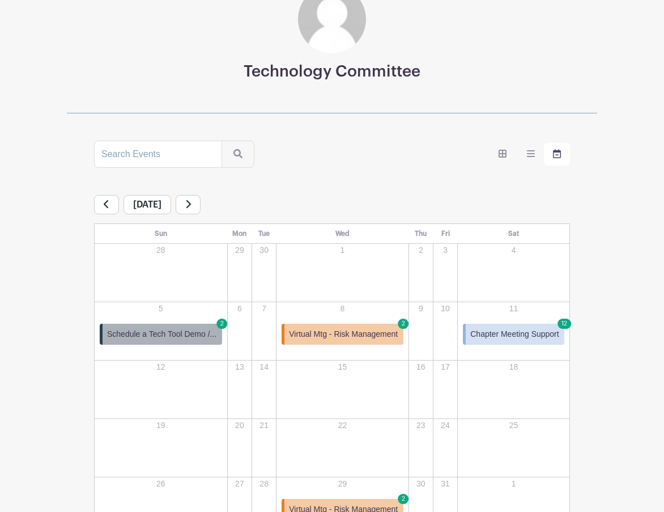
scroll to position [160, 0]
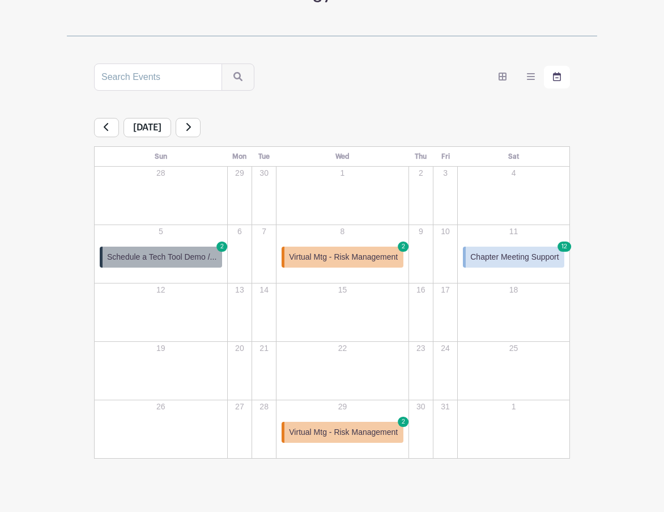
click at [341, 254] on span "Virtual Mtg - Risk Management" at bounding box center [343, 257] width 109 height 12
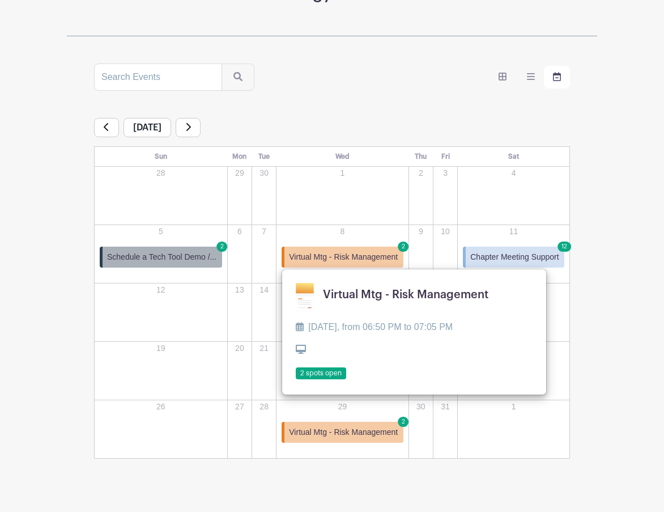
click at [296, 379] on link at bounding box center [296, 379] width 0 height 0
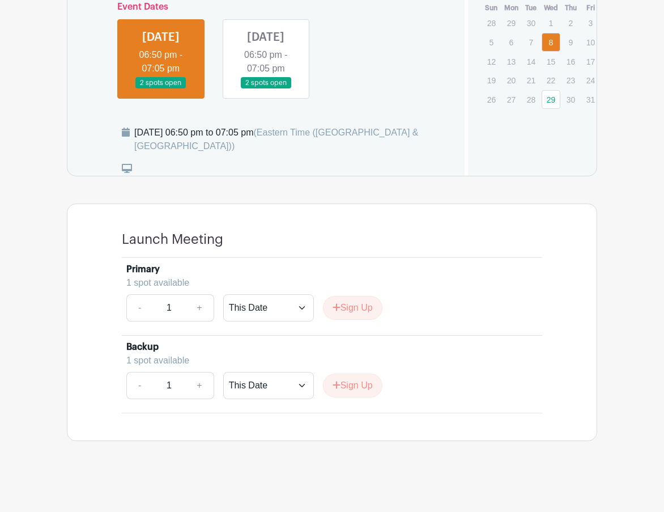
scroll to position [523, 0]
select select "select_dates"
click option "Select Dates" at bounding box center [0, 0] width 0 height 0
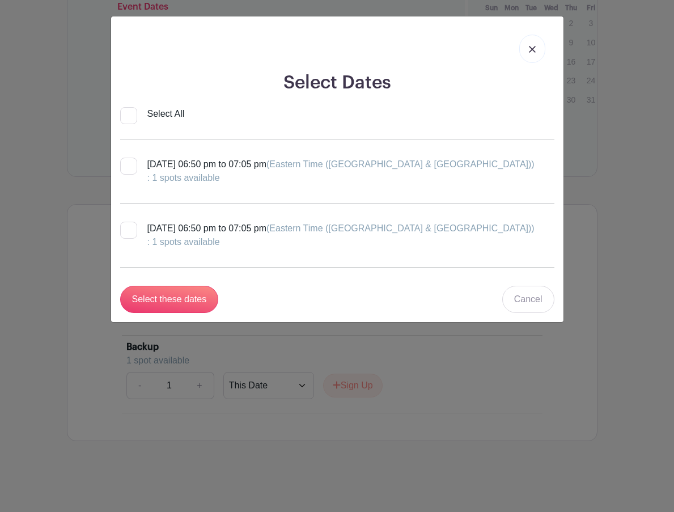
click at [533, 48] on img at bounding box center [532, 49] width 7 height 7
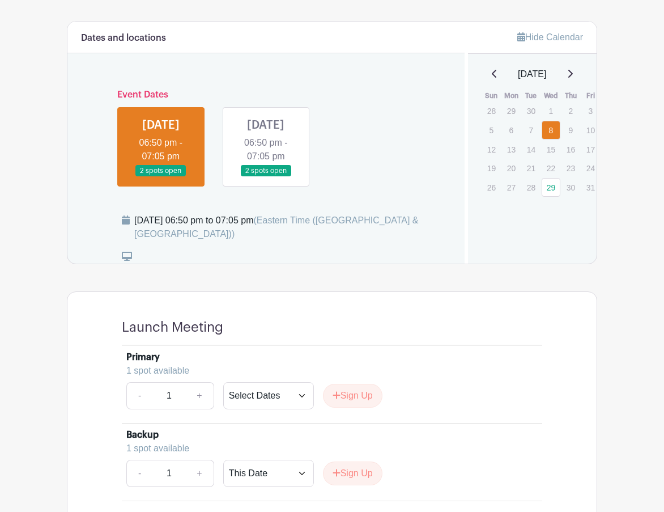
scroll to position [418, 0]
click at [266, 176] on link at bounding box center [266, 176] width 0 height 0
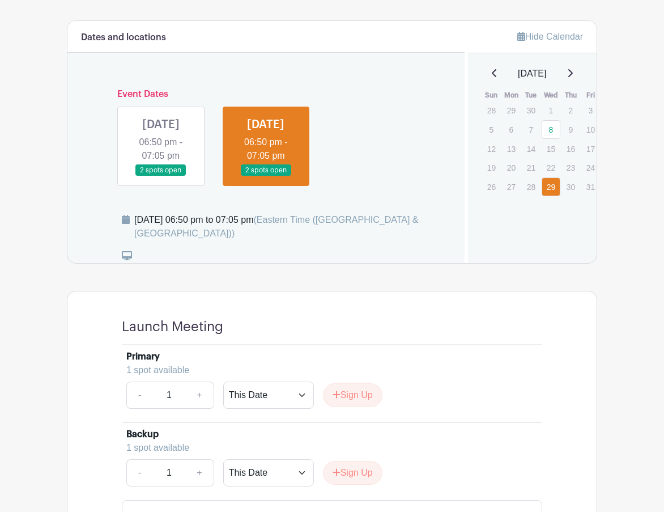
click at [161, 176] on link at bounding box center [161, 176] width 0 height 0
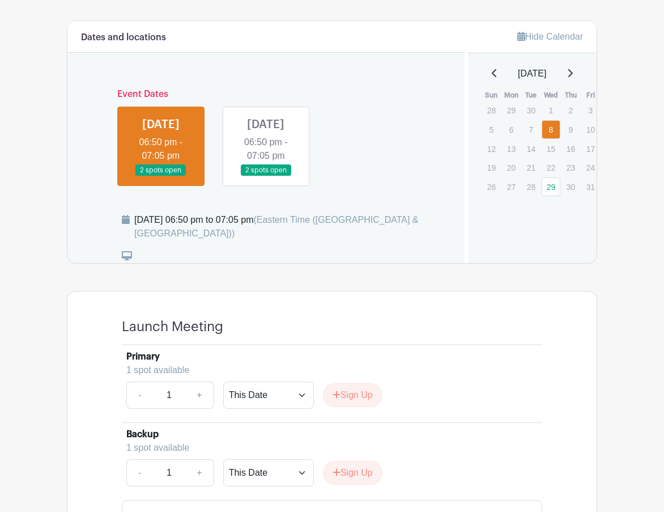
click at [266, 176] on link at bounding box center [266, 176] width 0 height 0
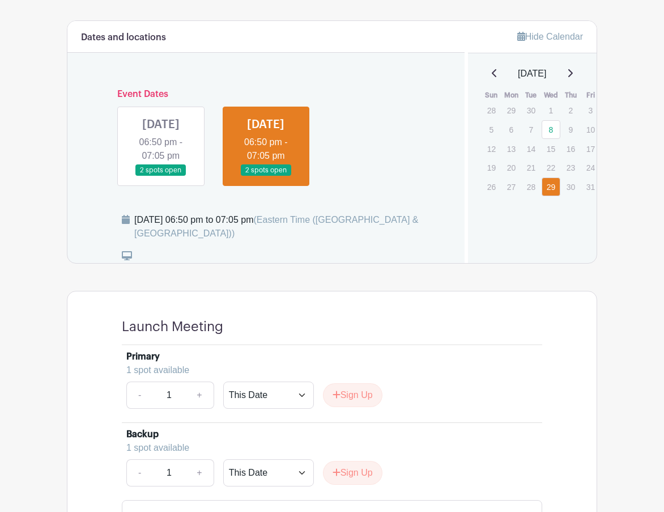
click at [161, 176] on link at bounding box center [161, 176] width 0 height 0
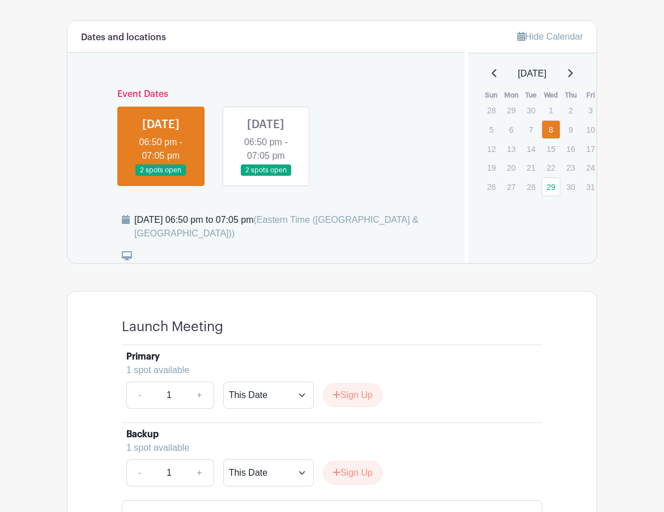
click at [266, 176] on link at bounding box center [266, 176] width 0 height 0
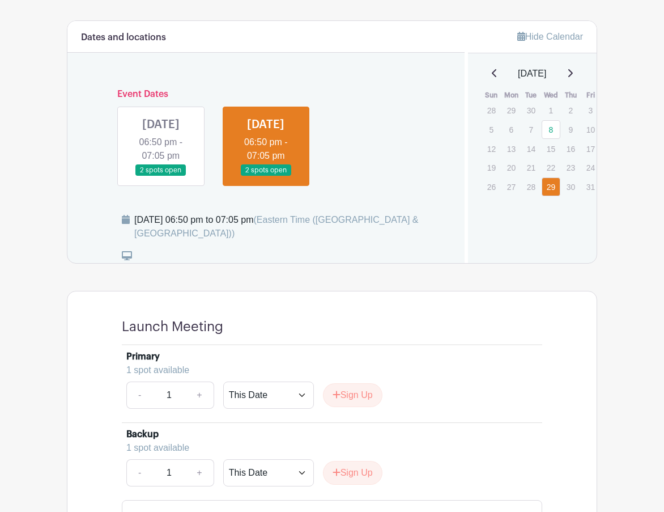
click at [161, 176] on link at bounding box center [161, 176] width 0 height 0
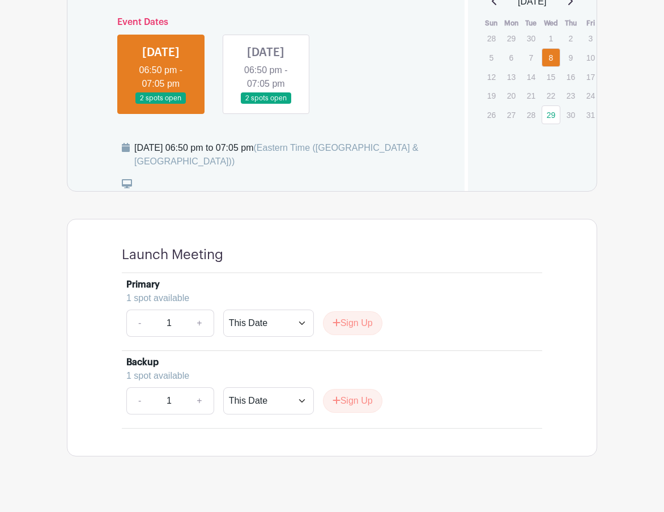
scroll to position [523, 0]
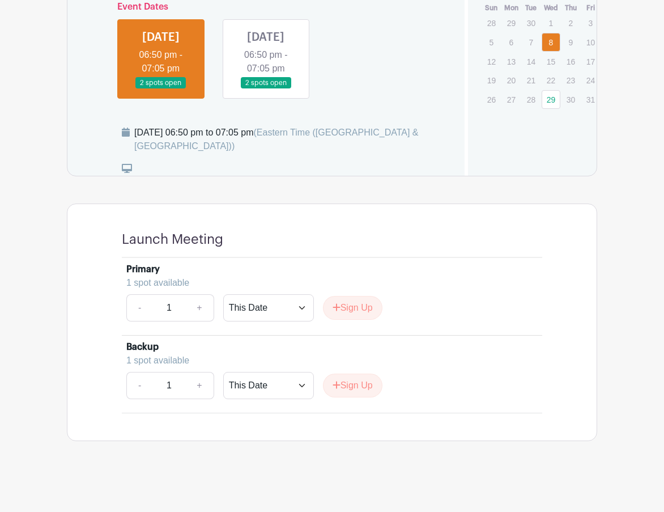
click at [266, 89] on link at bounding box center [266, 89] width 0 height 0
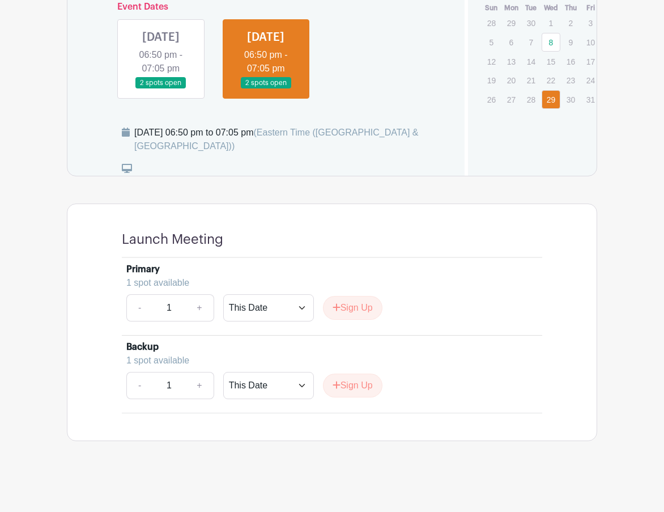
click at [161, 89] on link at bounding box center [161, 89] width 0 height 0
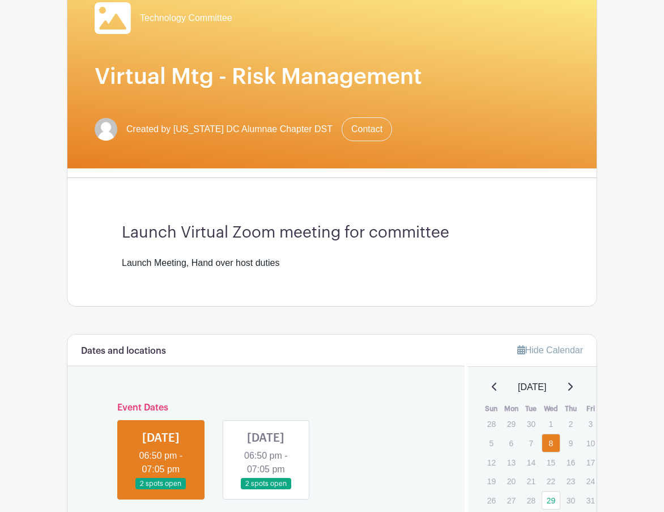
click at [70, 365] on div "Dates and locations" at bounding box center [265, 350] width 397 height 32
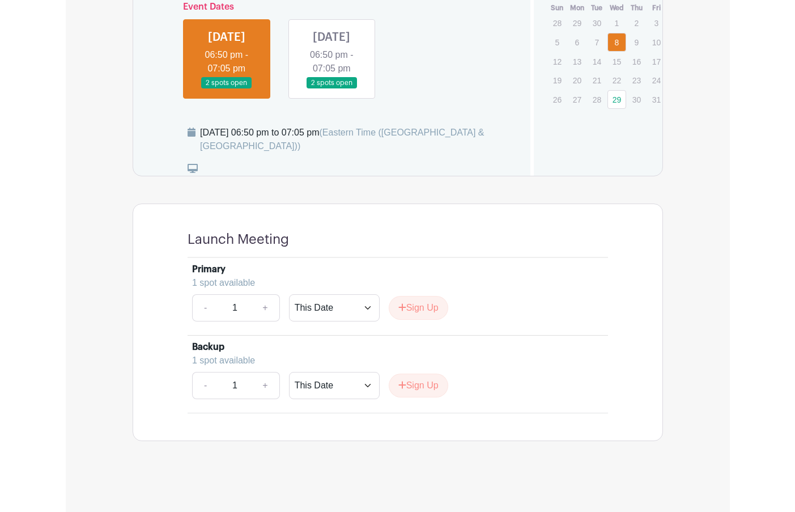
scroll to position [406, 0]
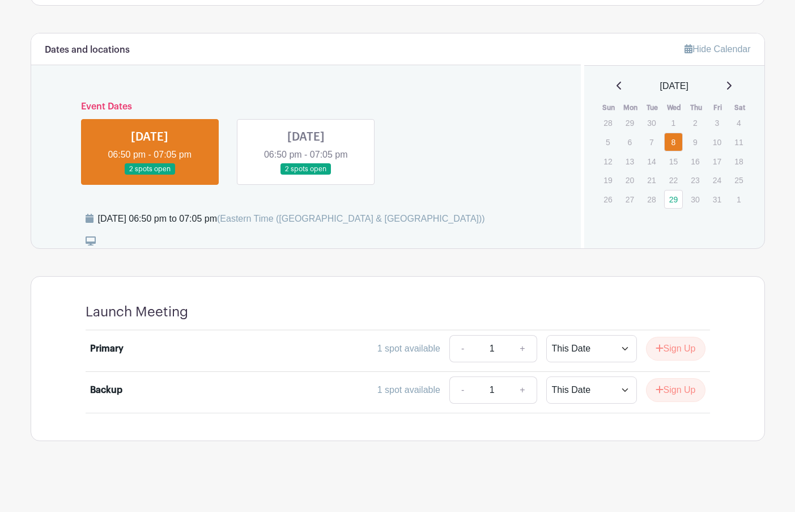
click at [23, 471] on main "Groups All Groups Technology Committee Hosting Events My Signups Event Invites …" at bounding box center [397, 53] width 795 height 918
click at [11, 464] on main "Groups All Groups Technology Committee Hosting Events My Signups Event Invites …" at bounding box center [397, 53] width 795 height 918
click at [17, 492] on main "Groups All Groups Technology Committee Hosting Events My Signups Event Invites …" at bounding box center [397, 53] width 795 height 918
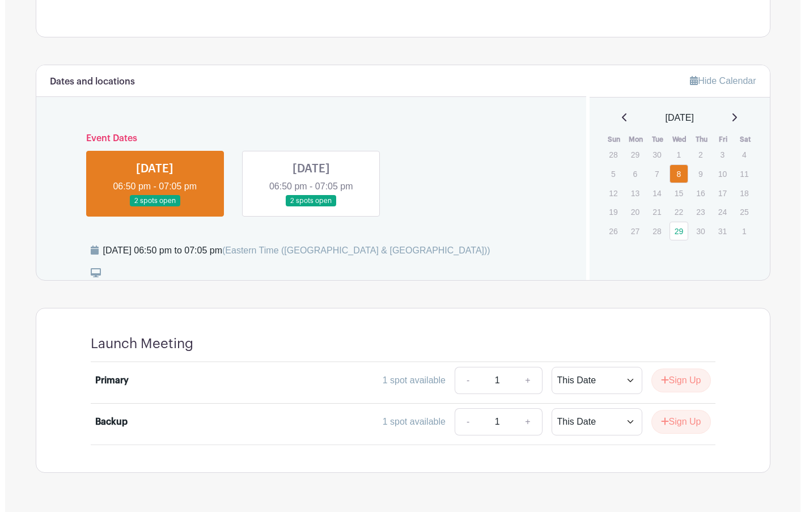
scroll to position [379, 0]
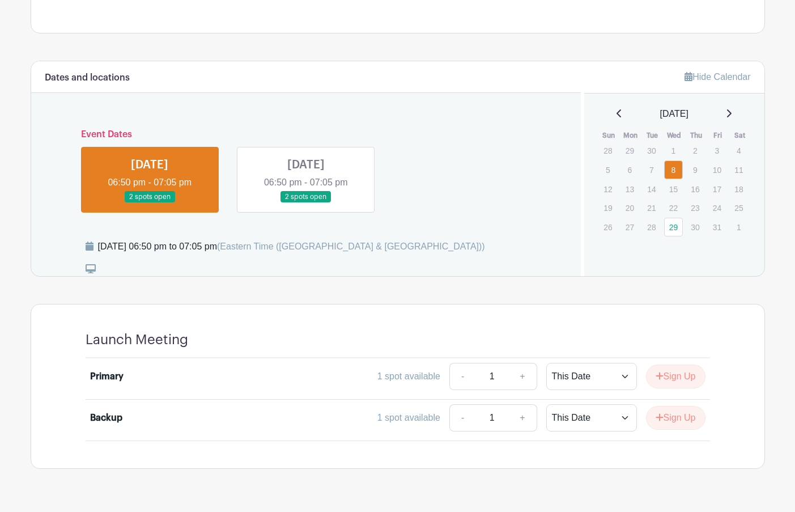
click at [29, 466] on div "Technology Committee Virtual Mtg - Risk Management Created by Washington DC Alu…" at bounding box center [398, 65] width 748 height 806
click at [306, 203] on link at bounding box center [306, 203] width 0 height 0
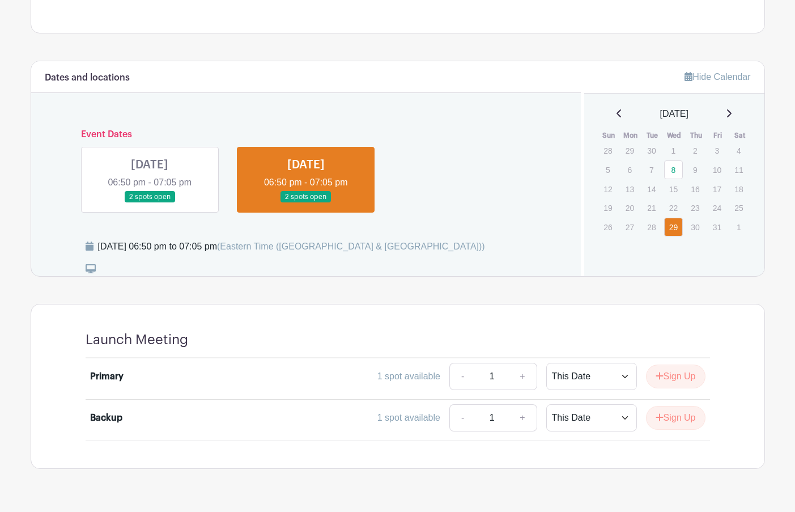
click at [150, 203] on link at bounding box center [150, 203] width 0 height 0
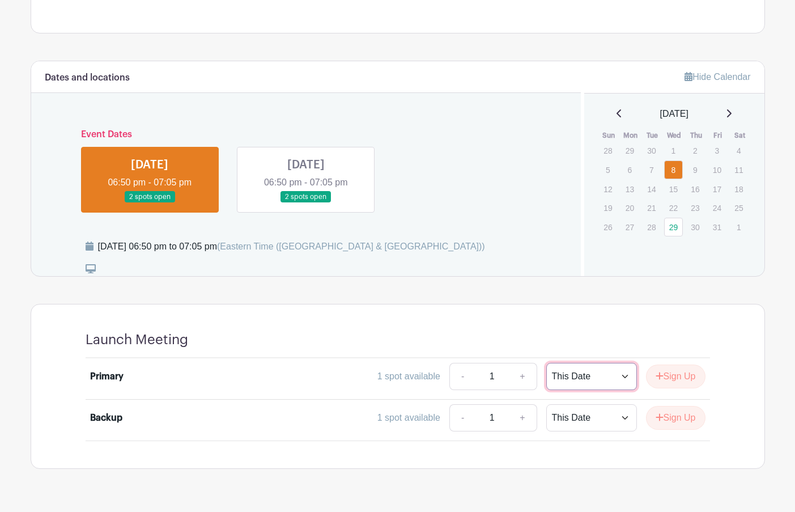
click at [546, 363] on select "This Date Select Dates" at bounding box center [591, 376] width 91 height 27
select select "select_dates"
click option "Select Dates" at bounding box center [0, 0] width 0 height 0
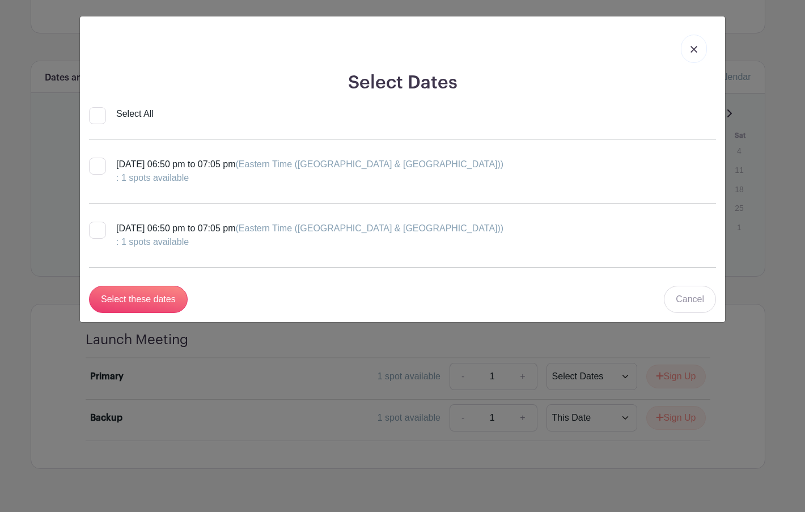
click at [101, 162] on div at bounding box center [97, 166] width 17 height 17
click at [96, 162] on input "Wednesday, October 08, 2025 at 06:50 pm to 07:05 pm (Eastern Time (US & Canada)…" at bounding box center [92, 161] width 7 height 7
checkbox input "true"
click at [664, 303] on link "Cancel" at bounding box center [690, 299] width 52 height 27
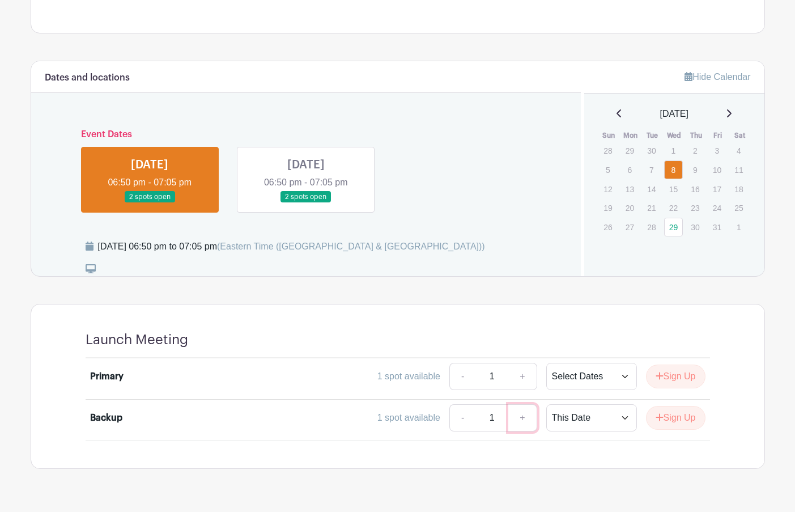
click at [516, 412] on link "+" at bounding box center [522, 417] width 28 height 27
click at [546, 404] on select "This Date Select Dates" at bounding box center [591, 417] width 91 height 27
select select "select_dates"
click option "Select Dates" at bounding box center [0, 0] width 0 height 0
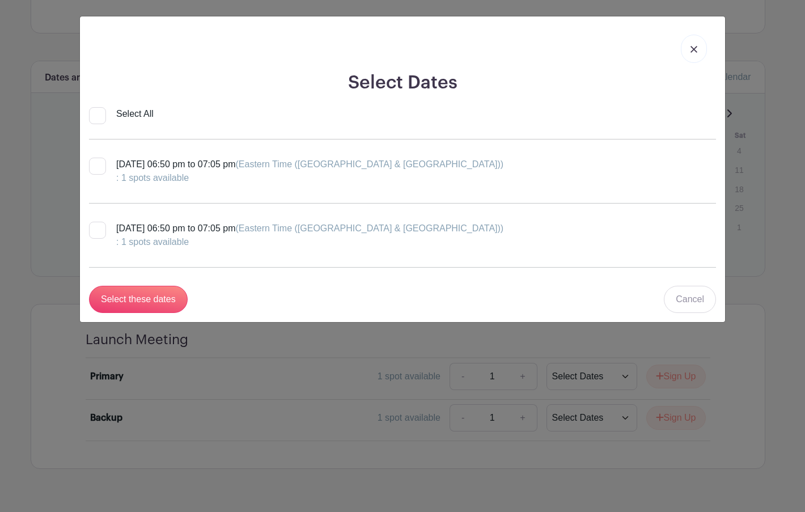
click at [664, 52] on img at bounding box center [693, 49] width 7 height 7
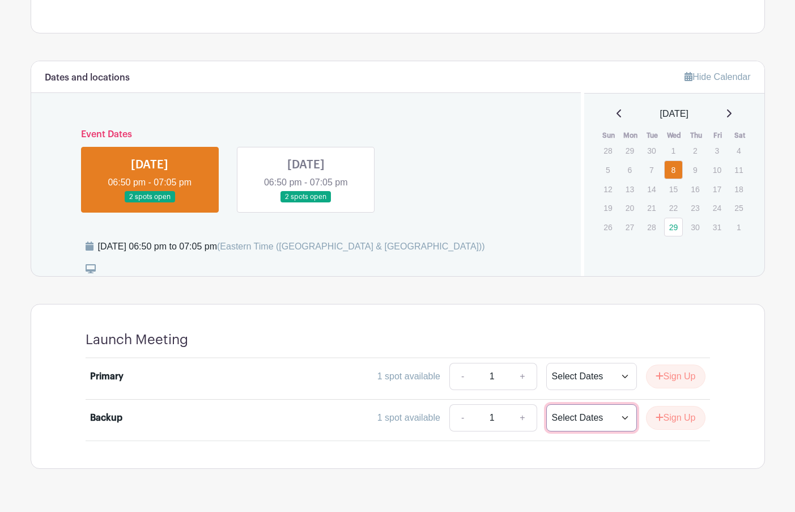
click at [546, 404] on select "This Date Select Dates" at bounding box center [591, 417] width 91 height 27
click option "Select Dates" at bounding box center [0, 0] width 0 height 0
click at [546, 363] on select "This Date Select Dates" at bounding box center [591, 376] width 91 height 27
click option "Select Dates" at bounding box center [0, 0] width 0 height 0
click at [546, 363] on select "This Date Select Dates" at bounding box center [591, 376] width 91 height 27
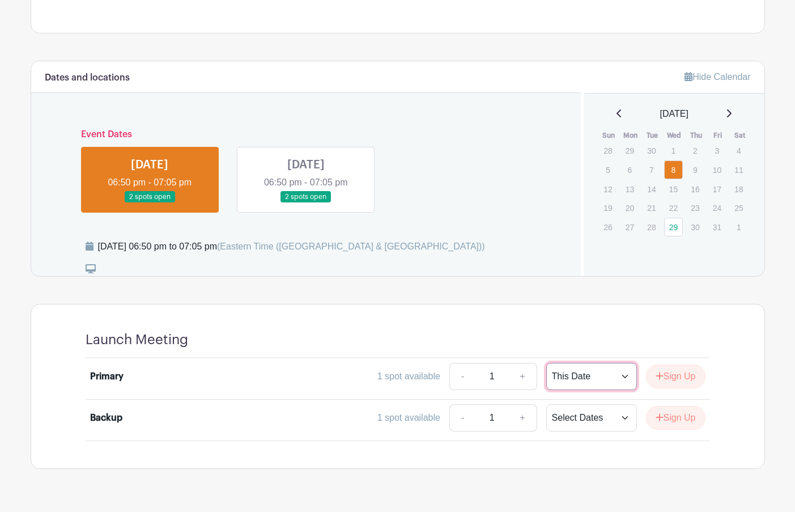
click option "This Date" at bounding box center [0, 0] width 0 height 0
click at [546, 363] on select "This Date Select Dates" at bounding box center [591, 376] width 91 height 27
click option "Select Dates" at bounding box center [0, 0] width 0 height 0
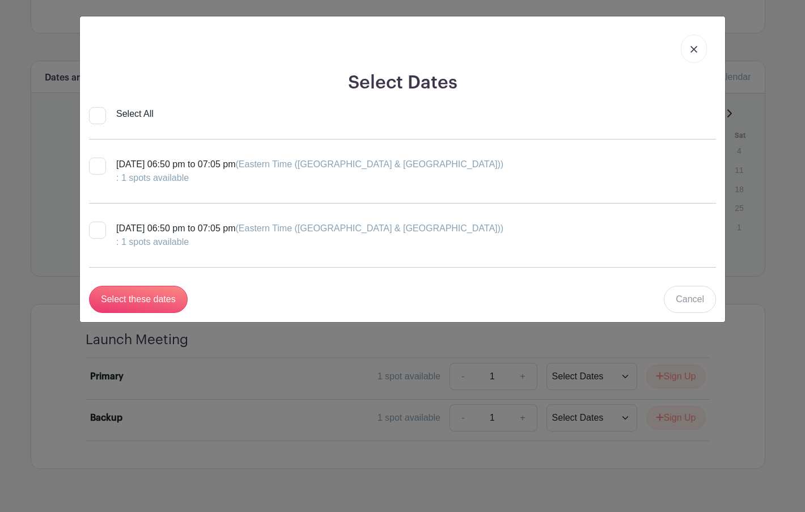
click at [664, 53] on link at bounding box center [694, 49] width 26 height 28
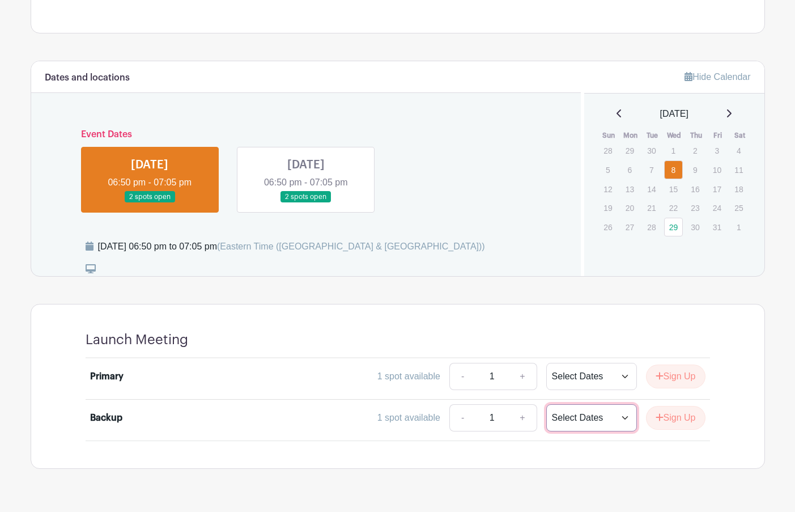
click at [546, 404] on select "This Date Select Dates" at bounding box center [591, 417] width 91 height 27
click option "Select Dates" at bounding box center [0, 0] width 0 height 0
click at [546, 363] on select "This Date Select Dates" at bounding box center [591, 376] width 91 height 27
click option "This Date" at bounding box center [0, 0] width 0 height 0
click at [546, 363] on select "This Date Select Dates" at bounding box center [591, 376] width 91 height 27
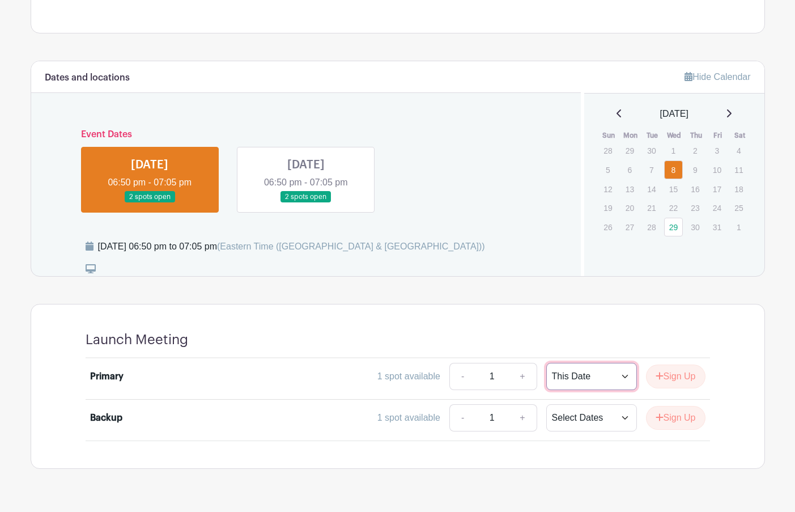
select select "select_dates"
click option "Select Dates" at bounding box center [0, 0] width 0 height 0
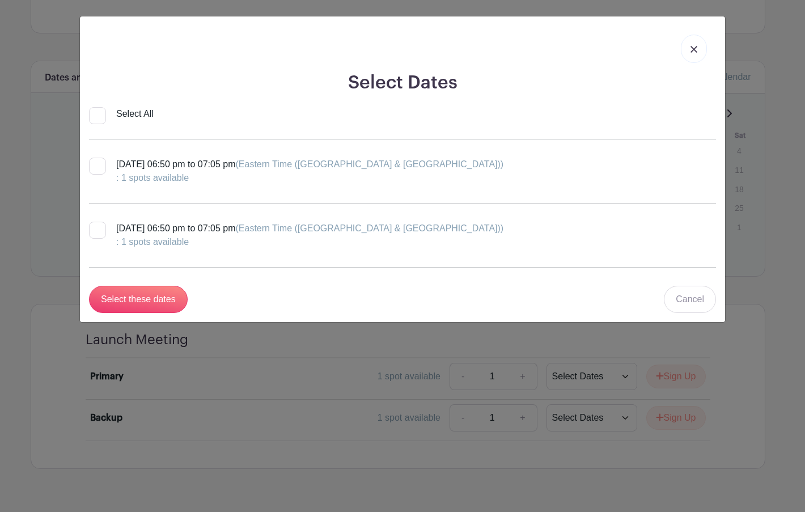
click at [113, 162] on label "Wednesday, October 08, 2025 at 06:50 pm to 07:05 pm (Eastern Time (US & Canada)…" at bounding box center [296, 171] width 414 height 27
click at [96, 162] on input "Wednesday, October 08, 2025 at 06:50 pm to 07:05 pm (Eastern Time (US & Canada)…" at bounding box center [92, 161] width 7 height 7
checkbox input "true"
click at [99, 219] on div "Wednesday, October 29, 2025 at 06:50 pm to 07:05 pm (Eastern Time (US & Canada)…" at bounding box center [402, 234] width 627 height 45
click at [100, 223] on div at bounding box center [97, 230] width 17 height 17
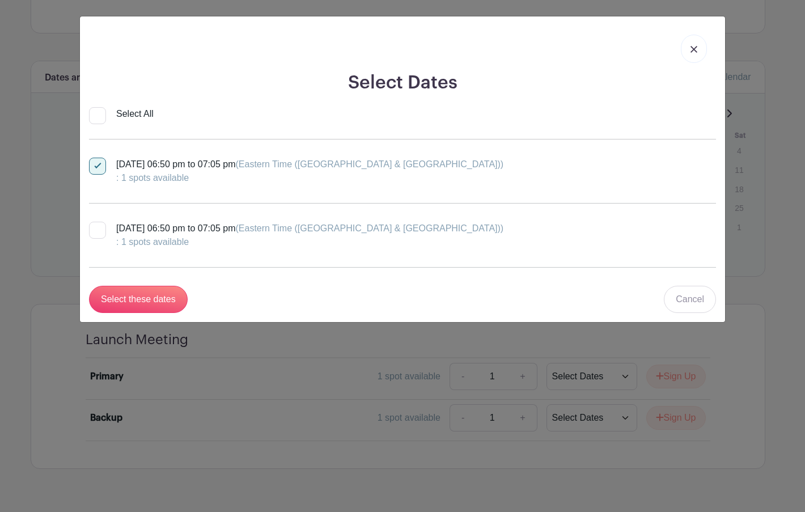
click at [96, 223] on input "Wednesday, October 29, 2025 at 06:50 pm to 07:05 pm (Eastern Time (US & Canada)…" at bounding box center [92, 225] width 7 height 7
checkbox input "true"
click at [175, 297] on input "Select these dates" at bounding box center [138, 299] width 99 height 27
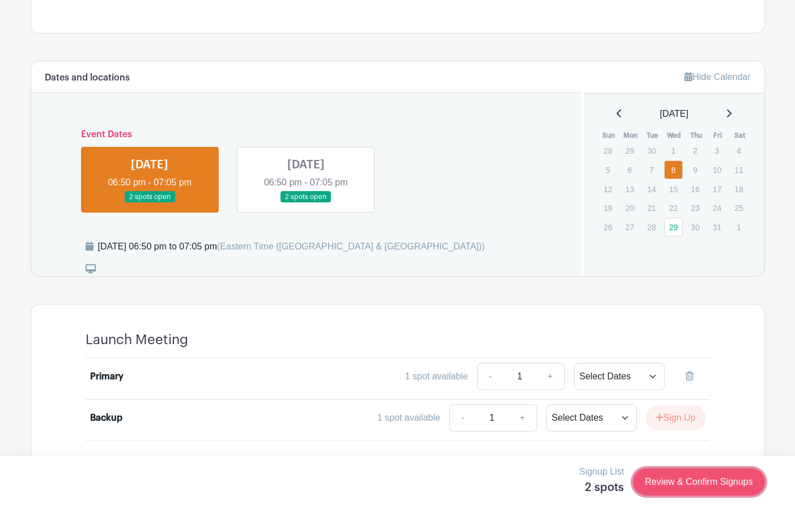
click at [664, 478] on link "Review & Confirm Signups" at bounding box center [698, 481] width 131 height 27
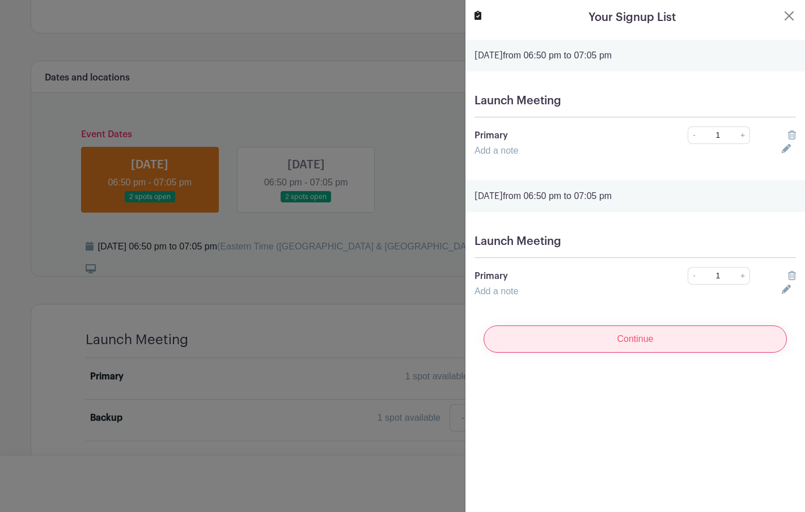
click at [647, 339] on input "Continue" at bounding box center [634, 338] width 303 height 27
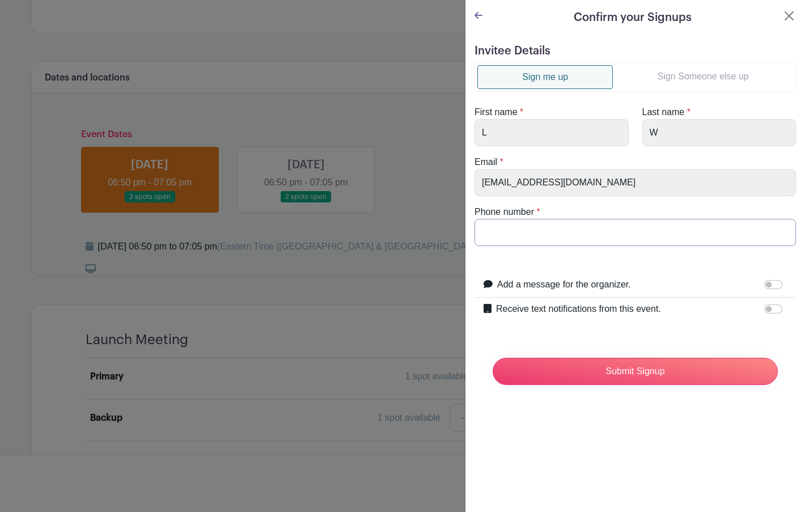
click at [528, 238] on input "Phone number" at bounding box center [634, 232] width 321 height 27
type input "7933716673"
click at [664, 309] on div "Receive text notifications from this event." at bounding box center [641, 309] width 291 height 15
click at [664, 311] on input "Receive text notifications from this event." at bounding box center [773, 308] width 18 height 9
checkbox input "true"
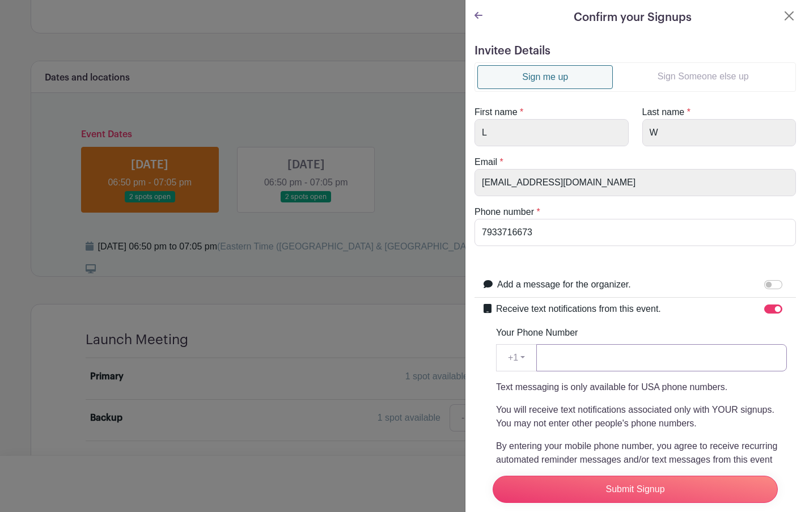
click at [658, 364] on input "Your Phone Number" at bounding box center [661, 357] width 250 height 27
type input "7033716673"
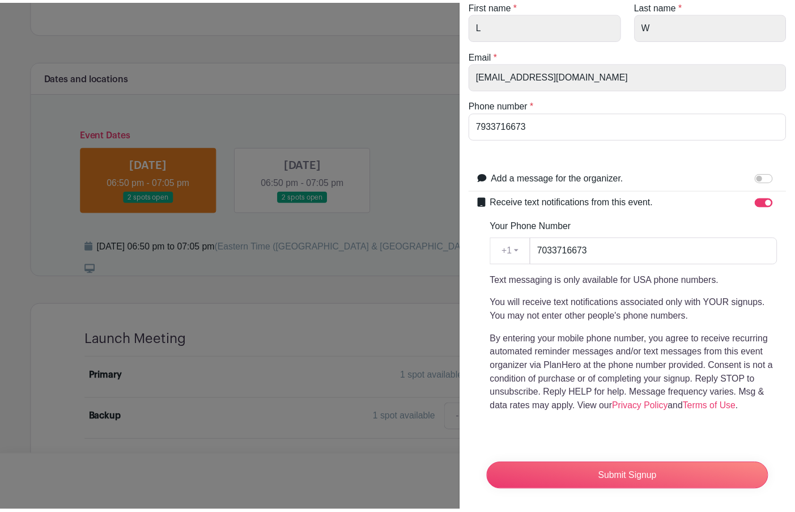
scroll to position [137, 0]
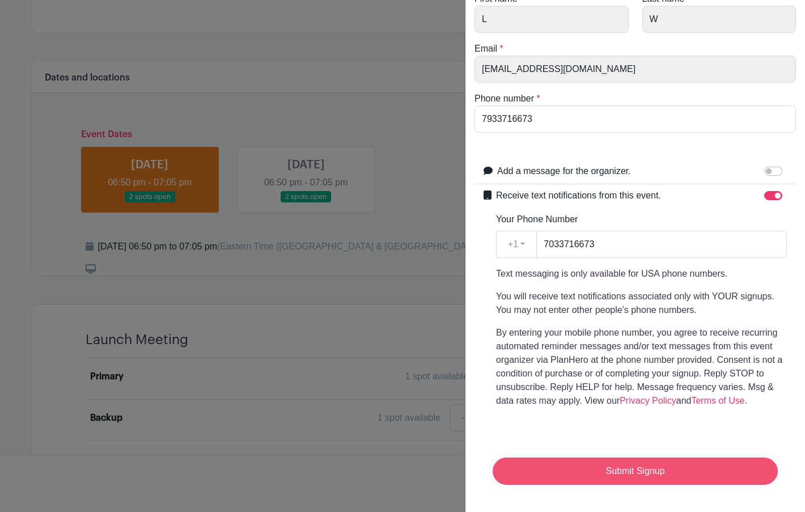
click at [664, 465] on input "Submit Signup" at bounding box center [634, 470] width 285 height 27
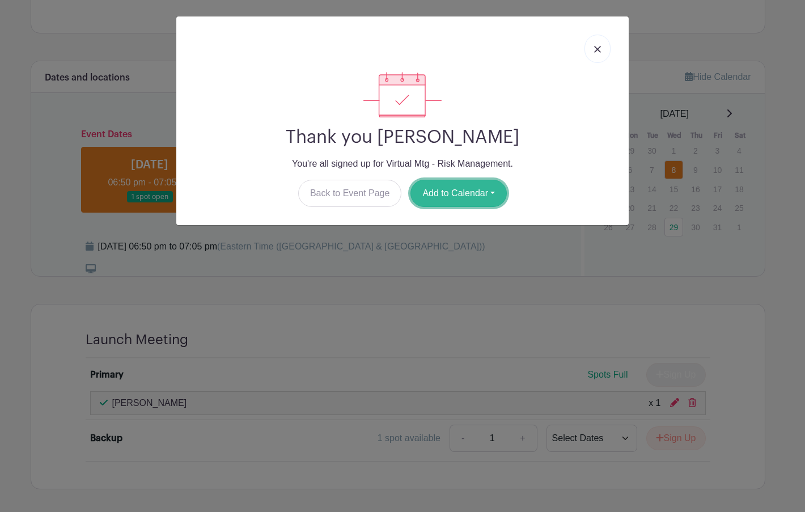
click at [466, 193] on button "Add to Calendar" at bounding box center [458, 193] width 96 height 27
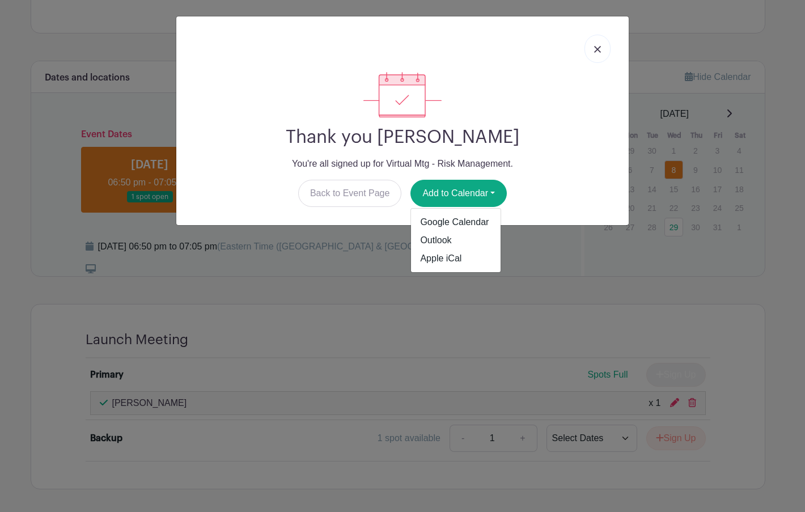
click at [595, 45] on link at bounding box center [597, 49] width 26 height 28
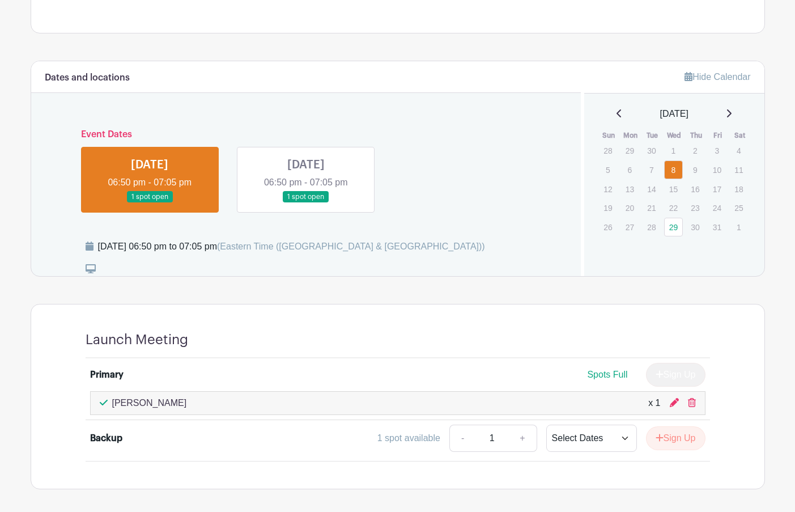
click at [21, 297] on main "Groups All Groups Technology Committee Hosting Events My Signups Event Invites …" at bounding box center [397, 90] width 795 height 938
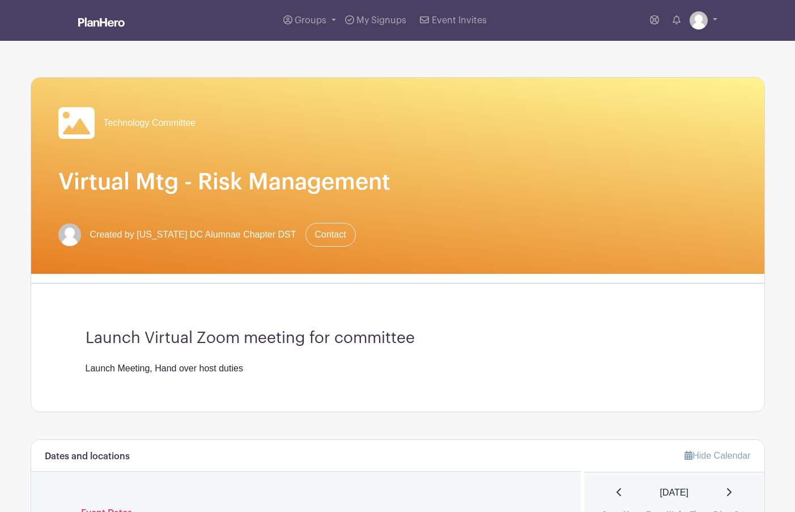
click at [179, 55] on div "Technology Committee Virtual Mtg - Risk Management Created by Washington DC Alu…" at bounding box center [398, 454] width 734 height 827
click at [312, 25] on span "Groups" at bounding box center [311, 20] width 32 height 9
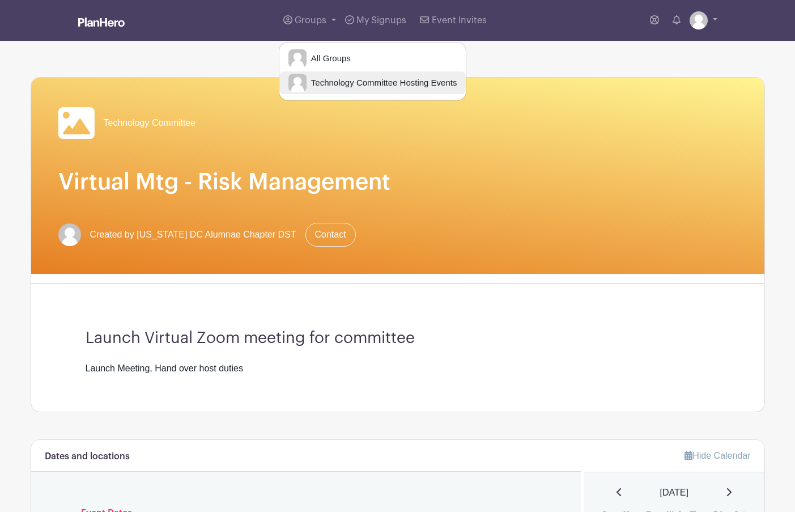
click at [321, 84] on span "Technology Committee Hosting Events" at bounding box center [382, 82] width 151 height 13
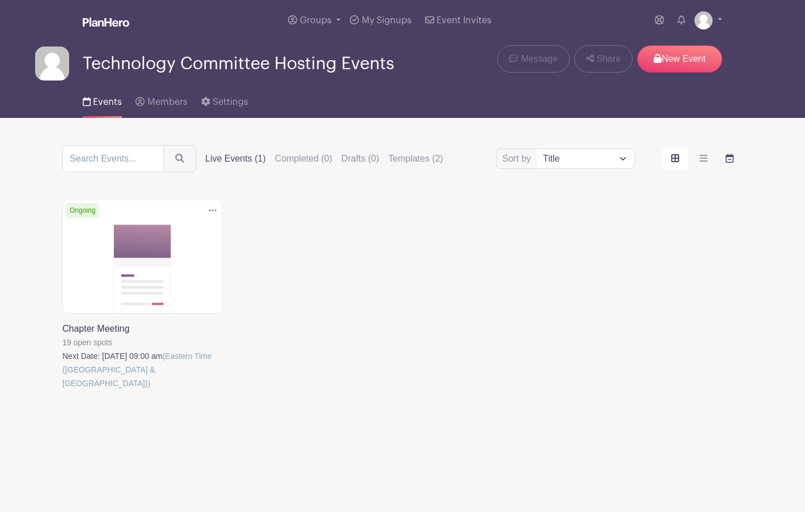
click at [725, 161] on icon "order and view" at bounding box center [729, 158] width 8 height 9
click at [0, 0] on input "order and view" at bounding box center [0, 0] width 0 height 0
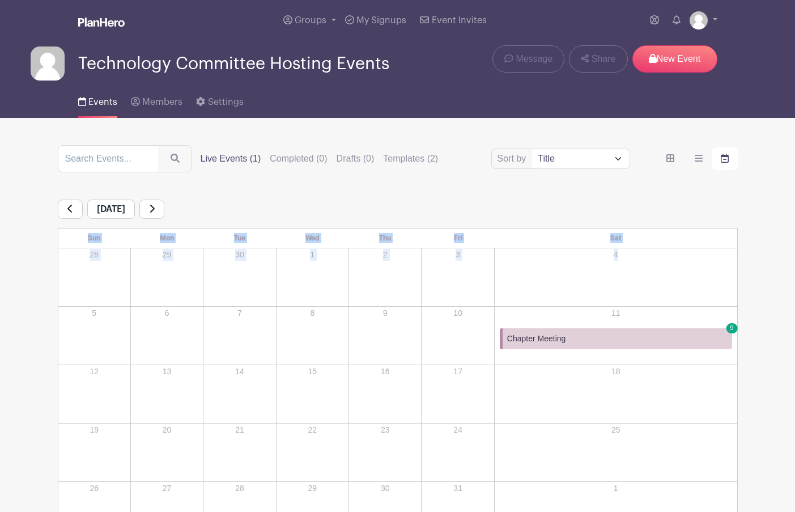
drag, startPoint x: 794, startPoint y: 215, endPoint x: 793, endPoint y: 283, distance: 67.4
click at [793, 283] on main "Groups All Groups Technology Committee Hosting Events My Signups Event Invites …" at bounding box center [397, 305] width 795 height 611
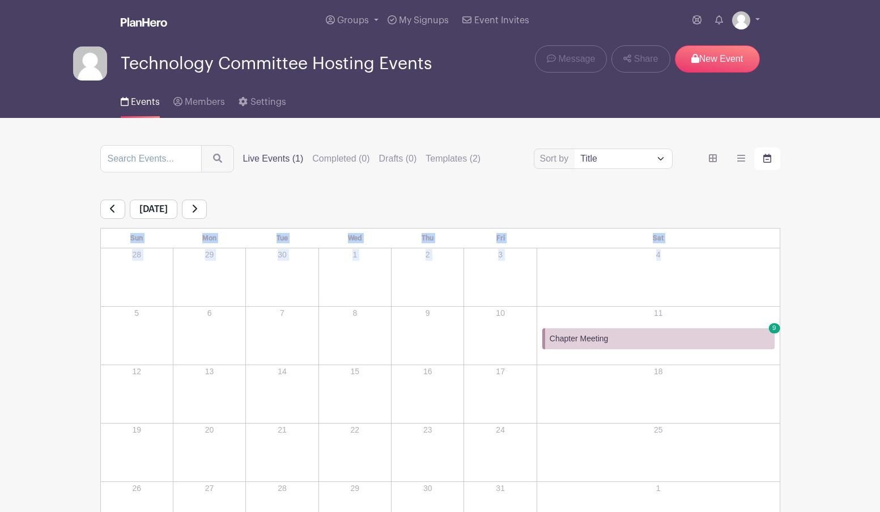
click at [668, 275] on div "4" at bounding box center [658, 277] width 241 height 57
click at [381, 25] on link "Groups" at bounding box center [352, 20] width 62 height 41
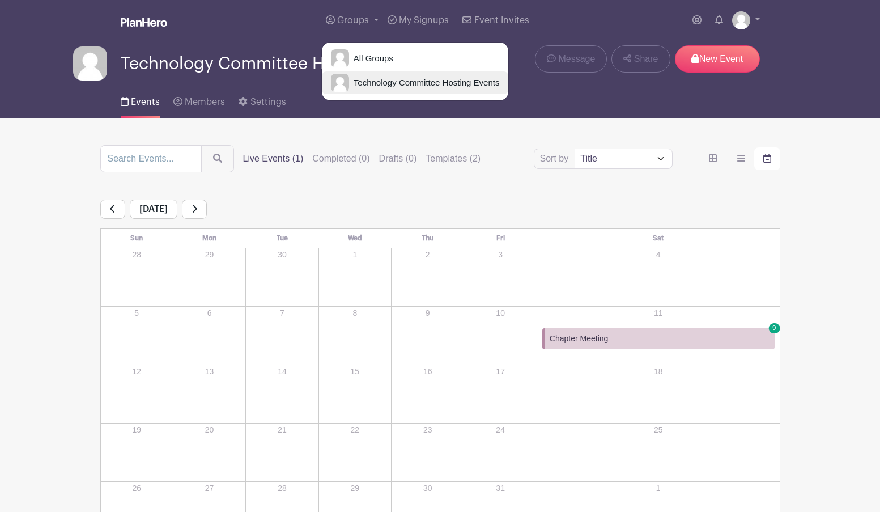
click at [381, 77] on span "Technology Committee Hosting Events" at bounding box center [424, 82] width 151 height 13
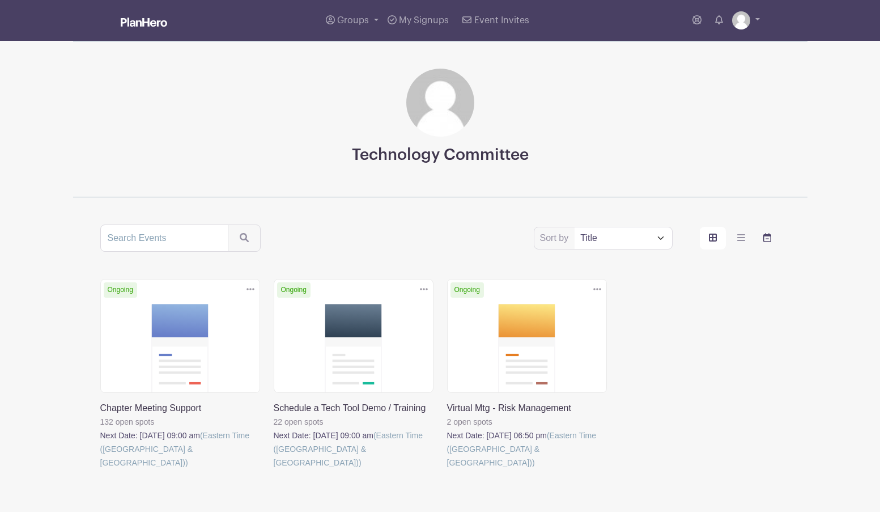
click at [768, 240] on icon "order and view" at bounding box center [767, 237] width 8 height 9
click at [0, 0] on input "order and view" at bounding box center [0, 0] width 0 height 0
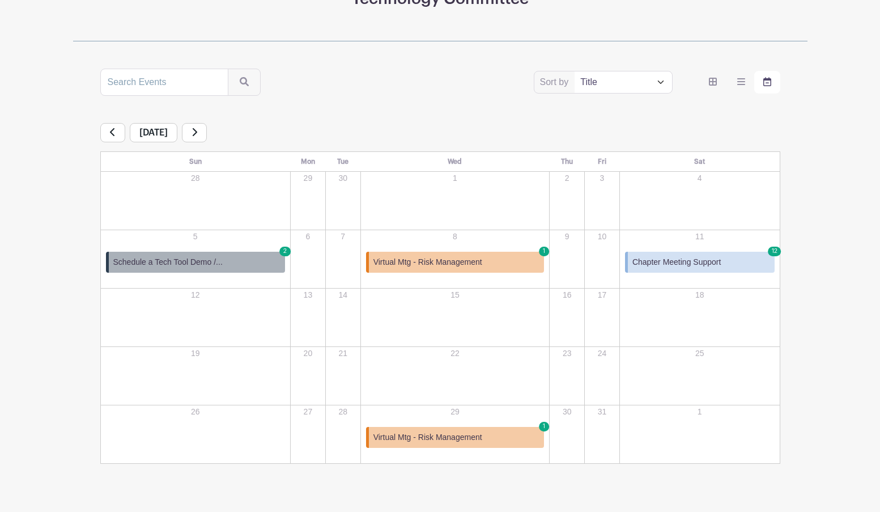
scroll to position [162, 0]
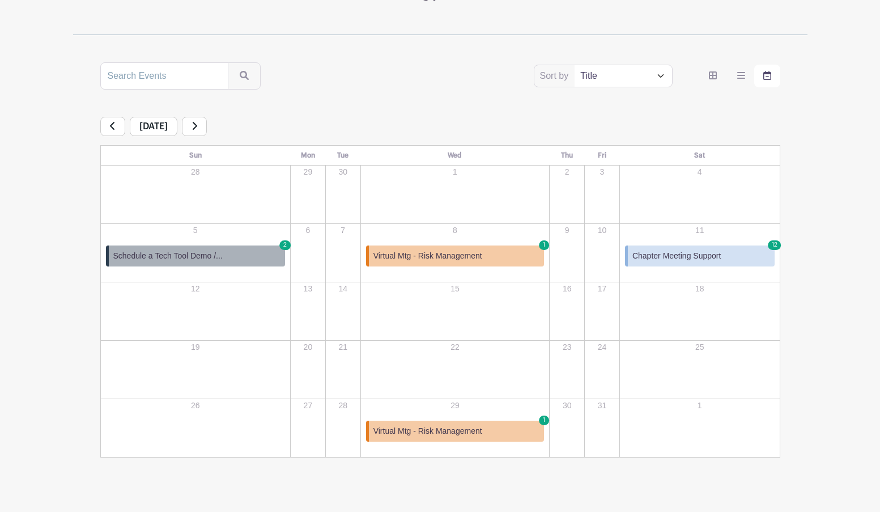
click at [470, 253] on span "Virtual Mtg - Risk Management" at bounding box center [427, 256] width 109 height 12
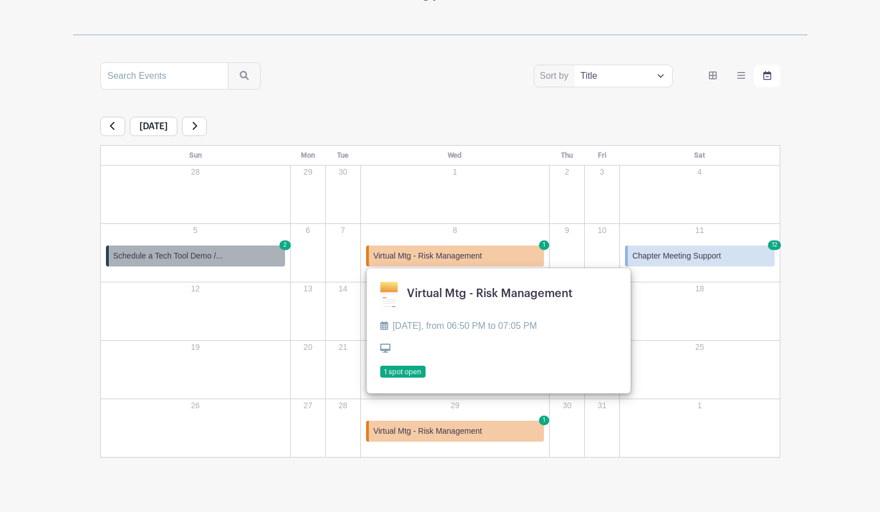
click at [380, 378] on link at bounding box center [380, 378] width 0 height 0
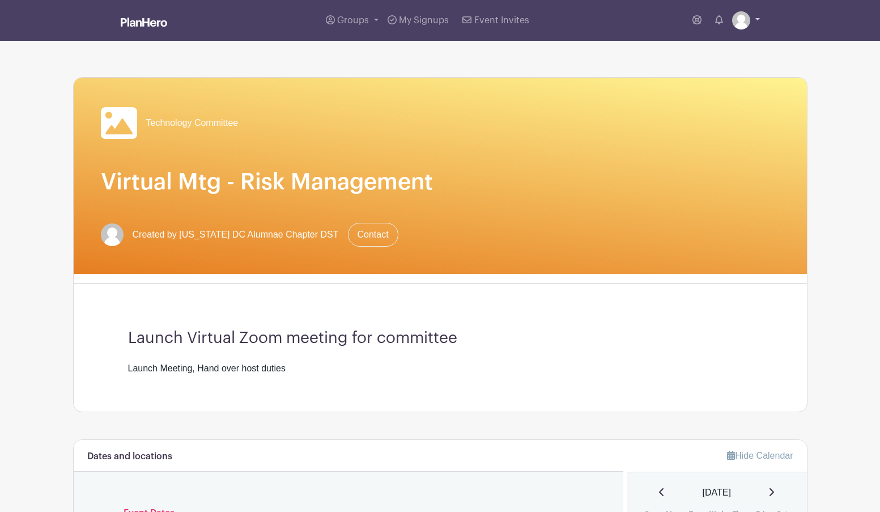
click at [753, 22] on link at bounding box center [746, 20] width 28 height 18
click at [722, 41] on link "My account" at bounding box center [715, 47] width 90 height 18
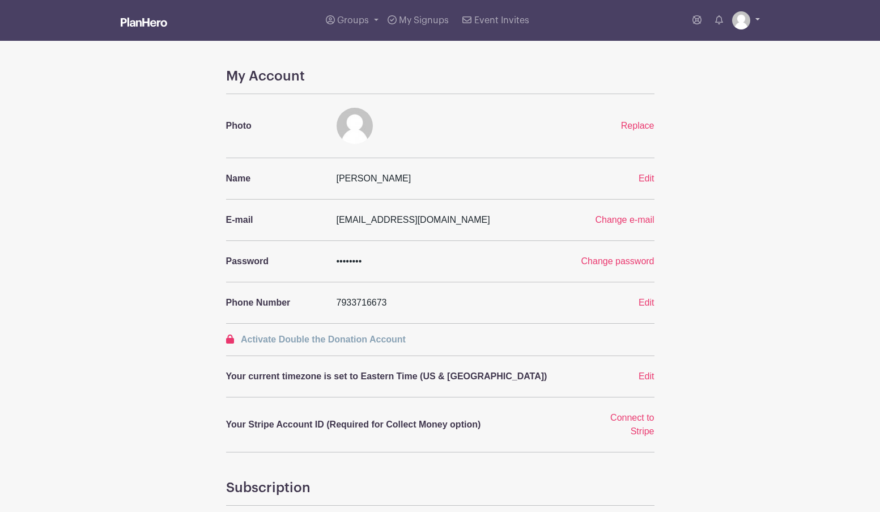
click at [746, 20] on img at bounding box center [741, 20] width 18 height 18
click at [697, 74] on link "Logout" at bounding box center [715, 75] width 90 height 18
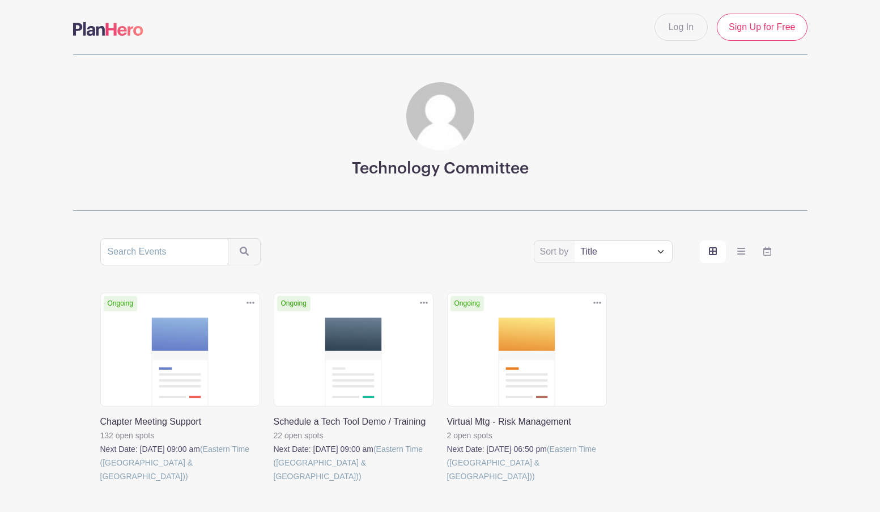
click at [447, 483] on link at bounding box center [447, 483] width 0 height 0
click at [765, 253] on icon "order and view" at bounding box center [767, 250] width 8 height 9
click at [0, 0] on input "order and view" at bounding box center [0, 0] width 0 height 0
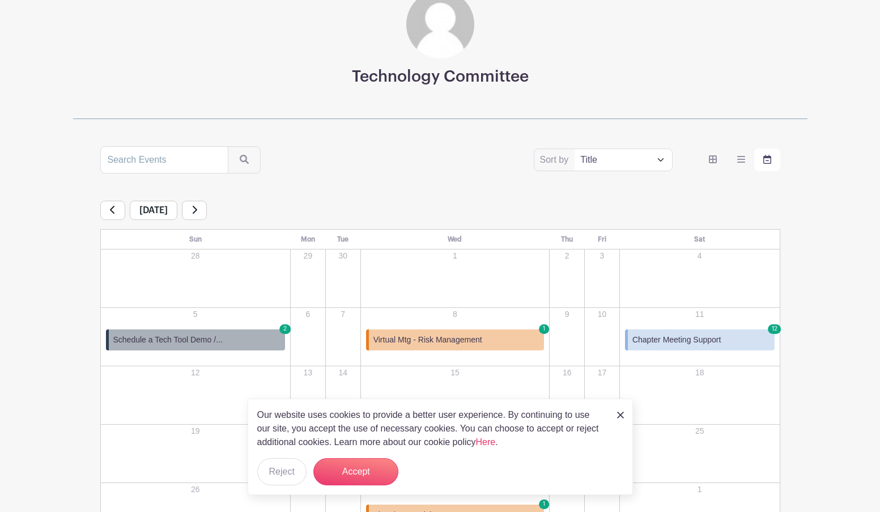
scroll to position [93, 0]
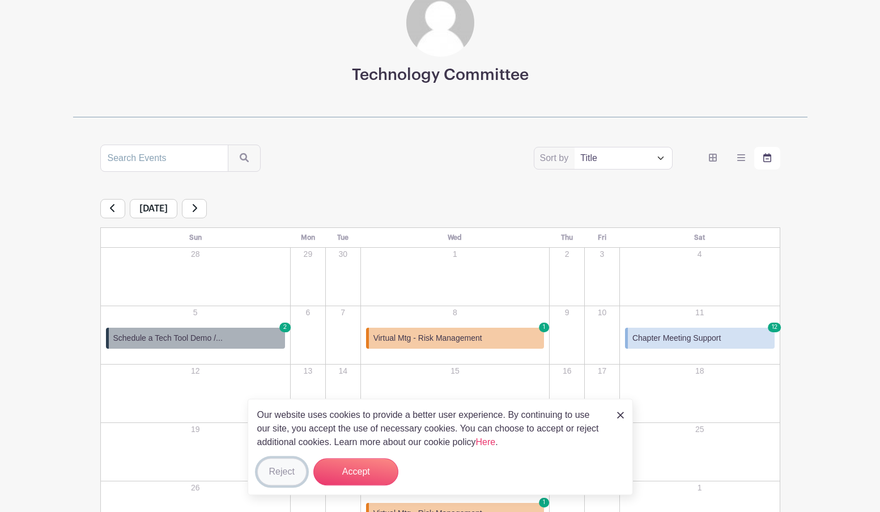
click at [284, 466] on button "Reject" at bounding box center [281, 471] width 49 height 27
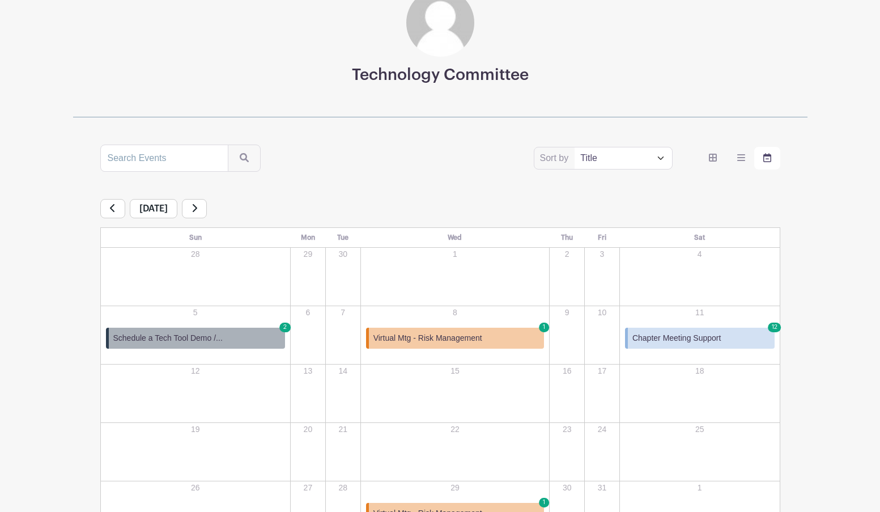
click at [465, 339] on span "Virtual Mtg - Risk Management" at bounding box center [427, 338] width 109 height 12
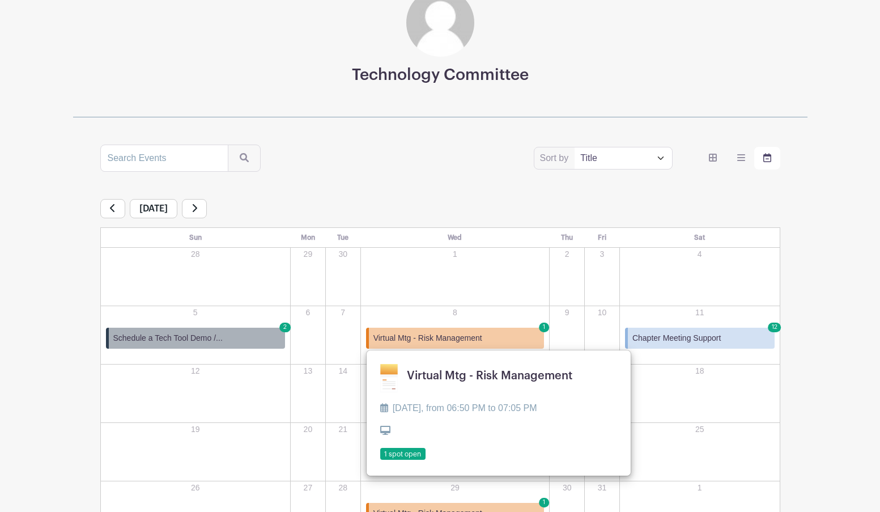
click at [697, 336] on span "Chapter Meeting Support" at bounding box center [676, 338] width 88 height 12
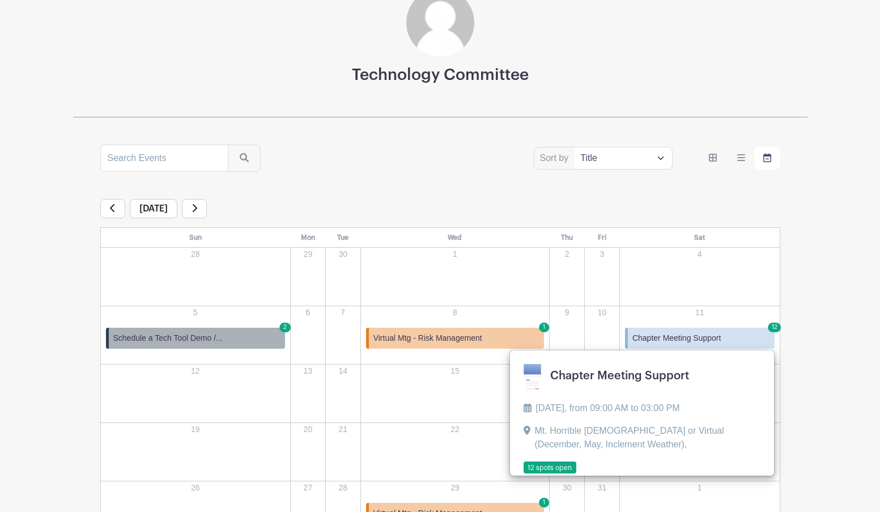
click at [484, 345] on link "Virtual Mtg - Risk Management 1" at bounding box center [455, 338] width 178 height 21
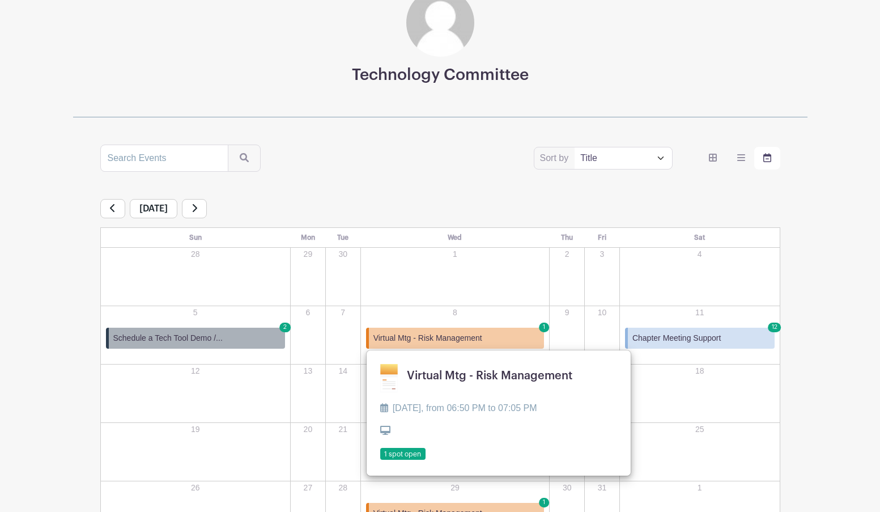
click at [380, 460] on link at bounding box center [380, 460] width 0 height 0
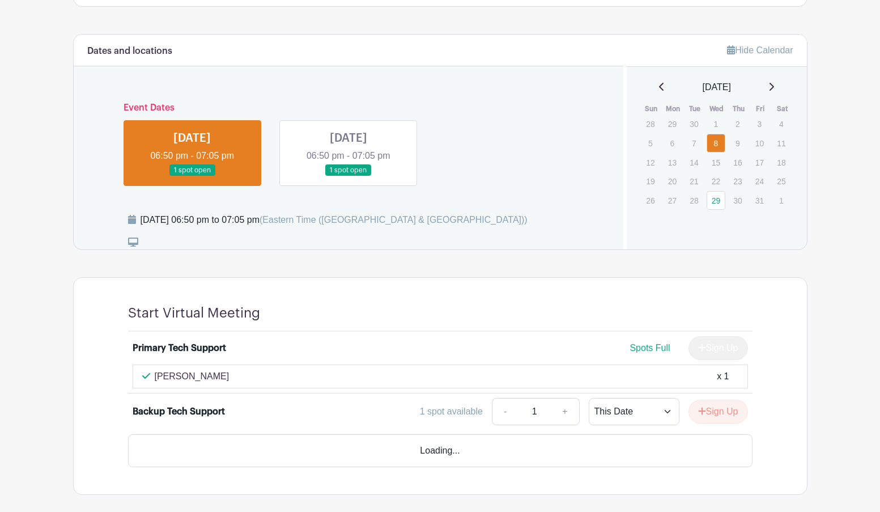
scroll to position [440, 0]
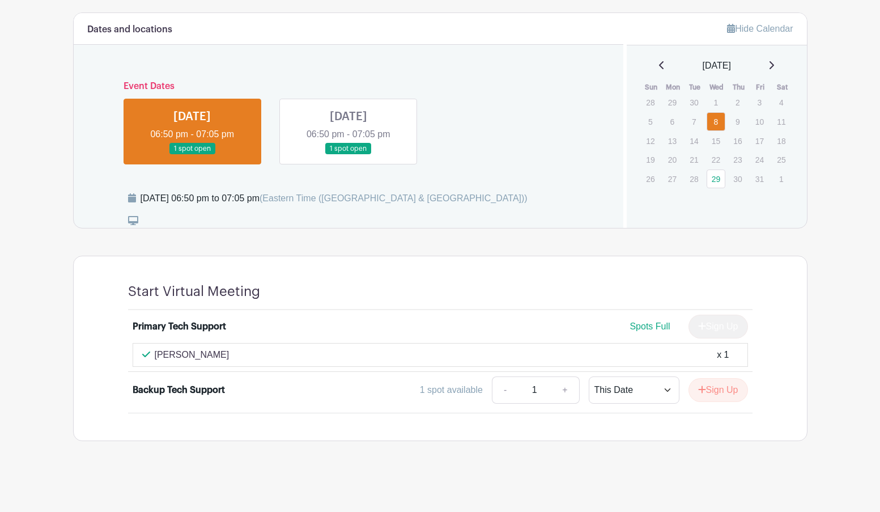
click at [33, 431] on main "Log In Sign Up for Free Technology Committee Virtual Mtg - Risk Management Crea…" at bounding box center [440, 36] width 880 height 952
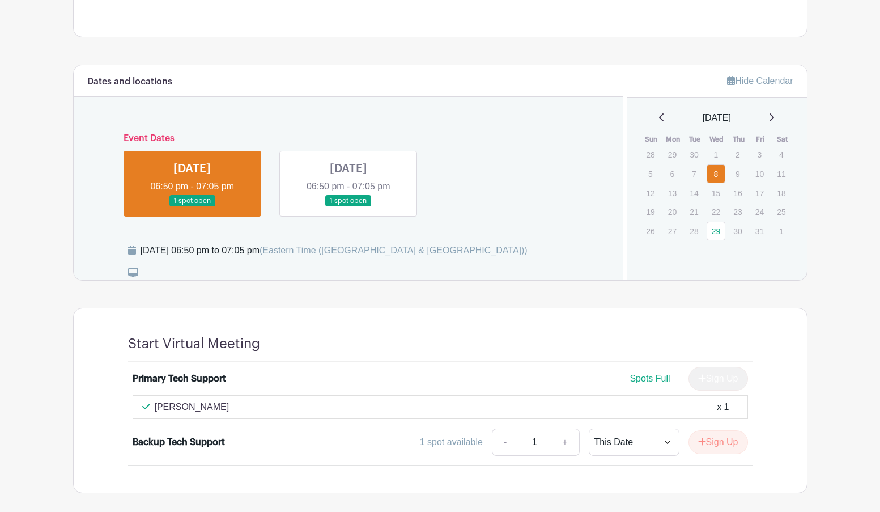
scroll to position [386, 0]
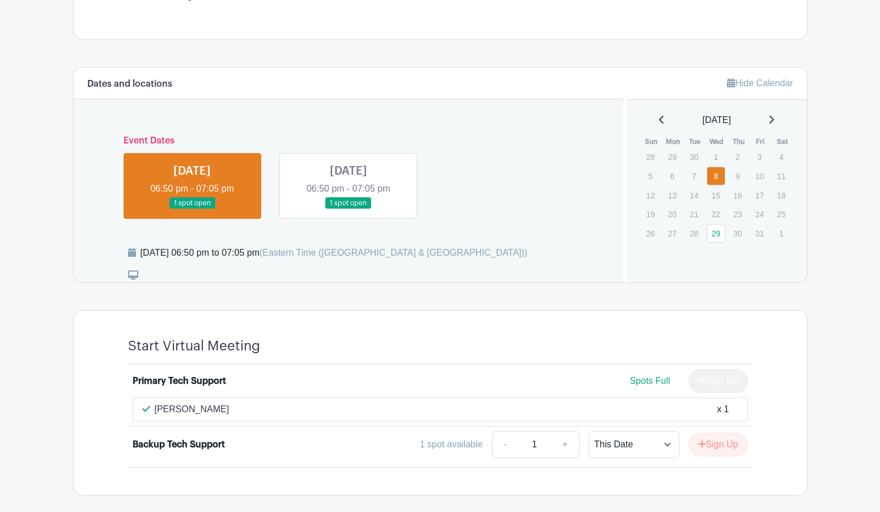
click at [70, 322] on div "Technology Committee Virtual Mtg - Risk Management Created by Washington DC Alu…" at bounding box center [440, 82] width 748 height 827
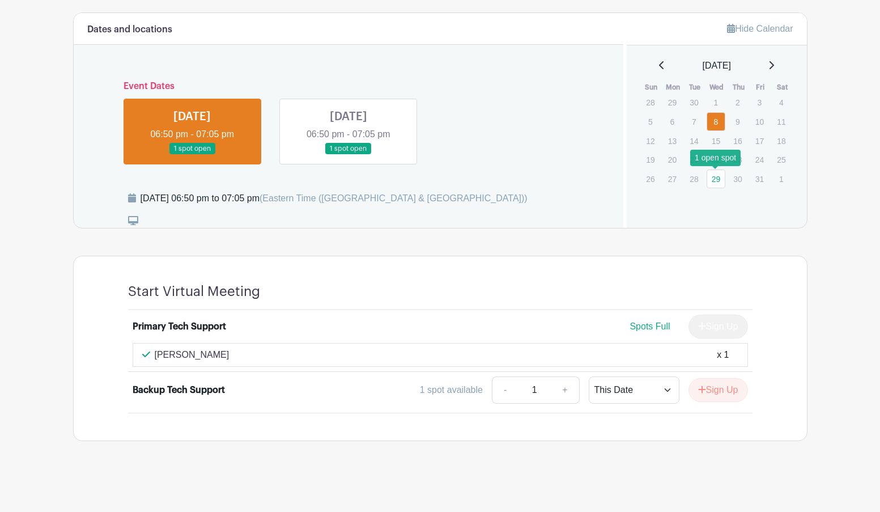
click at [713, 182] on link "29" at bounding box center [716, 178] width 19 height 19
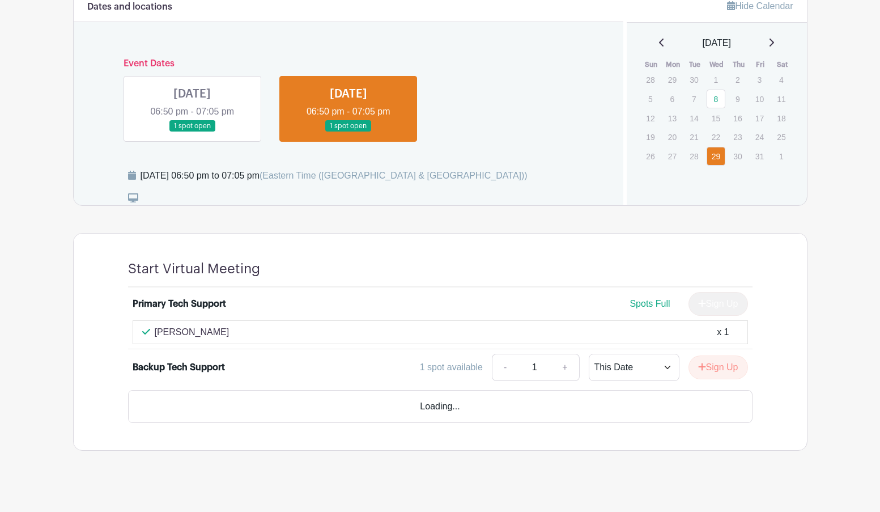
scroll to position [440, 0]
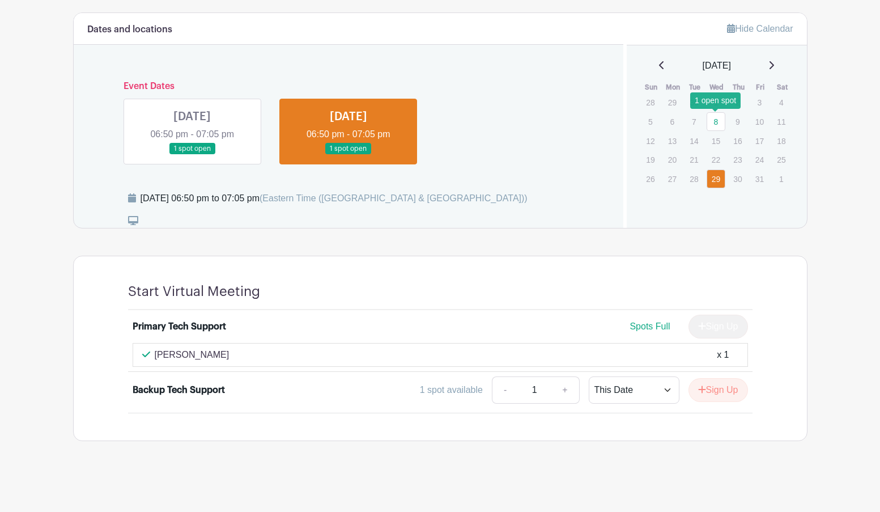
click at [716, 122] on link "8" at bounding box center [716, 121] width 19 height 19
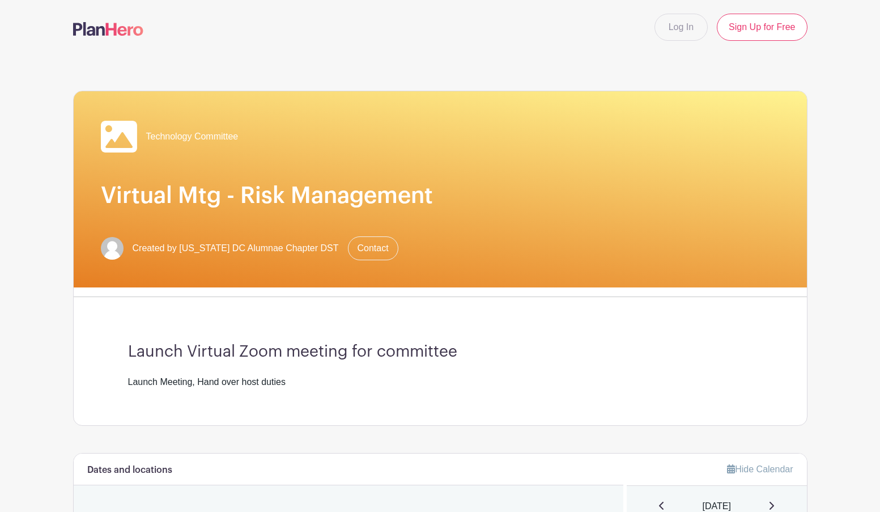
click at [59, 93] on main "Log In Sign Up for Free Technology Committee Virtual Mtg - Risk Management Crea…" at bounding box center [440, 476] width 880 height 952
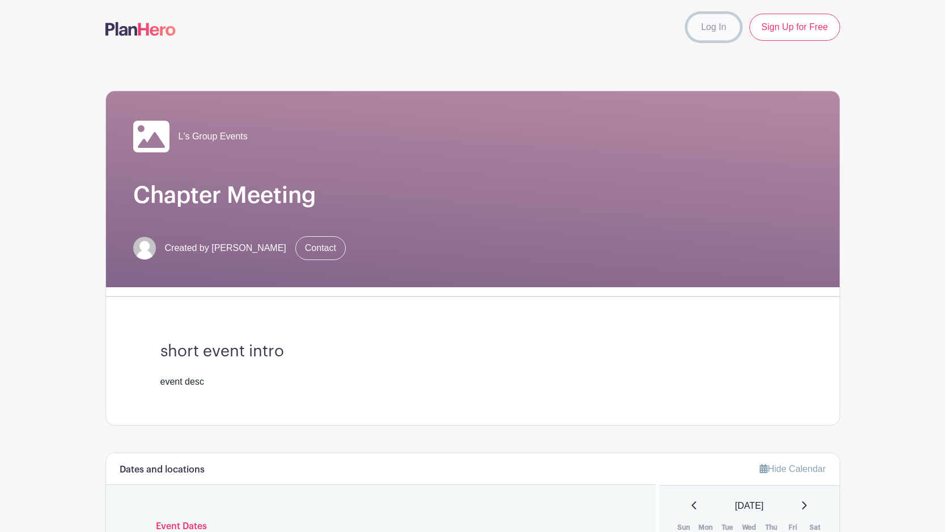
click at [723, 24] on link "Log In" at bounding box center [713, 27] width 53 height 27
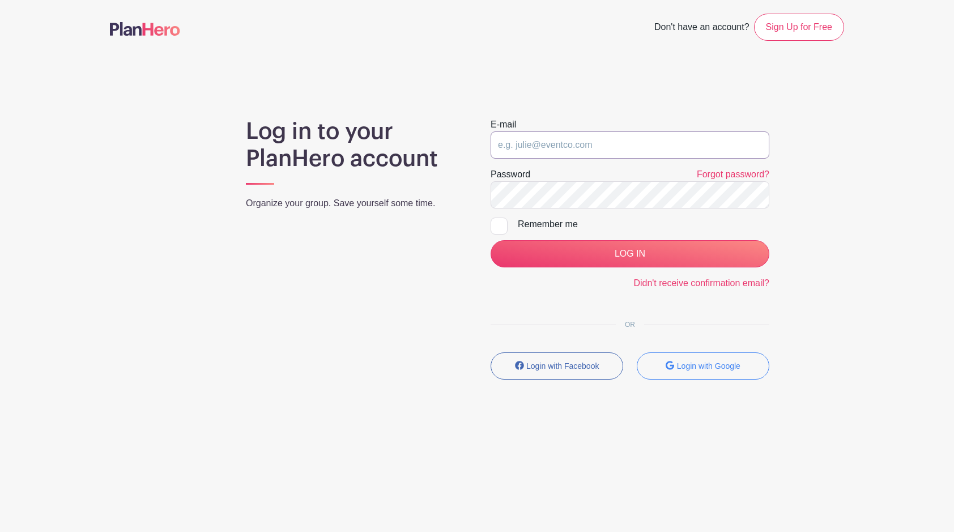
click at [647, 144] on input "email" at bounding box center [630, 144] width 279 height 27
type input "[EMAIL_ADDRESS][DOMAIN_NAME]"
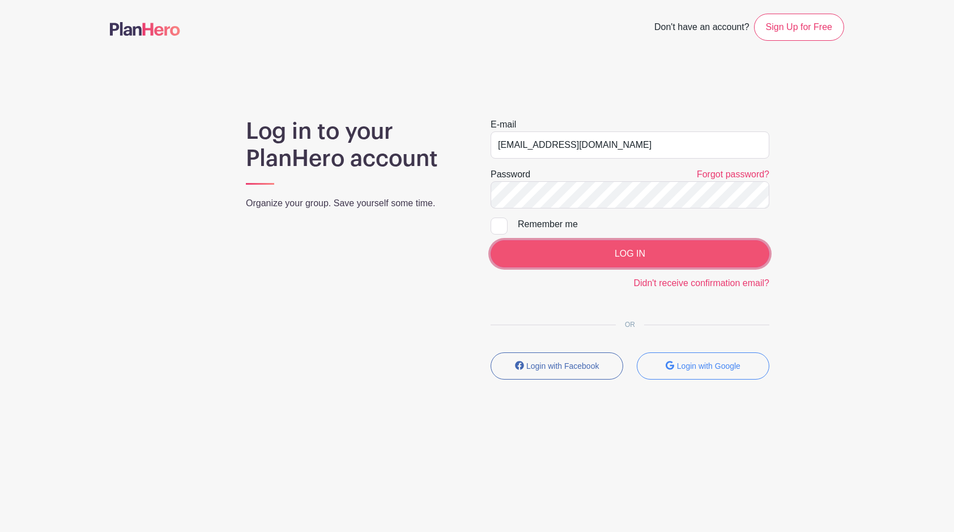
click at [628, 245] on input "LOG IN" at bounding box center [630, 253] width 279 height 27
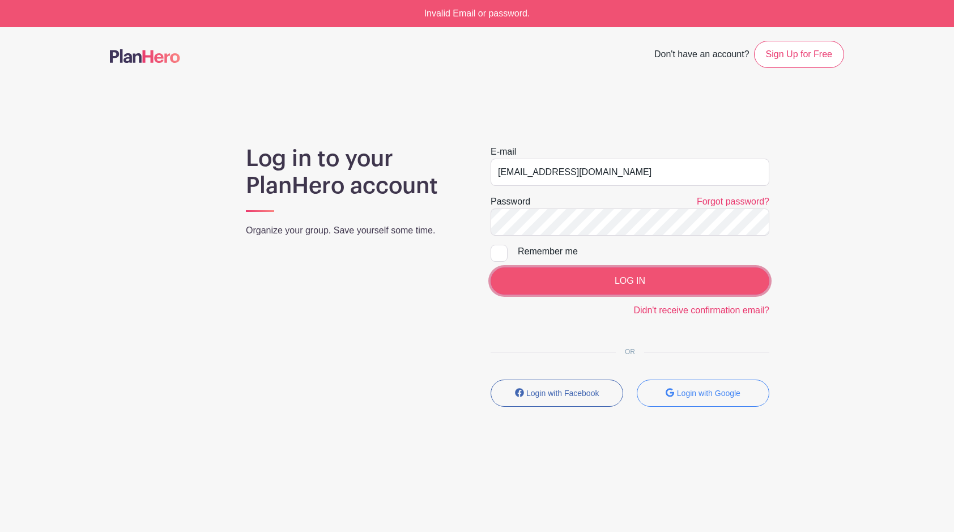
click at [585, 284] on input "LOG IN" at bounding box center [630, 280] width 279 height 27
click at [607, 277] on input "LOG IN" at bounding box center [630, 280] width 279 height 27
click at [594, 294] on input "LOG IN" at bounding box center [630, 280] width 279 height 27
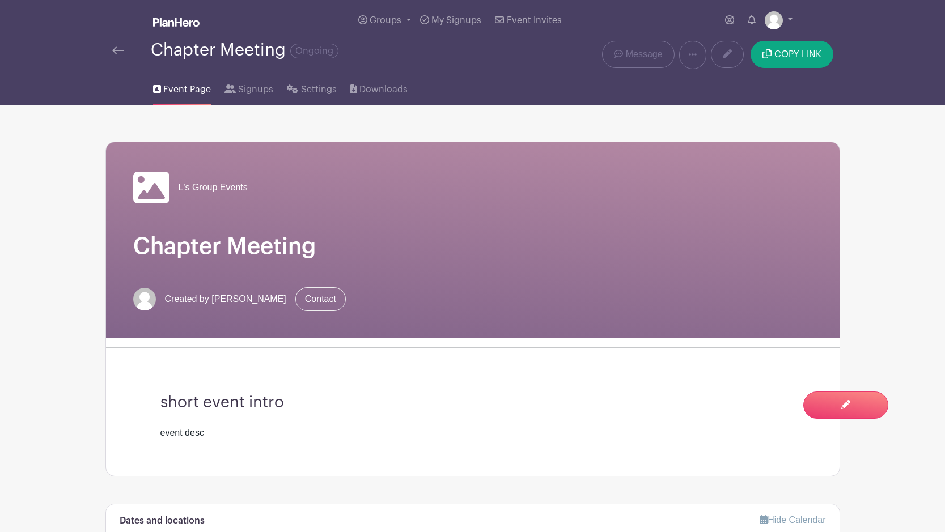
click at [620, 92] on div "Event Page Signups Settings Downloads" at bounding box center [473, 87] width 748 height 36
click at [254, 91] on span "Signups" at bounding box center [255, 90] width 35 height 14
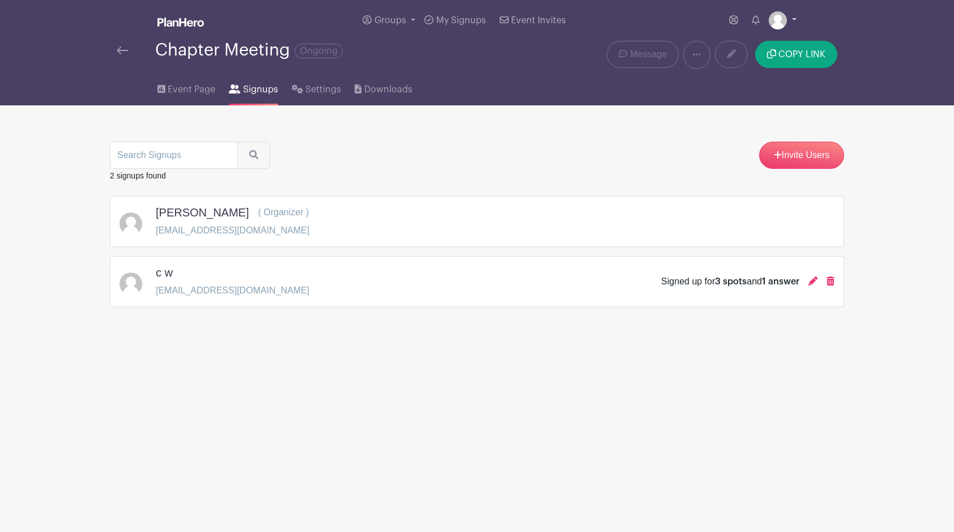
click at [794, 18] on link at bounding box center [783, 20] width 28 height 18
click at [767, 42] on link "My account" at bounding box center [752, 47] width 90 height 18
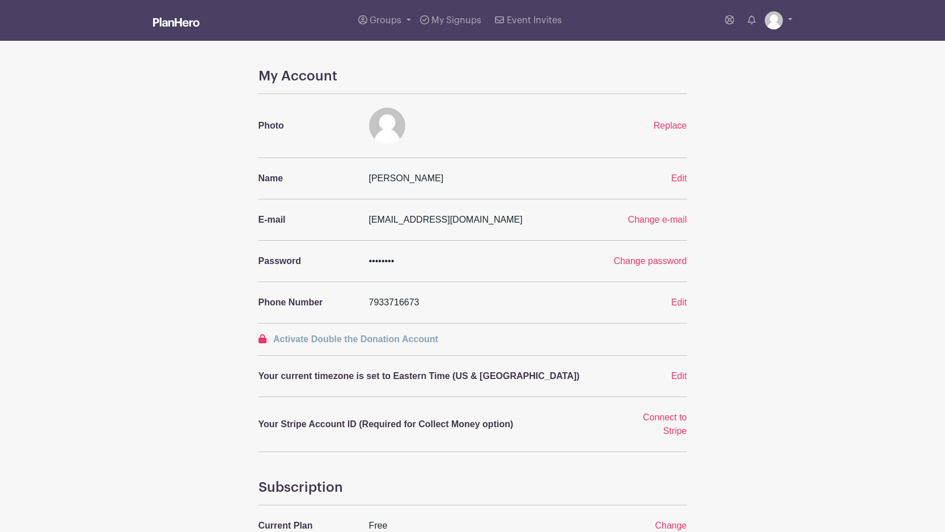
click at [673, 292] on div "My Account Photo Replace Name L W Edit E-mail lacreciawilliams@hotmail.com Chan…" at bounding box center [472, 409] width 428 height 682
click at [683, 301] on span "Edit" at bounding box center [679, 302] width 16 height 10
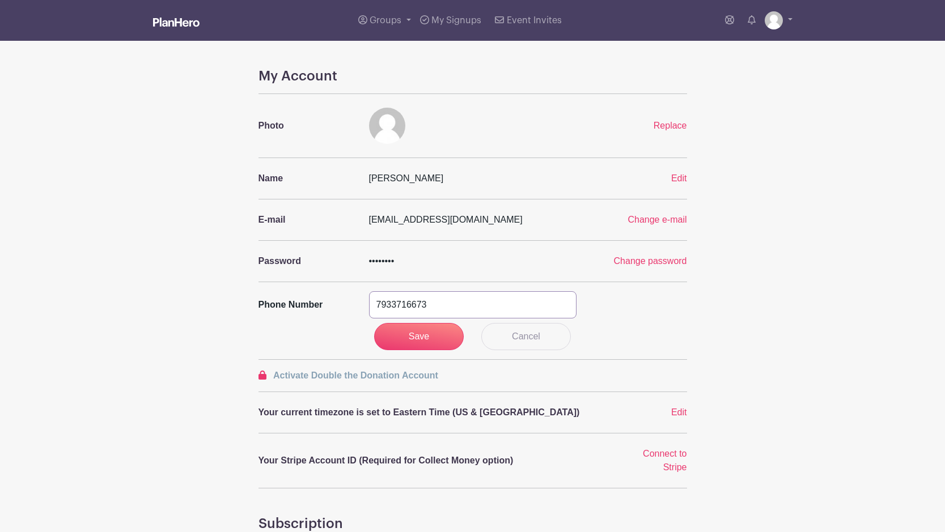
click at [384, 311] on input "7933716673" at bounding box center [472, 304] width 207 height 27
type input "7033716673"
click at [415, 328] on input "Save" at bounding box center [419, 336] width 90 height 27
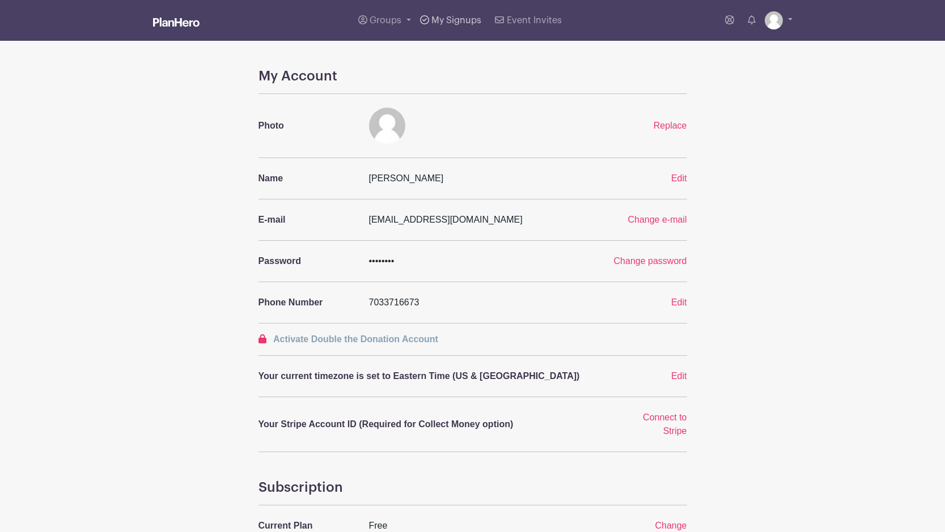
click at [433, 22] on span "My Signups" at bounding box center [456, 20] width 50 height 9
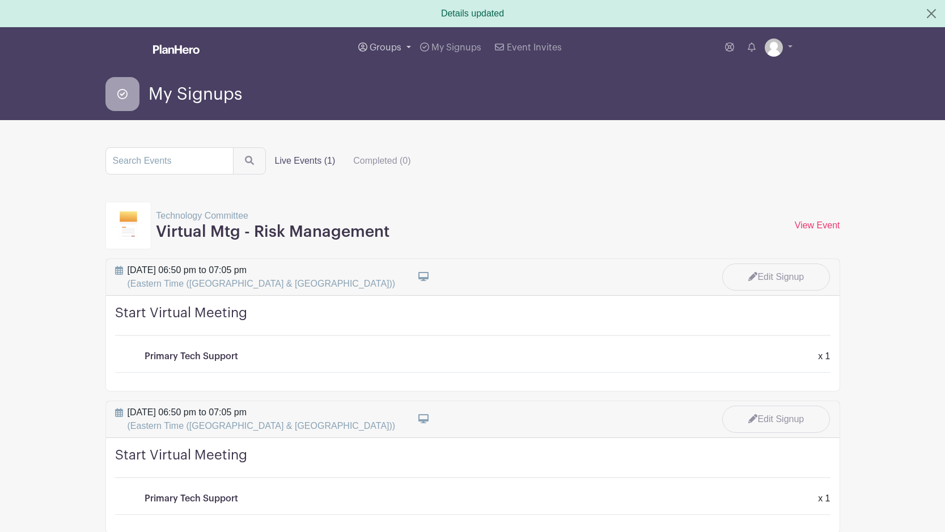
click at [385, 50] on span "Groups" at bounding box center [385, 47] width 32 height 9
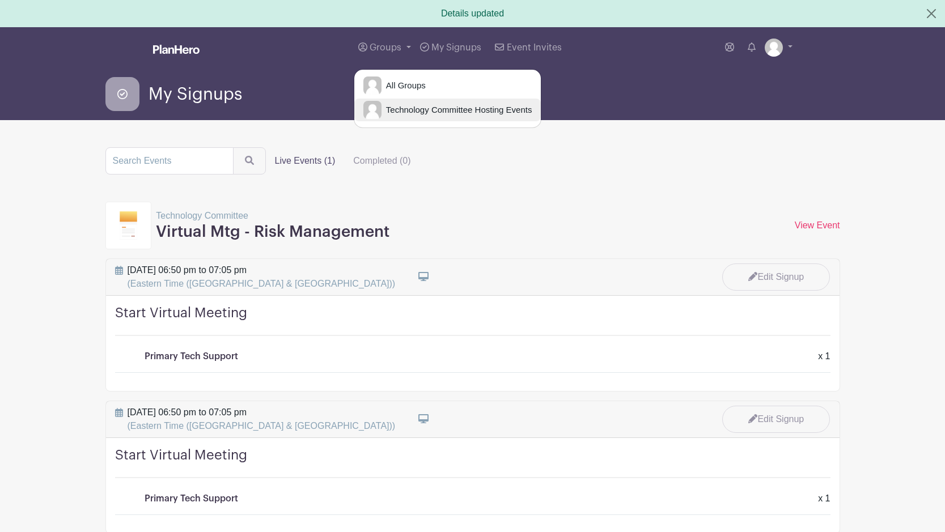
click at [390, 103] on link "Technology Committee Hosting Events" at bounding box center [447, 110] width 187 height 23
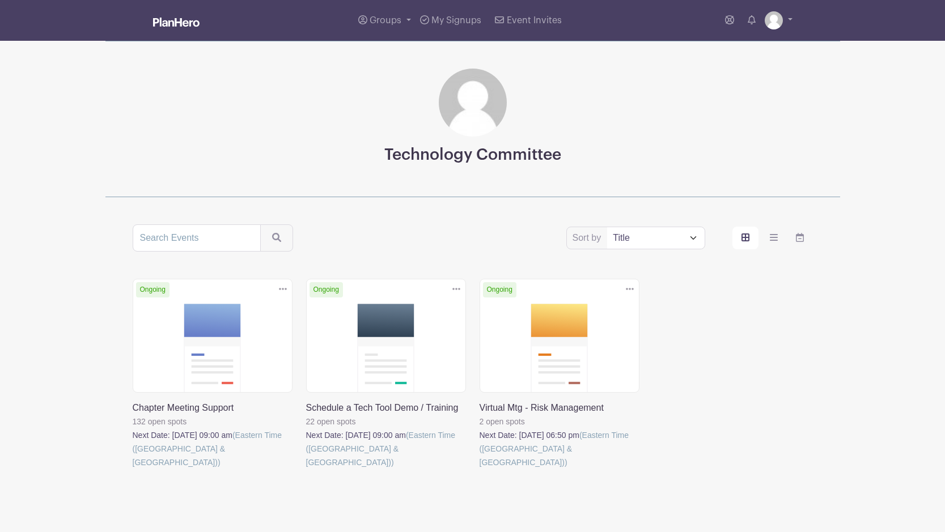
click at [479, 469] on link at bounding box center [479, 469] width 0 height 0
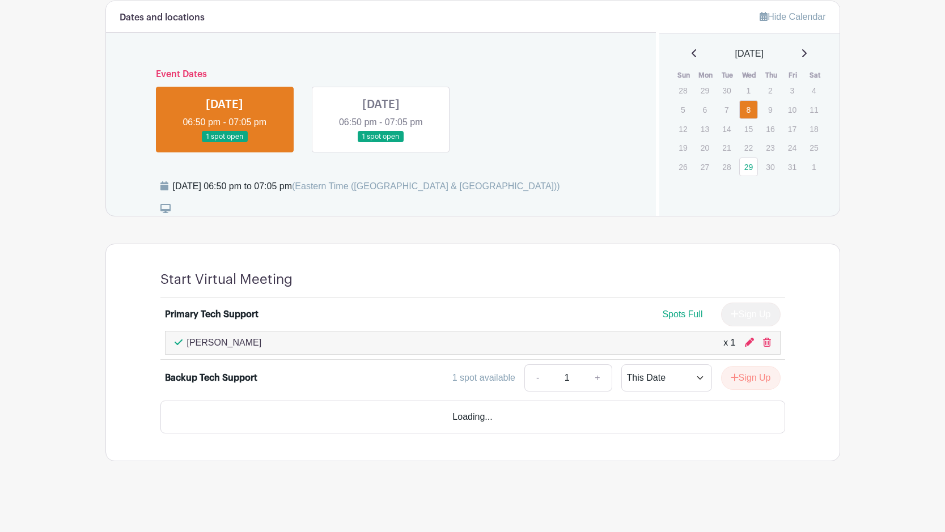
scroll to position [406, 0]
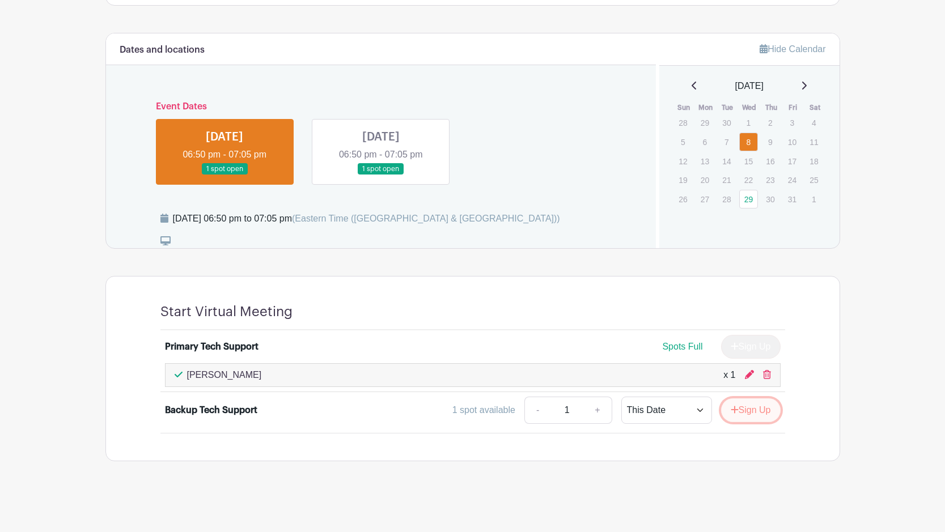
click at [737, 414] on button "Sign Up" at bounding box center [750, 410] width 59 height 24
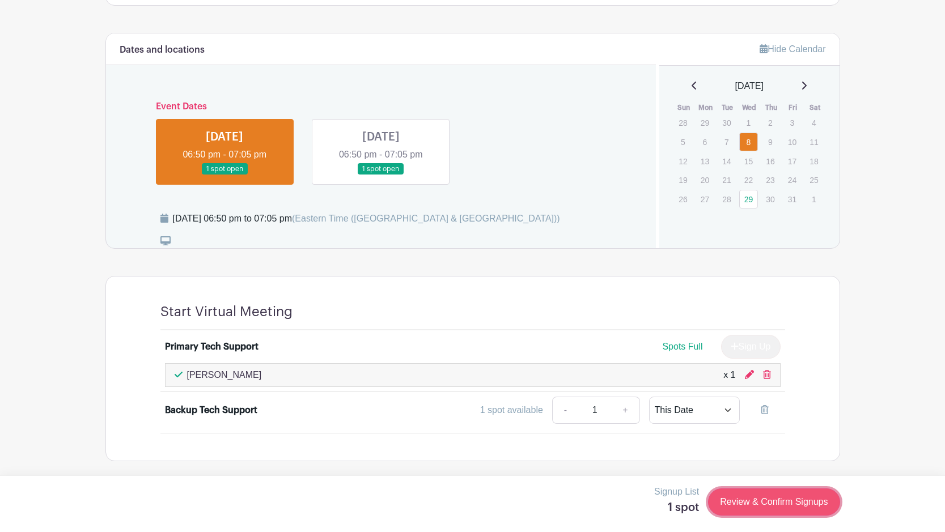
click at [745, 507] on link "Review & Confirm Signups" at bounding box center [773, 501] width 131 height 27
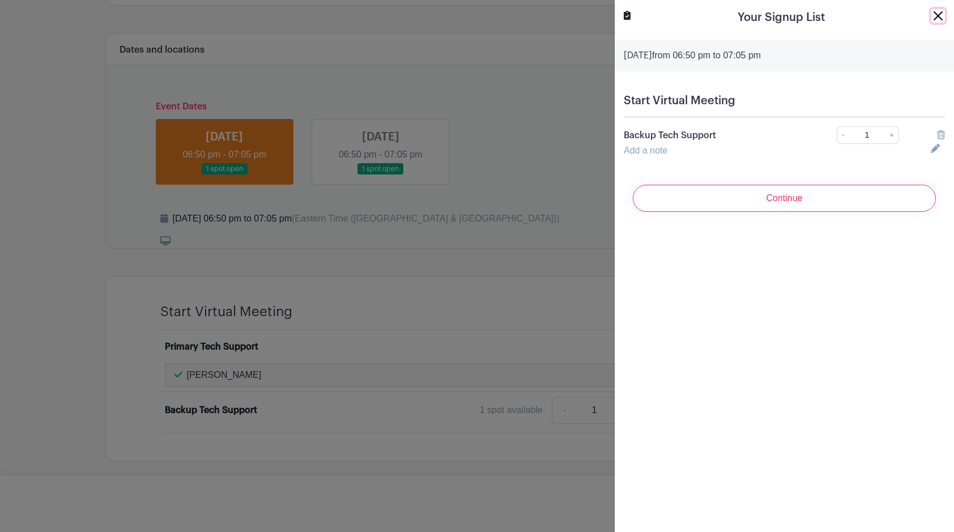
click at [932, 16] on button "Close" at bounding box center [939, 16] width 14 height 14
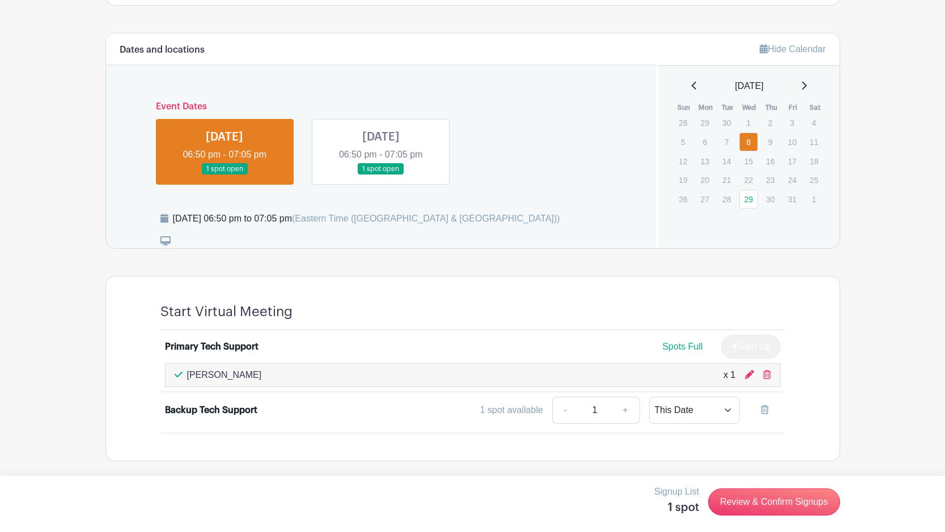
click at [944, 25] on main "Groups All Groups Technology Committee Hosting Events My Signups Event Invites …" at bounding box center [472, 63] width 945 height 938
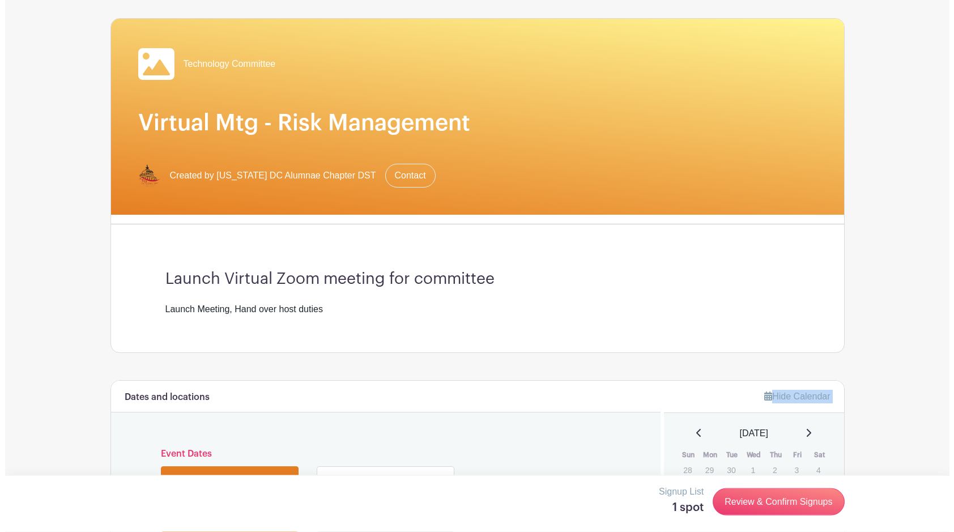
scroll to position [0, 0]
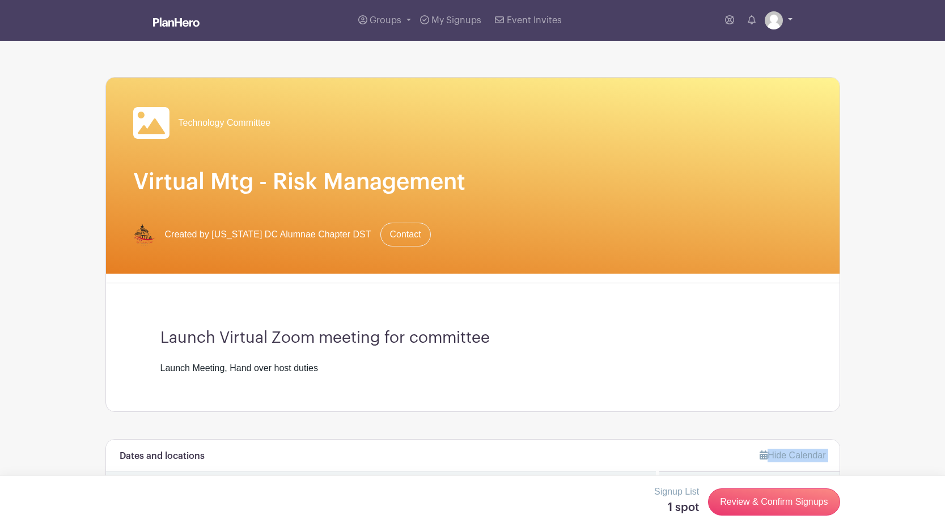
click at [782, 23] on img at bounding box center [773, 20] width 18 height 18
click at [749, 76] on link "Logout" at bounding box center [747, 75] width 90 height 18
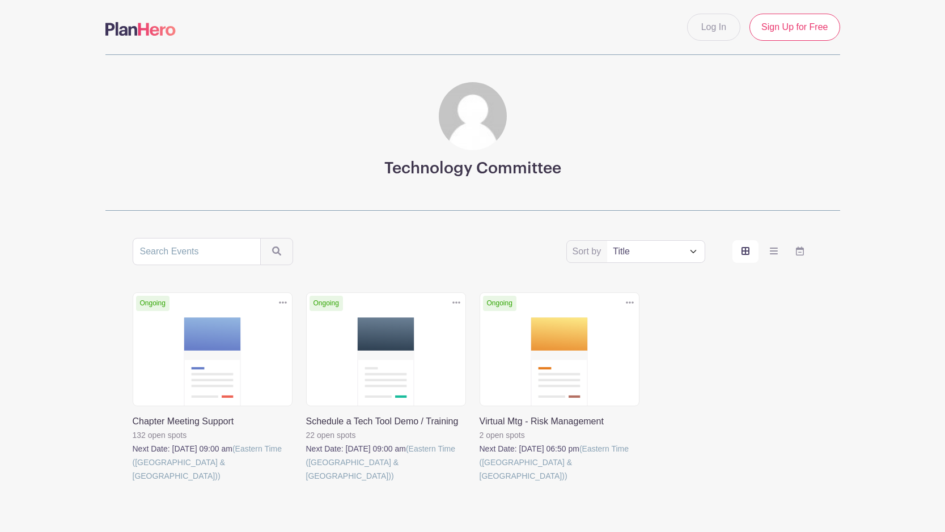
click at [479, 483] on link at bounding box center [479, 483] width 0 height 0
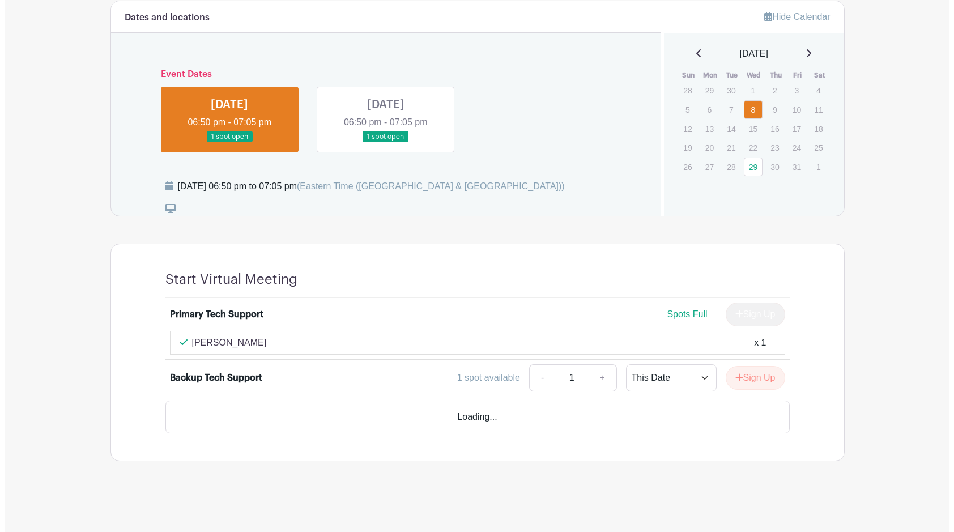
scroll to position [420, 0]
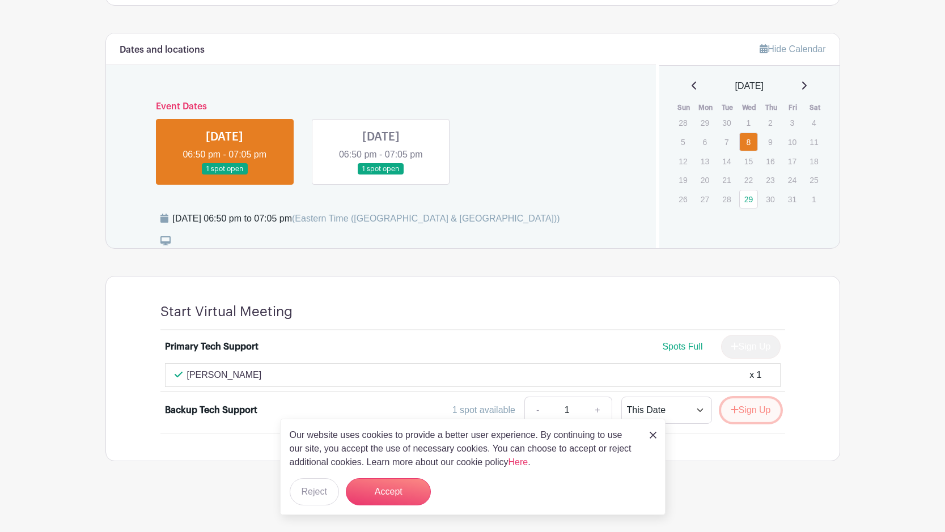
click at [739, 406] on button "Sign Up" at bounding box center [750, 410] width 59 height 24
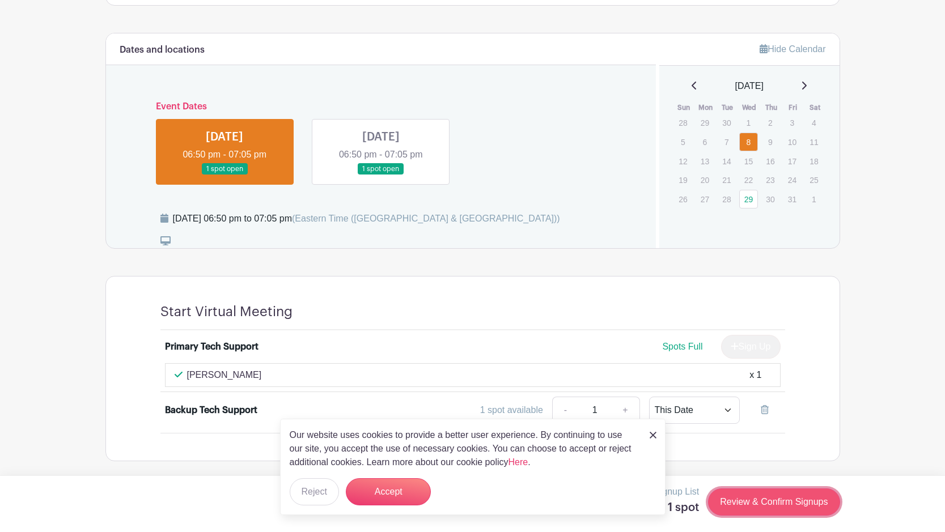
click at [756, 502] on link "Review & Confirm Signups" at bounding box center [773, 501] width 131 height 27
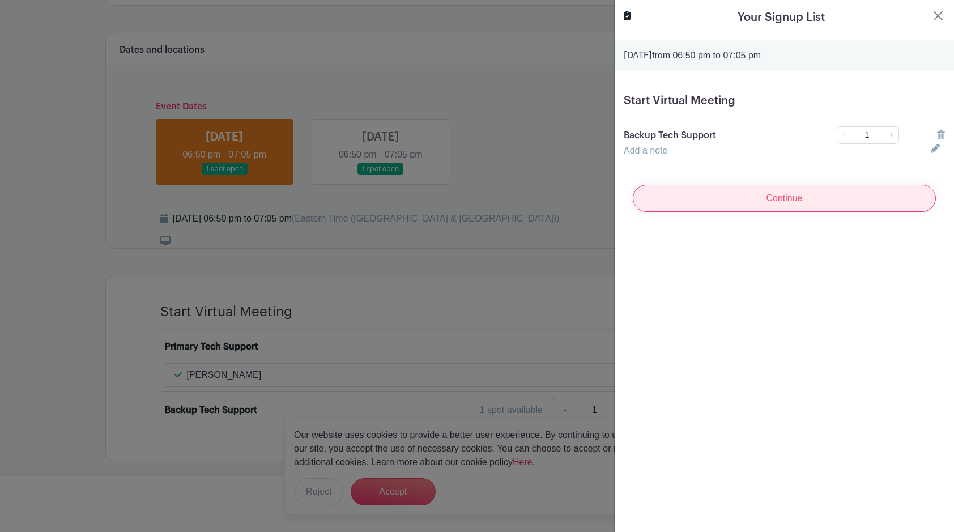
click at [789, 189] on input "Continue" at bounding box center [784, 198] width 303 height 27
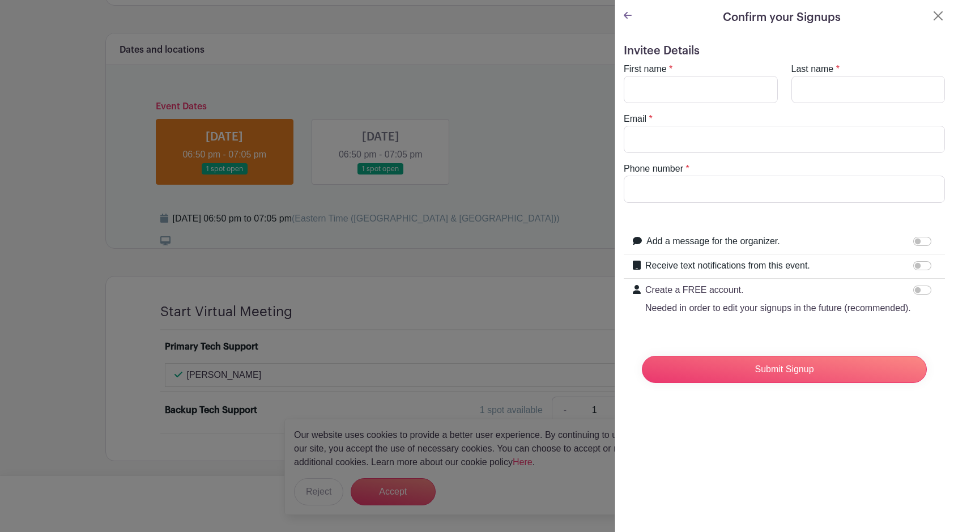
click at [737, 75] on div "First name *" at bounding box center [701, 82] width 168 height 41
click at [737, 87] on input "First name" at bounding box center [701, 89] width 154 height 27
type input "c"
type input "Cre"
type input "W"
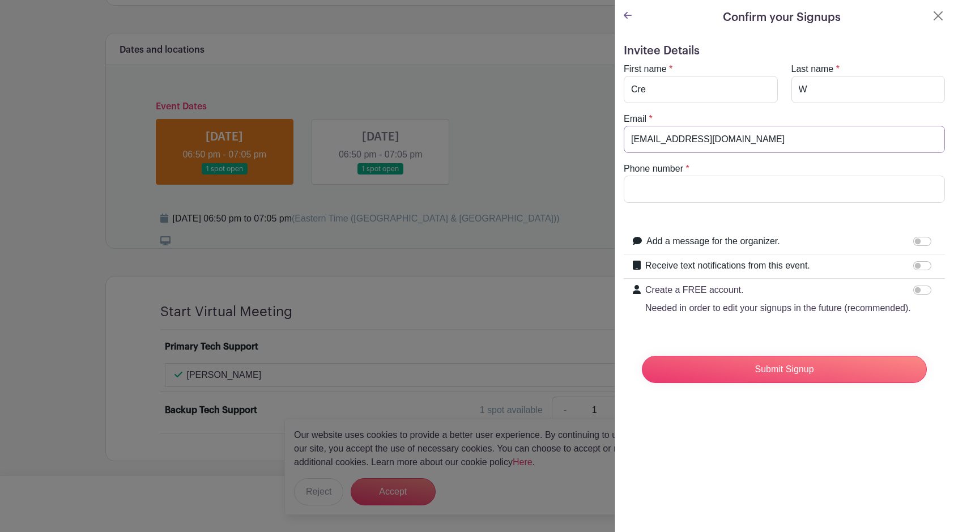
type input "cre21@hotmail.com"
type input "7033716673"
click at [913, 267] on input "Receive text notifications from this event." at bounding box center [922, 265] width 18 height 9
checkbox input "true"
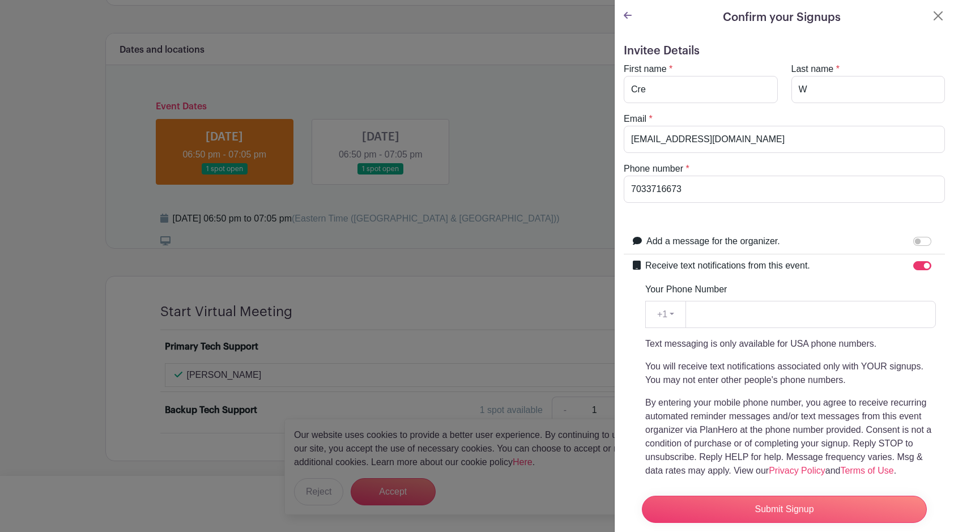
click at [861, 300] on div "Your Phone Number +1 +1 Text messaging is only available for USA phone numbers.…" at bounding box center [790, 380] width 291 height 195
click at [683, 184] on input "7033716673" at bounding box center [784, 189] width 321 height 27
click at [725, 315] on input "Your Phone Number" at bounding box center [811, 314] width 250 height 27
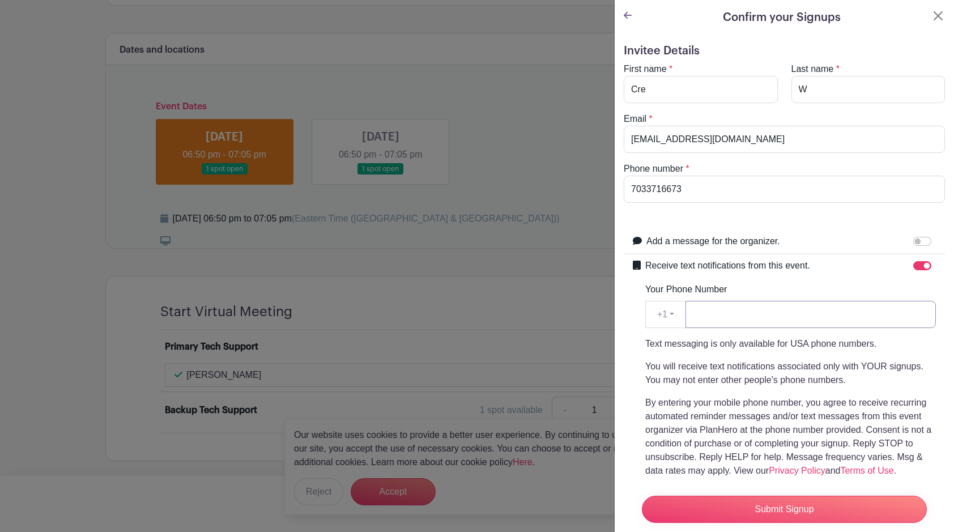
paste input "7033716673"
type input "7033716673"
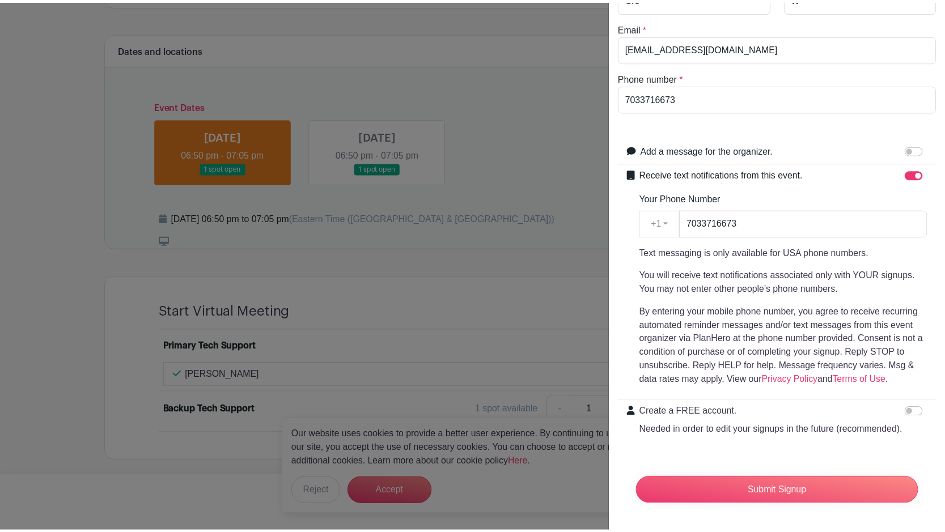
scroll to position [128, 0]
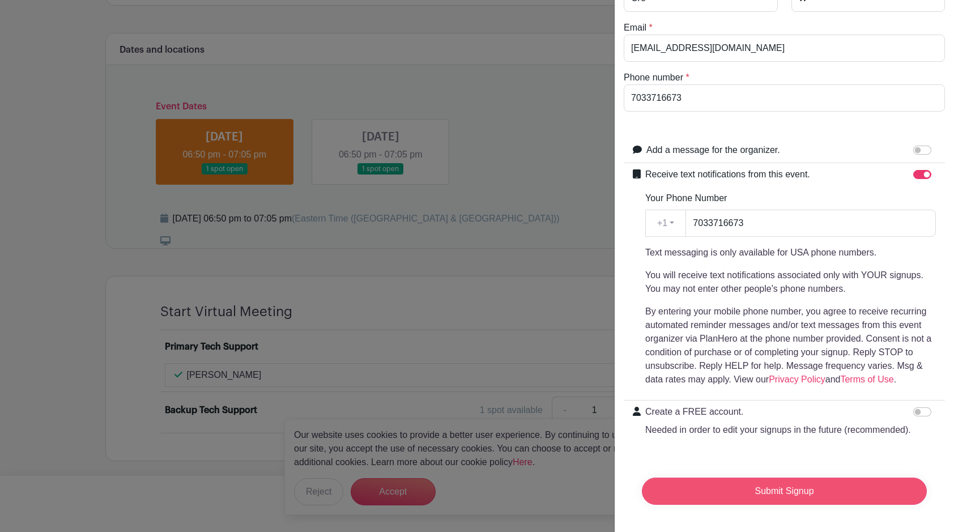
click at [792, 482] on input "Submit Signup" at bounding box center [784, 491] width 285 height 27
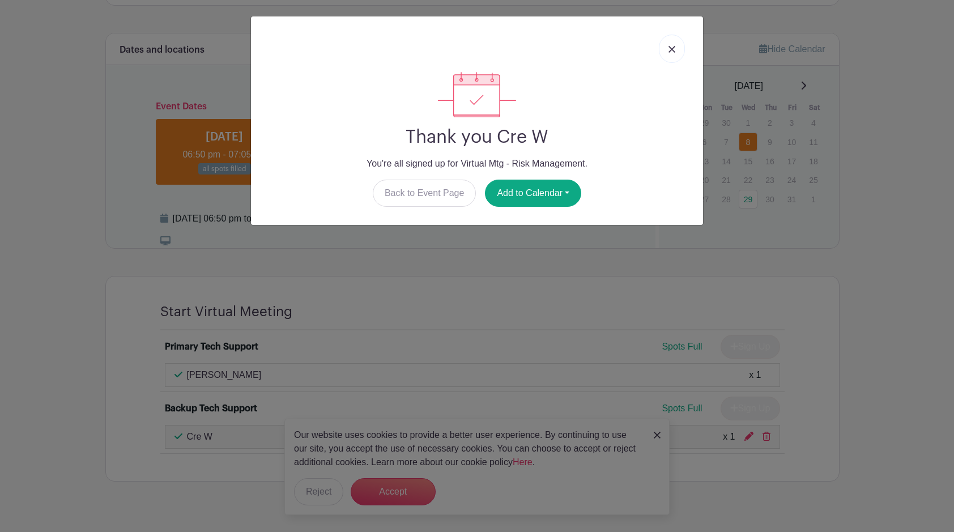
click at [673, 47] on img at bounding box center [672, 49] width 7 height 7
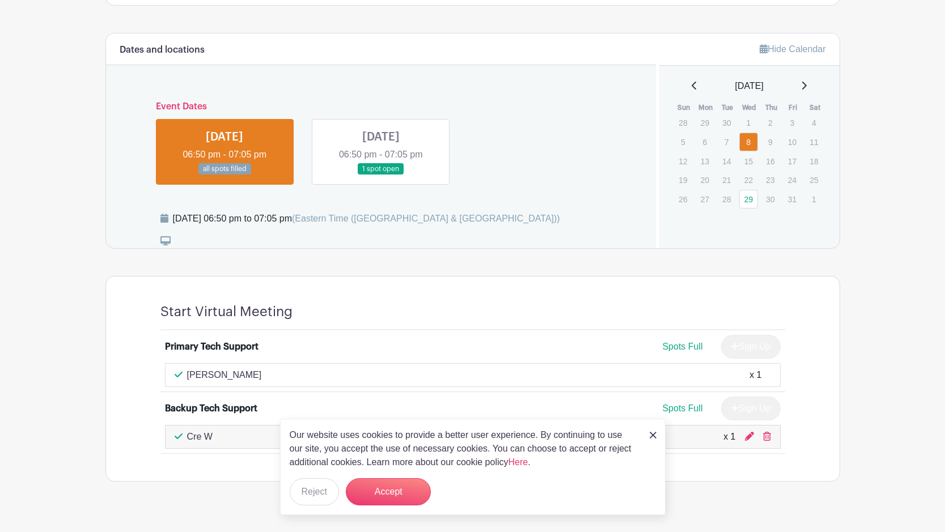
click at [653, 436] on img at bounding box center [652, 435] width 7 height 7
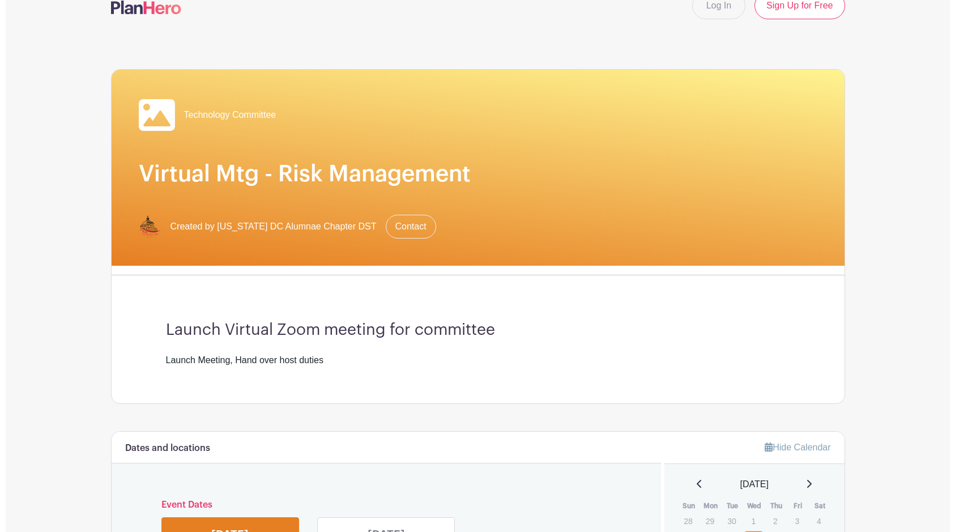
scroll to position [0, 0]
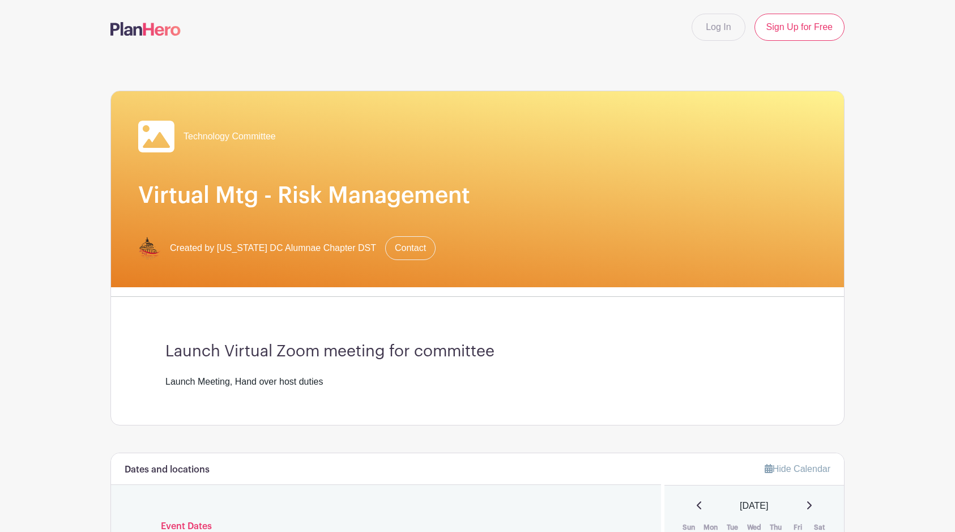
click at [153, 97] on div "Technology Committee Virtual Mtg - Risk Management Created by Washington DC Alu…" at bounding box center [477, 189] width 733 height 196
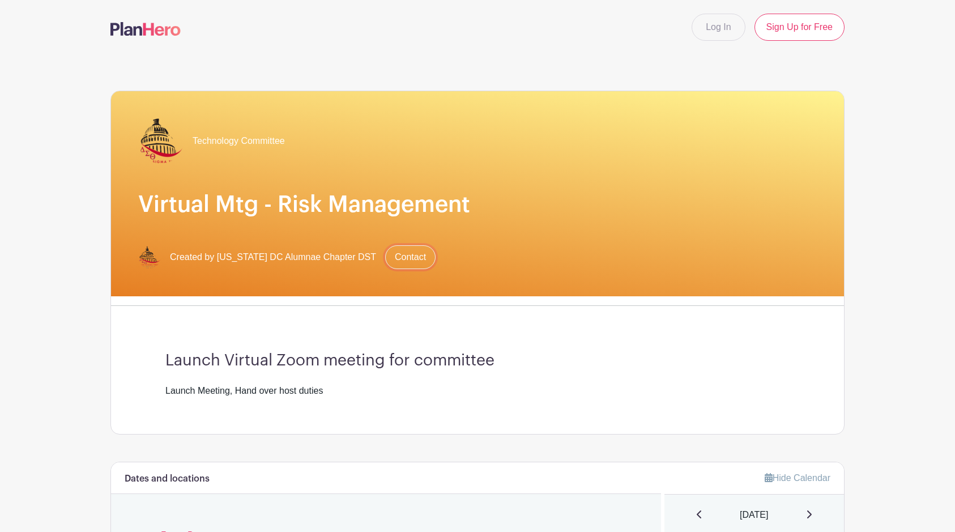
click at [398, 260] on link "Contact" at bounding box center [410, 257] width 50 height 24
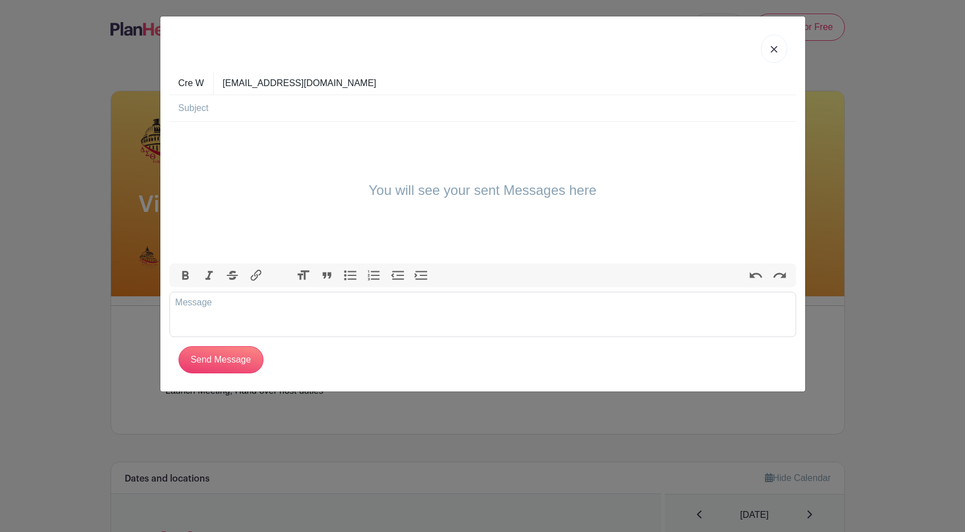
click at [771, 50] on img at bounding box center [774, 49] width 7 height 7
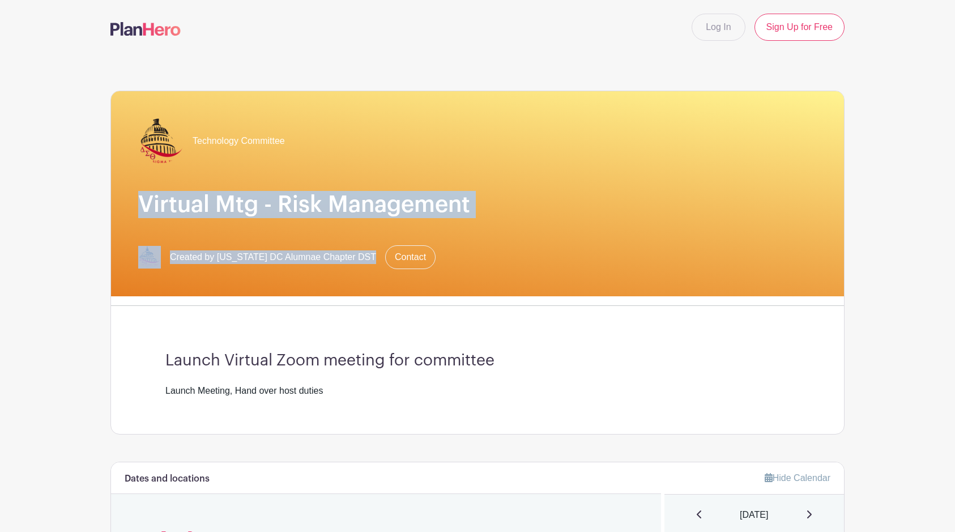
drag, startPoint x: 952, startPoint y: 140, endPoint x: 943, endPoint y: 305, distance: 165.7
click at [943, 305] on main "Log In Sign Up for Free Technology Committee Virtual Mtg - Risk Management Crea…" at bounding box center [477, 490] width 955 height 981
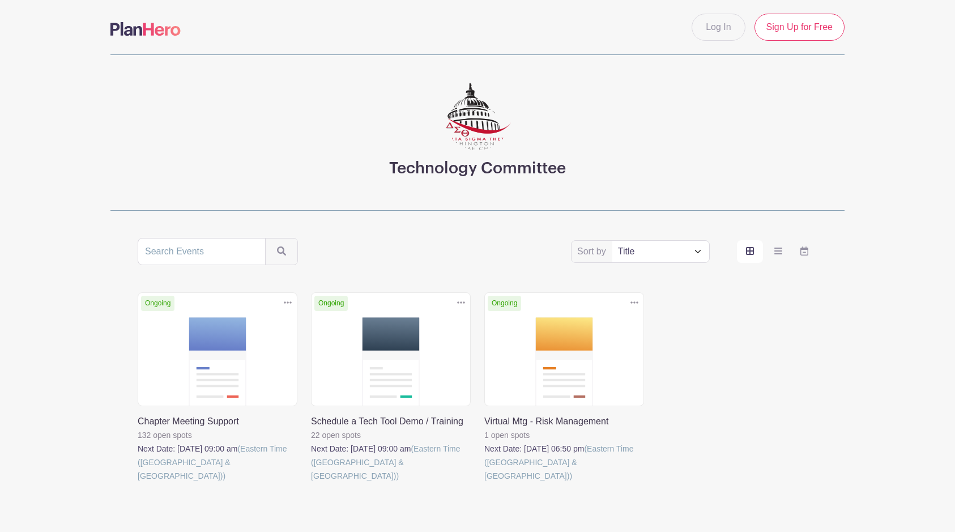
click at [899, 179] on main "Log In Sign Up for Free Technology Committee Sort by Title Recently modified Ne…" at bounding box center [477, 292] width 955 height 585
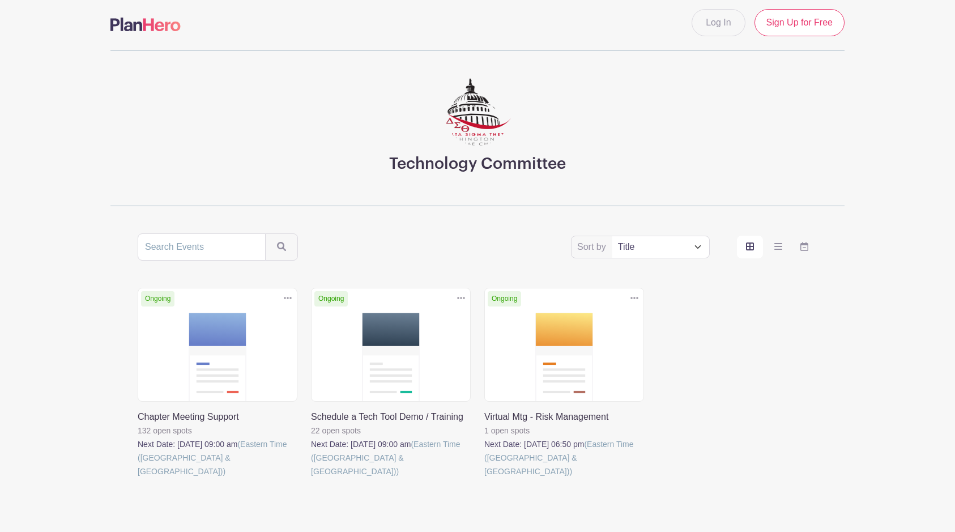
scroll to position [52, 0]
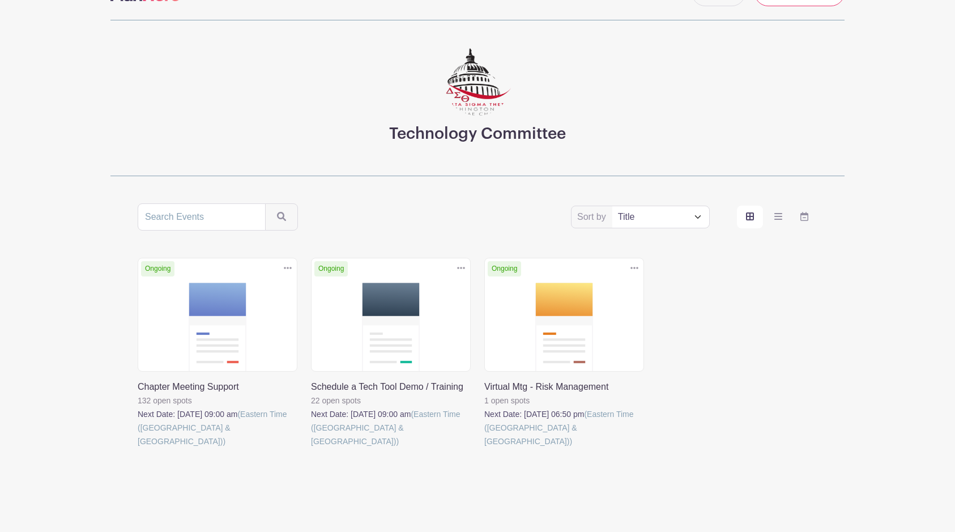
scroll to position [52, 0]
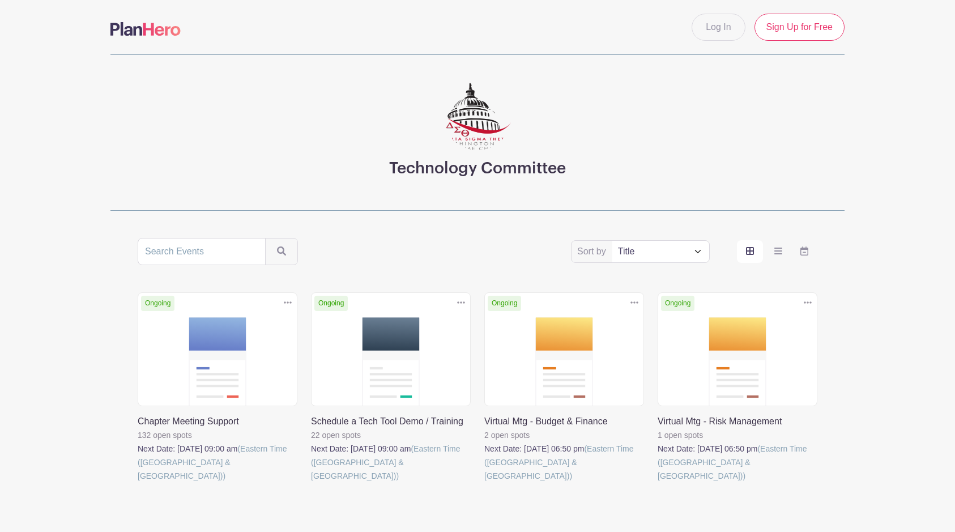
click at [658, 483] on link at bounding box center [658, 483] width 0 height 0
click at [138, 483] on link at bounding box center [138, 483] width 0 height 0
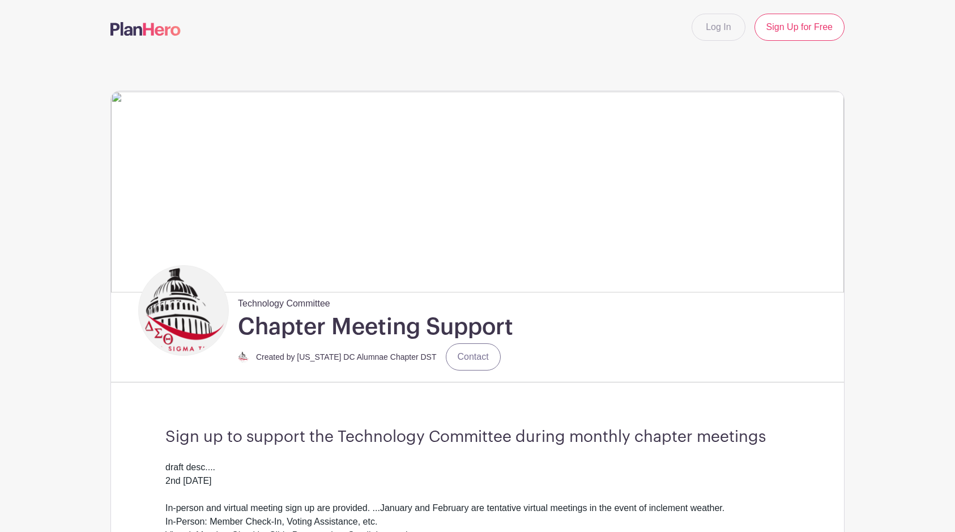
click at [159, 31] on img at bounding box center [145, 29] width 70 height 14
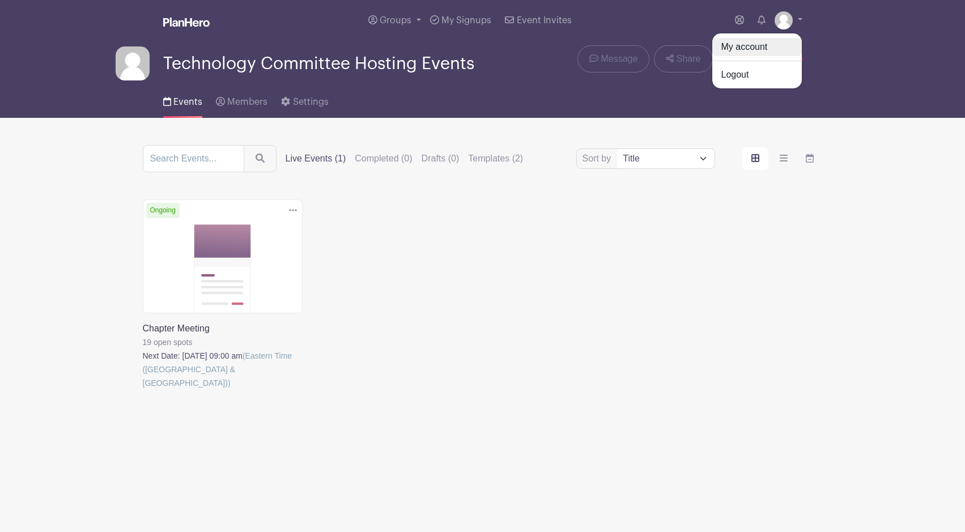
click at [752, 44] on link "My account" at bounding box center [757, 47] width 90 height 18
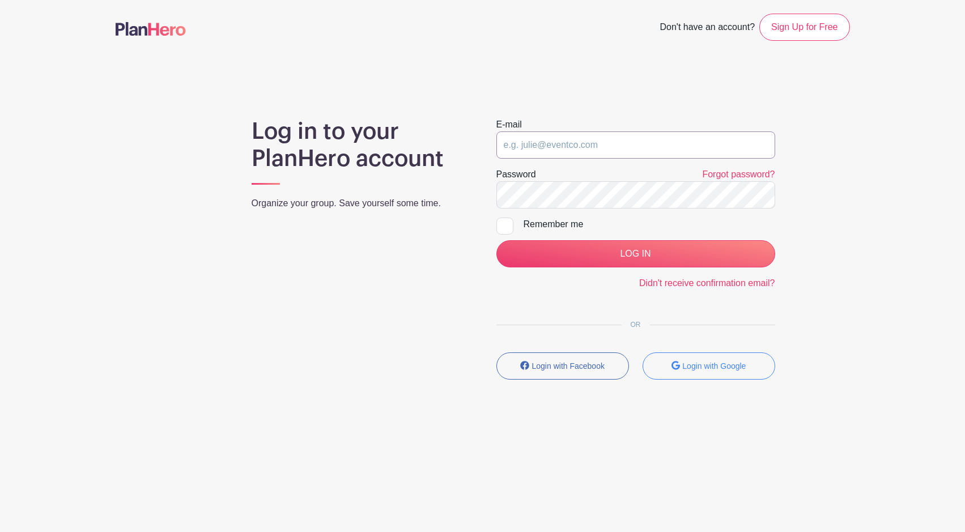
click at [605, 145] on input "email" at bounding box center [635, 144] width 279 height 27
type input "[EMAIL_ADDRESS][DOMAIN_NAME]"
click at [496, 240] on input "LOG IN" at bounding box center [635, 253] width 279 height 27
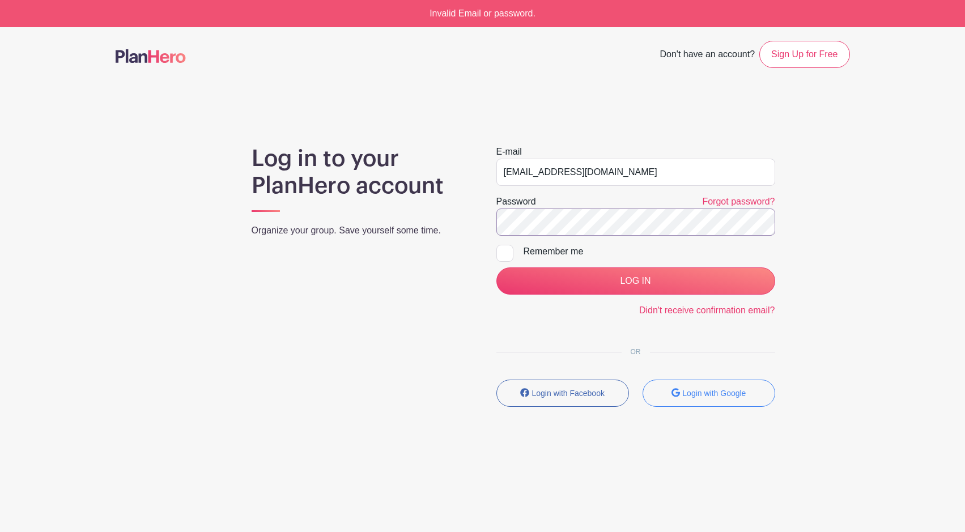
click at [496, 267] on input "LOG IN" at bounding box center [635, 280] width 279 height 27
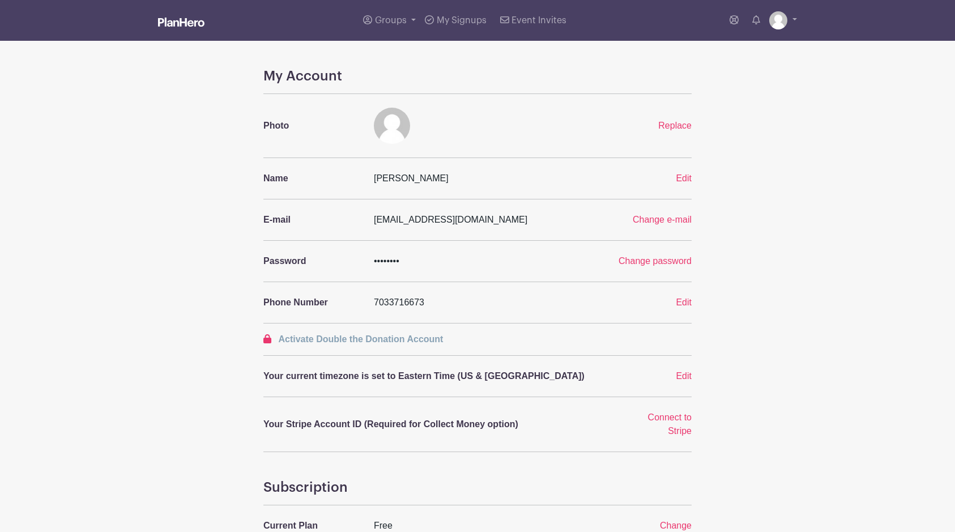
click at [775, 216] on div "My Account Photo Replace Name [PERSON_NAME] Edit E-mail [EMAIL_ADDRESS][DOMAIN_…" at bounding box center [478, 409] width 748 height 682
click at [449, 20] on span "My Signups" at bounding box center [462, 20] width 50 height 9
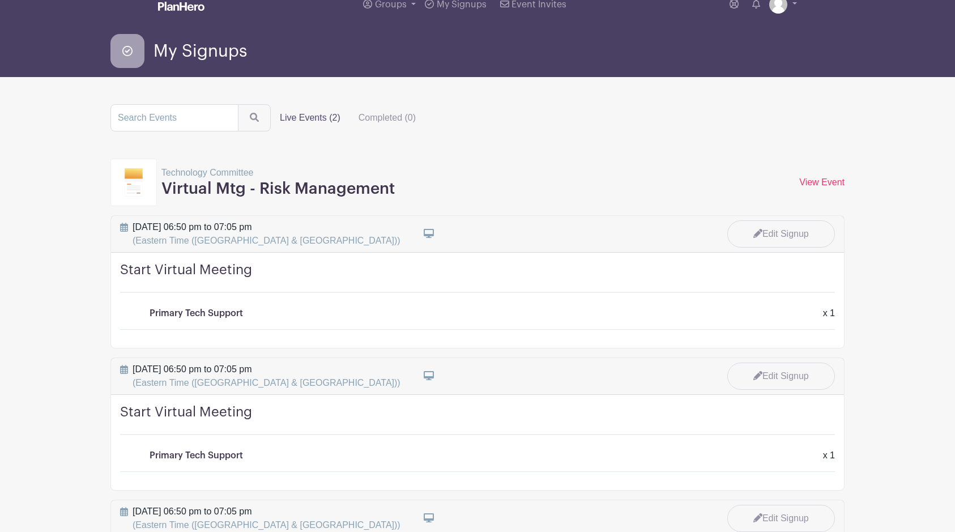
scroll to position [2, 0]
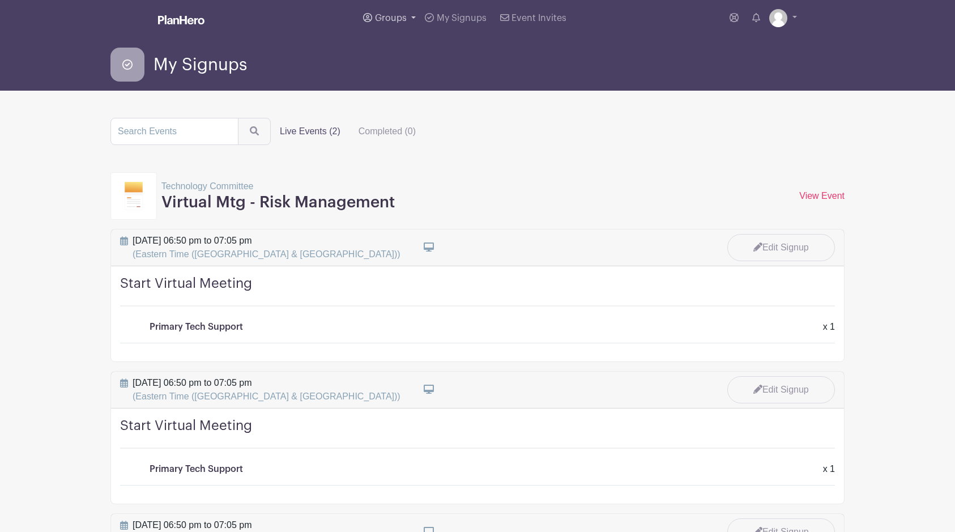
click at [398, 17] on span "Groups" at bounding box center [391, 18] width 32 height 9
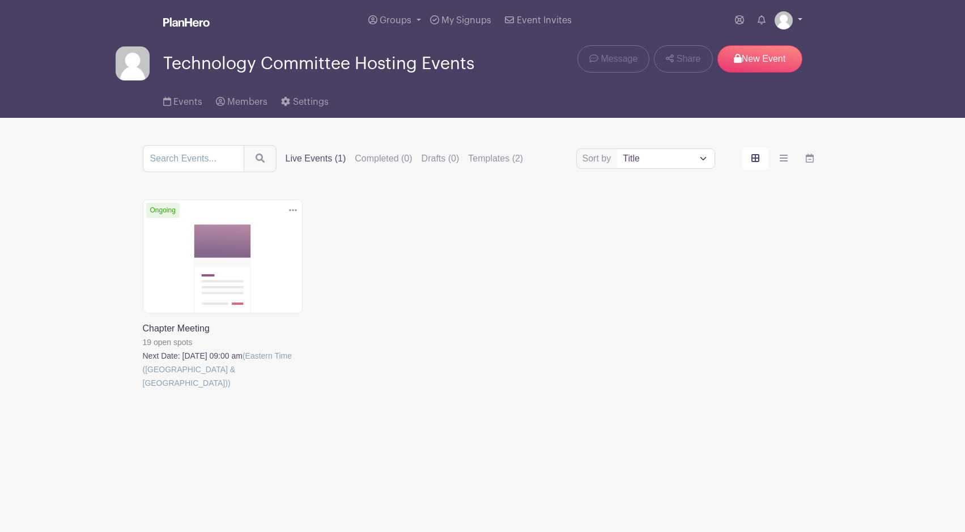
click at [790, 20] on img at bounding box center [784, 20] width 18 height 18
click at [404, 14] on link "Groups" at bounding box center [395, 20] width 62 height 41
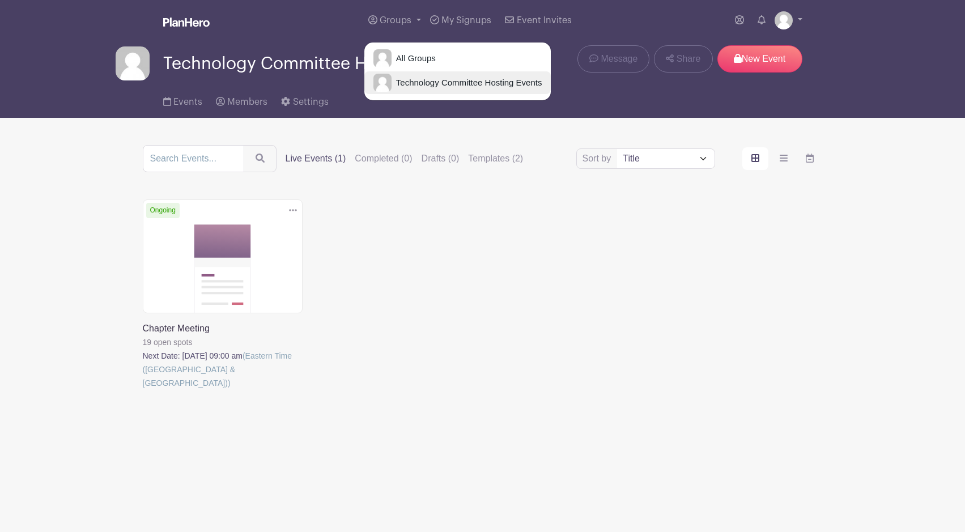
click at [420, 76] on span "Technology Committee Hosting Events" at bounding box center [467, 82] width 151 height 13
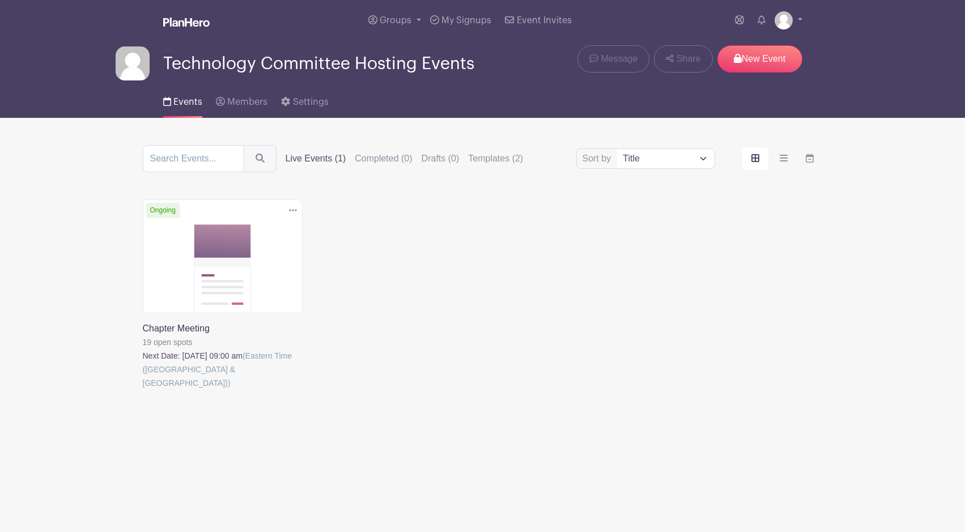
click at [420, 76] on div "Technology Committee Hosting Events" at bounding box center [295, 63] width 359 height 34
click at [70, 237] on main "Groups All Groups Technology Committee Hosting Events My Signups Event Invites …" at bounding box center [482, 246] width 965 height 492
click at [413, 19] on link "Groups" at bounding box center [395, 20] width 62 height 41
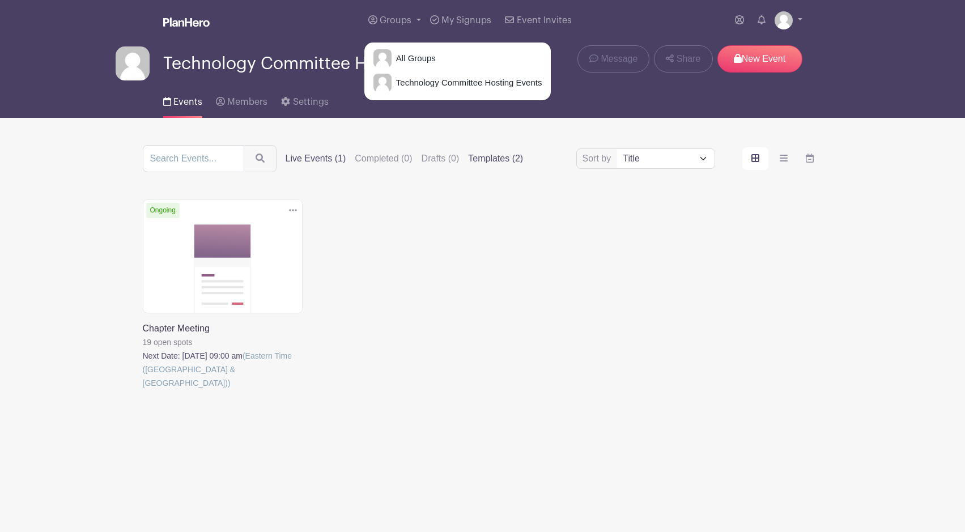
click at [503, 160] on label "Templates (2)" at bounding box center [495, 159] width 55 height 14
click at [0, 0] on input "Templates (2)" at bounding box center [0, 0] width 0 height 0
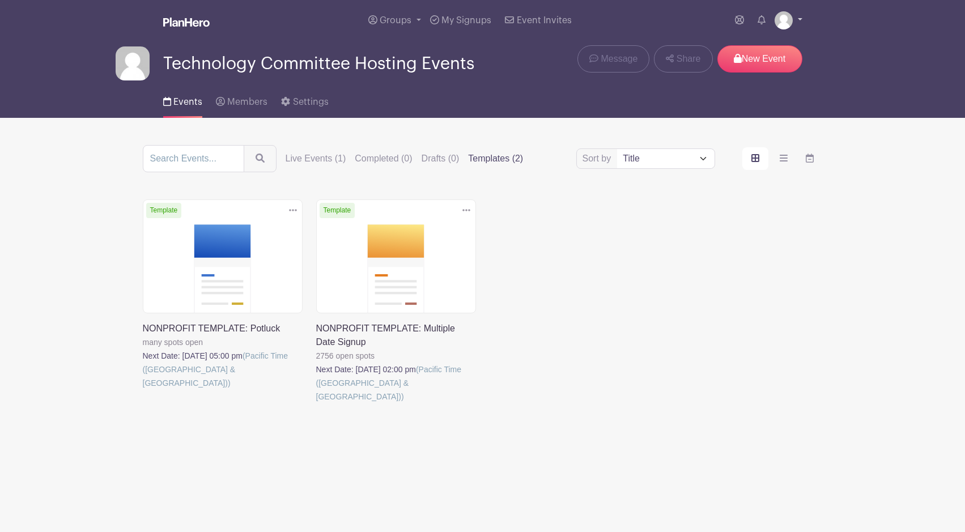
click at [793, 23] on link at bounding box center [789, 20] width 28 height 18
click at [396, 28] on link "Groups" at bounding box center [395, 20] width 62 height 41
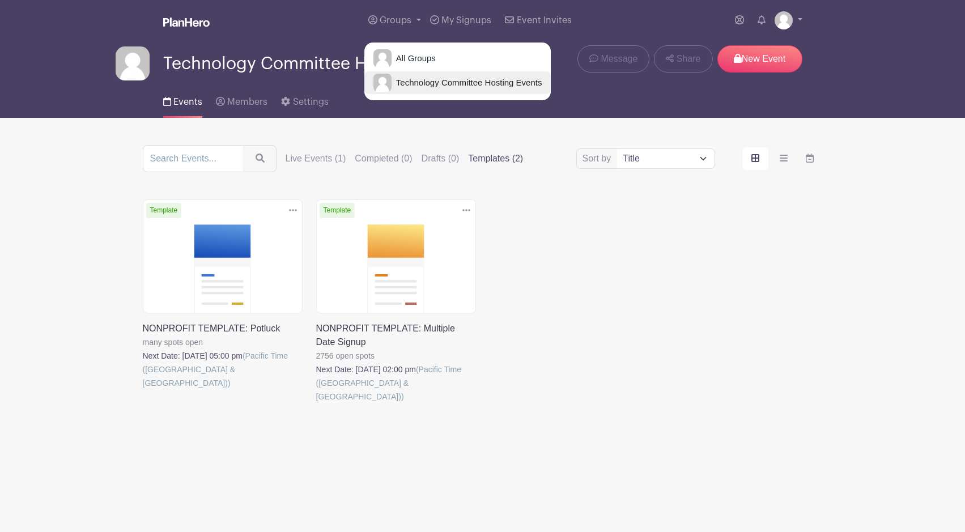
click at [424, 88] on span "Technology Committee Hosting Events" at bounding box center [467, 82] width 151 height 13
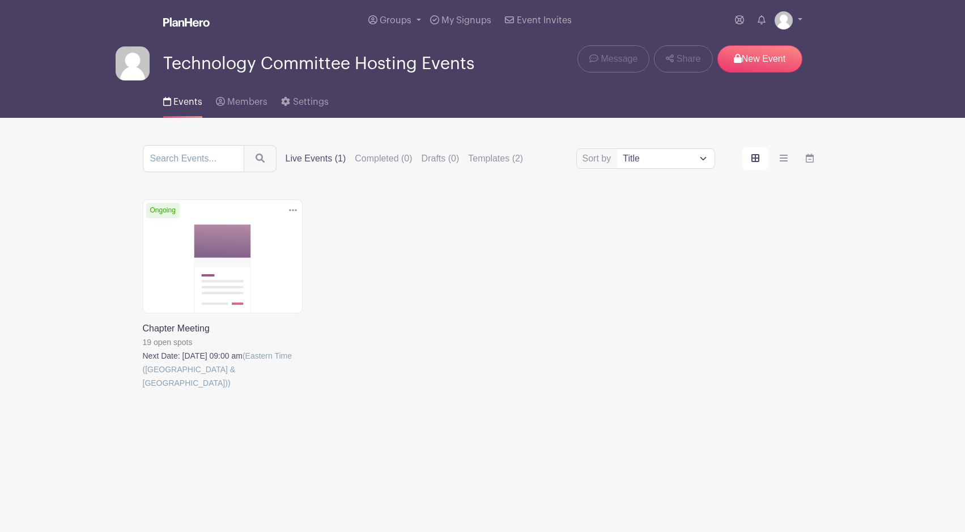
click at [143, 390] on link at bounding box center [143, 390] width 0 height 0
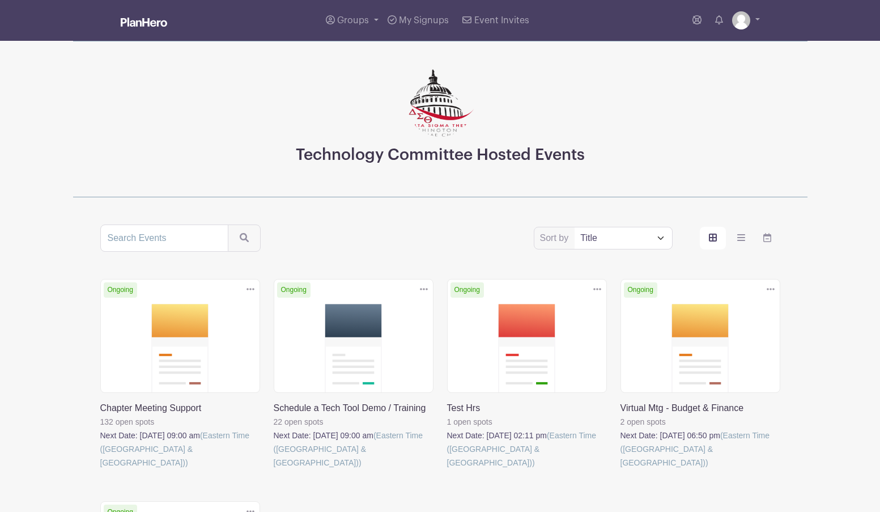
click at [447, 469] on link at bounding box center [447, 469] width 0 height 0
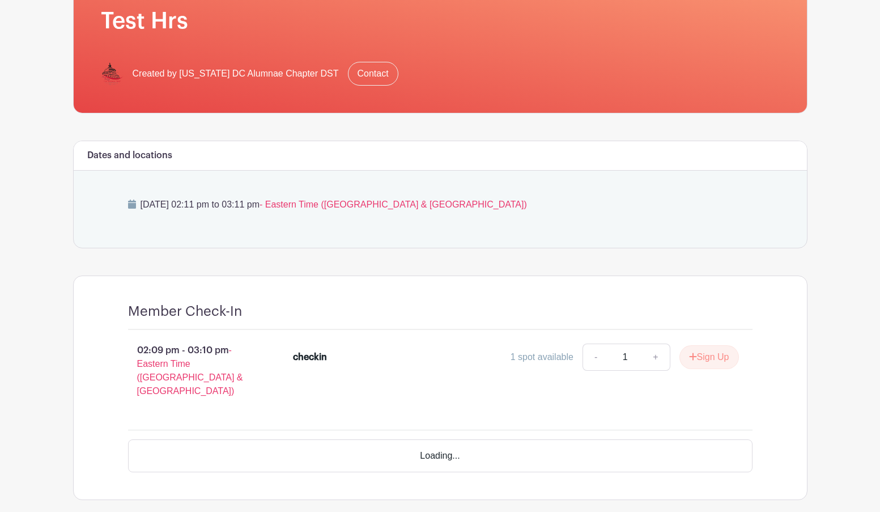
scroll to position [184, 0]
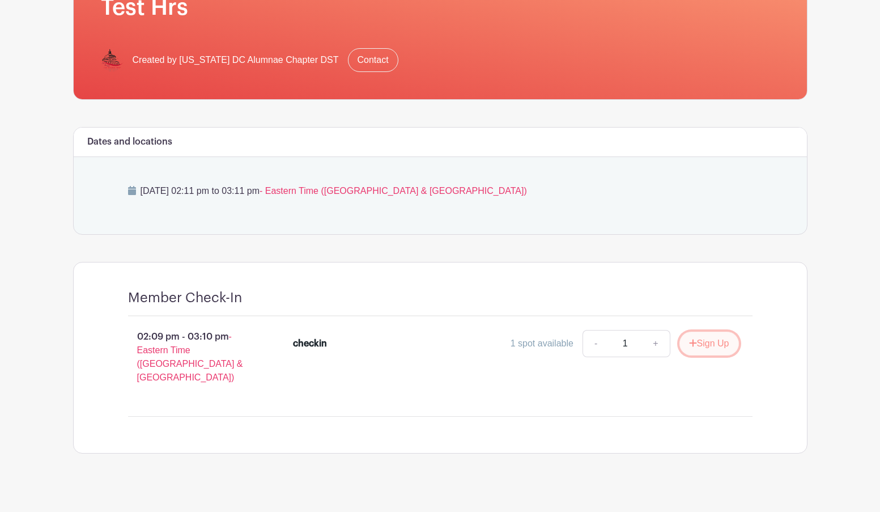
click at [706, 351] on button "Sign Up" at bounding box center [708, 343] width 59 height 24
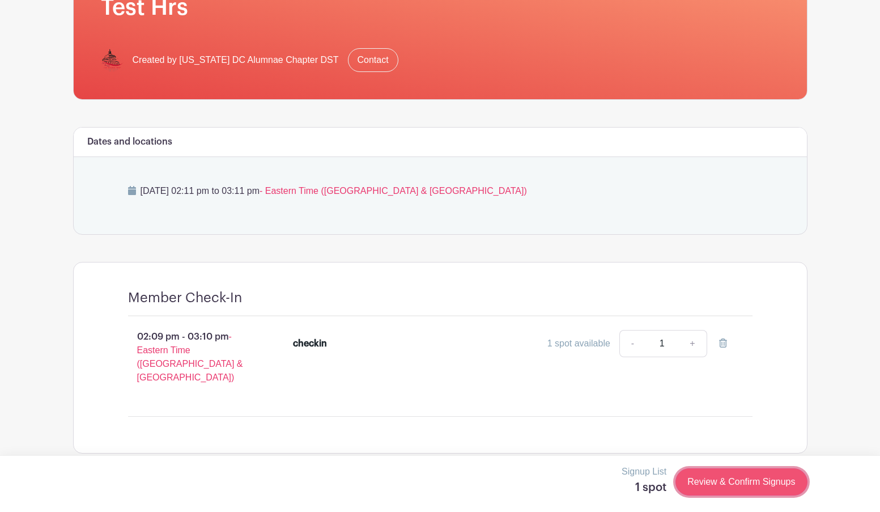
click at [700, 481] on link "Review & Confirm Signups" at bounding box center [740, 481] width 131 height 27
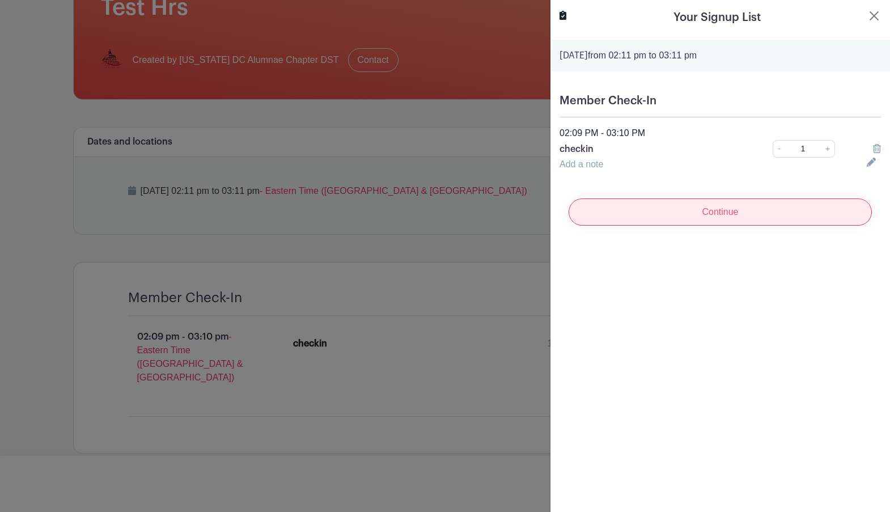
click at [721, 220] on input "Continue" at bounding box center [719, 211] width 303 height 27
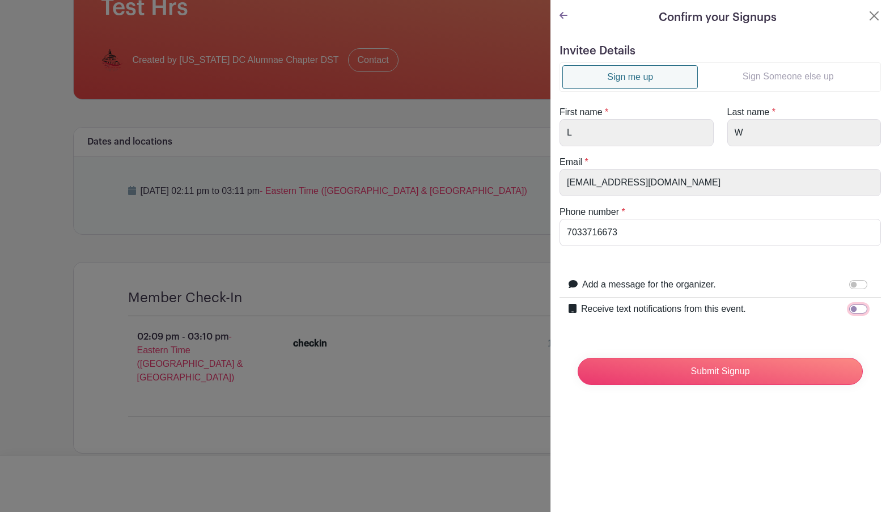
click at [849, 310] on input "Receive text notifications from this event." at bounding box center [858, 308] width 18 height 9
checkbox input "true"
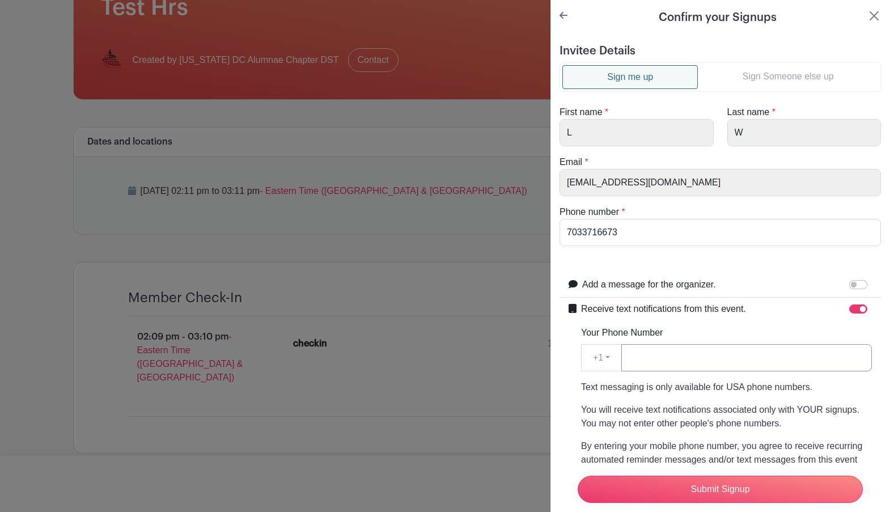
click at [747, 362] on input "Your Phone Number" at bounding box center [746, 357] width 250 height 27
type input "7033716673"
click at [653, 475] on input "Submit Signup" at bounding box center [719, 488] width 285 height 27
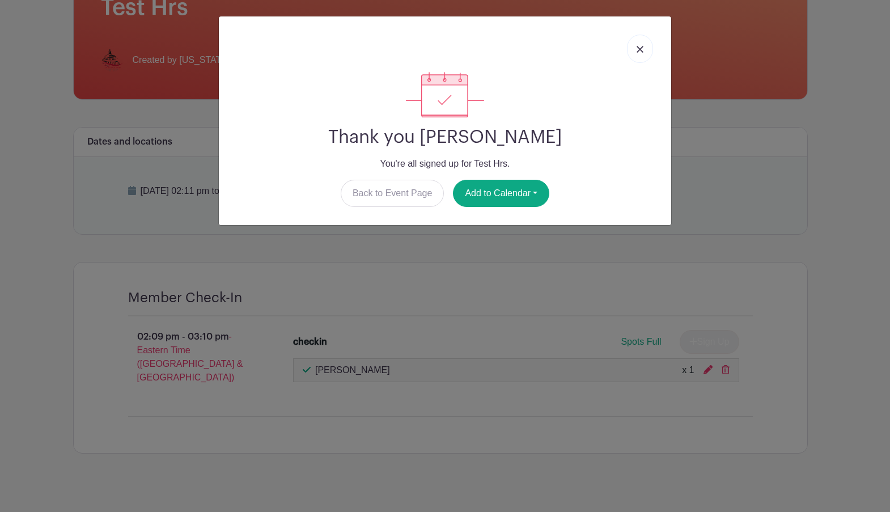
click at [642, 48] on img at bounding box center [639, 49] width 7 height 7
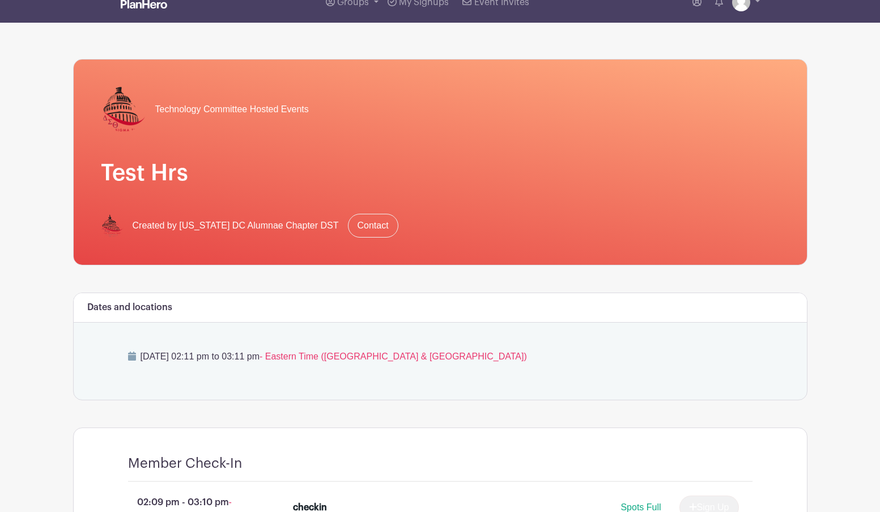
scroll to position [0, 0]
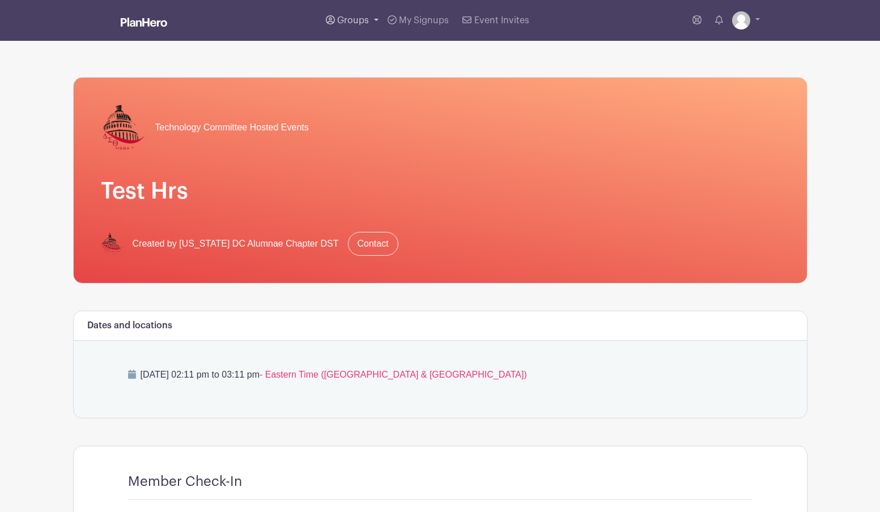
click at [371, 19] on link "Groups" at bounding box center [352, 20] width 62 height 41
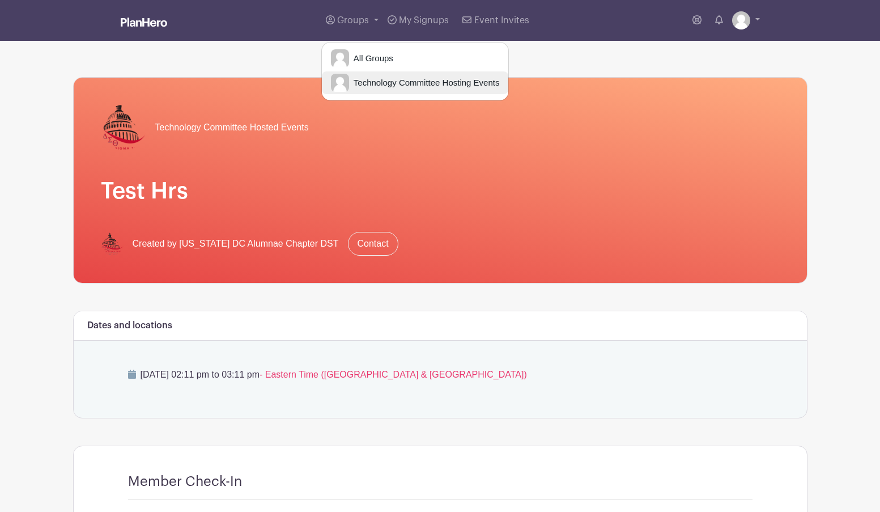
click at [382, 83] on span "Technology Committee Hosting Events" at bounding box center [424, 82] width 151 height 13
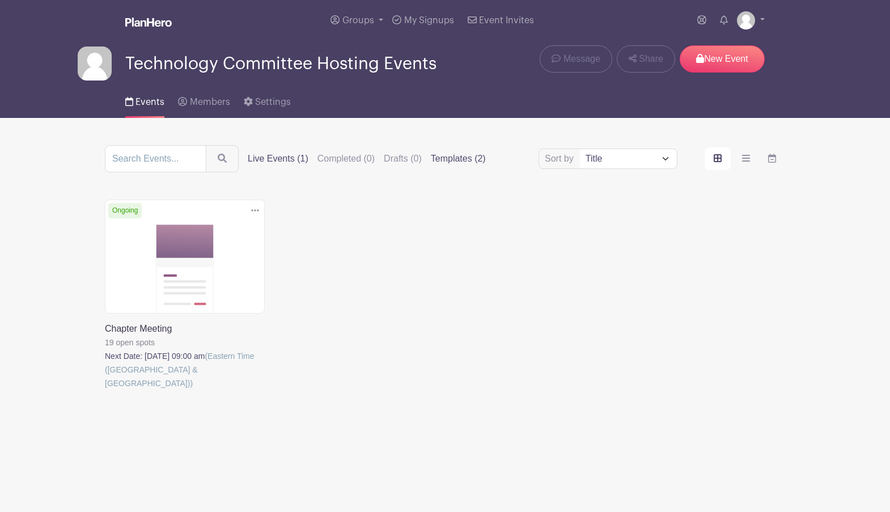
click at [448, 157] on label "Templates (2)" at bounding box center [458, 159] width 55 height 14
click at [0, 0] on input "Templates (2)" at bounding box center [0, 0] width 0 height 0
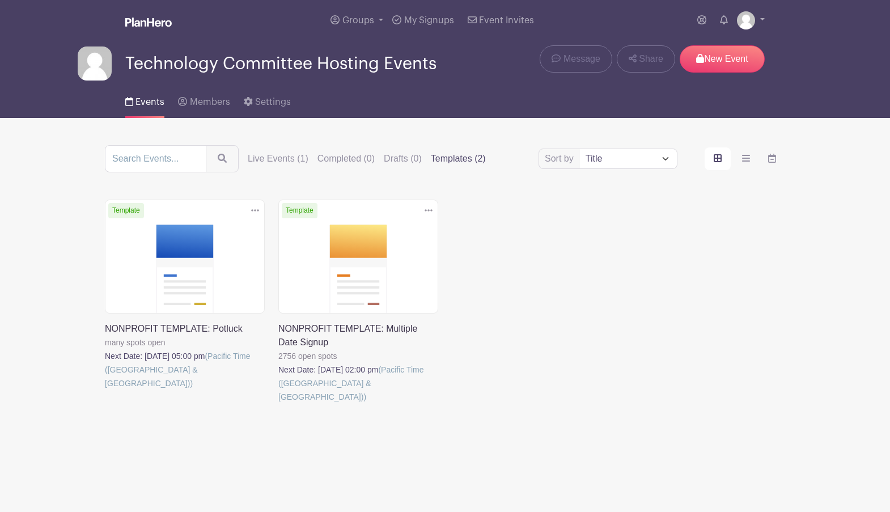
click at [280, 159] on label "Live Events (1)" at bounding box center [278, 159] width 61 height 14
click at [0, 0] on input "Live Events (1)" at bounding box center [0, 0] width 0 height 0
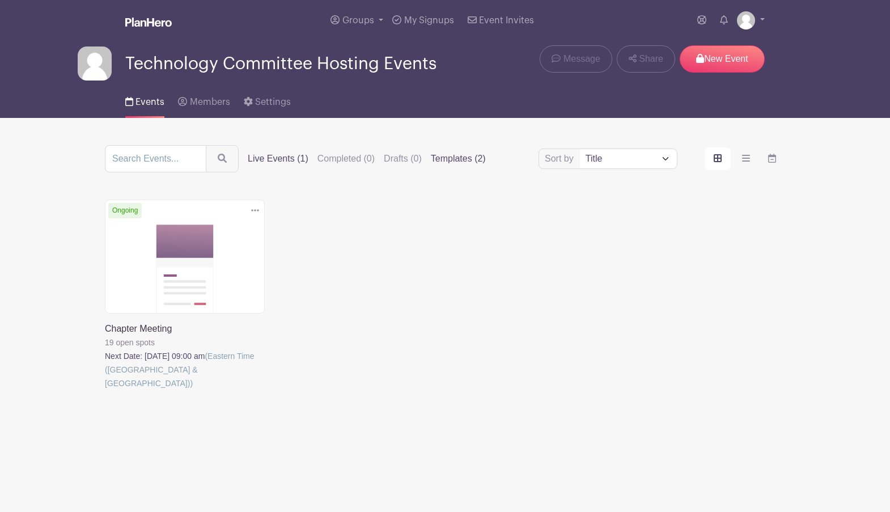
click at [454, 158] on label "Templates (2)" at bounding box center [458, 159] width 55 height 14
click at [0, 0] on input "Templates (2)" at bounding box center [0, 0] width 0 height 0
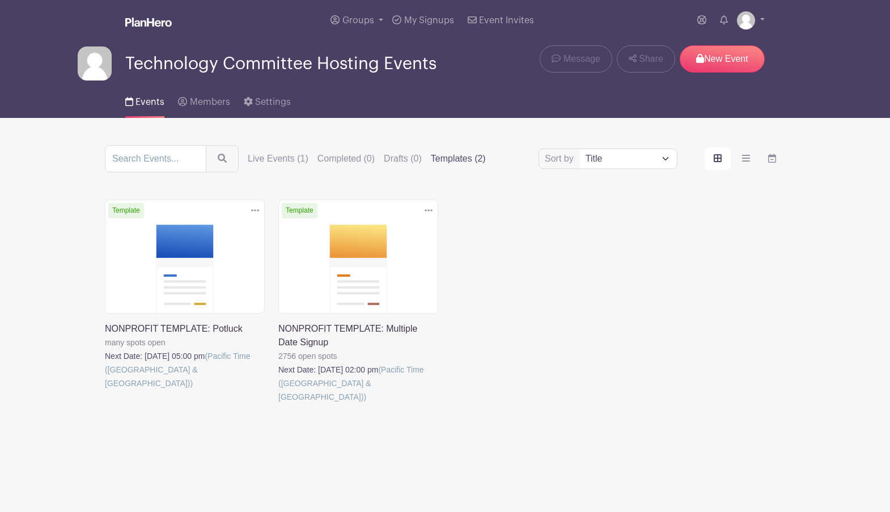
click at [272, 163] on label "Live Events (1)" at bounding box center [278, 159] width 61 height 14
click at [0, 0] on input "Live Events (1)" at bounding box center [0, 0] width 0 height 0
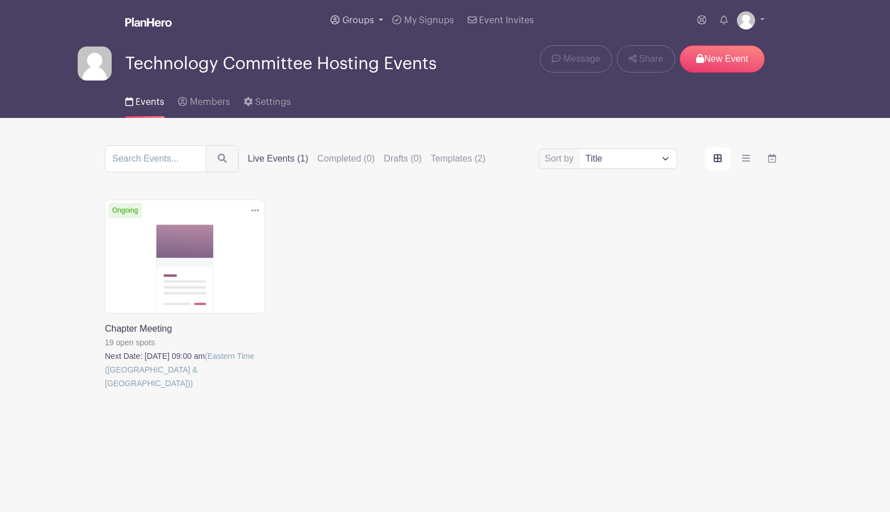
click at [375, 25] on link "Groups" at bounding box center [357, 20] width 62 height 41
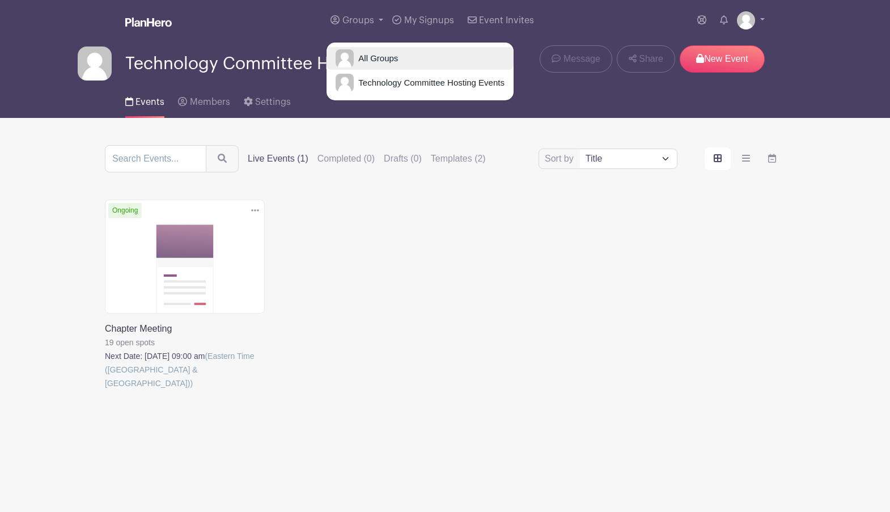
click at [371, 58] on span "All Groups" at bounding box center [376, 58] width 44 height 13
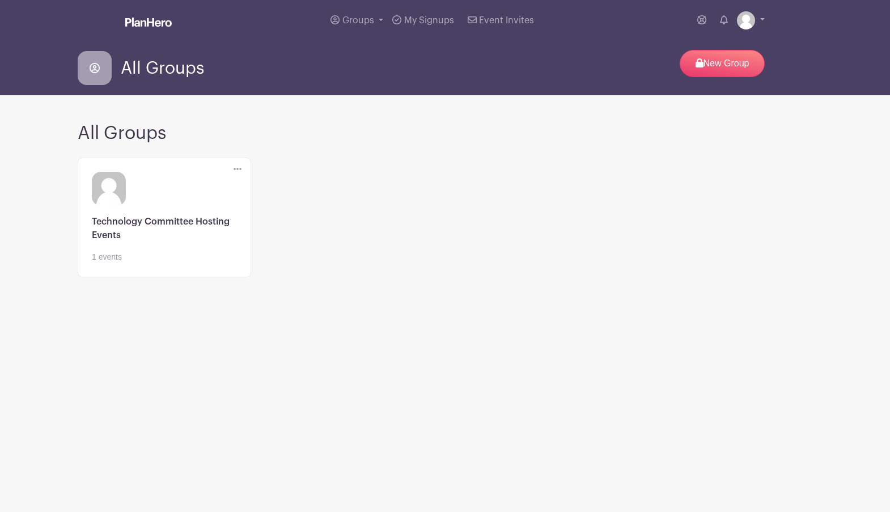
click at [190, 263] on link at bounding box center [164, 263] width 145 height 0
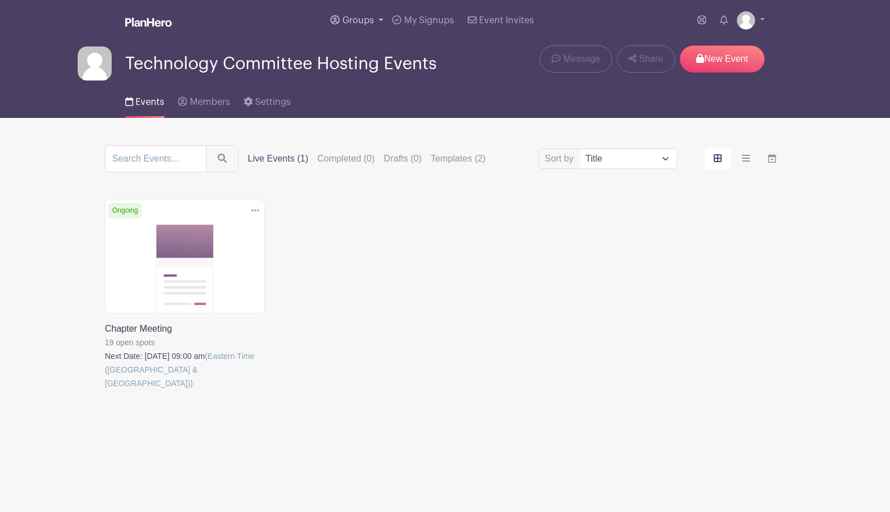
click at [367, 22] on span "Groups" at bounding box center [358, 20] width 32 height 9
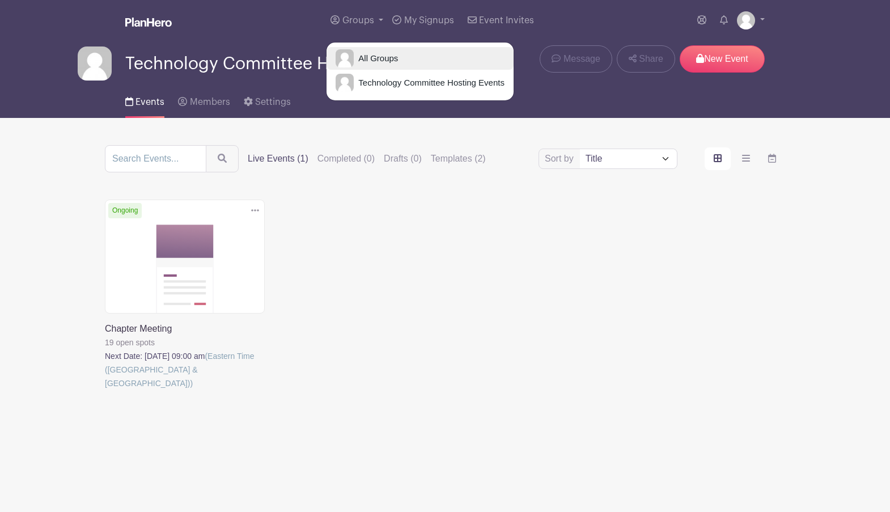
click at [378, 56] on span "All Groups" at bounding box center [376, 58] width 44 height 13
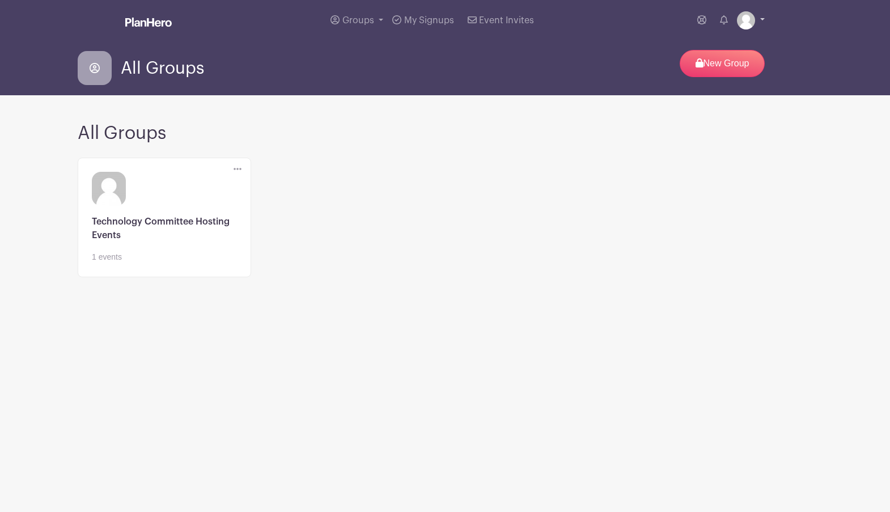
click at [749, 25] on img at bounding box center [746, 20] width 18 height 18
click at [445, 227] on div "Delete Group Are you sure? This group has signups associated with it. All signu…" at bounding box center [445, 224] width 748 height 142
click at [235, 168] on icon at bounding box center [237, 168] width 8 height 9
click at [297, 127] on h2 "All Groups" at bounding box center [445, 133] width 734 height 22
click at [364, 19] on span "Groups" at bounding box center [358, 20] width 32 height 9
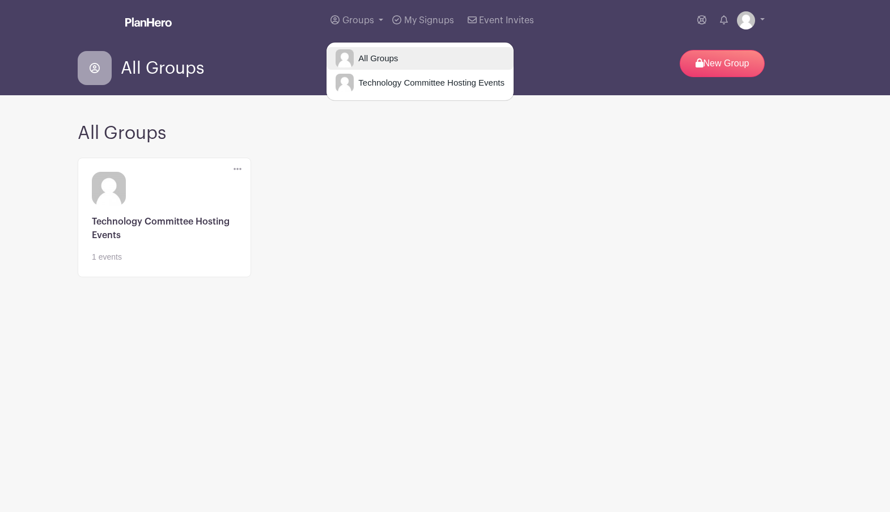
click at [351, 59] on img at bounding box center [344, 58] width 18 height 18
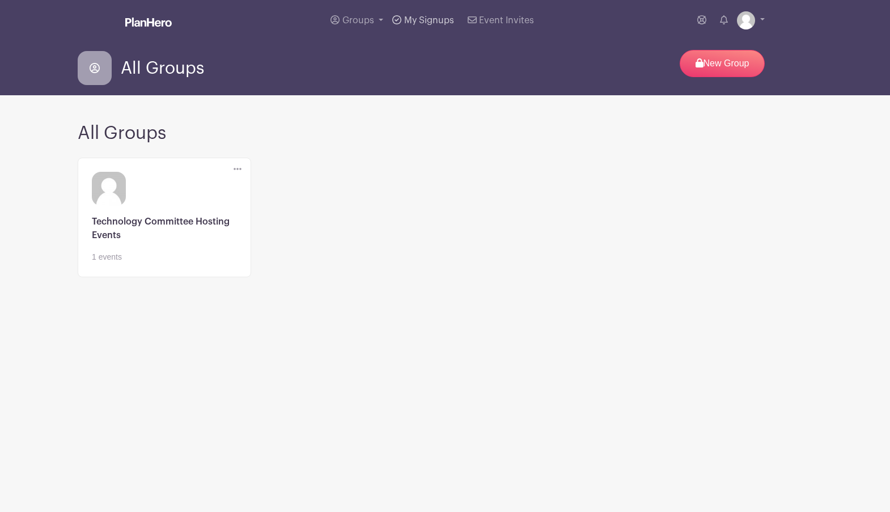
click at [424, 20] on span "My Signups" at bounding box center [429, 20] width 50 height 9
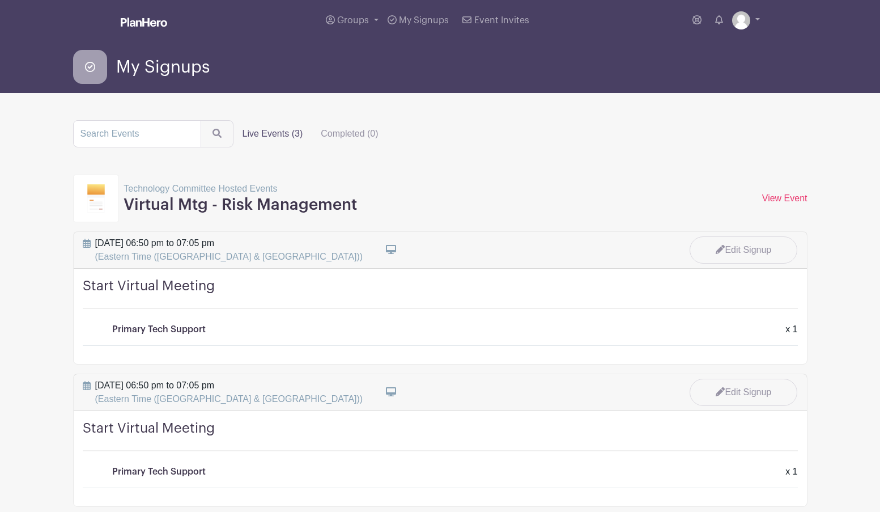
click at [222, 195] on p "Technology Committee Hosted Events" at bounding box center [240, 189] width 233 height 14
click at [206, 214] on h3 "Virtual Mtg - Risk Management" at bounding box center [240, 204] width 233 height 19
click at [285, 132] on label "Live Events (3)" at bounding box center [272, 133] width 79 height 23
click at [0, 0] on input "Live Events (3)" at bounding box center [0, 0] width 0 height 0
click at [329, 136] on label "Completed (0)" at bounding box center [349, 133] width 75 height 23
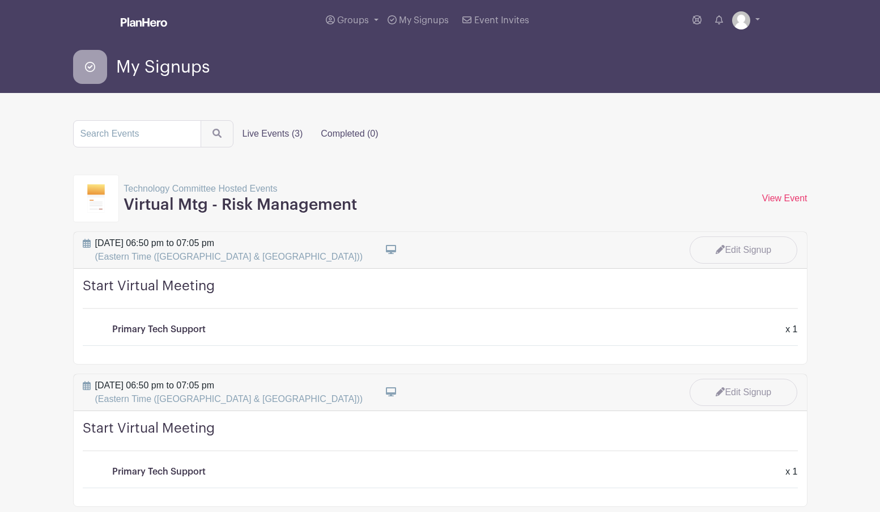
click at [0, 0] on input "Completed (0)" at bounding box center [0, 0] width 0 height 0
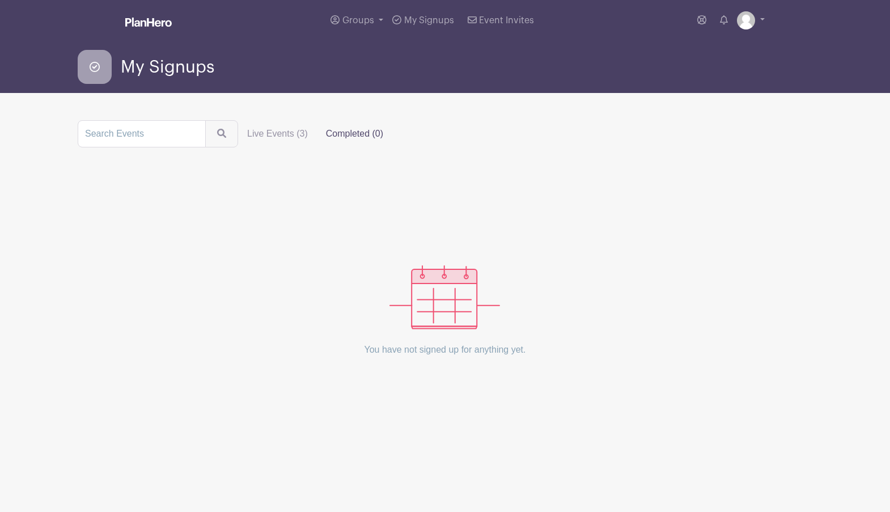
click at [274, 136] on label "Live Events (3)" at bounding box center [277, 133] width 79 height 23
click at [0, 0] on input "Live Events (3)" at bounding box center [0, 0] width 0 height 0
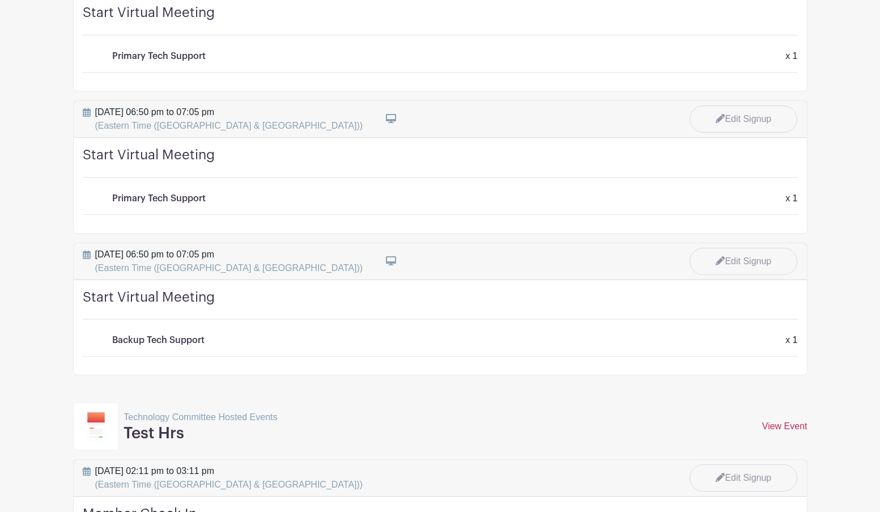
scroll to position [425, 0]
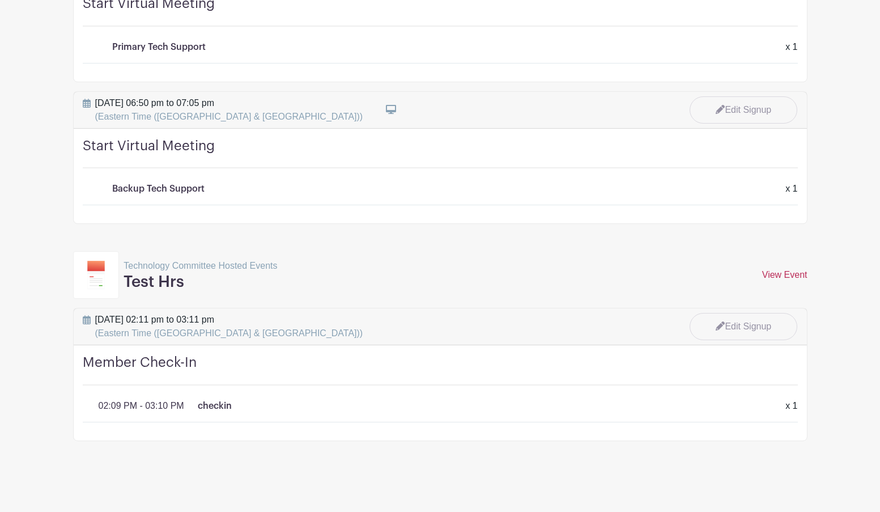
click at [794, 272] on link "View Event" at bounding box center [784, 275] width 45 height 10
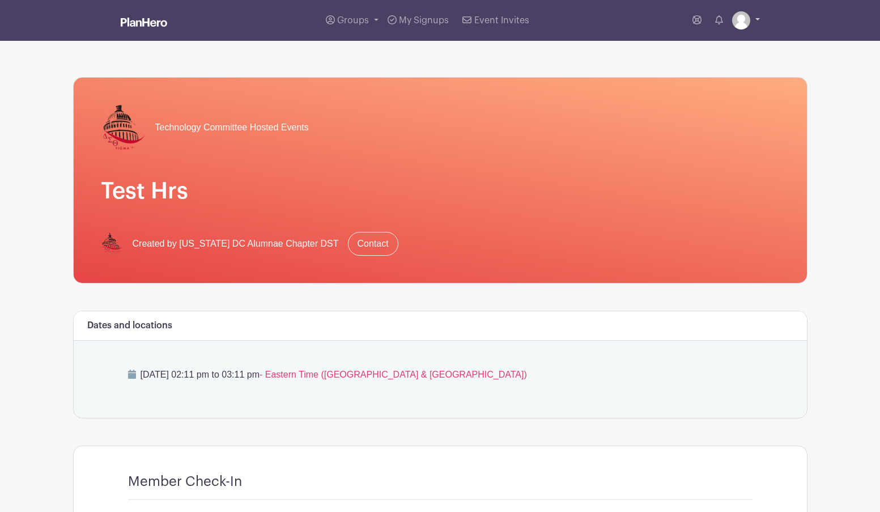
click at [742, 22] on img at bounding box center [741, 20] width 18 height 18
click at [720, 45] on link "My account" at bounding box center [715, 47] width 90 height 18
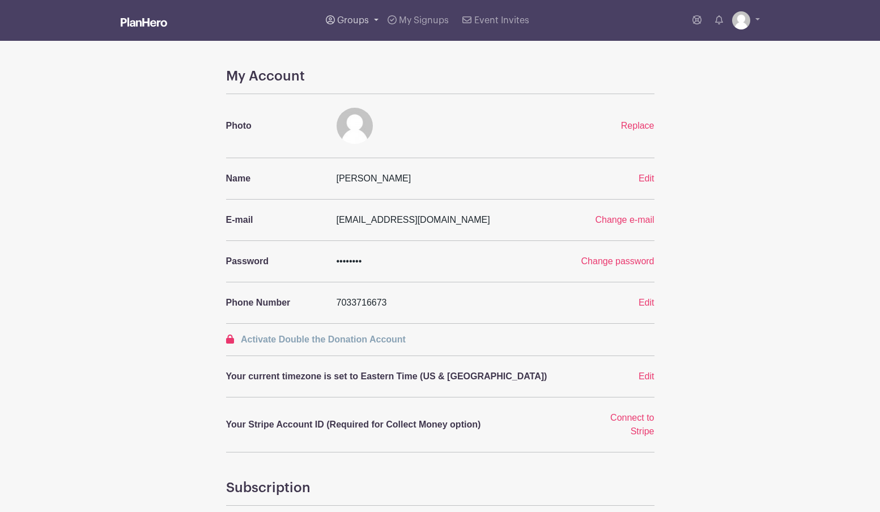
click at [360, 21] on span "Groups" at bounding box center [353, 20] width 32 height 9
click at [367, 48] on link "All Groups" at bounding box center [415, 58] width 187 height 23
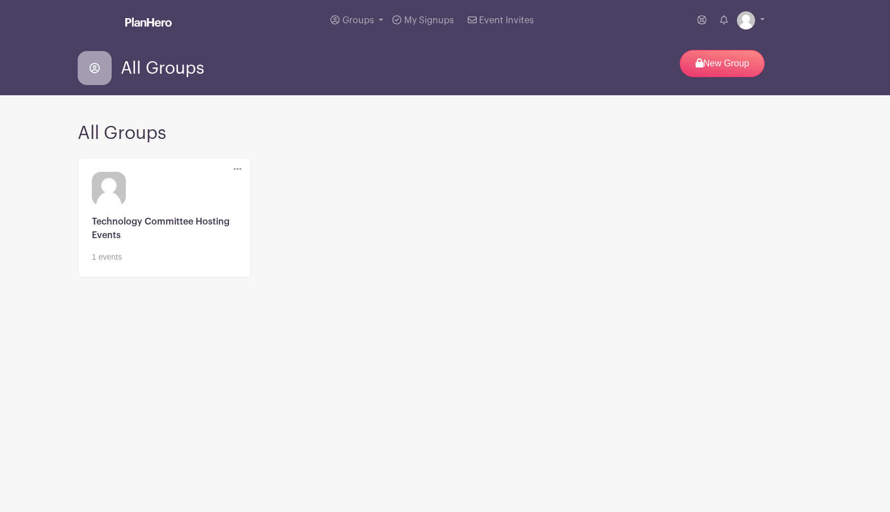
click at [238, 167] on icon at bounding box center [237, 168] width 8 height 9
click at [255, 182] on link "Edit" at bounding box center [279, 190] width 90 height 18
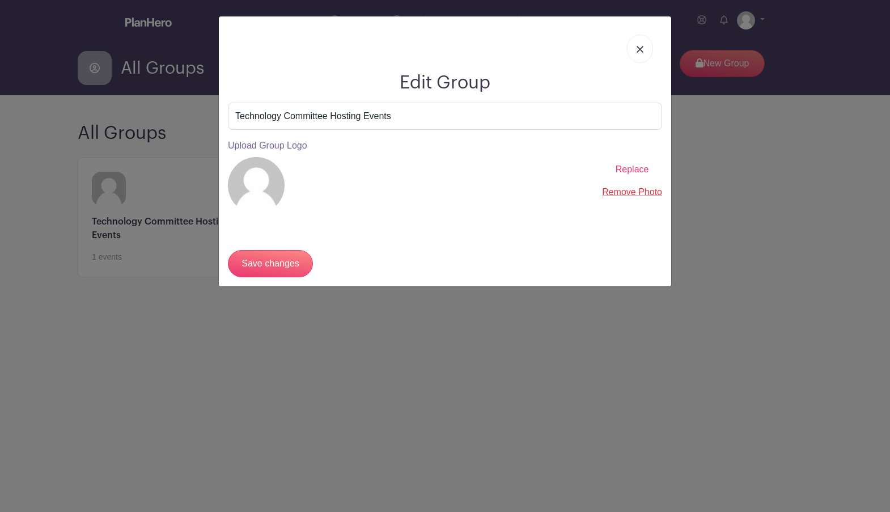
click at [634, 46] on link at bounding box center [640, 49] width 26 height 28
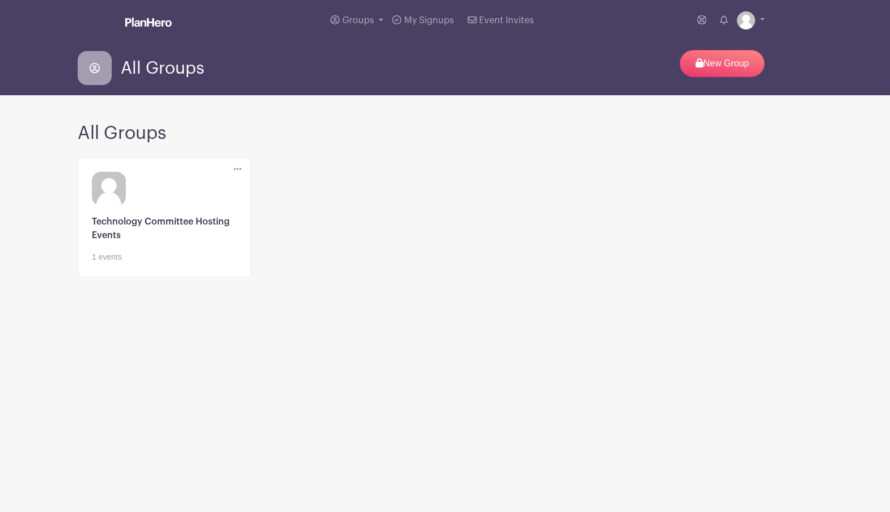
click at [93, 64] on icon at bounding box center [95, 68] width 10 height 10
click at [447, 25] on span "My Signups" at bounding box center [429, 20] width 50 height 9
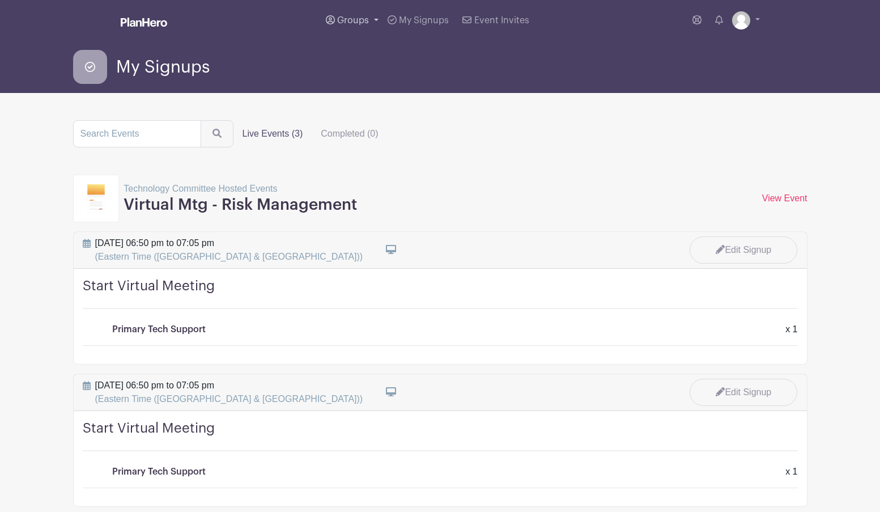
click at [351, 22] on span "Groups" at bounding box center [353, 20] width 32 height 9
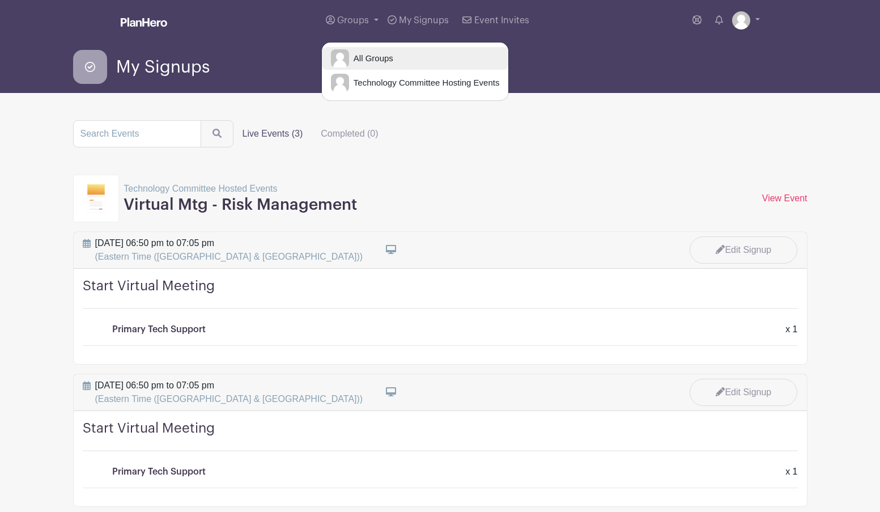
click at [481, 58] on link "All Groups" at bounding box center [415, 58] width 187 height 23
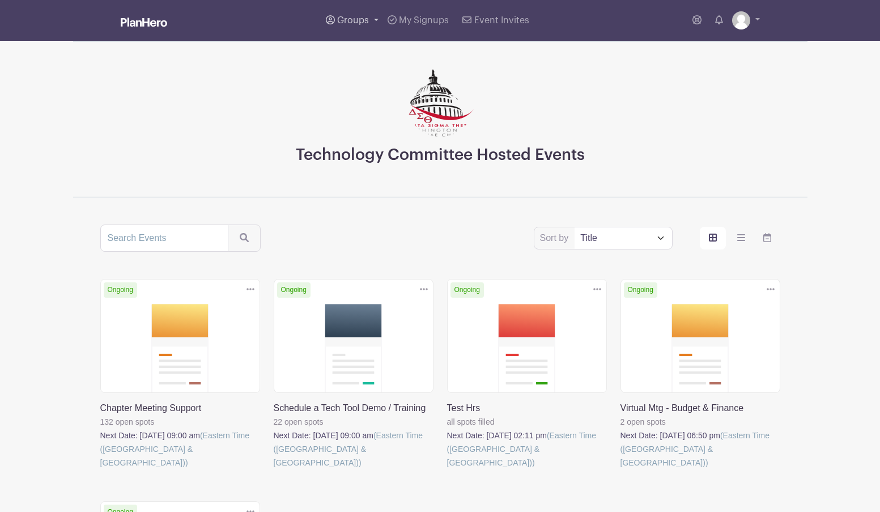
click at [372, 19] on link "Groups" at bounding box center [352, 20] width 62 height 41
click at [673, 107] on div "Technology Committee Hosted Events" at bounding box center [440, 119] width 734 height 156
click at [754, 23] on link at bounding box center [746, 20] width 28 height 18
click at [528, 29] on link "Event Invites" at bounding box center [495, 20] width 75 height 41
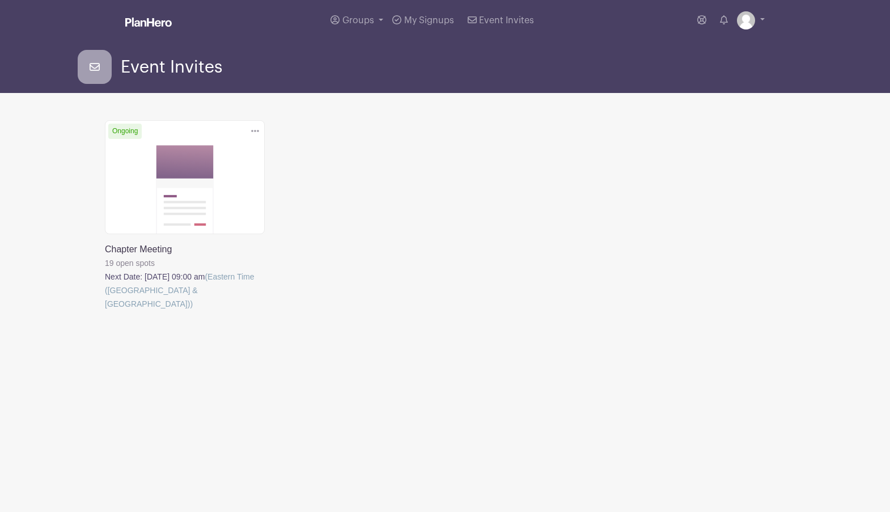
click at [254, 127] on icon at bounding box center [255, 130] width 8 height 9
click at [222, 191] on link "Delete" at bounding box center [214, 188] width 90 height 18
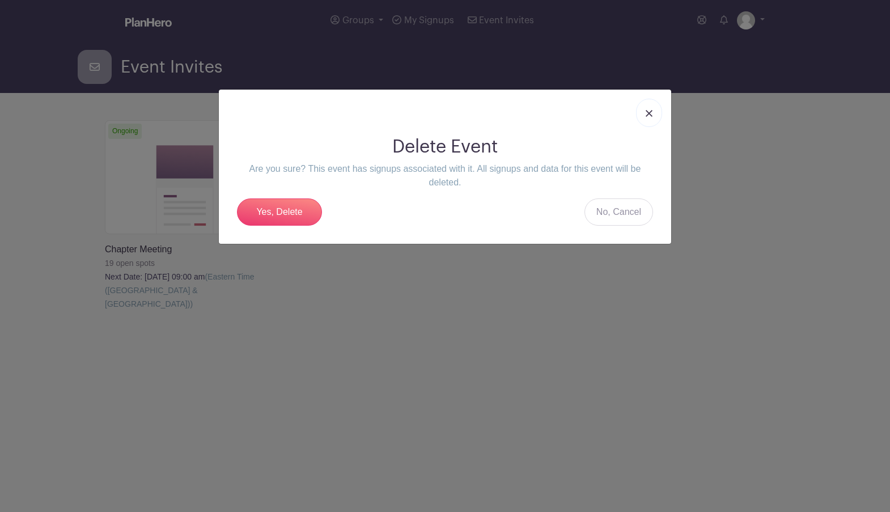
click at [649, 113] on img at bounding box center [648, 113] width 7 height 7
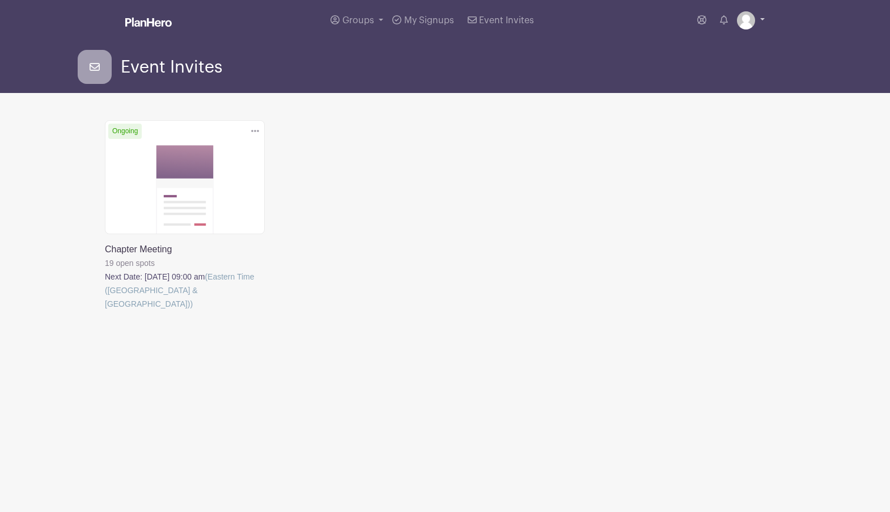
click at [758, 20] on link at bounding box center [751, 20] width 28 height 18
click at [724, 44] on link "My account" at bounding box center [719, 47] width 90 height 18
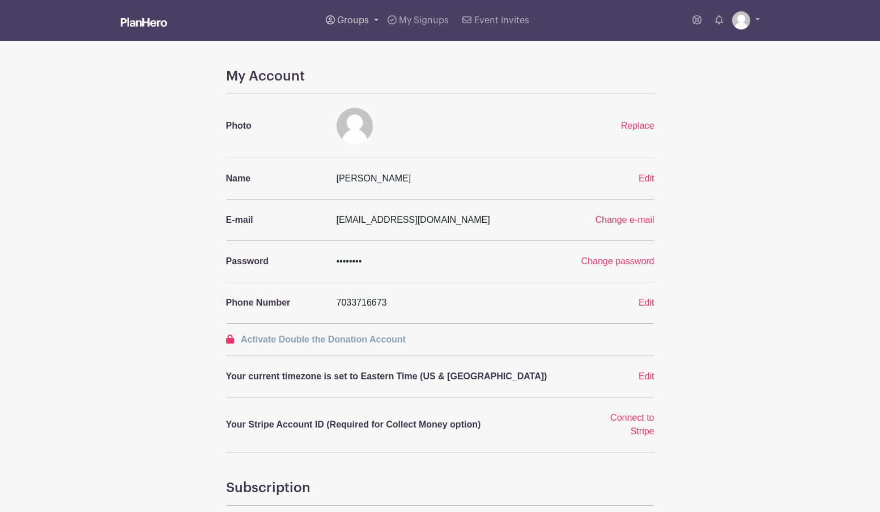
click at [354, 18] on span "Groups" at bounding box center [353, 20] width 32 height 9
click at [109, 203] on div "My Account Photo Replace Name L W Edit E-mail lacreciawilliams@hotmail.com Chan…" at bounding box center [440, 409] width 748 height 682
click at [382, 24] on link "Groups" at bounding box center [352, 20] width 62 height 41
click at [374, 46] on div "All Groups Technology Committee Hosting Events" at bounding box center [415, 71] width 188 height 59
click at [366, 22] on span "Groups" at bounding box center [353, 20] width 32 height 9
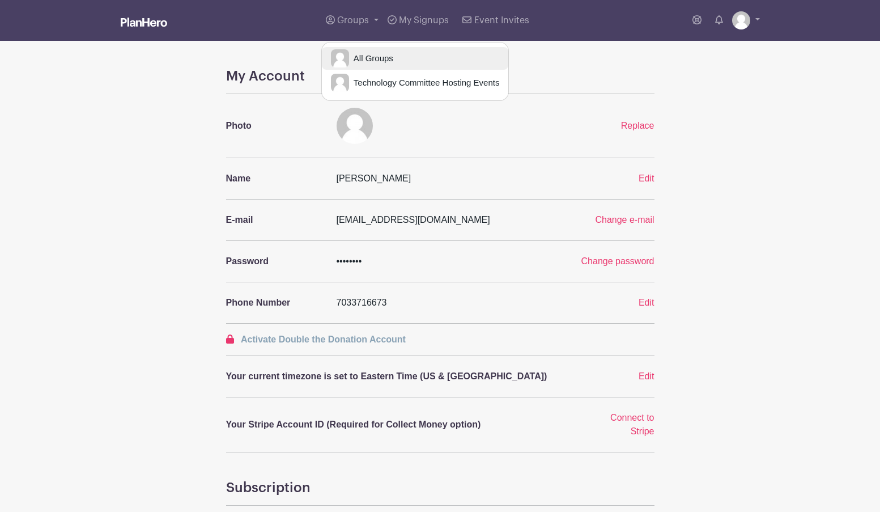
click at [370, 60] on span "All Groups" at bounding box center [371, 58] width 44 height 13
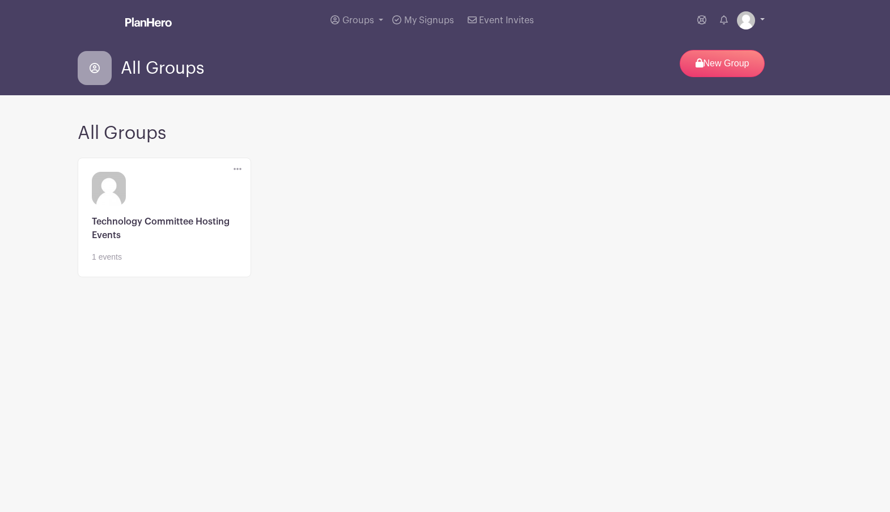
click at [759, 20] on link at bounding box center [751, 20] width 28 height 18
click at [711, 48] on link "My account" at bounding box center [719, 47] width 90 height 18
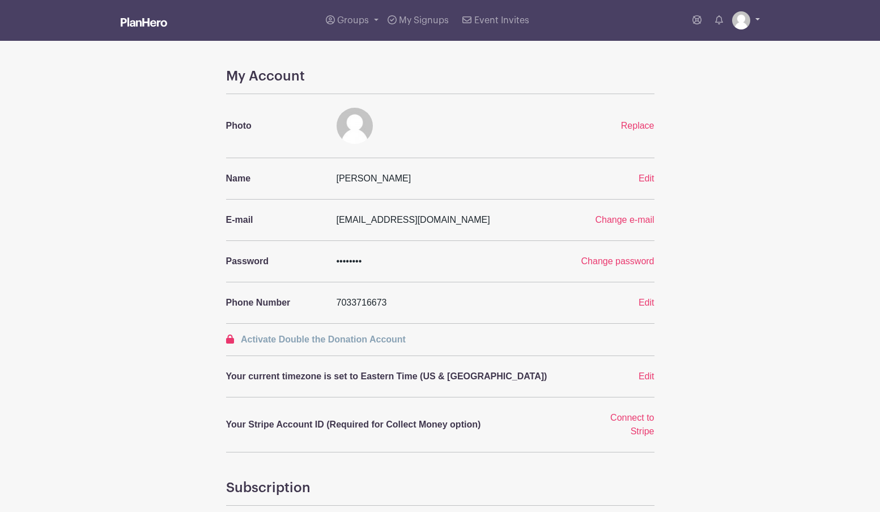
click at [746, 19] on img at bounding box center [741, 20] width 18 height 18
click at [732, 52] on link "My account" at bounding box center [715, 47] width 90 height 18
click at [361, 22] on span "Groups" at bounding box center [353, 20] width 32 height 9
click at [361, 56] on span "All Groups" at bounding box center [371, 58] width 44 height 13
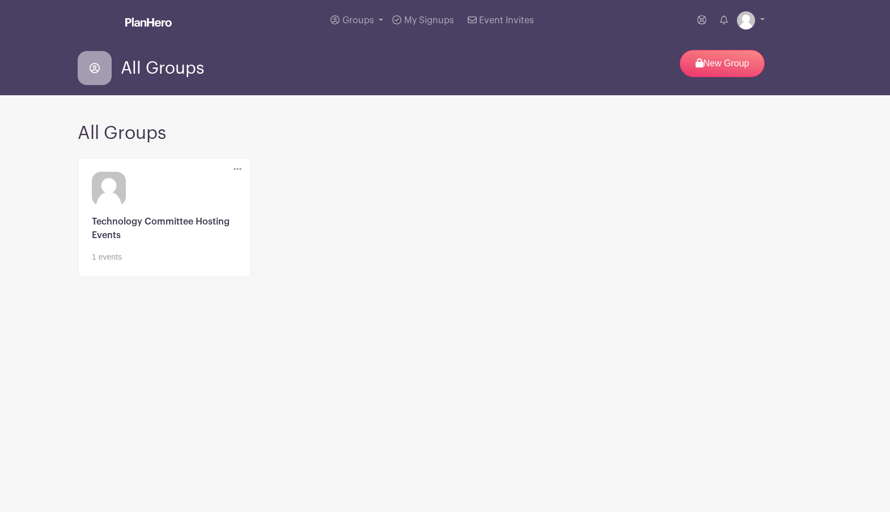
click at [236, 172] on icon at bounding box center [237, 168] width 8 height 9
click at [199, 313] on main "Groups All Groups Technology Committee Hosting Events My Signups Event Invites …" at bounding box center [445, 183] width 890 height 366
click at [232, 167] on div "Edit" at bounding box center [237, 169] width 26 height 23
click at [237, 171] on icon at bounding box center [237, 168] width 8 height 9
click at [367, 157] on div "Delete Group Are you sure? This group has signups associated with it. All signu…" at bounding box center [445, 224] width 748 height 142
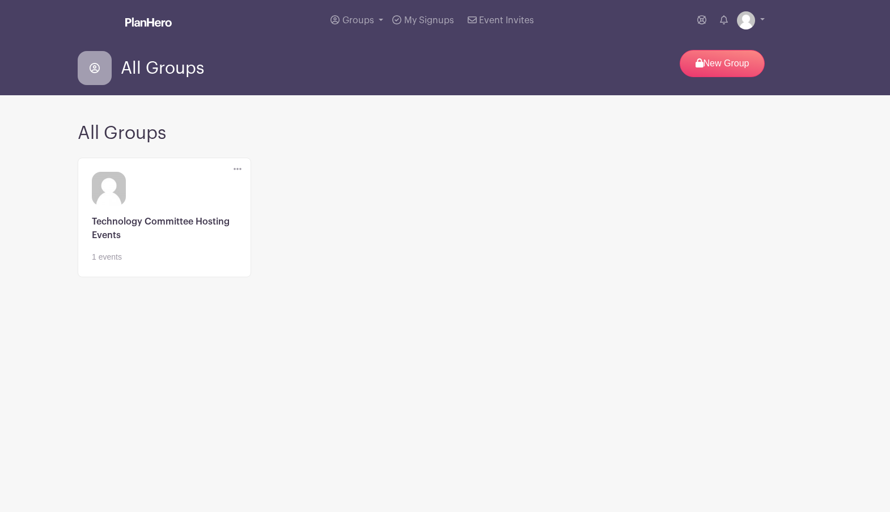
click at [237, 166] on icon at bounding box center [237, 168] width 8 height 9
click at [260, 194] on link "Edit" at bounding box center [279, 190] width 90 height 18
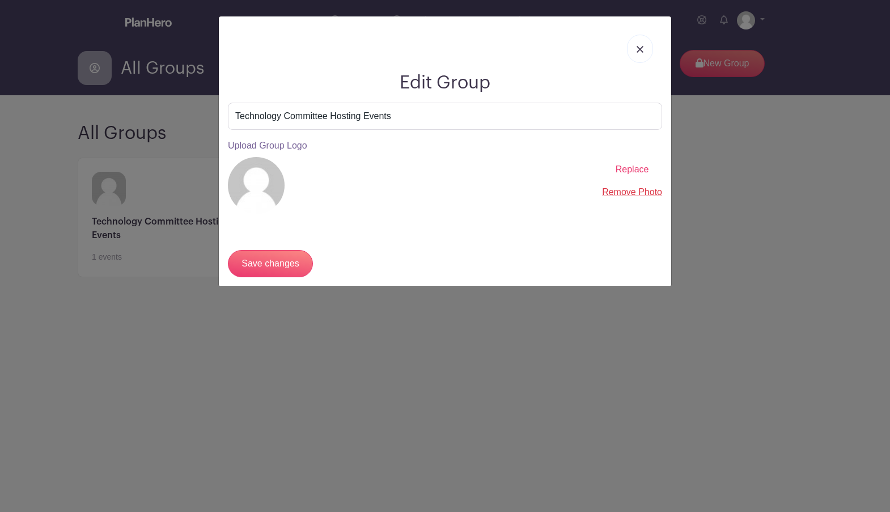
click at [641, 47] on img at bounding box center [639, 49] width 7 height 7
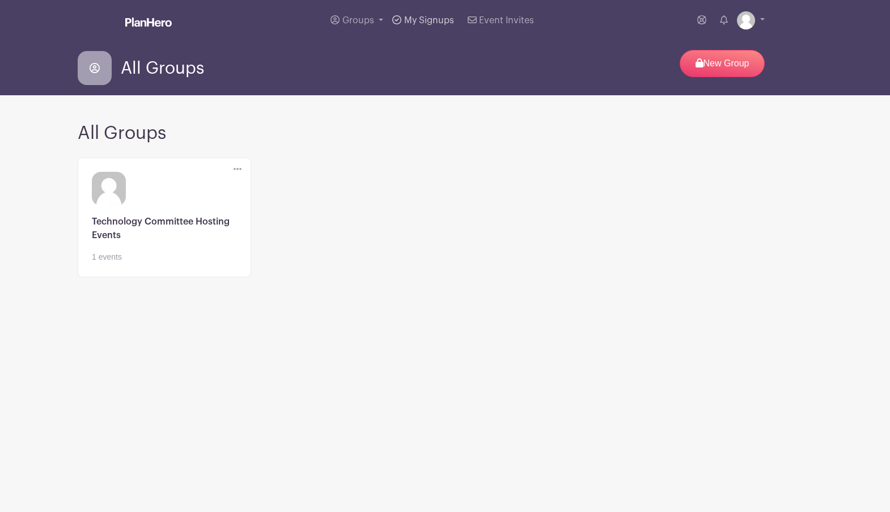
click at [403, 19] on link "My Signups" at bounding box center [423, 20] width 70 height 41
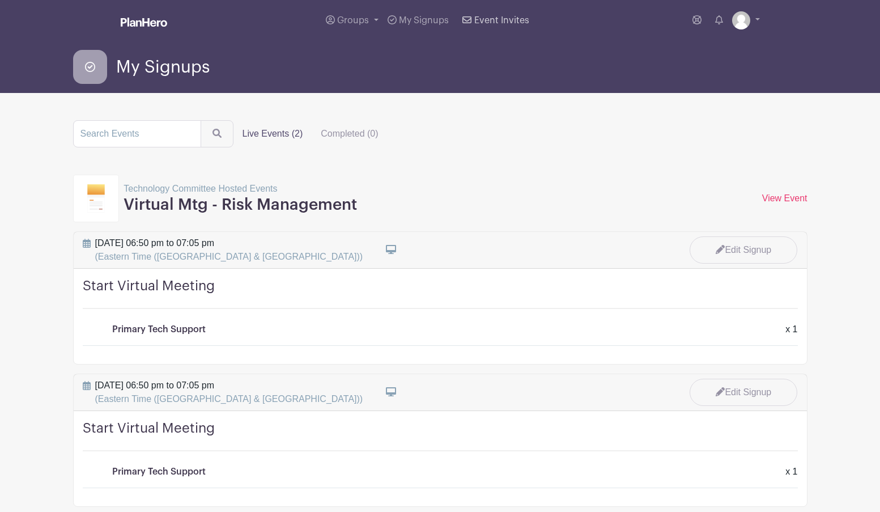
click at [482, 20] on span "Event Invites" at bounding box center [501, 20] width 55 height 9
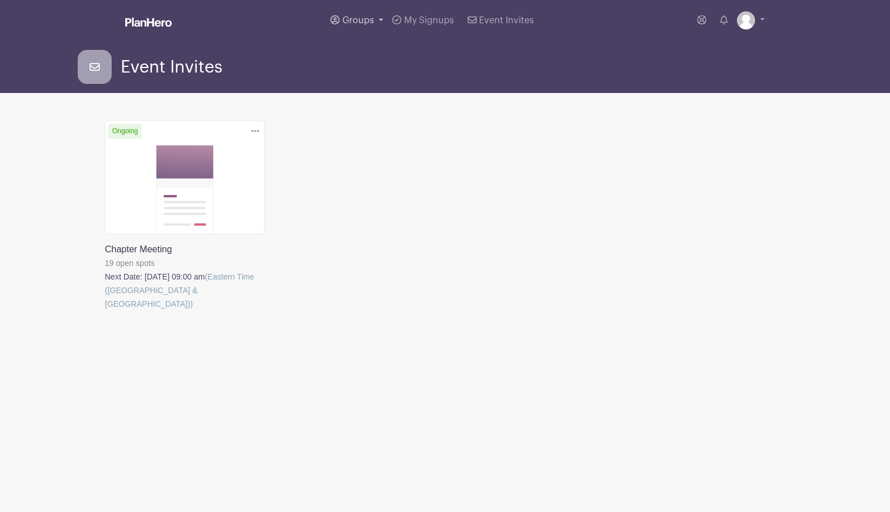
click at [360, 15] on link "Groups" at bounding box center [357, 20] width 62 height 41
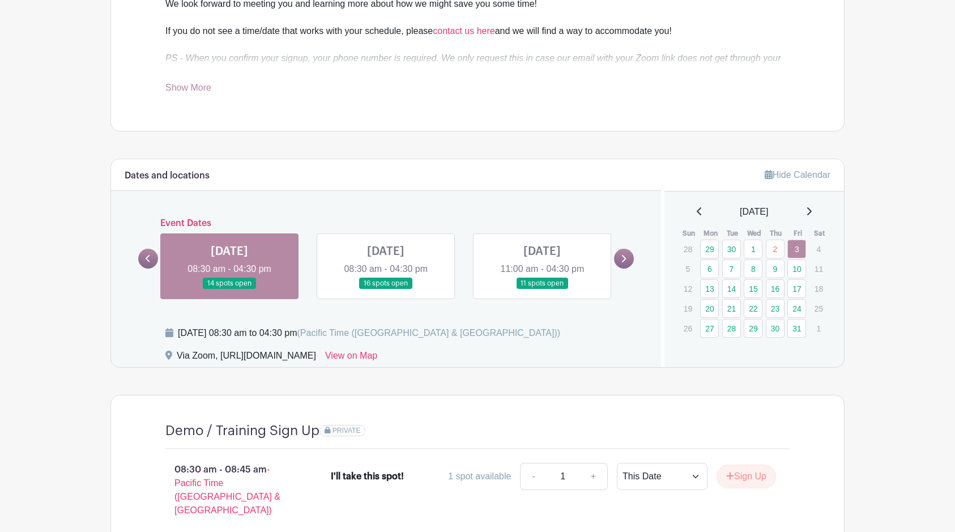
scroll to position [512, 0]
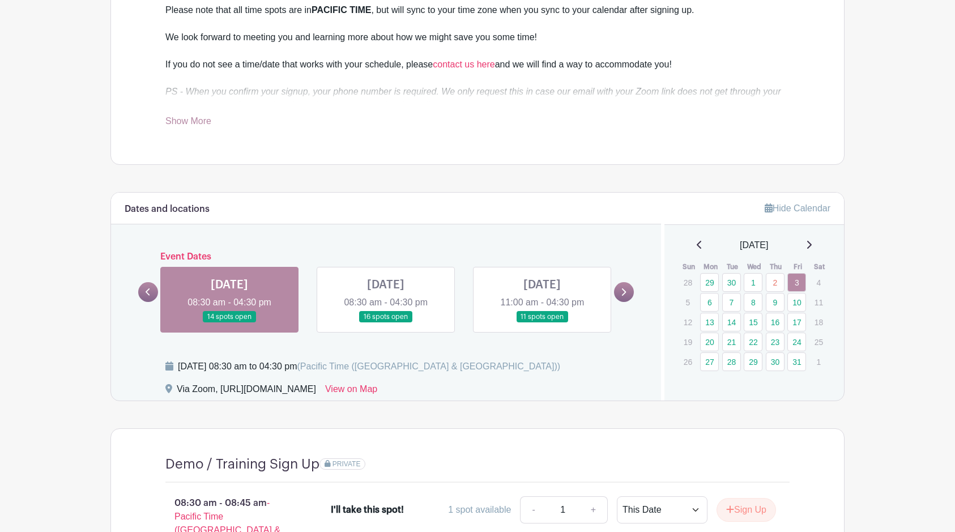
drag, startPoint x: 955, startPoint y: 109, endPoint x: 951, endPoint y: 28, distance: 81.1
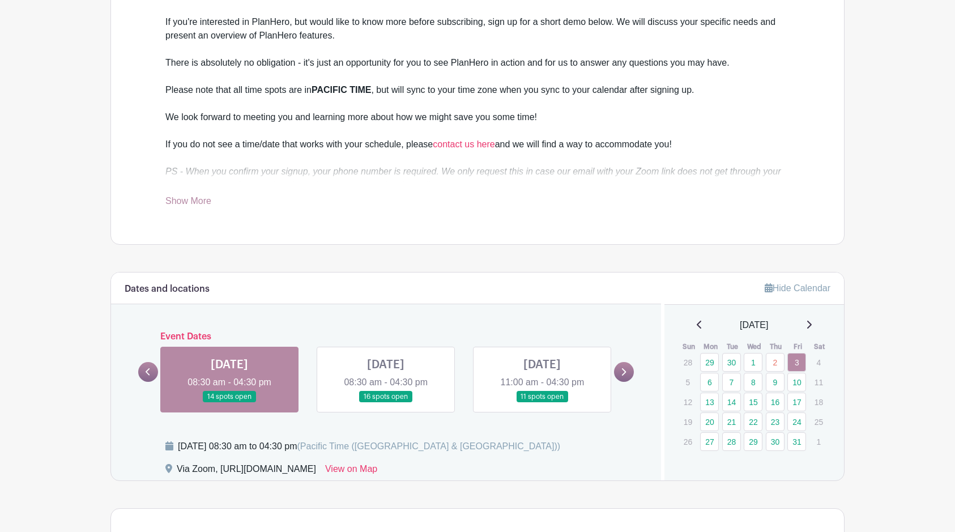
scroll to position [236, 0]
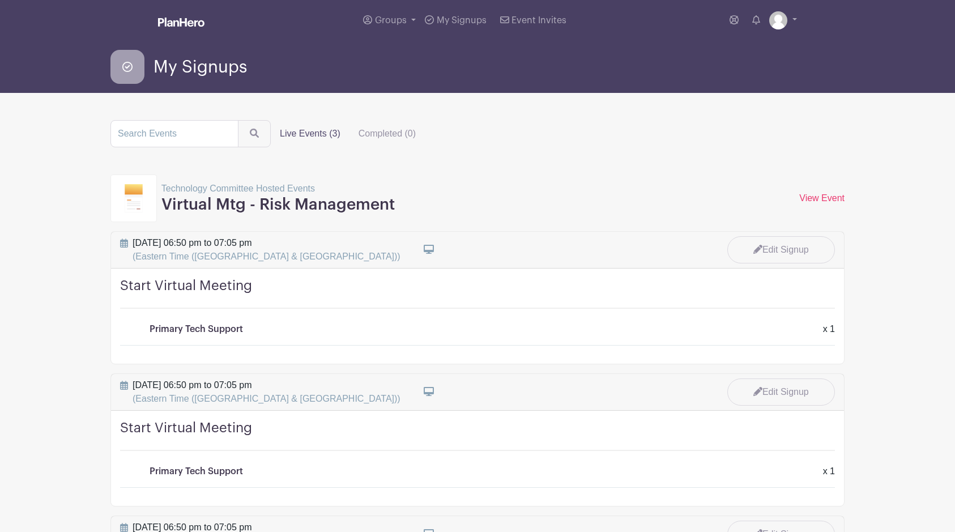
scroll to position [2, 0]
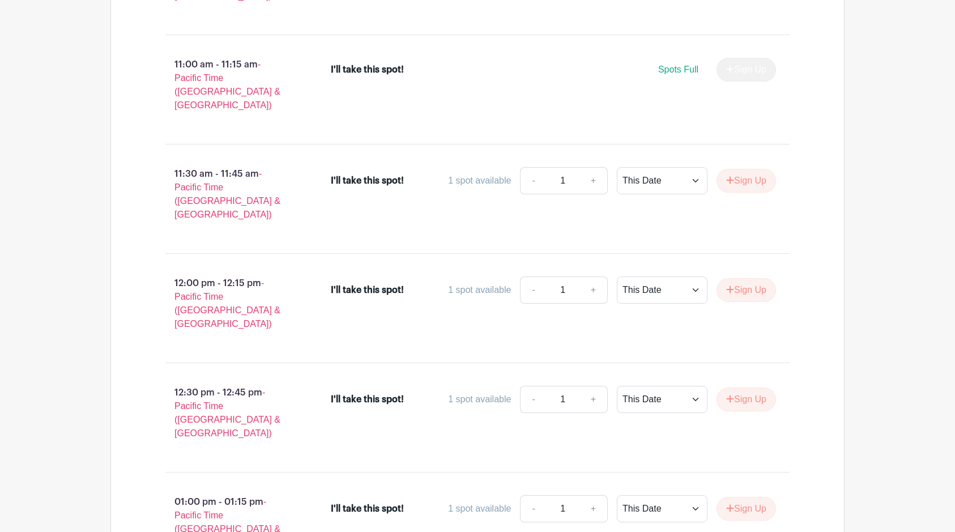
scroll to position [1501, 0]
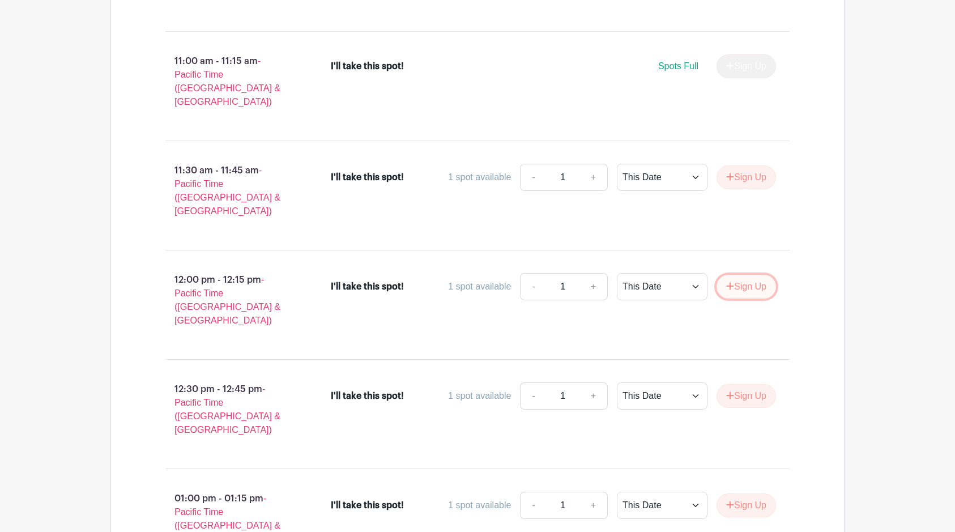
click at [737, 275] on button "Sign Up" at bounding box center [746, 287] width 59 height 24
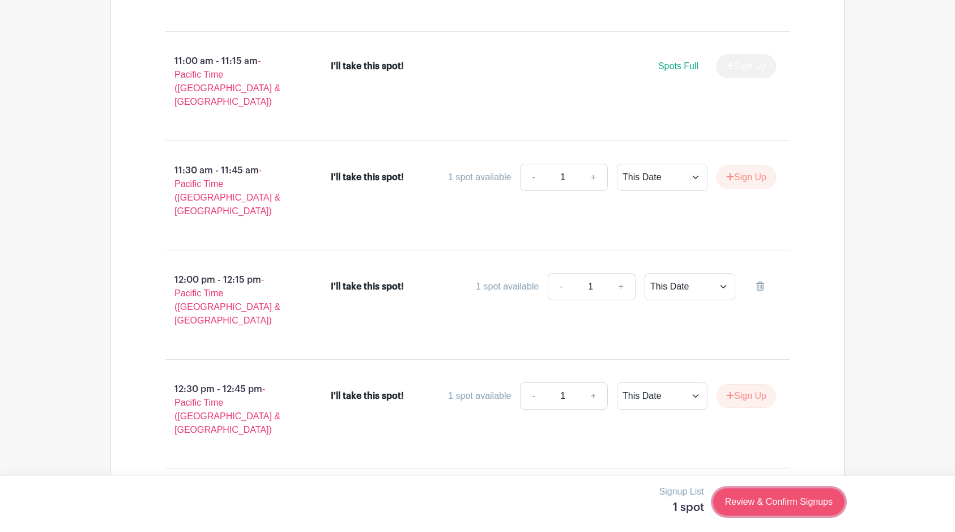
click at [763, 495] on link "Review & Confirm Signups" at bounding box center [778, 501] width 131 height 27
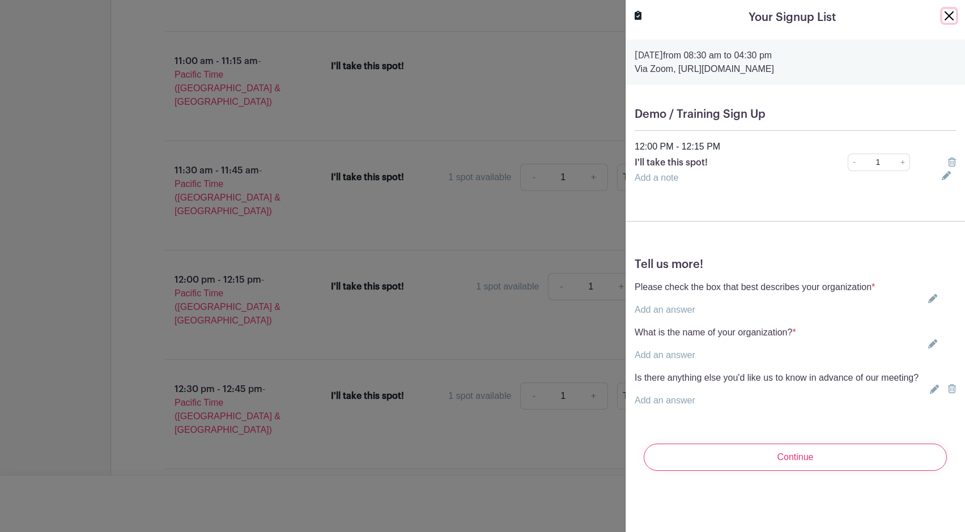
click at [942, 17] on button "Close" at bounding box center [949, 16] width 14 height 14
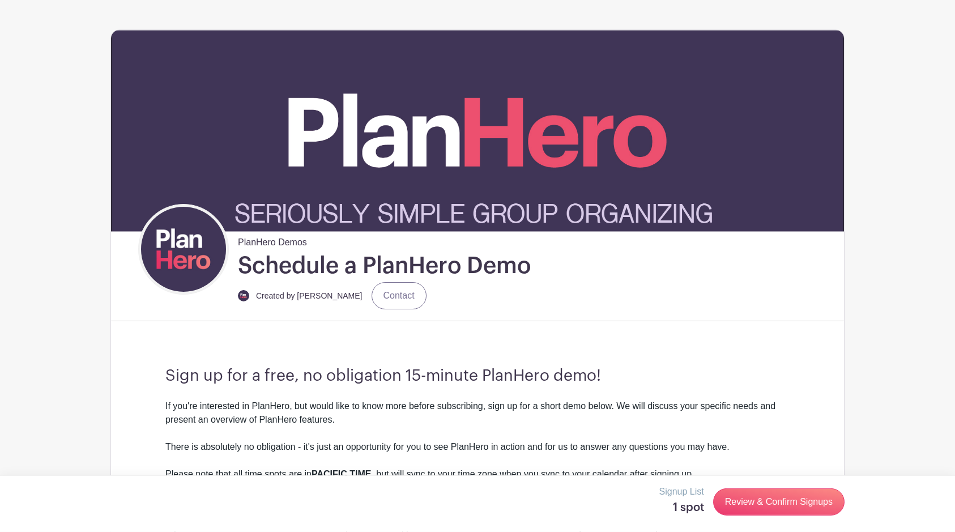
scroll to position [0, 0]
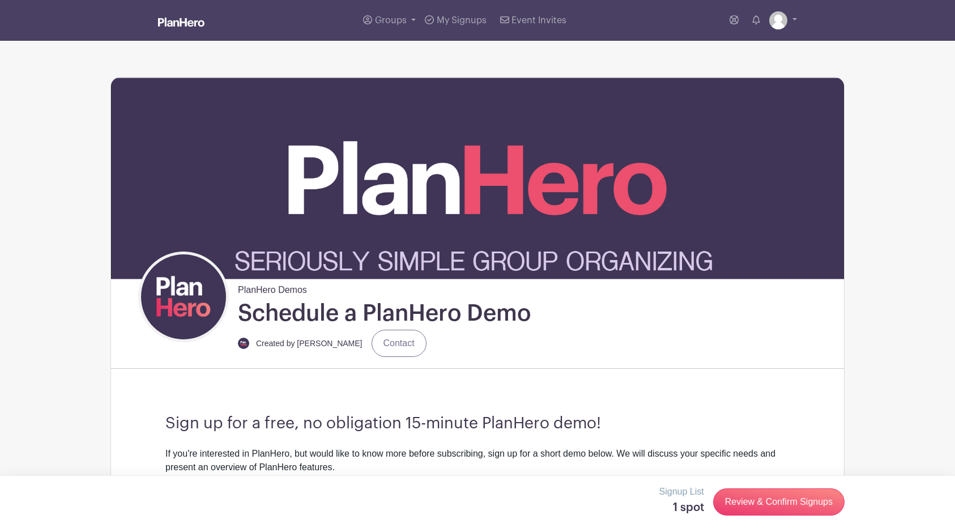
click at [793, 30] on li "My account Logout" at bounding box center [784, 20] width 28 height 23
click at [784, 13] on link at bounding box center [784, 20] width 28 height 18
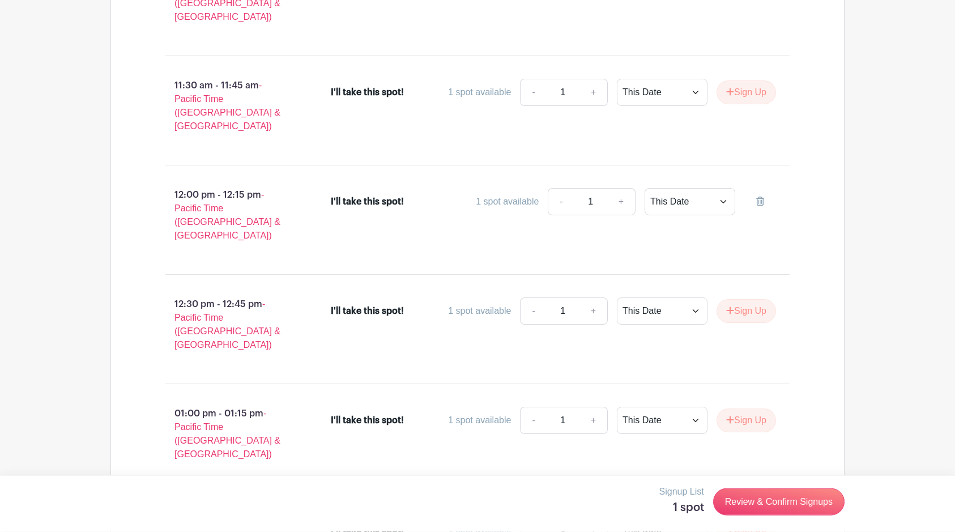
scroll to position [1591, 0]
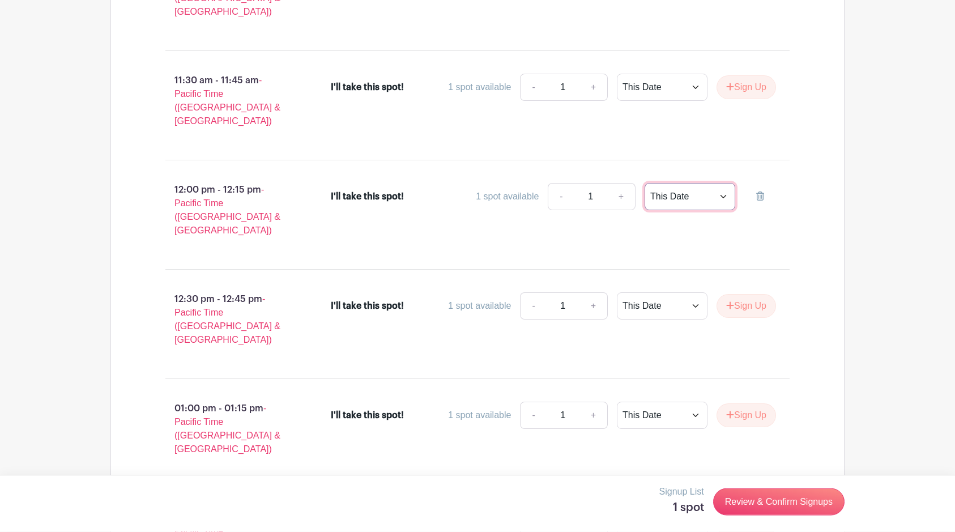
click at [645, 183] on select "This Date Select Dates" at bounding box center [690, 196] width 91 height 27
click option "This Date" at bounding box center [0, 0] width 0 height 0
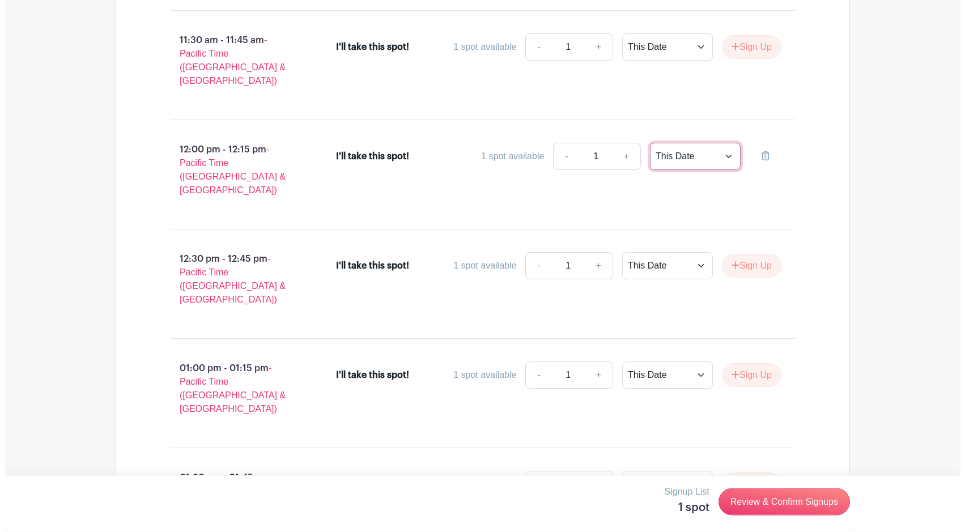
scroll to position [1617, 0]
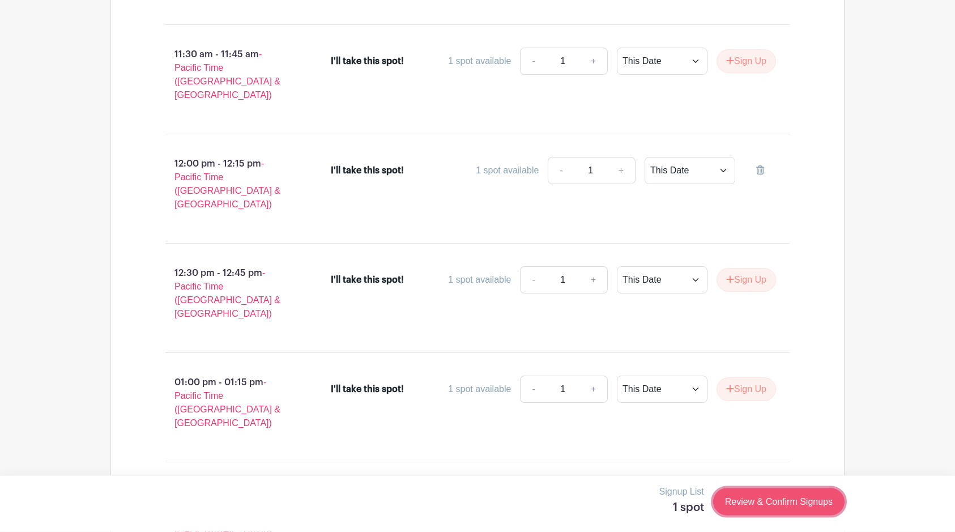
click at [774, 501] on link "Review & Confirm Signups" at bounding box center [778, 501] width 131 height 27
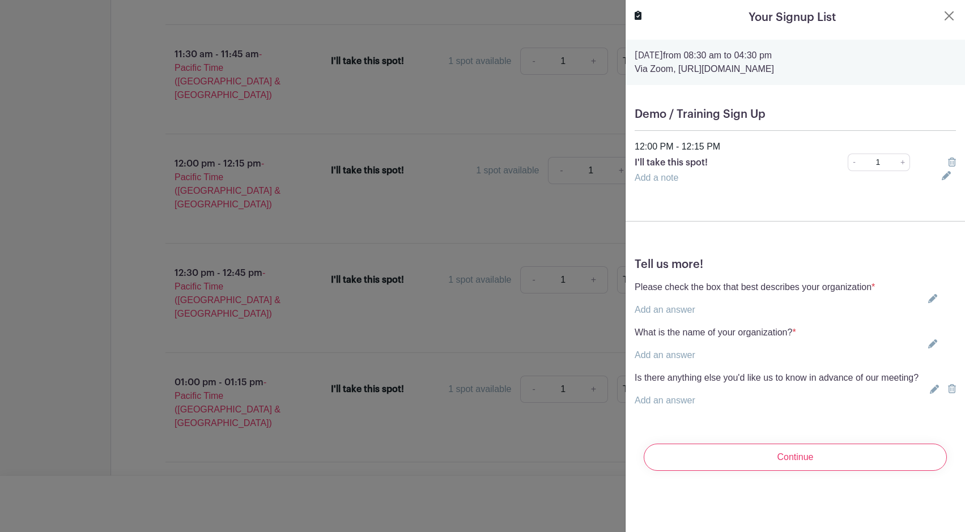
click at [649, 306] on link "Add an answer" at bounding box center [665, 310] width 61 height 10
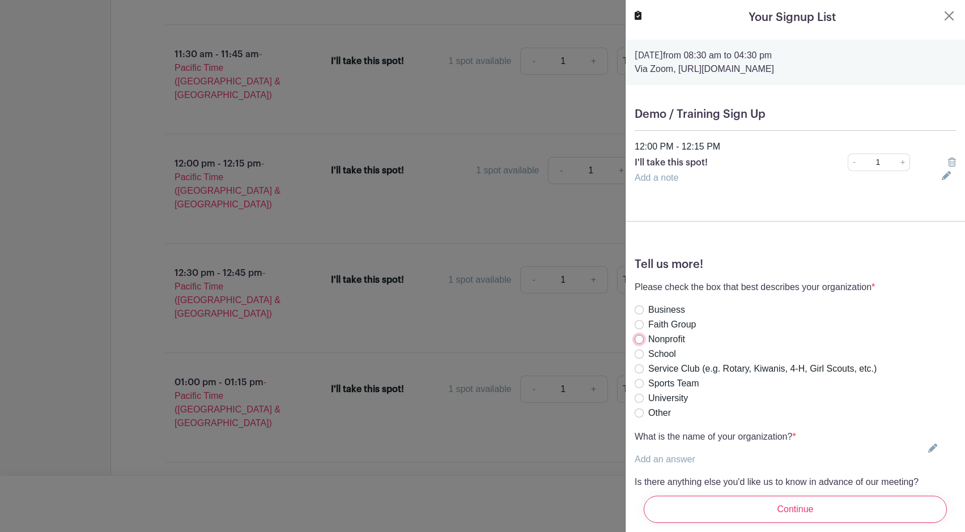
click at [637, 341] on input "Nonprofit" at bounding box center [639, 339] width 9 height 9
radio input "true"
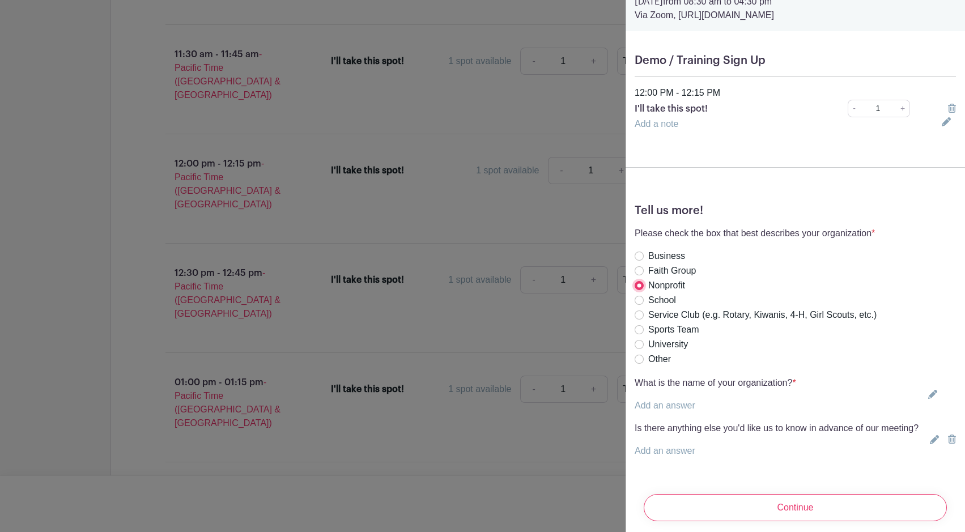
scroll to position [85, 0]
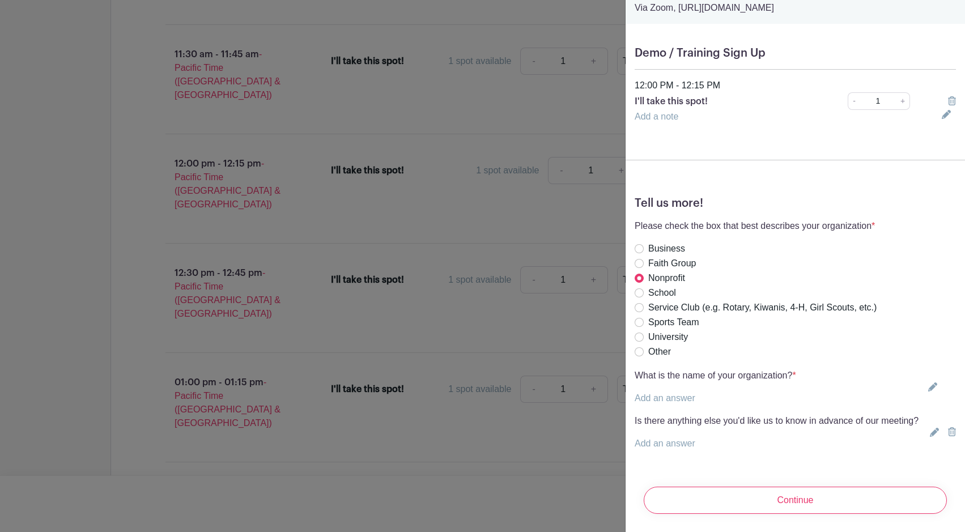
click at [696, 392] on p "Add an answer" at bounding box center [715, 399] width 161 height 14
click at [676, 393] on link "Add an answer" at bounding box center [665, 398] width 61 height 10
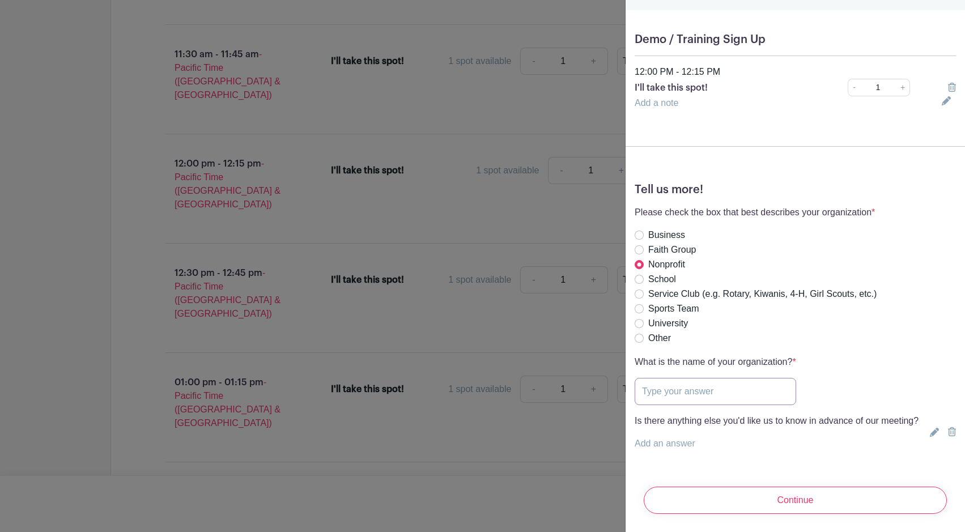
click at [676, 384] on input "text" at bounding box center [715, 391] width 161 height 27
type input "WDCAC"
click at [715, 454] on div "Tell us more! Please check the box that best describes your organization * Add …" at bounding box center [795, 321] width 339 height 295
click at [691, 448] on link "Add an answer" at bounding box center [665, 444] width 61 height 10
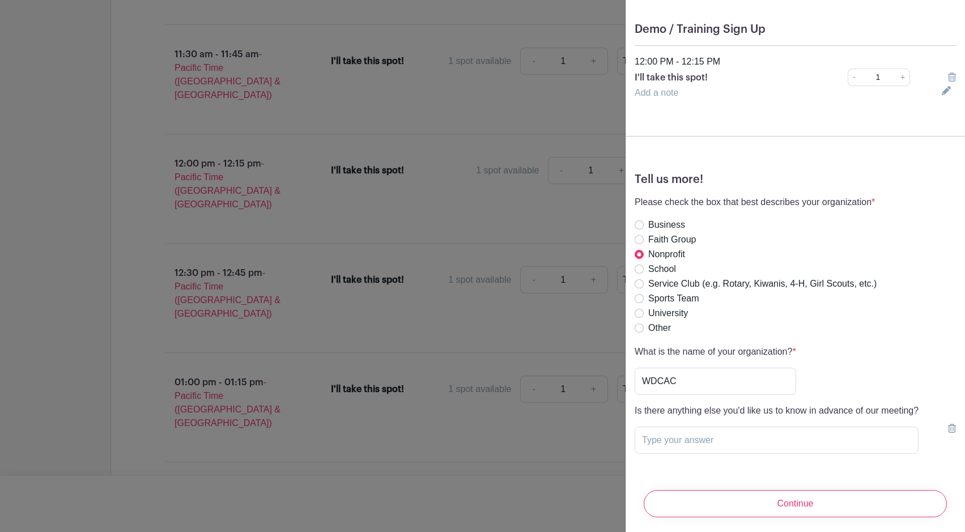
scroll to position [99, 0]
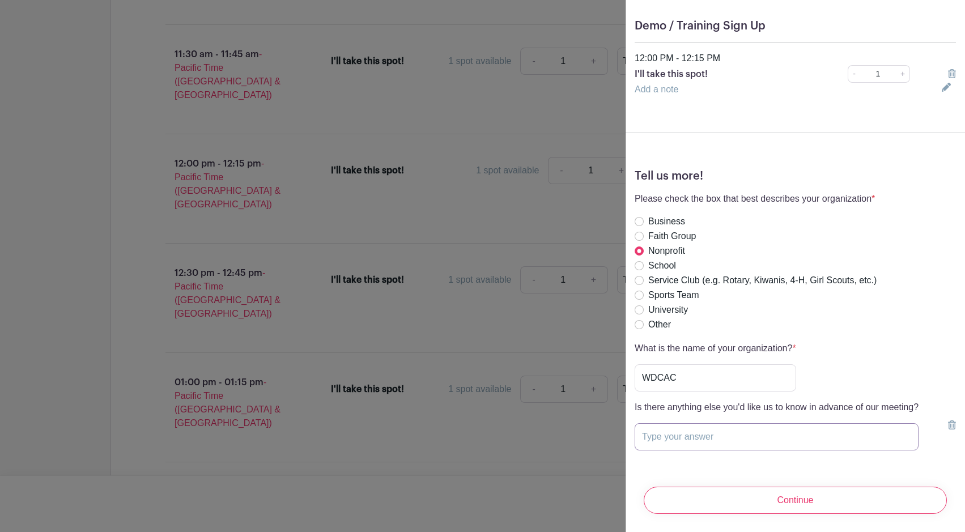
click at [712, 433] on input "text" at bounding box center [777, 436] width 284 height 27
click at [644, 431] on input "Discuss logging hours and invitations t" at bounding box center [777, 436] width 284 height 27
click at [843, 427] on input "General demo including discussion about logging hours and invitations t" at bounding box center [777, 436] width 284 height 27
drag, startPoint x: 856, startPoint y: 423, endPoint x: 936, endPoint y: 449, distance: 83.5
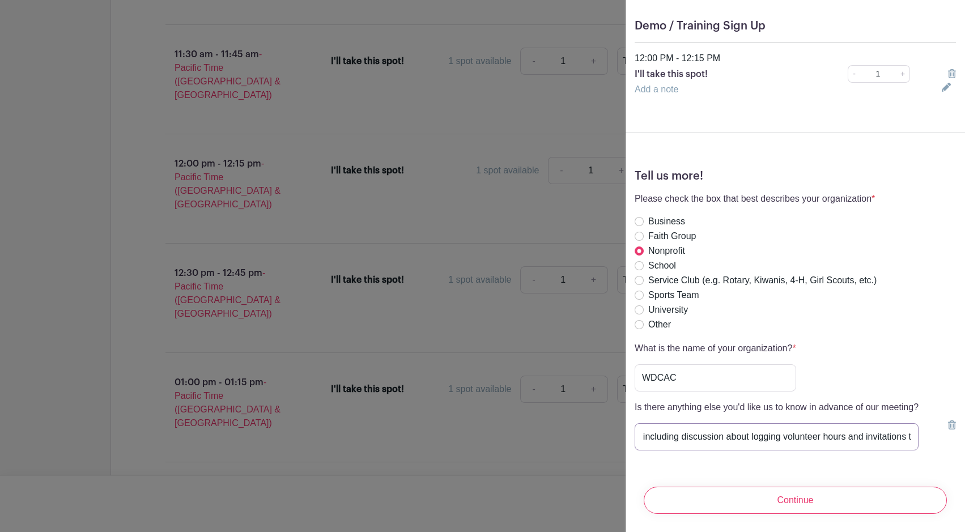
click at [919, 449] on input "General demo including discussion about logging volunteer hours and invitations…" at bounding box center [777, 436] width 284 height 27
click at [881, 423] on input "General demo including discussion about logging volunteer hours and invitations…" at bounding box center [777, 436] width 284 height 27
click at [864, 428] on input "General demo including discussion about logging volunteer hours and invitations…" at bounding box center [777, 436] width 284 height 27
drag, startPoint x: 890, startPoint y: 430, endPoint x: 943, endPoint y: 447, distance: 56.5
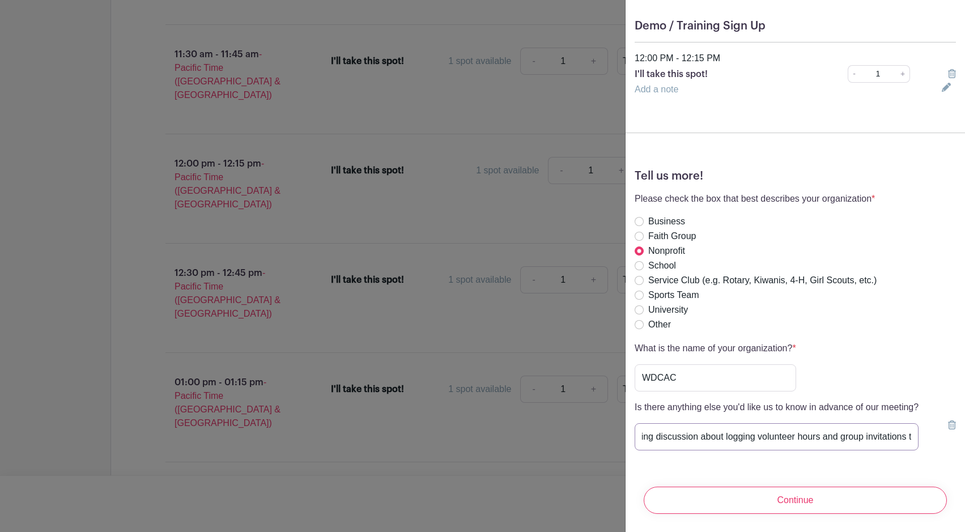
click at [919, 447] on input "General demo including discussion about logging volunteer hours and group invit…" at bounding box center [777, 436] width 284 height 27
click at [912, 430] on input "General demo including discussion about logging volunteer hours and group invit…" at bounding box center [777, 436] width 284 height 27
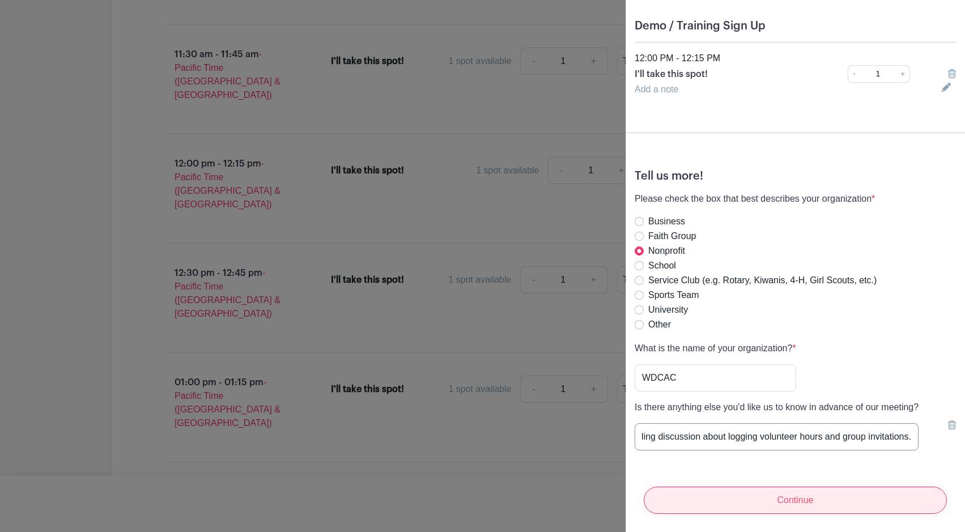
type input "General demo including discussion about logging volunteer hours and group invit…"
click at [685, 487] on input "Continue" at bounding box center [795, 500] width 303 height 27
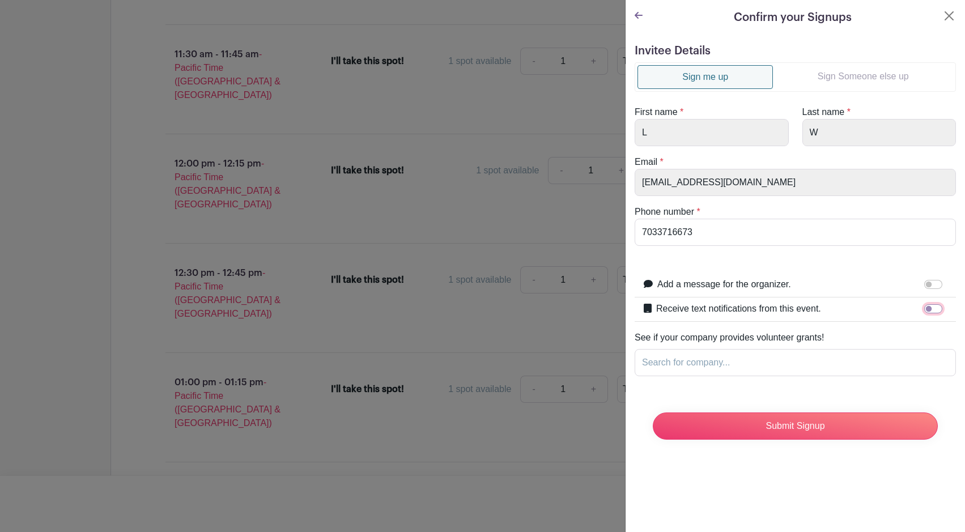
click at [924, 304] on input "Receive text notifications from this event." at bounding box center [933, 308] width 18 height 9
checkbox input "true"
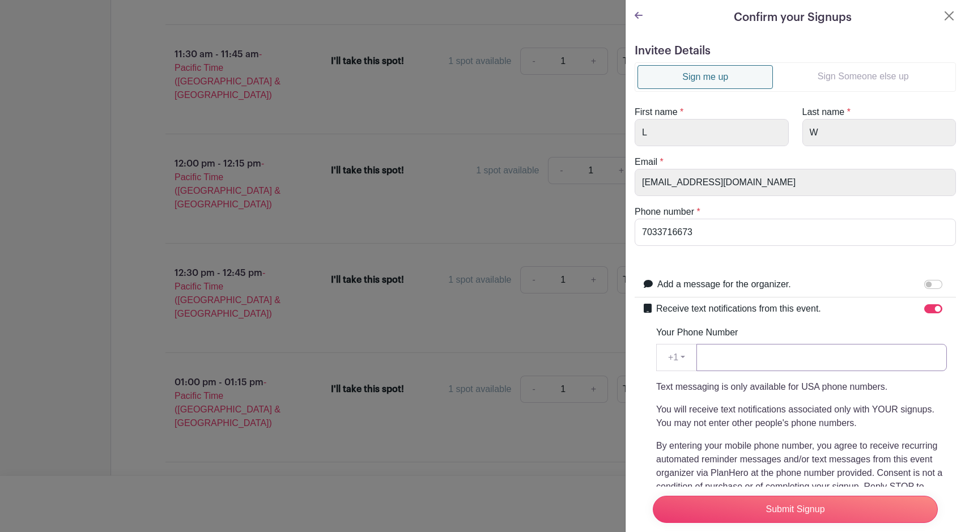
click at [824, 361] on input "Your Phone Number" at bounding box center [821, 357] width 250 height 27
type input "7033716673"
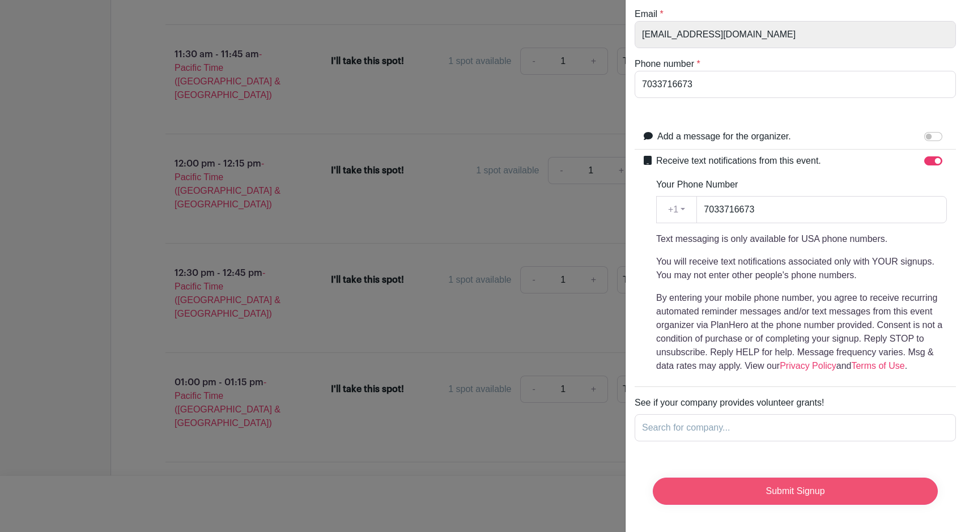
click at [811, 479] on input "Submit Signup" at bounding box center [795, 491] width 285 height 27
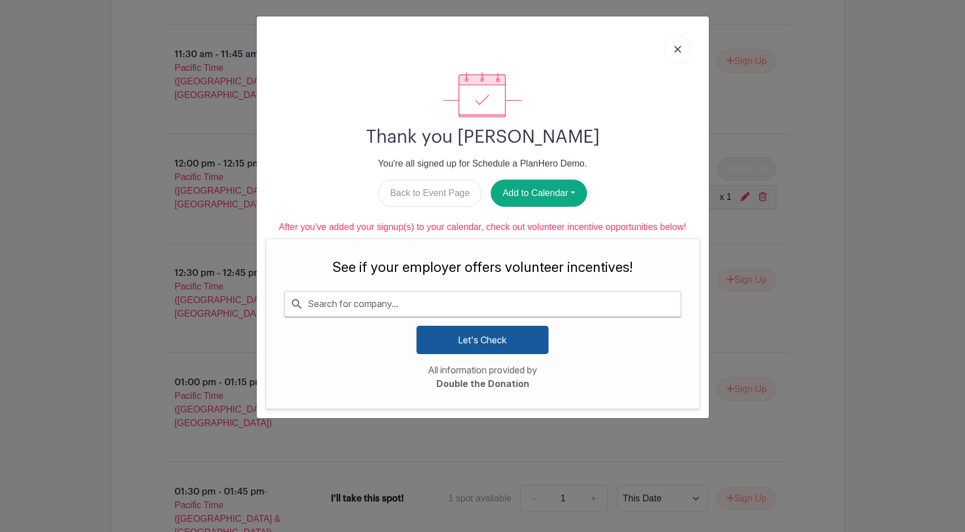
click at [589, 312] on input "Search for company..." at bounding box center [483, 304] width 396 height 24
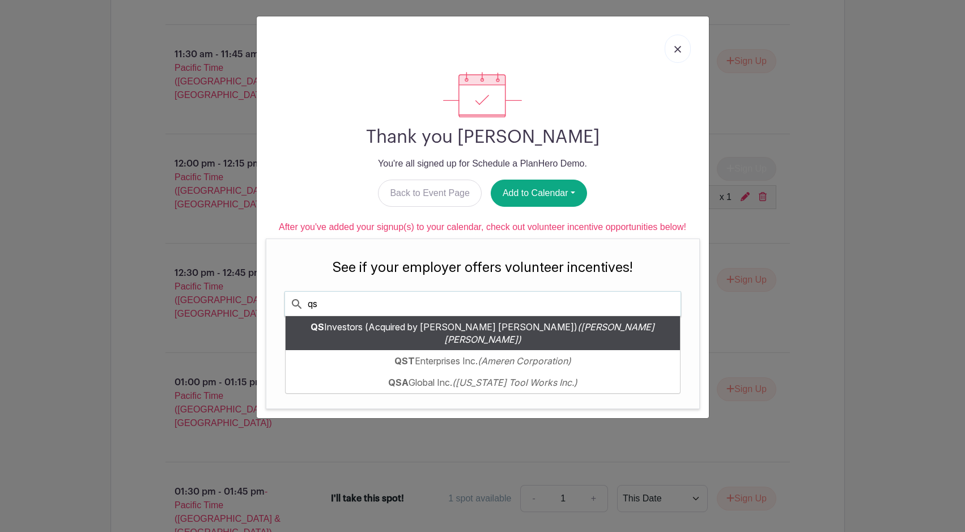
type input "q"
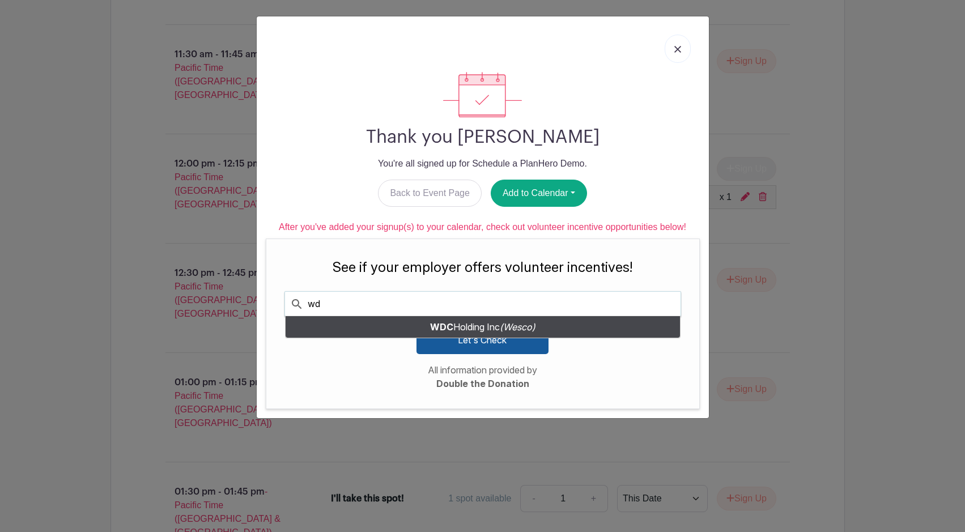
type input "w"
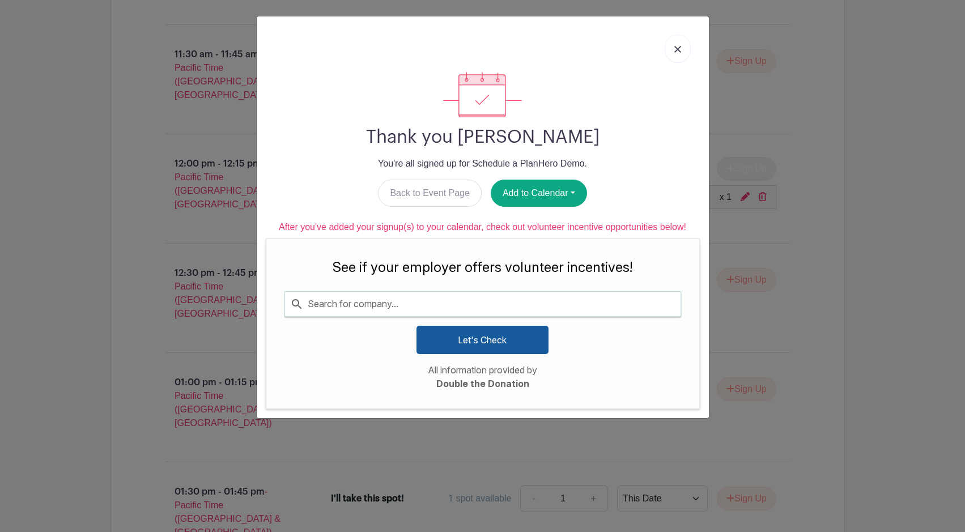
type input "e"
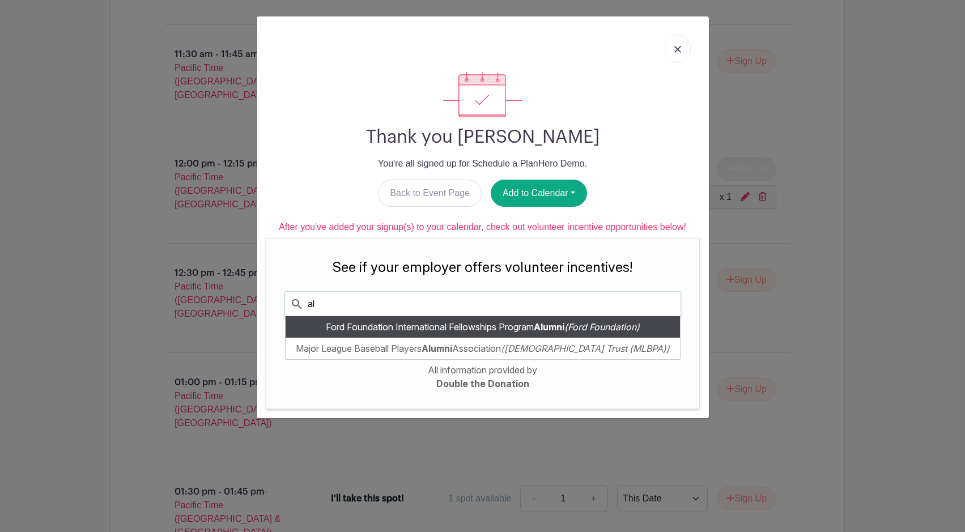
type input "a"
type input "g"
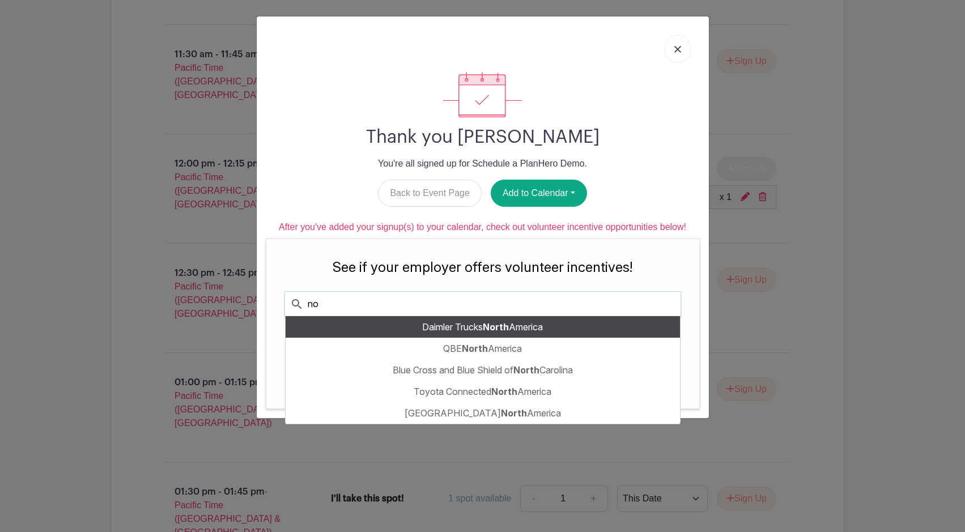
type input "n"
type input "loc"
click at [515, 333] on span "Lockheed Martin Corporation" at bounding box center [482, 326] width 171 height 11
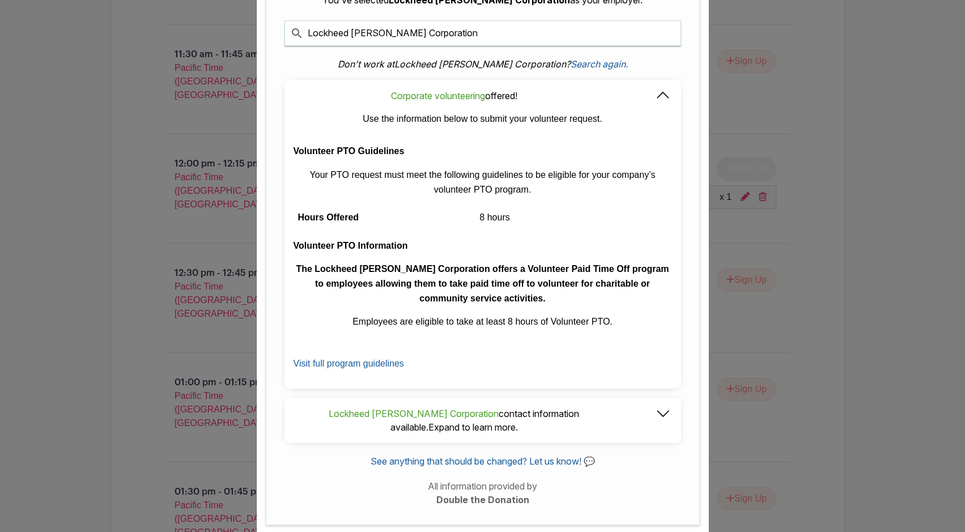
scroll to position [0, 0]
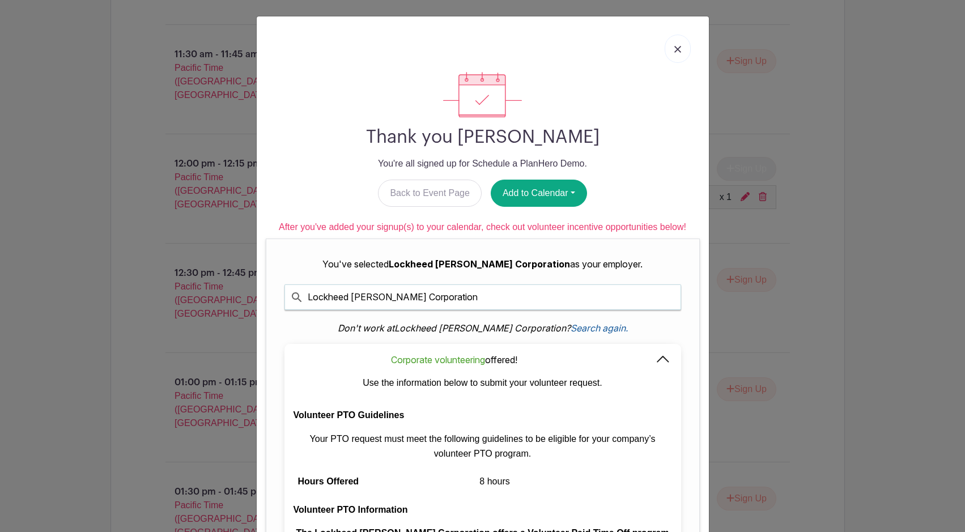
click at [385, 300] on input "Lockheed Martin Corporation" at bounding box center [483, 297] width 396 height 24
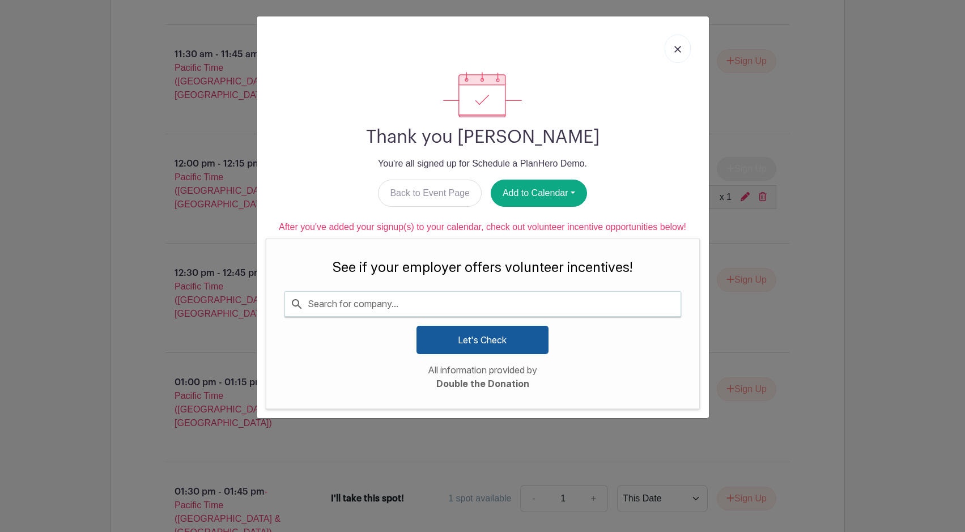
click at [385, 300] on input "Search for company..." at bounding box center [483, 304] width 396 height 24
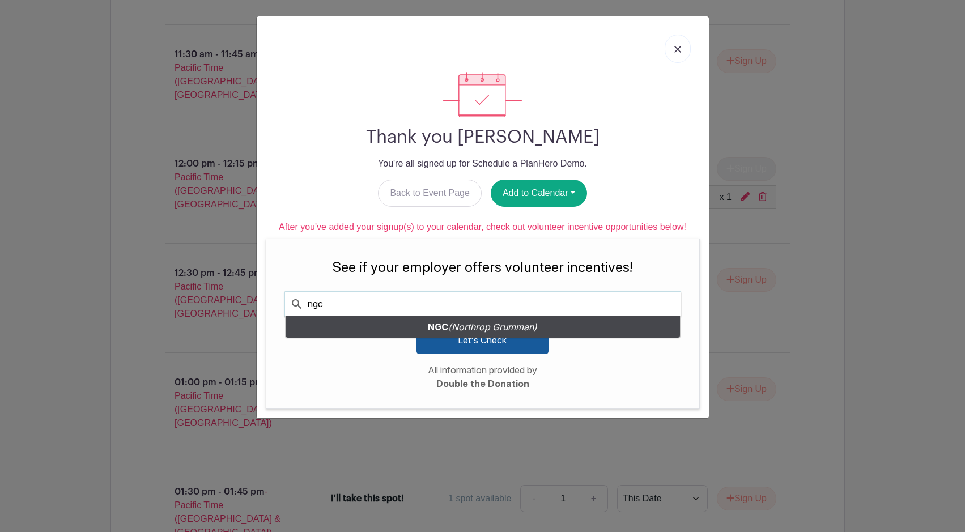
type input "ngc"
click at [426, 329] on div "NGC ( Northrop Grumman )" at bounding box center [483, 327] width 394 height 22
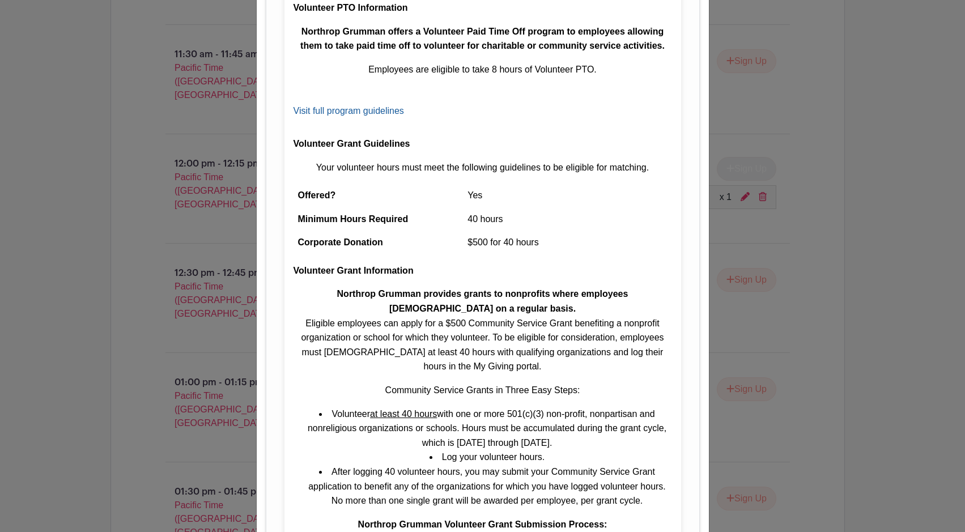
scroll to position [785, 0]
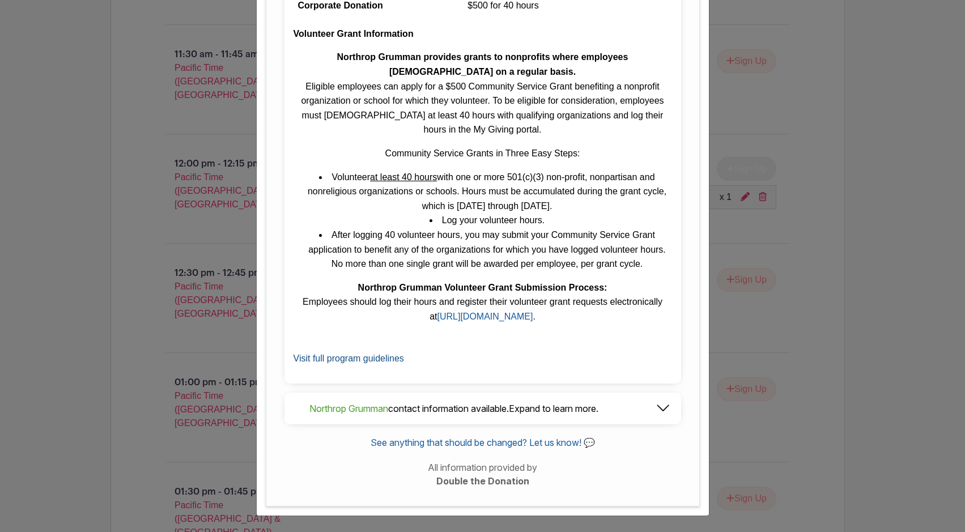
click at [367, 359] on link "Visit full program guidelines" at bounding box center [349, 359] width 110 height 10
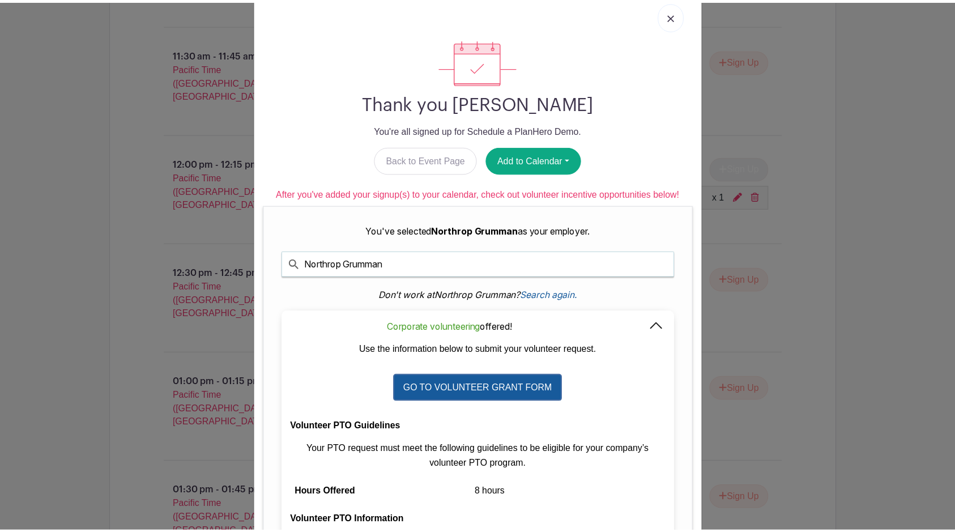
scroll to position [0, 0]
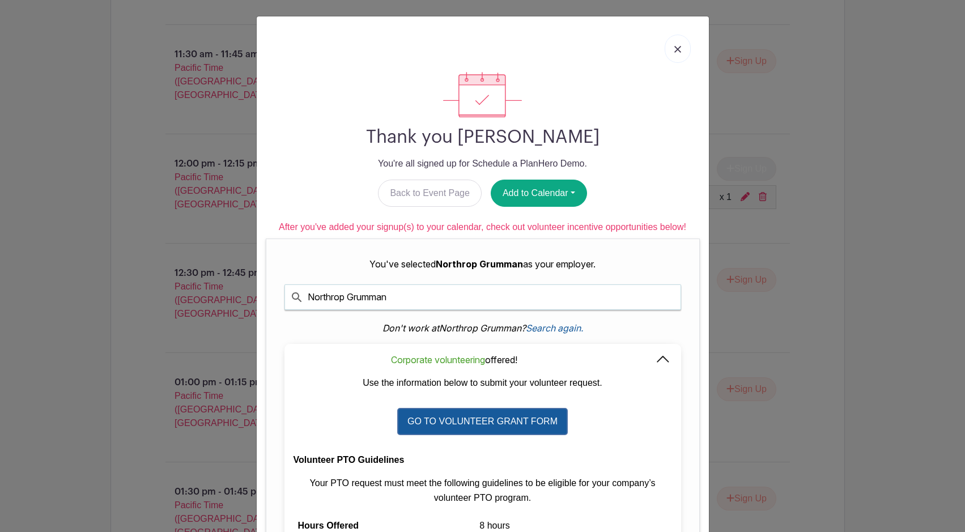
click at [671, 56] on link at bounding box center [678, 49] width 26 height 28
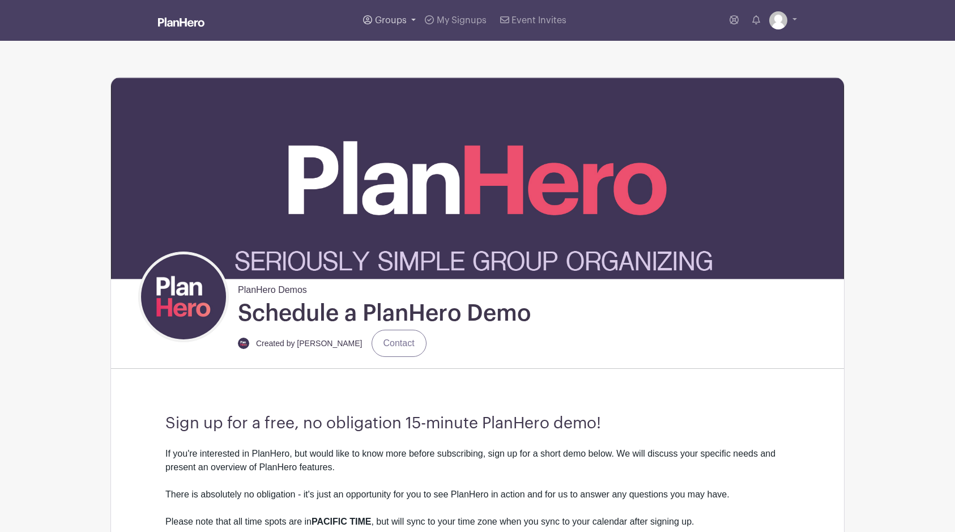
click at [394, 22] on span "Groups" at bounding box center [391, 20] width 32 height 9
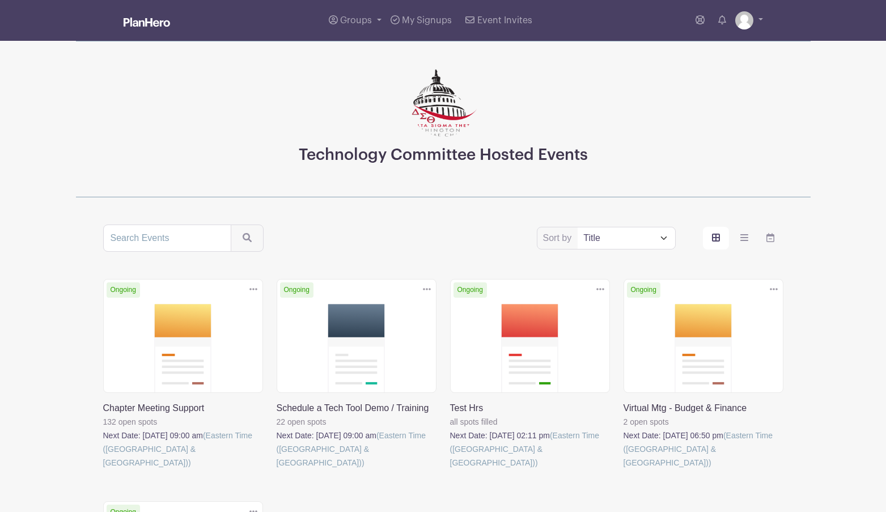
click at [623, 469] on link at bounding box center [623, 469] width 0 height 0
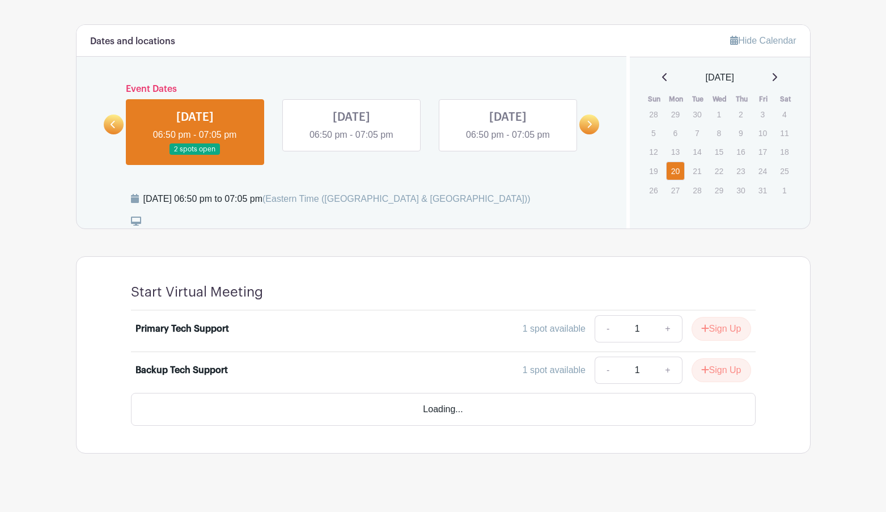
scroll to position [377, 0]
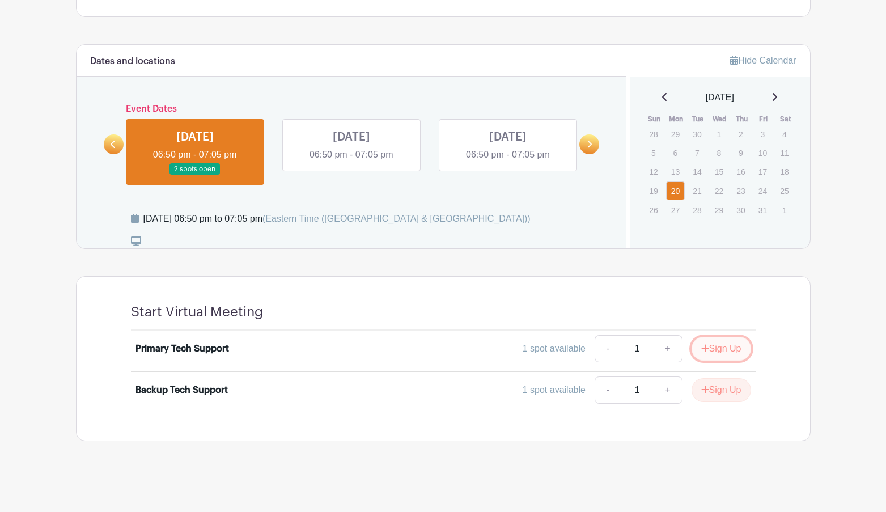
click at [701, 343] on button "Sign Up" at bounding box center [720, 349] width 59 height 24
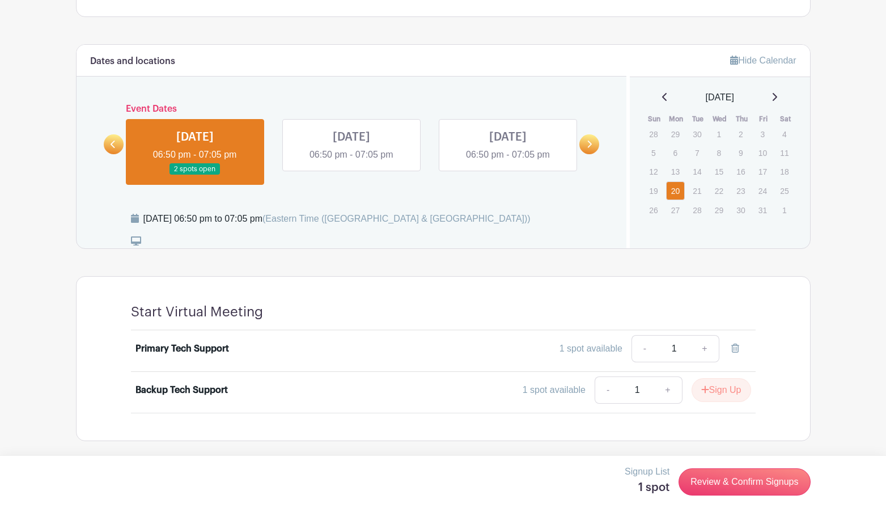
click at [769, 466] on div "Signup List 1 spot Review & Confirm Signups" at bounding box center [443, 482] width 734 height 34
click at [732, 488] on link "Review & Confirm Signups" at bounding box center [743, 481] width 131 height 27
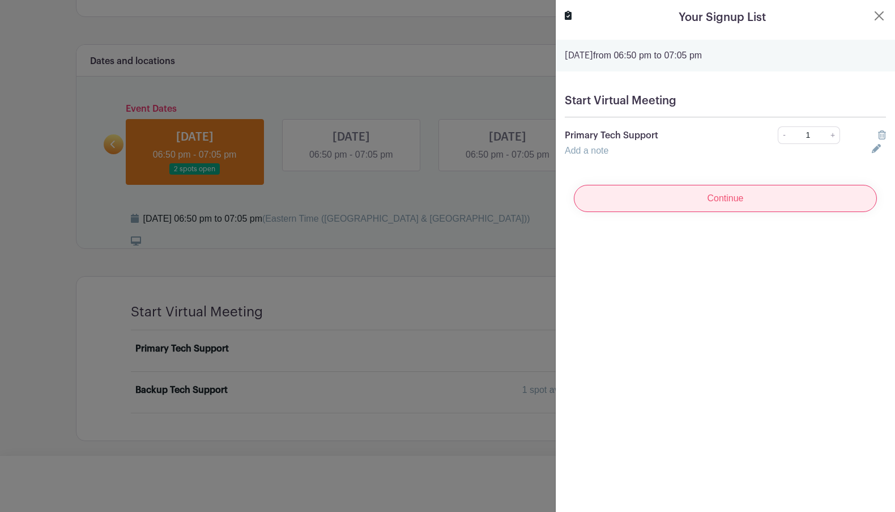
click at [771, 197] on input "Continue" at bounding box center [725, 198] width 303 height 27
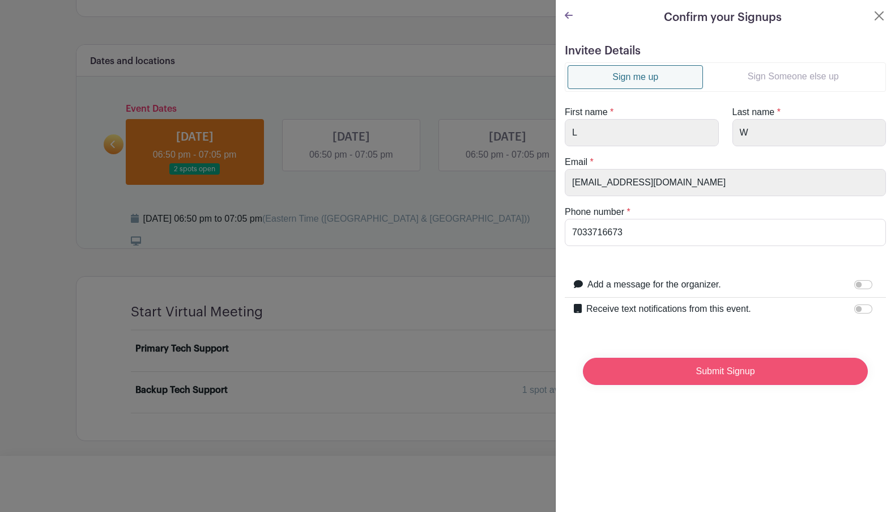
click at [769, 375] on input "Submit Signup" at bounding box center [725, 371] width 285 height 27
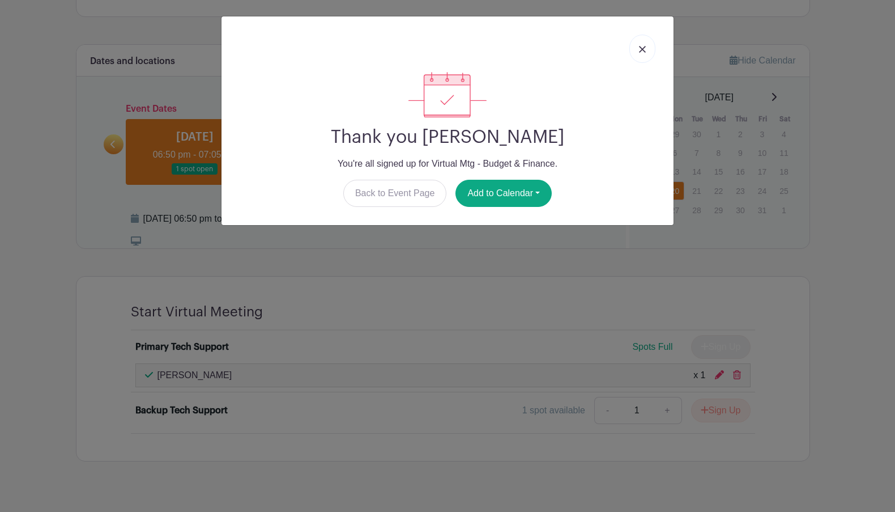
click at [828, 168] on div "Thank you [PERSON_NAME] You're all signed up for Virtual Mtg - Budget & Finance…" at bounding box center [447, 256] width 895 height 512
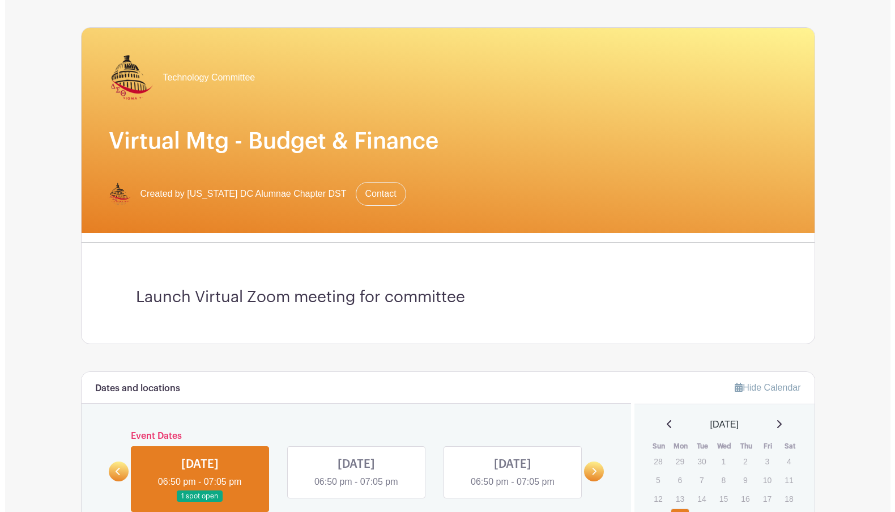
scroll to position [0, 0]
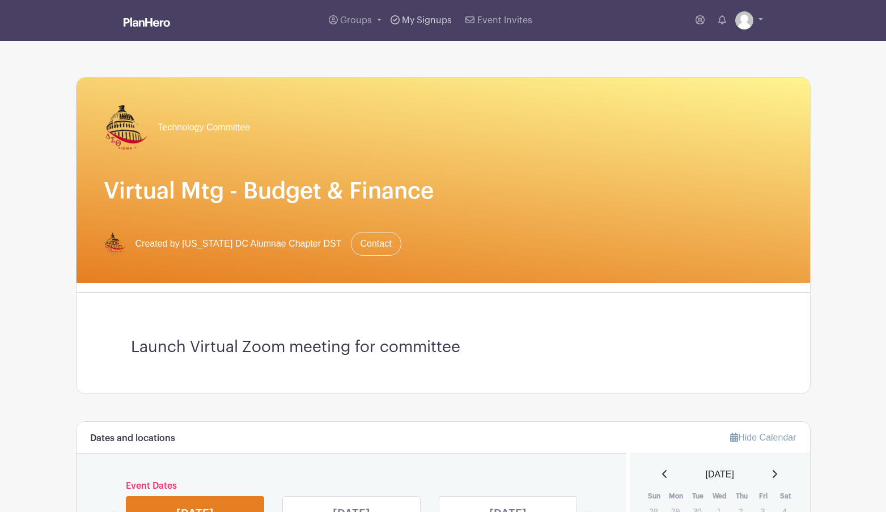
click at [430, 23] on span "My Signups" at bounding box center [427, 20] width 50 height 9
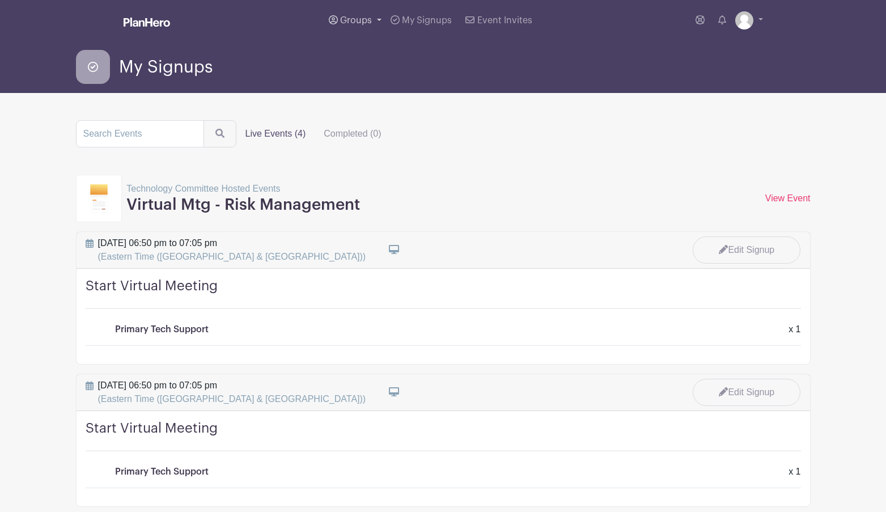
click at [360, 20] on span "Groups" at bounding box center [356, 20] width 32 height 9
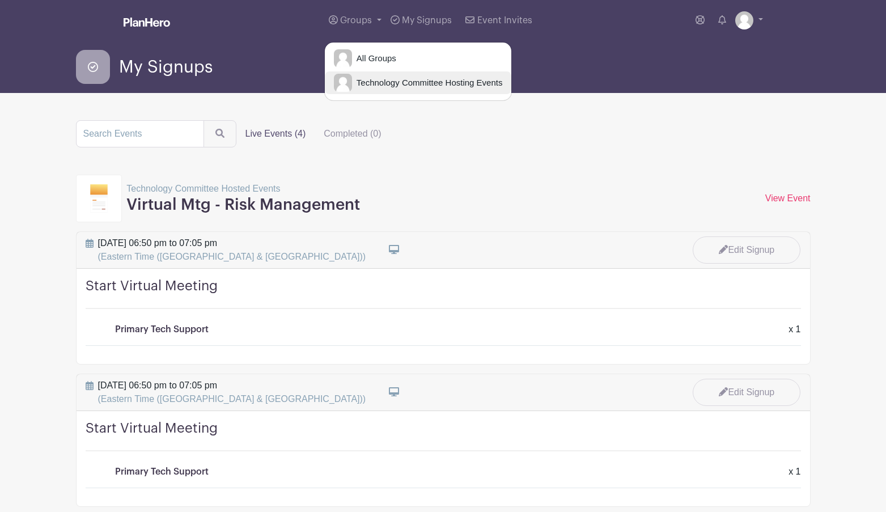
click at [385, 84] on span "Technology Committee Hosting Events" at bounding box center [427, 82] width 151 height 13
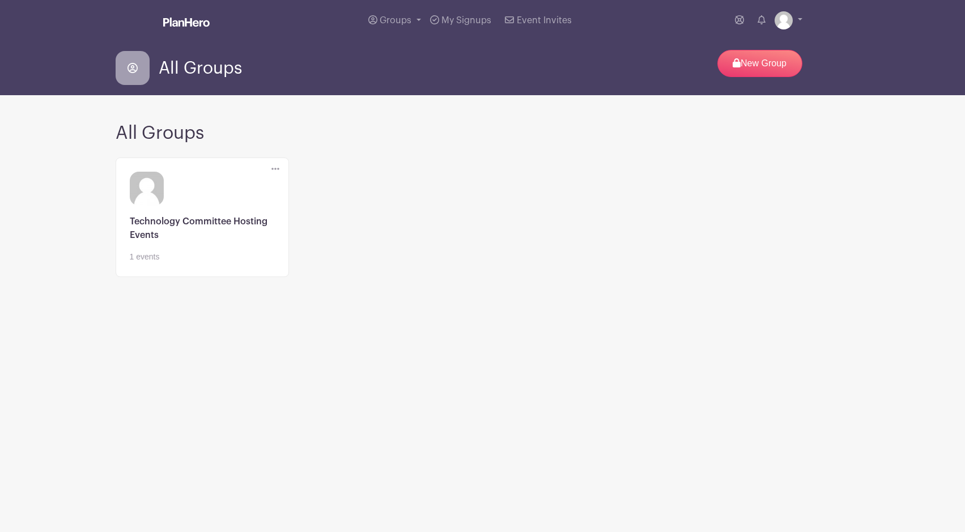
click at [239, 263] on link at bounding box center [202, 263] width 145 height 0
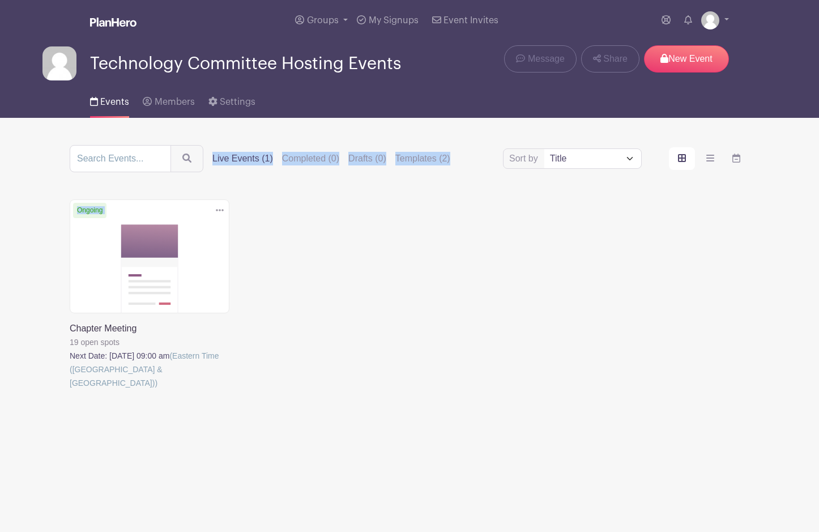
drag, startPoint x: 211, startPoint y: 188, endPoint x: 316, endPoint y: 192, distance: 104.3
click at [316, 192] on div "Sort by Title Recently modified Newest Upcoming dates Live Events (1) Completed…" at bounding box center [410, 283] width 680 height 277
click at [117, 415] on div "Delete Event Are you sure? This event has signups associated with it. All signu…" at bounding box center [149, 308] width 173 height 218
click at [420, 159] on label "Templates (2)" at bounding box center [423, 159] width 55 height 14
click at [0, 0] on input "Templates (2)" at bounding box center [0, 0] width 0 height 0
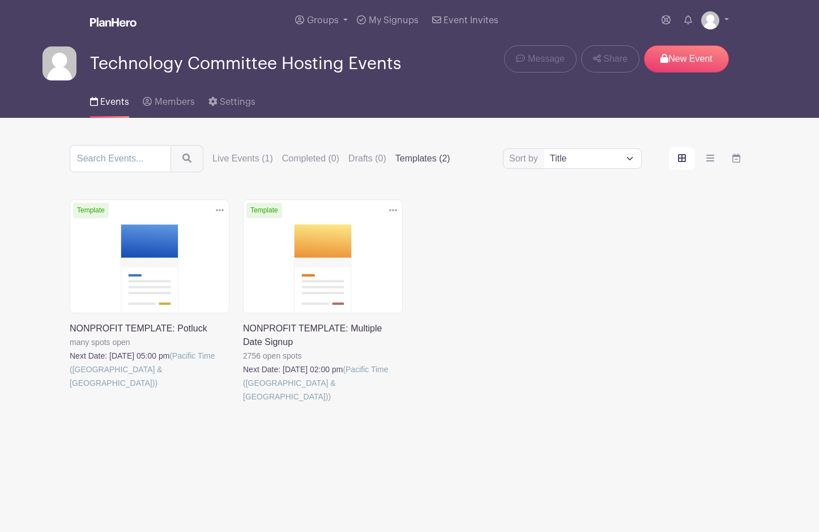
click at [228, 151] on div "Sort by Title Recently modified Newest Live Events (1) Completed (0) Drafts (0)…" at bounding box center [410, 158] width 680 height 27
click at [725, 20] on link at bounding box center [716, 20] width 28 height 18
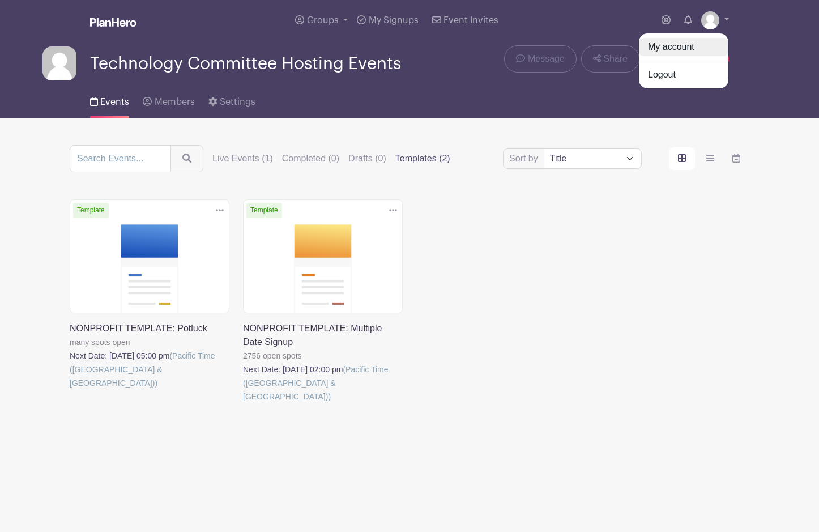
click at [695, 48] on link "My account" at bounding box center [684, 47] width 90 height 18
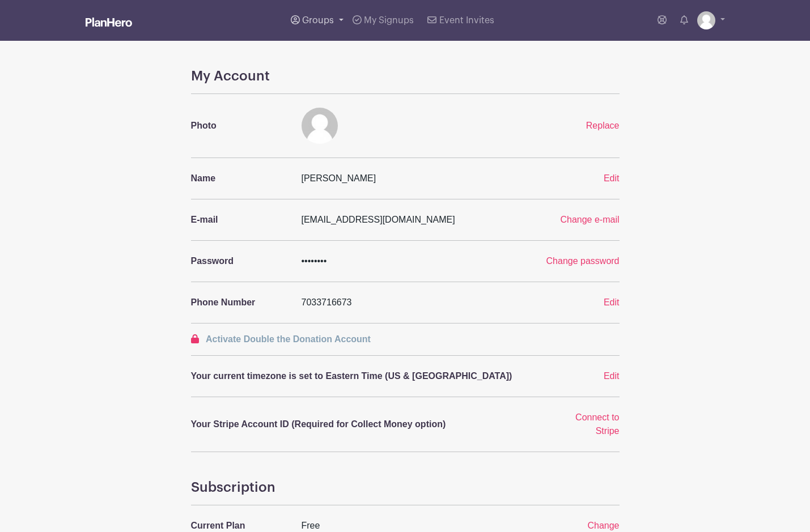
click at [328, 22] on span "Groups" at bounding box center [318, 20] width 32 height 9
click at [333, 54] on span "All Groups" at bounding box center [336, 58] width 44 height 13
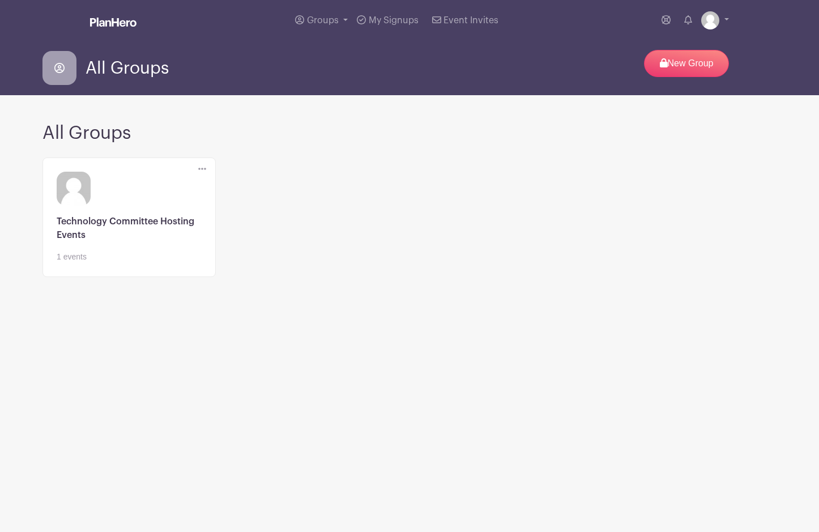
click at [288, 292] on div "Delete Group Are you sure? This group has signups associated with it. All signu…" at bounding box center [410, 224] width 748 height 142
click at [724, 18] on link at bounding box center [716, 20] width 28 height 18
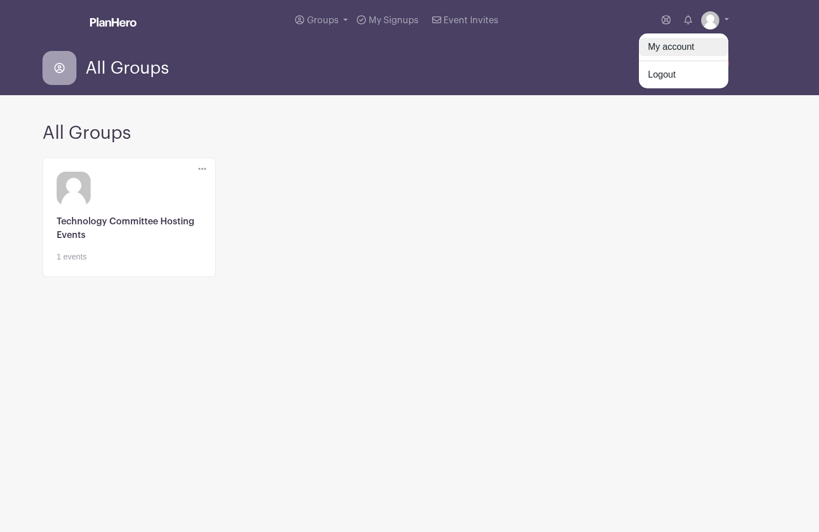
click at [708, 47] on link "My account" at bounding box center [684, 47] width 90 height 18
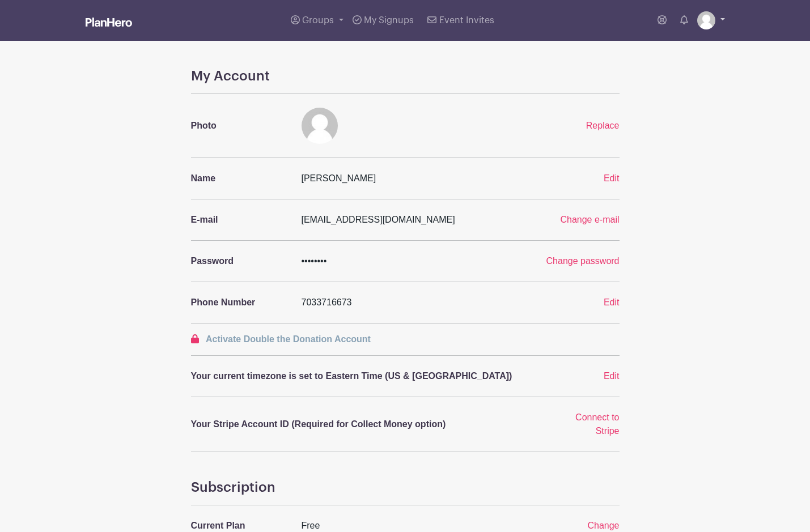
click at [719, 16] on link at bounding box center [711, 20] width 28 height 18
click at [674, 45] on link "My account" at bounding box center [680, 47] width 90 height 18
click at [330, 18] on span "Groups" at bounding box center [318, 20] width 32 height 9
click at [342, 52] on link "All Groups" at bounding box center [380, 58] width 187 height 23
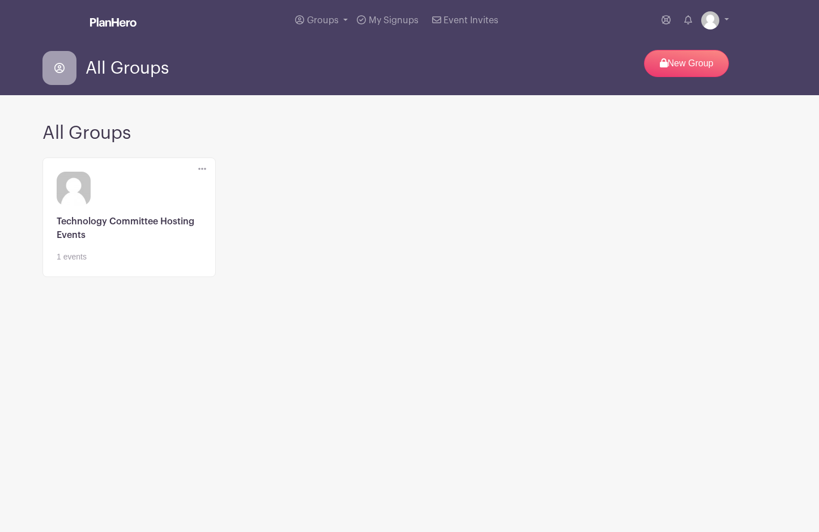
click at [198, 169] on icon at bounding box center [202, 168] width 8 height 9
click at [559, 185] on div "Delete Group Are you sure? This group has signups associated with it. All signu…" at bounding box center [410, 224] width 748 height 142
click at [262, 173] on div "Delete Group Are you sure? This group has signups associated with it. All signu…" at bounding box center [410, 224] width 748 height 142
click at [345, 22] on link "Groups" at bounding box center [322, 20] width 62 height 41
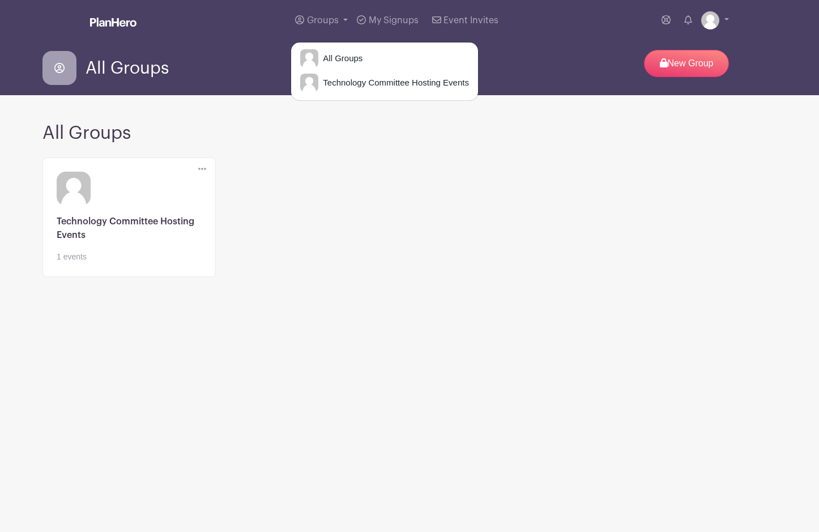
click at [204, 171] on icon at bounding box center [202, 168] width 8 height 9
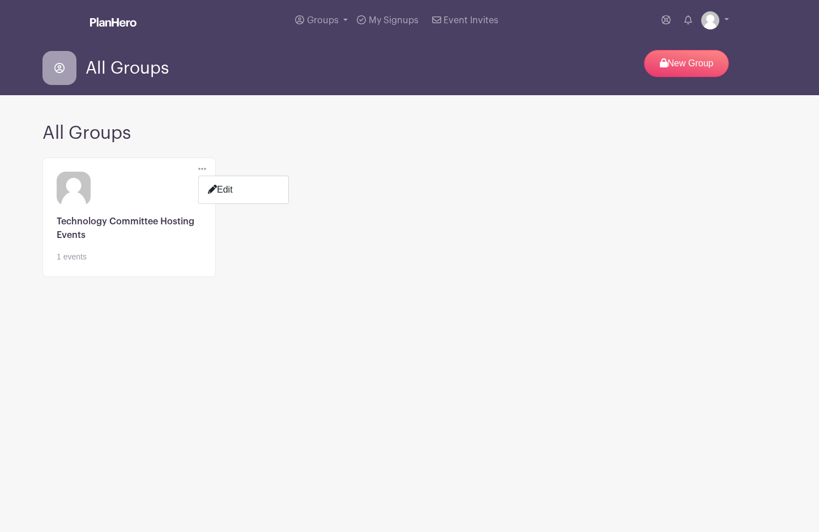
click at [138, 263] on link at bounding box center [129, 263] width 145 height 0
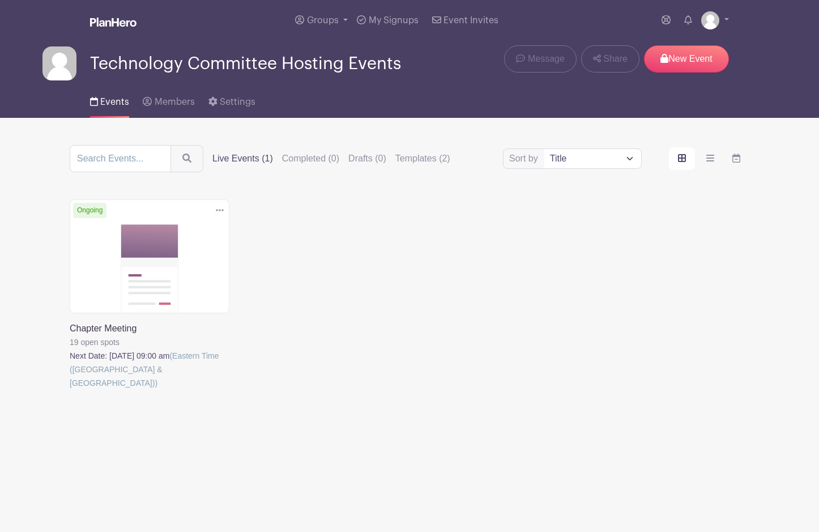
click at [274, 273] on div "Delete Event Are you sure? This event has signups associated with it. All signu…" at bounding box center [410, 310] width 694 height 222
click at [296, 186] on div "Sort by Title Recently modified Newest Upcoming dates Live Events (1) Completed…" at bounding box center [410, 283] width 680 height 277
click at [98, 466] on main "Groups All Groups Technology Committee Hosting Events My Signups Event Invites …" at bounding box center [409, 246] width 819 height 492
click at [143, 443] on main "Groups All Groups Technology Committee Hosting Events HOTMAIL My Signups Event …" at bounding box center [409, 246] width 819 height 492
click at [175, 478] on main "Groups All Groups Technology Committee Hosting Events HOTMAIL My Signups Event …" at bounding box center [409, 246] width 819 height 492
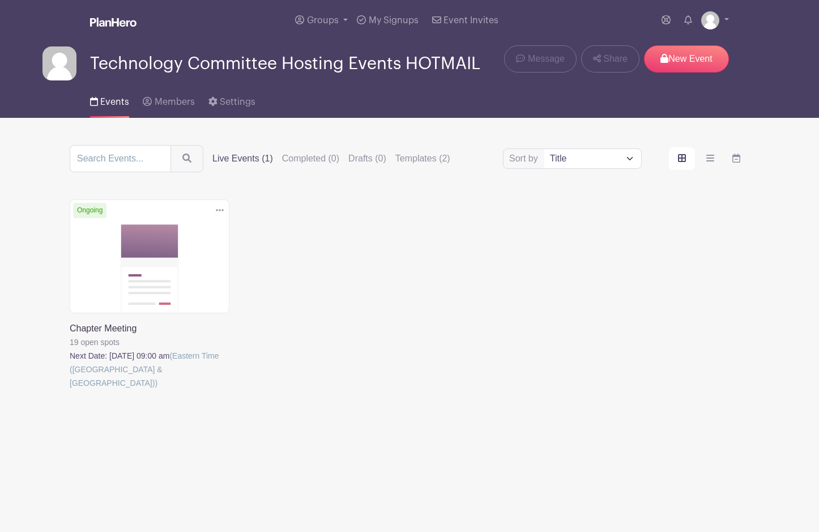
click at [161, 432] on main "Groups All Groups Technology Committee Hosting Events HOTMAIL My Signups Event …" at bounding box center [409, 246] width 819 height 492
